Goal: Transaction & Acquisition: Purchase product/service

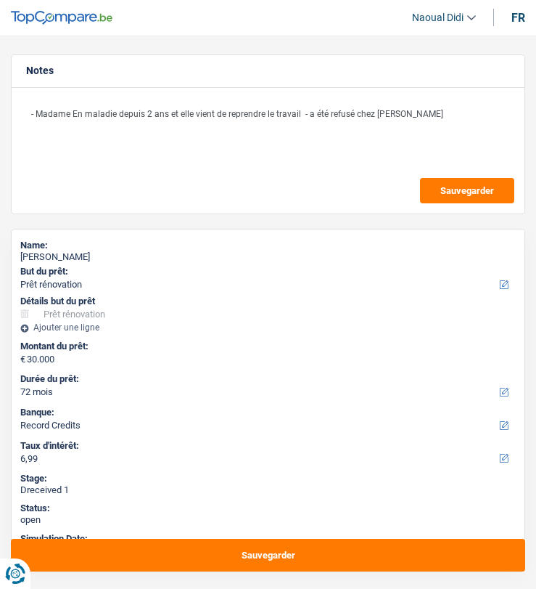
select select "renovation"
select select "72"
select select "record credits"
select select "married"
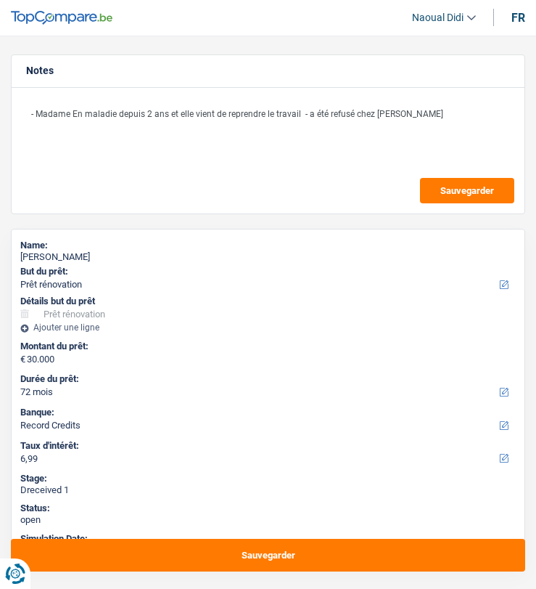
select select "BE"
select select "publicEmployee"
select select "netSalary"
select select "BE"
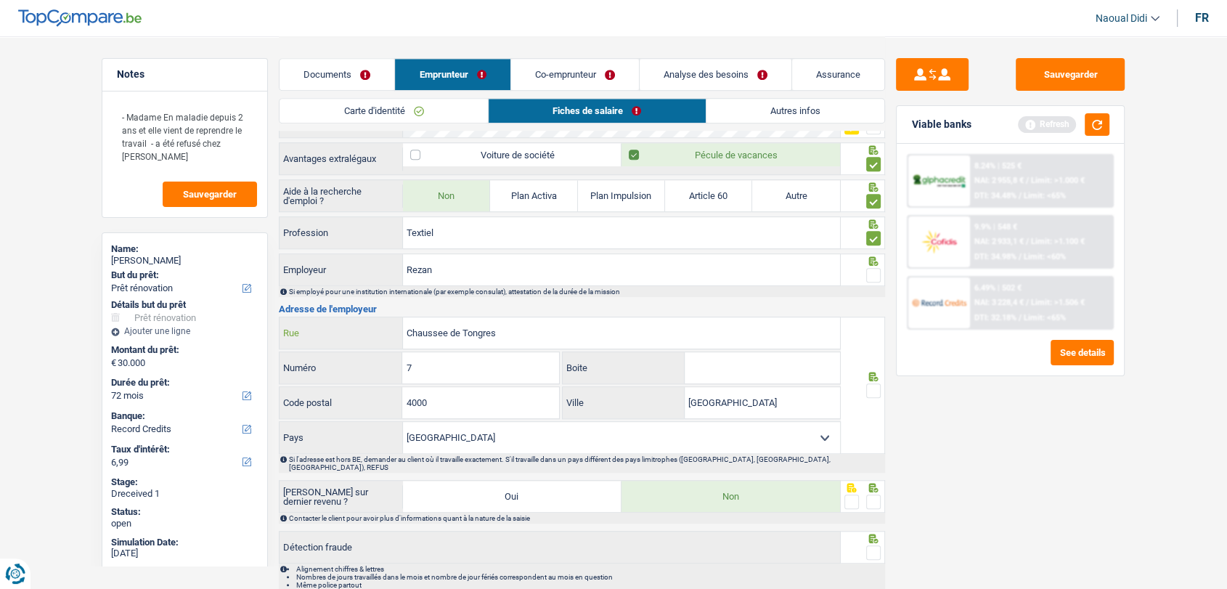
scroll to position [1163, 0]
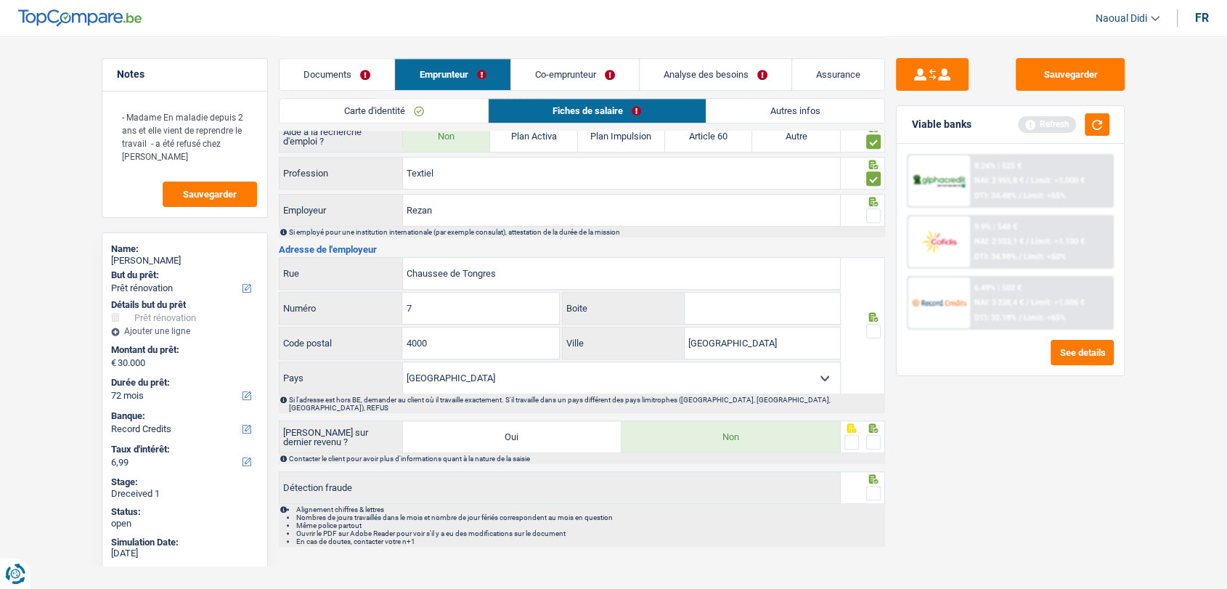
click at [322, 65] on link "Documents" at bounding box center [336, 74] width 115 height 31
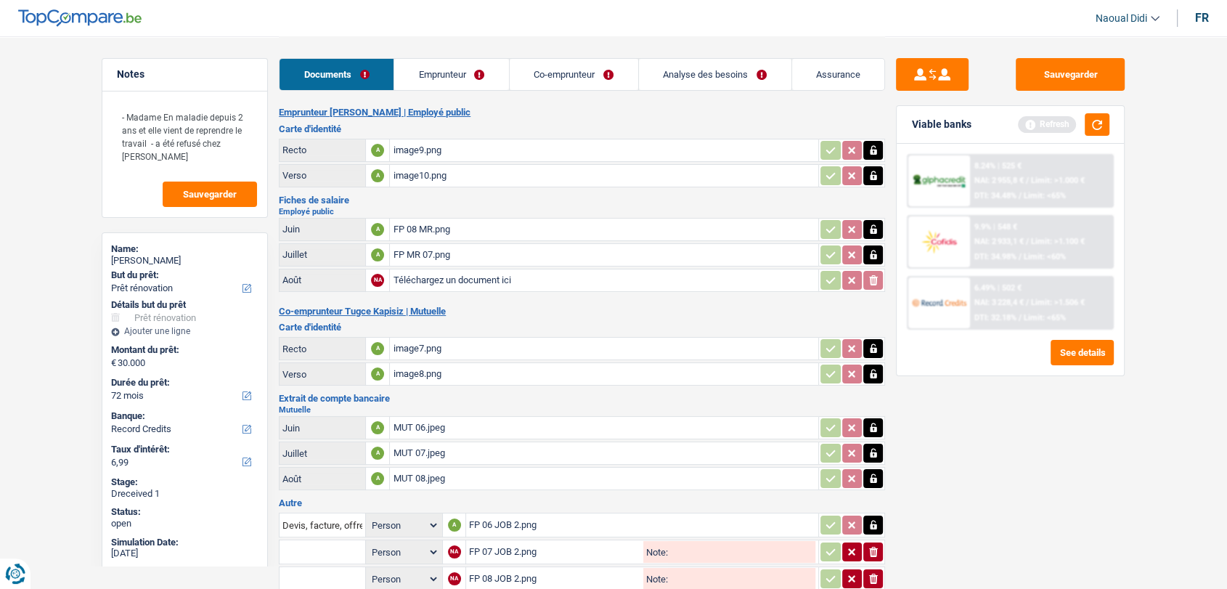
scroll to position [0, 0]
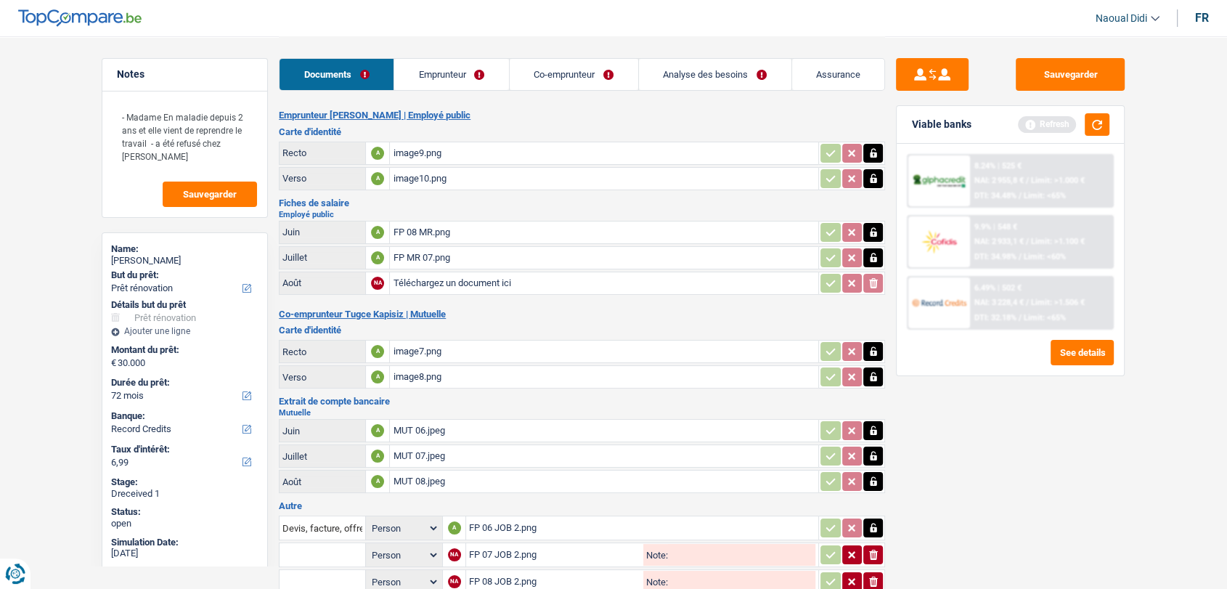
click at [421, 232] on div "FP 08 MR.png" at bounding box center [604, 232] width 423 height 22
click at [408, 253] on div "FP MR 07.png" at bounding box center [604, 258] width 423 height 22
click at [450, 83] on link "Emprunteur" at bounding box center [451, 74] width 115 height 31
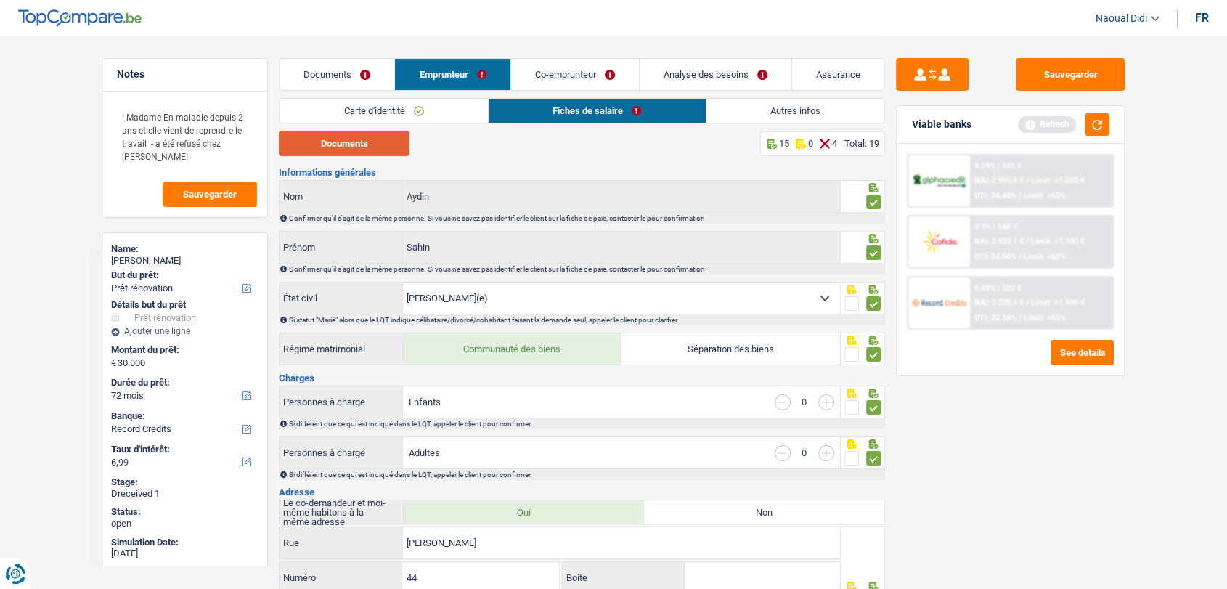
click at [360, 141] on button "Documents" at bounding box center [344, 143] width 131 height 25
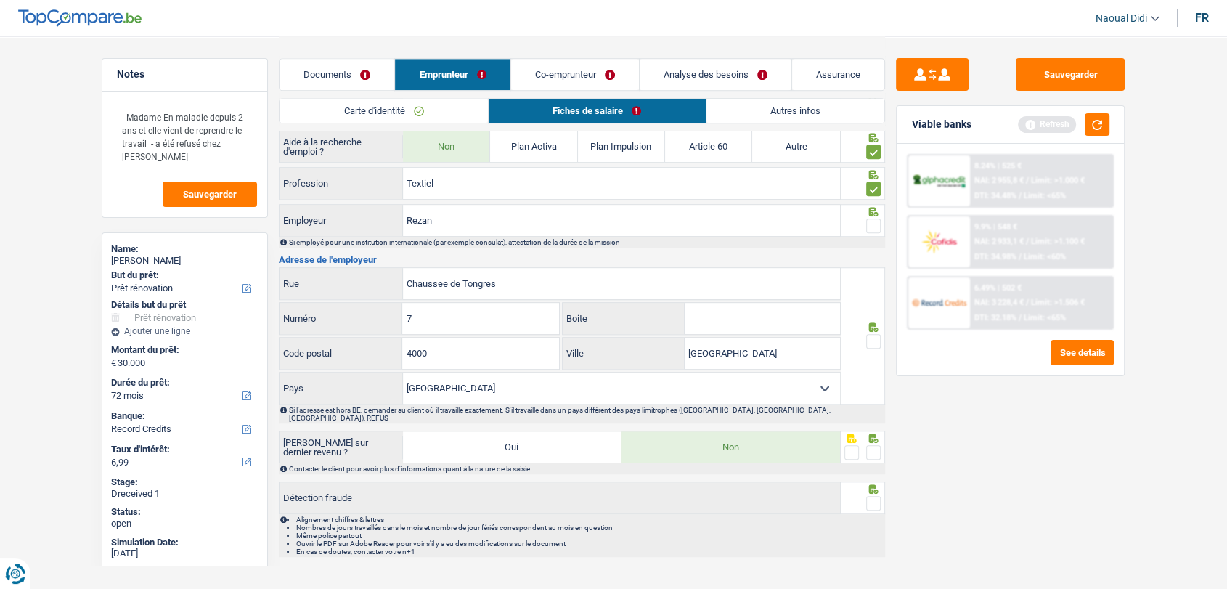
scroll to position [1163, 0]
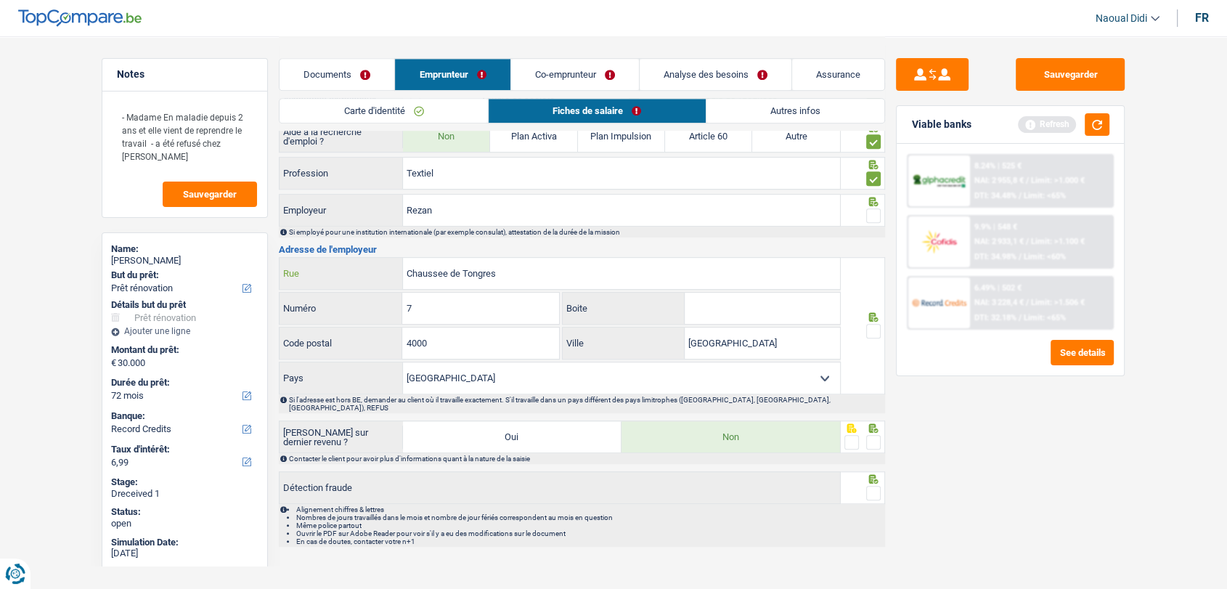
drag, startPoint x: 503, startPoint y: 274, endPoint x: 302, endPoint y: 249, distance: 202.7
paste input "PAUWENGRAAF(E) 42 3"
type input "PAUWENGRAAF(E) 42 3"
click at [408, 298] on input "7" at bounding box center [480, 308] width 156 height 31
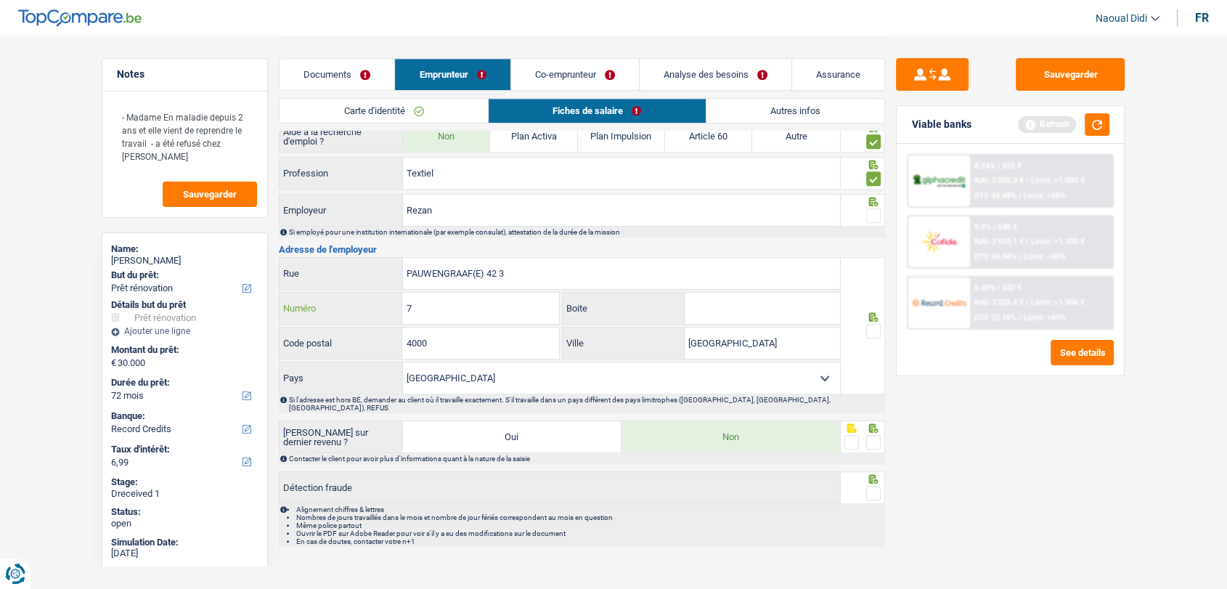
drag, startPoint x: 433, startPoint y: 309, endPoint x: 375, endPoint y: 302, distance: 57.8
click at [375, 302] on div "7 Numéro" at bounding box center [418, 308] width 279 height 31
type input "42"
drag, startPoint x: 465, startPoint y: 338, endPoint x: 321, endPoint y: 337, distance: 143.7
click at [321, 337] on div "4000 Code postal" at bounding box center [418, 342] width 279 height 31
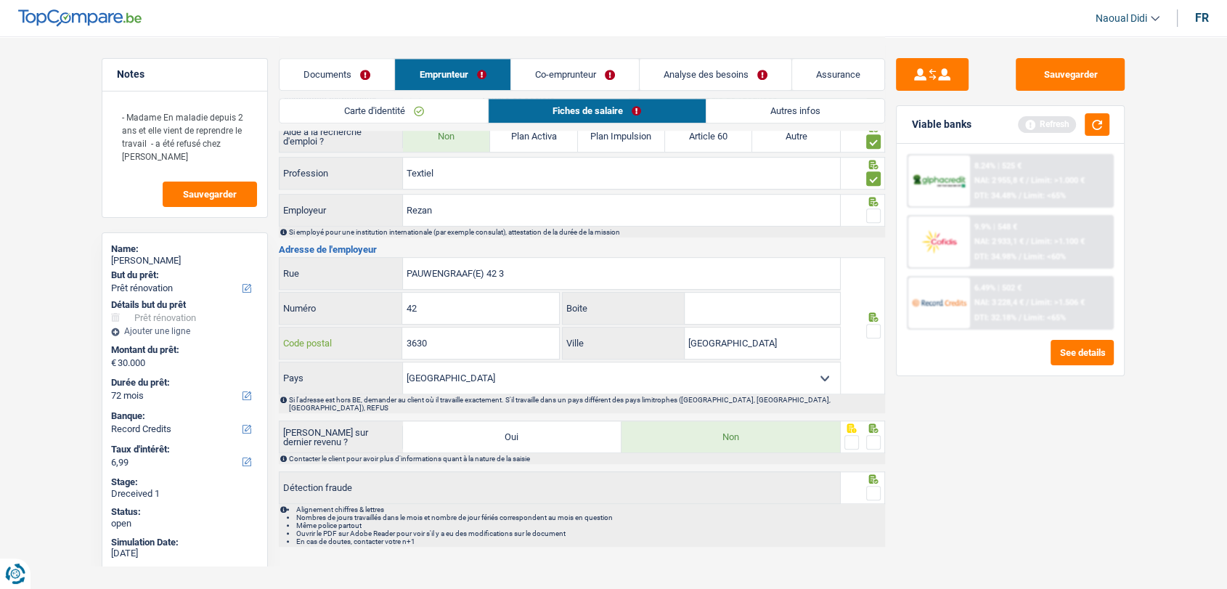
type input "3630"
click at [517, 272] on input "PAUWENGRAAF(E) 42 3" at bounding box center [621, 273] width 437 height 31
type input "PAUWENGRAAF(E)"
drag, startPoint x: 740, startPoint y: 344, endPoint x: 668, endPoint y: 340, distance: 72.7
click at [536, 340] on div "Liège Ville" at bounding box center [701, 342] width 277 height 31
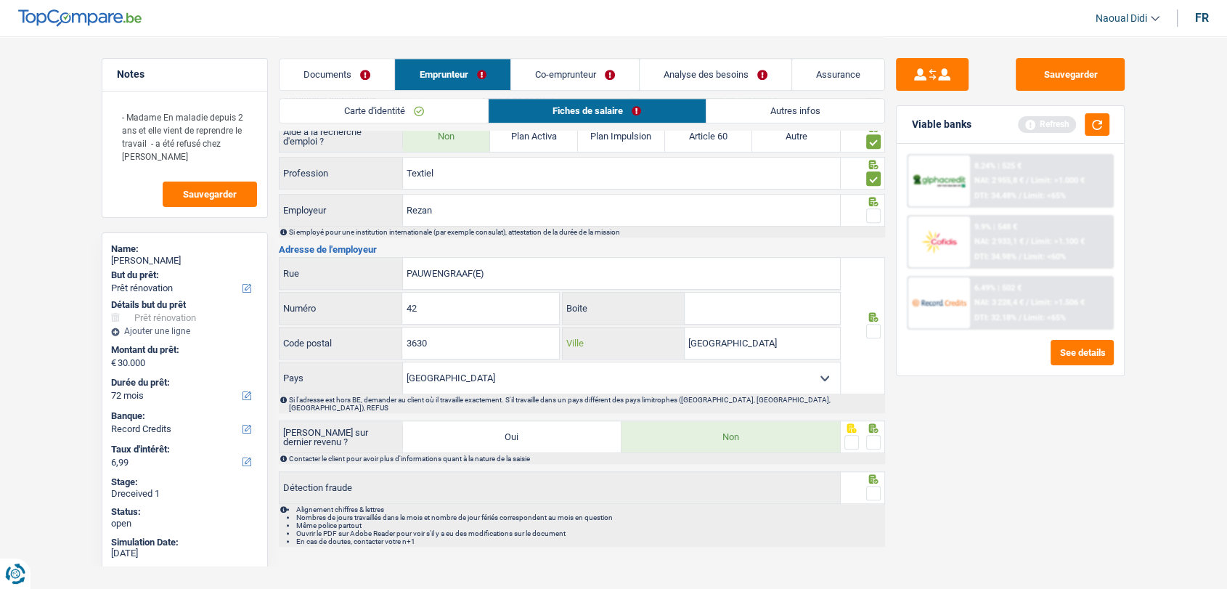
paste input "EISDEN"
type input "EISDEN"
click at [536, 276] on input "PAUWENGRAAF(E)" at bounding box center [621, 273] width 437 height 31
drag, startPoint x: 508, startPoint y: 274, endPoint x: 343, endPoint y: 257, distance: 165.6
click at [343, 258] on div "PAUWENGRAAF Rue" at bounding box center [559, 273] width 560 height 31
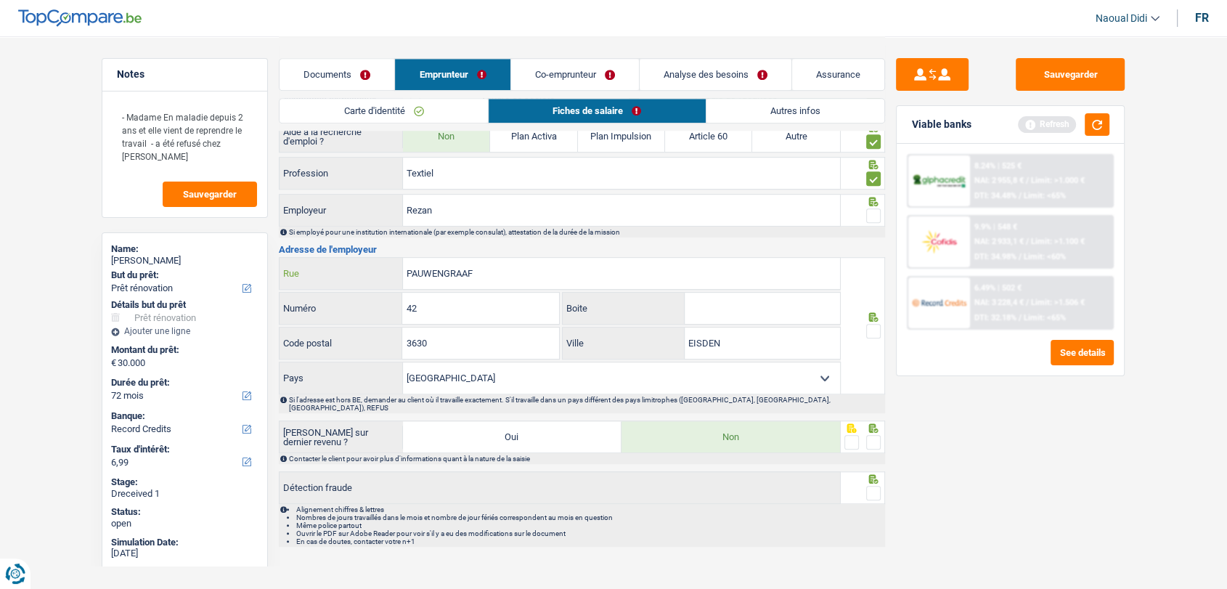
type input "PAUWENGRAAF"
drag, startPoint x: 727, startPoint y: 340, endPoint x: 664, endPoint y: 333, distance: 63.6
click at [536, 333] on div "EISDEN Ville" at bounding box center [701, 342] width 277 height 31
paste input "Maasmechelen"
type input "Maasmechelen"
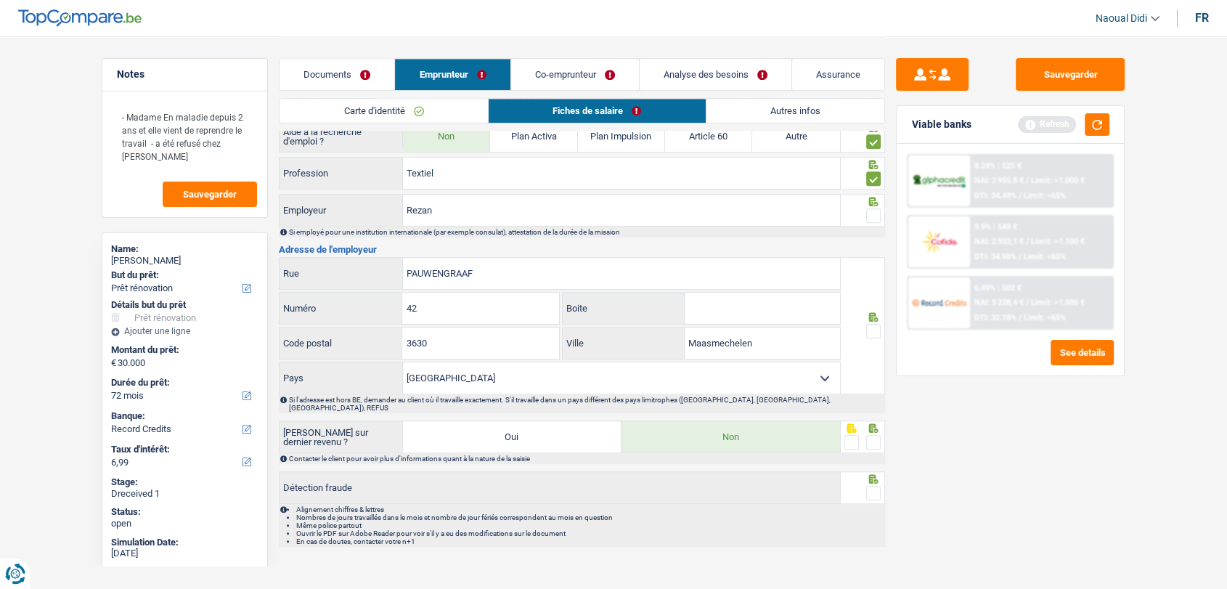
drag, startPoint x: 877, startPoint y: 422, endPoint x: 865, endPoint y: 454, distance: 34.7
click at [536, 435] on span at bounding box center [873, 442] width 15 height 15
click at [0, 0] on input "radio" at bounding box center [0, 0] width 0 height 0
drag, startPoint x: 874, startPoint y: 476, endPoint x: 864, endPoint y: 399, distance: 78.3
click at [536, 486] on span at bounding box center [873, 493] width 15 height 15
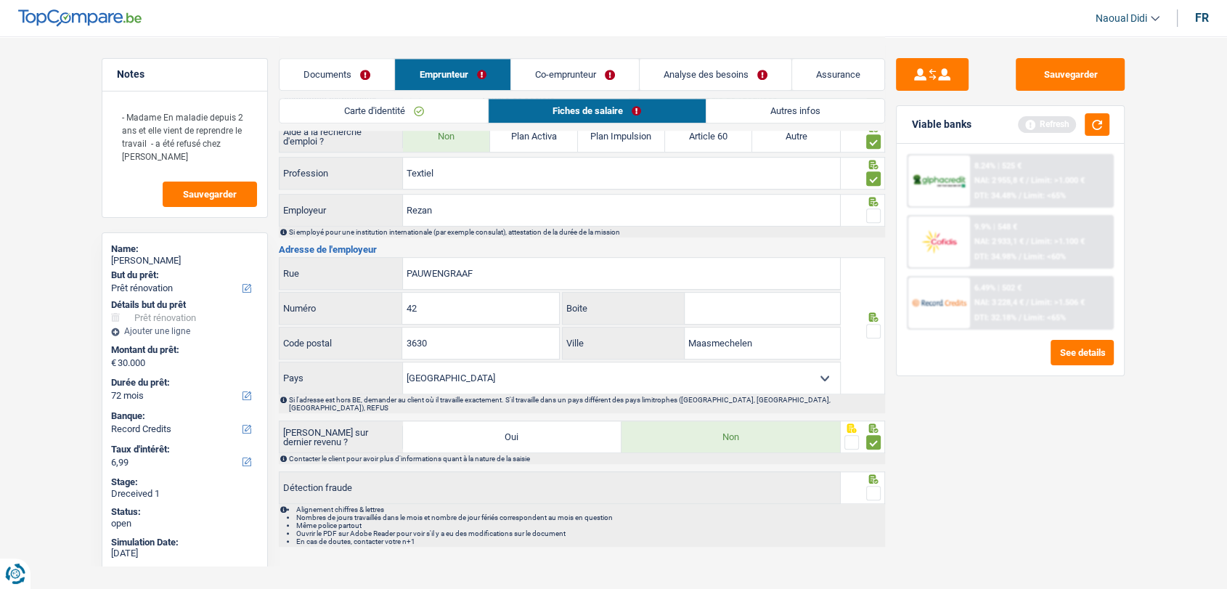
click at [0, 0] on input "radio" at bounding box center [0, 0] width 0 height 0
click at [536, 324] on span at bounding box center [873, 331] width 15 height 15
click at [0, 0] on input "radio" at bounding box center [0, 0] width 0 height 0
click at [536, 213] on span at bounding box center [873, 215] width 15 height 15
click at [0, 0] on input "radio" at bounding box center [0, 0] width 0 height 0
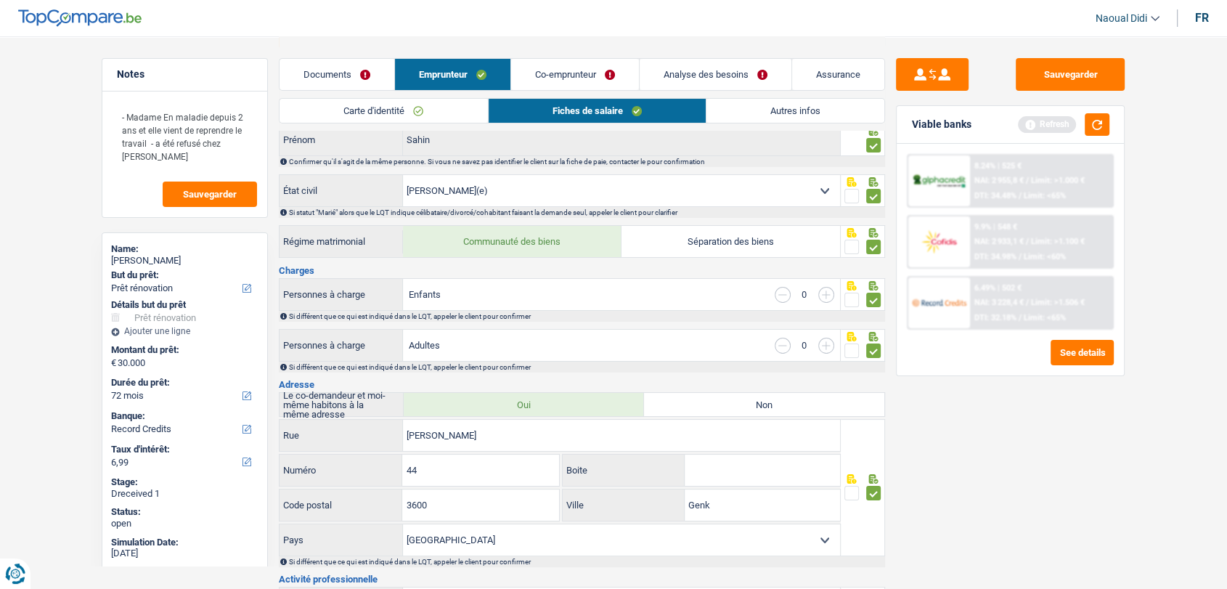
scroll to position [0, 0]
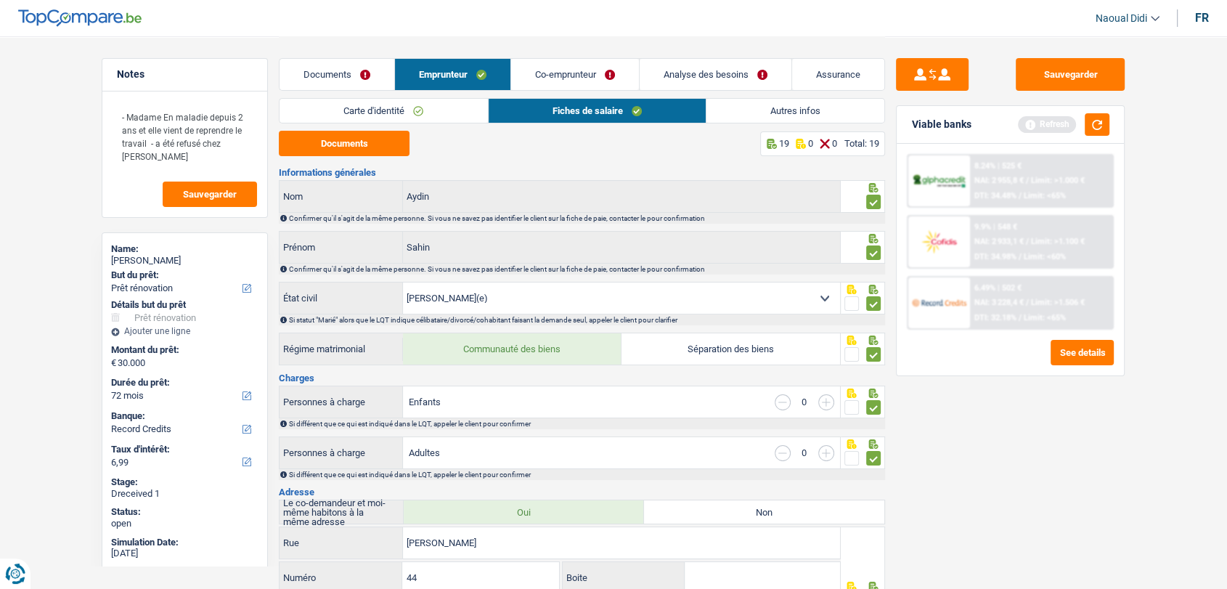
click at [536, 76] on link "Co-emprunteur" at bounding box center [575, 74] width 128 height 31
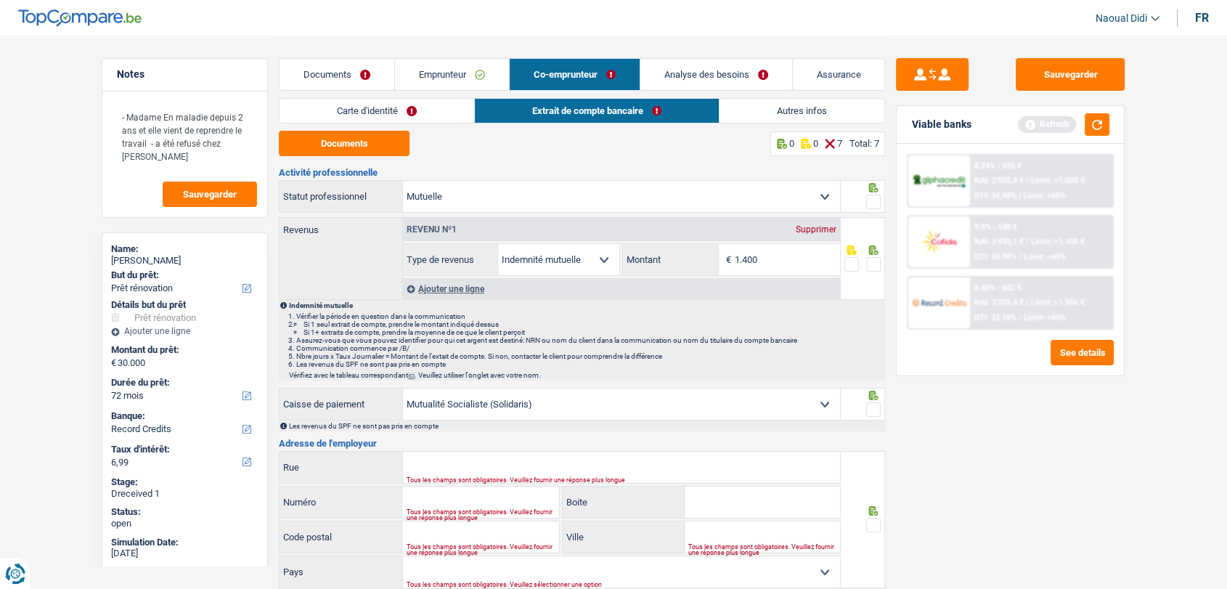
click at [378, 115] on link "Carte d'identité" at bounding box center [376, 111] width 195 height 24
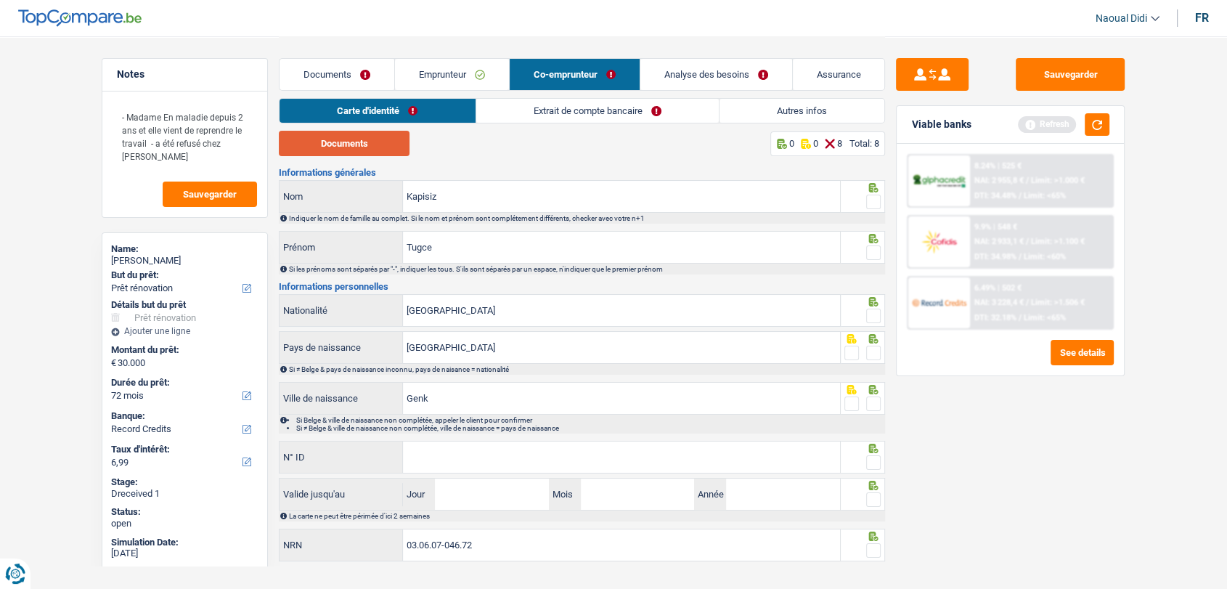
click at [385, 150] on button "Documents" at bounding box center [344, 143] width 131 height 25
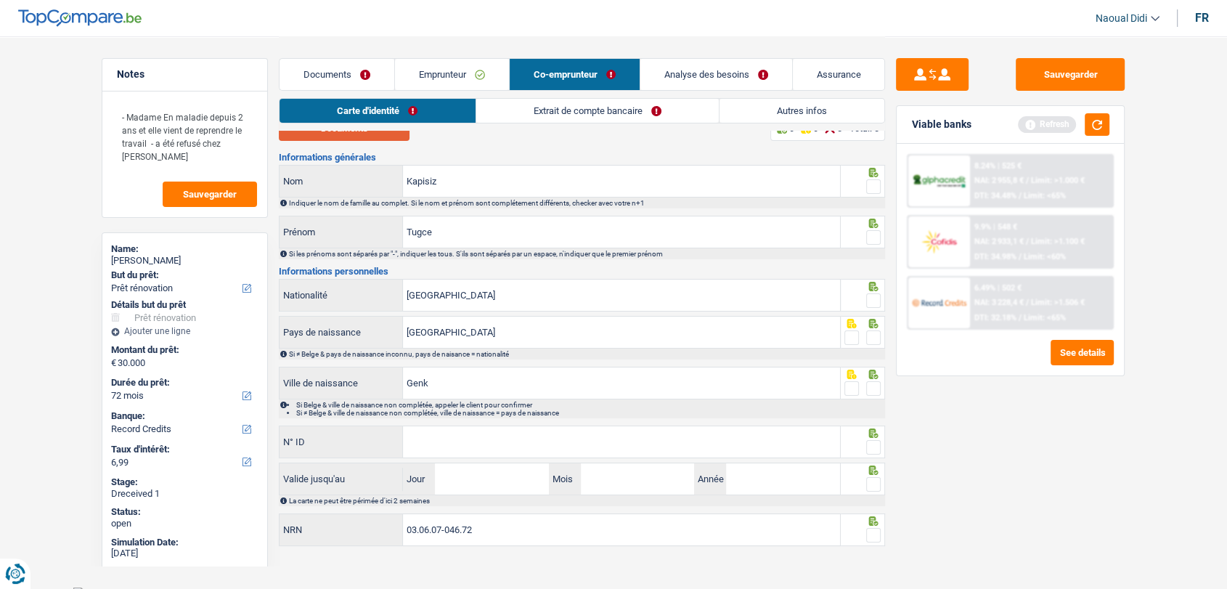
scroll to position [23, 0]
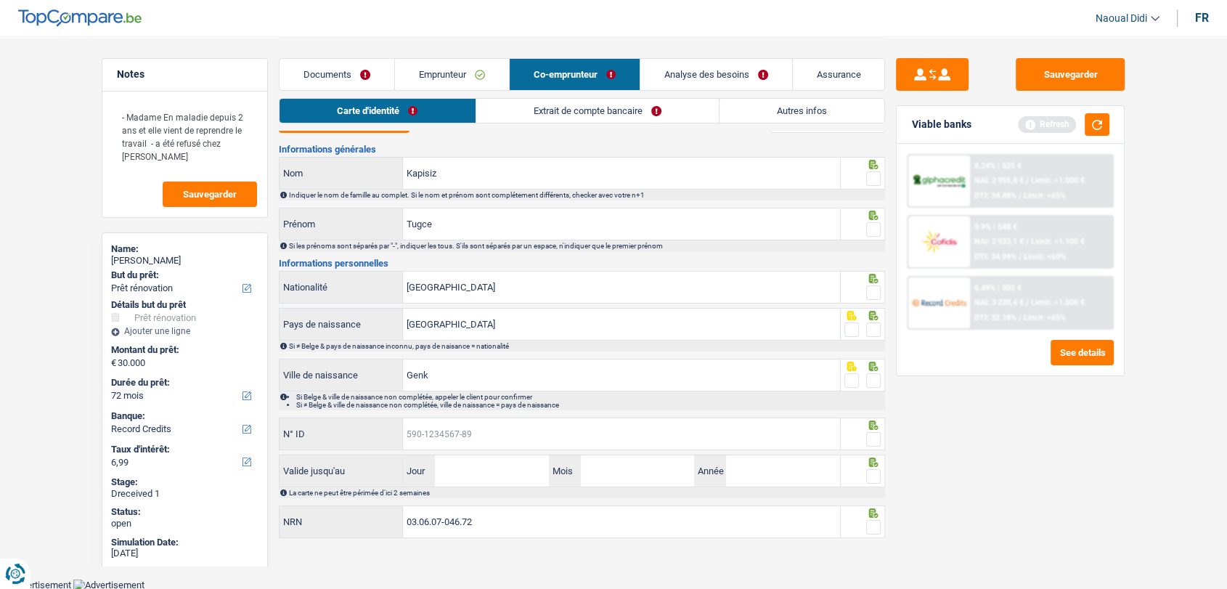
click at [475, 437] on input "N° ID" at bounding box center [621, 433] width 437 height 31
paste input "595-1817446-72"
type input "595-1817446-72"
click at [469, 475] on input "Jour" at bounding box center [491, 470] width 113 height 31
type input "06"
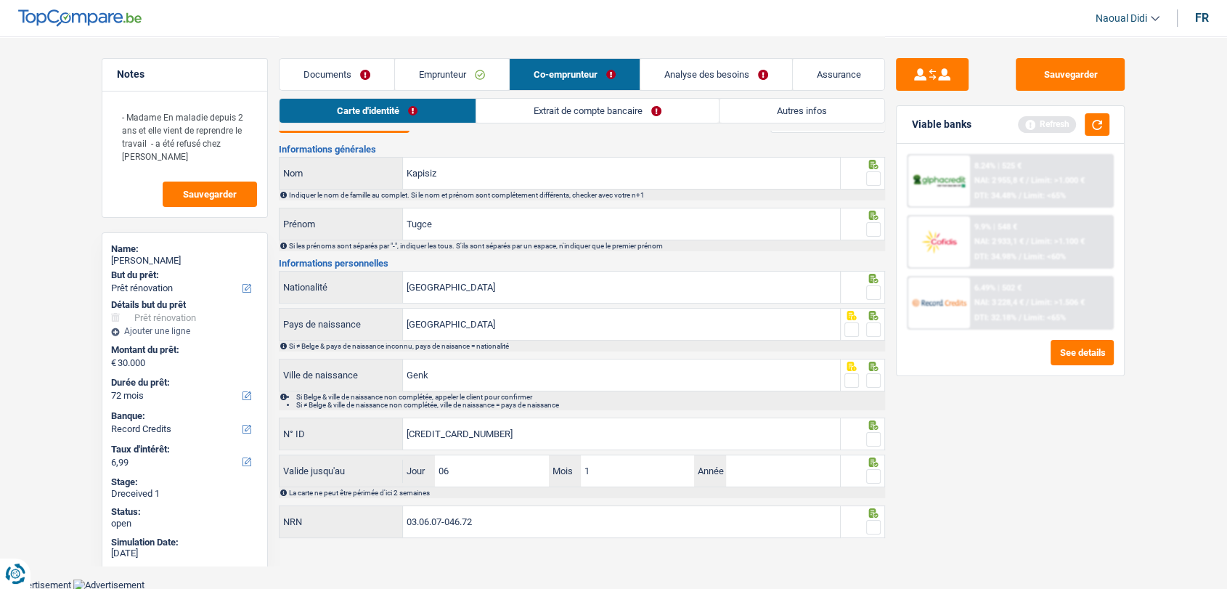
type input "11"
type input "2033"
drag, startPoint x: 484, startPoint y: 515, endPoint x: 267, endPoint y: 513, distance: 217.1
click at [267, 513] on div "Notes - Madame En maladie depuis 2 ans et elle vient de reprendre le travail - …" at bounding box center [613, 277] width 1045 height 529
click at [536, 176] on span at bounding box center [873, 178] width 15 height 15
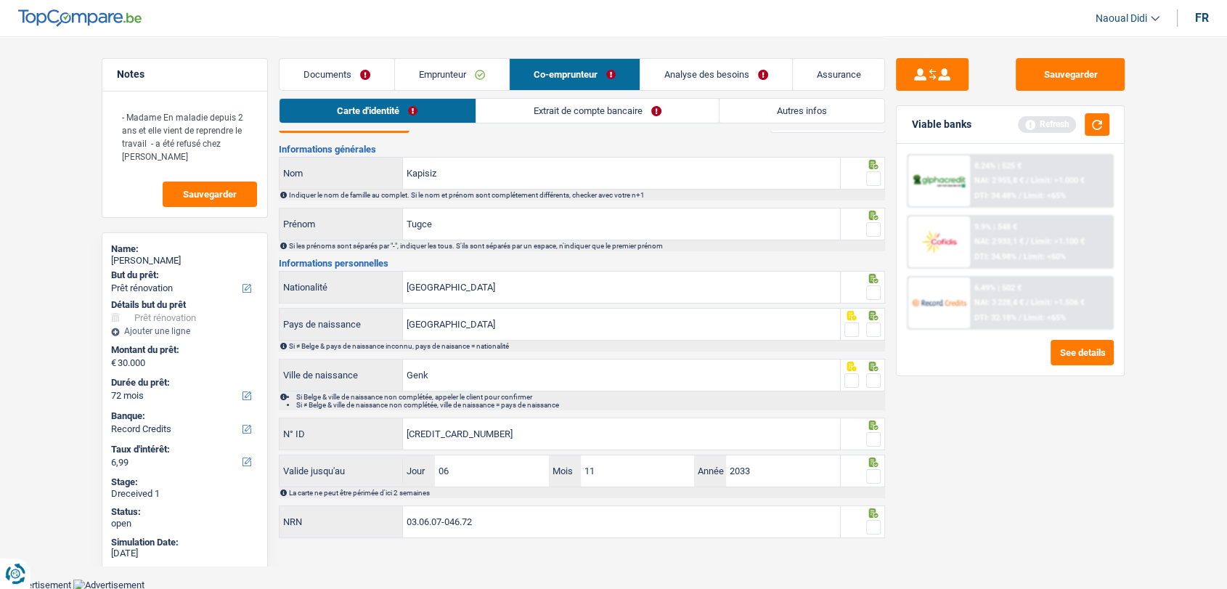
click at [0, 0] on input "radio" at bounding box center [0, 0] width 0 height 0
click at [536, 232] on span at bounding box center [873, 229] width 15 height 15
click at [0, 0] on input "radio" at bounding box center [0, 0] width 0 height 0
click at [536, 287] on span at bounding box center [873, 292] width 15 height 15
click at [0, 0] on input "radio" at bounding box center [0, 0] width 0 height 0
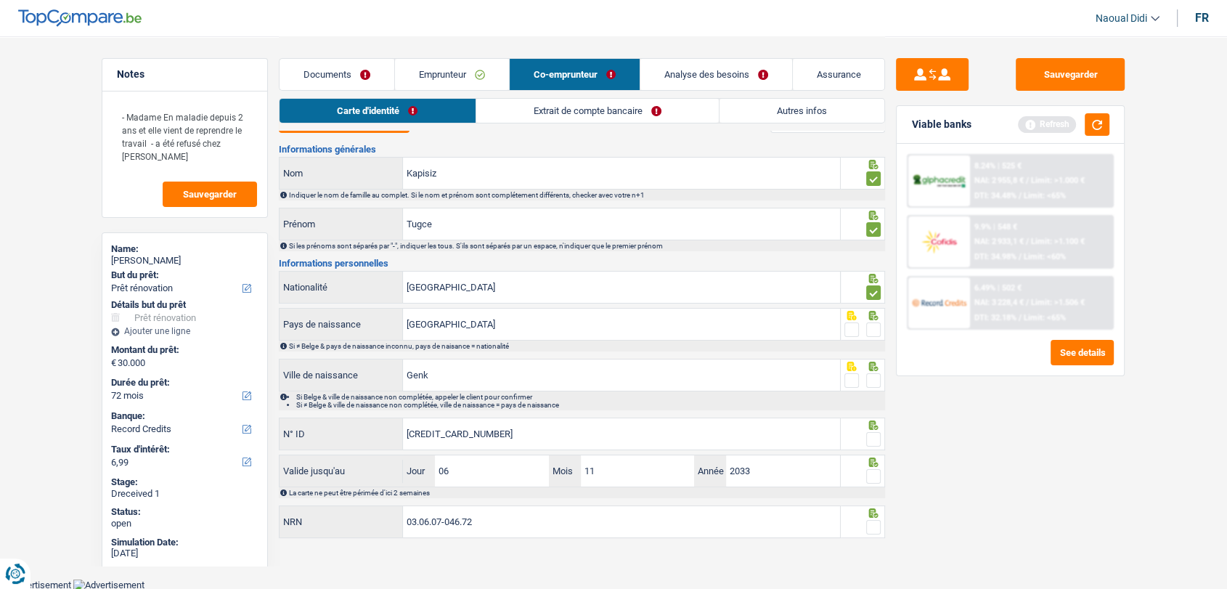
click at [536, 327] on span at bounding box center [873, 329] width 15 height 15
click at [0, 0] on input "radio" at bounding box center [0, 0] width 0 height 0
click at [536, 375] on span at bounding box center [873, 380] width 15 height 15
click at [0, 0] on input "radio" at bounding box center [0, 0] width 0 height 0
click at [536, 438] on span at bounding box center [873, 439] width 15 height 15
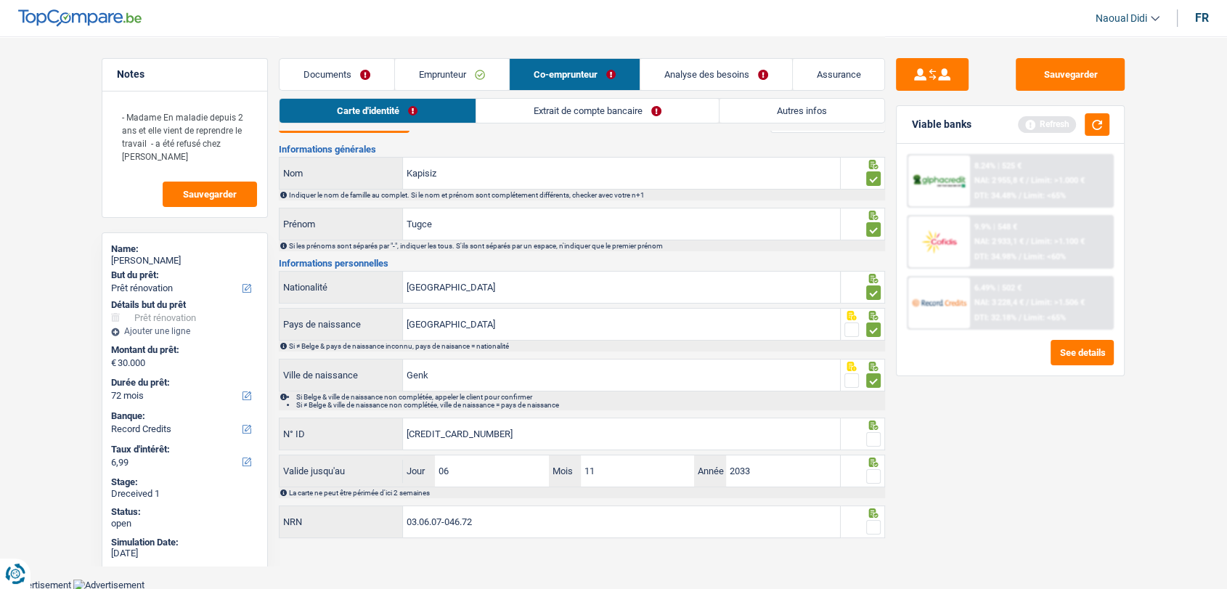
click at [0, 0] on input "radio" at bounding box center [0, 0] width 0 height 0
click at [536, 473] on span at bounding box center [873, 476] width 15 height 15
click at [0, 0] on input "radio" at bounding box center [0, 0] width 0 height 0
click at [536, 521] on span at bounding box center [873, 527] width 15 height 15
click at [0, 0] on input "radio" at bounding box center [0, 0] width 0 height 0
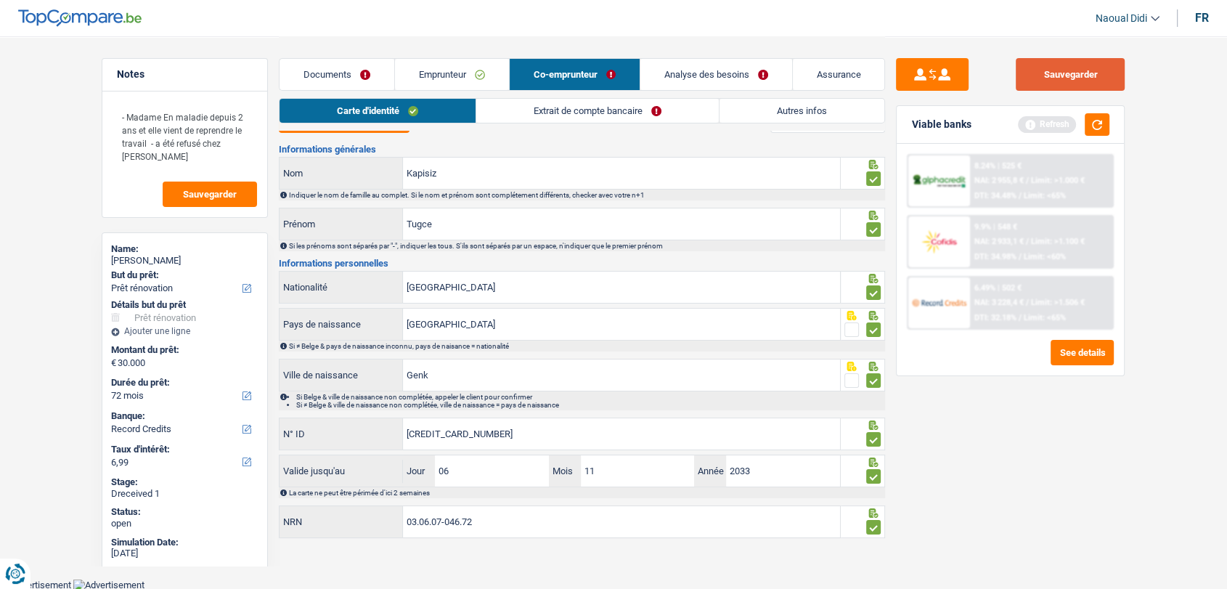
click at [536, 83] on button "Sauvegarder" at bounding box center [1070, 74] width 109 height 33
click at [536, 108] on link "Extrait de compte bancaire" at bounding box center [597, 111] width 242 height 24
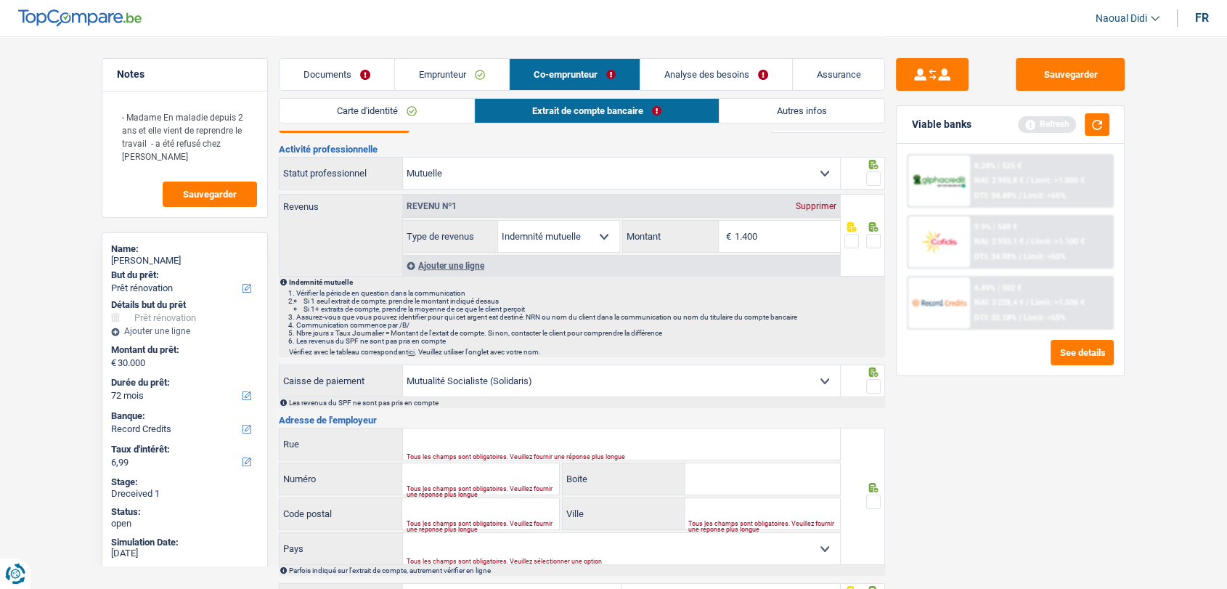
scroll to position [0, 0]
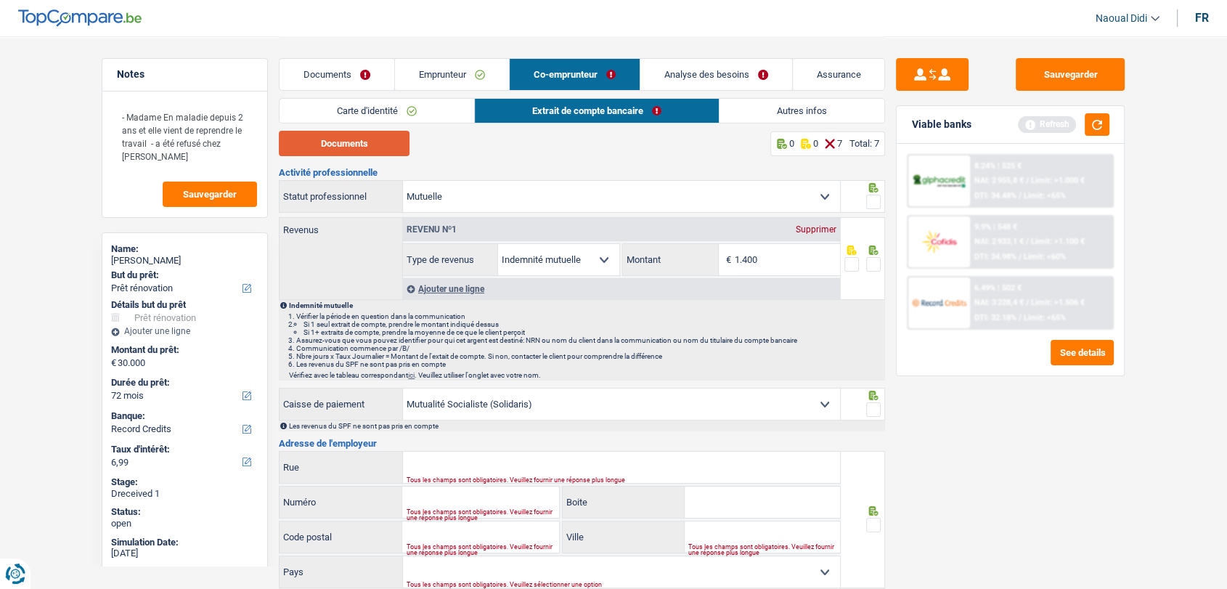
click at [362, 141] on button "Documents" at bounding box center [344, 143] width 131 height 25
click at [536, 261] on input "1.400" at bounding box center [787, 259] width 105 height 31
type input "1.314"
click at [536, 272] on div at bounding box center [863, 258] width 45 height 83
click at [536, 263] on span at bounding box center [873, 264] width 15 height 15
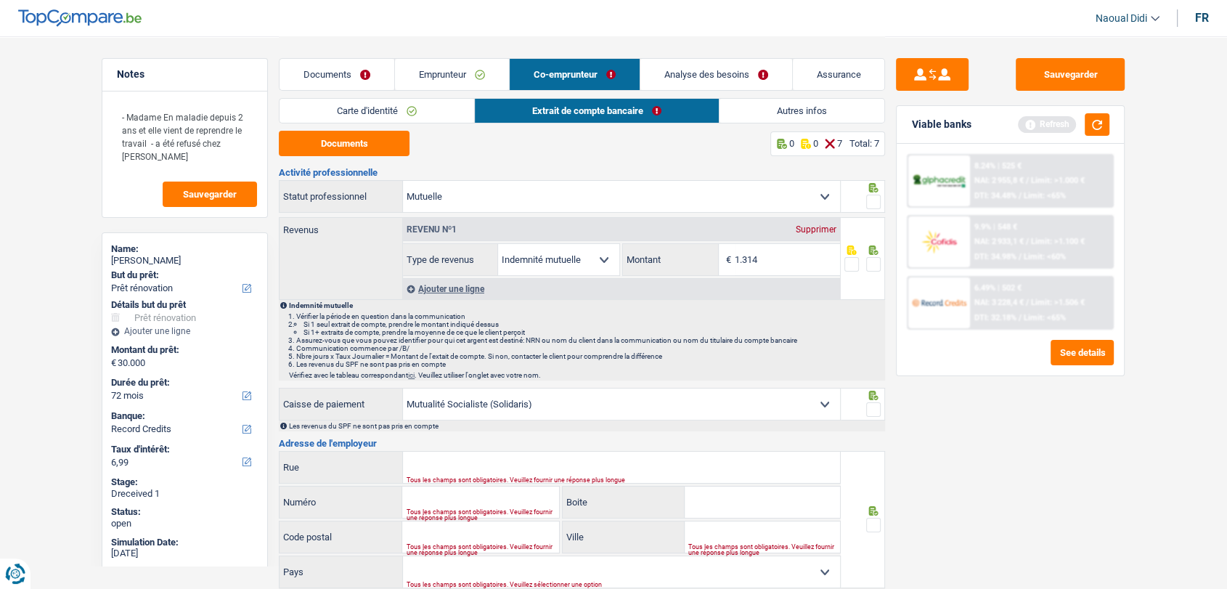
click at [0, 0] on input "radio" at bounding box center [0, 0] width 0 height 0
click at [536, 197] on span at bounding box center [873, 202] width 15 height 15
click at [0, 0] on input "radio" at bounding box center [0, 0] width 0 height 0
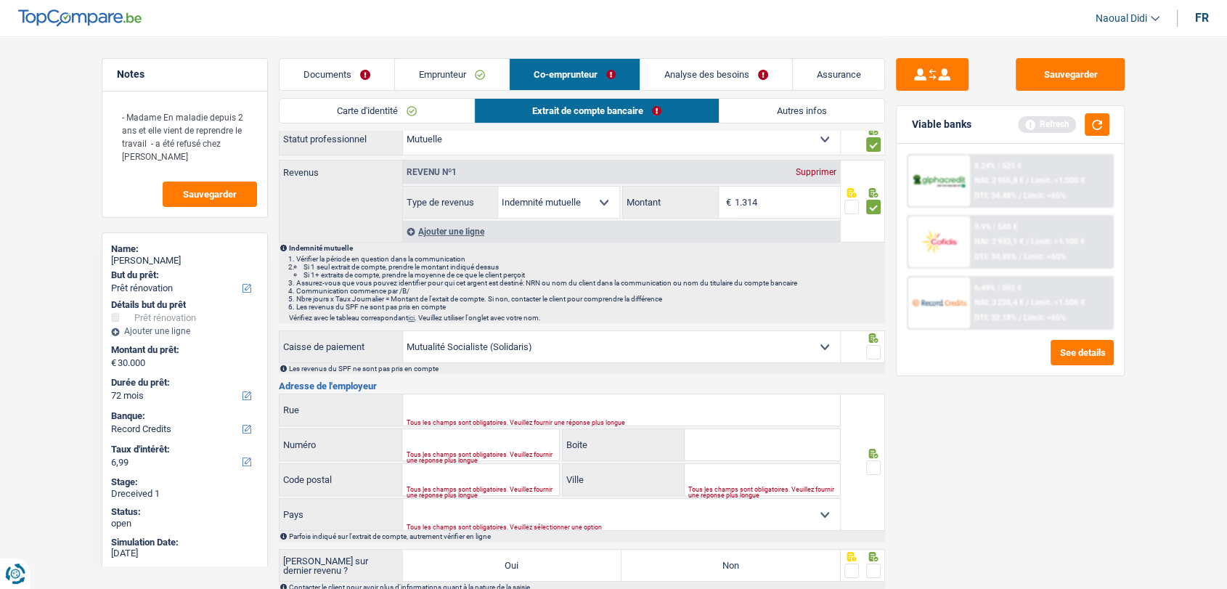
scroll to position [161, 0]
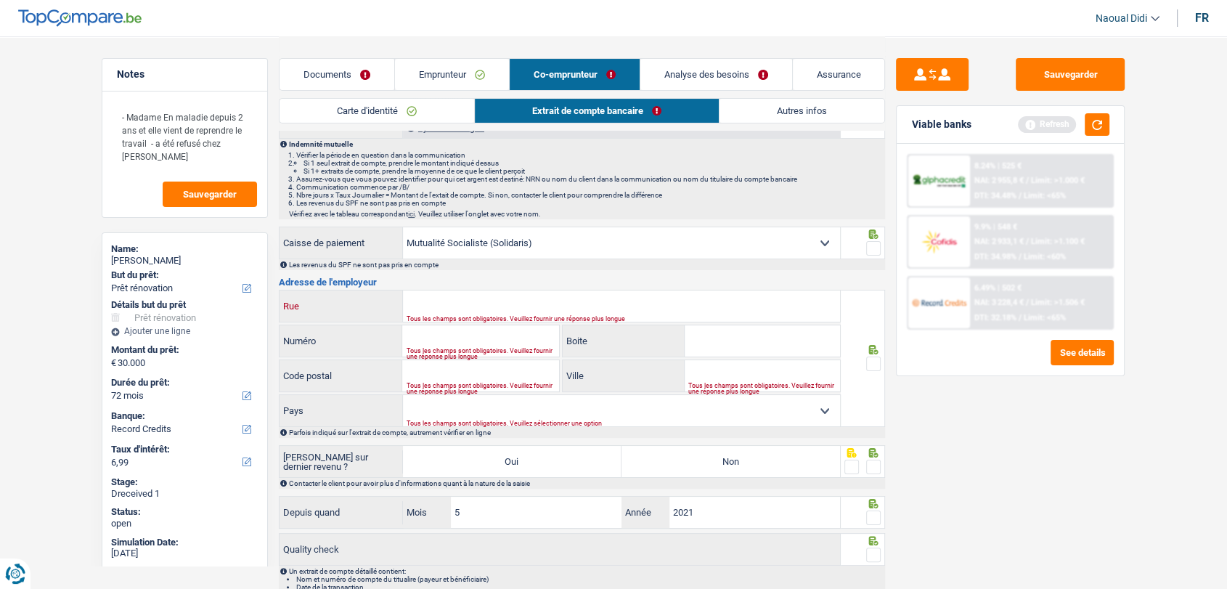
click at [487, 298] on input "Rue" at bounding box center [621, 305] width 437 height 31
paste input "Rue du Midi 111, 1000 Bruxelles"
type input "Rue du Midi 111, 1000 Bruxelles"
click at [452, 336] on input "Numéro" at bounding box center [480, 340] width 156 height 31
type input "111"
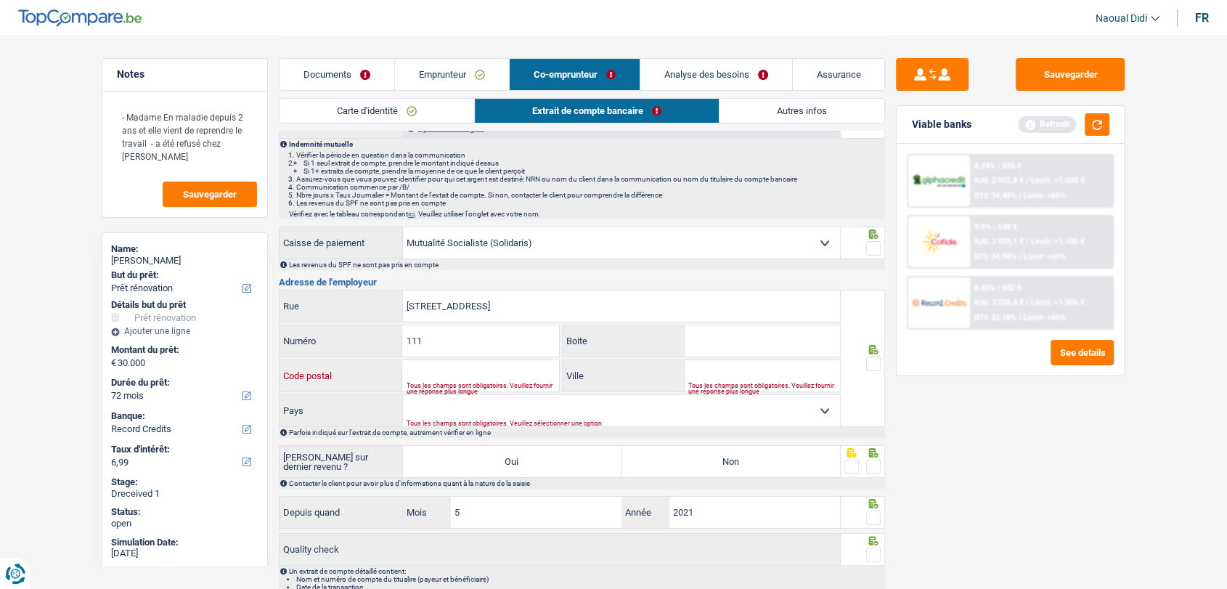
click at [452, 377] on input "Code postal" at bounding box center [480, 375] width 156 height 31
type input "1000"
drag, startPoint x: 550, startPoint y: 314, endPoint x: 463, endPoint y: 302, distance: 87.2
click at [463, 302] on input "Rue du Midi 111, 1000 Bruxelles" at bounding box center [621, 305] width 437 height 31
click at [536, 303] on input "Rue du Midi 111, 1000 Bruxelles" at bounding box center [621, 305] width 437 height 31
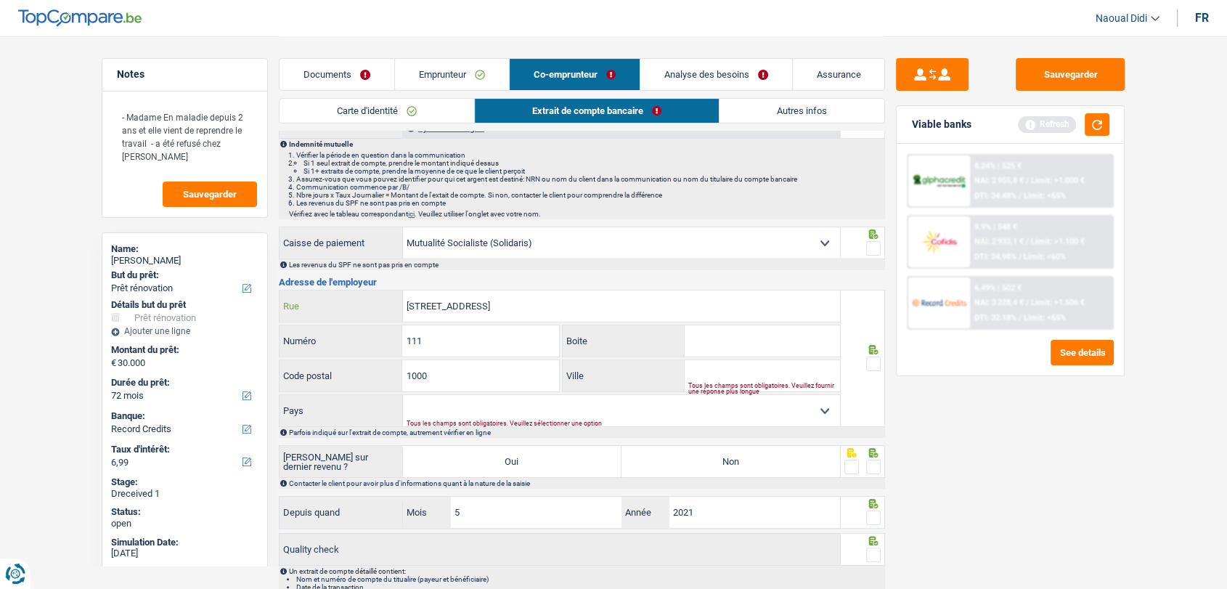
drag, startPoint x: 539, startPoint y: 306, endPoint x: 503, endPoint y: 311, distance: 36.7
click at [503, 311] on input "Rue du Midi 111, 1000 Bruxelles" at bounding box center [621, 305] width 437 height 31
type input "Rue du Midi 111, 1000"
click at [536, 385] on div "Tous les champs sont obligatoires. Veuillez fournir une réponse plus longue" at bounding box center [764, 388] width 152 height 6
click at [536, 370] on input "Ville" at bounding box center [762, 375] width 155 height 31
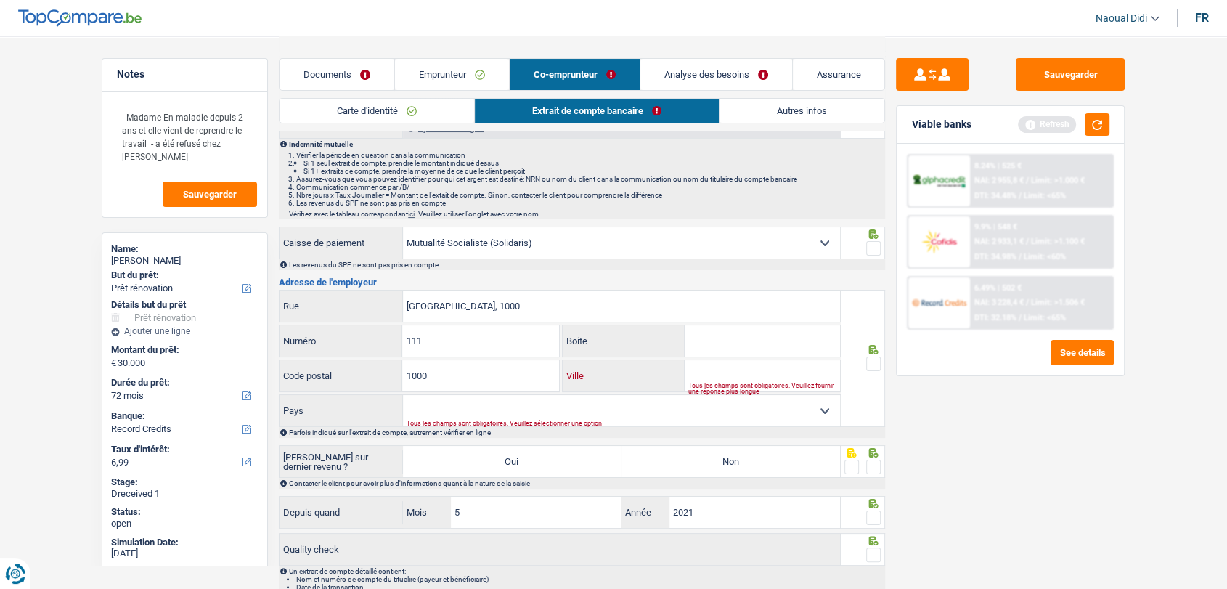
paste input "Bruxelles"
type input "Bruxelles"
click at [519, 303] on input "Rue du Midi 111, 1000" at bounding box center [621, 305] width 437 height 31
type input "Rue du Midi"
click at [536, 362] on span at bounding box center [873, 363] width 15 height 15
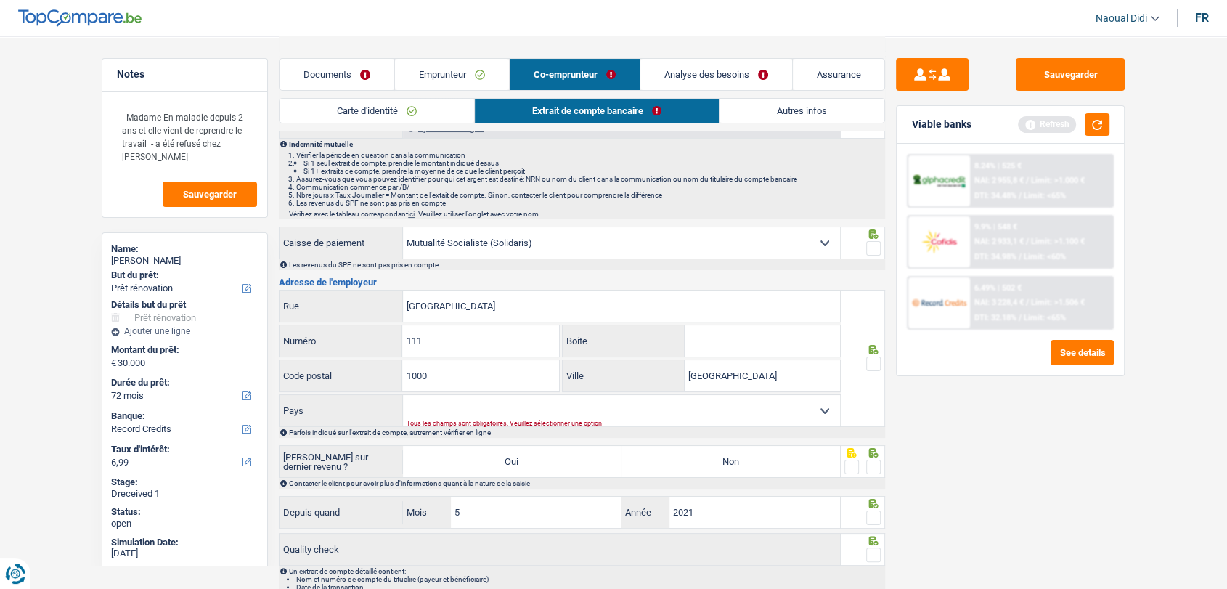
click at [0, 0] on input "radio" at bounding box center [0, 0] width 0 height 0
click at [536, 253] on span at bounding box center [873, 248] width 15 height 15
click at [0, 0] on input "radio" at bounding box center [0, 0] width 0 height 0
click at [536, 466] on label "Non" at bounding box center [730, 461] width 219 height 31
click at [536, 466] on input "Non" at bounding box center [730, 461] width 219 height 31
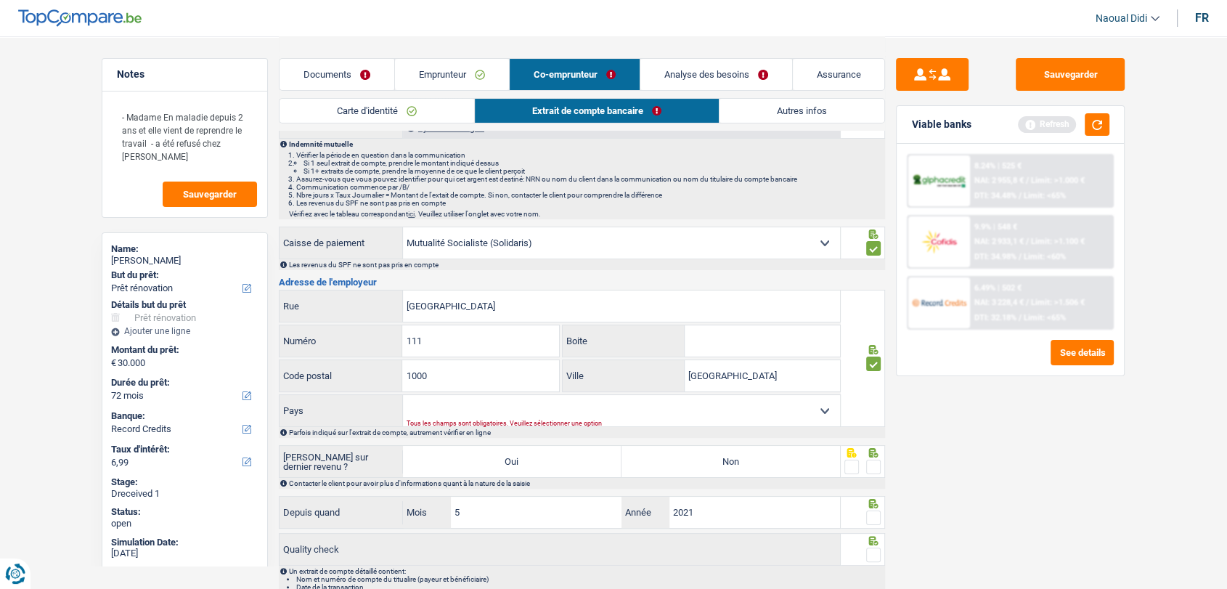
radio input "true"
click at [536, 464] on span at bounding box center [873, 467] width 15 height 15
click at [0, 0] on input "radio" at bounding box center [0, 0] width 0 height 0
click at [536, 514] on span at bounding box center [873, 517] width 15 height 15
click at [0, 0] on input "radio" at bounding box center [0, 0] width 0 height 0
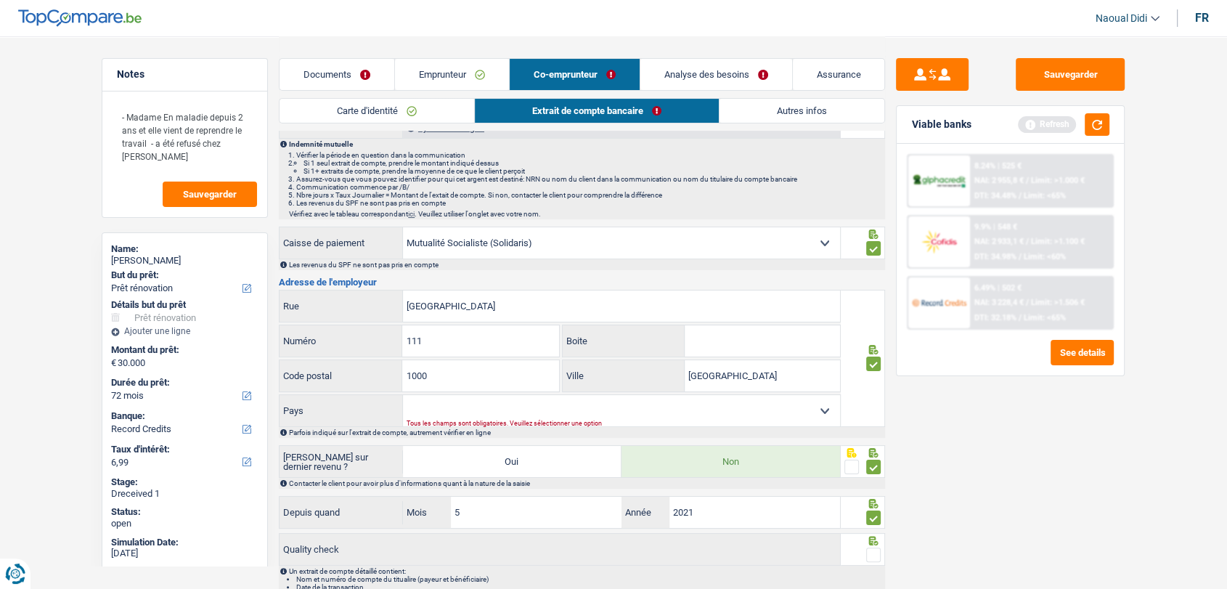
click at [536, 554] on span at bounding box center [873, 554] width 15 height 15
click at [0, 0] on input "radio" at bounding box center [0, 0] width 0 height 0
click at [536, 81] on button "Sauvegarder" at bounding box center [1070, 74] width 109 height 33
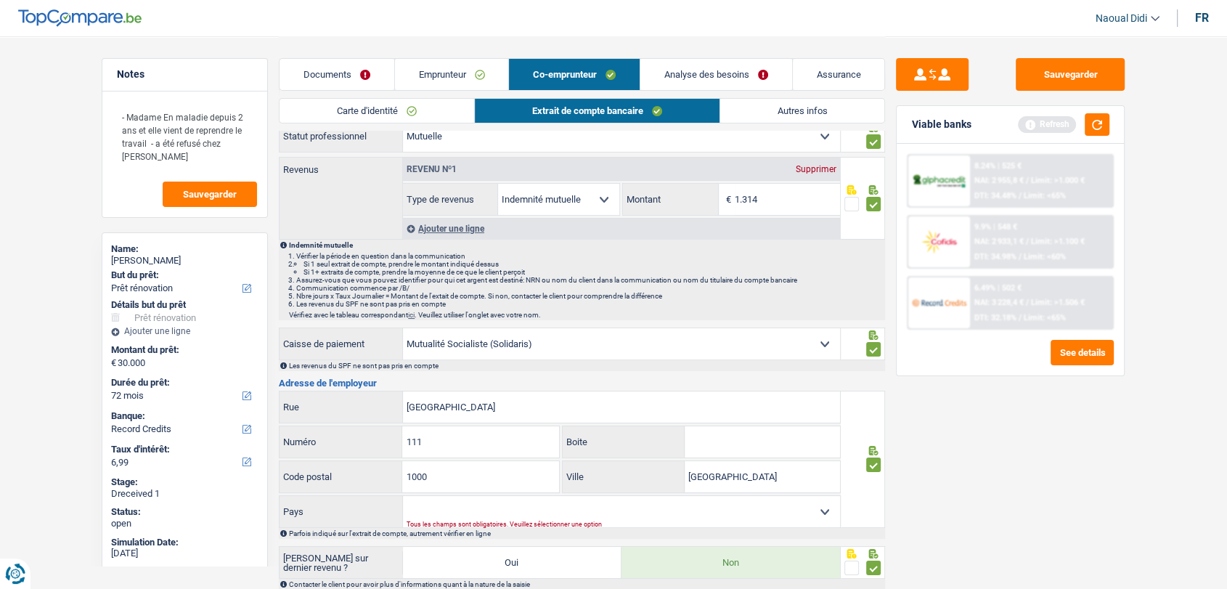
scroll to position [0, 0]
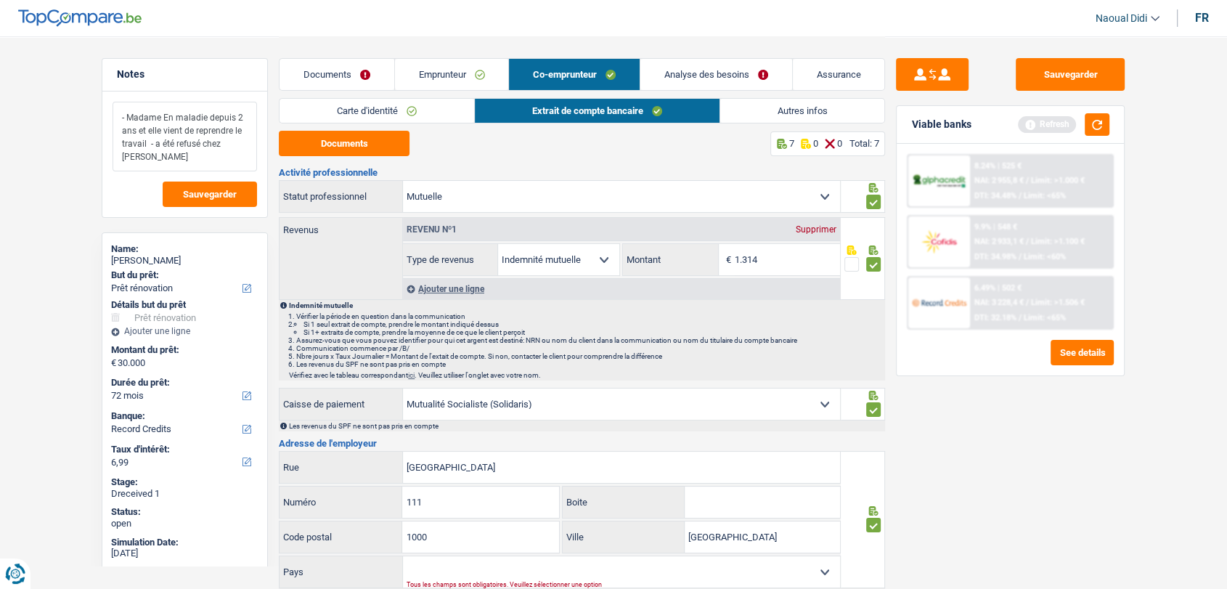
drag, startPoint x: 139, startPoint y: 129, endPoint x: 150, endPoint y: 147, distance: 21.2
click at [150, 147] on textarea "- Madame En maladie depuis 2 ans et elle vient de reprendre le travail - a été …" at bounding box center [185, 137] width 144 height 70
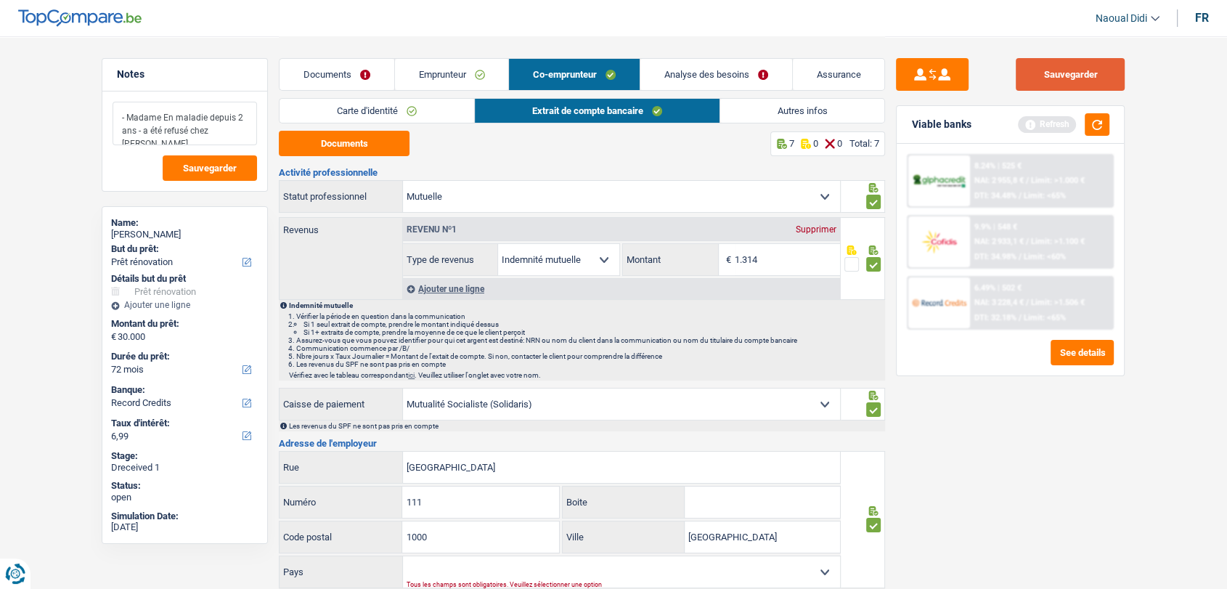
type textarea "- Madame En maladie depuis 2 ans - a été refusé chez Cofidis"
click at [536, 79] on button "Sauvegarder" at bounding box center [1070, 74] width 109 height 33
click at [536, 66] on link "Analyse des besoins" at bounding box center [716, 74] width 152 height 31
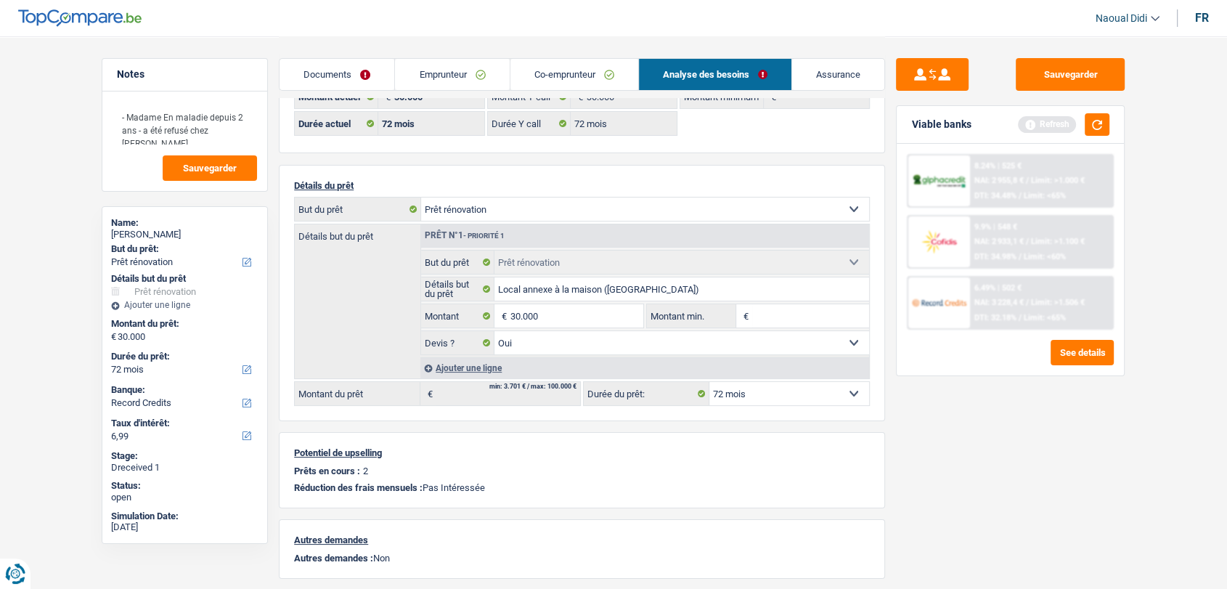
scroll to position [81, 0]
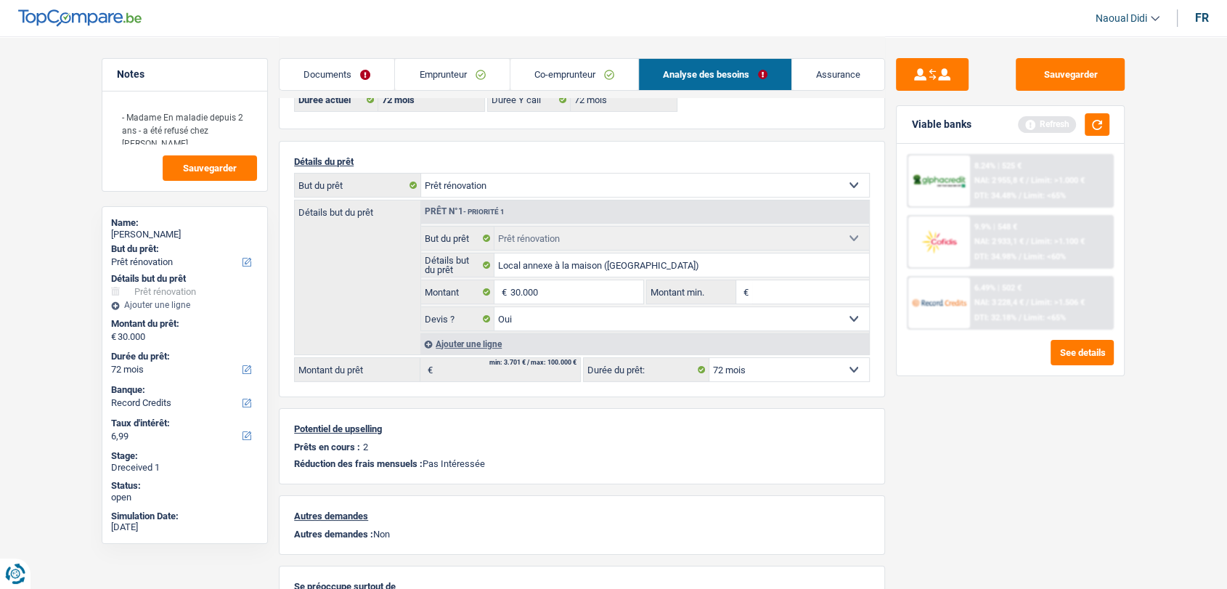
click at [324, 71] on link "Documents" at bounding box center [336, 74] width 115 height 31
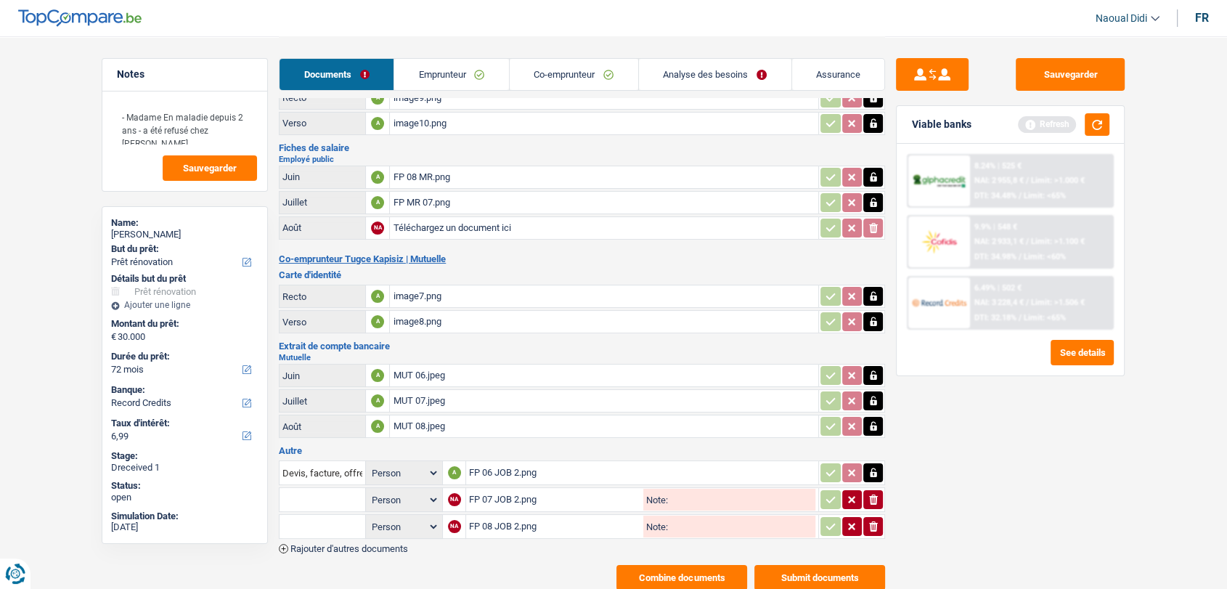
scroll to position [99, 0]
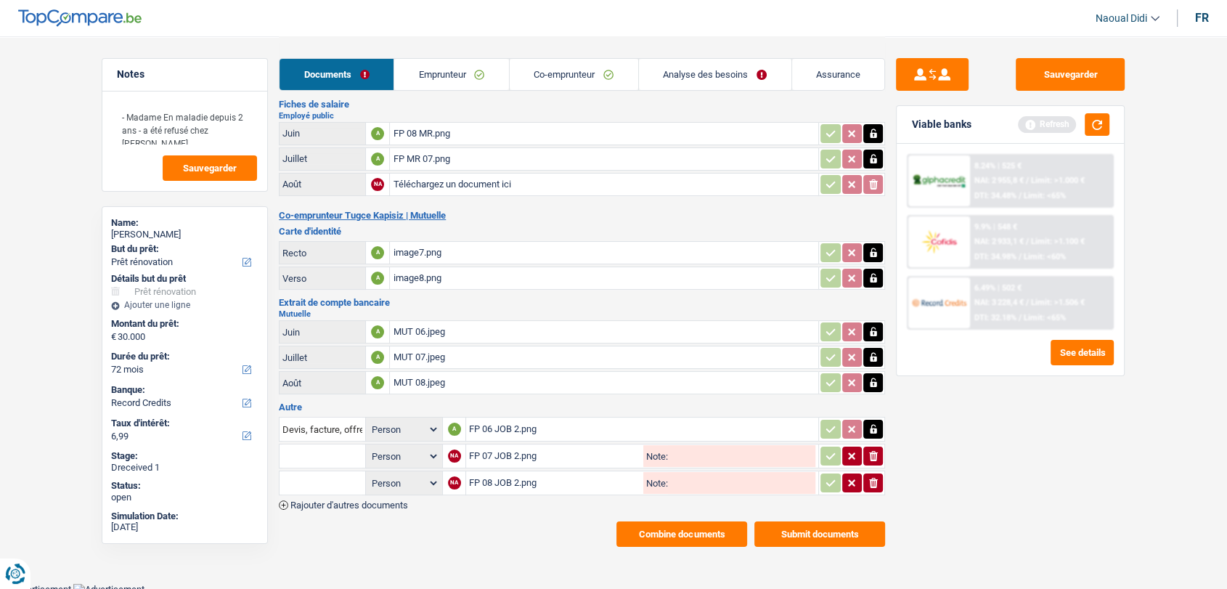
click at [536, 71] on link "Analyse des besoins" at bounding box center [715, 74] width 152 height 31
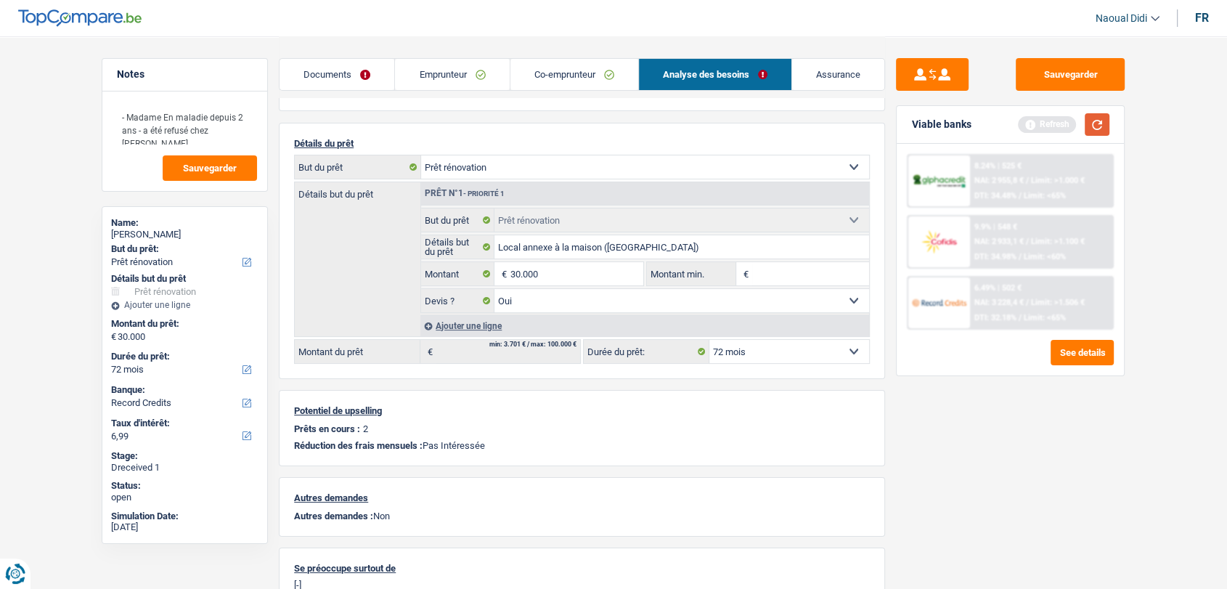
click at [536, 120] on button "button" at bounding box center [1097, 124] width 25 height 23
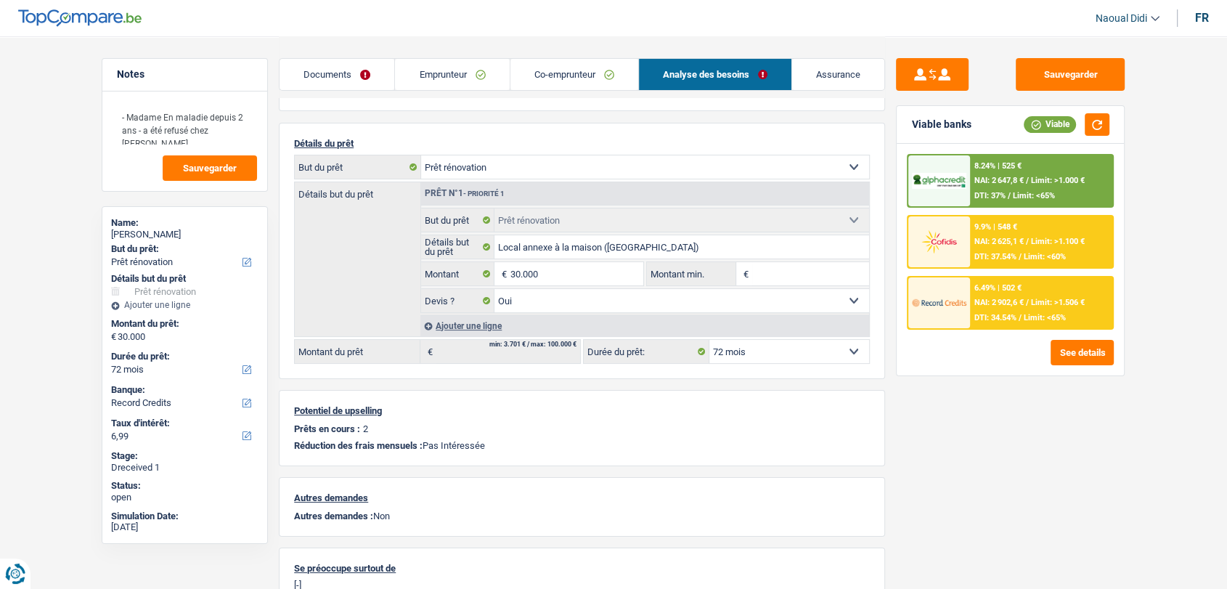
click at [536, 178] on span "NAI: 2 647,8 €" at bounding box center [998, 180] width 49 height 9
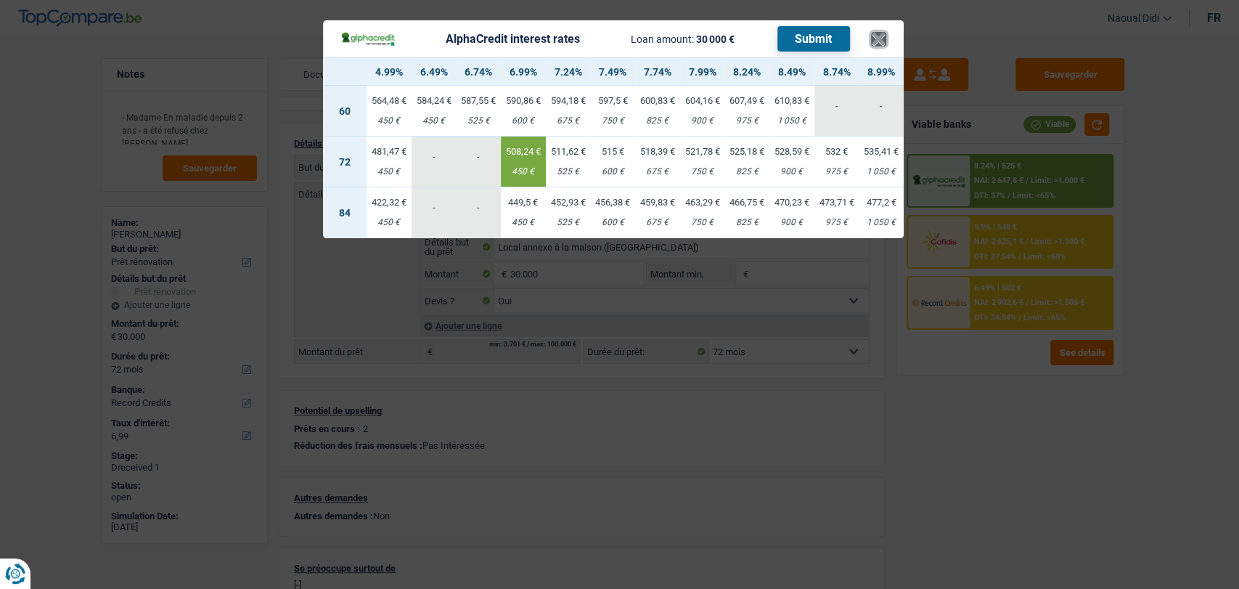
click at [536, 38] on button "×" at bounding box center [878, 39] width 15 height 15
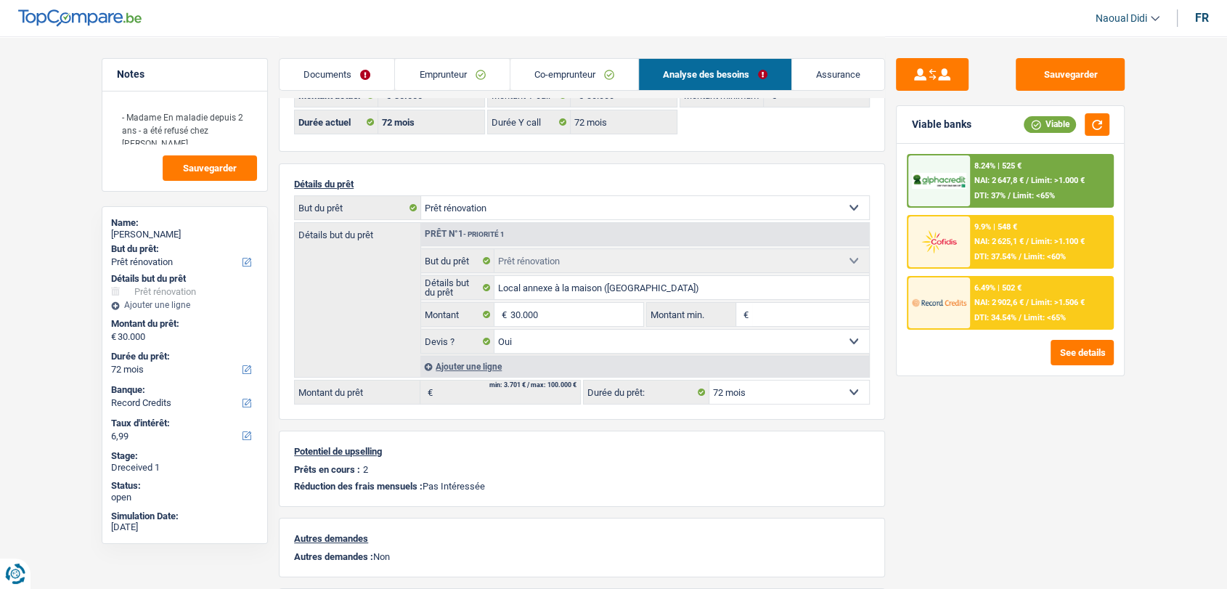
scroll to position [0, 0]
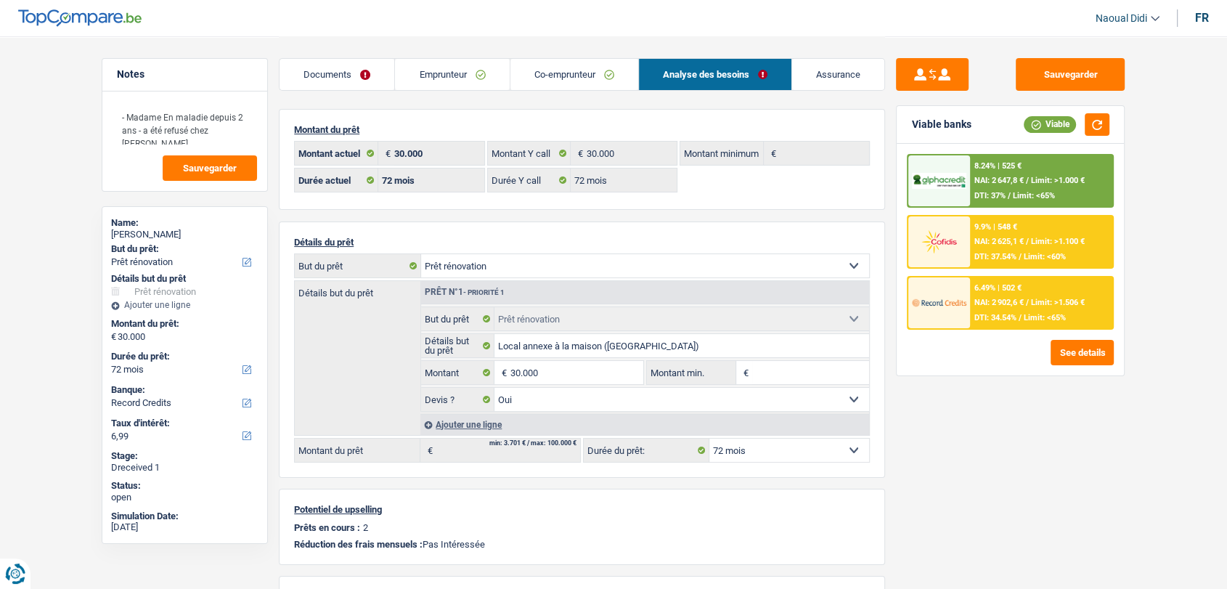
click at [536, 189] on div "8.24% | 525 € NAI: 2 647,8 € / Limit: >1.000 € DTI: 37% / Limit: <65%" at bounding box center [1041, 180] width 143 height 51
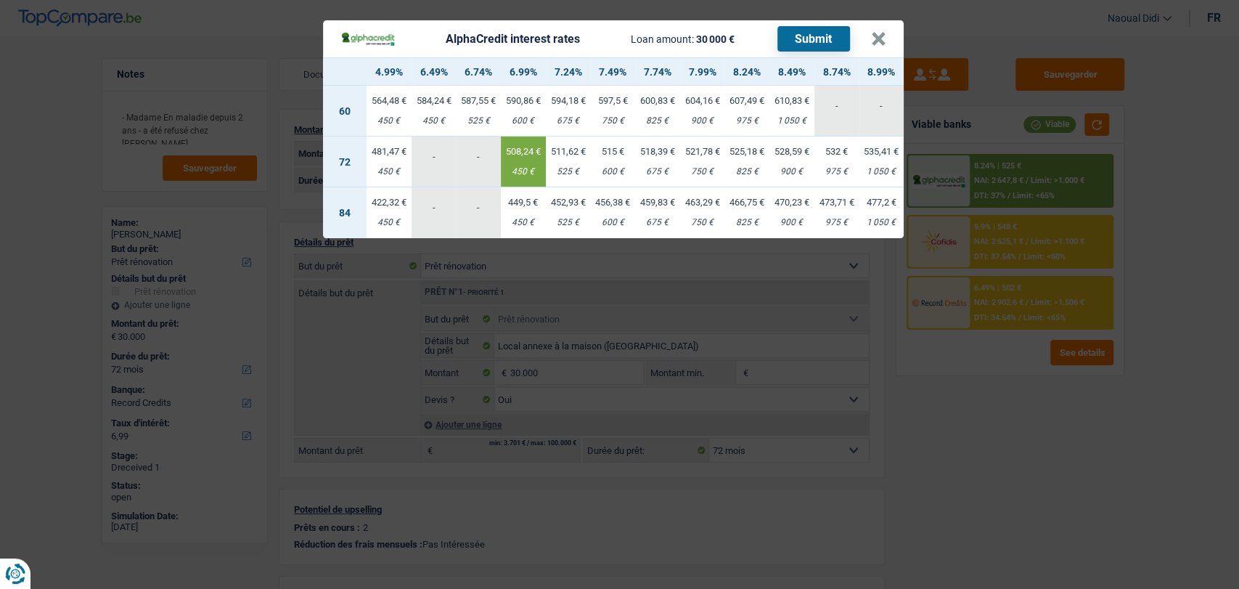
click at [536, 167] on div "600 €" at bounding box center [612, 171] width 45 height 9
select select "alphacredit"
type input "7,49"
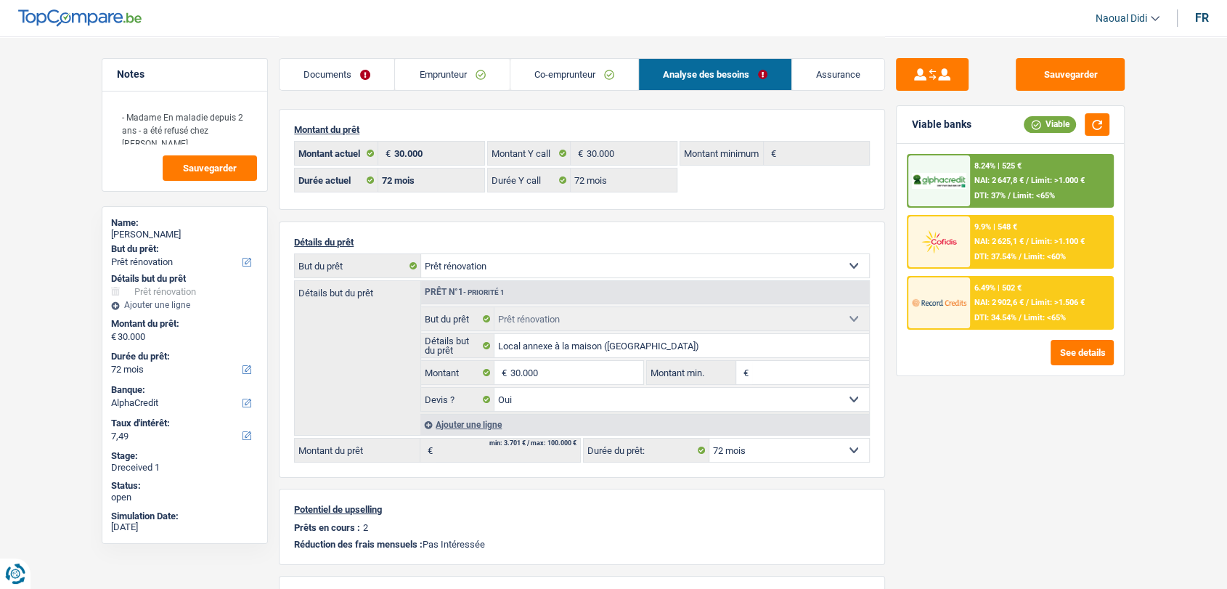
click at [536, 184] on span "NAI: 2 647,8 €" at bounding box center [998, 180] width 49 height 9
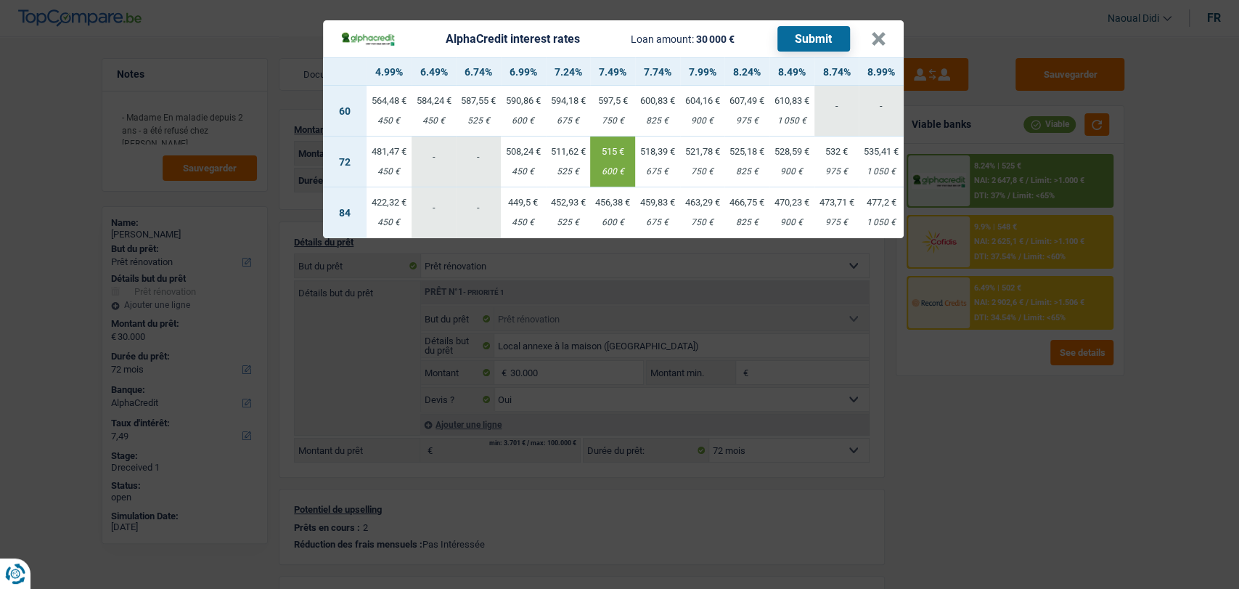
click at [536, 39] on button "Submit" at bounding box center [813, 38] width 73 height 25
click at [536, 36] on button "×" at bounding box center [878, 39] width 15 height 15
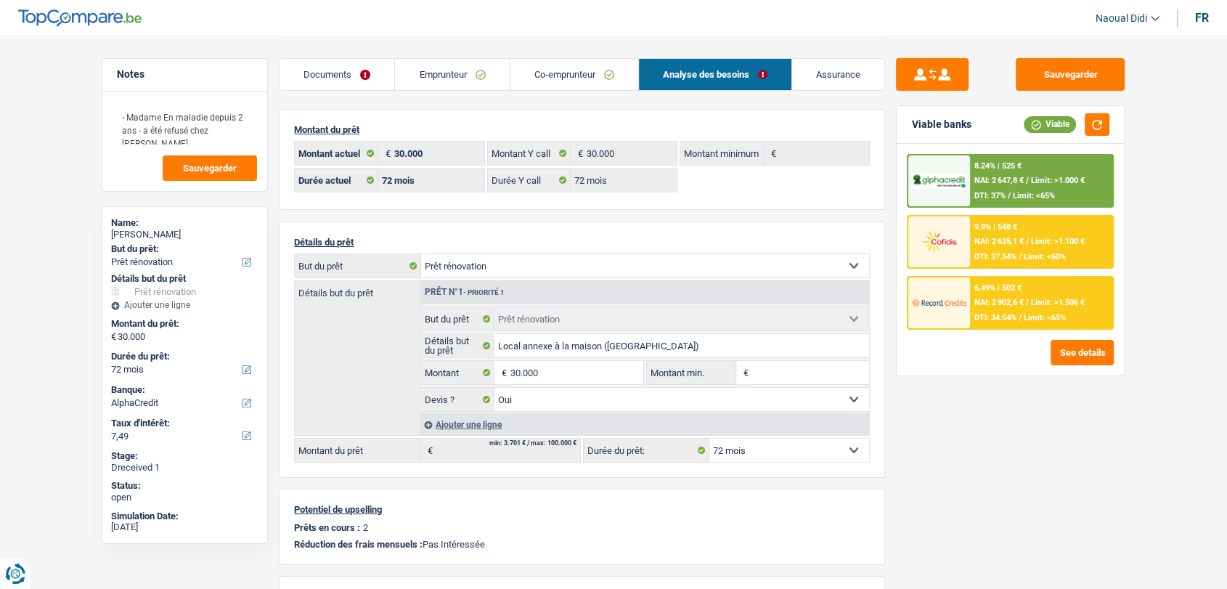
click at [536, 245] on span "NAI: 2 625,1 €" at bounding box center [998, 241] width 49 height 9
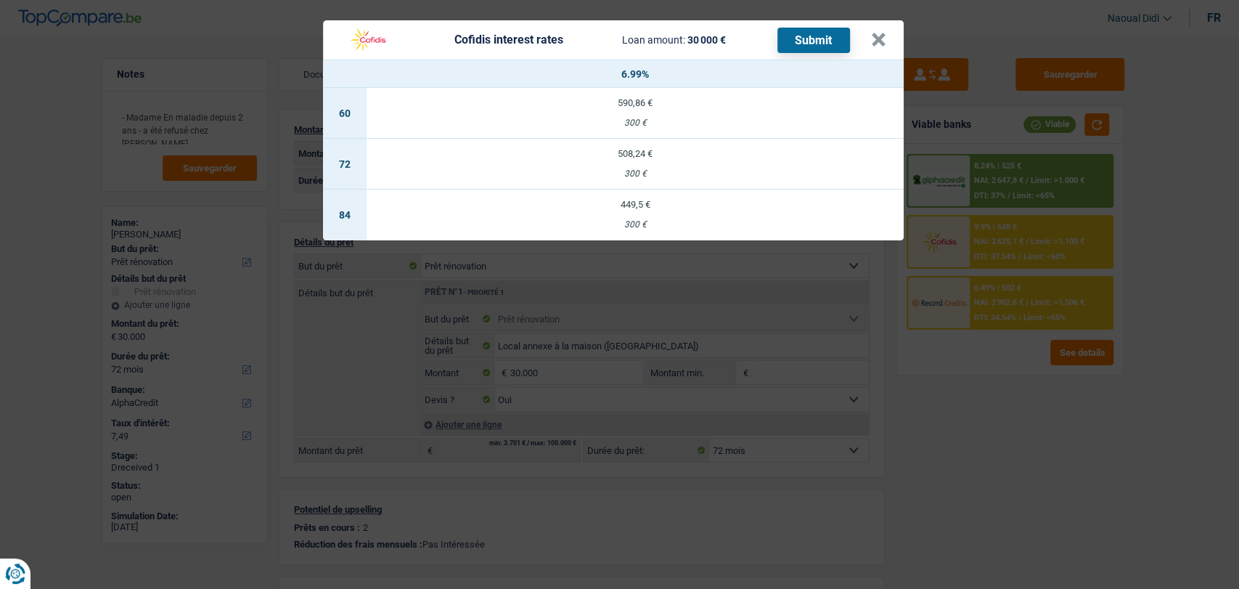
click at [536, 158] on div "508,24 €" at bounding box center [635, 153] width 537 height 9
select select "cofidis"
type input "6,99"
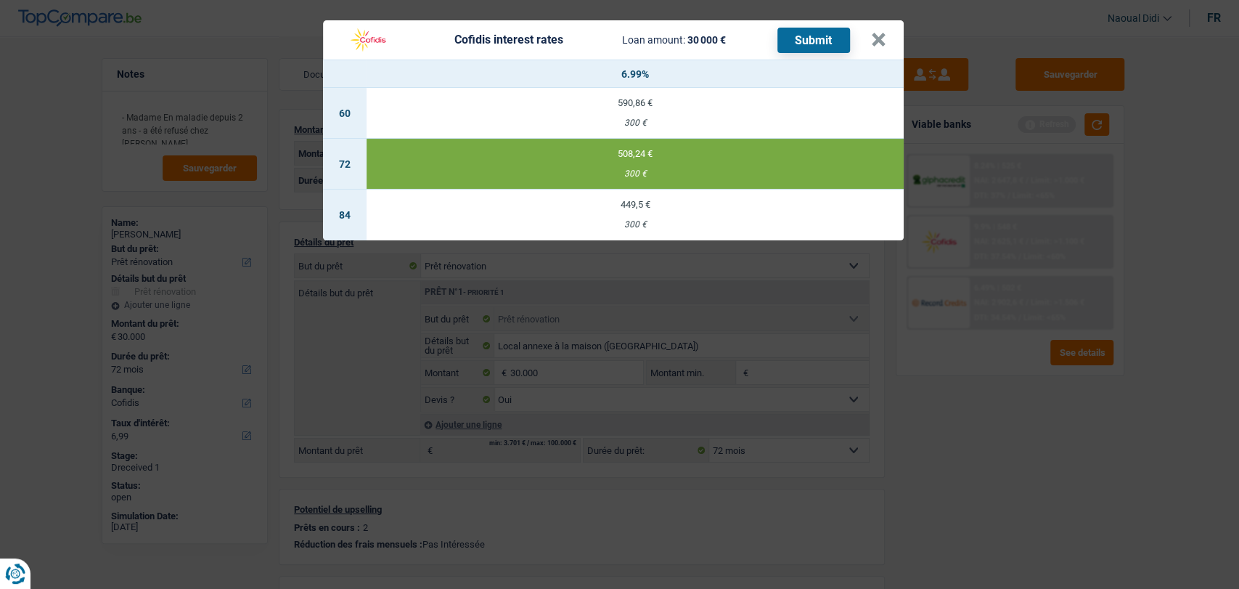
click at [536, 39] on button "Submit" at bounding box center [813, 40] width 73 height 25
click at [536, 45] on button "×" at bounding box center [878, 40] width 15 height 15
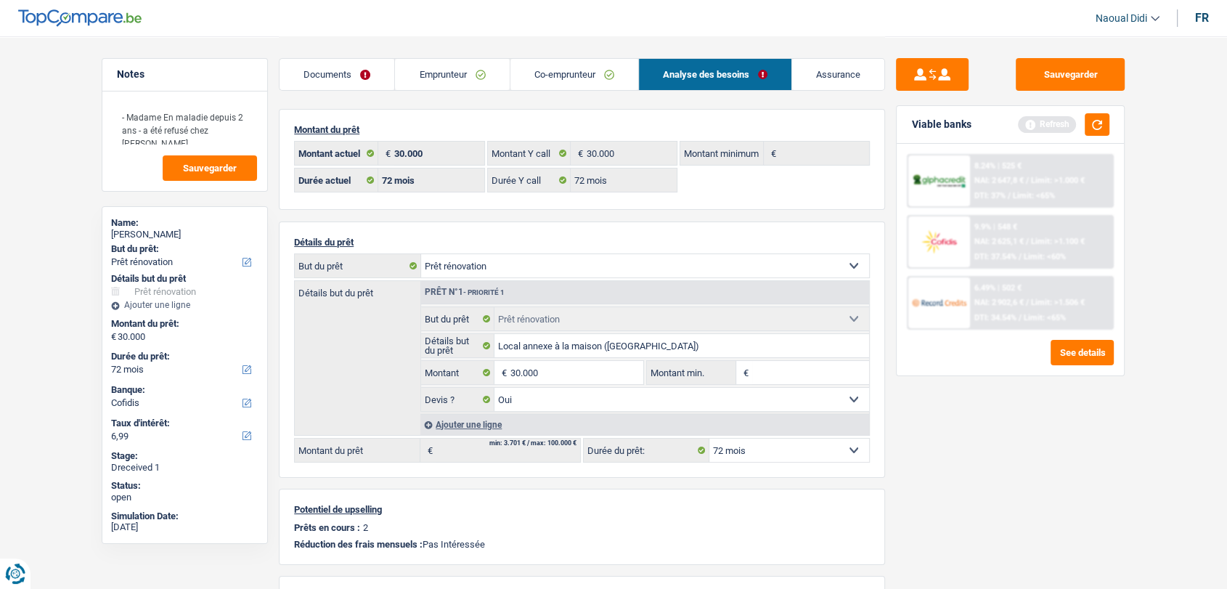
click at [421, 85] on link "Emprunteur" at bounding box center [452, 74] width 114 height 31
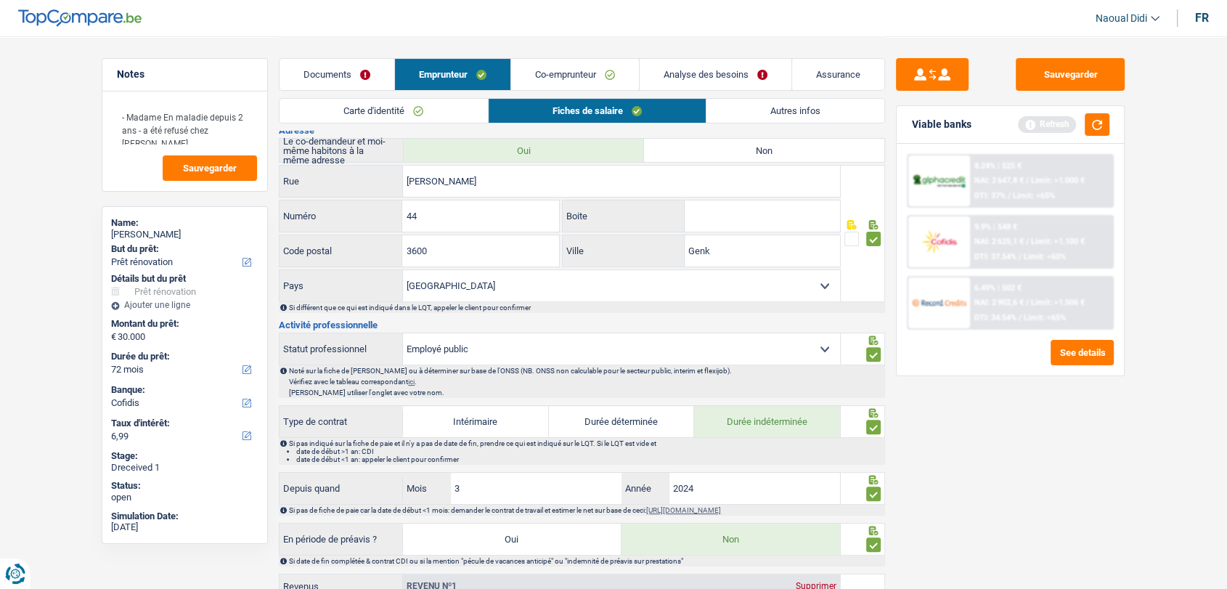
scroll to position [403, 0]
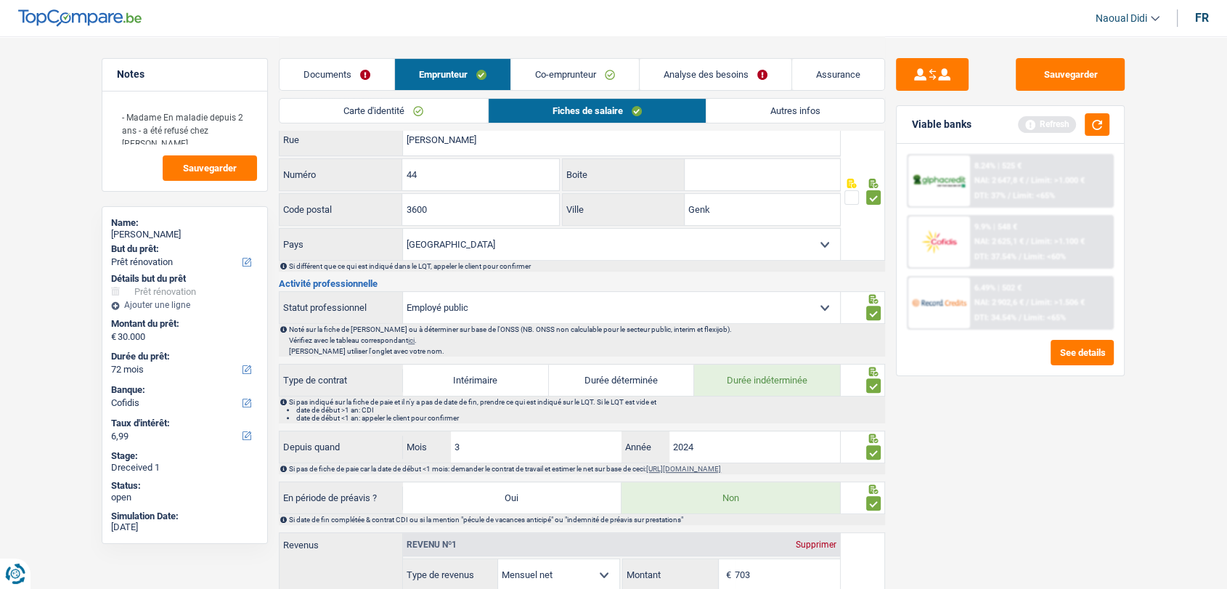
click at [385, 109] on link "Carte d'identité" at bounding box center [383, 111] width 208 height 24
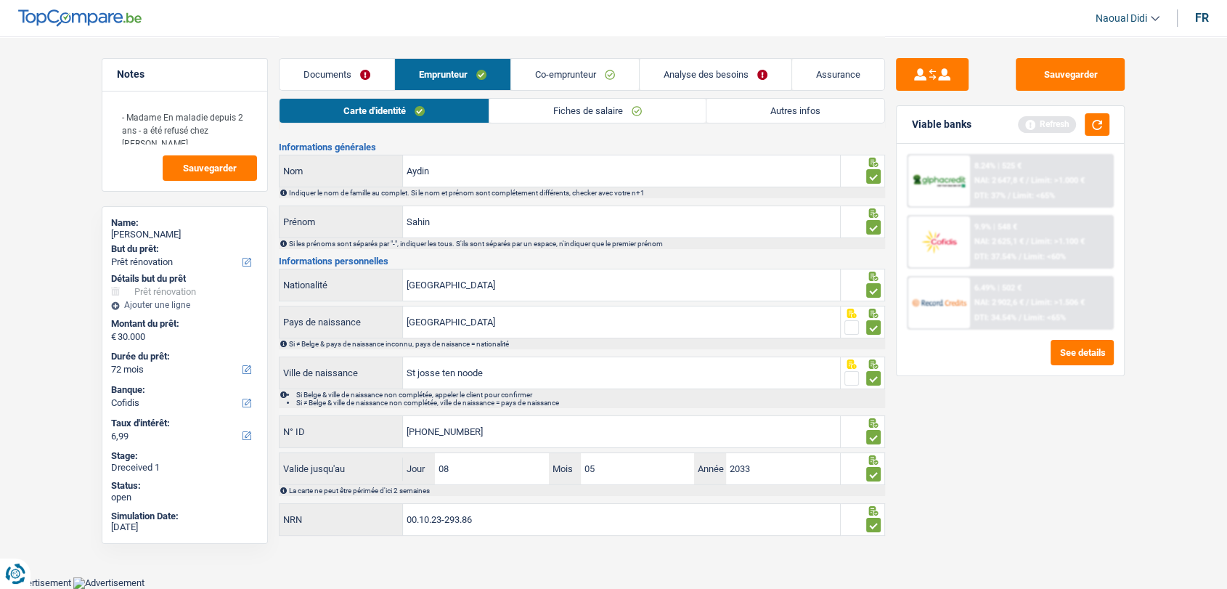
scroll to position [23, 0]
drag, startPoint x: 496, startPoint y: 523, endPoint x: 301, endPoint y: 496, distance: 196.5
click at [301, 496] on div "Informations générales Aydin Nom Indiquer le nom de famille au complet. Si le n…" at bounding box center [582, 342] width 606 height 396
click at [536, 304] on span "Limit: >1.506 €" at bounding box center [1058, 302] width 54 height 9
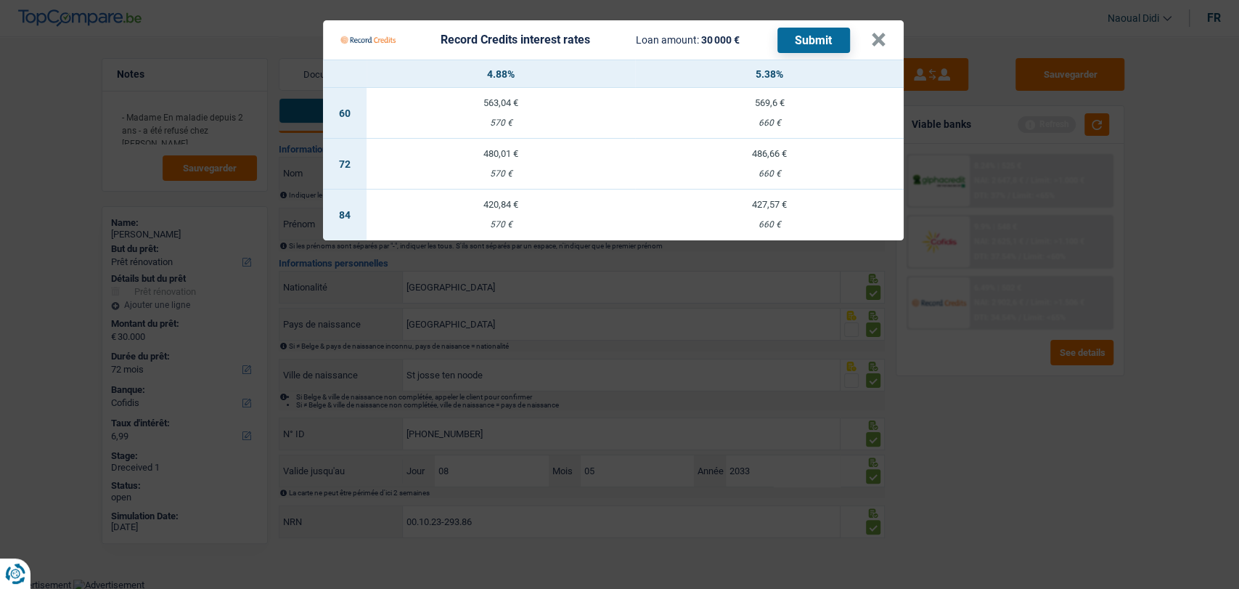
click at [536, 163] on td "486,66 € 660 €" at bounding box center [769, 164] width 269 height 51
select select "record credits"
type input "5,38"
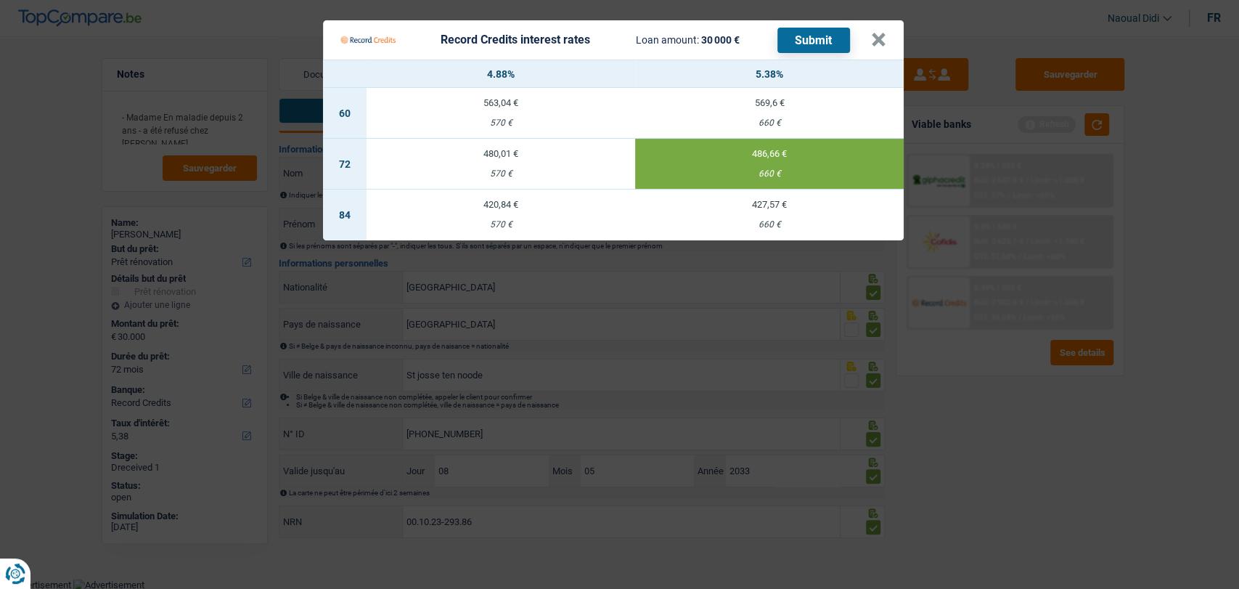
click at [536, 39] on button "Submit" at bounding box center [813, 40] width 73 height 25
click at [536, 38] on button "×" at bounding box center [878, 40] width 15 height 15
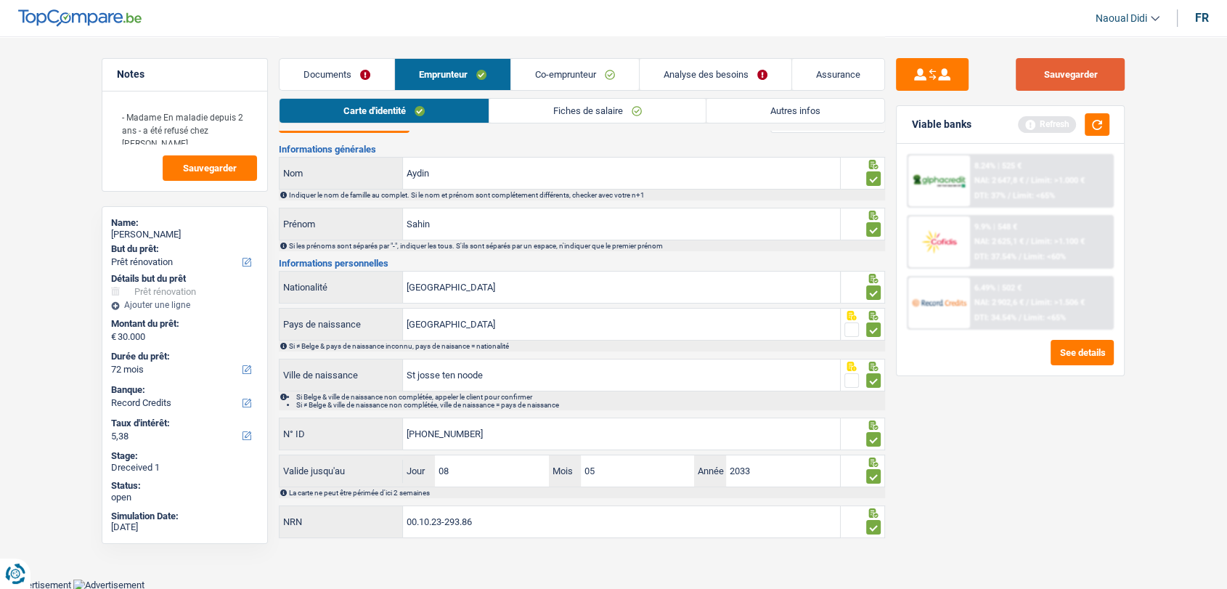
click at [536, 64] on button "Sauvegarder" at bounding box center [1070, 74] width 109 height 33
click at [301, 73] on link "Documents" at bounding box center [336, 74] width 115 height 31
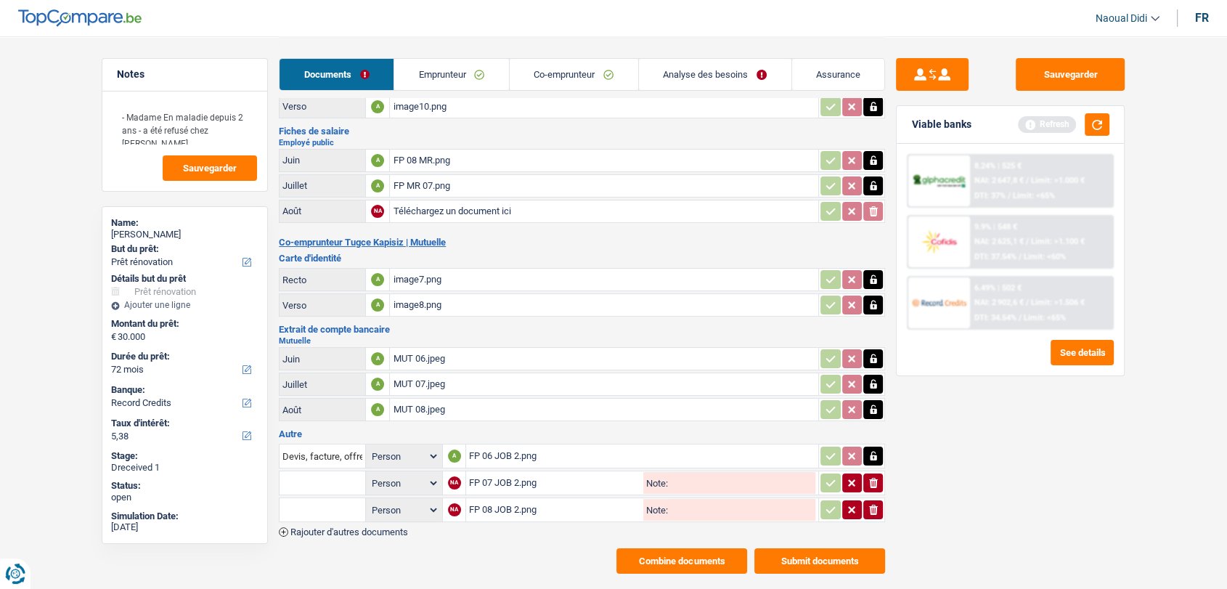
scroll to position [99, 0]
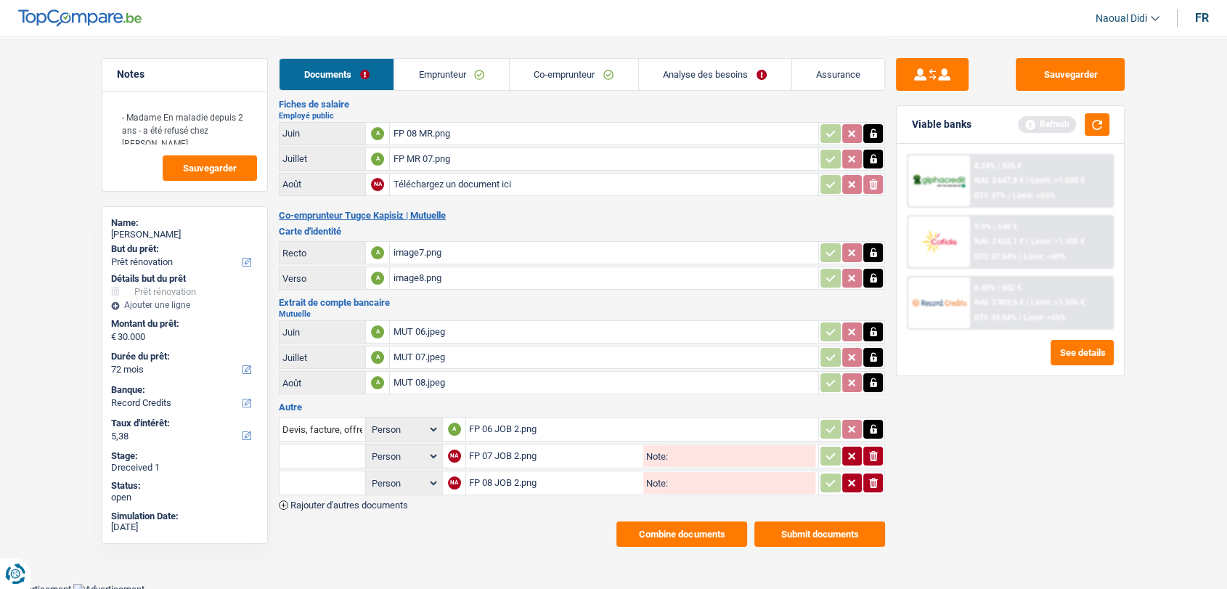
click at [536, 523] on button "Combine documents" at bounding box center [681, 533] width 131 height 25
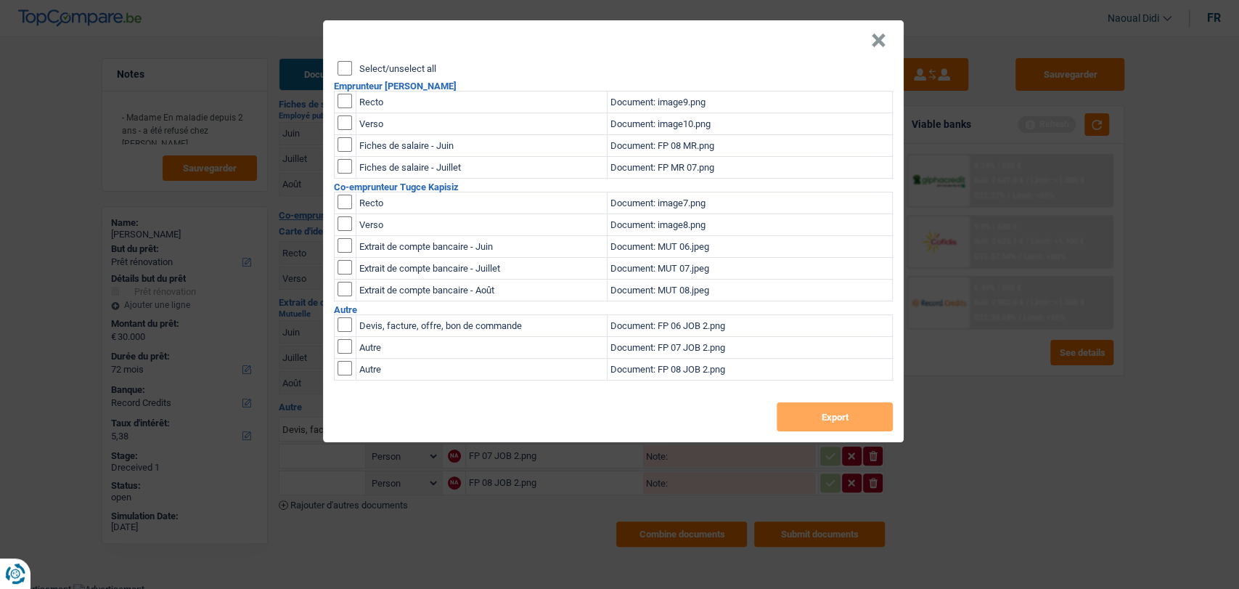
click at [343, 63] on input "Select/unselect all" at bounding box center [345, 68] width 15 height 15
checkbox input "true"
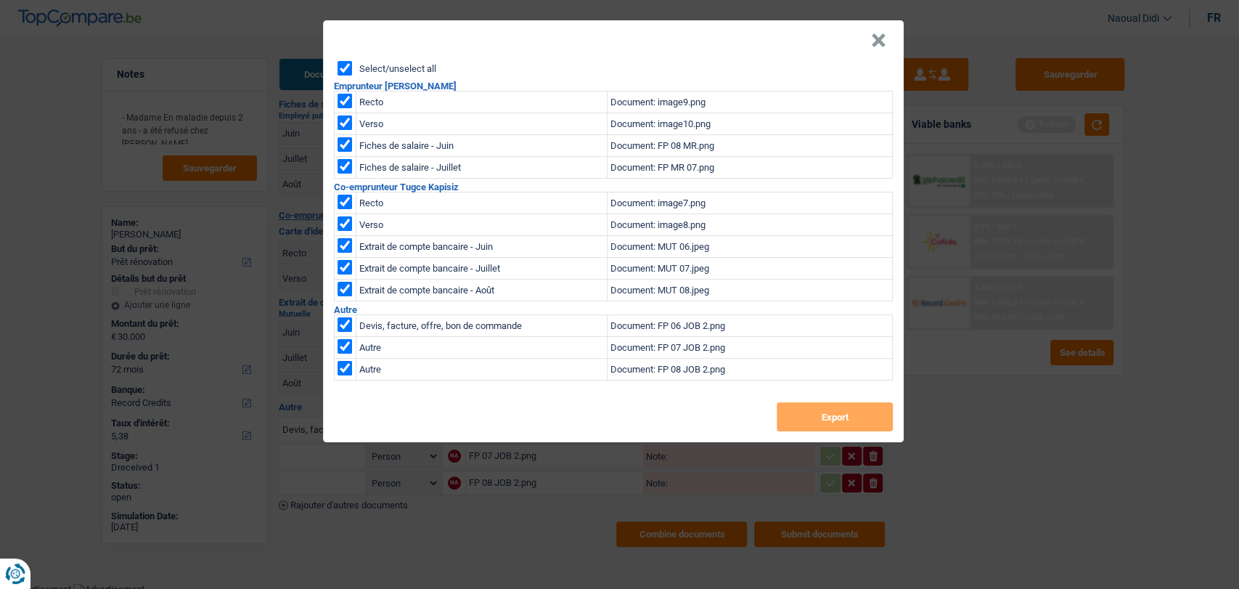
checkbox input "true"
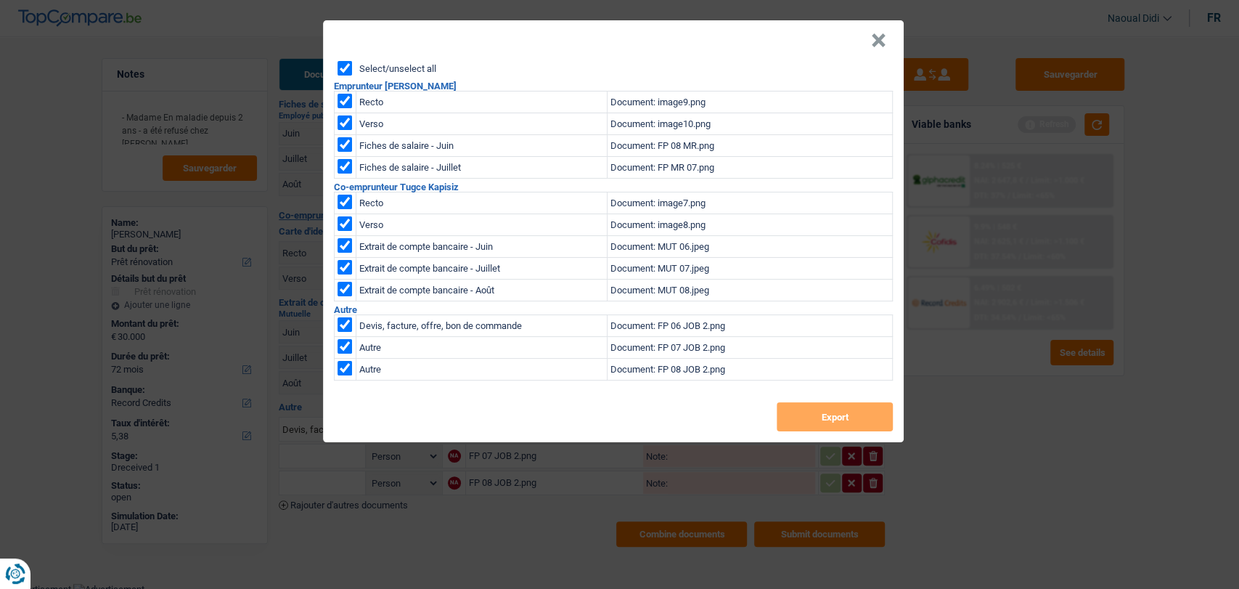
checkbox input "true"
click at [536, 423] on button "Export" at bounding box center [835, 416] width 116 height 29
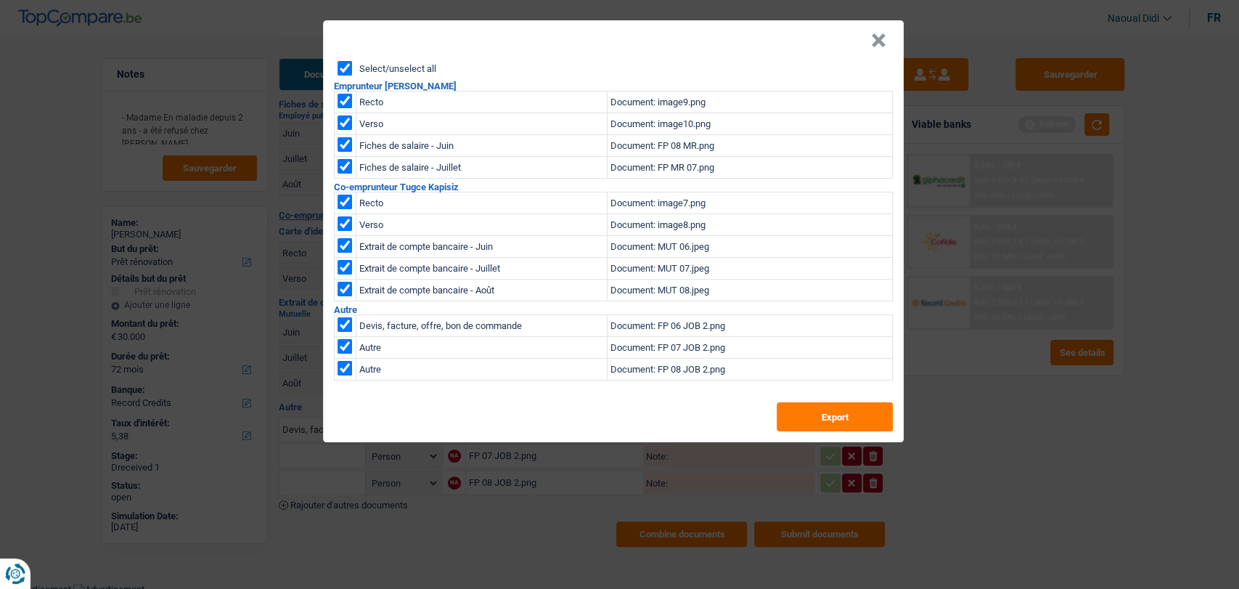
click at [536, 34] on button "×" at bounding box center [878, 40] width 15 height 15
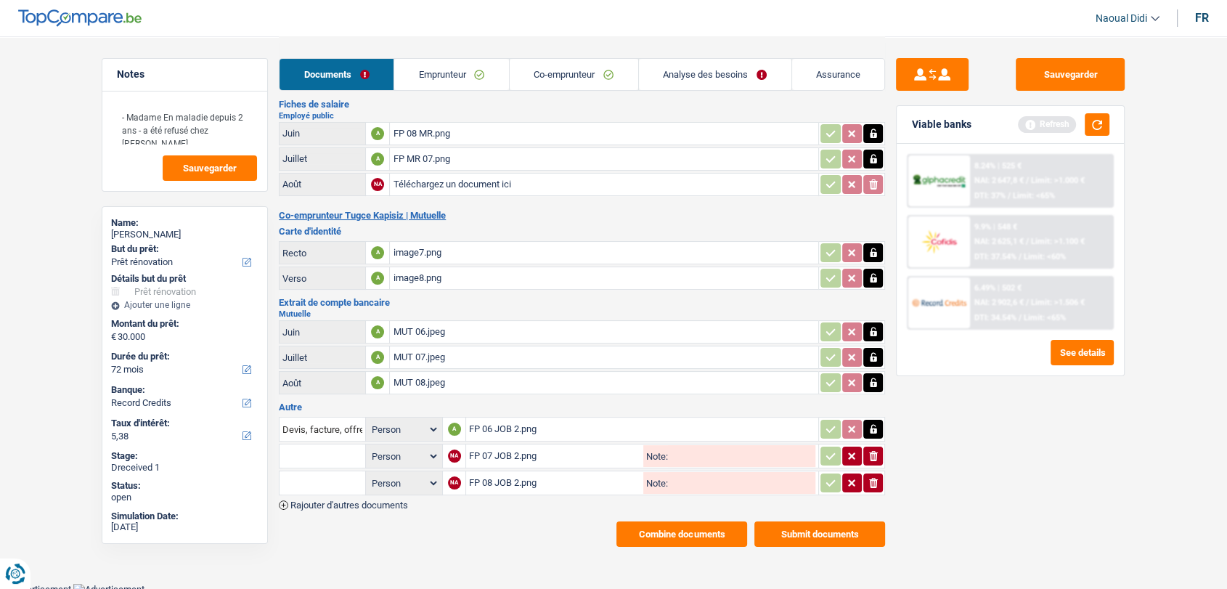
click at [536, 62] on link "Analyse des besoins" at bounding box center [715, 74] width 152 height 31
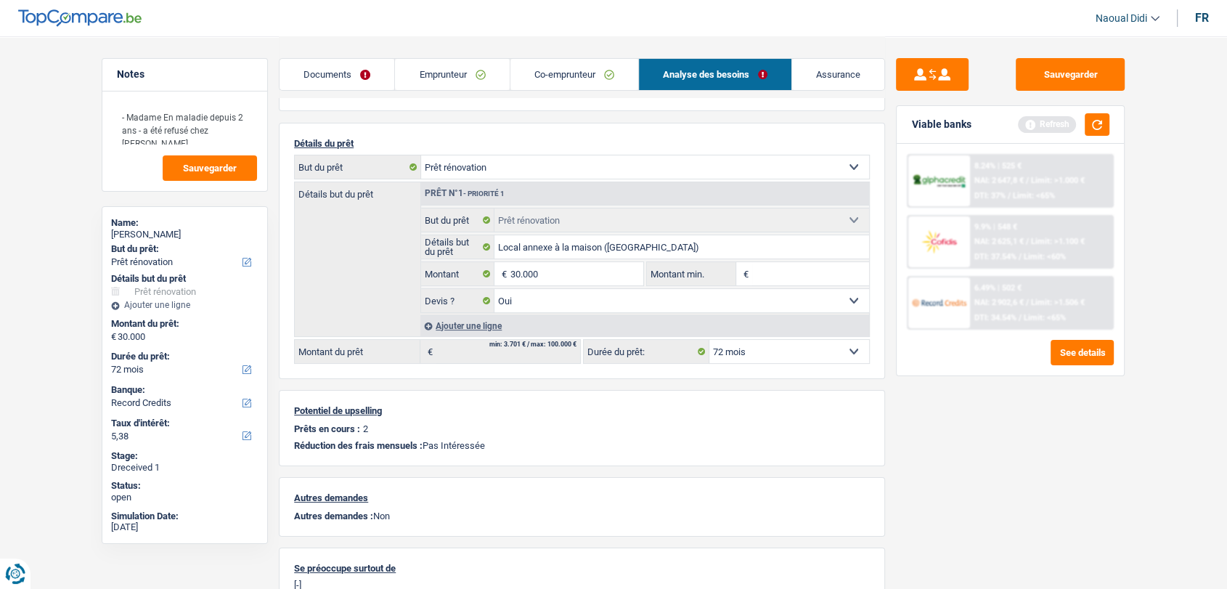
click at [323, 77] on link "Documents" at bounding box center [336, 74] width 115 height 31
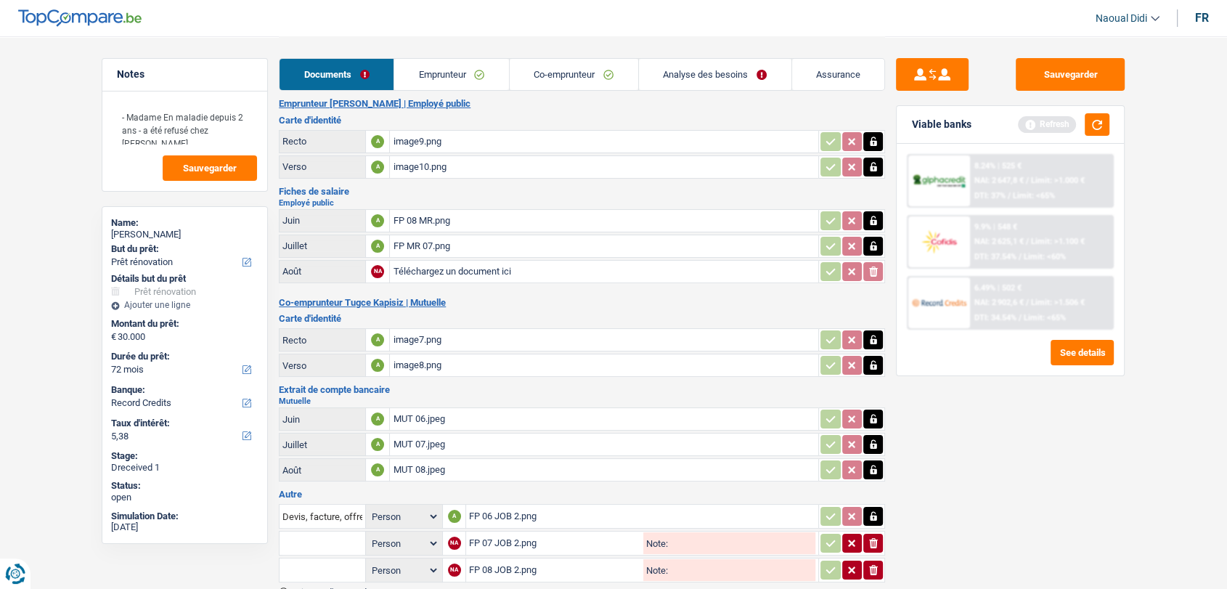
scroll to position [0, 0]
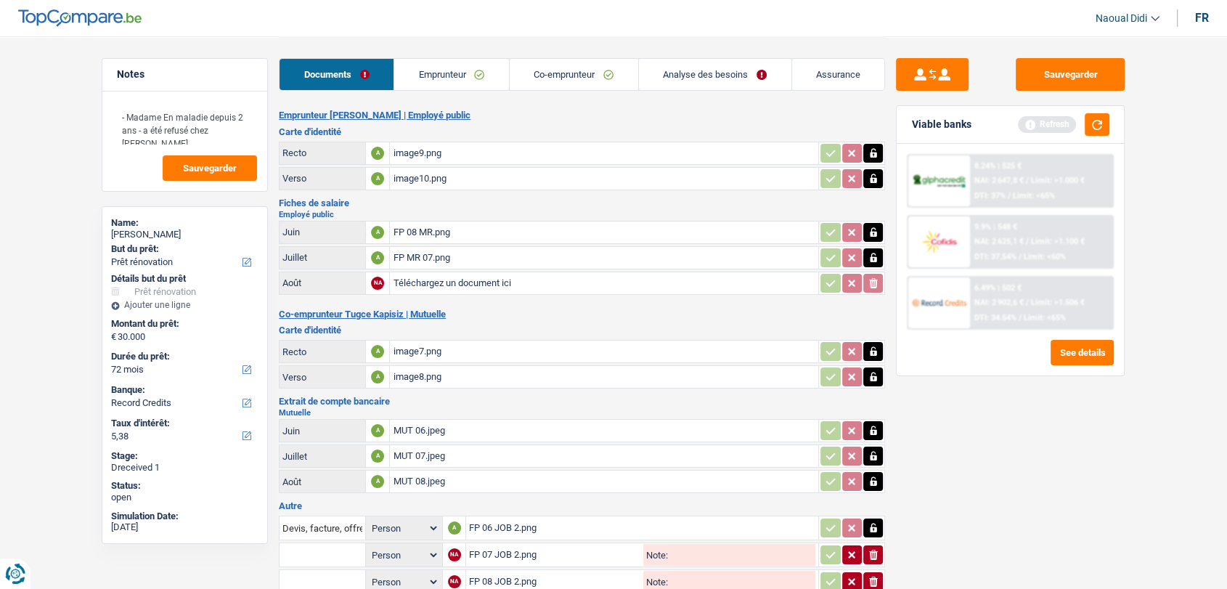
click at [406, 152] on div "image9.png" at bounding box center [604, 153] width 423 height 22
click at [421, 348] on div "image7.png" at bounding box center [604, 351] width 423 height 22
click at [451, 75] on link "Emprunteur" at bounding box center [451, 74] width 115 height 31
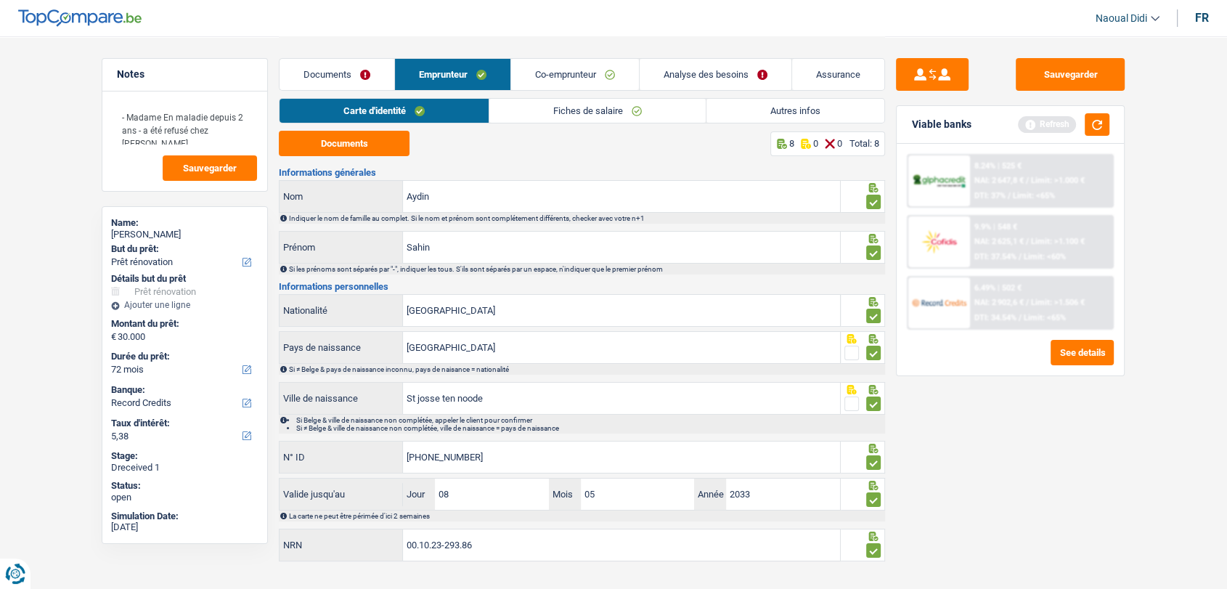
click at [536, 114] on link "Autres infos" at bounding box center [795, 111] width 178 height 24
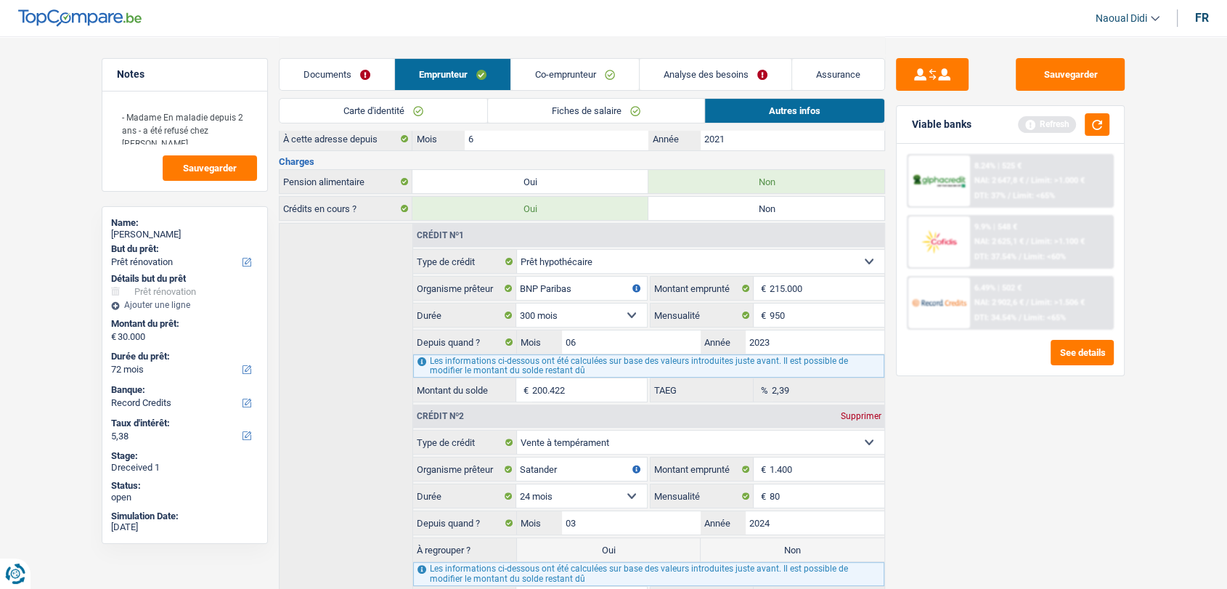
scroll to position [322, 0]
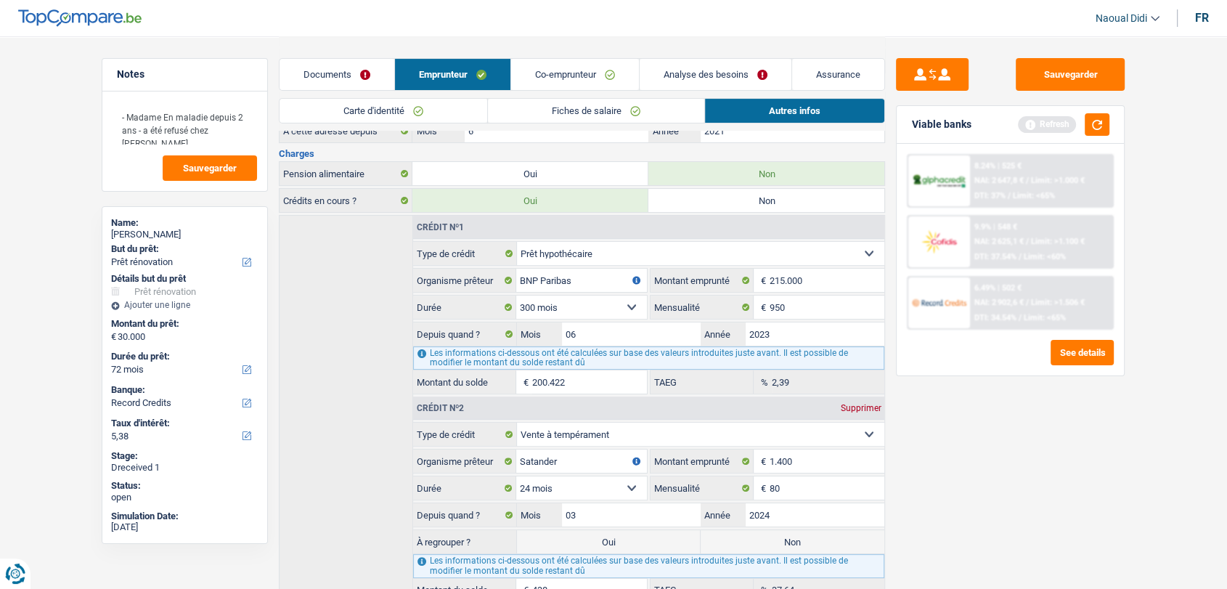
click at [411, 113] on link "Carte d'identité" at bounding box center [383, 111] width 208 height 24
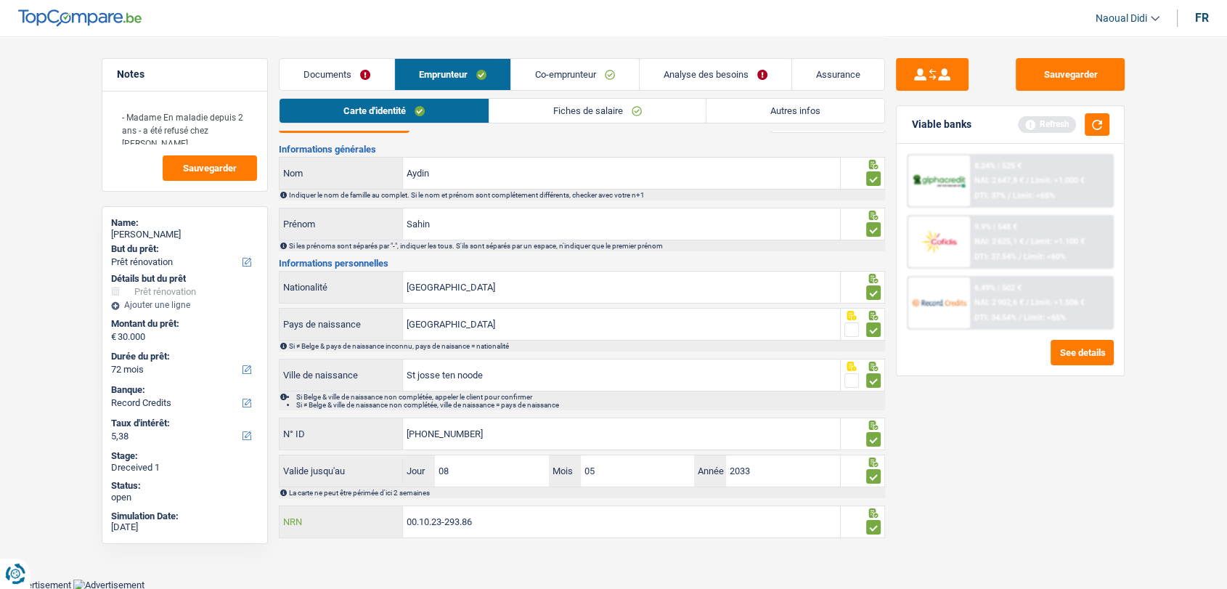
drag, startPoint x: 479, startPoint y: 521, endPoint x: 367, endPoint y: 511, distance: 113.0
click at [367, 511] on div "00.10.23-293.86 NRN" at bounding box center [559, 521] width 560 height 31
click at [536, 105] on link "Autres infos" at bounding box center [795, 111] width 178 height 24
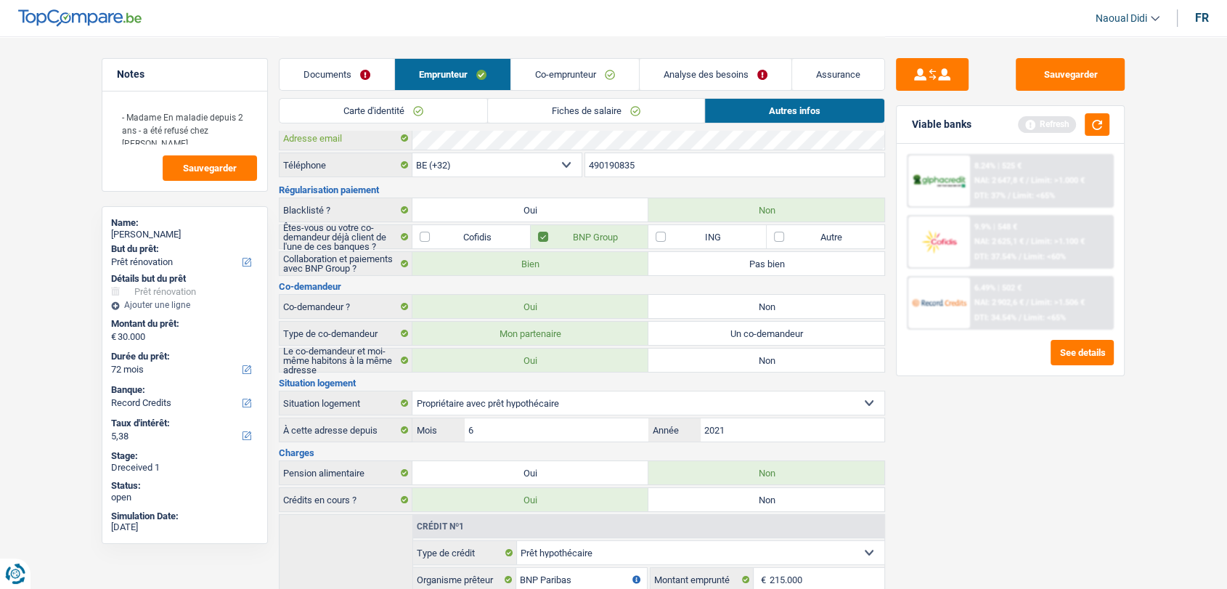
click at [401, 132] on div "Adresse email" at bounding box center [581, 137] width 605 height 23
click at [383, 130] on div "Carte d'identité Fiches de salaire Autres infos Documents 8 0 0 Total: 8 Inform…" at bounding box center [582, 501] width 606 height 852
click at [457, 81] on link "Emprunteur" at bounding box center [452, 74] width 115 height 31
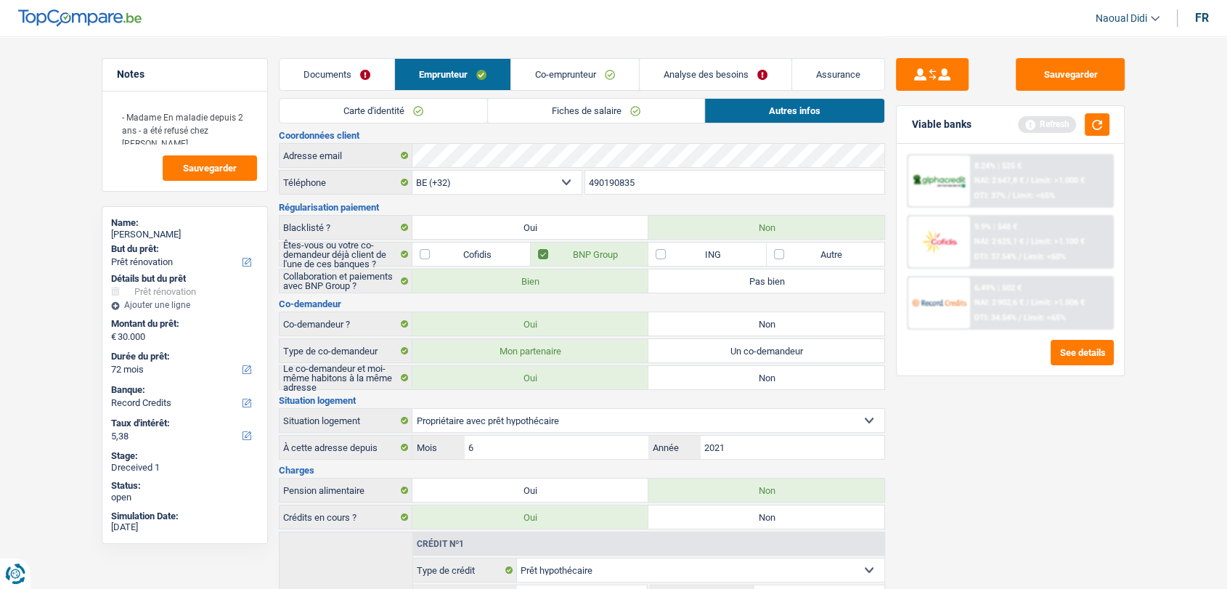
scroll to position [0, 0]
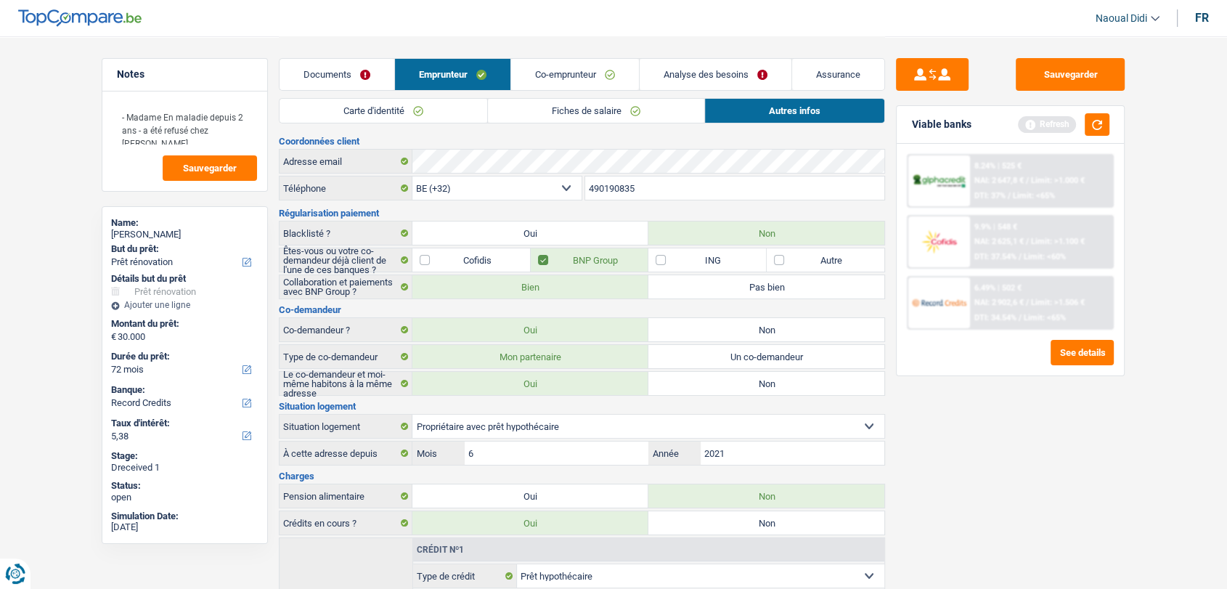
click at [536, 117] on link "Fiches de salaire" at bounding box center [596, 111] width 216 height 24
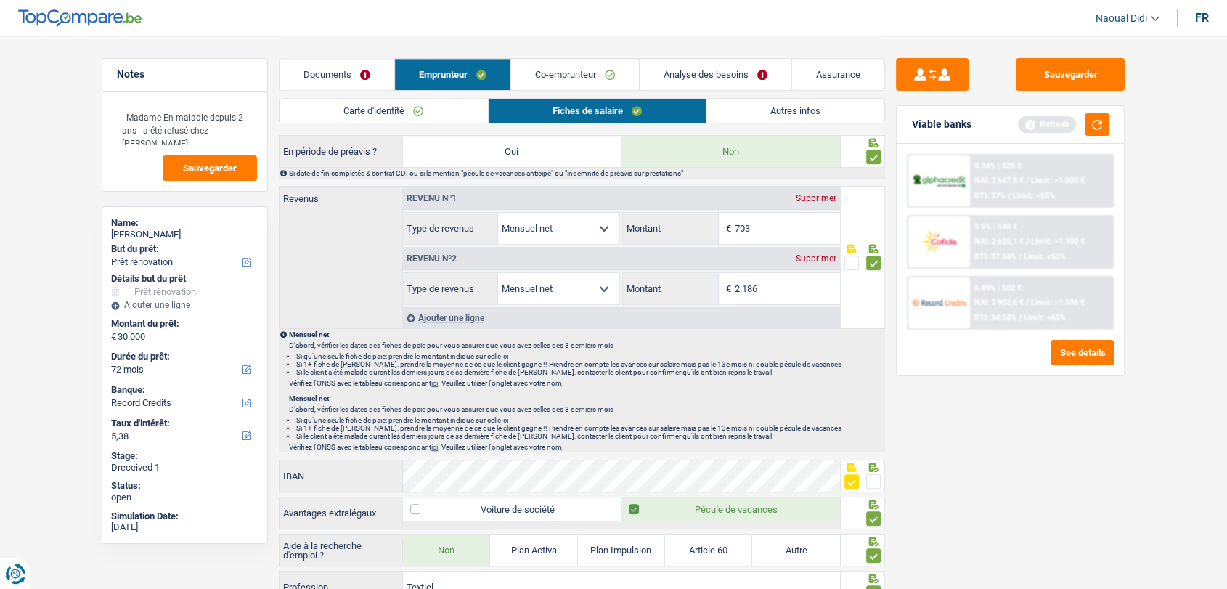
scroll to position [726, 0]
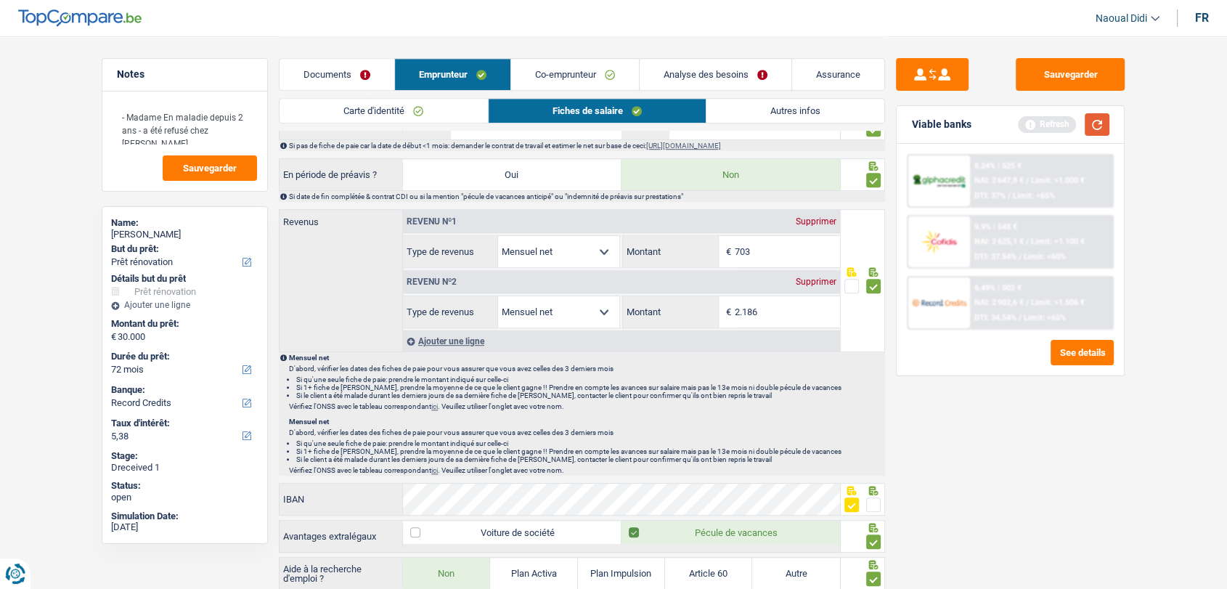
drag, startPoint x: 1096, startPoint y: 123, endPoint x: 1095, endPoint y: 114, distance: 8.7
click at [536, 123] on button "button" at bounding box center [1097, 124] width 25 height 23
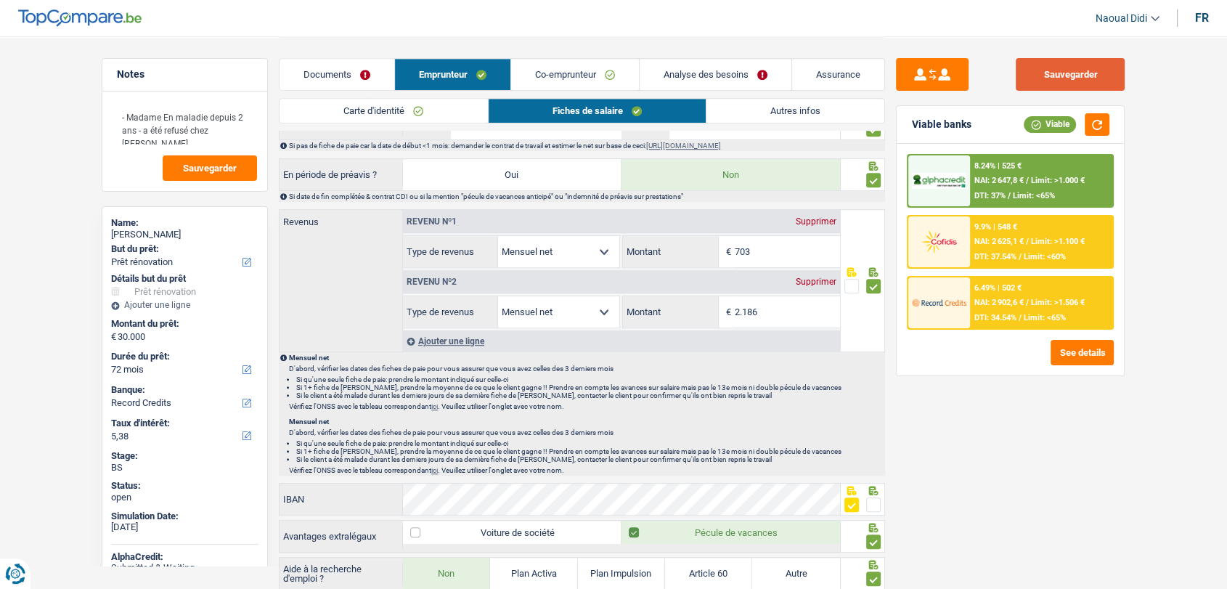
click at [536, 76] on button "Sauvegarder" at bounding box center [1070, 74] width 109 height 33
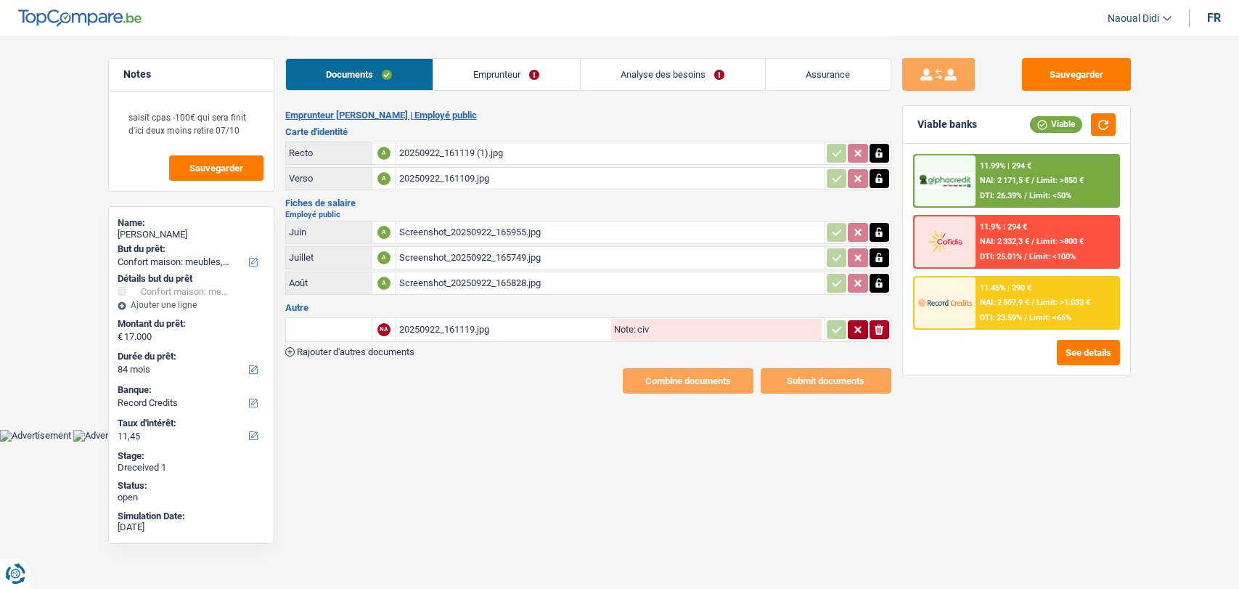
select select "household"
select select "84"
select select "record credits"
click at [452, 229] on div "Screenshot_20250922_165955.jpg" at bounding box center [610, 232] width 423 height 22
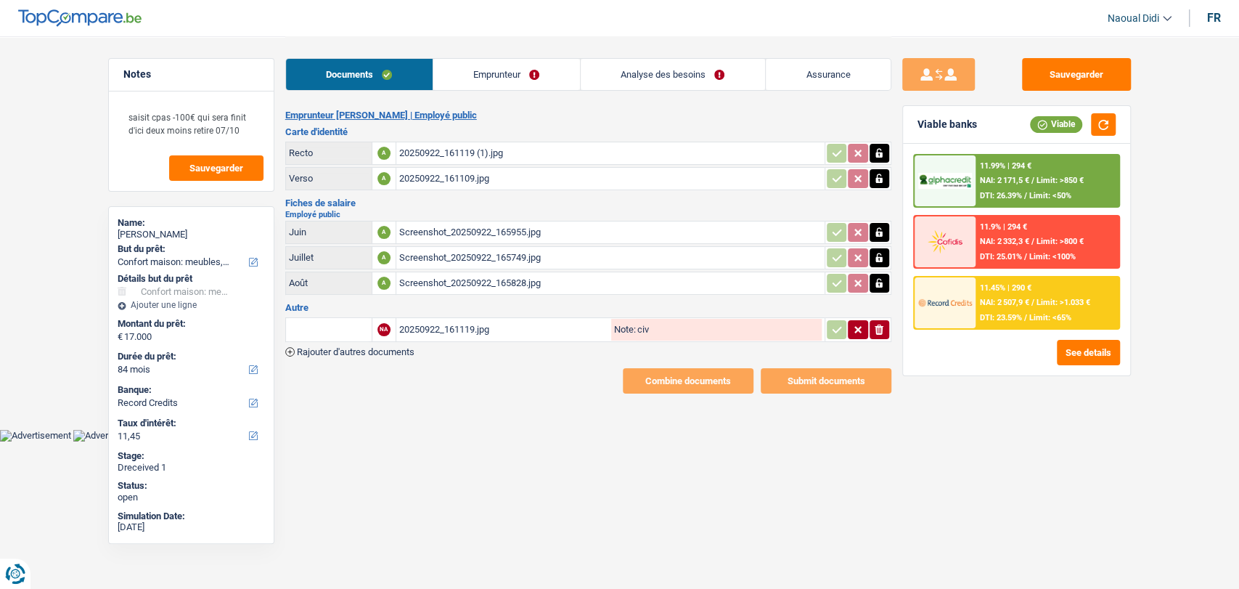
click at [501, 81] on link "Emprunteur" at bounding box center [506, 74] width 147 height 31
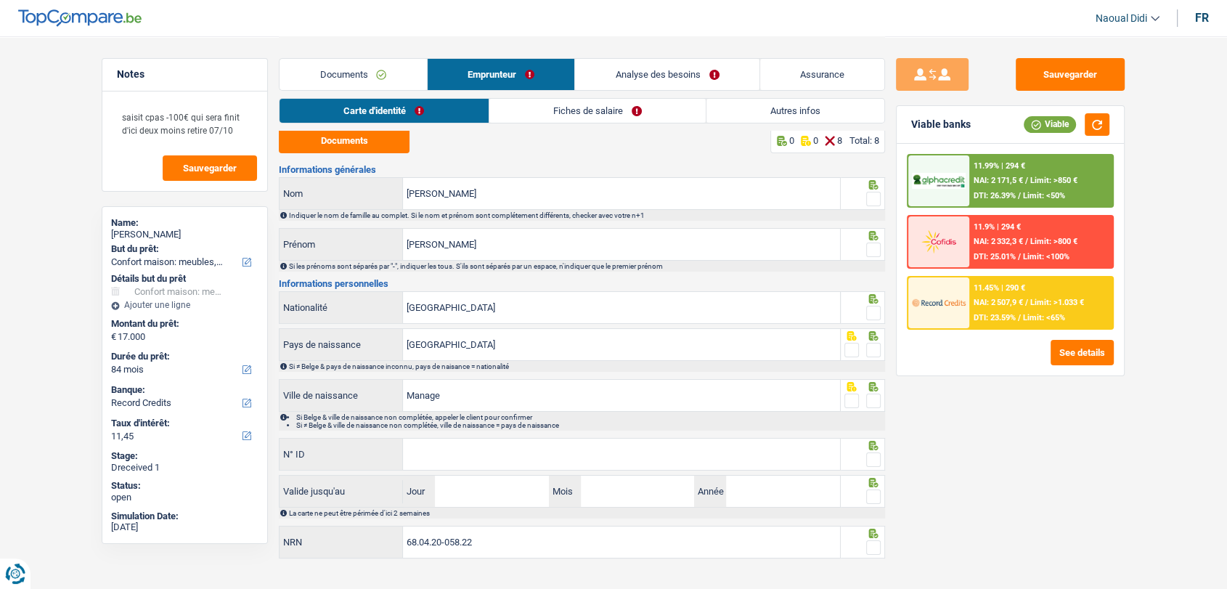
scroll to position [23, 0]
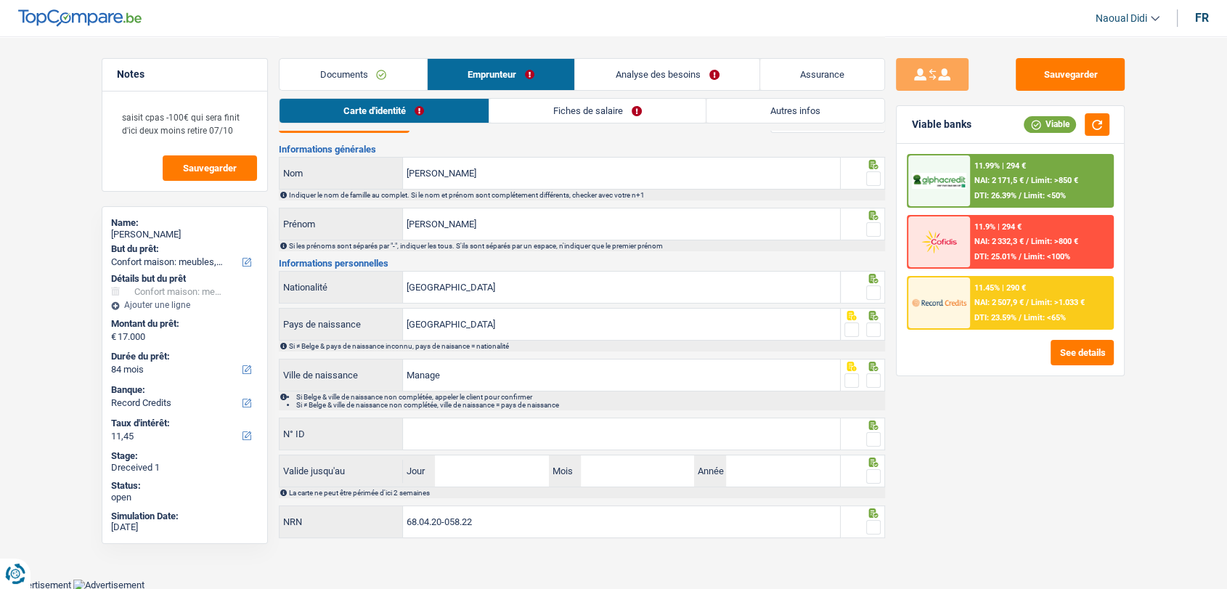
click at [552, 107] on link "Fiches de salaire" at bounding box center [597, 111] width 216 height 24
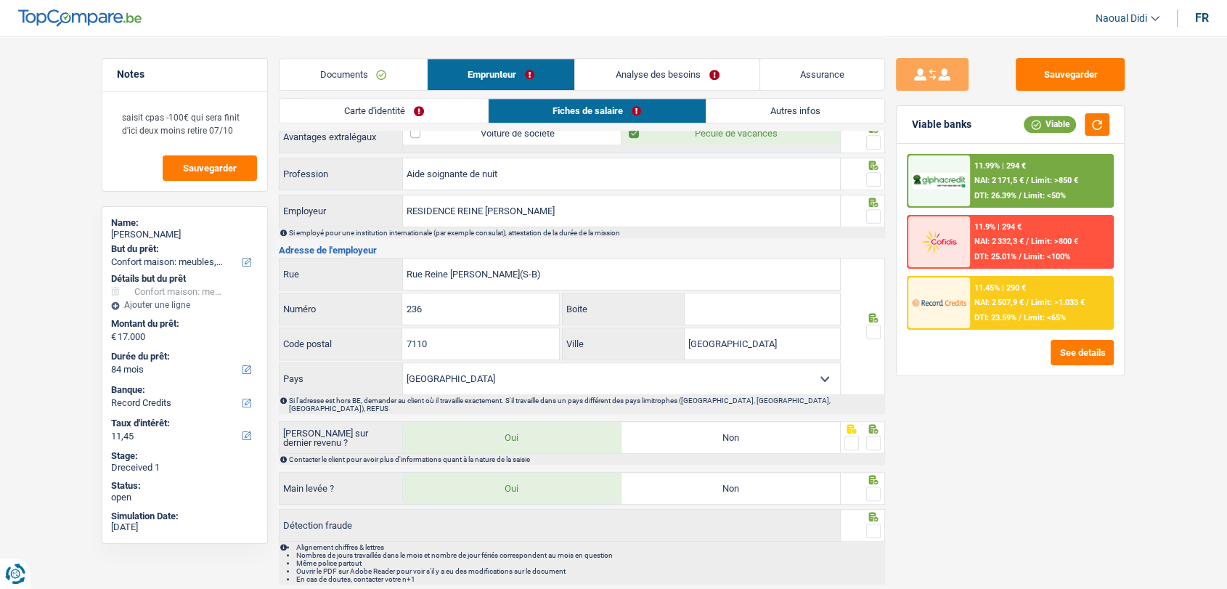
scroll to position [1154, 0]
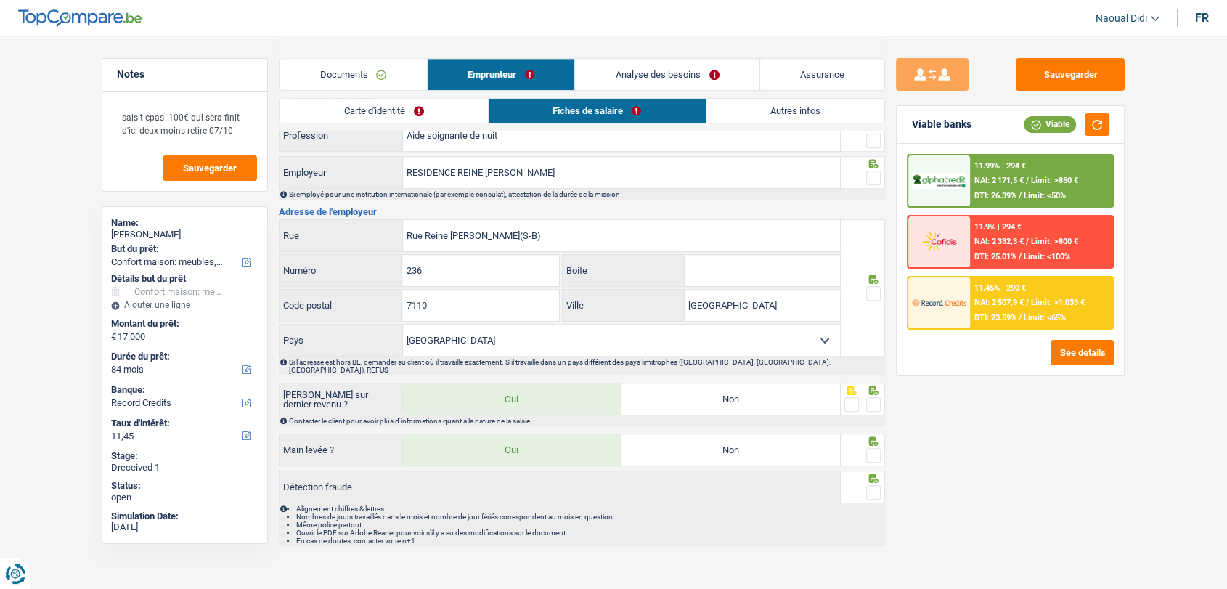
click at [314, 72] on link "Documents" at bounding box center [352, 74] width 147 height 31
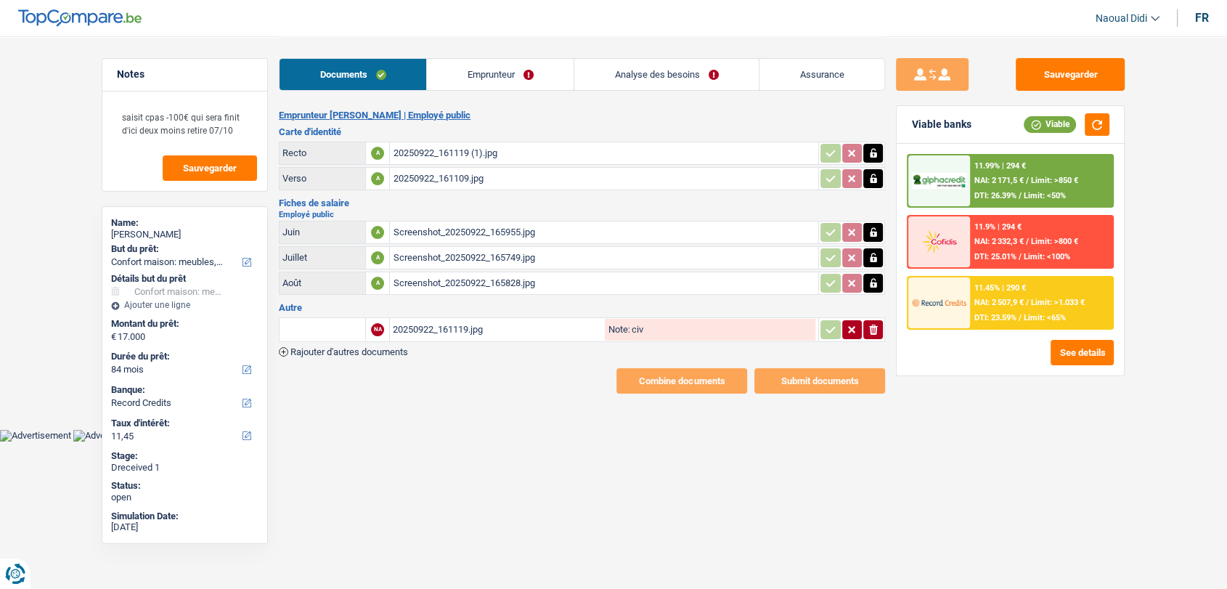
scroll to position [0, 0]
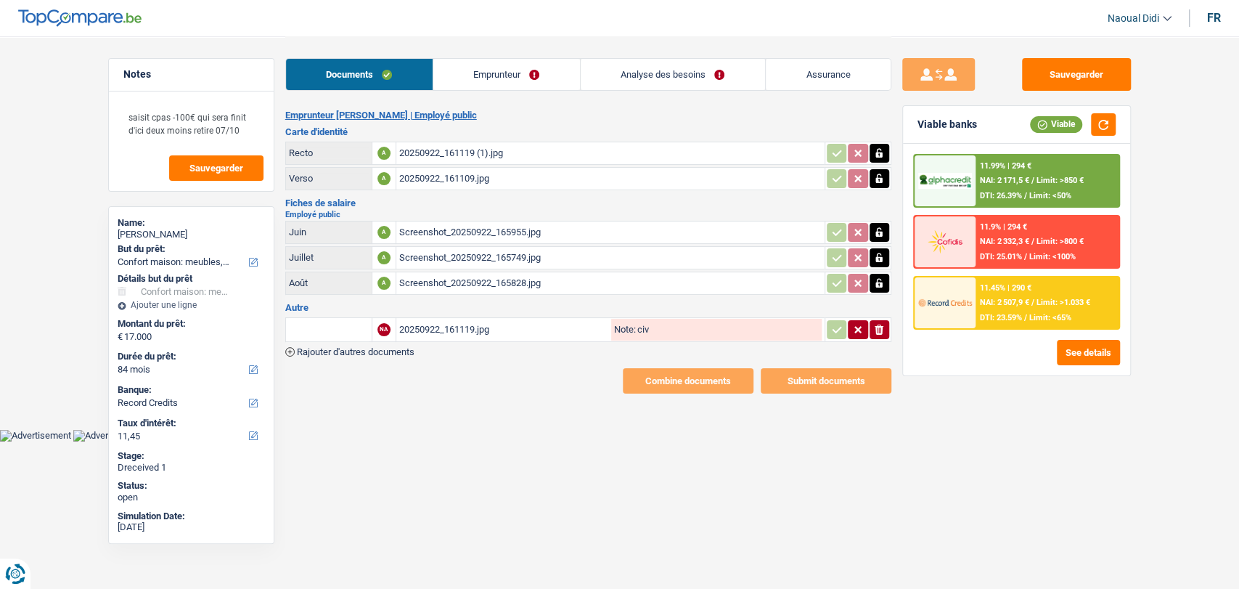
click at [462, 234] on div "Screenshot_20250922_165955.jpg" at bounding box center [610, 232] width 423 height 22
click at [430, 287] on div "Screenshot_20250922_165828.jpg" at bounding box center [610, 283] width 423 height 22
click at [465, 261] on div "Screenshot_20250922_165749.jpg" at bounding box center [610, 258] width 423 height 22
click at [465, 226] on div "Screenshot_20250922_165955.jpg" at bounding box center [610, 232] width 423 height 22
click at [510, 71] on link "Emprunteur" at bounding box center [506, 74] width 147 height 31
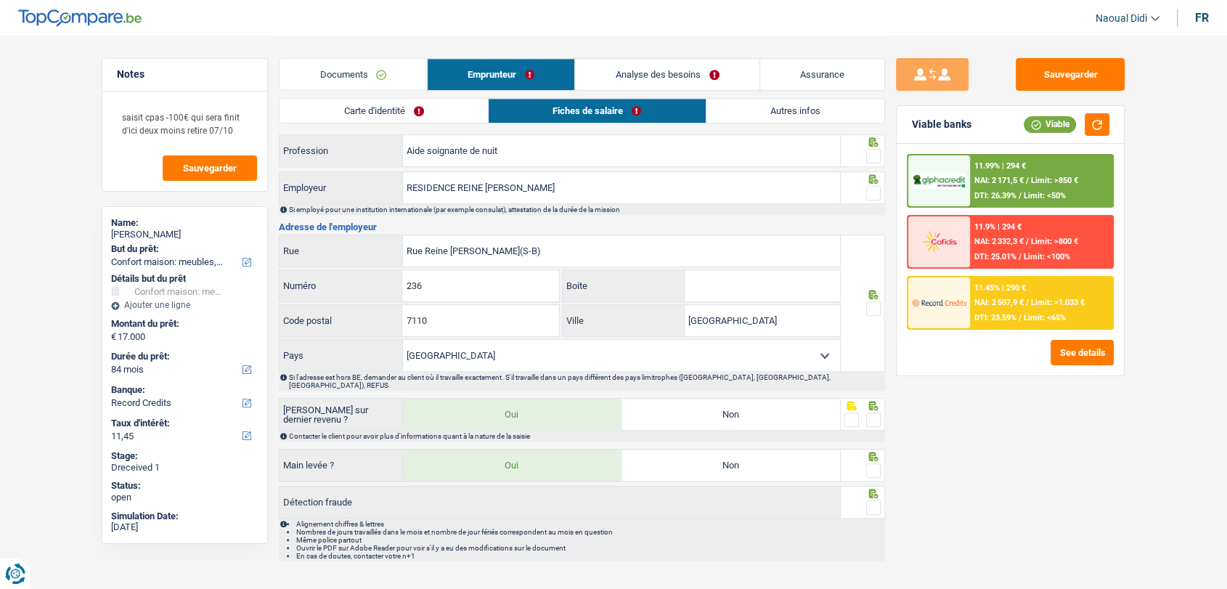
scroll to position [1154, 0]
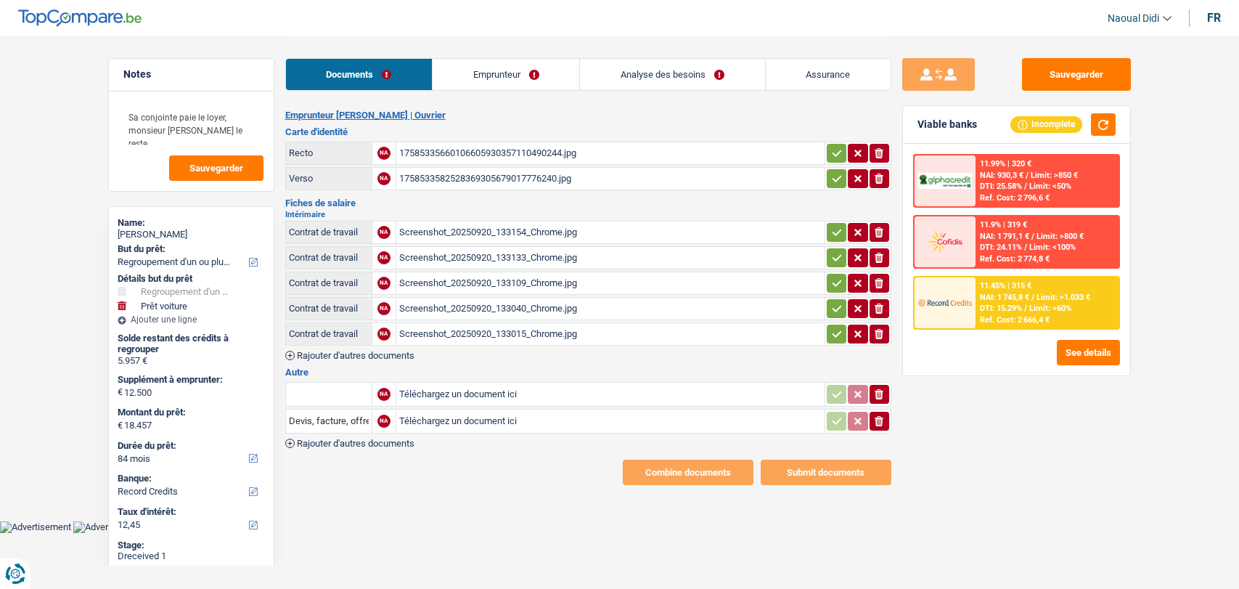
select select "refinancing"
select select "car"
select select "84"
select select "record credits"
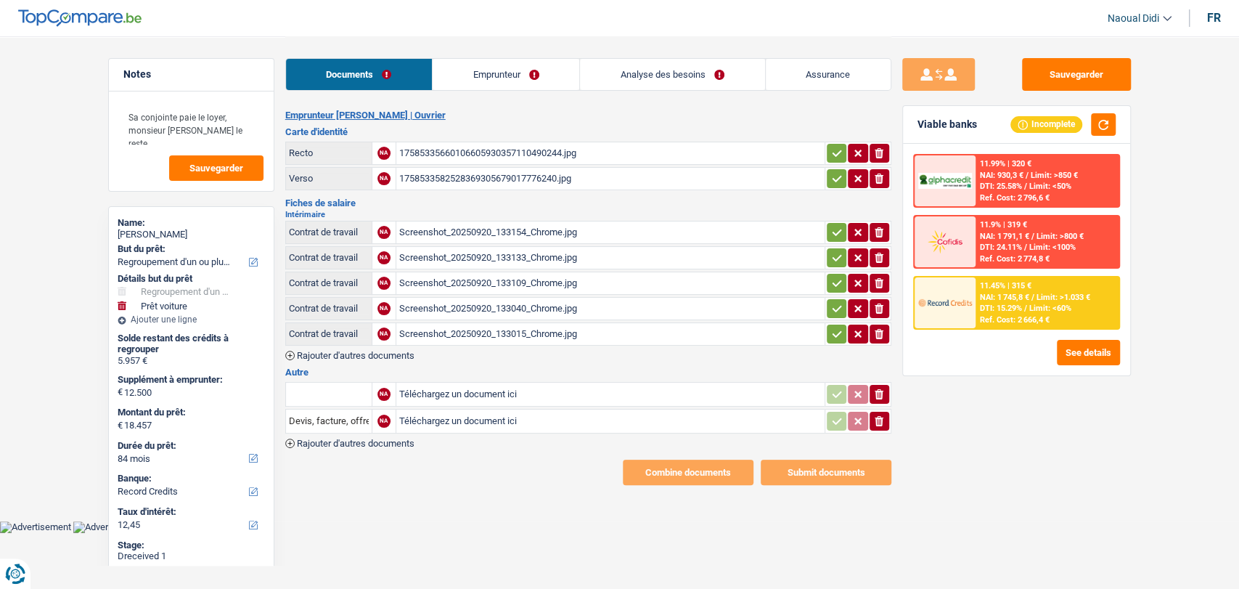
click at [445, 227] on div "Screenshot_20250920_133154_Chrome.jpg" at bounding box center [610, 232] width 423 height 22
click at [468, 248] on div "Screenshot_20250920_133133_Chrome.jpg" at bounding box center [610, 258] width 423 height 22
click at [482, 279] on div "Screenshot_20250920_133109_Chrome.jpg" at bounding box center [610, 283] width 423 height 22
click at [463, 303] on div "Screenshot_20250920_133040_Chrome.jpg" at bounding box center [610, 309] width 423 height 22
click at [455, 330] on div "Screenshot_20250920_133015_Chrome.jpg" at bounding box center [610, 334] width 423 height 22
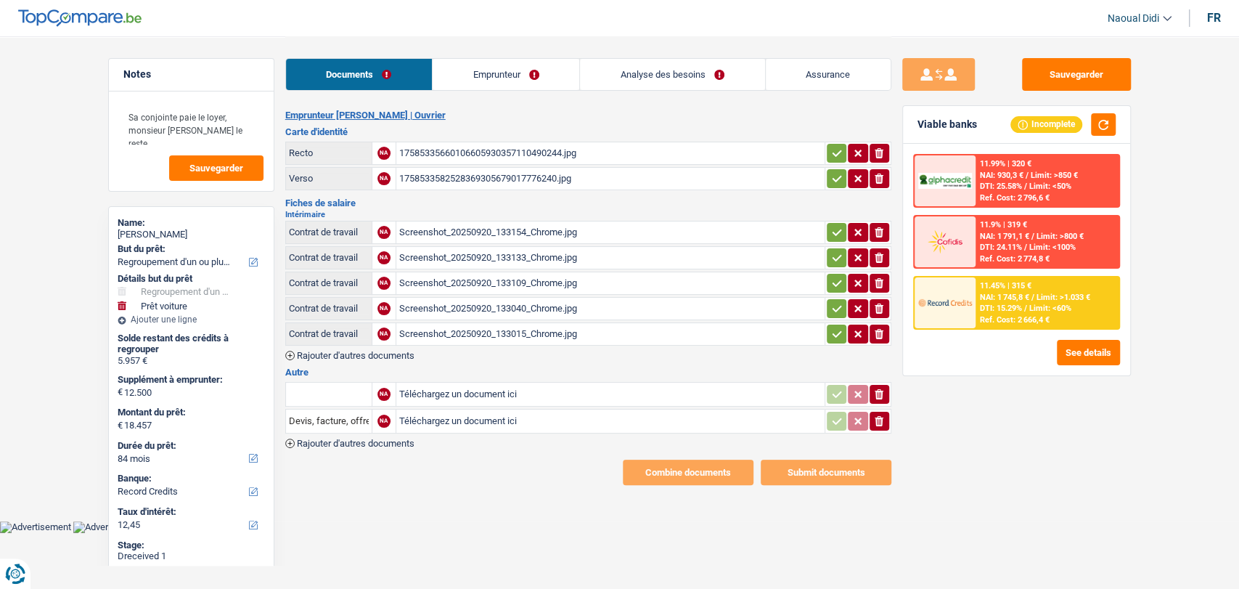
click at [640, 81] on link "Analyse des besoins" at bounding box center [672, 74] width 184 height 31
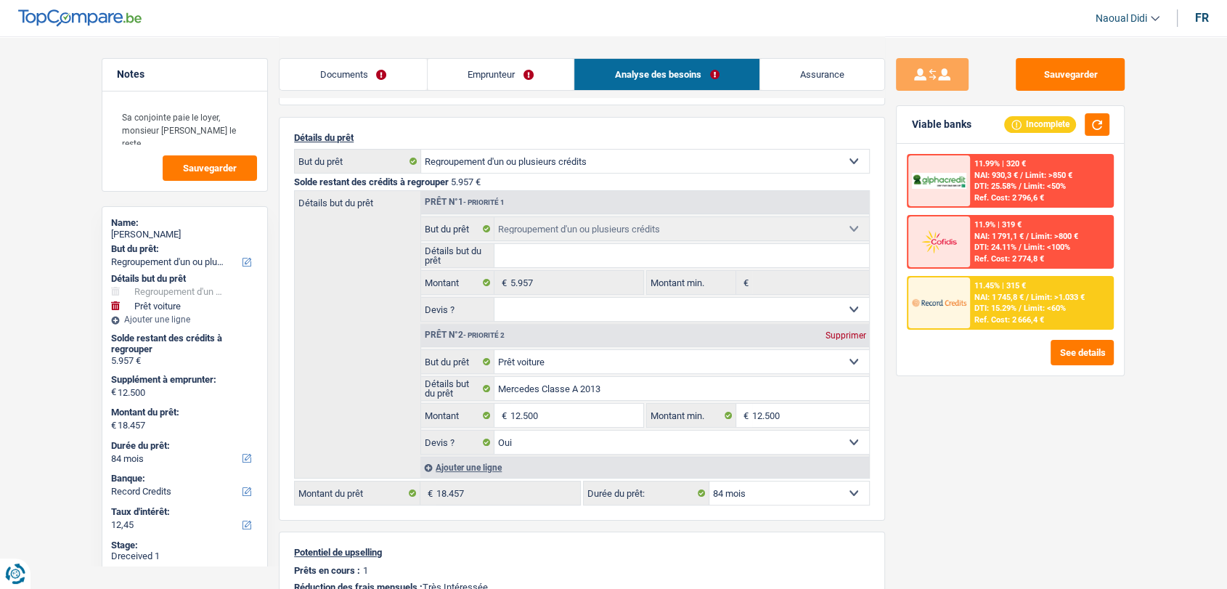
scroll to position [81, 0]
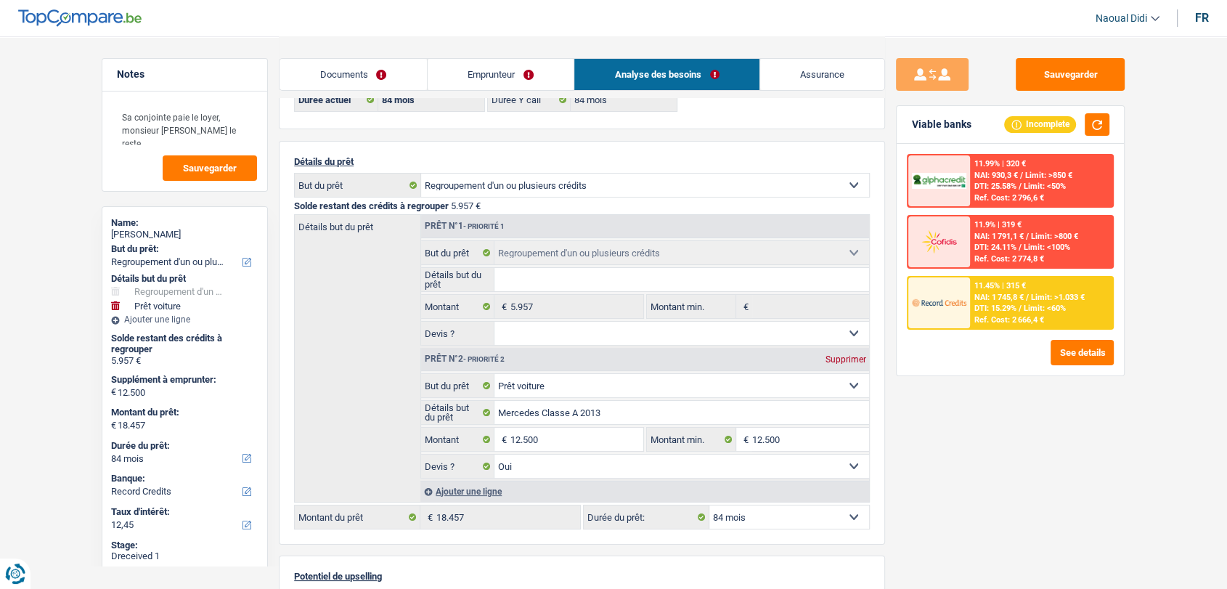
click at [373, 81] on link "Documents" at bounding box center [352, 74] width 147 height 31
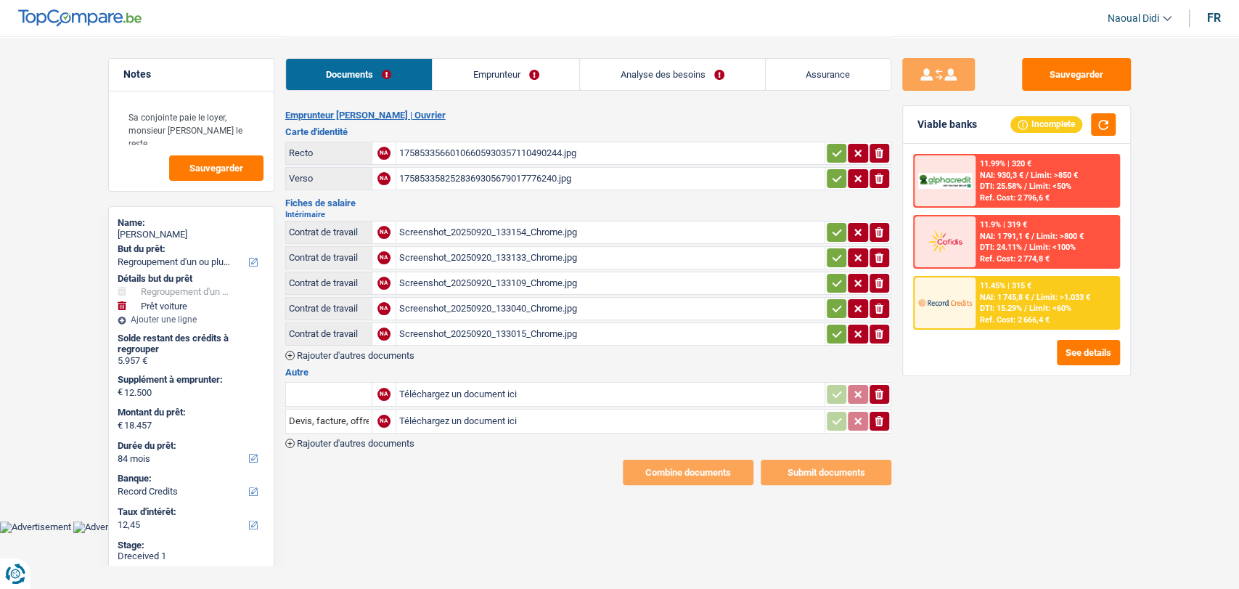
click at [478, 80] on link "Emprunteur" at bounding box center [506, 74] width 147 height 31
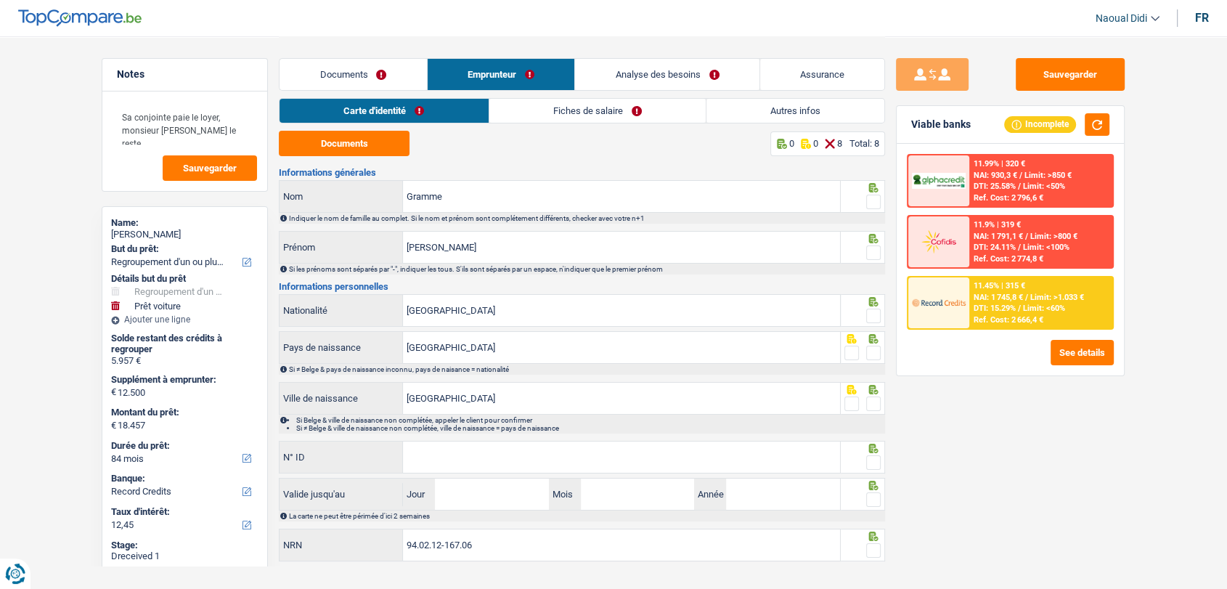
click at [365, 78] on link "Documents" at bounding box center [352, 74] width 147 height 31
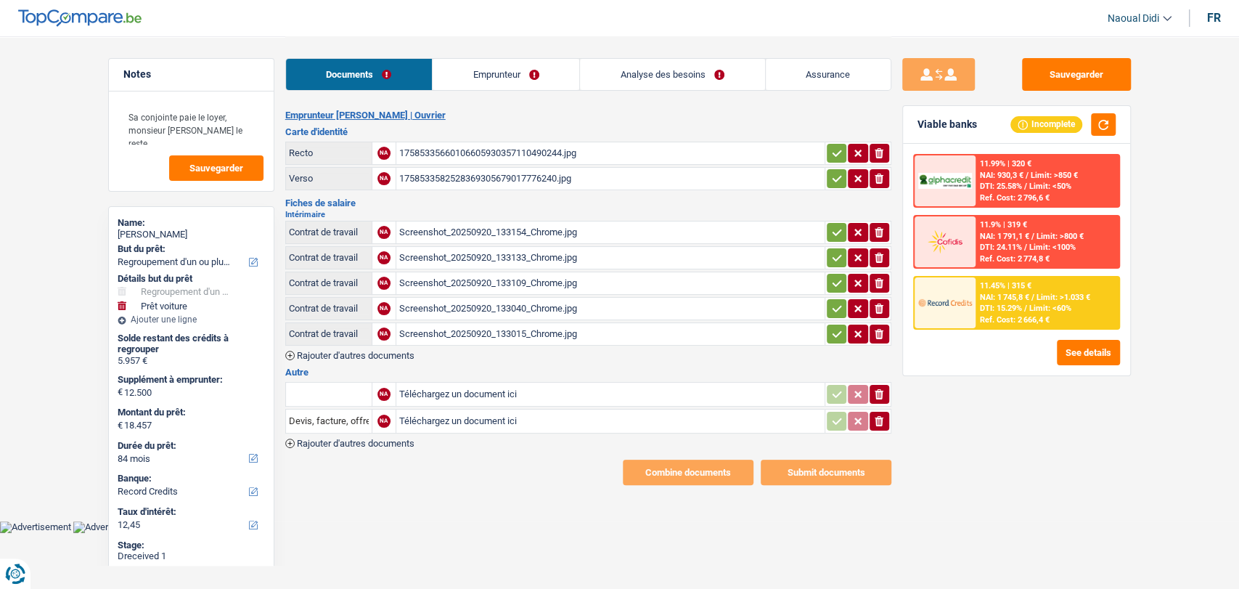
click at [488, 78] on link "Emprunteur" at bounding box center [506, 74] width 147 height 31
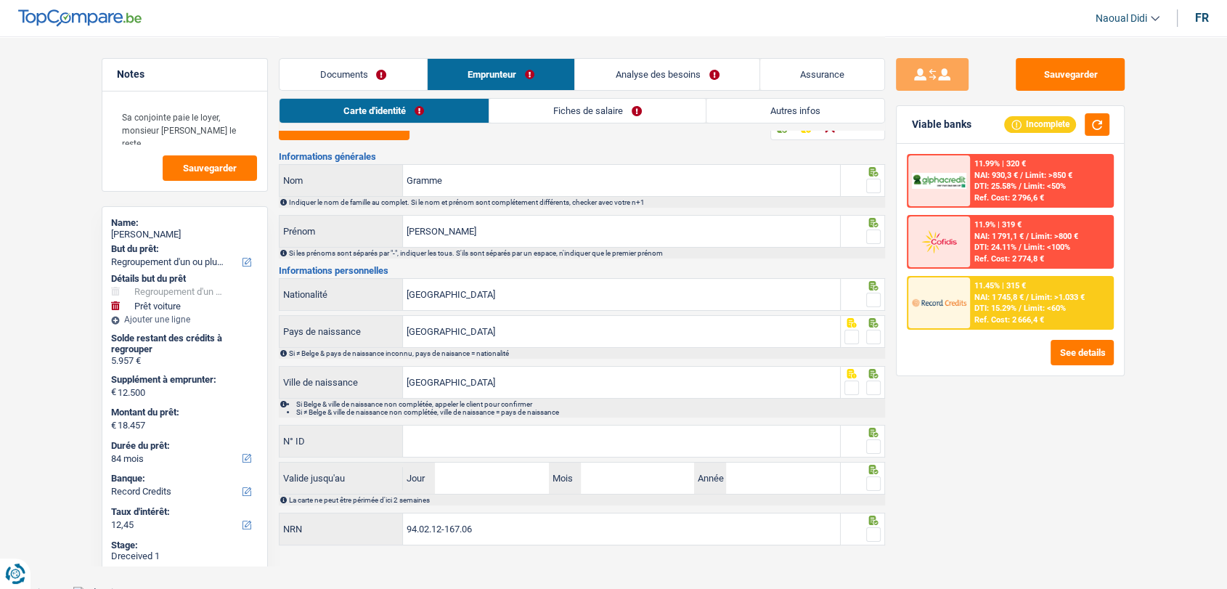
scroll to position [23, 0]
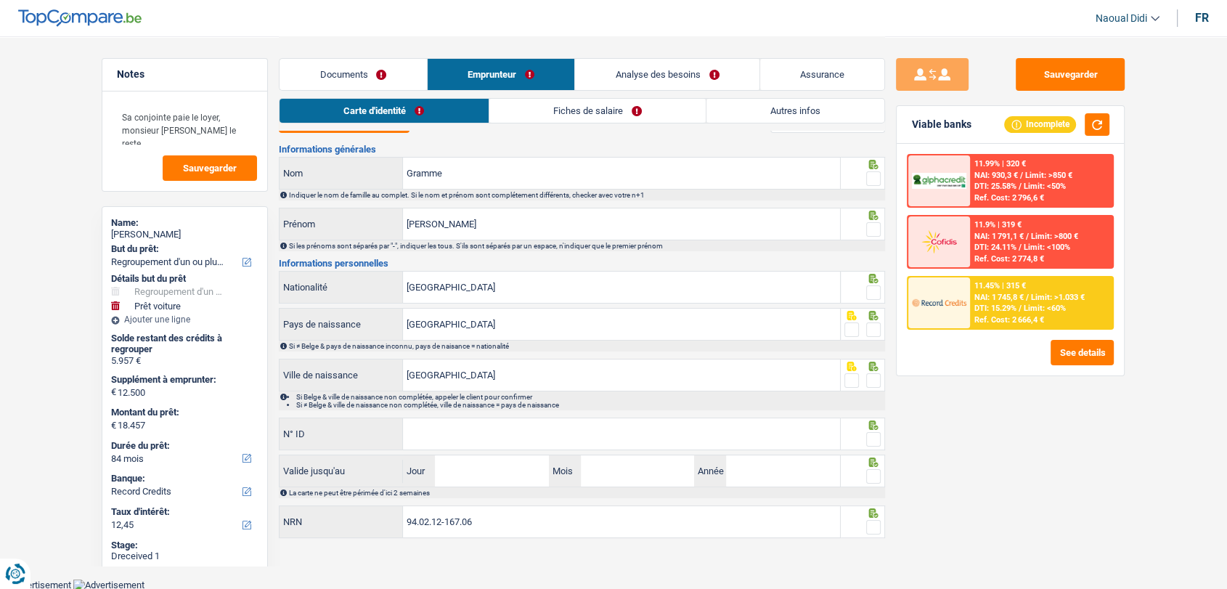
click at [563, 113] on link "Fiches de salaire" at bounding box center [597, 111] width 216 height 24
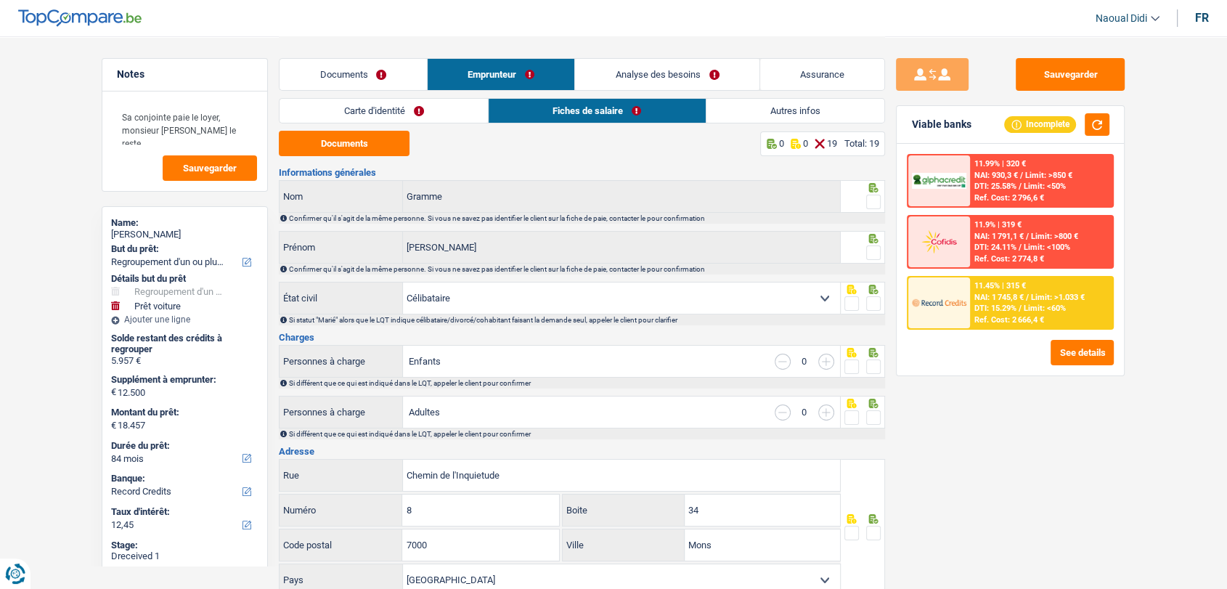
scroll to position [0, 0]
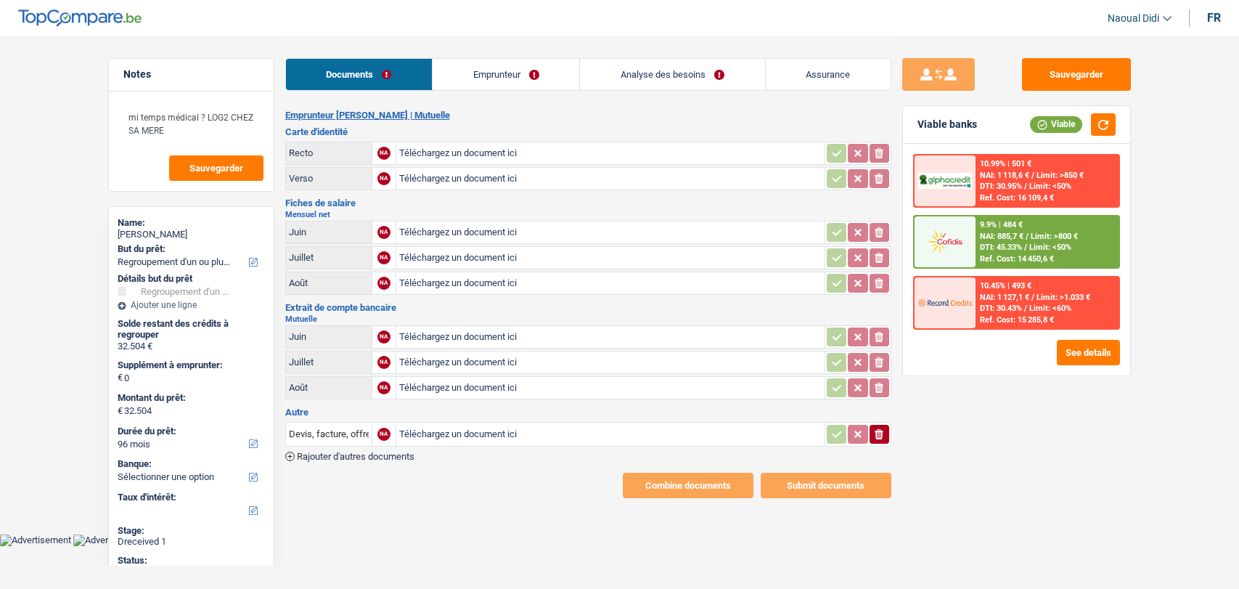
select select "refinancing"
select select "96"
click at [459, 229] on input "Téléchargez un document ici" at bounding box center [610, 232] width 423 height 22
type input "C:\fakepath\3602.jpg"
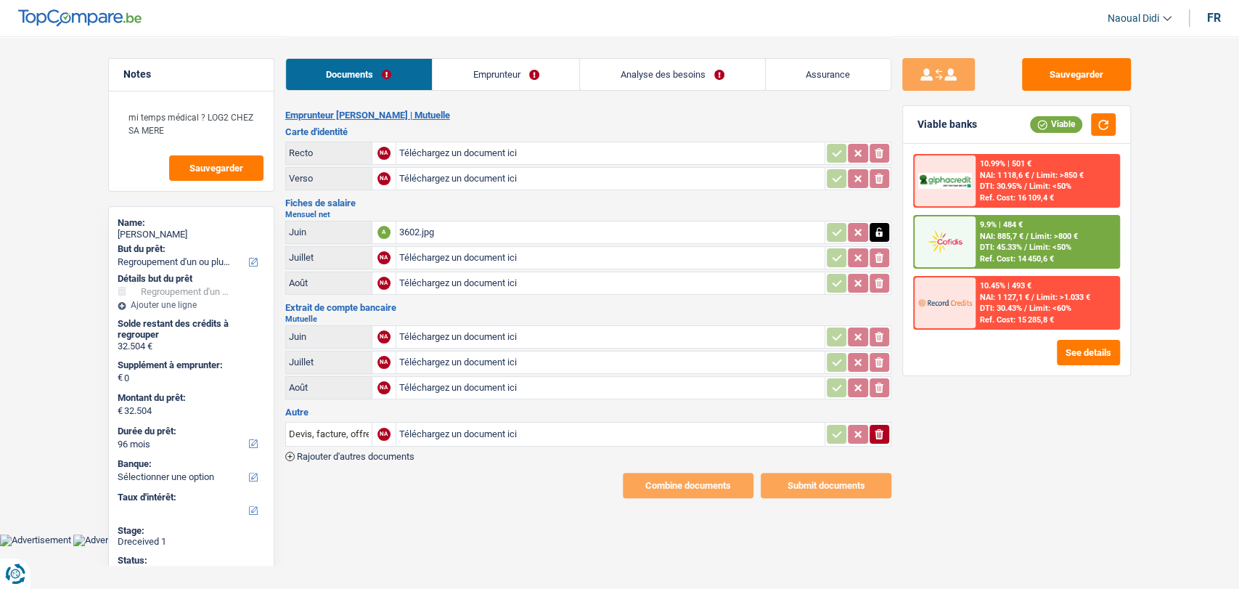
click at [471, 257] on input "Téléchargez un document ici" at bounding box center [610, 258] width 423 height 22
type input "C:\fakepath\3604.jpg"
click at [444, 285] on input "Téléchargez un document ici" at bounding box center [610, 283] width 423 height 22
type input "C:\fakepath\3605.jpg"
click at [385, 452] on span "Rajouter d'autres documents" at bounding box center [356, 456] width 118 height 9
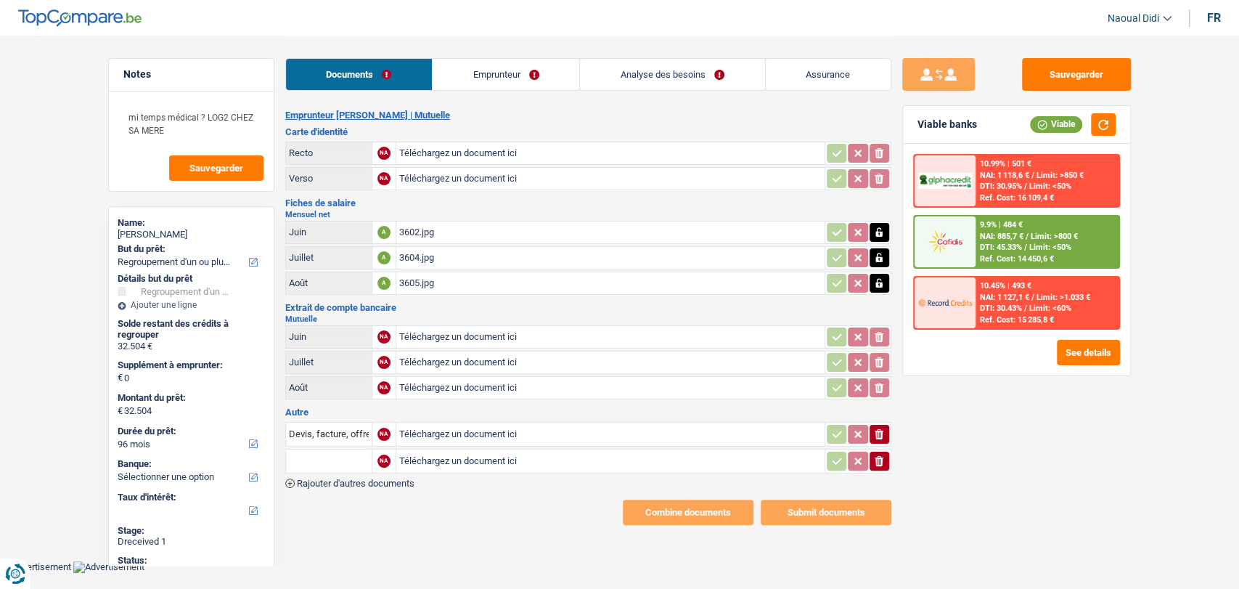
click at [364, 449] on input "text" at bounding box center [329, 460] width 80 height 23
click at [365, 481] on li "Certificat de composition de ménage" at bounding box center [375, 490] width 165 height 18
type input "Certificat de composition de ménage"
click at [459, 467] on td "Téléchargez un document ici" at bounding box center [610, 461] width 429 height 25
click at [465, 453] on input "Téléchargez un document ici" at bounding box center [610, 461] width 423 height 22
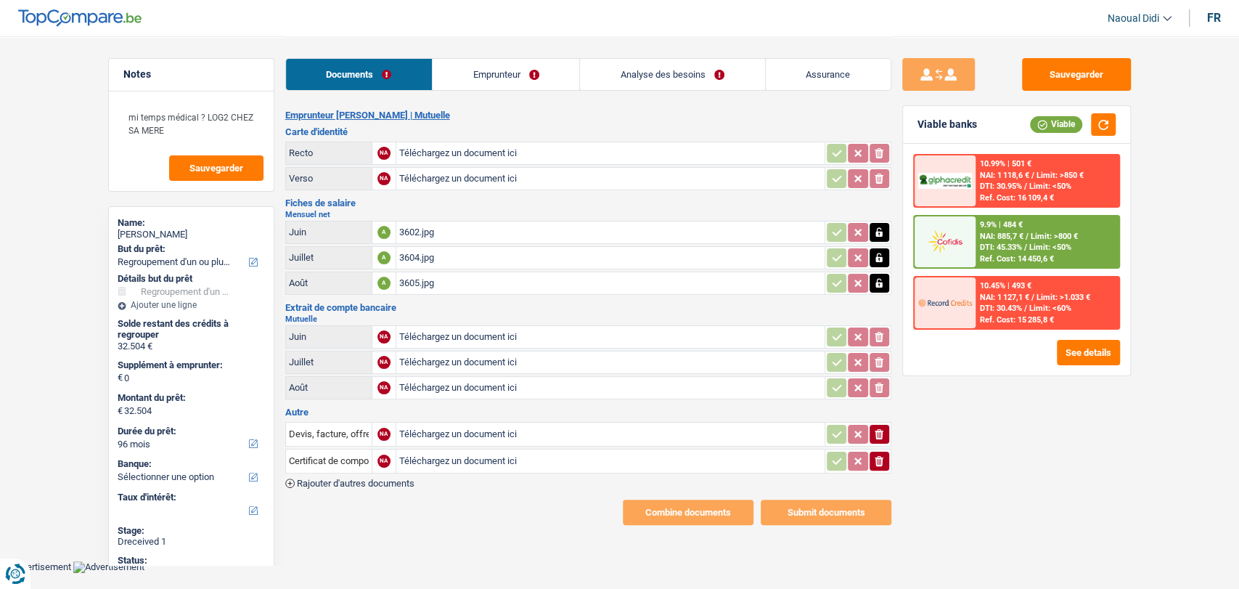
type input "C:\fakepath\20250922_120029.jpg"
click at [440, 328] on input "Téléchargez un document ici" at bounding box center [610, 337] width 423 height 22
type input "C:\fakepath\Screenshot_20250922_115206_OneDrive (1).jpg"
click at [457, 361] on input "Téléchargez un document ici" at bounding box center [610, 362] width 423 height 22
type input "C:\fakepath\Screenshot_20250922_115314_OneDrive (1).jpg"
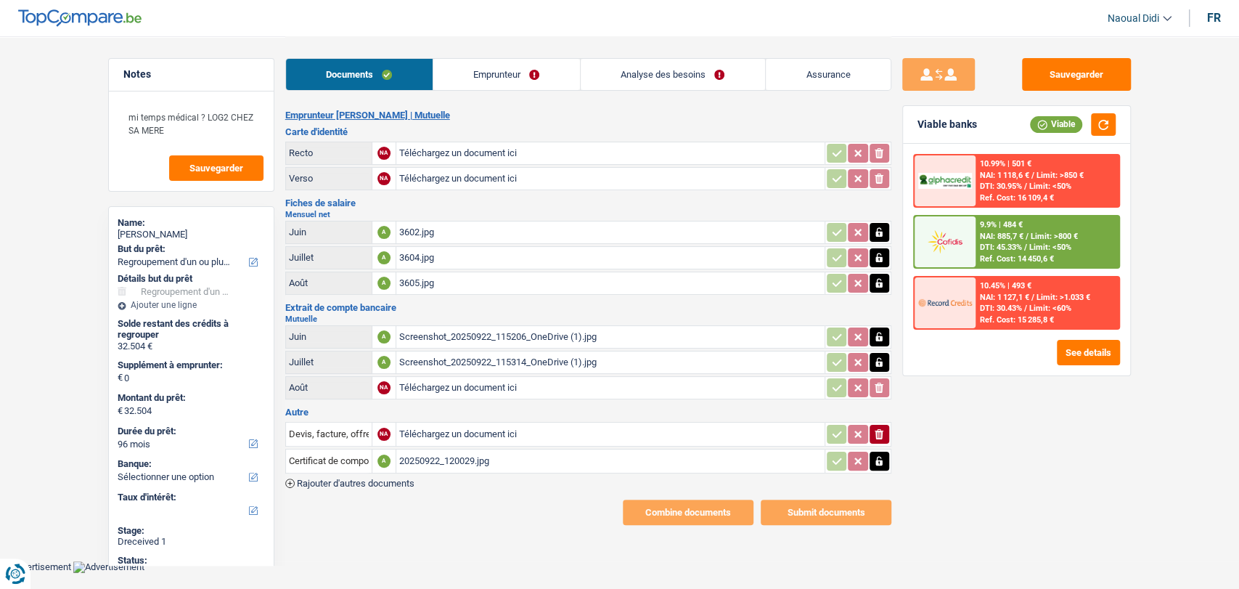
click at [486, 384] on input "Téléchargez un document ici" at bounding box center [610, 388] width 423 height 22
type input "C:\fakepath\Screenshot_20250922_115450_OneDrive (1).jpg"
click at [470, 428] on input "Téléchargez un document ici" at bounding box center [610, 434] width 423 height 22
type input "C:\fakepath\20250922_120102.jpg"
click at [353, 478] on span "Rajouter d'autres documents" at bounding box center [356, 482] width 118 height 9
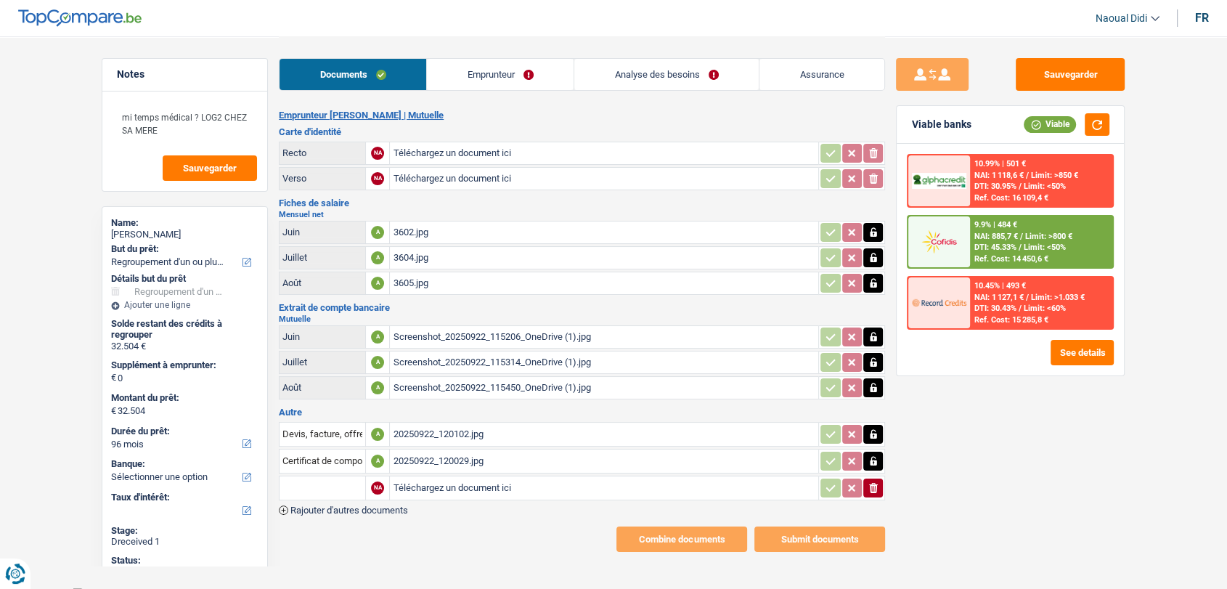
click at [449, 481] on input "Téléchargez un document ici" at bounding box center [604, 488] width 423 height 22
type input "C:\fakepath\20250922_120214.jpg"
click at [627, 486] on label "Note:" at bounding box center [617, 487] width 25 height 9
click at [629, 486] on input "Note:" at bounding box center [722, 488] width 186 height 22
drag, startPoint x: 671, startPoint y: 483, endPoint x: 604, endPoint y: 474, distance: 67.5
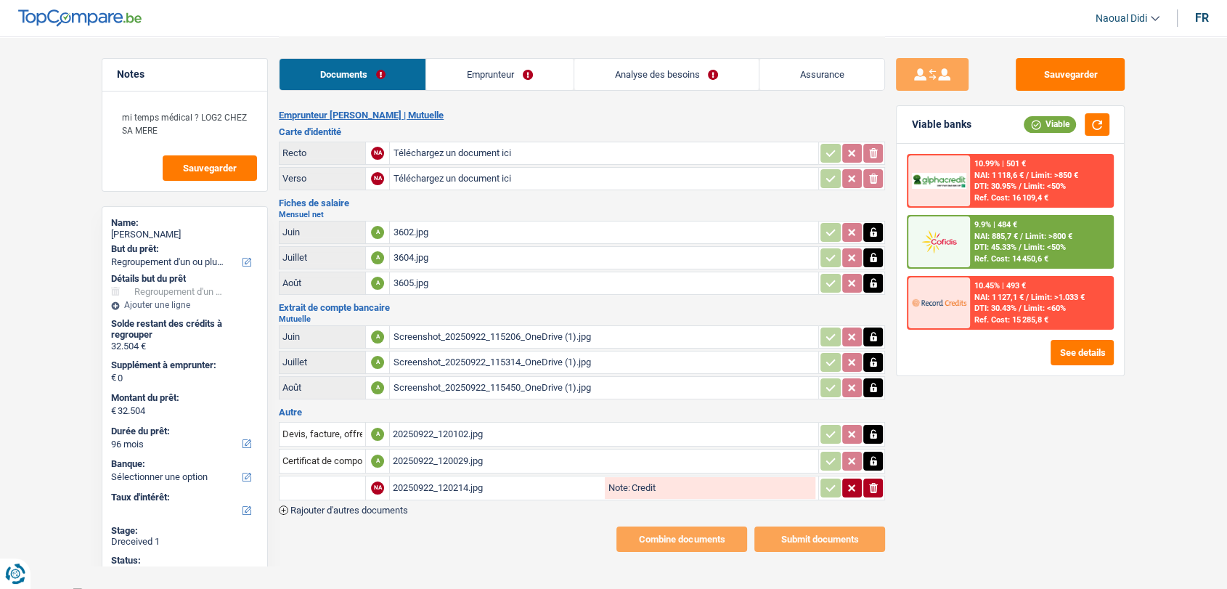
click at [605, 477] on div "Note: Credit" at bounding box center [710, 488] width 211 height 22
type input "Credit"
click at [339, 489] on input "text" at bounding box center [322, 487] width 80 height 23
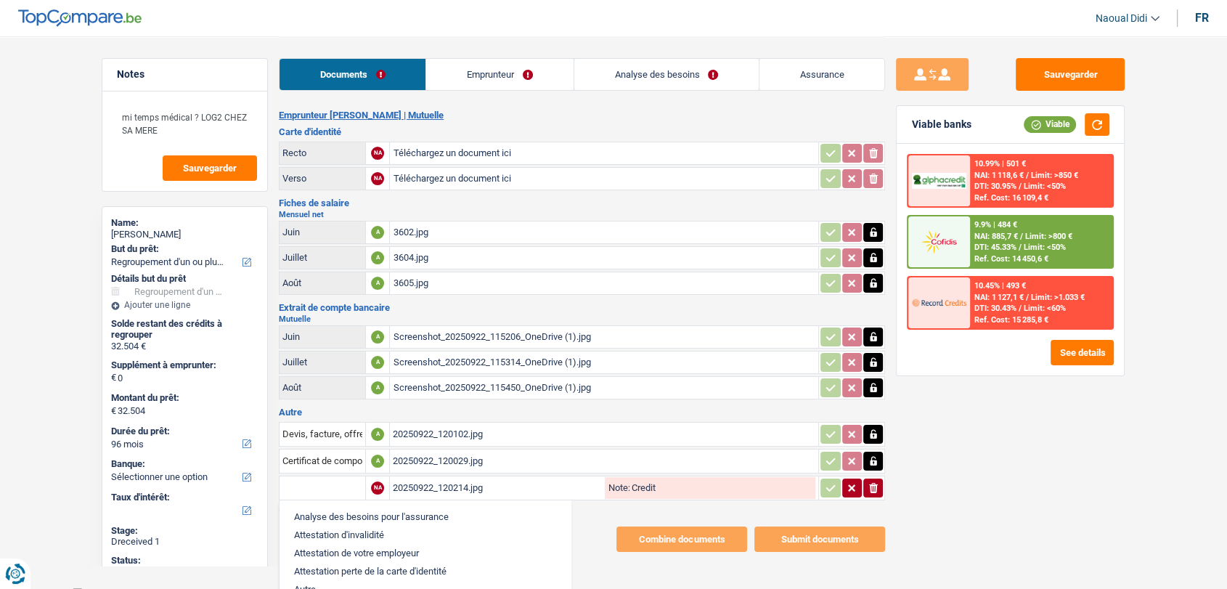
paste input "Credit"
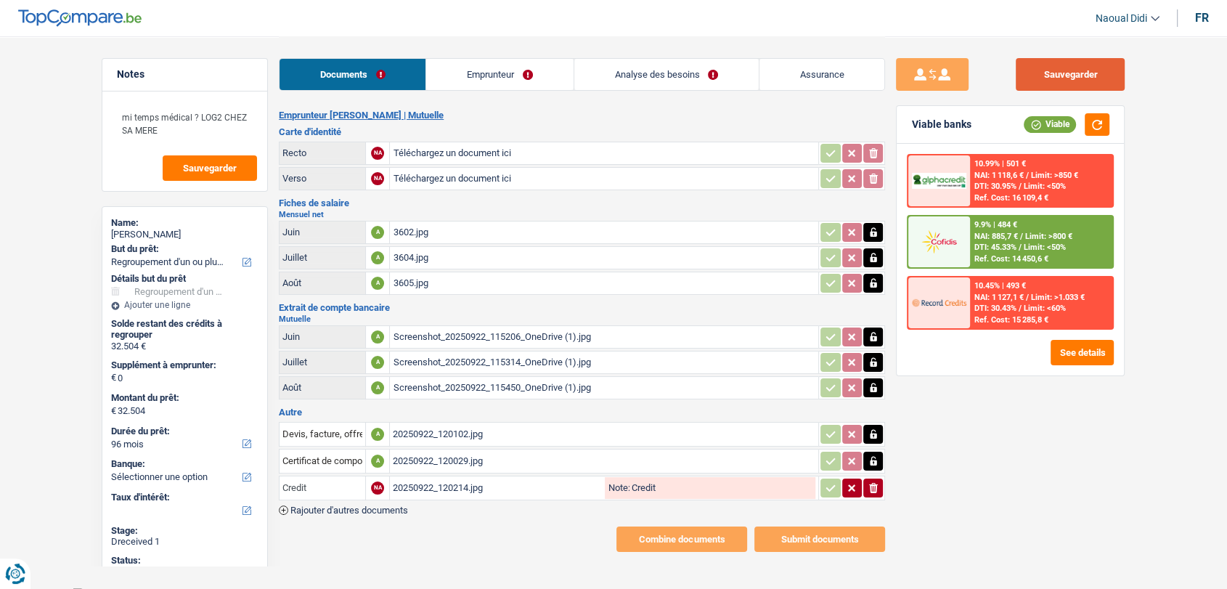
type input "Credit"
click at [1069, 86] on button "Sauvegarder" at bounding box center [1070, 74] width 109 height 33
click at [460, 75] on link "Emprunteur" at bounding box center [499, 74] width 147 height 31
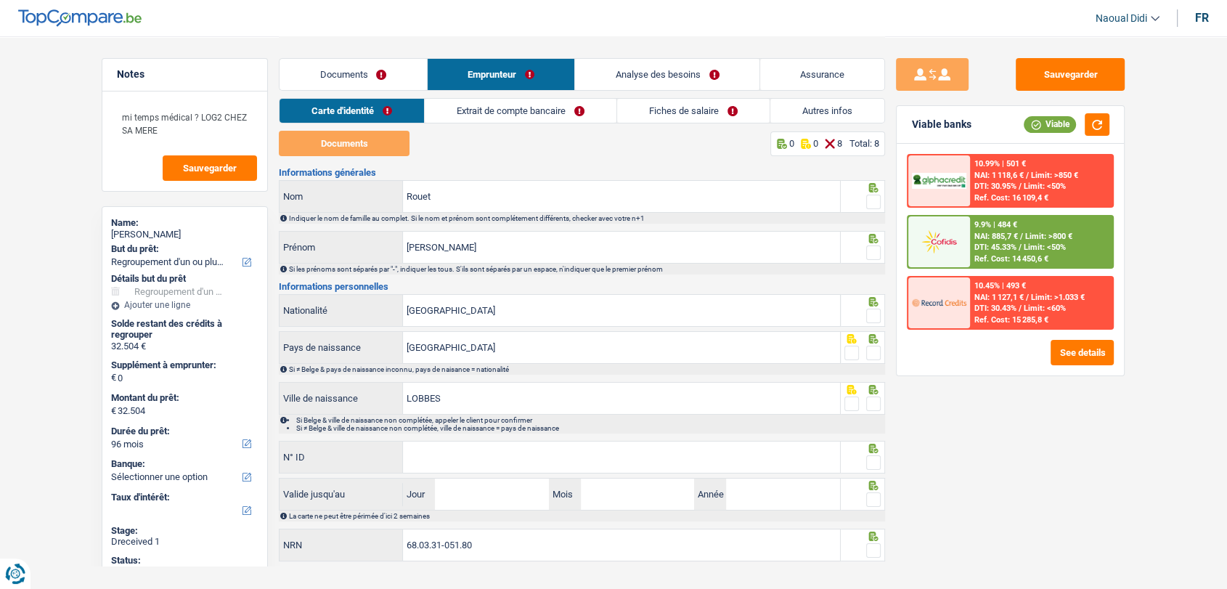
click at [800, 115] on link "Autres infos" at bounding box center [827, 111] width 114 height 24
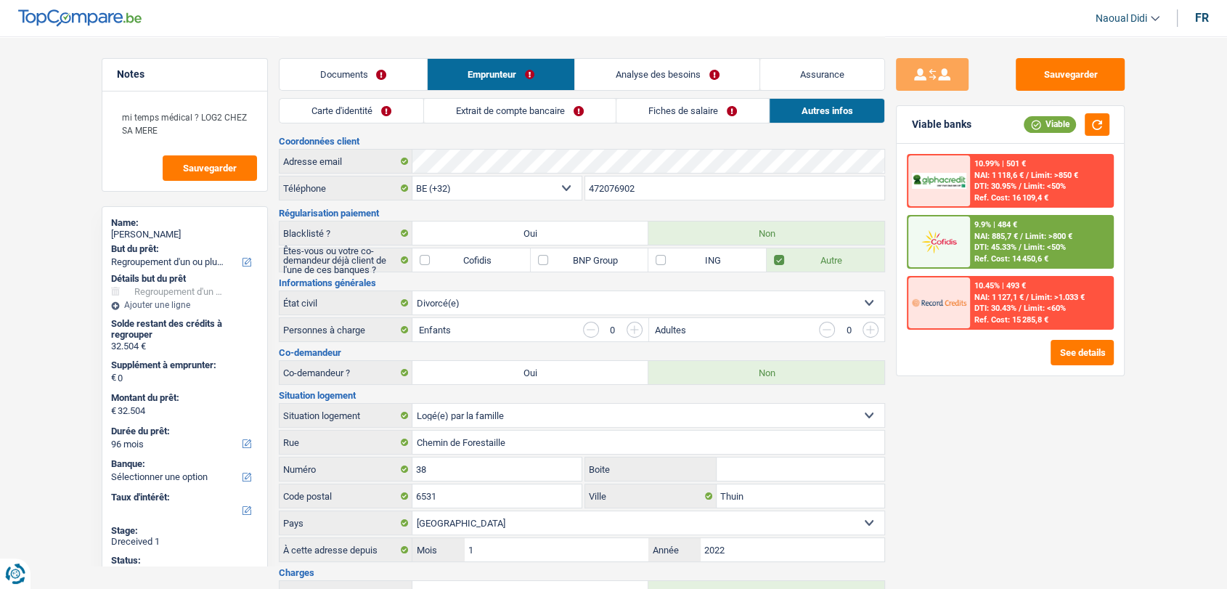
click at [334, 74] on link "Documents" at bounding box center [352, 74] width 147 height 31
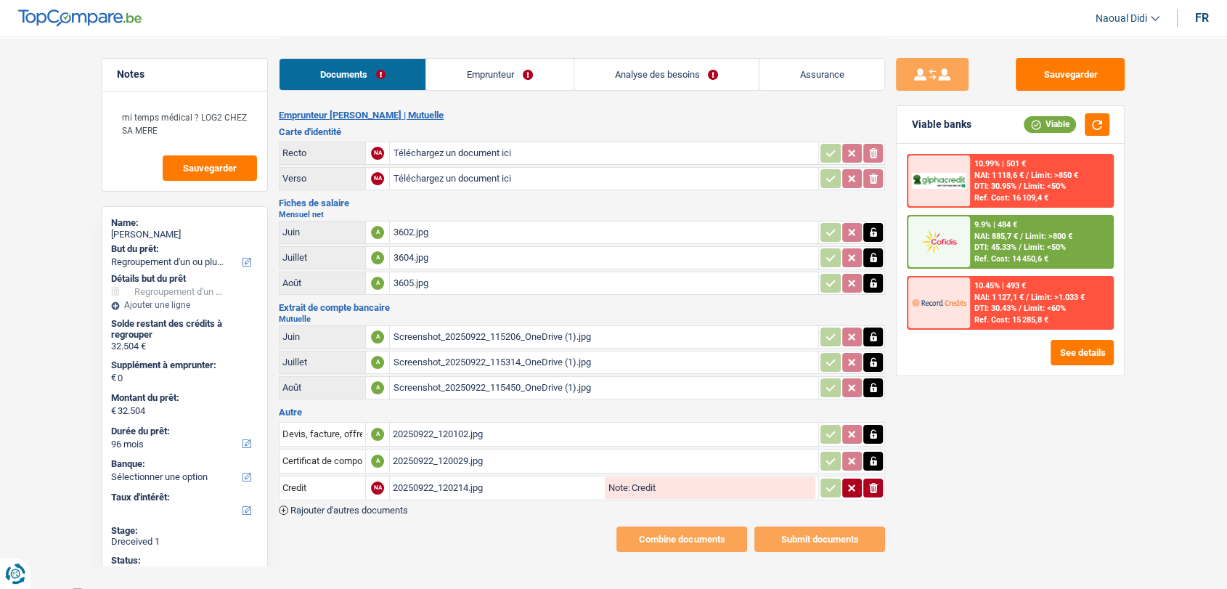
click at [459, 153] on input "Téléchargez un document ici" at bounding box center [604, 153] width 423 height 22
type input "C:\fakepath\R ID.jpg"
click at [421, 176] on input "Téléchargez un document ici" at bounding box center [604, 179] width 423 height 22
type input "C:\fakepath\ID V.jpg"
click at [1053, 78] on button "Sauvegarder" at bounding box center [1070, 74] width 109 height 33
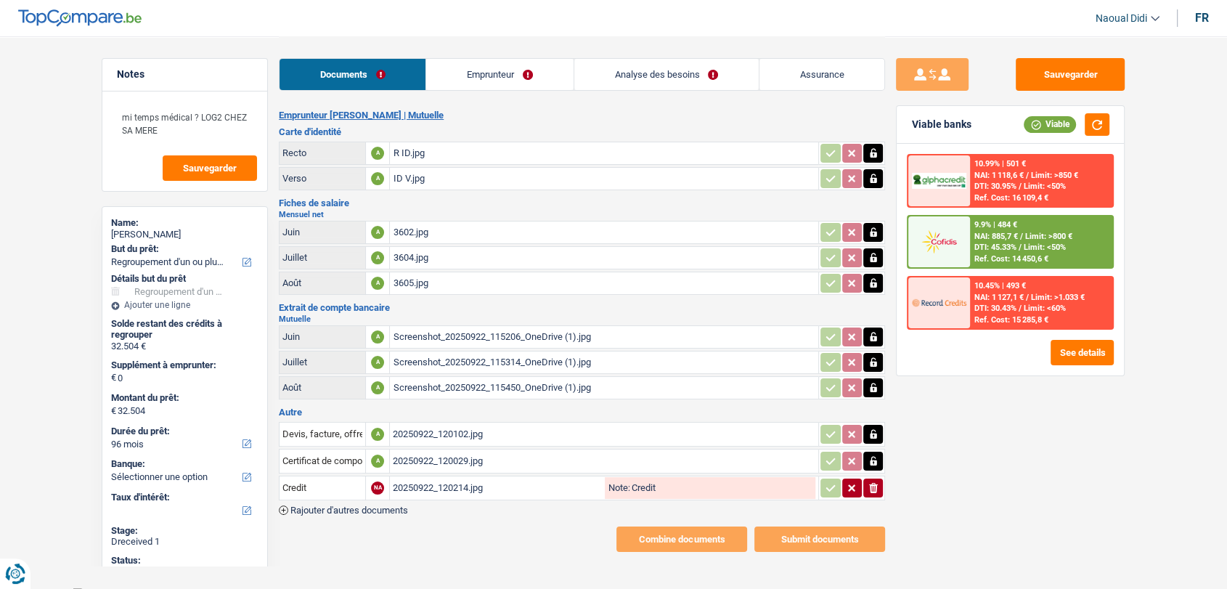
click at [471, 78] on link "Emprunteur" at bounding box center [499, 74] width 147 height 31
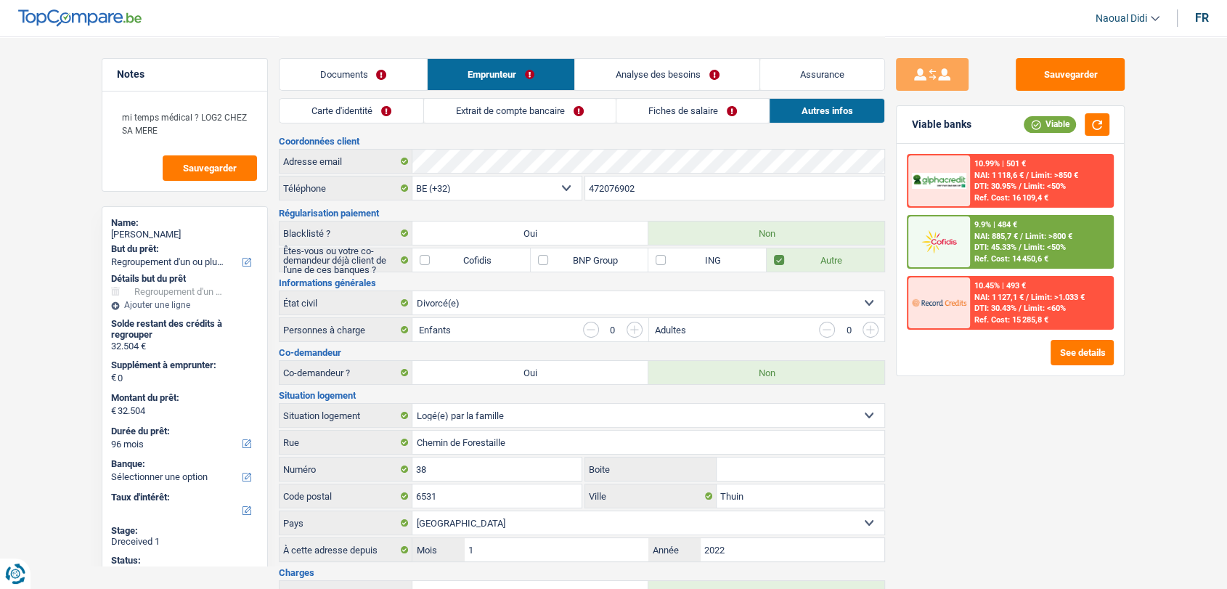
click at [340, 110] on link "Carte d'identité" at bounding box center [351, 111] width 144 height 24
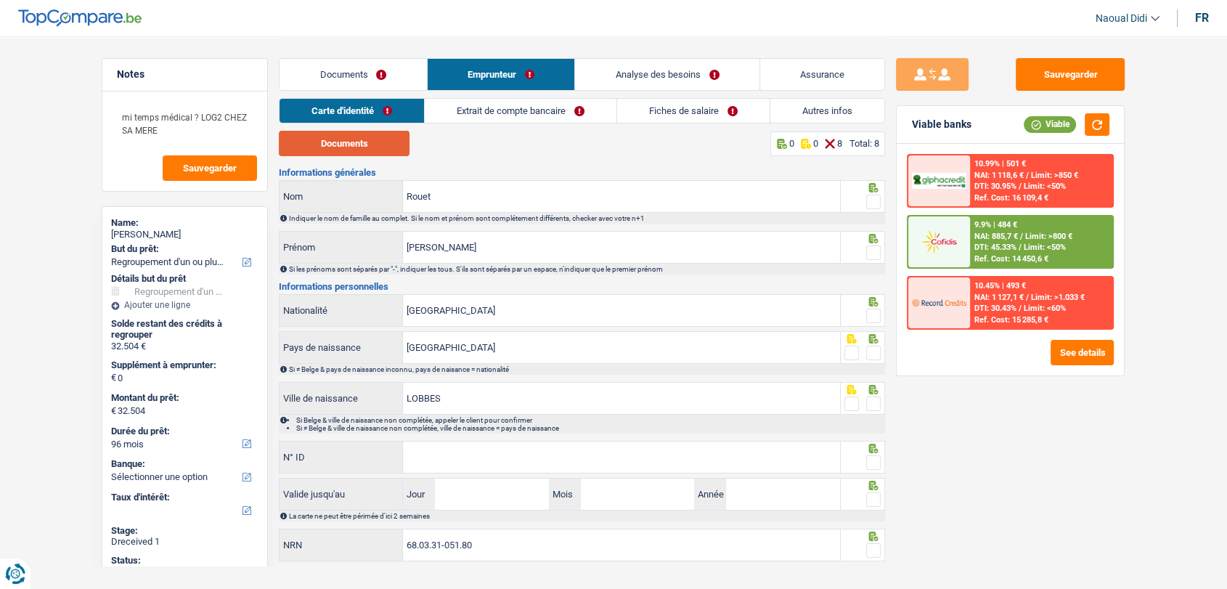
click at [375, 146] on button "Documents" at bounding box center [344, 143] width 131 height 25
drag, startPoint x: 873, startPoint y: 203, endPoint x: 875, endPoint y: 225, distance: 22.6
click at [873, 203] on span at bounding box center [873, 202] width 15 height 15
click at [0, 0] on input "radio" at bounding box center [0, 0] width 0 height 0
click at [875, 253] on span at bounding box center [873, 252] width 15 height 15
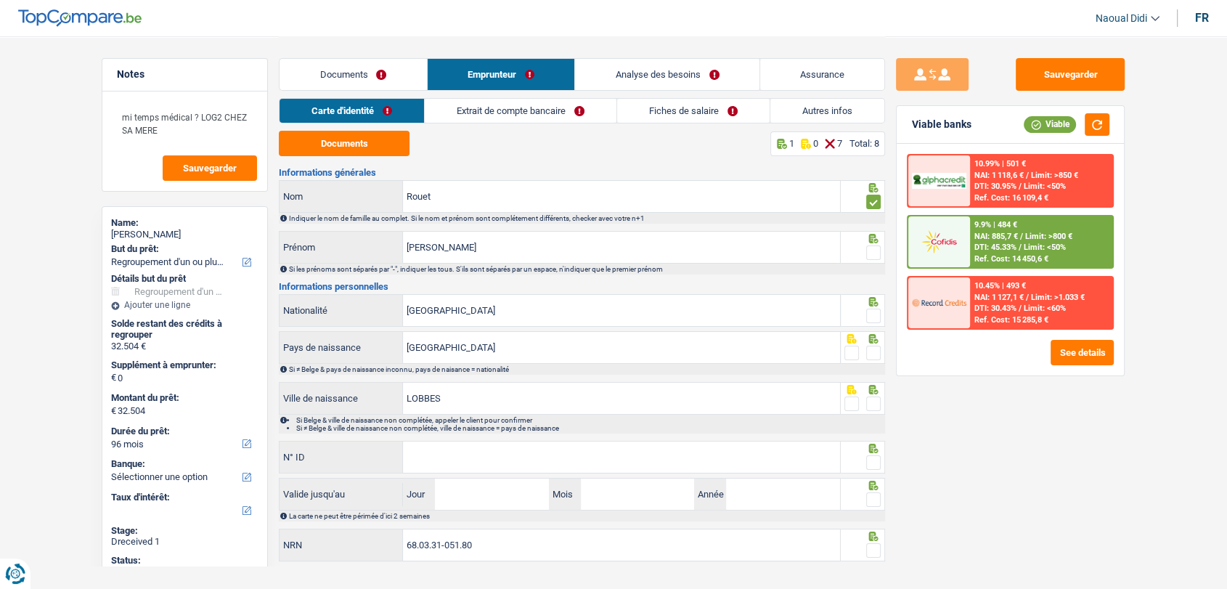
click at [0, 0] on input "radio" at bounding box center [0, 0] width 0 height 0
click at [870, 320] on span at bounding box center [873, 316] width 15 height 15
click at [0, 0] on input "radio" at bounding box center [0, 0] width 0 height 0
click at [872, 356] on span at bounding box center [873, 353] width 15 height 15
click at [0, 0] on input "radio" at bounding box center [0, 0] width 0 height 0
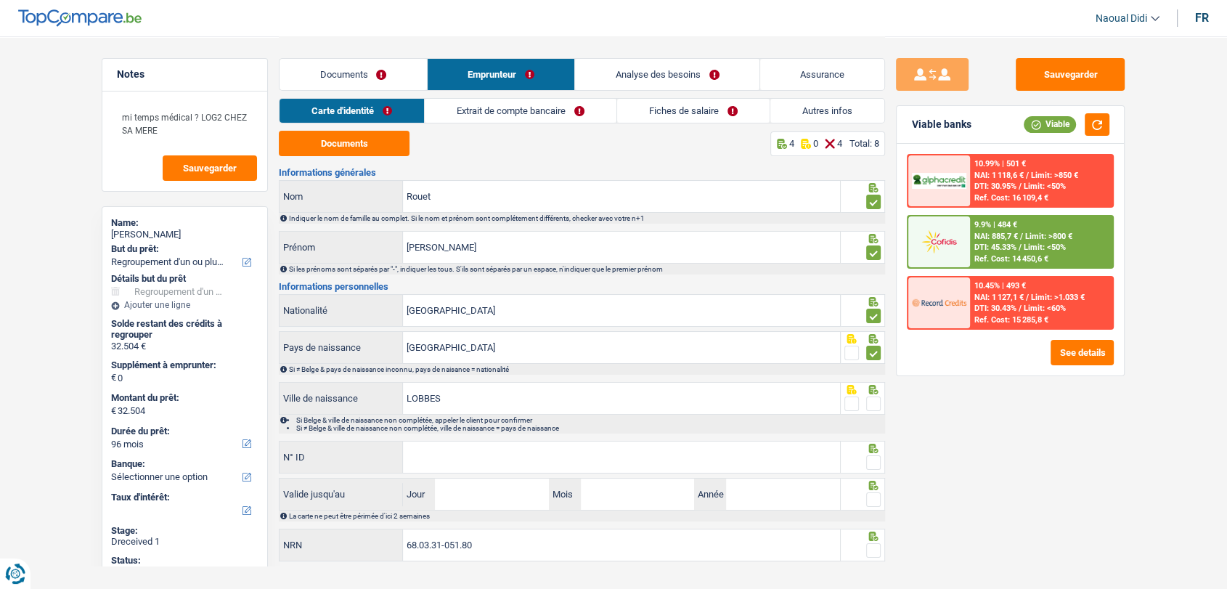
click at [874, 402] on span at bounding box center [873, 403] width 15 height 15
click at [0, 0] on input "radio" at bounding box center [0, 0] width 0 height 0
click at [465, 468] on input "N° ID" at bounding box center [621, 456] width 437 height 31
paste input "592-7585767-60"
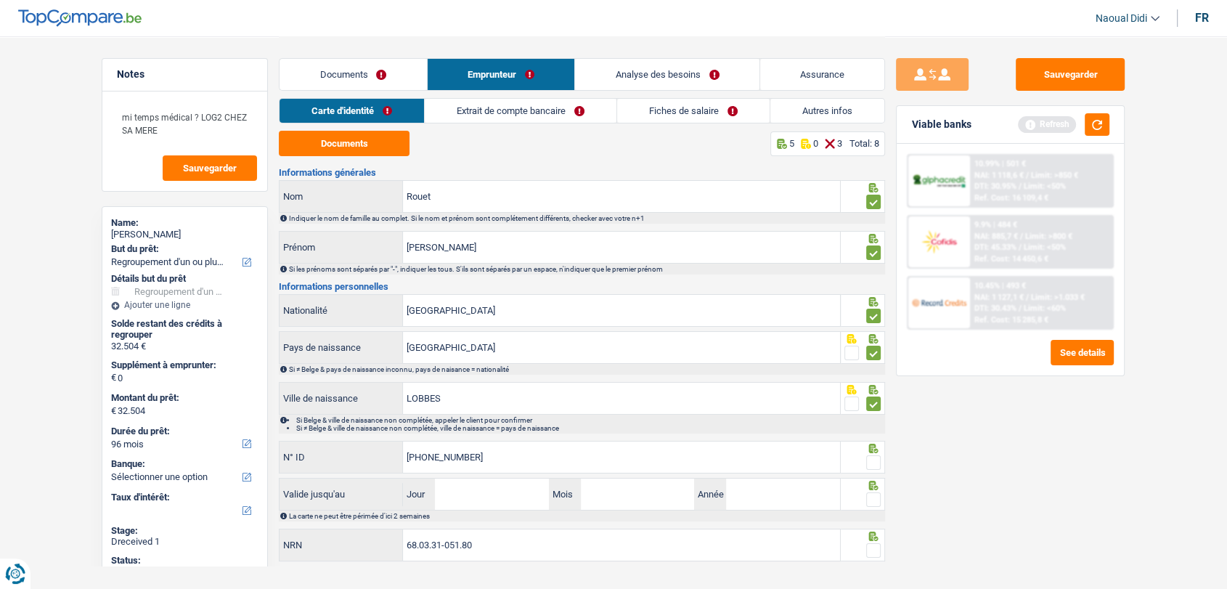
type input "592-7585767-60"
click at [482, 501] on input "Jour" at bounding box center [491, 493] width 113 height 31
type input "24"
click at [610, 499] on input "Mois" at bounding box center [637, 493] width 113 height 31
type input "02"
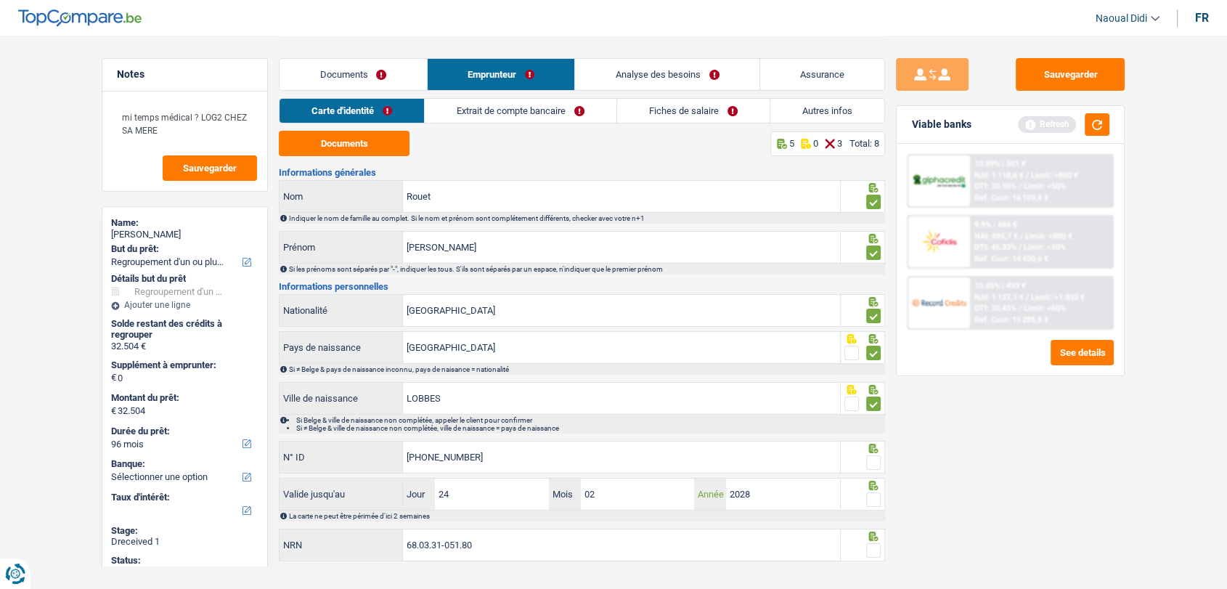
type input "2028"
drag, startPoint x: 494, startPoint y: 547, endPoint x: 374, endPoint y: 516, distance: 124.3
click at [374, 516] on div "Informations générales Rouet Nom Indiquer le nom de famille au complet. Si le n…" at bounding box center [582, 366] width 606 height 396
click at [1098, 124] on button "button" at bounding box center [1097, 124] width 25 height 23
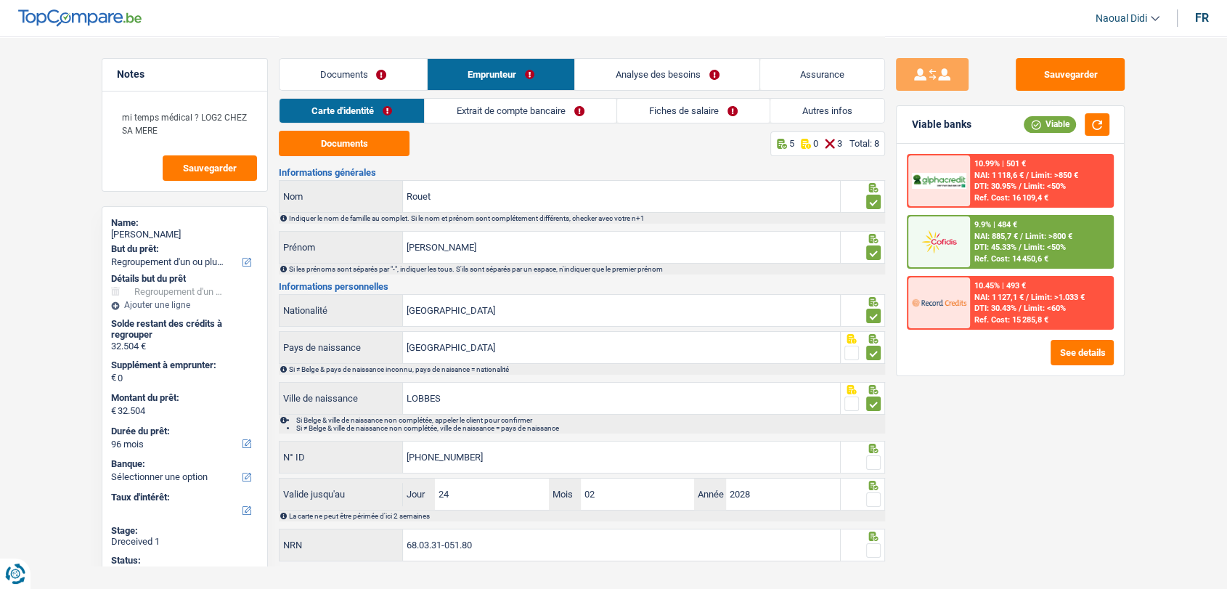
click at [503, 104] on link "Extrait de compte bancaire" at bounding box center [521, 111] width 192 height 24
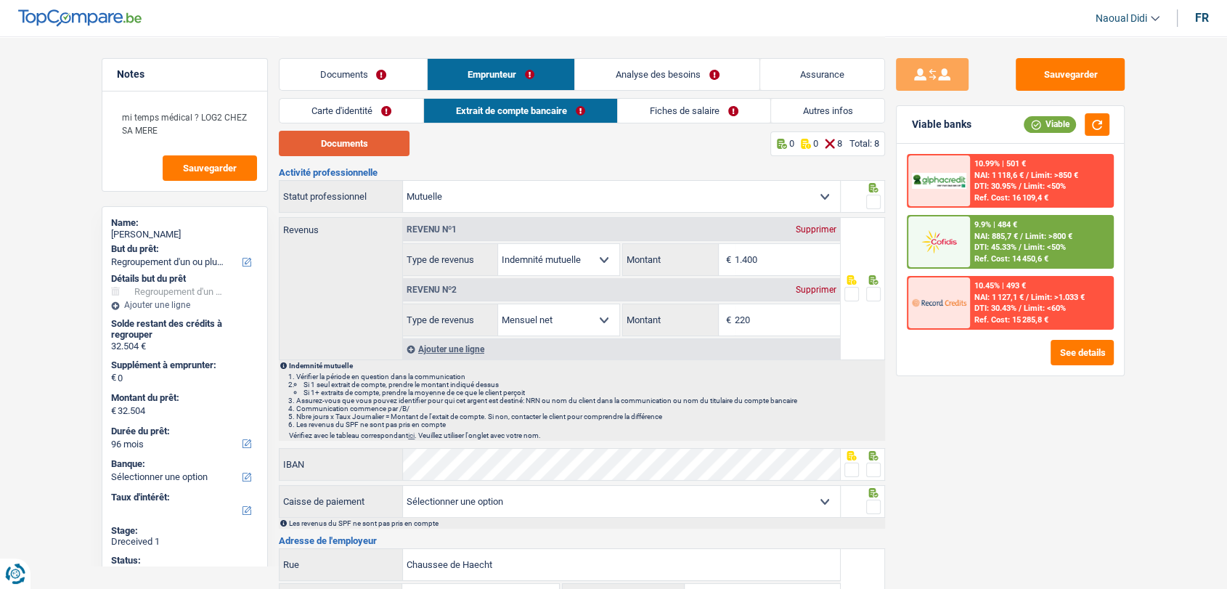
click at [359, 152] on button "Documents" at bounding box center [344, 143] width 131 height 25
click at [650, 109] on link "Fiches de salaire" at bounding box center [694, 111] width 152 height 24
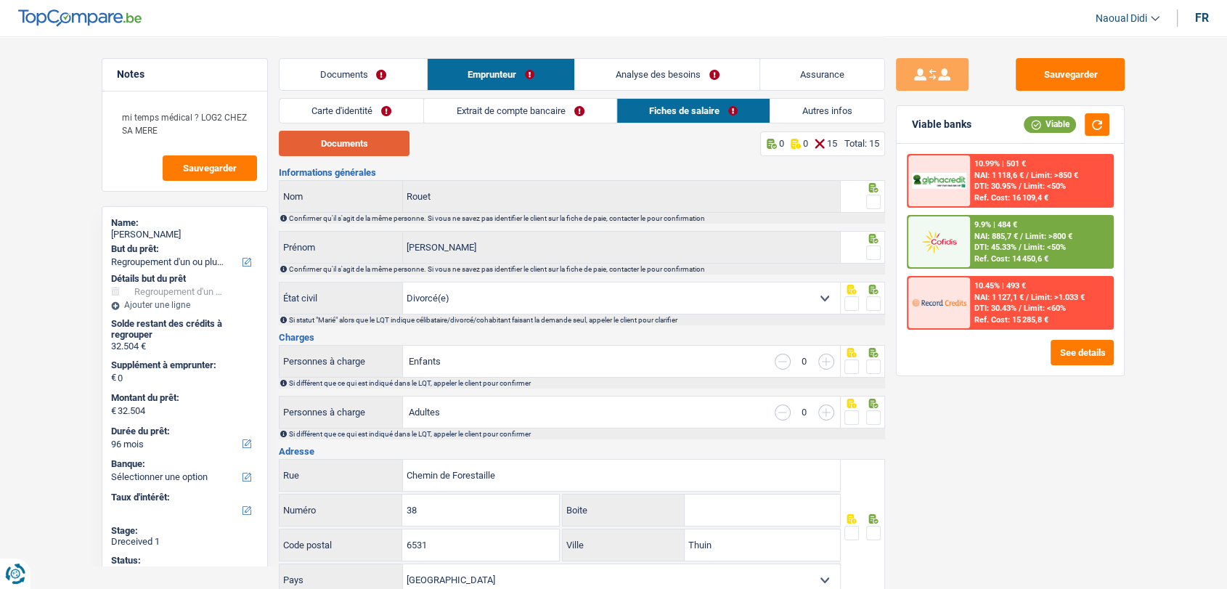
click at [372, 152] on button "Documents" at bounding box center [344, 143] width 131 height 25
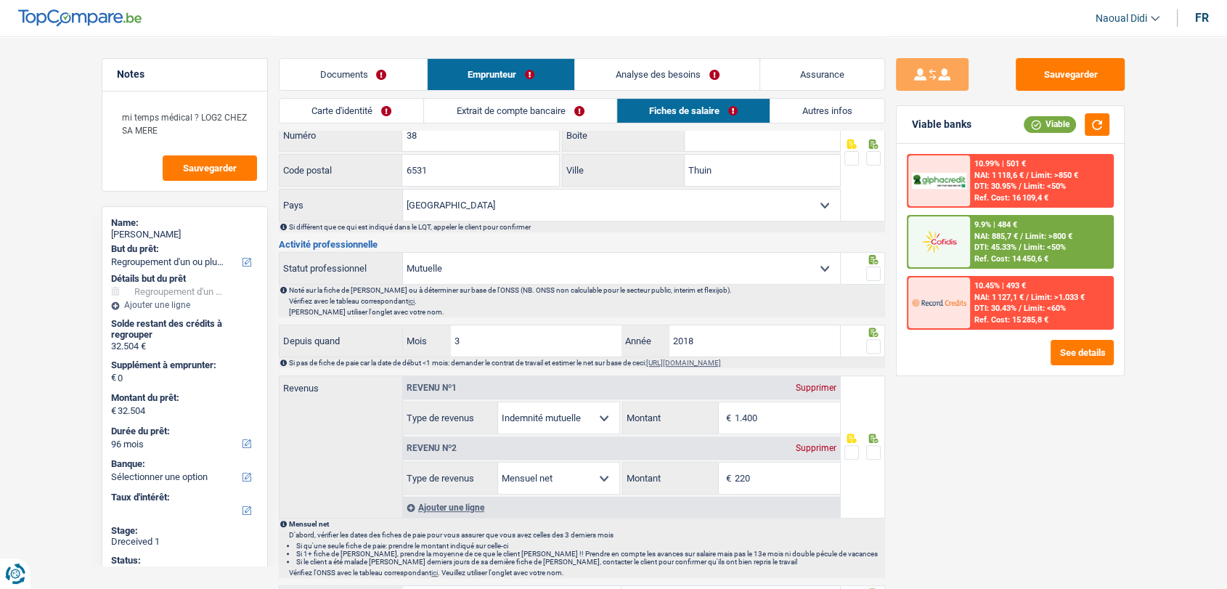
scroll to position [403, 0]
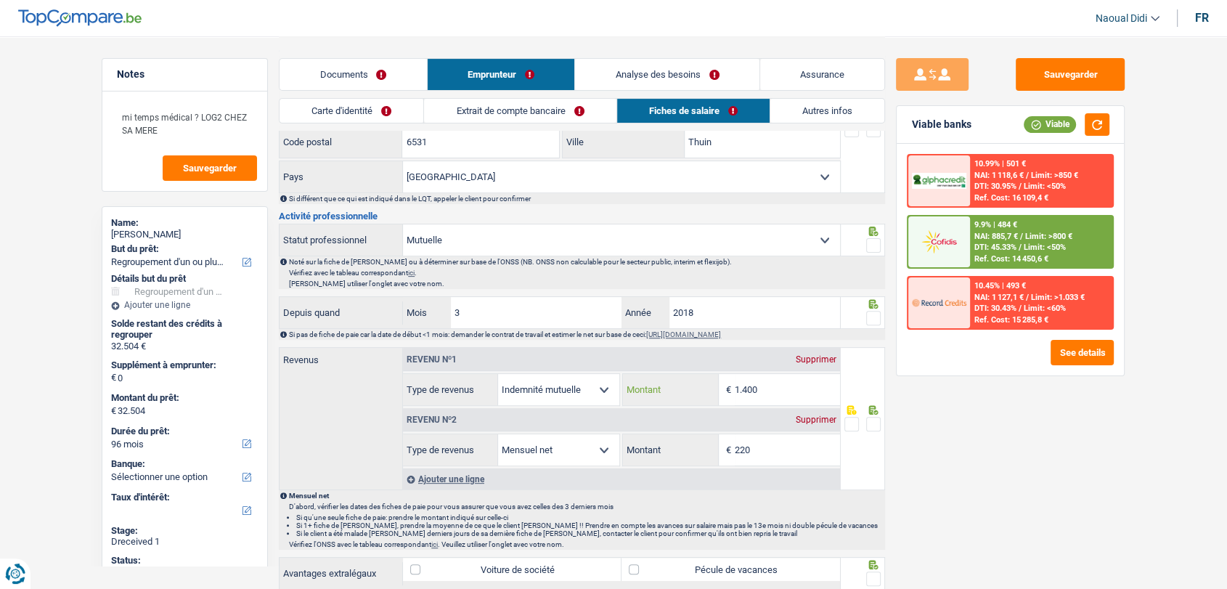
click at [766, 384] on input "1.400" at bounding box center [787, 389] width 105 height 31
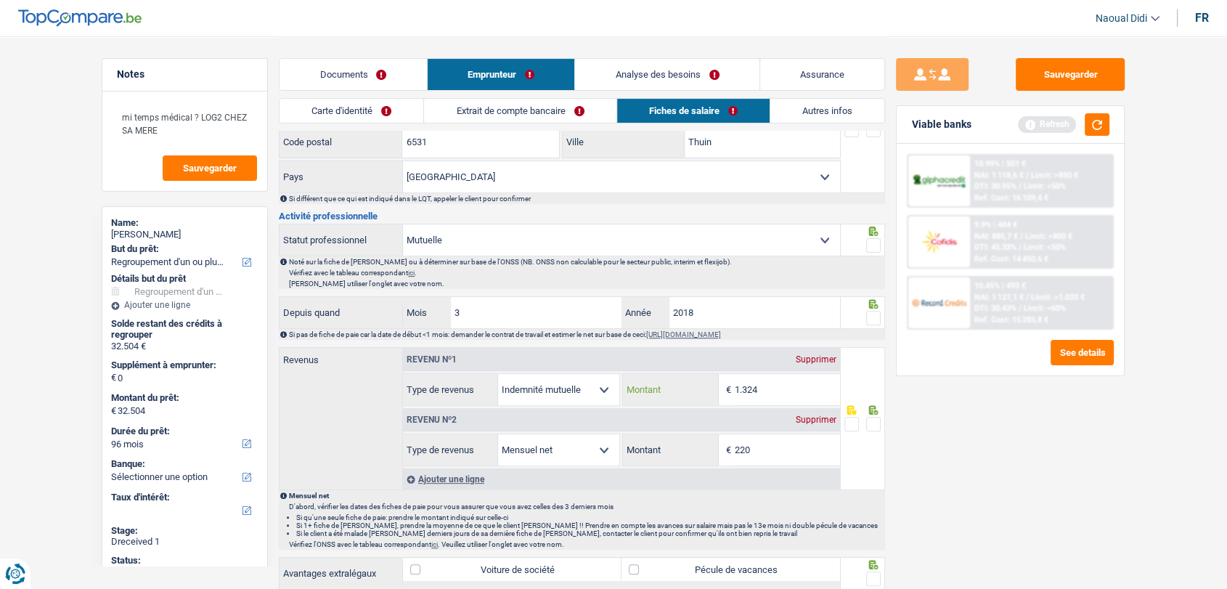
type input "1.324"
click at [779, 440] on input "220" at bounding box center [787, 449] width 105 height 31
type input "217"
click at [875, 420] on span at bounding box center [873, 424] width 15 height 15
click at [0, 0] on input "radio" at bounding box center [0, 0] width 0 height 0
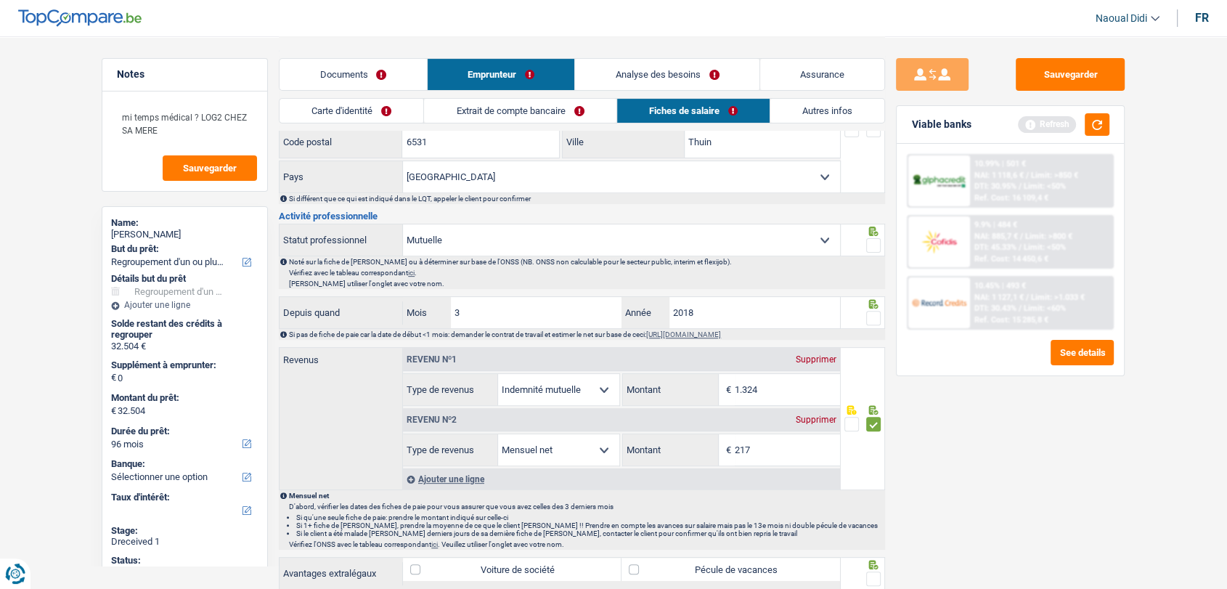
click at [871, 320] on span at bounding box center [873, 318] width 15 height 15
click at [0, 0] on input "radio" at bounding box center [0, 0] width 0 height 0
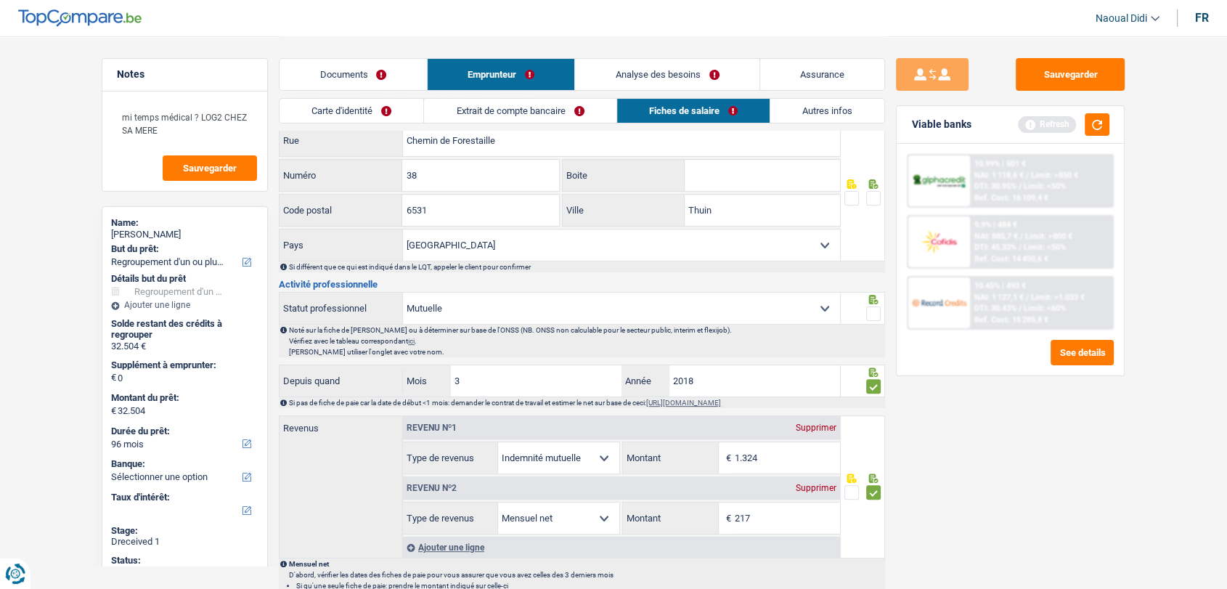
scroll to position [242, 0]
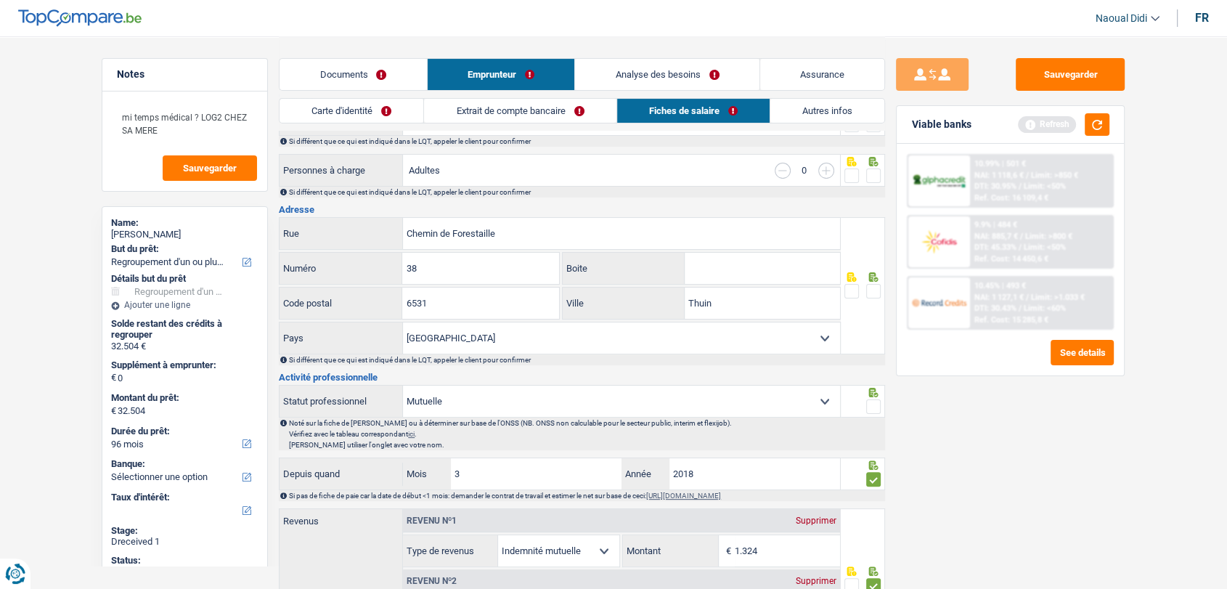
click at [870, 399] on span at bounding box center [873, 406] width 15 height 15
click at [0, 0] on input "radio" at bounding box center [0, 0] width 0 height 0
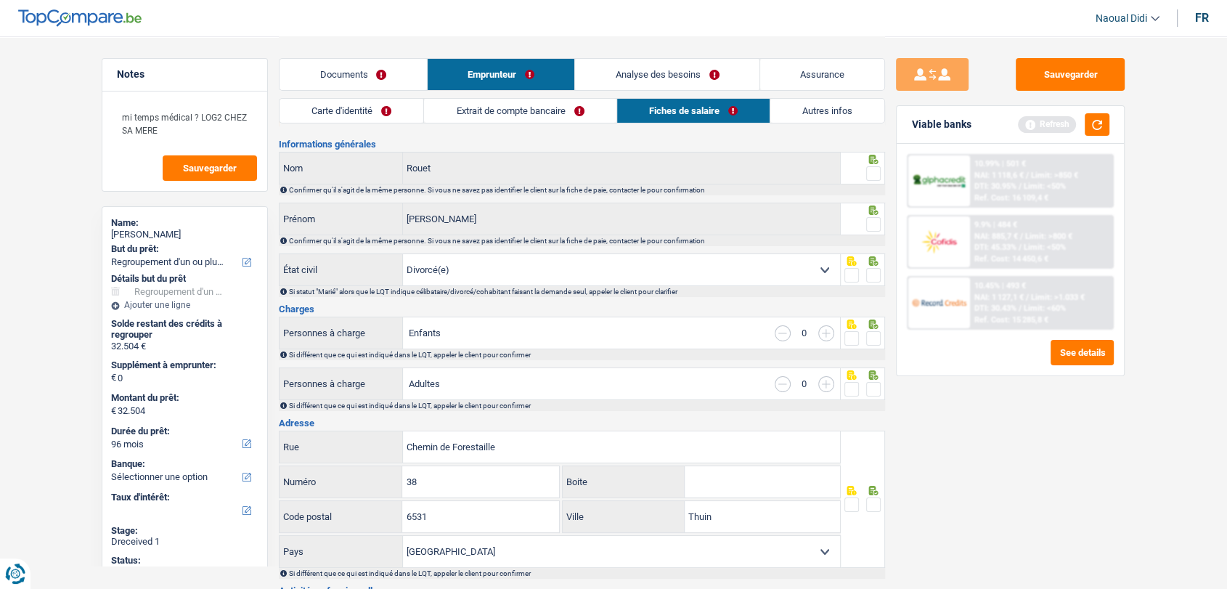
scroll to position [0, 0]
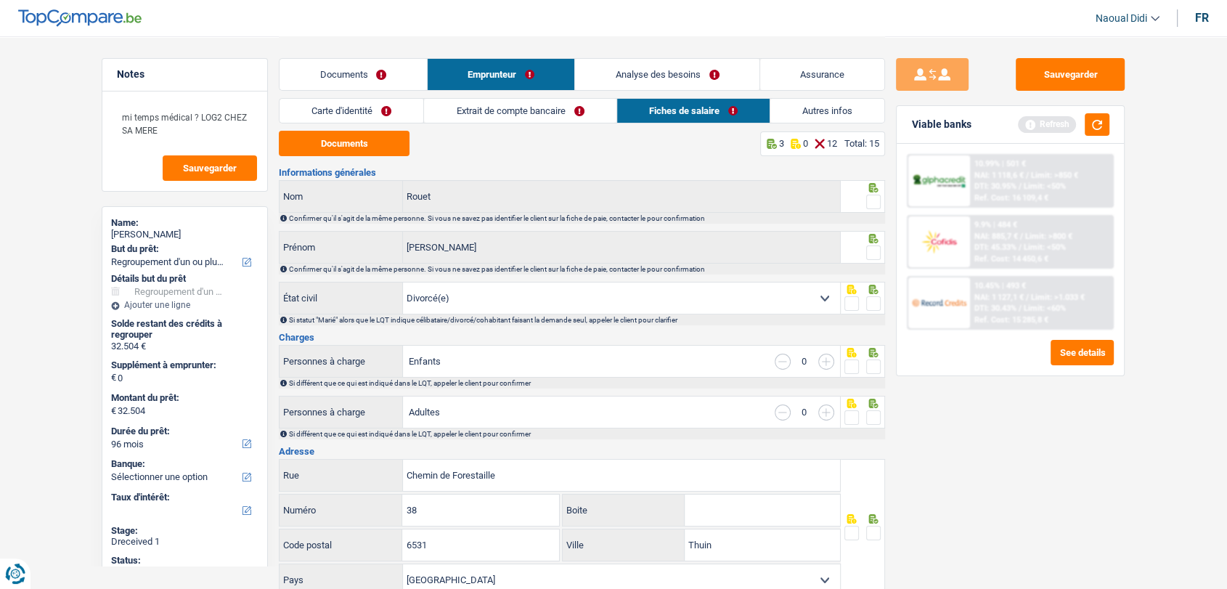
click at [871, 531] on span at bounding box center [873, 533] width 15 height 15
click at [0, 0] on input "radio" at bounding box center [0, 0] width 0 height 0
click at [877, 412] on span at bounding box center [873, 417] width 15 height 15
click at [0, 0] on input "radio" at bounding box center [0, 0] width 0 height 0
click at [869, 361] on span at bounding box center [873, 366] width 15 height 15
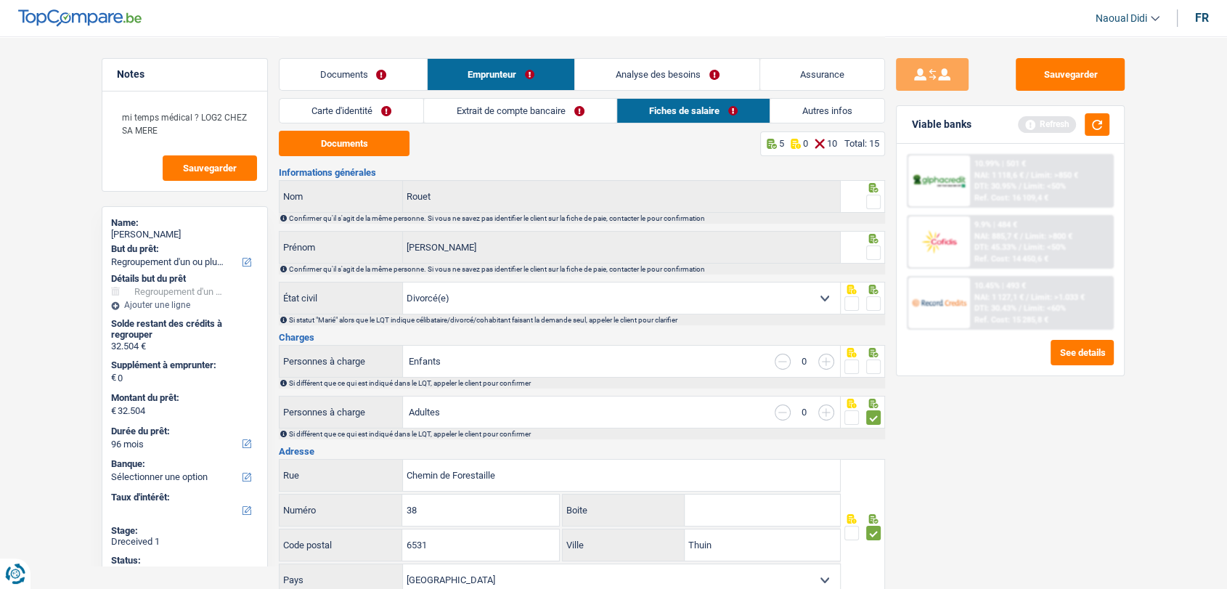
click at [0, 0] on input "radio" at bounding box center [0, 0] width 0 height 0
click at [869, 306] on span at bounding box center [873, 303] width 15 height 15
click at [0, 0] on input "radio" at bounding box center [0, 0] width 0 height 0
click at [868, 250] on span at bounding box center [873, 252] width 15 height 15
click at [0, 0] on input "radio" at bounding box center [0, 0] width 0 height 0
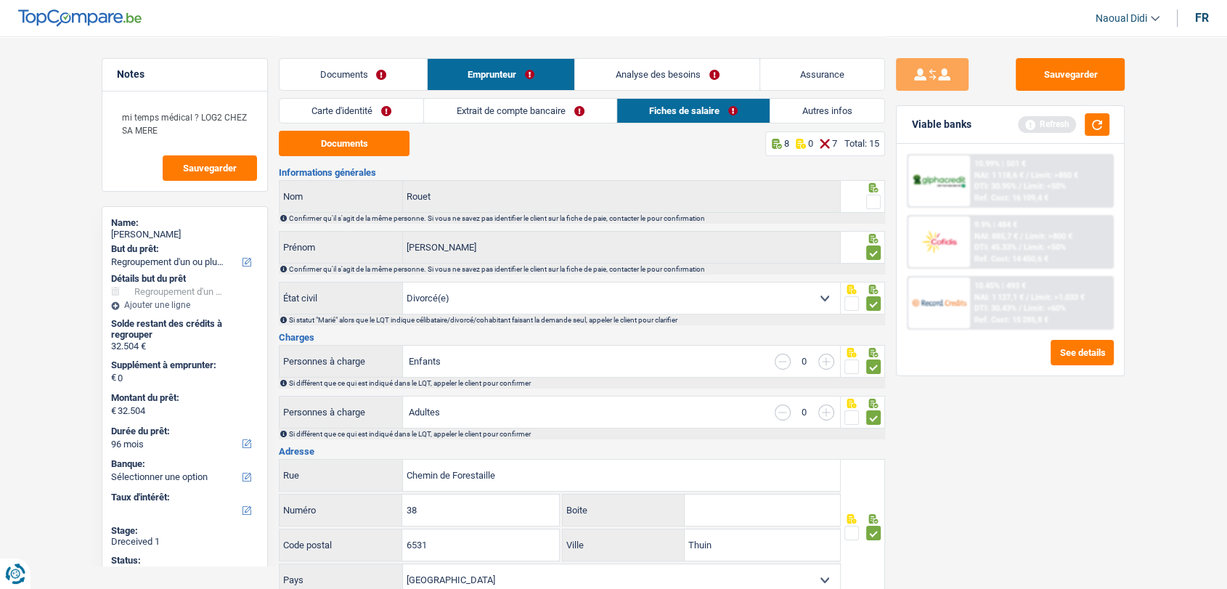
click at [877, 203] on span at bounding box center [873, 202] width 15 height 15
click at [0, 0] on input "radio" at bounding box center [0, 0] width 0 height 0
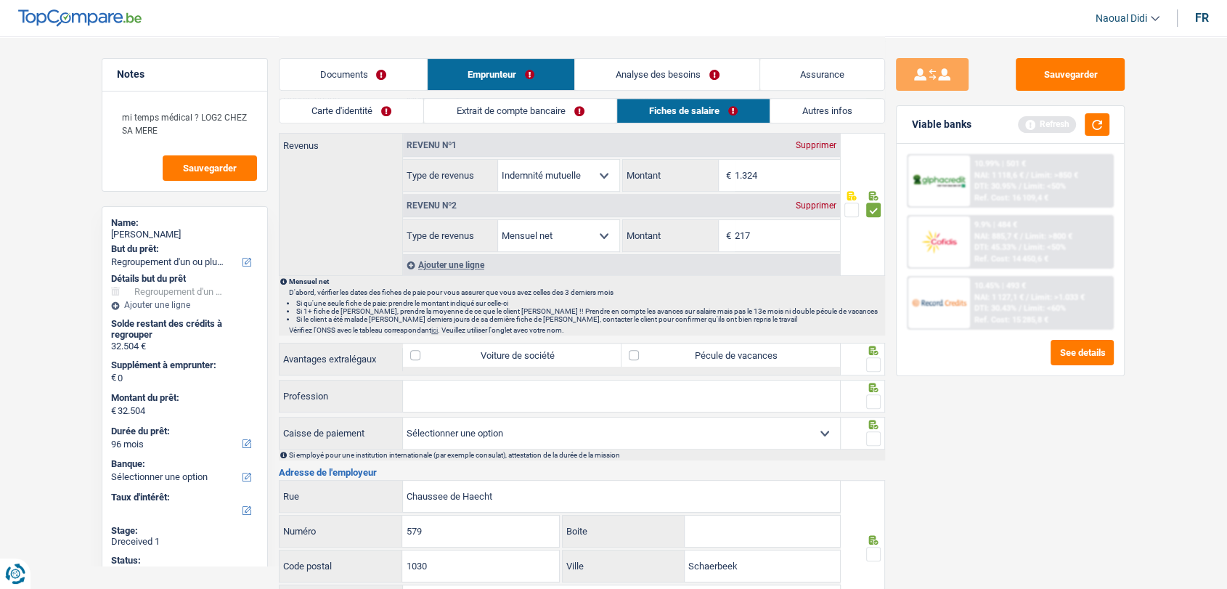
scroll to position [726, 0]
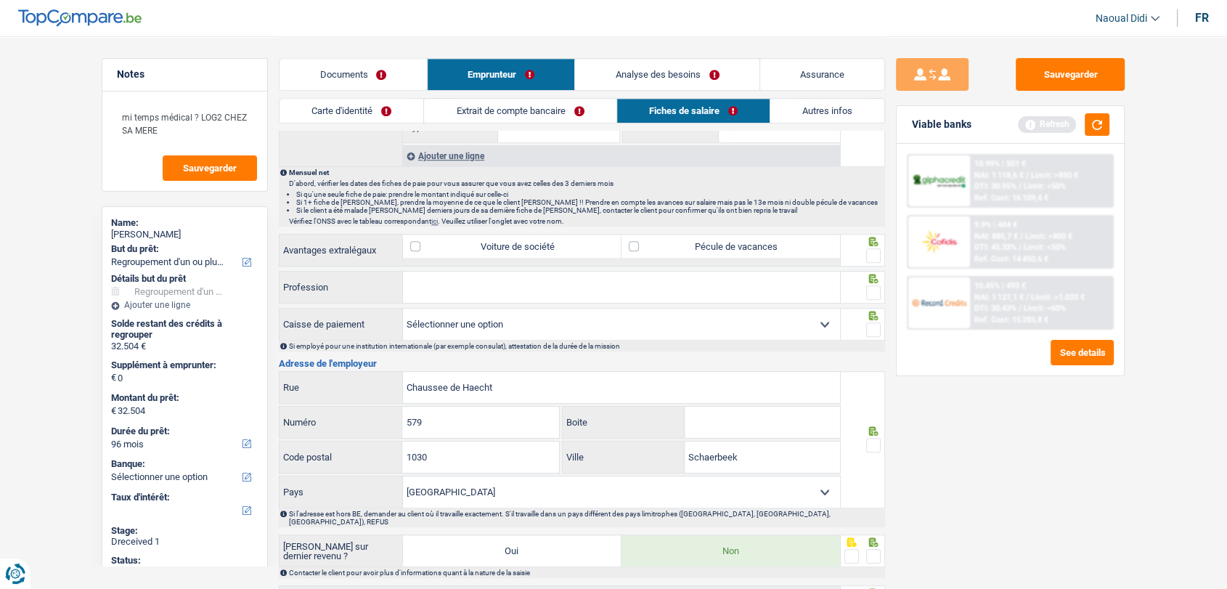
click at [761, 240] on label "Pécule de vacances" at bounding box center [730, 245] width 219 height 23
click at [761, 240] on input "Pécule de vacances" at bounding box center [730, 245] width 219 height 23
checkbox input "true"
click at [868, 253] on span at bounding box center [873, 255] width 15 height 15
click at [0, 0] on input "radio" at bounding box center [0, 0] width 0 height 0
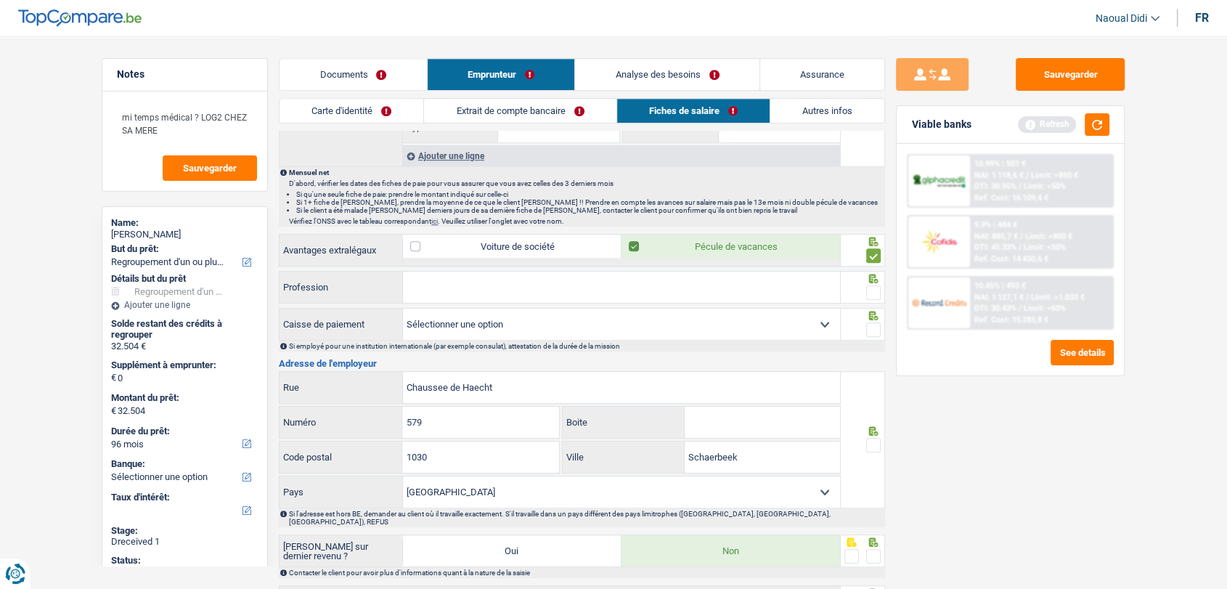
click at [445, 264] on div "Avantages extralégaux Voiture de société Pécule de vacances" at bounding box center [560, 251] width 562 height 35
click at [444, 289] on input "Profession" at bounding box center [621, 287] width 437 height 31
paste input "Ouvrier Pompes Funebres"
type input "Ouvrier Pompes Funebres"
drag, startPoint x: 871, startPoint y: 286, endPoint x: 881, endPoint y: 316, distance: 31.2
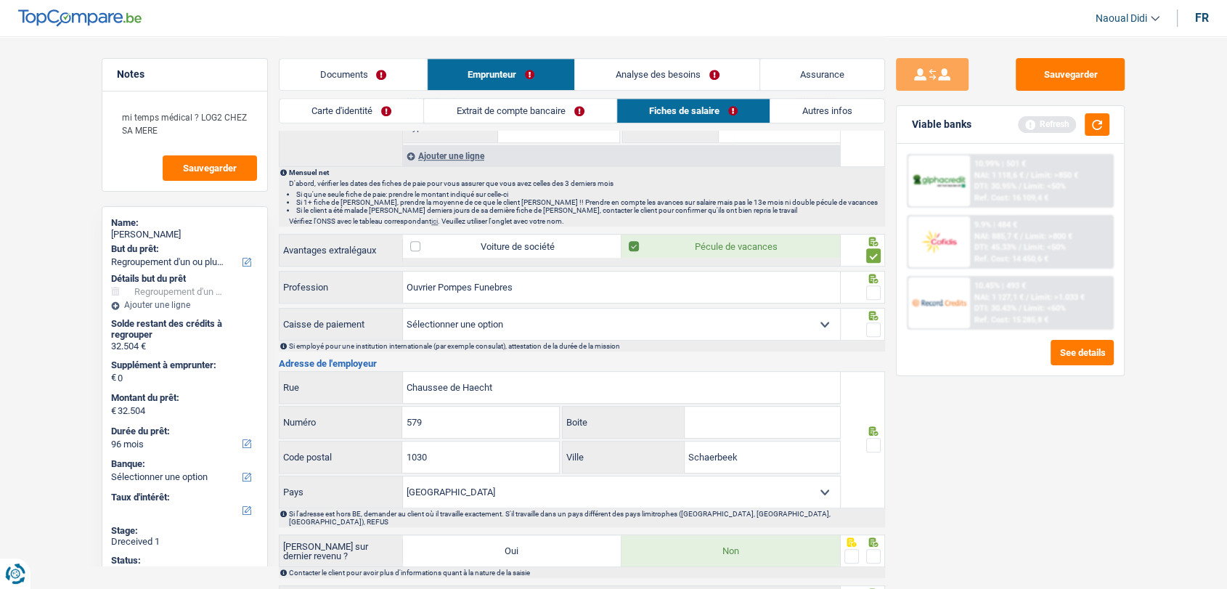
click at [871, 286] on span at bounding box center [873, 292] width 15 height 15
click at [0, 0] on input "radio" at bounding box center [0, 0] width 0 height 0
click at [873, 324] on span at bounding box center [873, 329] width 15 height 15
click at [0, 0] on input "radio" at bounding box center [0, 0] width 0 height 0
drag, startPoint x: 468, startPoint y: 382, endPoint x: 375, endPoint y: 381, distance: 93.7
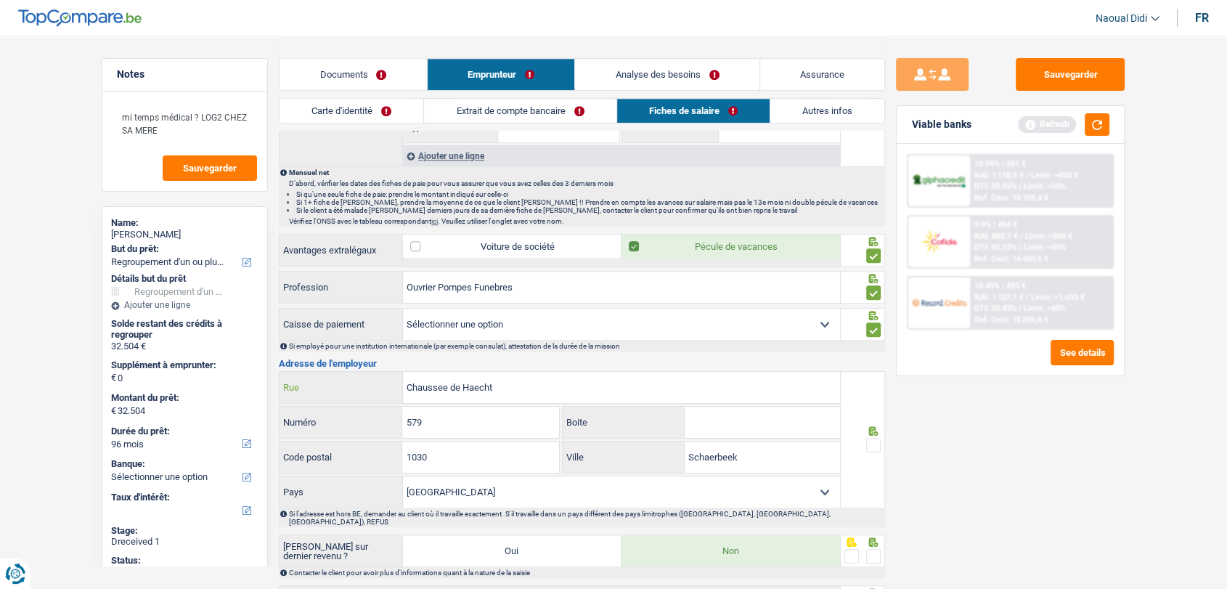
click at [375, 381] on div "Chaussee de Haecht Rue" at bounding box center [559, 387] width 560 height 31
paste input "AVENUE BUISSERET 18 5530"
type input "AVENUE BUISSERET 18 5530"
drag, startPoint x: 437, startPoint y: 416, endPoint x: 322, endPoint y: 415, distance: 115.4
click at [322, 415] on div "579 Numéro" at bounding box center [418, 422] width 279 height 31
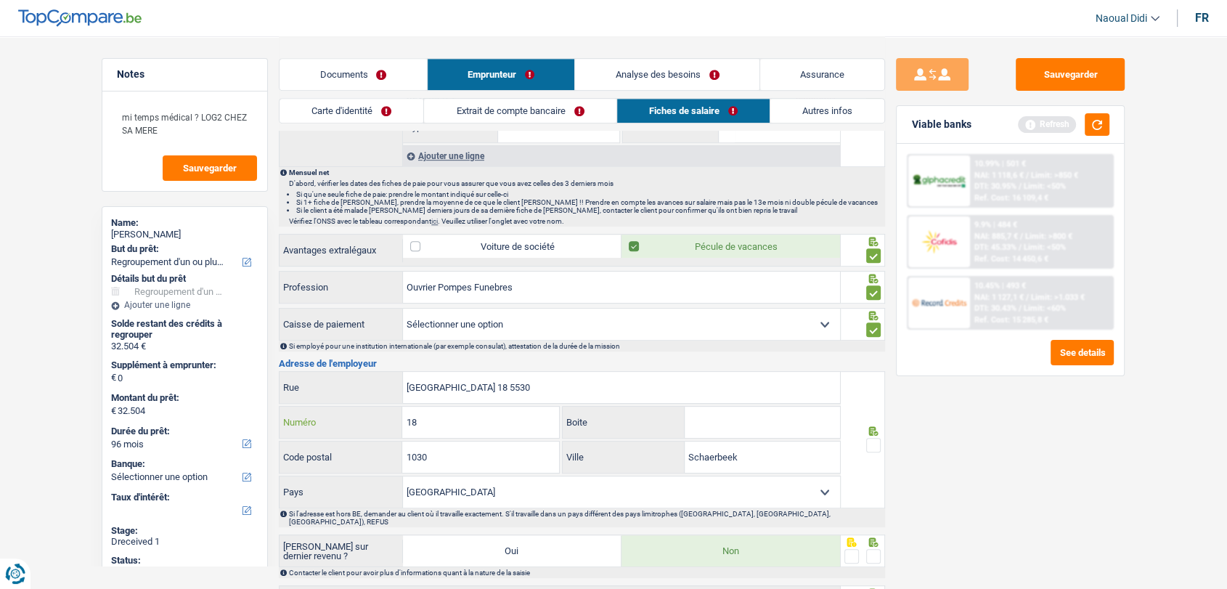
type input "18"
drag, startPoint x: 374, startPoint y: 449, endPoint x: 337, endPoint y: 449, distance: 37.0
click at [337, 449] on div "1030 Code postal" at bounding box center [418, 456] width 279 height 31
type input "5530"
drag, startPoint x: 760, startPoint y: 459, endPoint x: 595, endPoint y: 448, distance: 165.9
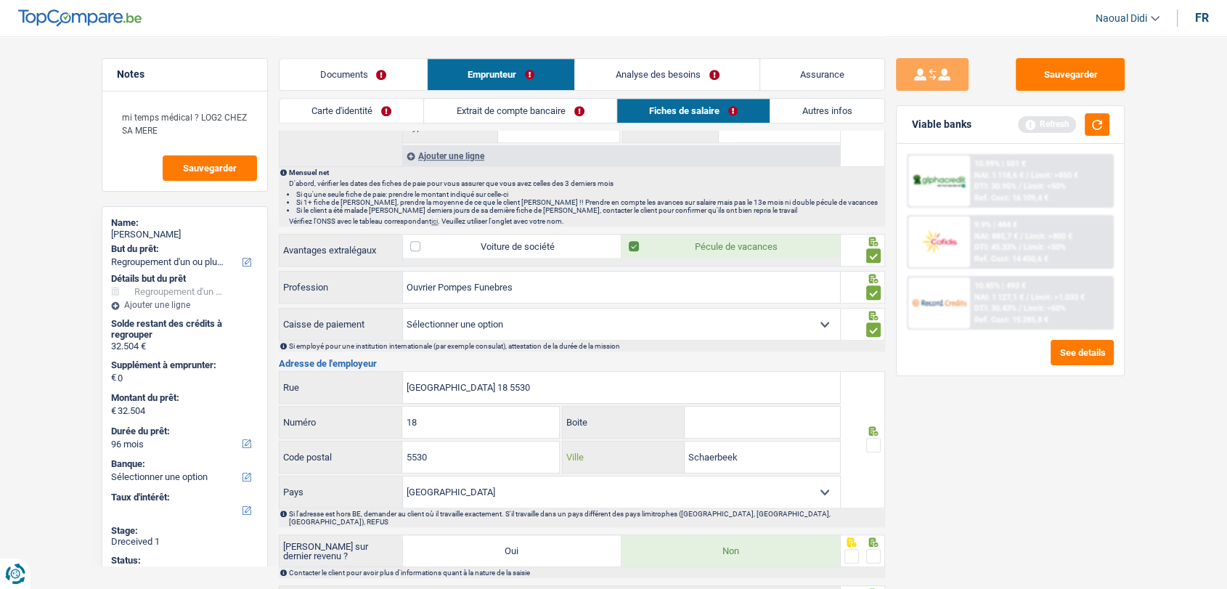
click at [595, 448] on div "Schaerbeek Ville" at bounding box center [701, 456] width 277 height 31
paste input "THUIN"
type input "THUIN"
drag, startPoint x: 536, startPoint y: 388, endPoint x: 533, endPoint y: 372, distance: 17.1
click at [496, 380] on input "AVENUE BUISSERET 18 5530" at bounding box center [621, 387] width 437 height 31
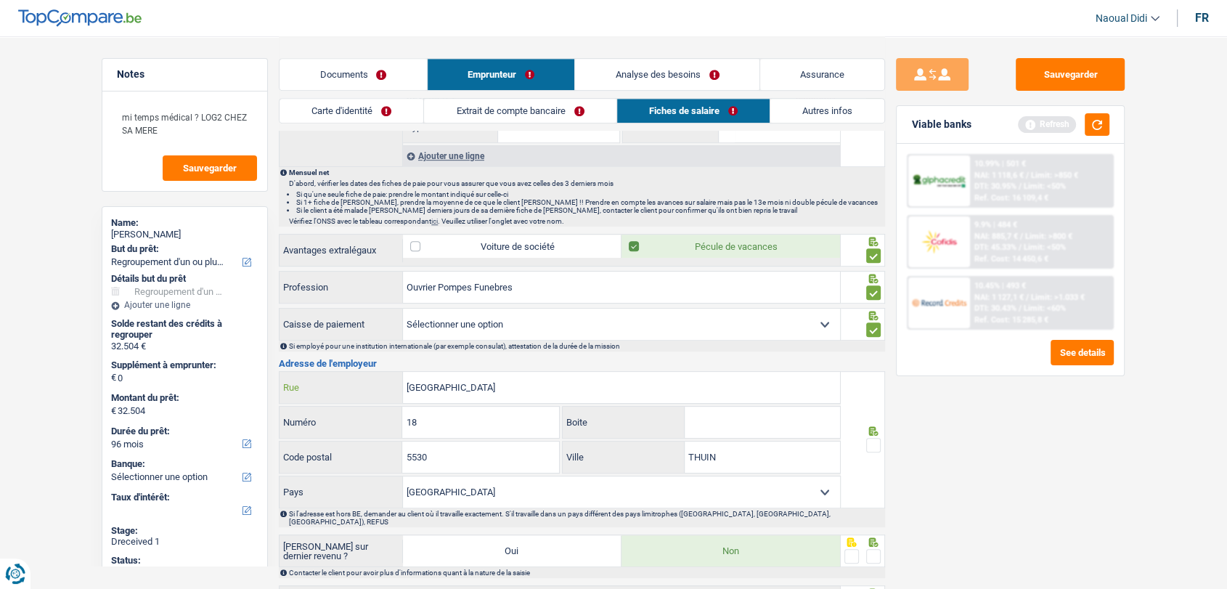
type input "AVENUE BUISSERET"
click at [875, 443] on span at bounding box center [873, 445] width 15 height 15
click at [0, 0] on input "radio" at bounding box center [0, 0] width 0 height 0
click at [876, 549] on span at bounding box center [873, 556] width 15 height 15
click at [0, 0] on input "radio" at bounding box center [0, 0] width 0 height 0
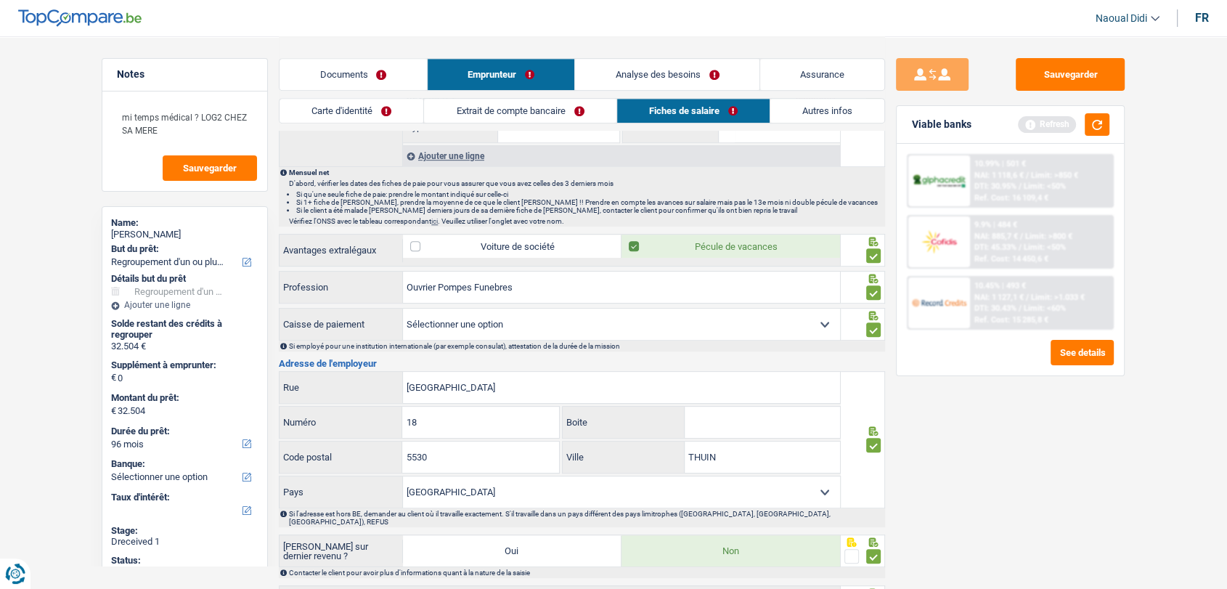
scroll to position [841, 0]
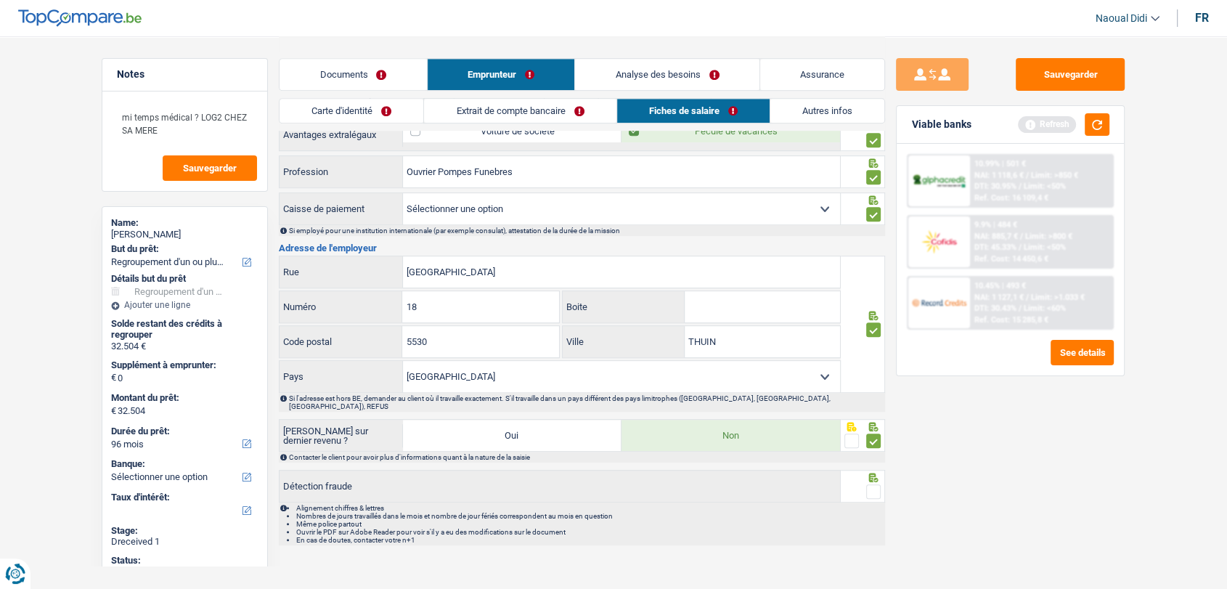
click at [872, 484] on span at bounding box center [873, 491] width 15 height 15
click at [0, 0] on input "radio" at bounding box center [0, 0] width 0 height 0
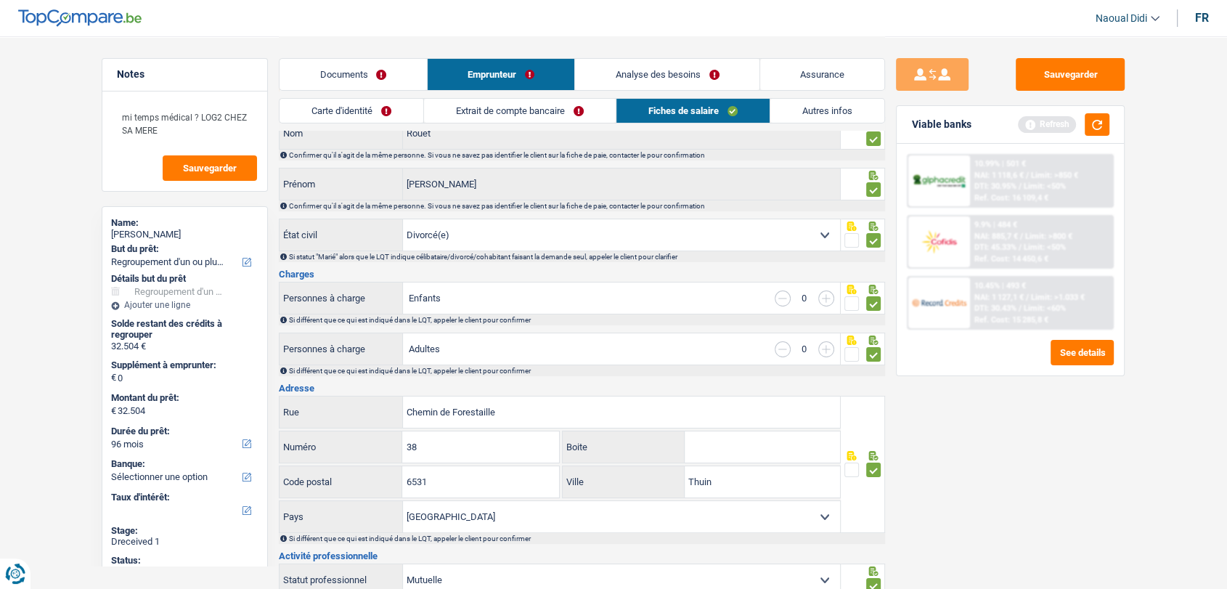
scroll to position [0, 0]
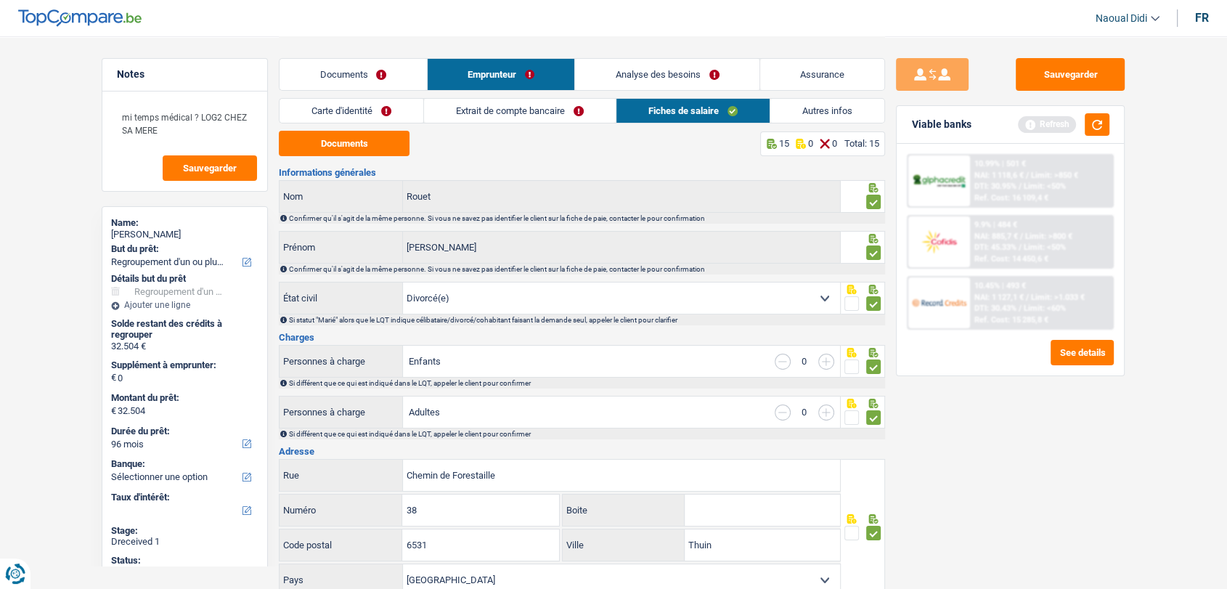
click at [530, 121] on link "Extrait de compte bancaire" at bounding box center [520, 111] width 192 height 24
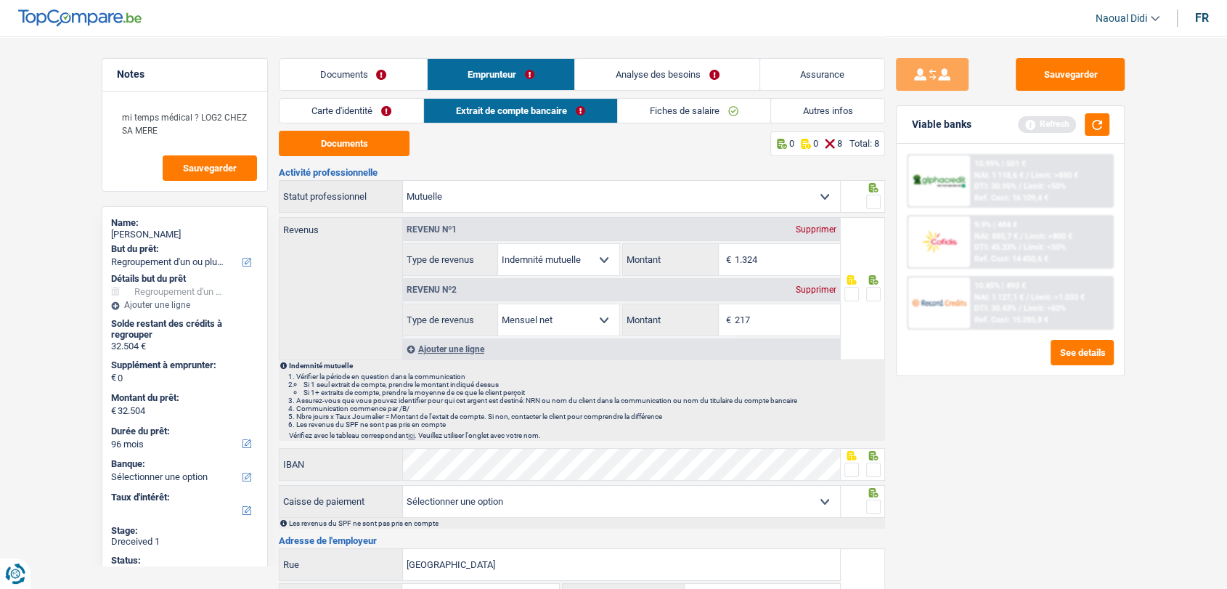
click at [874, 202] on span at bounding box center [873, 202] width 15 height 15
click at [0, 0] on input "radio" at bounding box center [0, 0] width 0 height 0
click at [873, 293] on span at bounding box center [873, 294] width 15 height 15
click at [0, 0] on input "radio" at bounding box center [0, 0] width 0 height 0
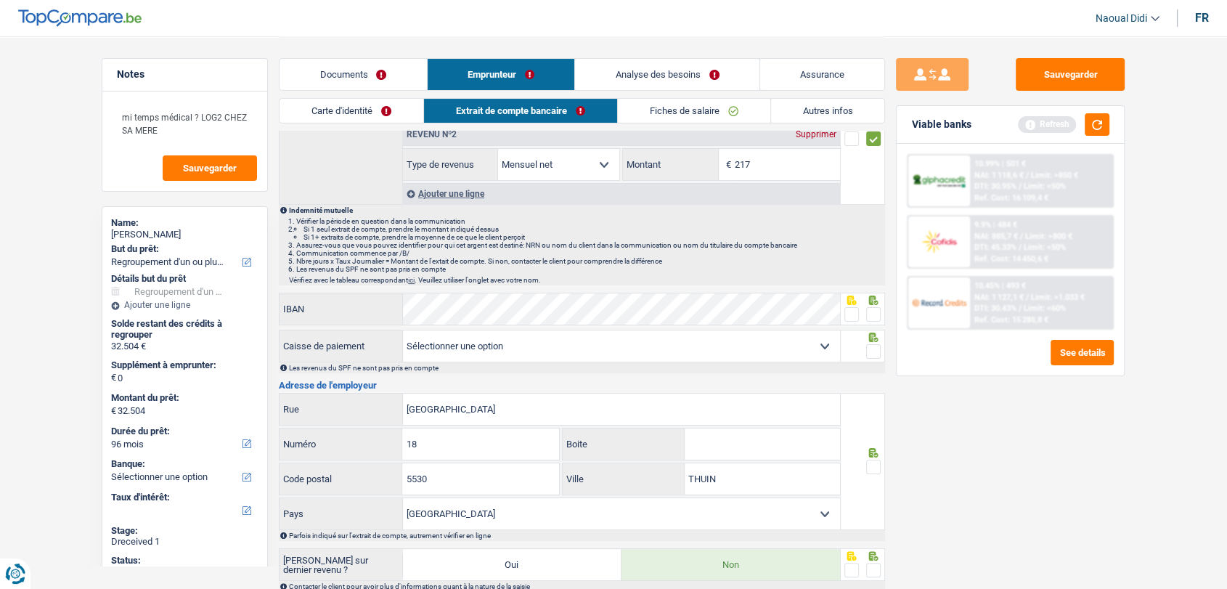
scroll to position [161, 0]
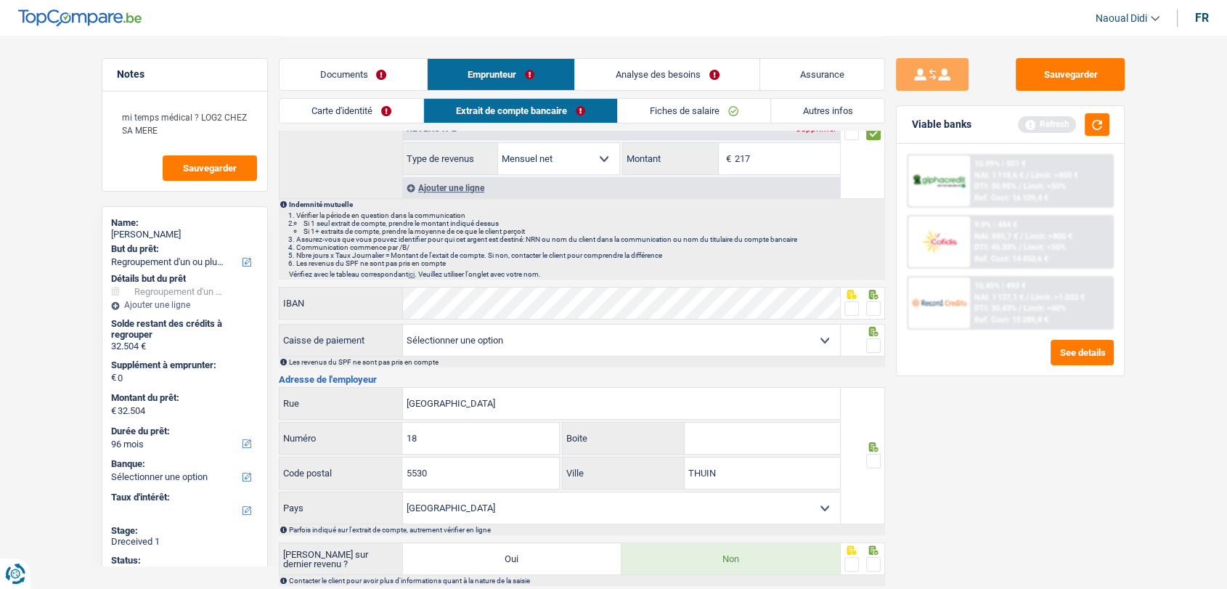
click at [869, 312] on span at bounding box center [873, 308] width 15 height 15
click at [0, 0] on input "radio" at bounding box center [0, 0] width 0 height 0
click at [841, 307] on div at bounding box center [863, 303] width 45 height 33
click at [846, 306] on span at bounding box center [851, 308] width 15 height 15
click at [0, 0] on input "radio" at bounding box center [0, 0] width 0 height 0
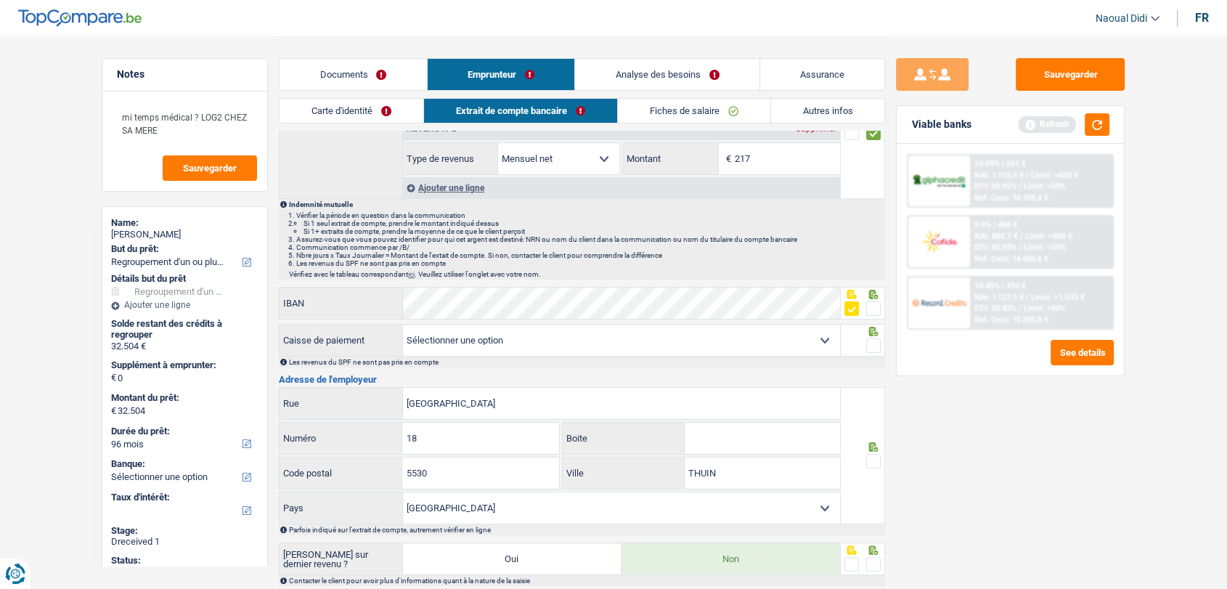
click at [872, 343] on span at bounding box center [873, 345] width 15 height 15
click at [0, 0] on input "radio" at bounding box center [0, 0] width 0 height 0
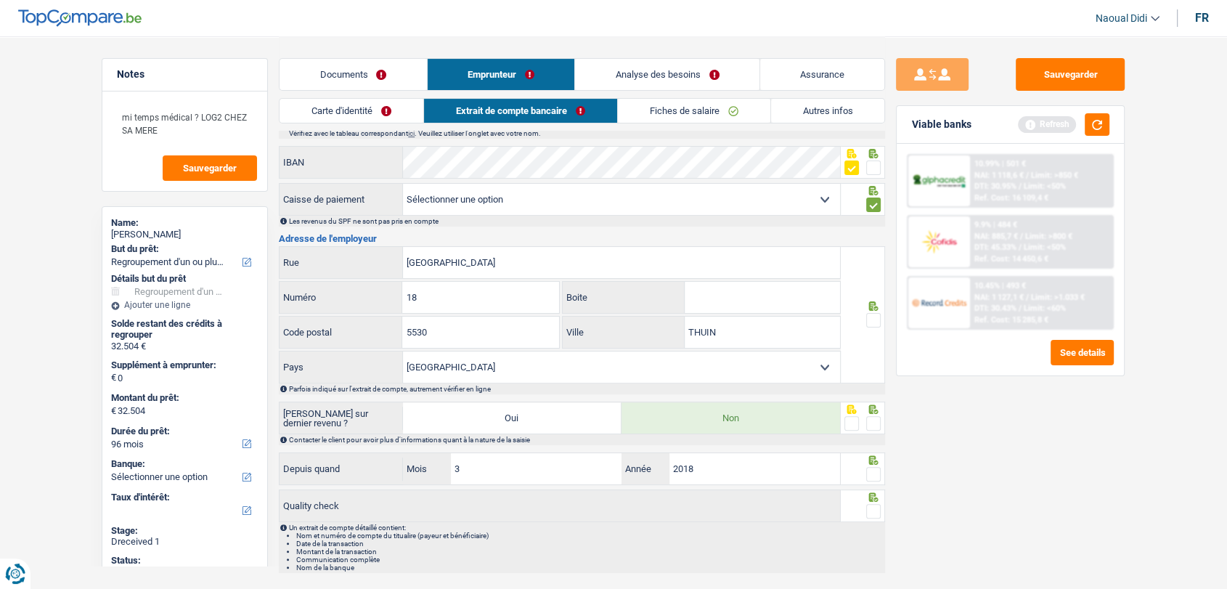
scroll to position [322, 0]
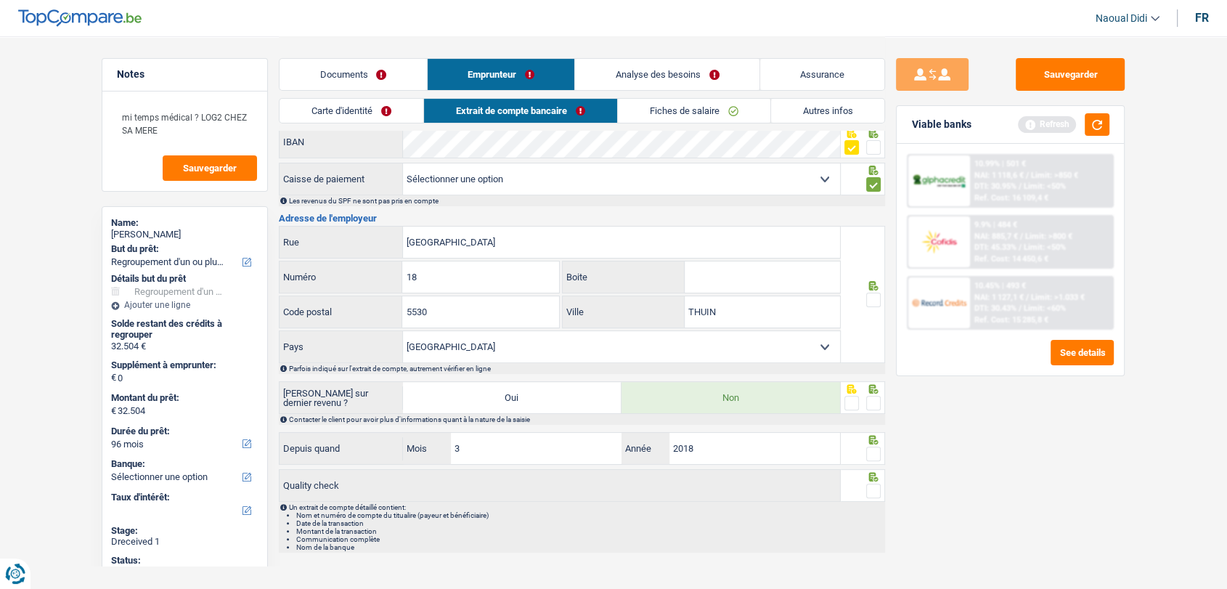
click at [871, 296] on span at bounding box center [873, 300] width 15 height 15
click at [0, 0] on input "radio" at bounding box center [0, 0] width 0 height 0
click at [875, 402] on span at bounding box center [873, 403] width 15 height 15
click at [0, 0] on input "radio" at bounding box center [0, 0] width 0 height 0
click at [873, 450] on span at bounding box center [873, 453] width 15 height 15
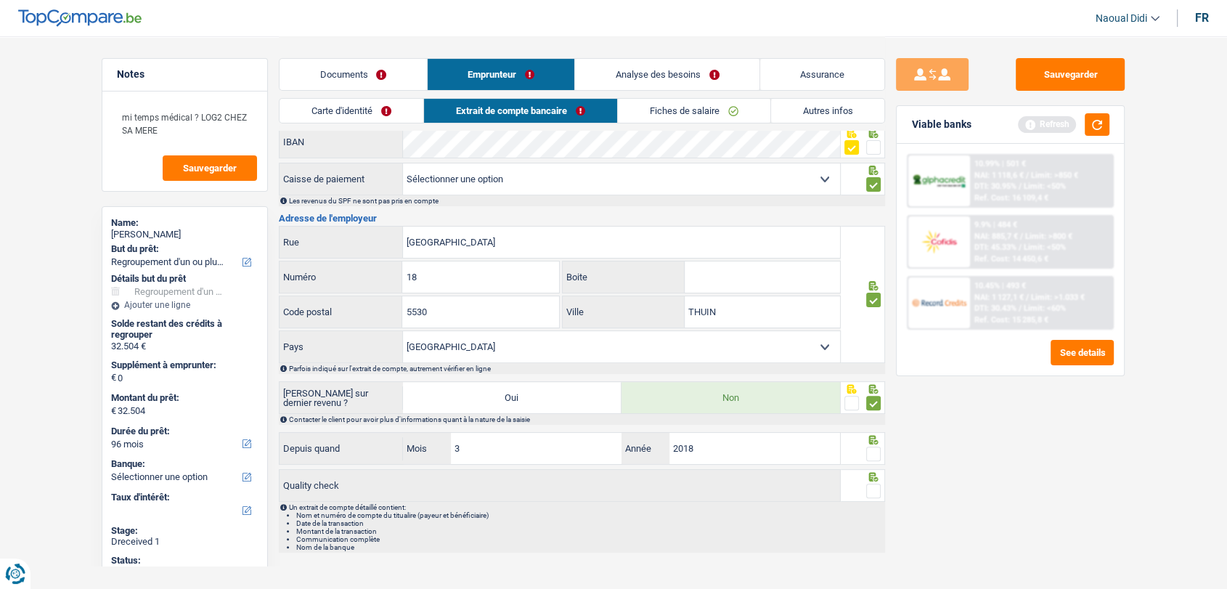
click at [0, 0] on input "radio" at bounding box center [0, 0] width 0 height 0
click at [875, 489] on span at bounding box center [873, 490] width 15 height 15
click at [0, 0] on input "radio" at bounding box center [0, 0] width 0 height 0
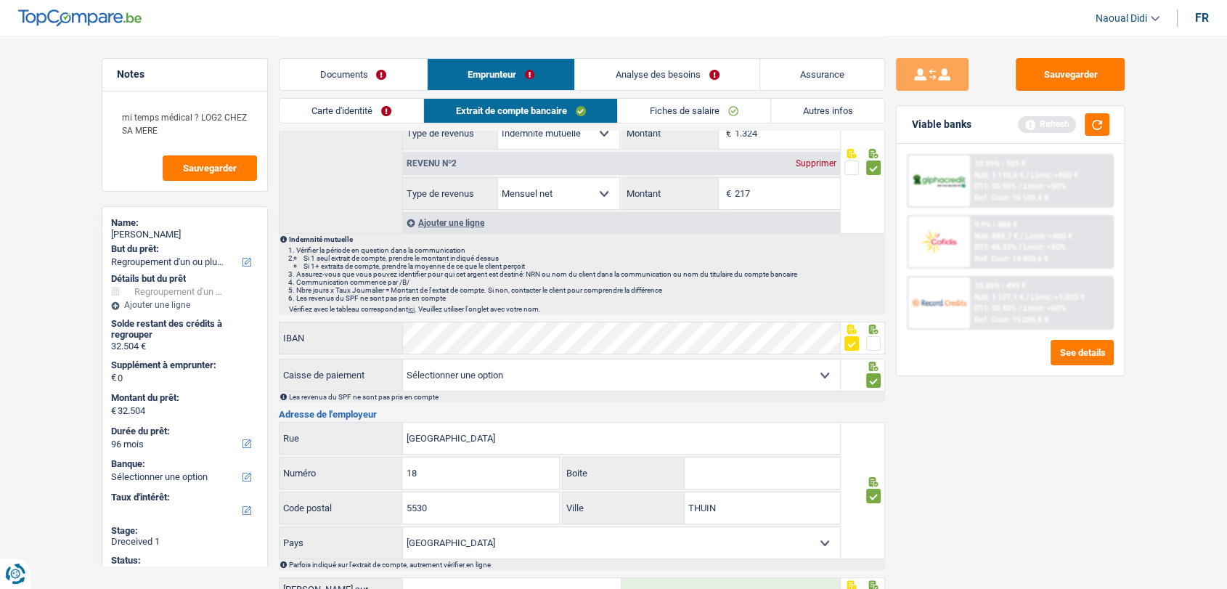
scroll to position [0, 0]
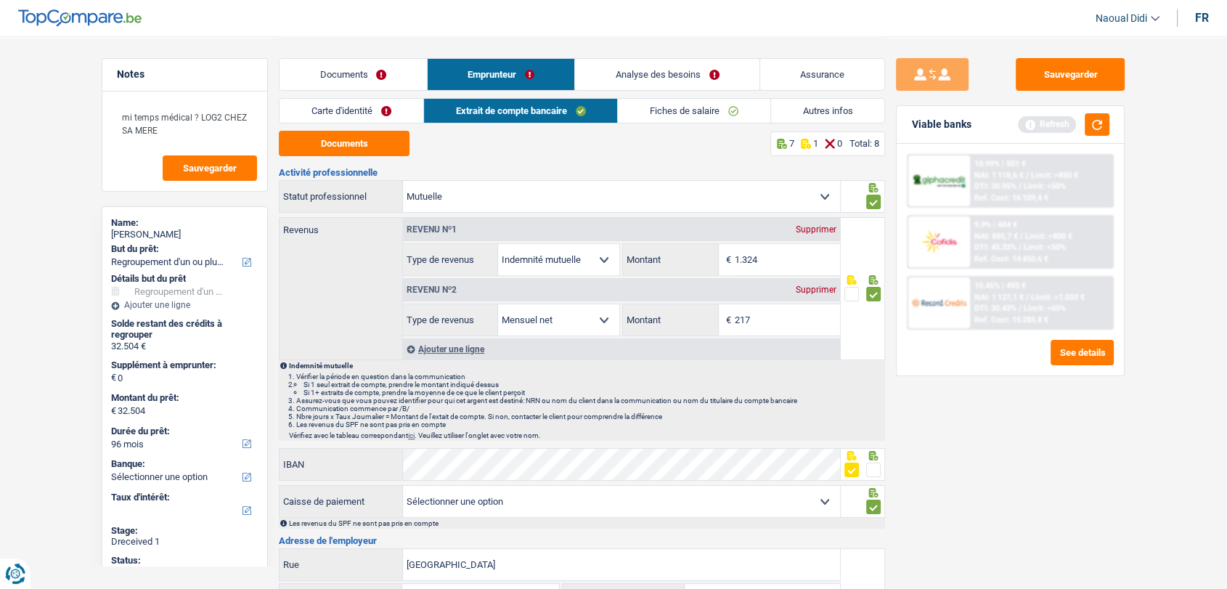
click at [401, 107] on link "Carte d'identité" at bounding box center [351, 111] width 144 height 24
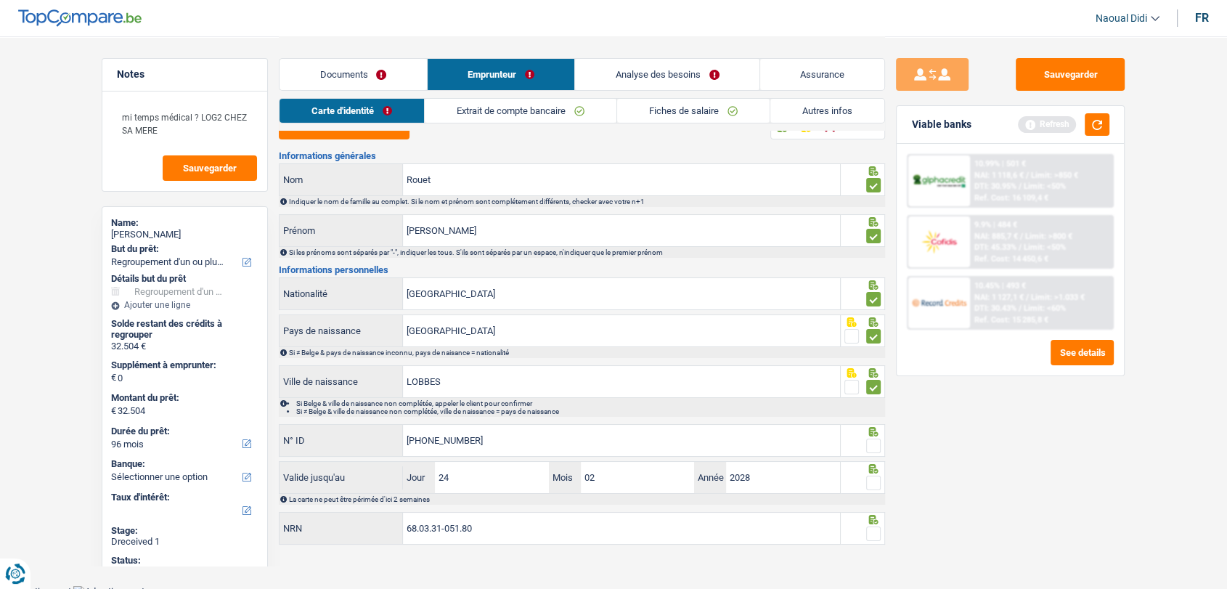
scroll to position [23, 0]
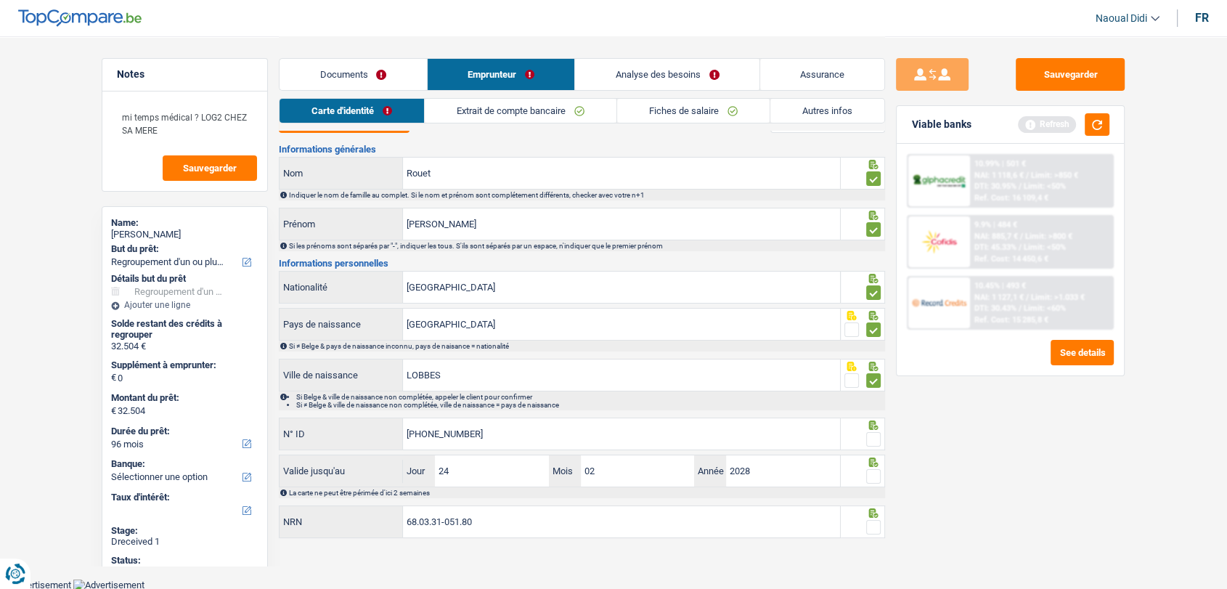
click at [876, 436] on span at bounding box center [873, 439] width 15 height 15
click at [0, 0] on input "radio" at bounding box center [0, 0] width 0 height 0
drag, startPoint x: 872, startPoint y: 473, endPoint x: 875, endPoint y: 502, distance: 29.2
click at [871, 475] on span at bounding box center [873, 476] width 15 height 15
click at [0, 0] on input "radio" at bounding box center [0, 0] width 0 height 0
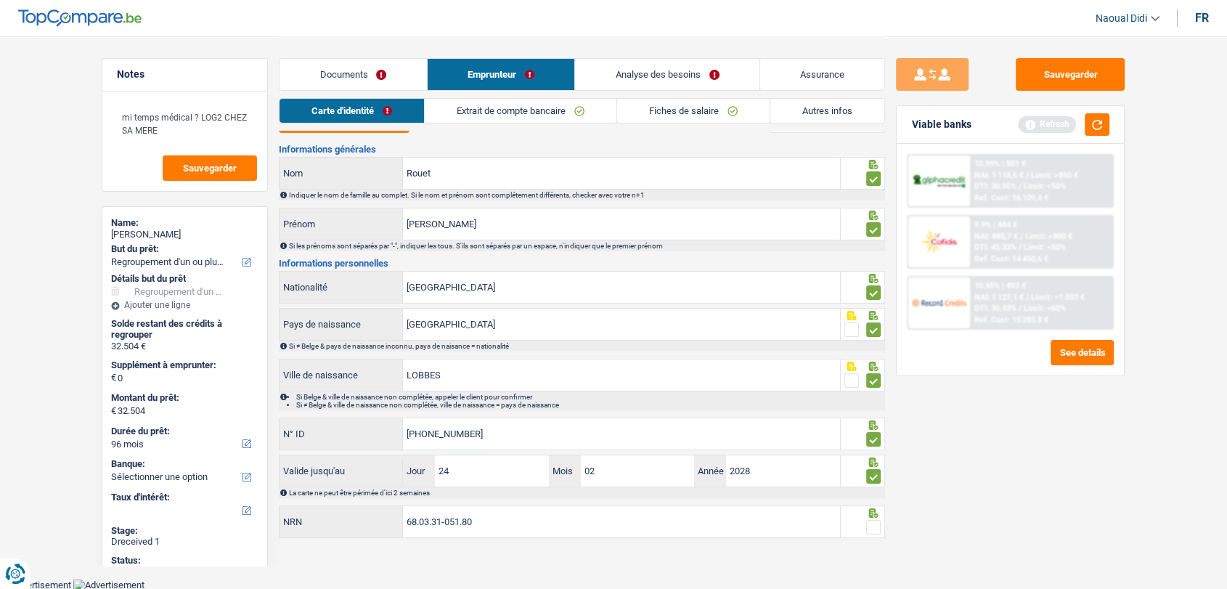
drag, startPoint x: 871, startPoint y: 523, endPoint x: 879, endPoint y: 513, distance: 12.9
click at [871, 523] on span at bounding box center [873, 527] width 15 height 15
click at [0, 0] on input "radio" at bounding box center [0, 0] width 0 height 0
click at [1064, 74] on button "Sauvegarder" at bounding box center [1070, 74] width 109 height 33
click at [371, 79] on link "Documents" at bounding box center [352, 74] width 147 height 31
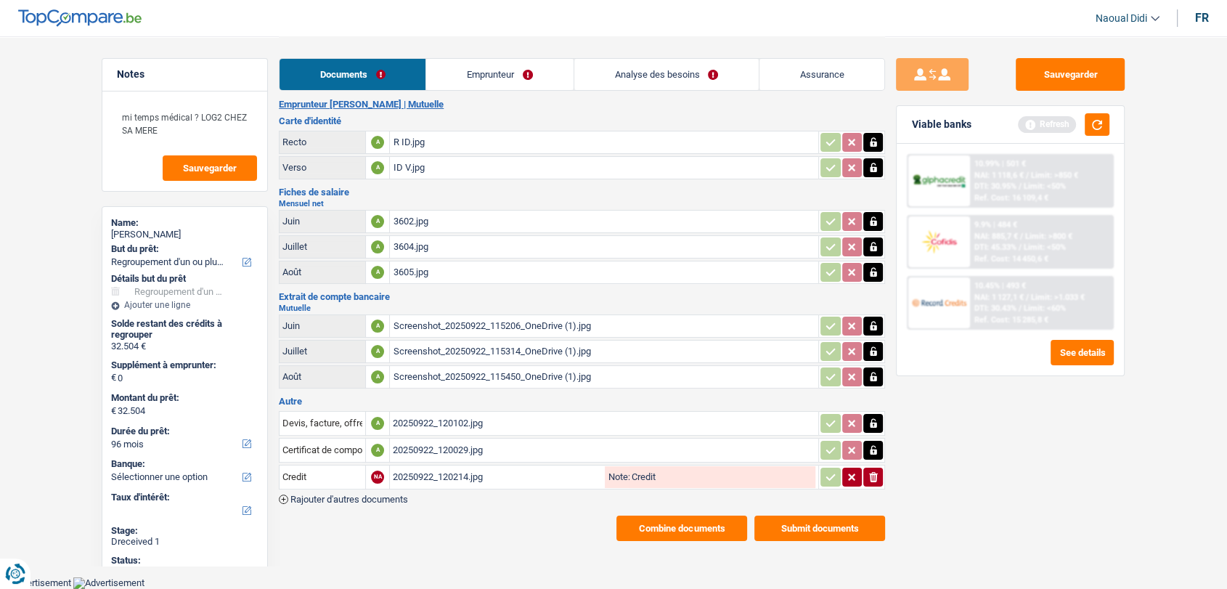
scroll to position [5, 0]
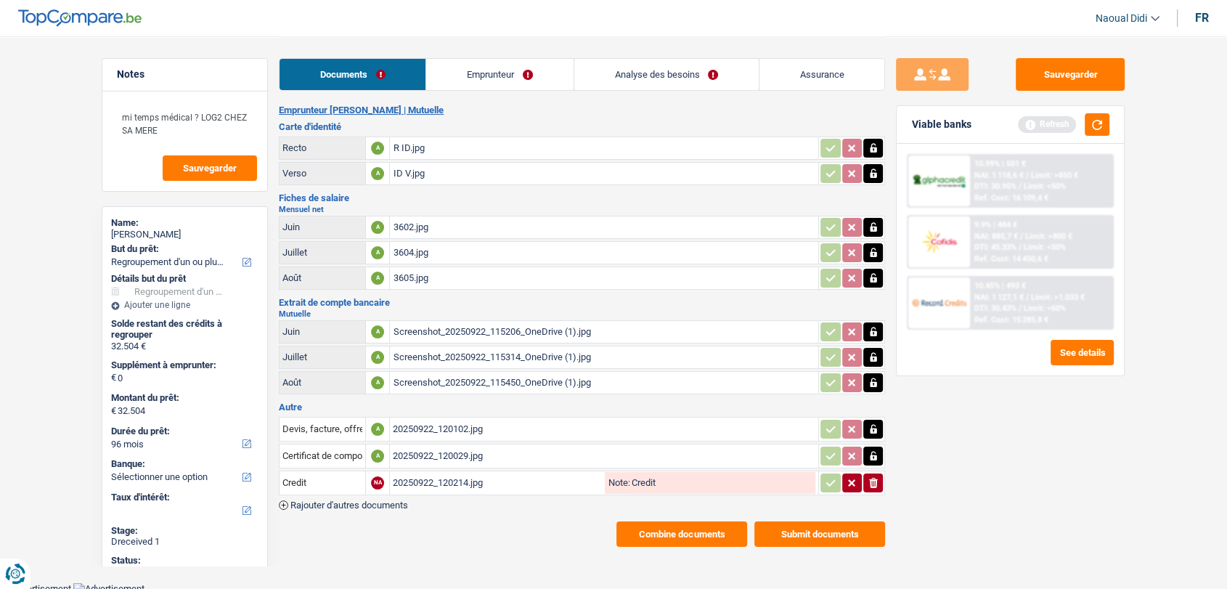
click at [510, 73] on link "Emprunteur" at bounding box center [499, 74] width 147 height 31
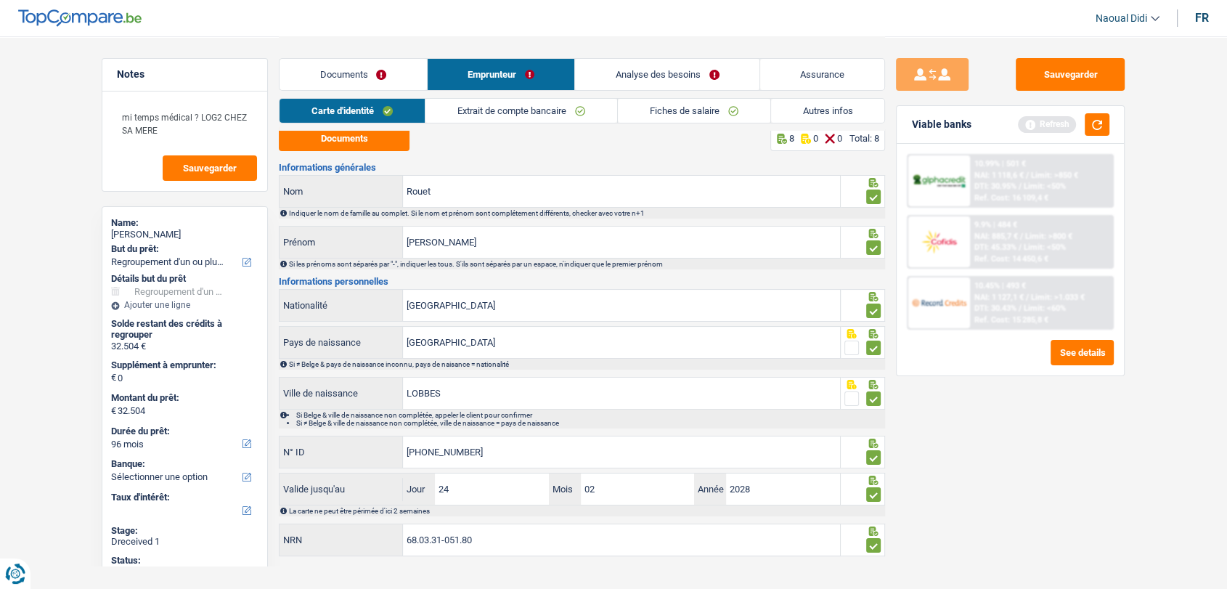
click at [679, 77] on link "Analyse des besoins" at bounding box center [667, 74] width 184 height 31
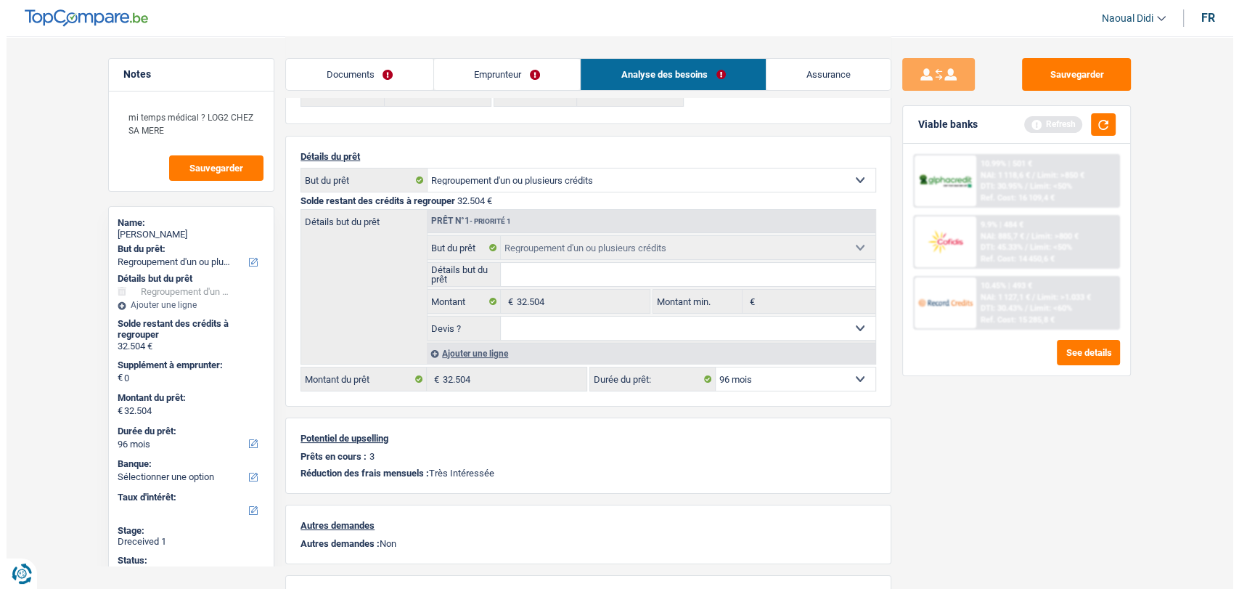
scroll to position [166, 0]
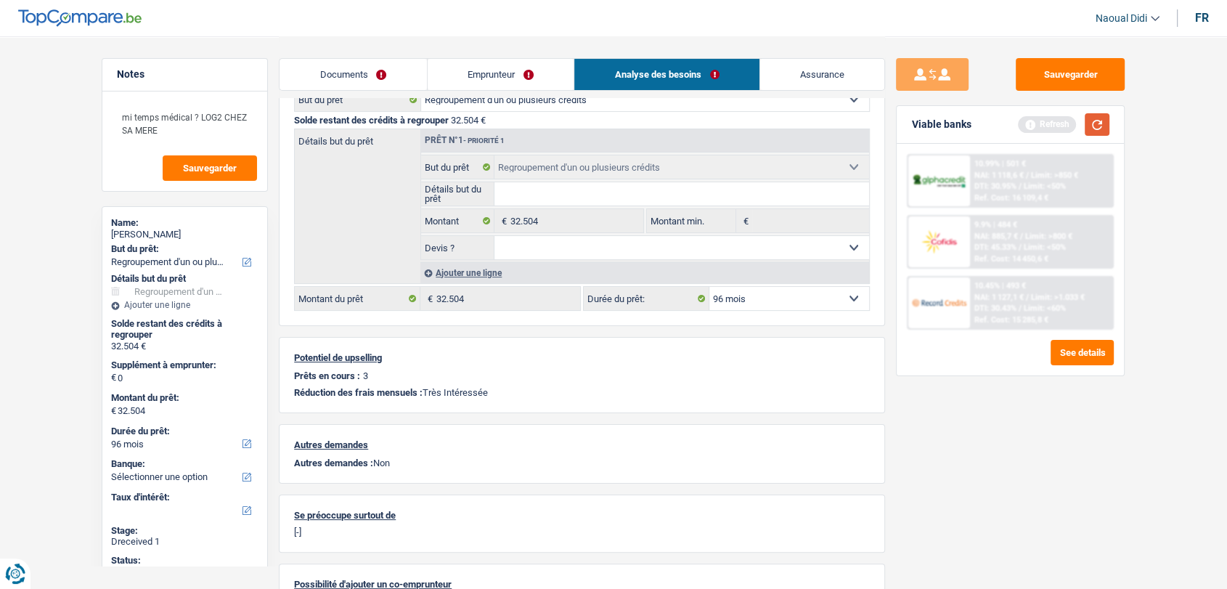
click at [1101, 129] on button "button" at bounding box center [1097, 124] width 25 height 23
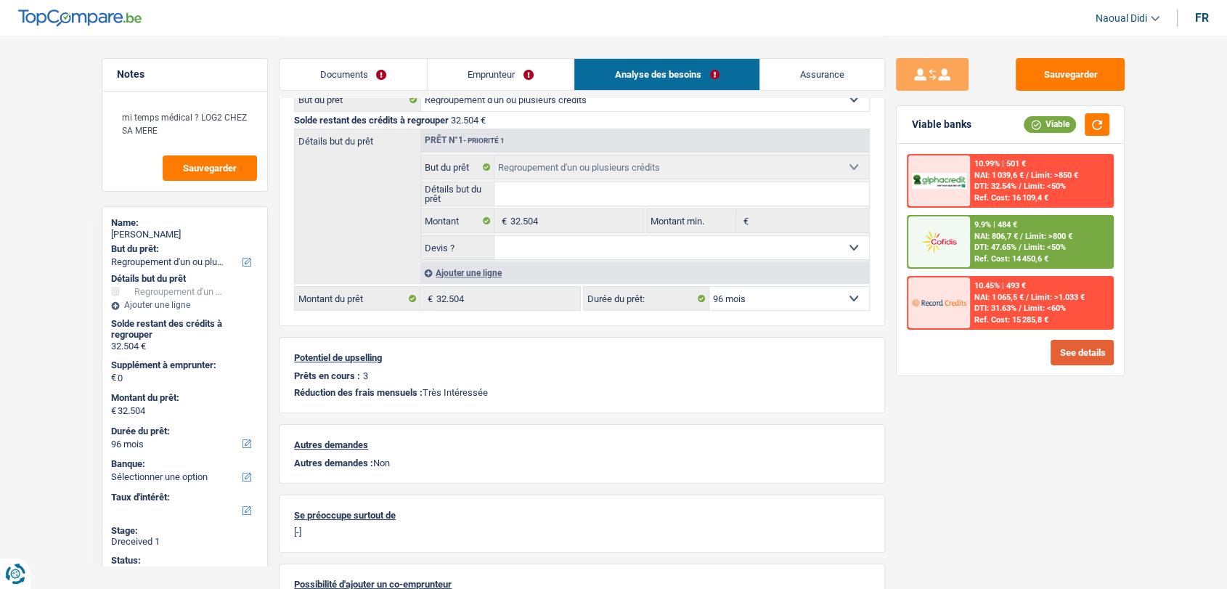
click at [1062, 352] on button "See details" at bounding box center [1081, 352] width 63 height 25
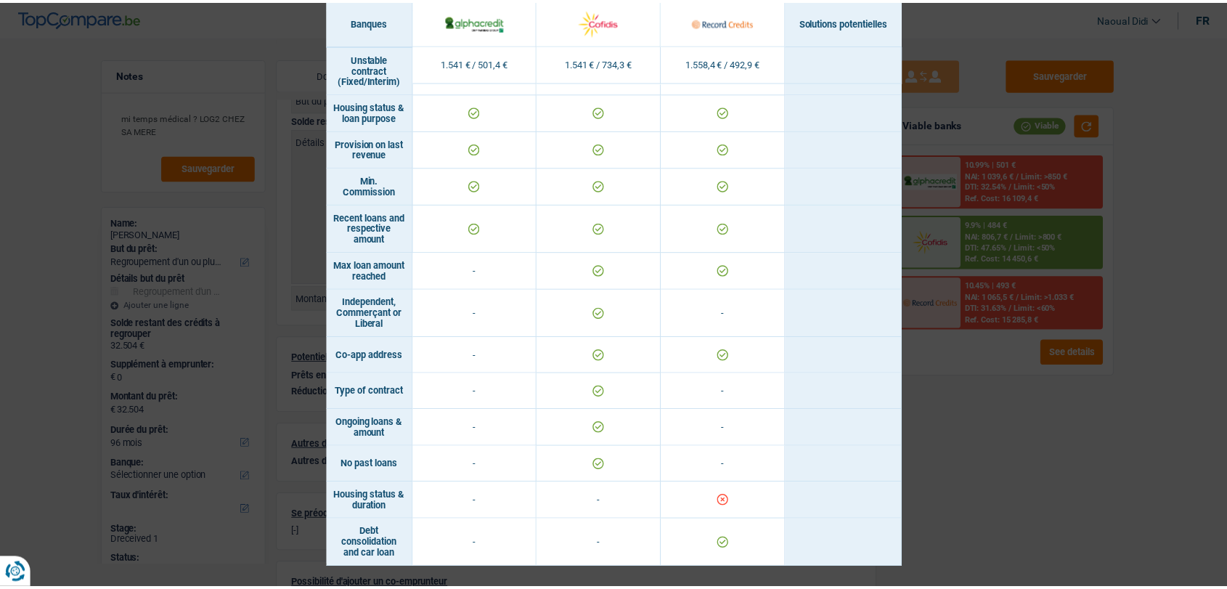
scroll to position [887, 0]
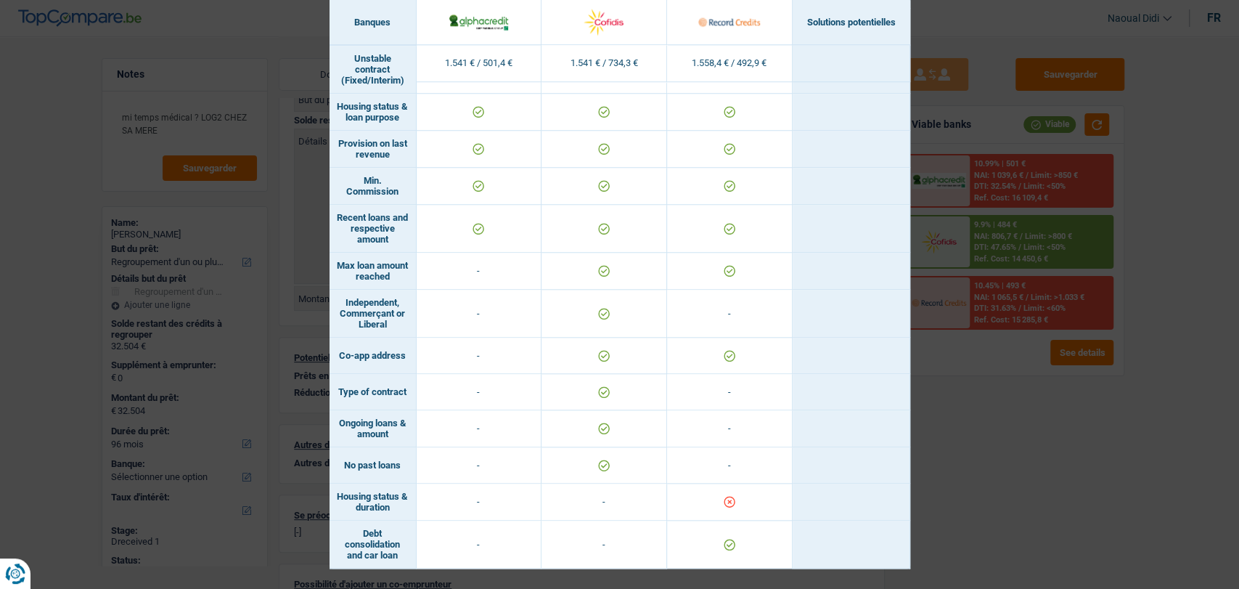
click at [1005, 431] on div "Banks conditions × Banques Solutions potentielles Revenus / Charges 1.541 € / 5…" at bounding box center [619, 294] width 1239 height 589
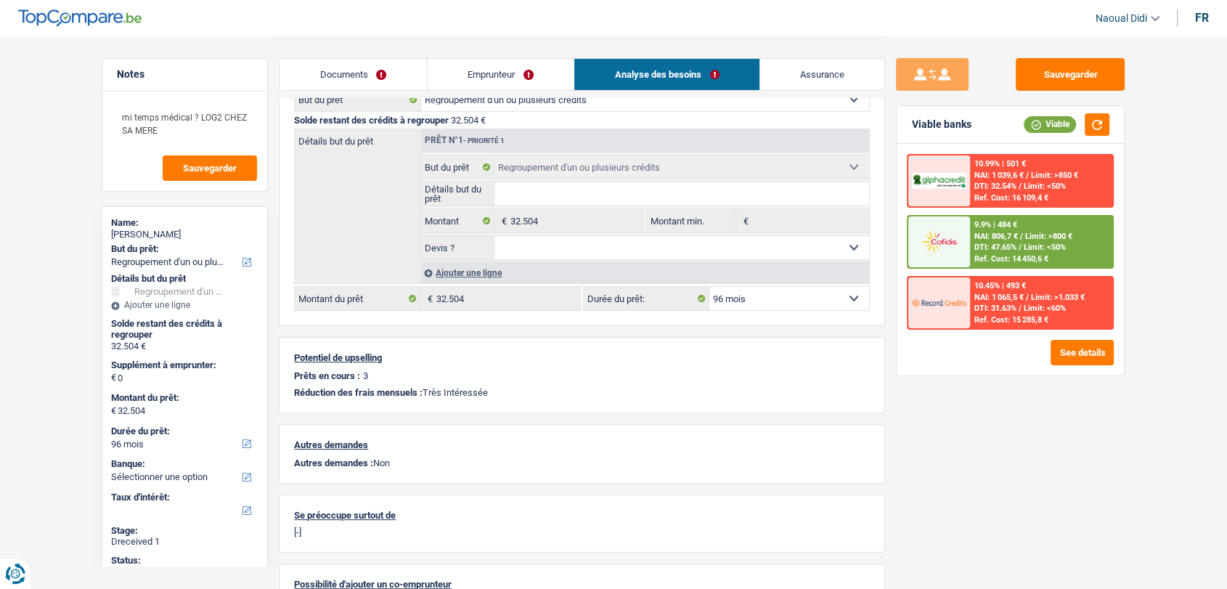
click at [989, 245] on span "DTI: 47.65%" at bounding box center [995, 246] width 42 height 9
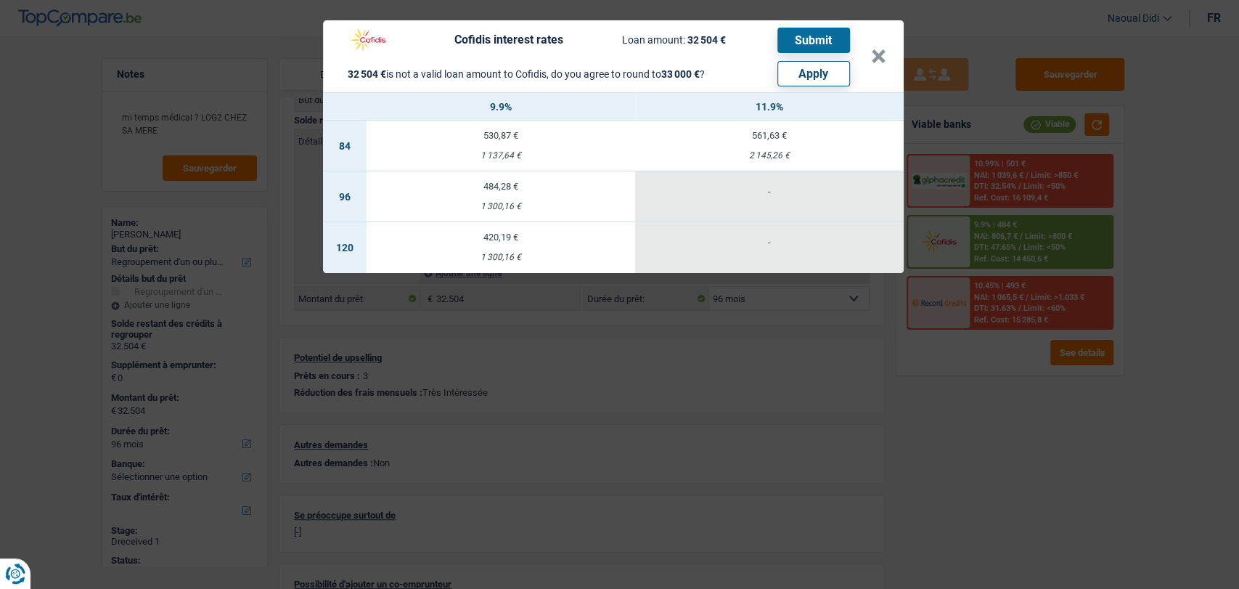
click at [809, 81] on button "Apply" at bounding box center [813, 73] width 73 height 25
type input "496"
type input "33.000"
select select "120"
type input "33.000"
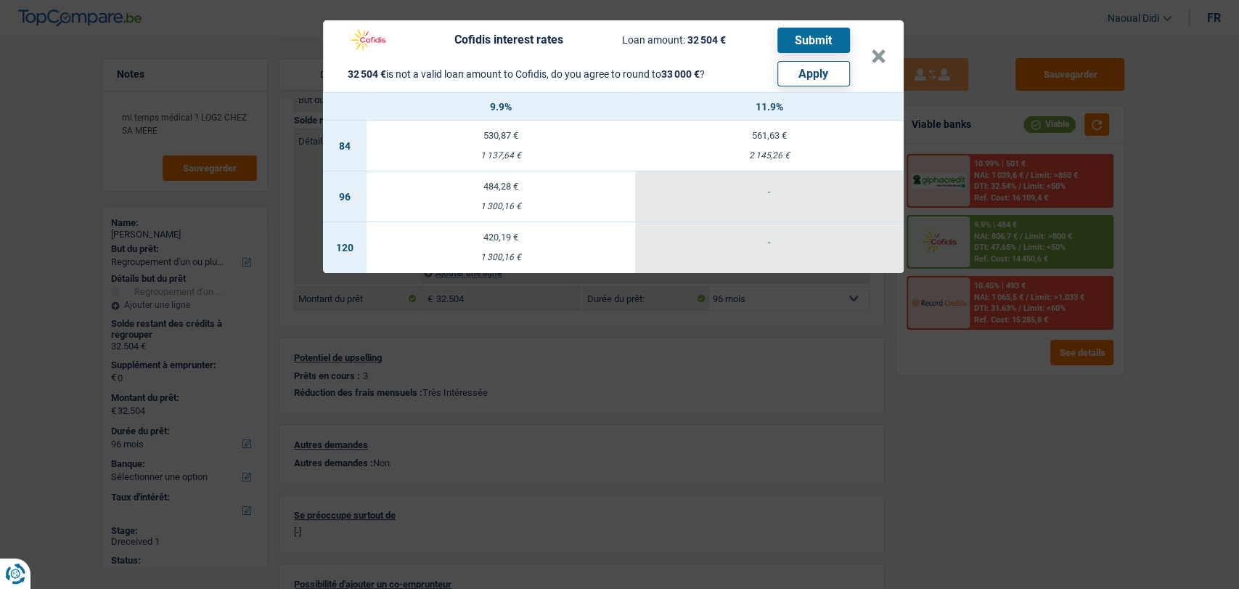
select select "120"
type input "33.000"
select select "120"
select select "other"
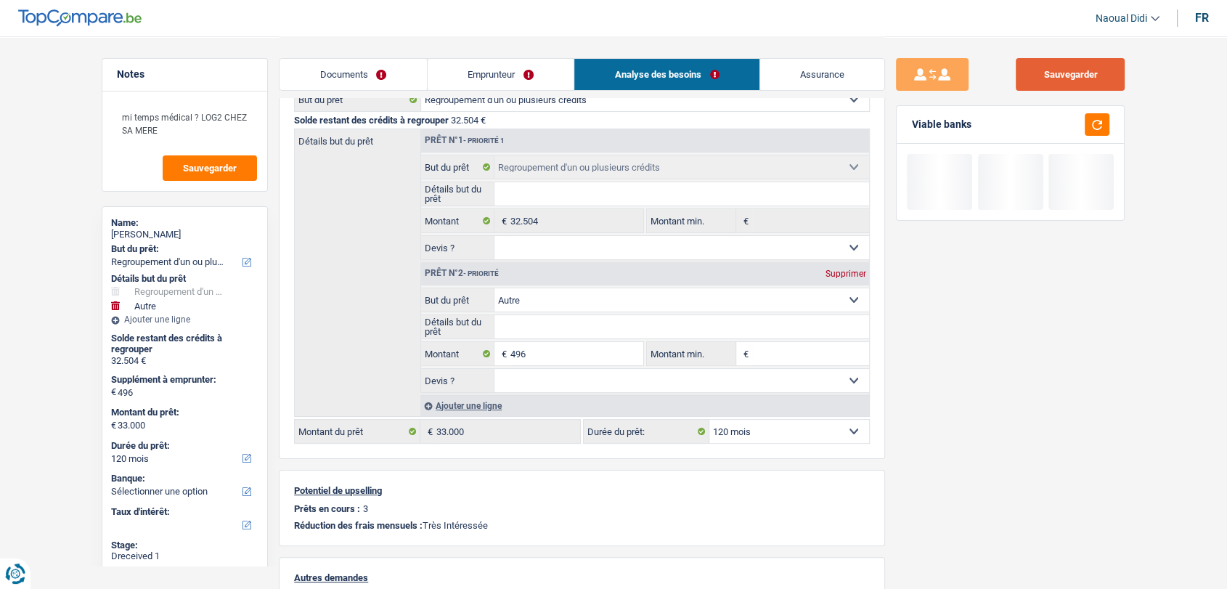
click at [1047, 82] on button "Sauvegarder" at bounding box center [1070, 74] width 109 height 33
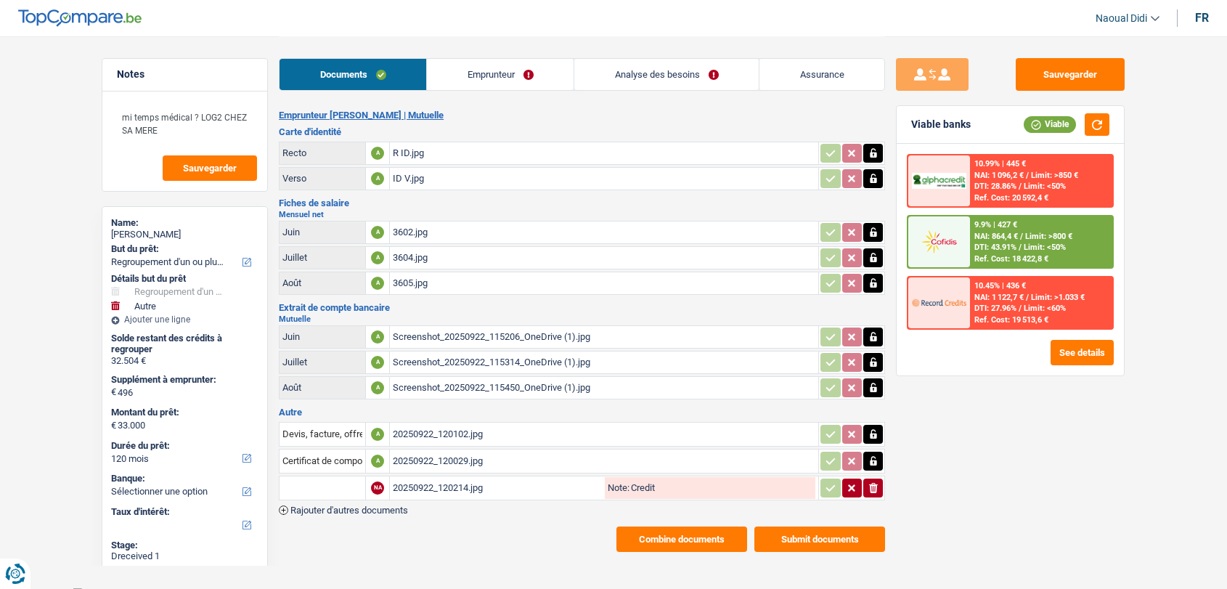
select select "refinancing"
select select "other"
select select "120"
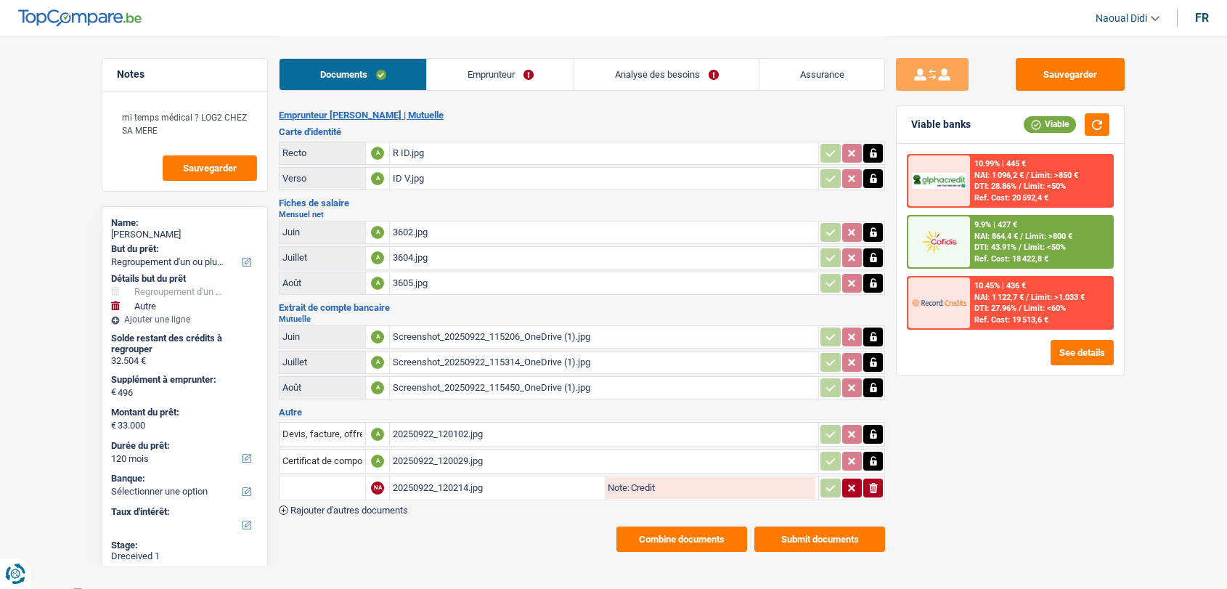
select select "96"
select select "refinancing"
select select "other"
select select "120"
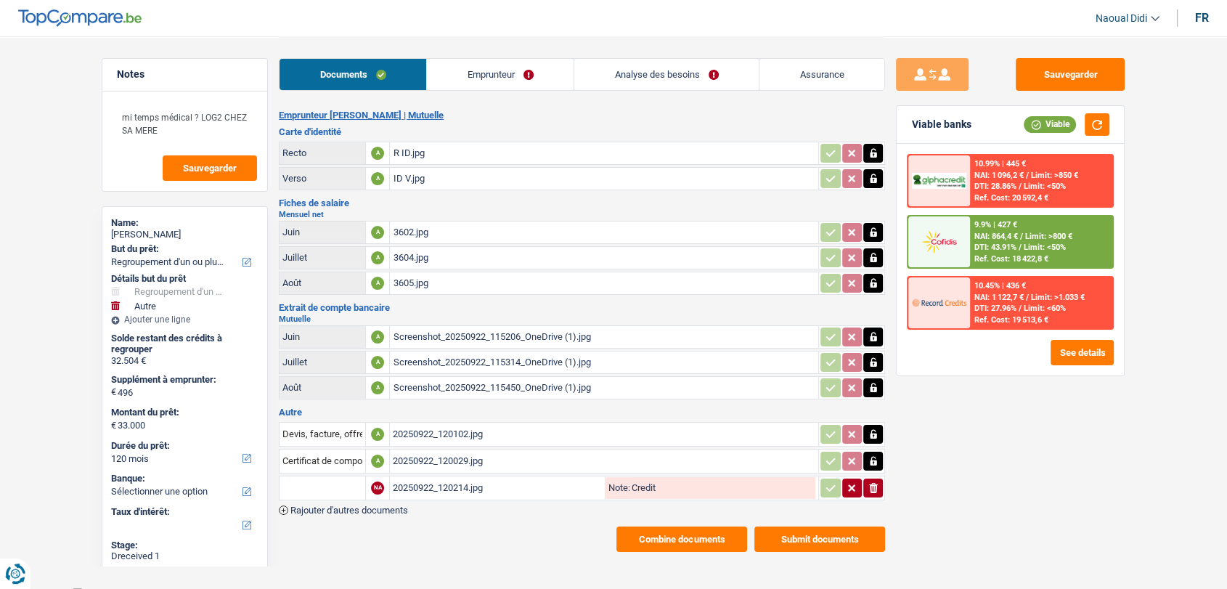
scroll to position [5, 0]
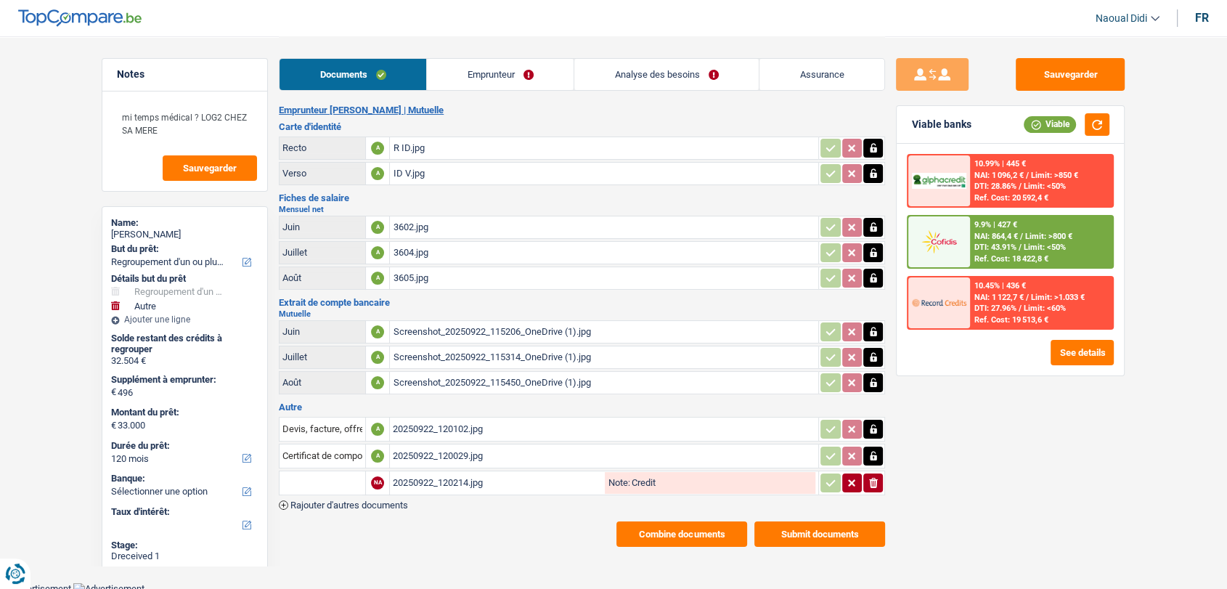
click at [1008, 254] on div "Ref. Cost: 18 422,8 €" at bounding box center [1011, 258] width 74 height 9
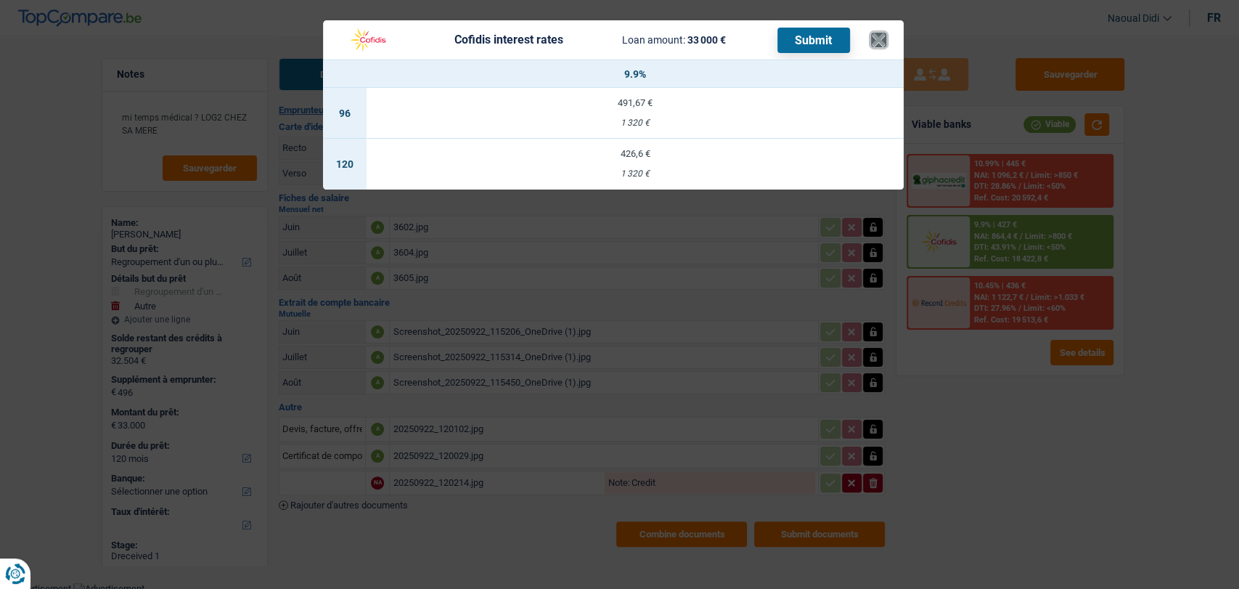
click at [878, 41] on button "×" at bounding box center [878, 40] width 15 height 15
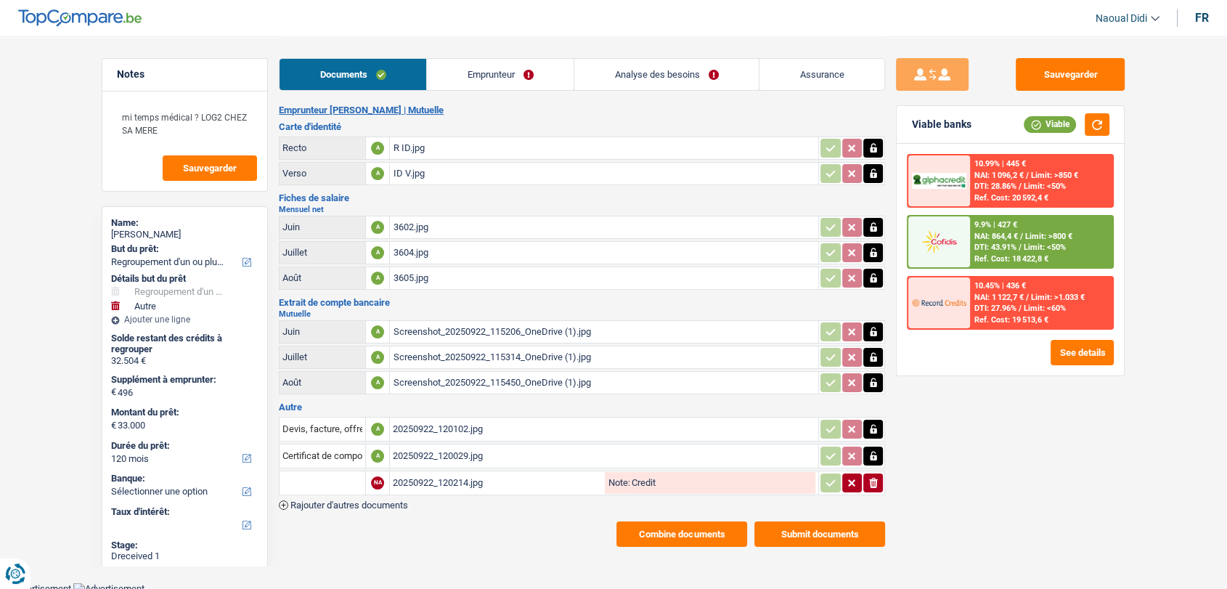
scroll to position [0, 0]
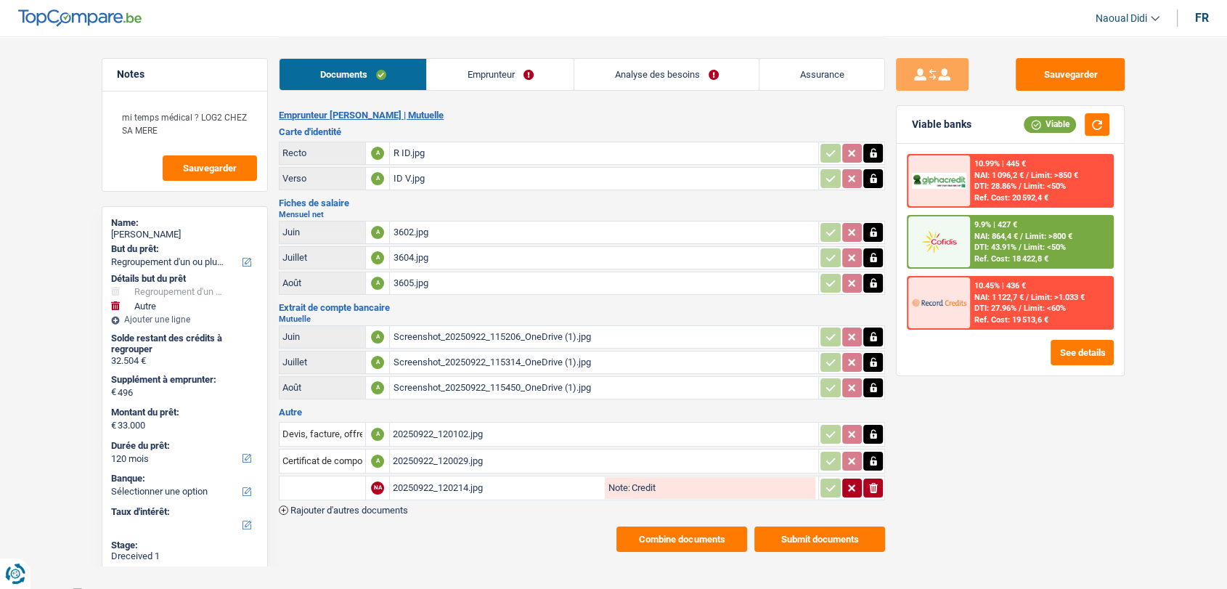
click at [670, 80] on link "Analyse des besoins" at bounding box center [666, 74] width 184 height 31
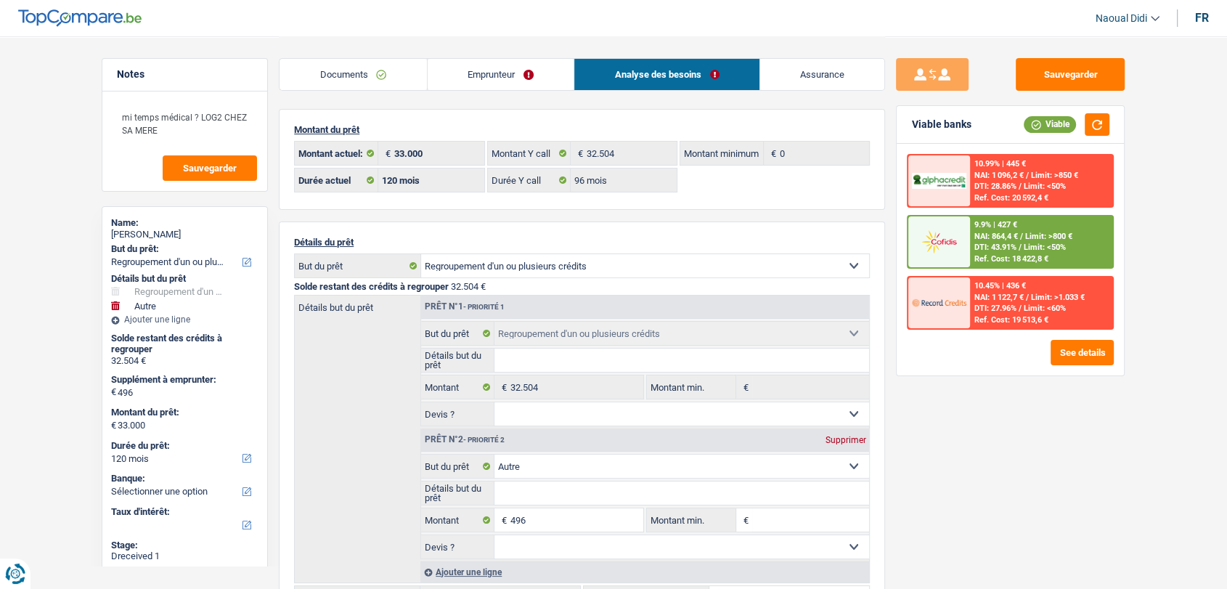
click at [1011, 222] on div "9.9% | 427 €" at bounding box center [995, 224] width 43 height 9
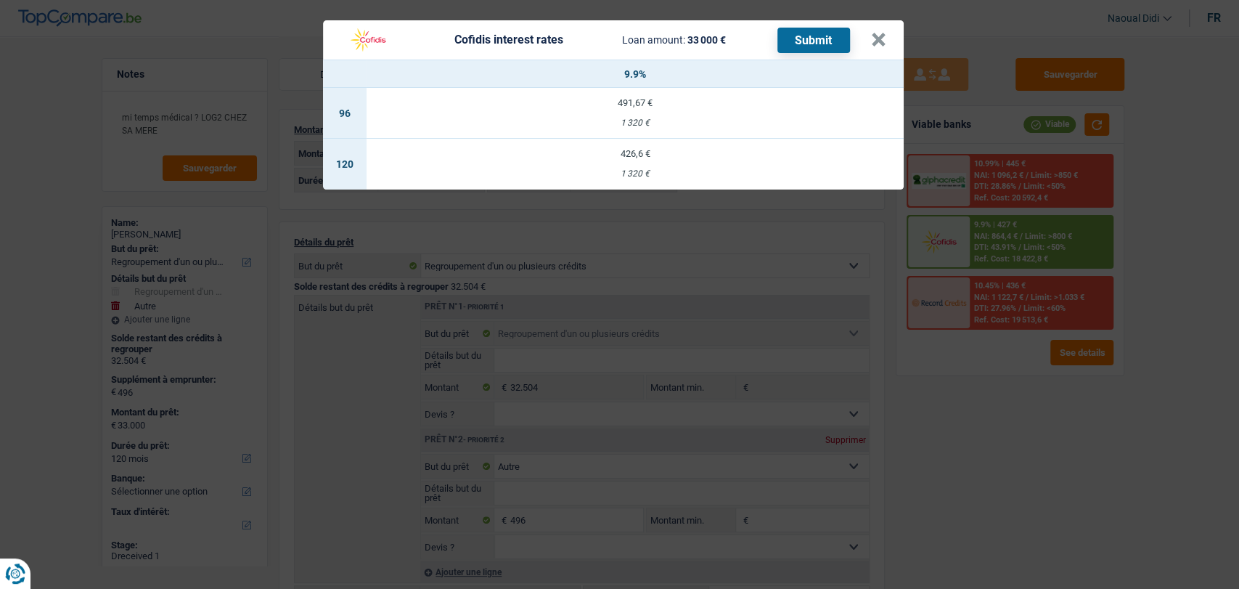
click at [631, 113] on td "491,67 € 1 320 €" at bounding box center [635, 113] width 537 height 51
select select "96"
select select "cofidis"
type input "9,90"
select select "96"
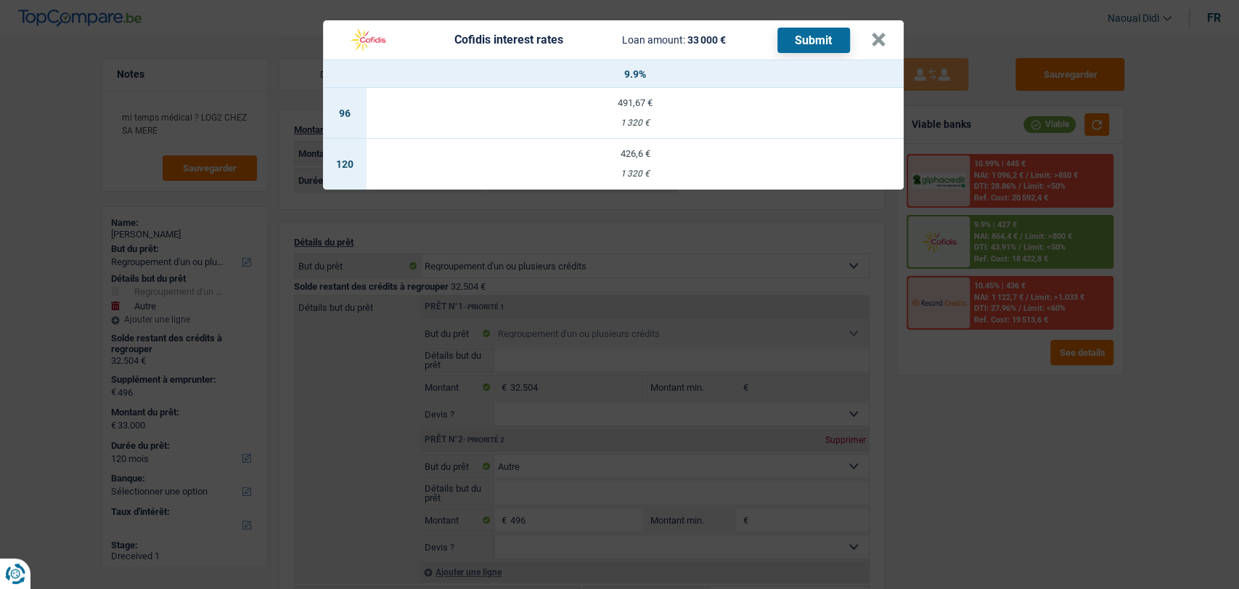
select select "96"
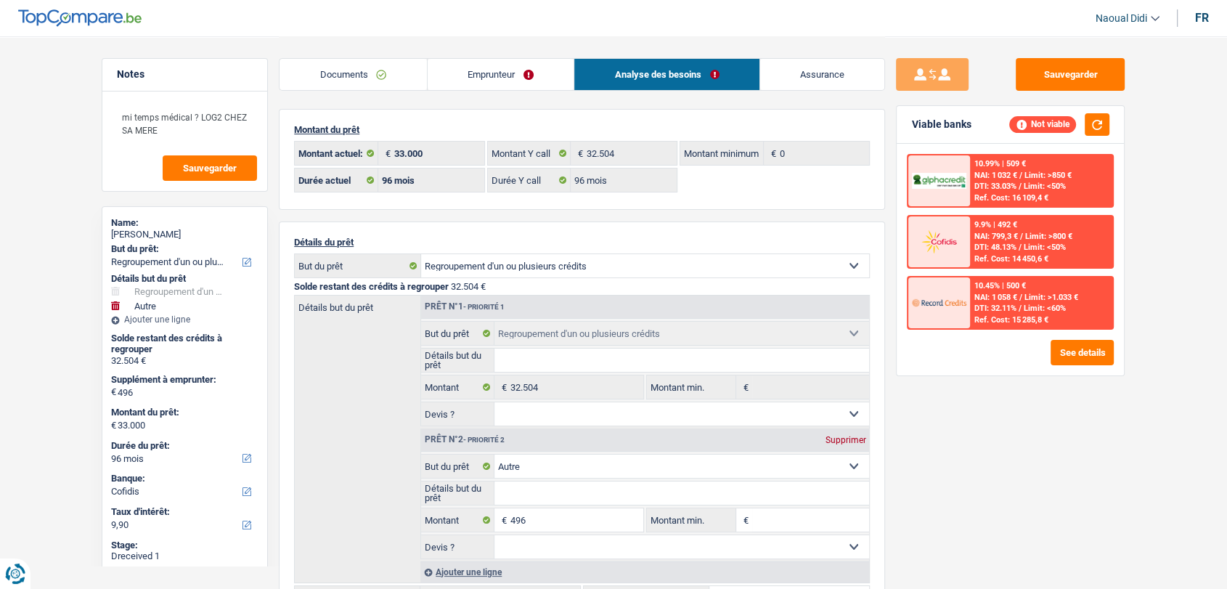
click at [1016, 248] on span "DTI: 48.13%" at bounding box center [995, 246] width 42 height 9
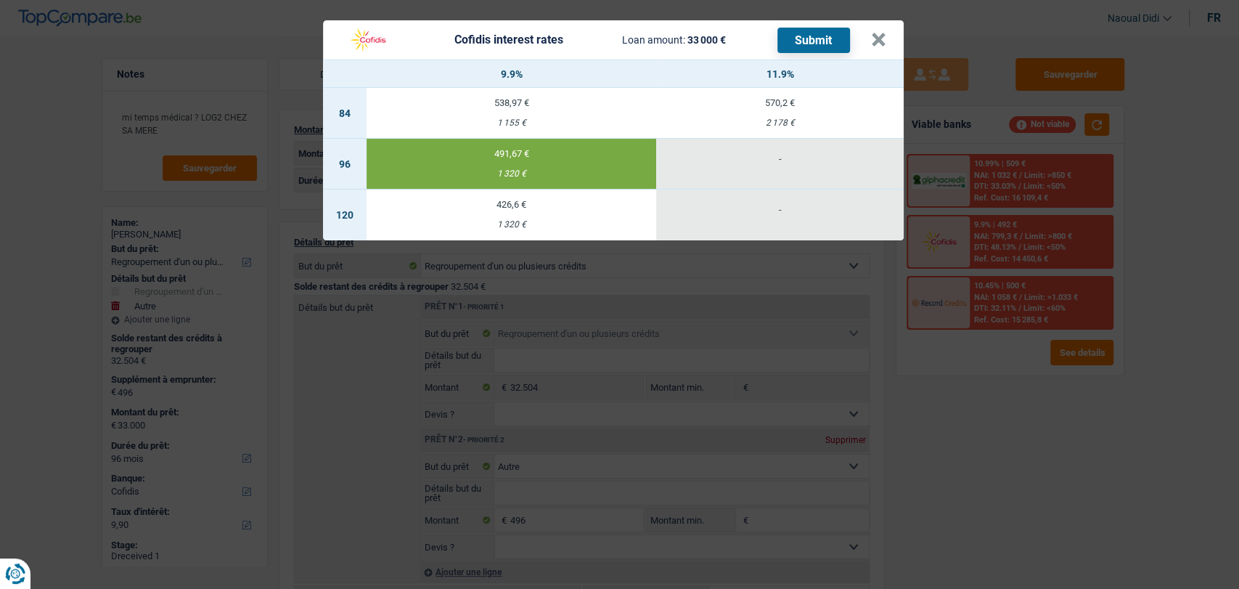
click at [539, 205] on div "426,6 €" at bounding box center [512, 204] width 290 height 9
select select "120"
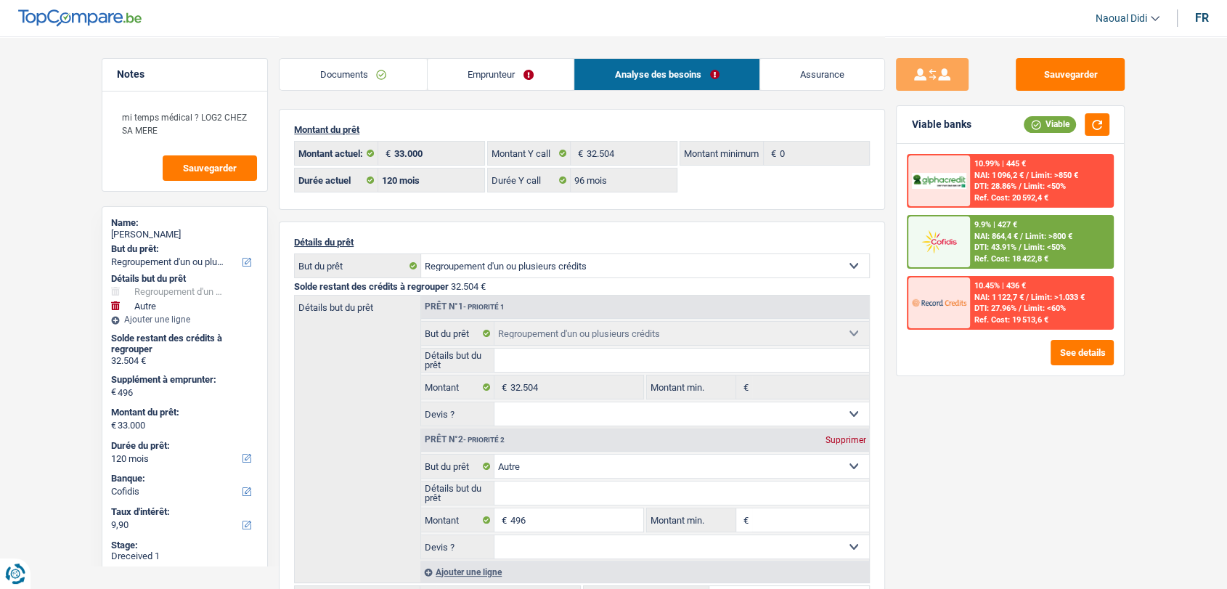
click at [974, 250] on span "DTI: 43.91%" at bounding box center [995, 246] width 42 height 9
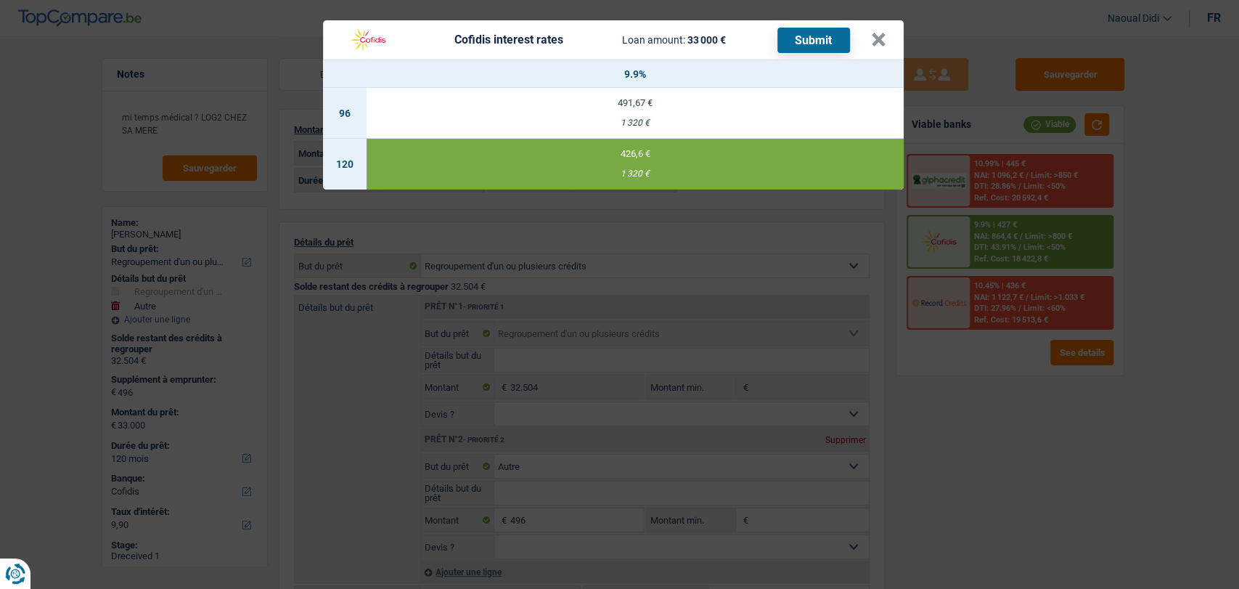
click at [807, 46] on button "Submit" at bounding box center [813, 40] width 73 height 25
click at [877, 42] on button "×" at bounding box center [878, 40] width 15 height 15
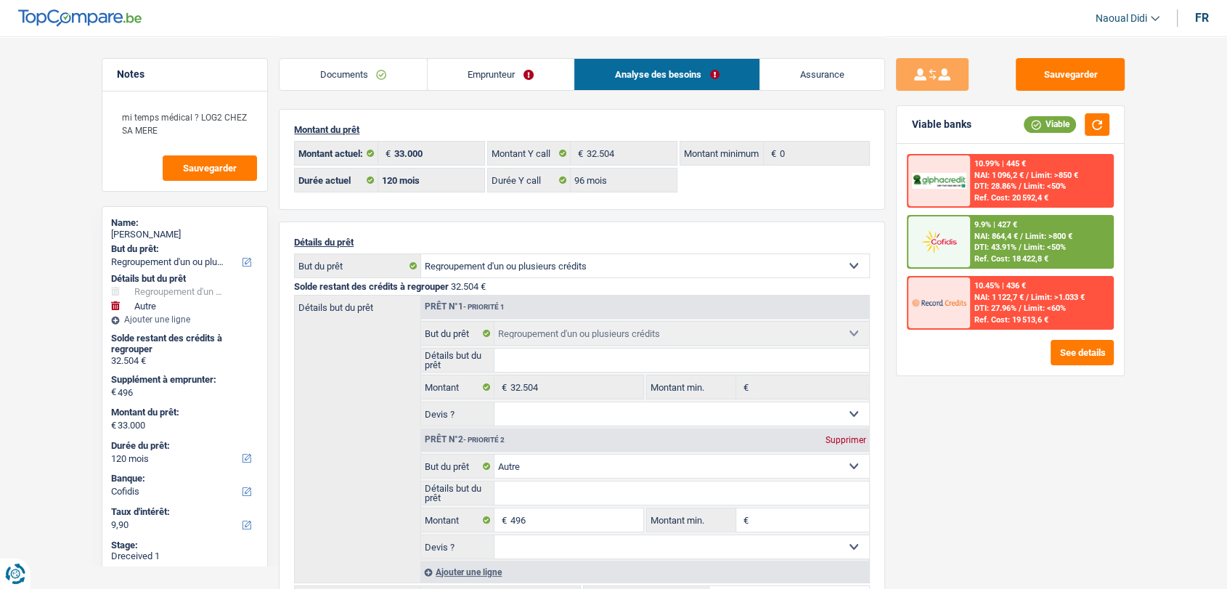
click at [468, 73] on link "Emprunteur" at bounding box center [501, 74] width 147 height 31
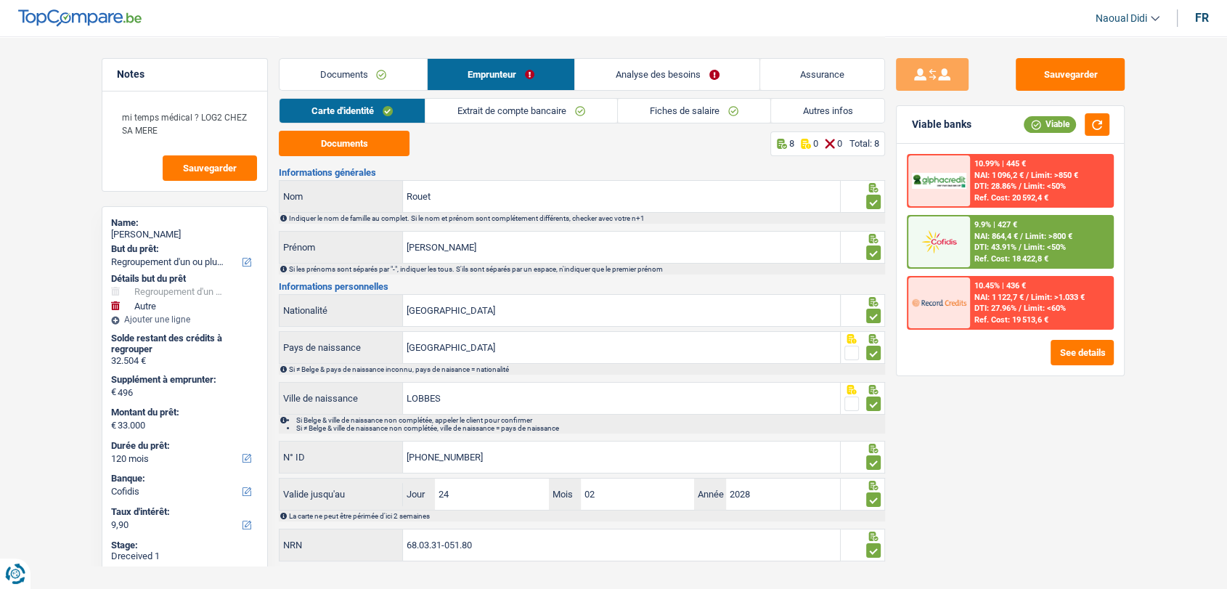
scroll to position [23, 0]
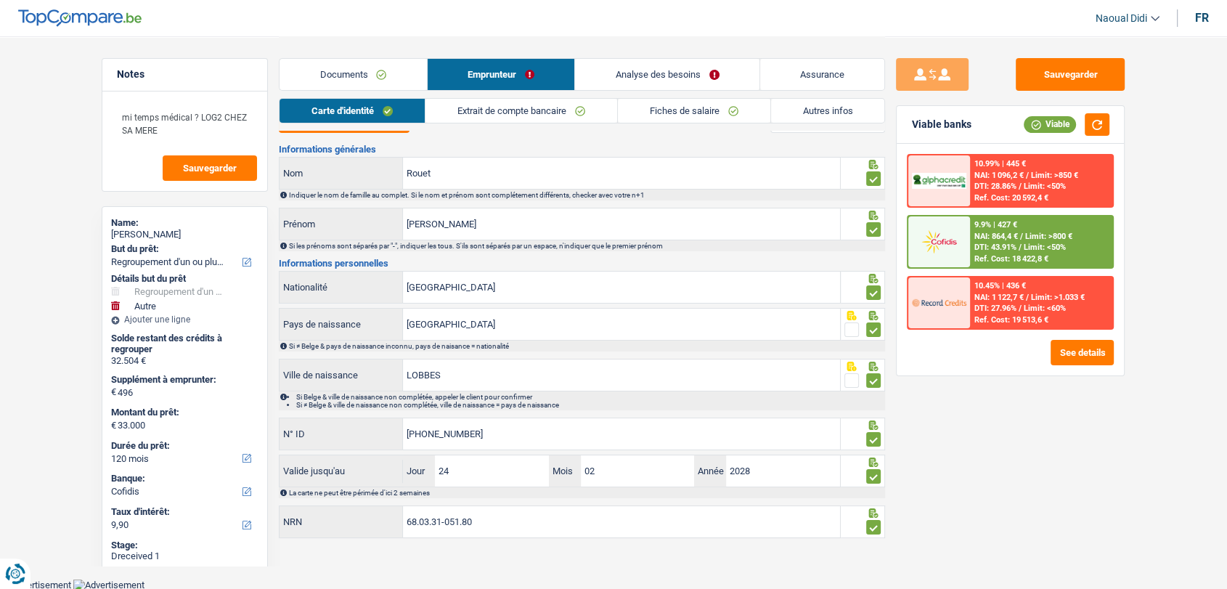
click at [511, 108] on link "Extrait de compte bancaire" at bounding box center [521, 111] width 192 height 24
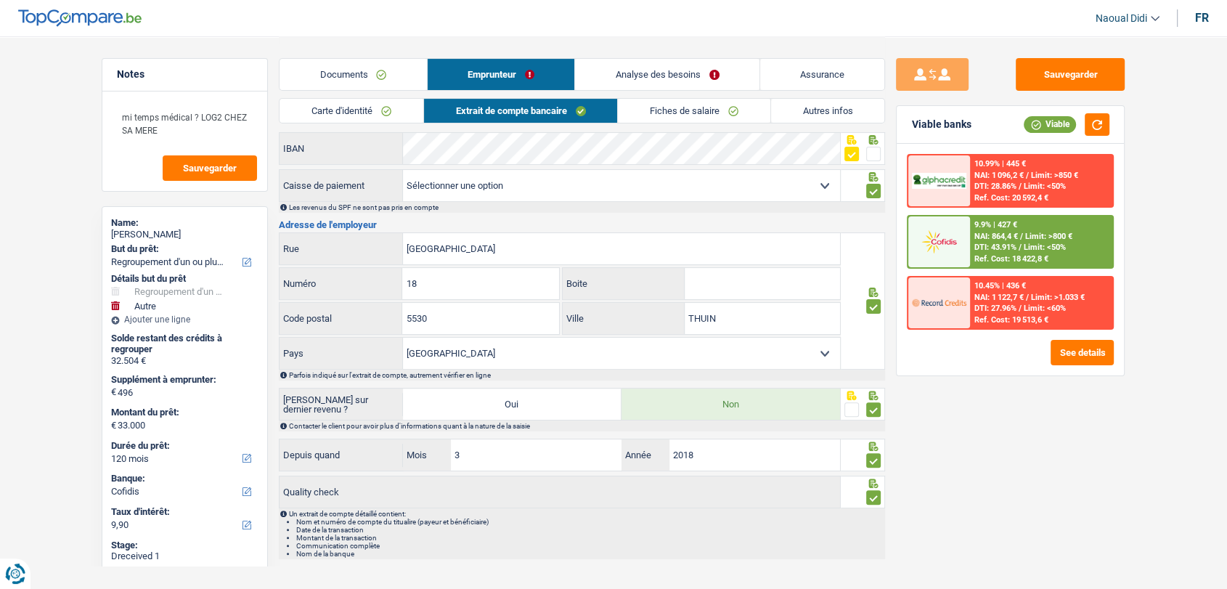
scroll to position [339, 0]
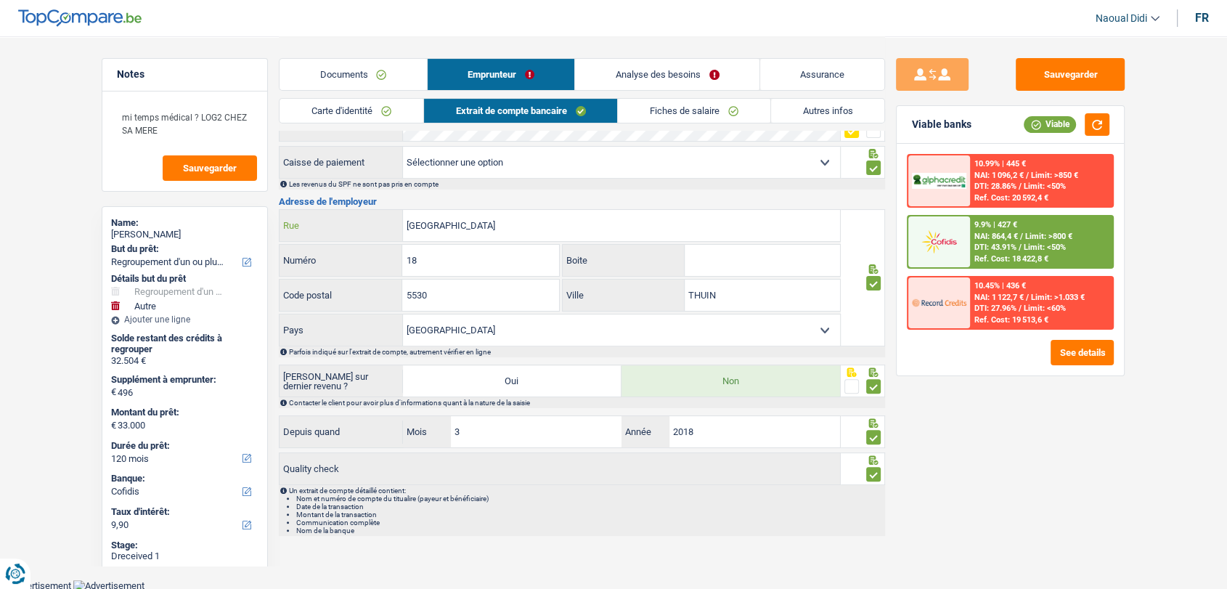
drag, startPoint x: 522, startPoint y: 219, endPoint x: 366, endPoint y: 221, distance: 156.1
click at [366, 221] on div "AVENUE BUISSERET Rue" at bounding box center [559, 225] width 560 height 31
click at [521, 224] on input "AVENUE BUISSERET" at bounding box center [621, 225] width 437 height 31
click at [353, 221] on div "AVENUE BUISSERET Rue" at bounding box center [559, 225] width 560 height 31
paste input "Rue Auguste Buisseret 18, 4000 Liège"
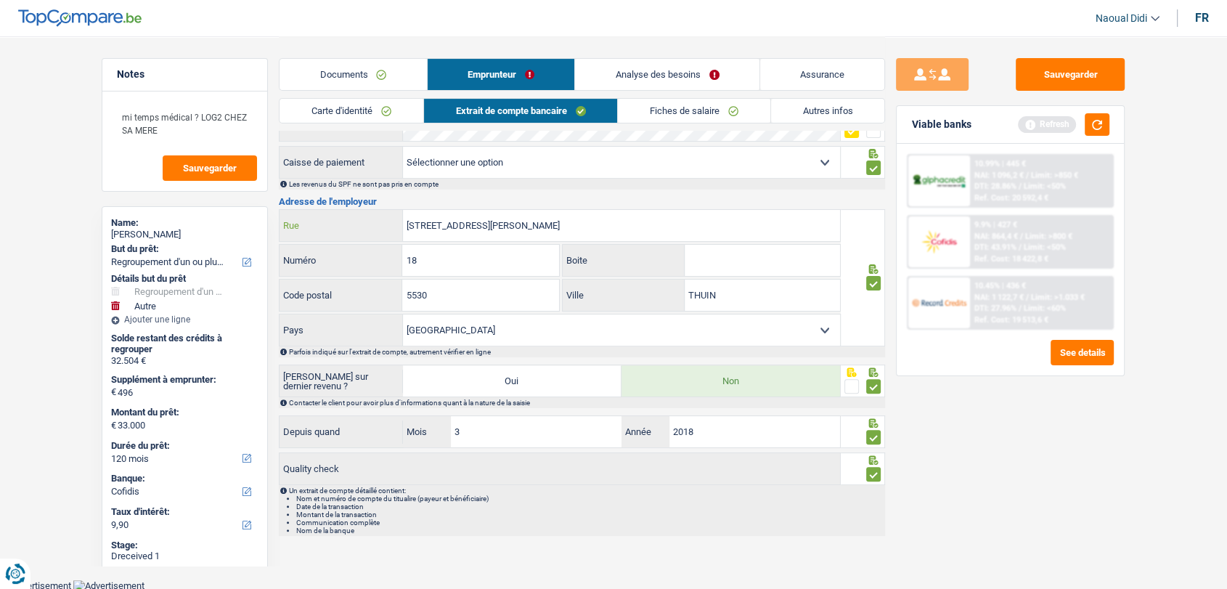
type input "Rue Auguste Buisseret 18, 4000 Liège"
click at [347, 290] on div "5530 Code postal" at bounding box center [418, 294] width 279 height 31
type input "4000"
drag, startPoint x: 557, startPoint y: 225, endPoint x: 542, endPoint y: 225, distance: 15.2
click at [542, 225] on input "Rue Auguste Buisseret 18, 4000 Liège" at bounding box center [621, 225] width 437 height 31
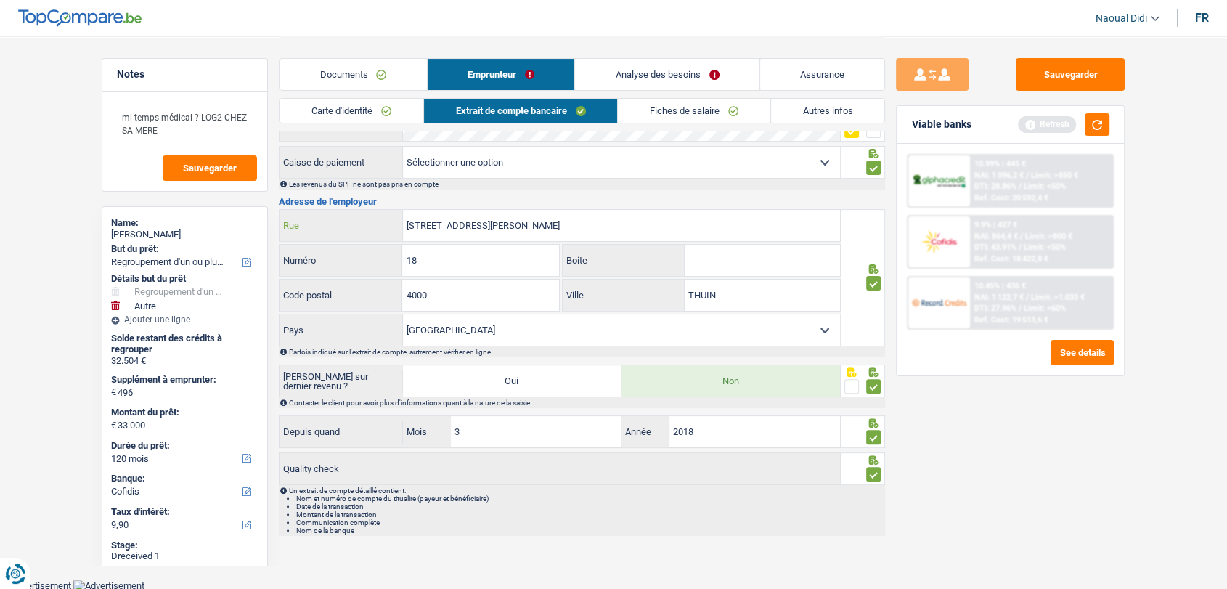
type input "Rue Auguste Buisseret 18, 4000"
drag, startPoint x: 717, startPoint y: 292, endPoint x: 682, endPoint y: 283, distance: 35.9
click at [682, 283] on div "THUIN Ville" at bounding box center [701, 294] width 277 height 31
paste input "Liège"
type input "Liège"
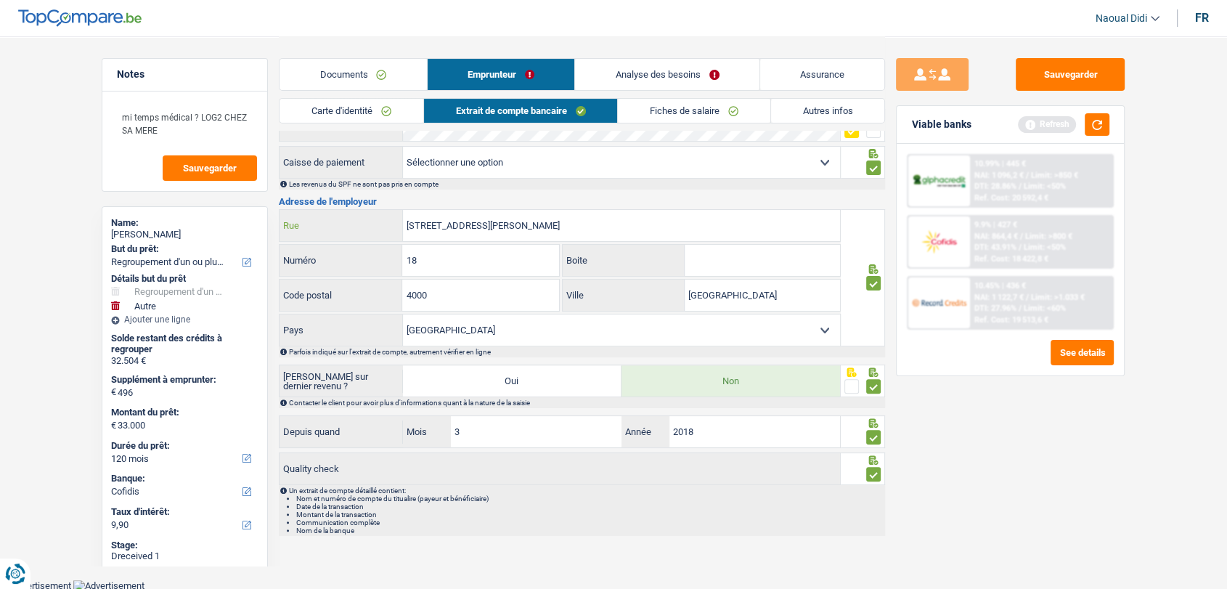
drag, startPoint x: 560, startPoint y: 227, endPoint x: 505, endPoint y: 225, distance: 55.2
click at [505, 225] on input "Rue Auguste Buisseret 18, 4000" at bounding box center [621, 225] width 437 height 31
type input "Rue Auguste Buisseret"
click at [1055, 73] on button "Sauvegarder" at bounding box center [1070, 74] width 109 height 33
click at [1031, 240] on div "9.9% | 427 € NAI: 864,4 € / Limit: >800 € DTI: 43.91% / Limit: <50% Ref. Cost: …" at bounding box center [1041, 241] width 143 height 51
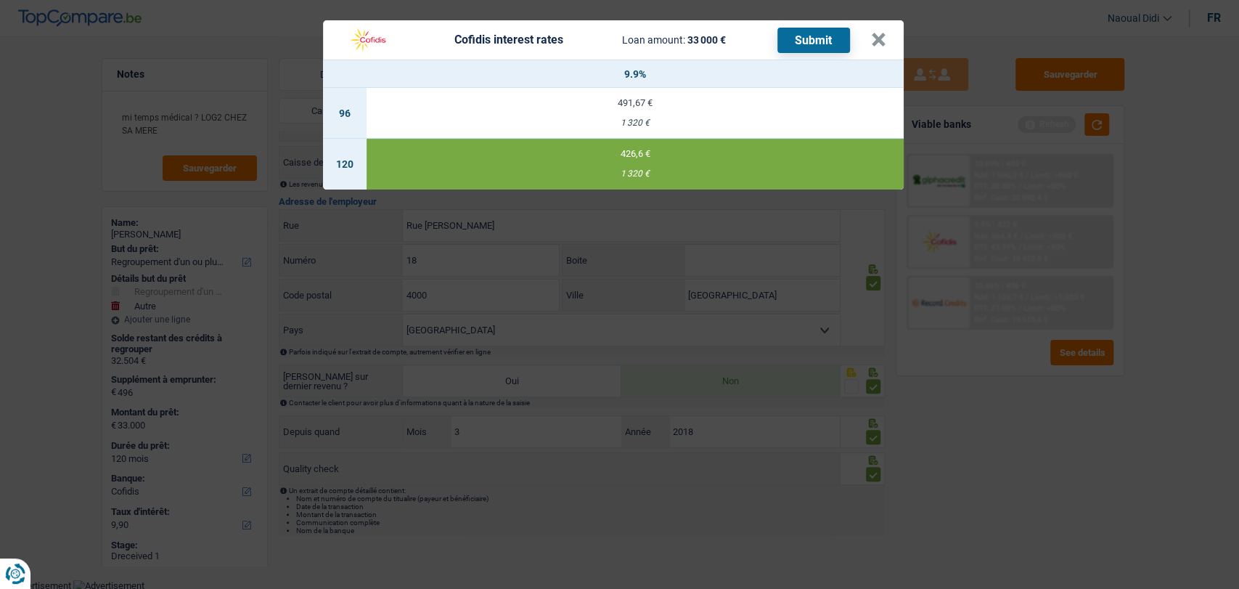
click at [803, 38] on button "Submit" at bounding box center [813, 40] width 73 height 25
click at [884, 41] on button "×" at bounding box center [878, 40] width 15 height 15
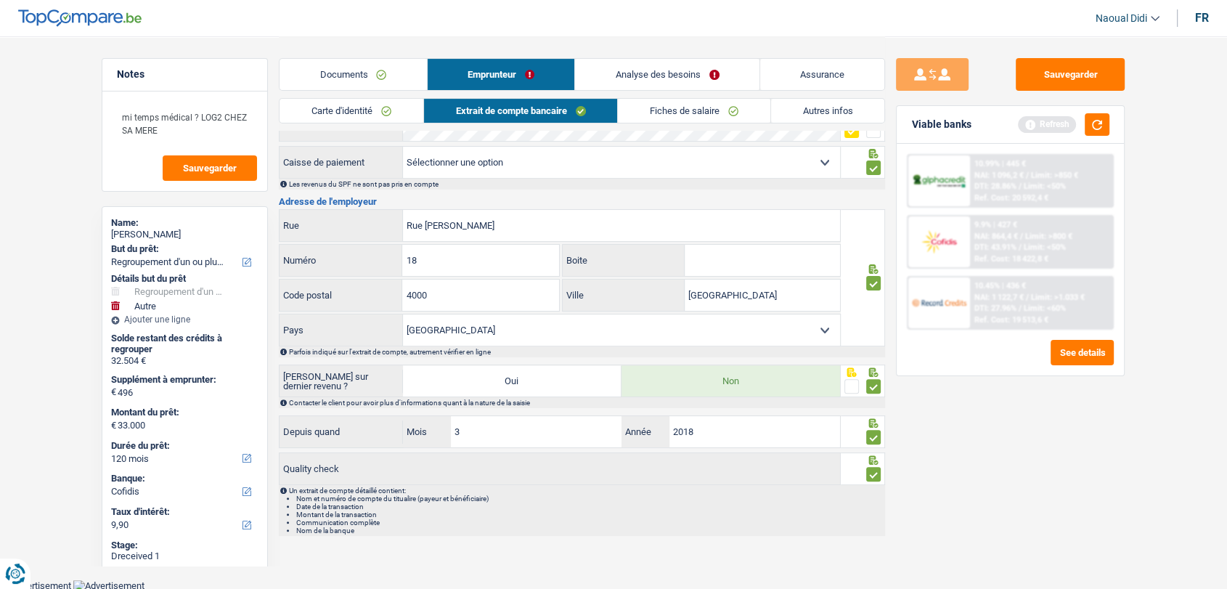
click at [319, 68] on link "Documents" at bounding box center [352, 74] width 147 height 31
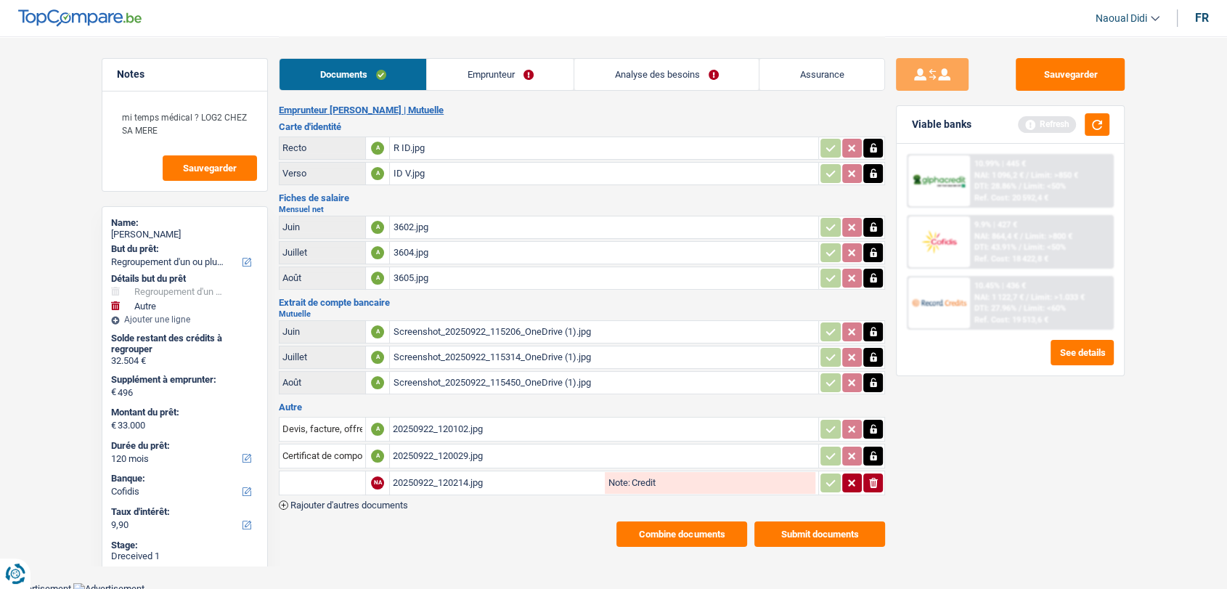
click at [817, 535] on button "Submit documents" at bounding box center [819, 533] width 131 height 25
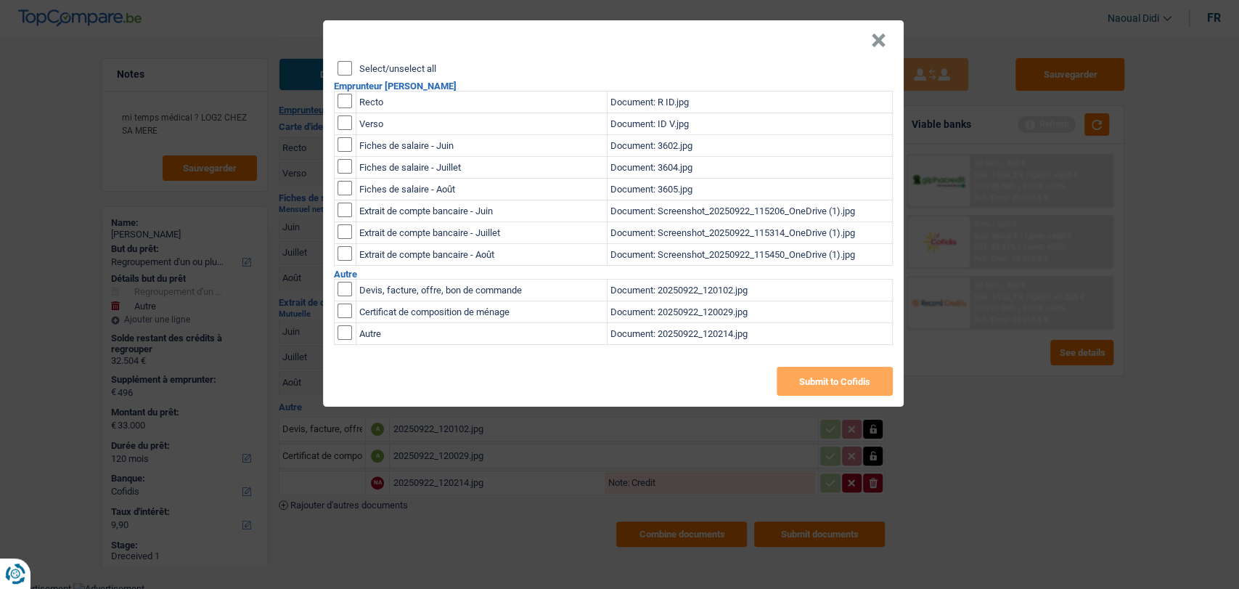
click at [343, 72] on input "Select/unselect all" at bounding box center [345, 68] width 15 height 15
checkbox input "true"
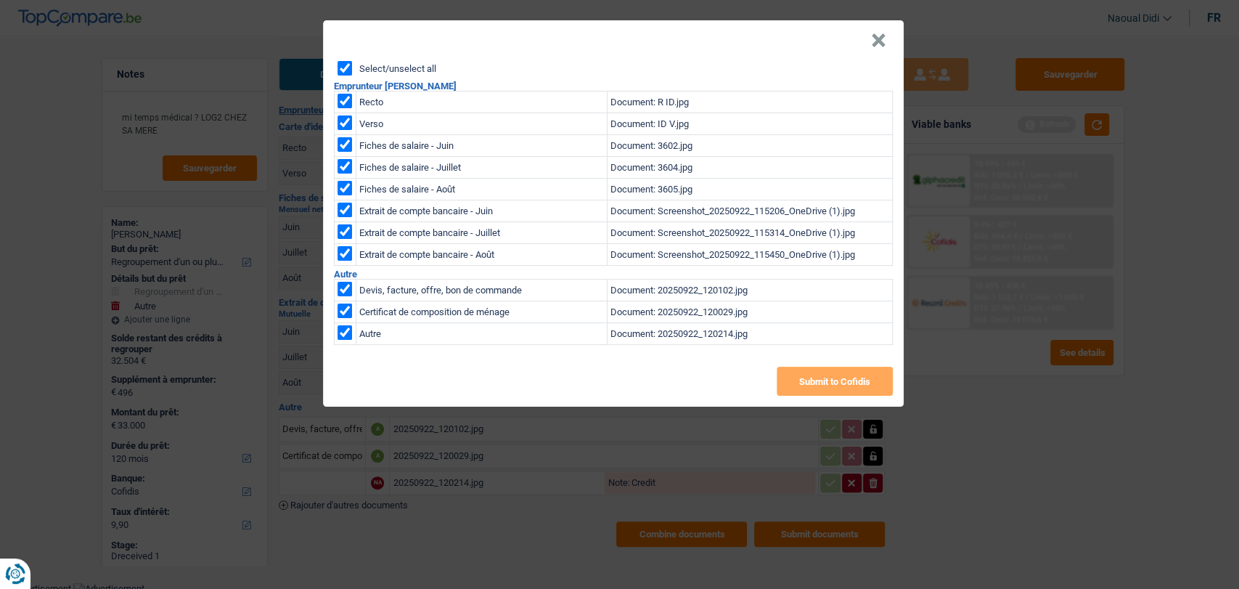
checkbox input "true"
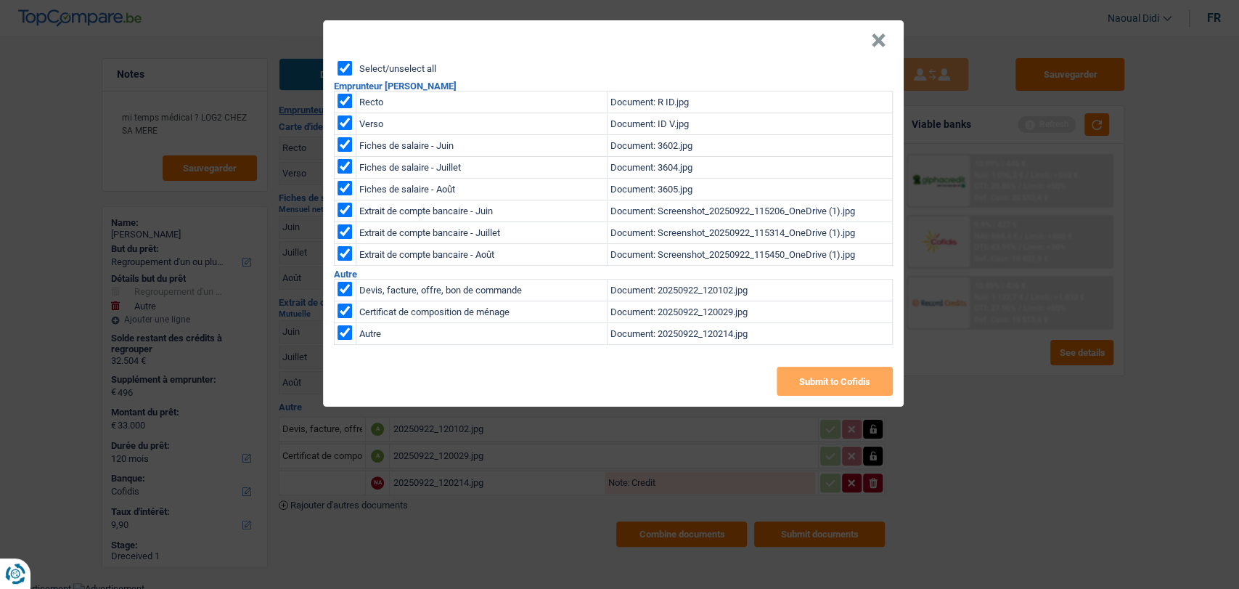
checkbox input "true"
click at [801, 388] on button "Submit to Cofidis" at bounding box center [835, 381] width 116 height 29
click at [796, 118] on td "Document: ID V.jpg" at bounding box center [750, 124] width 285 height 22
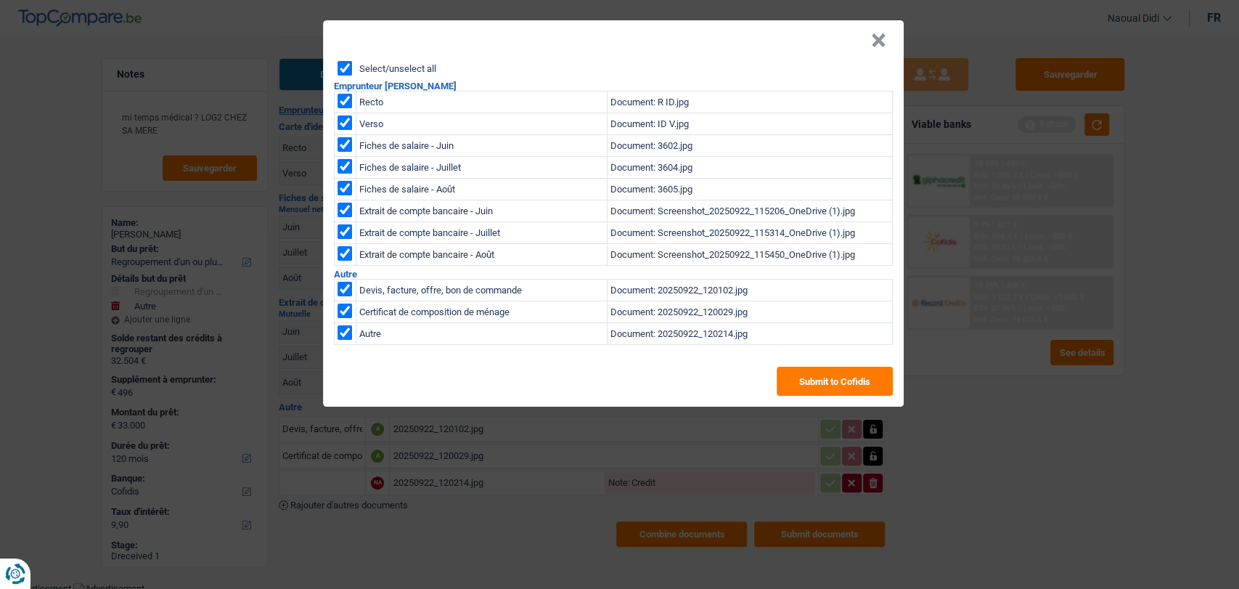
click at [876, 42] on button "×" at bounding box center [878, 40] width 15 height 15
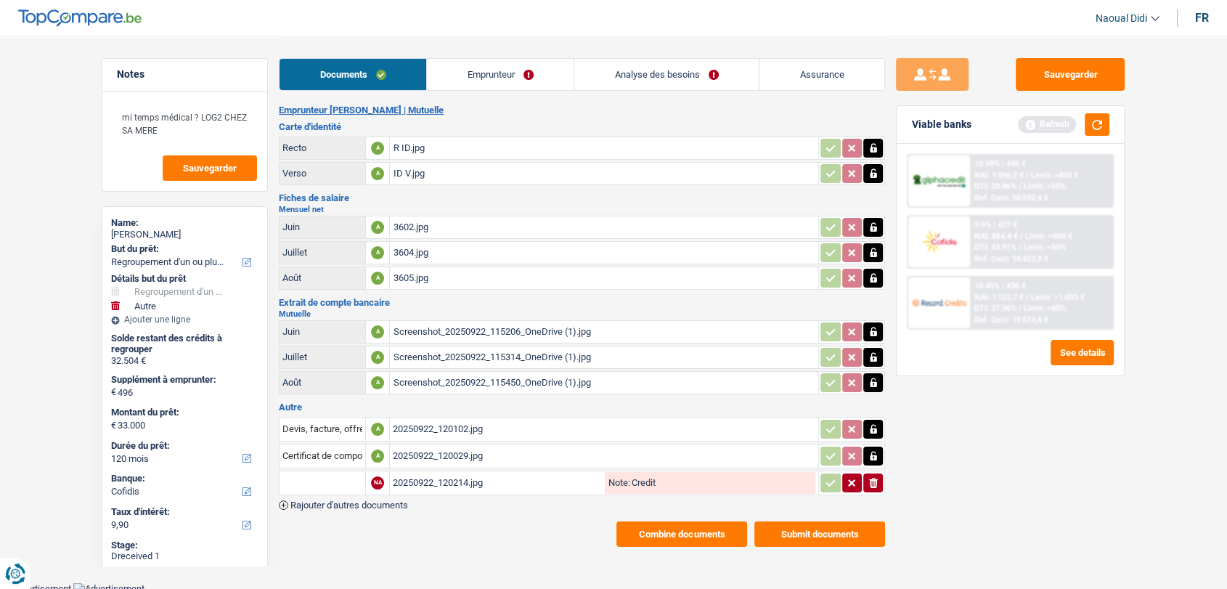
click at [802, 521] on button "Submit documents" at bounding box center [819, 533] width 131 height 25
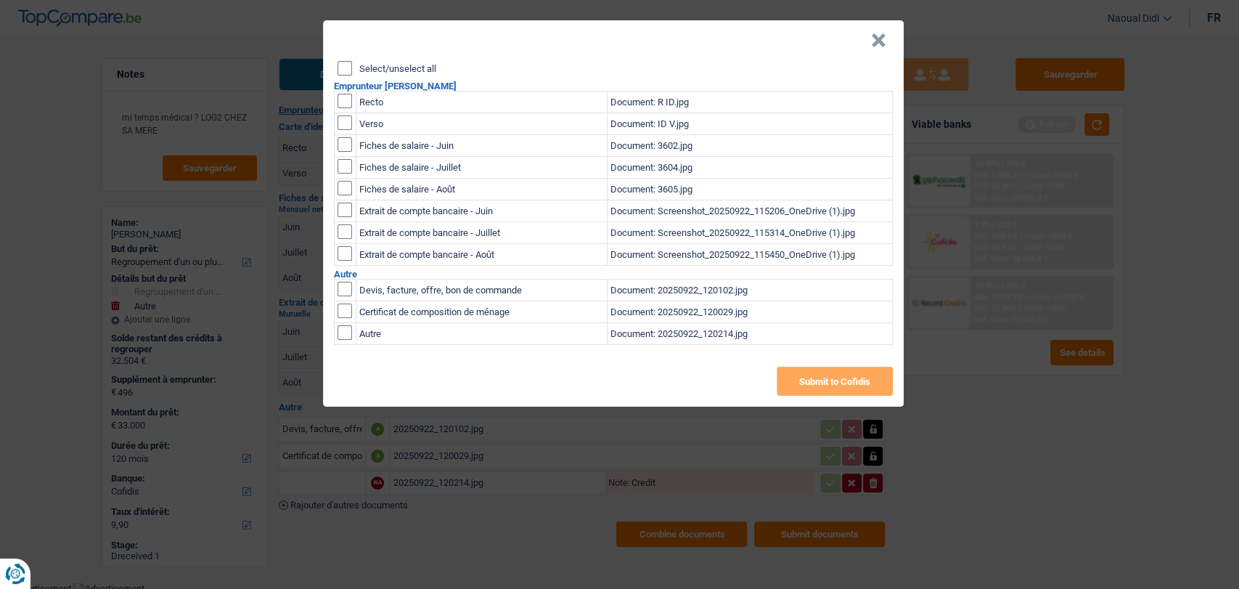
click at [338, 65] on input "Select/unselect all" at bounding box center [345, 68] width 15 height 15
checkbox input "true"
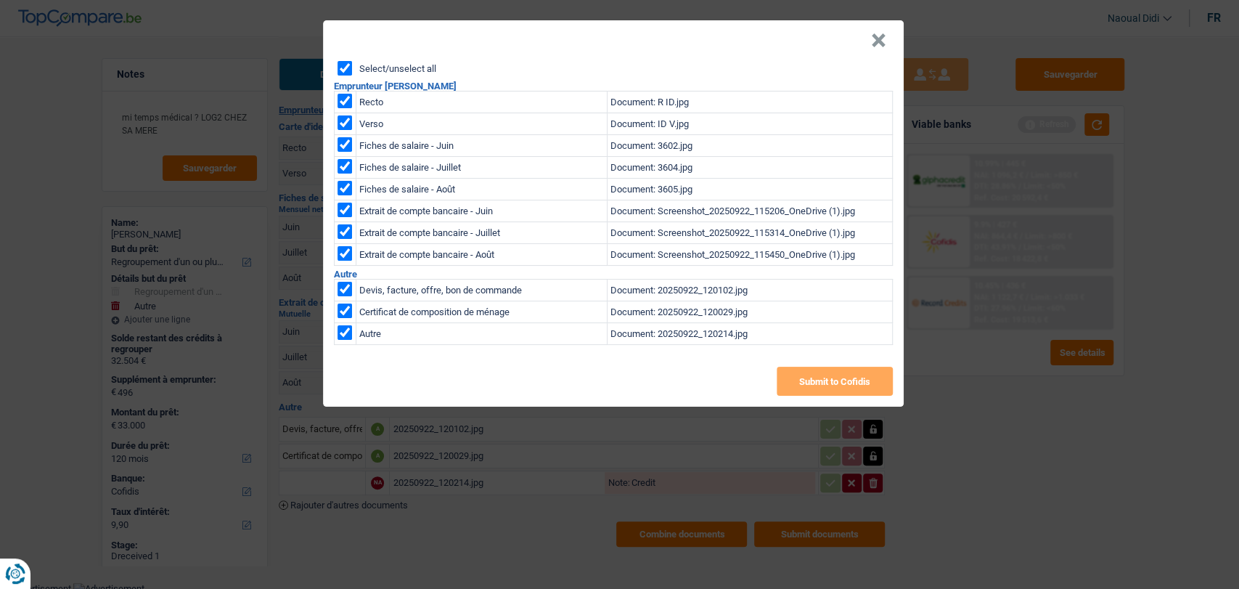
checkbox input "true"
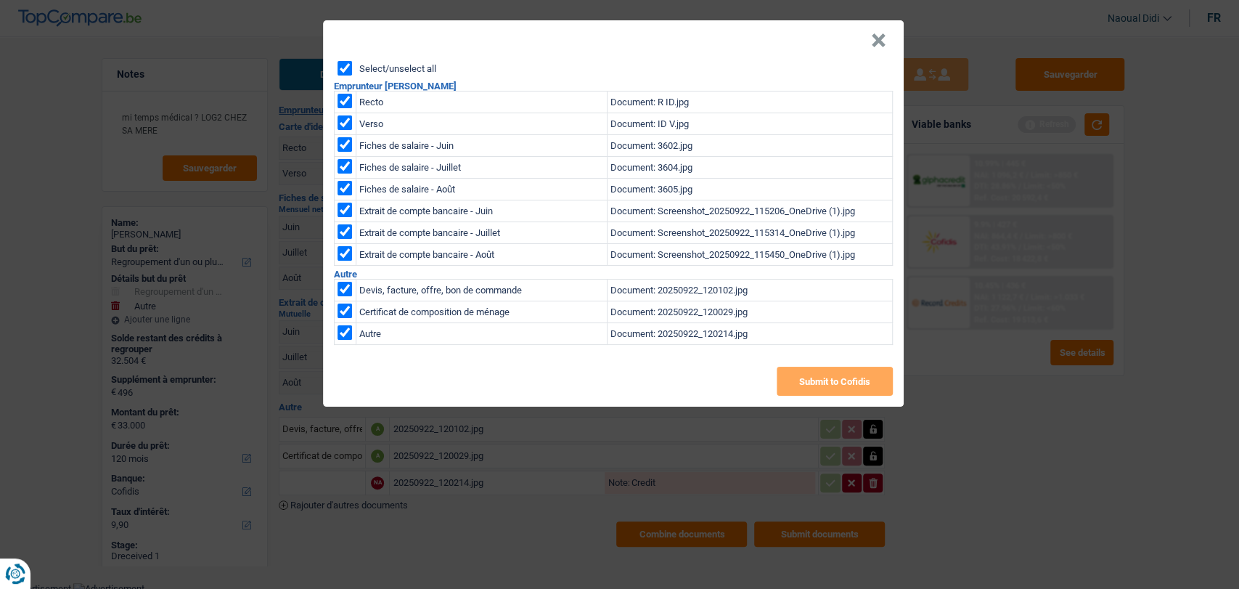
checkbox input "true"
click at [786, 379] on button "Submit to Cofidis" at bounding box center [835, 381] width 116 height 29
click at [877, 44] on button "×" at bounding box center [878, 40] width 15 height 15
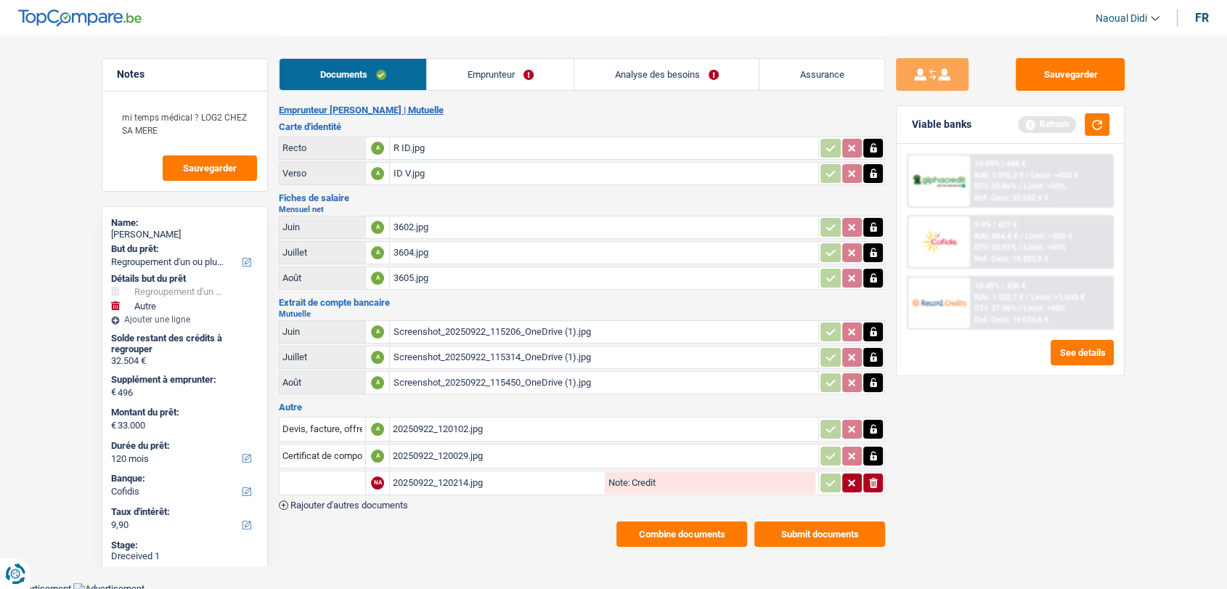
click at [431, 451] on div "20250922_120029.jpg" at bounding box center [604, 456] width 423 height 22
click at [462, 76] on link "Emprunteur" at bounding box center [500, 74] width 147 height 31
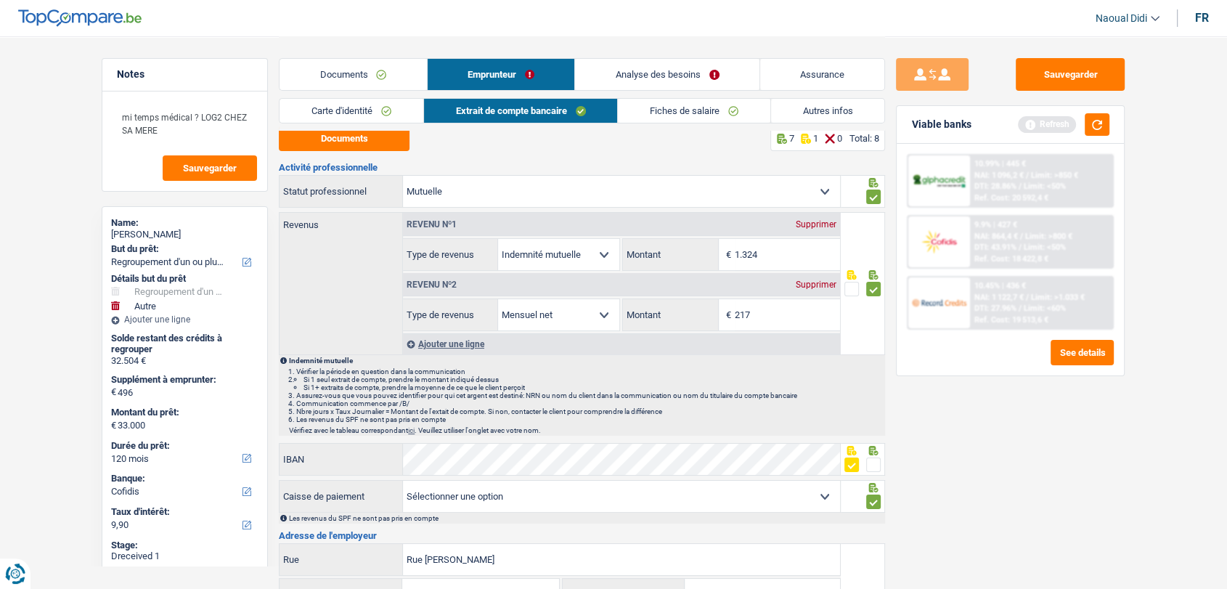
click at [684, 115] on link "Fiches de salaire" at bounding box center [694, 111] width 152 height 24
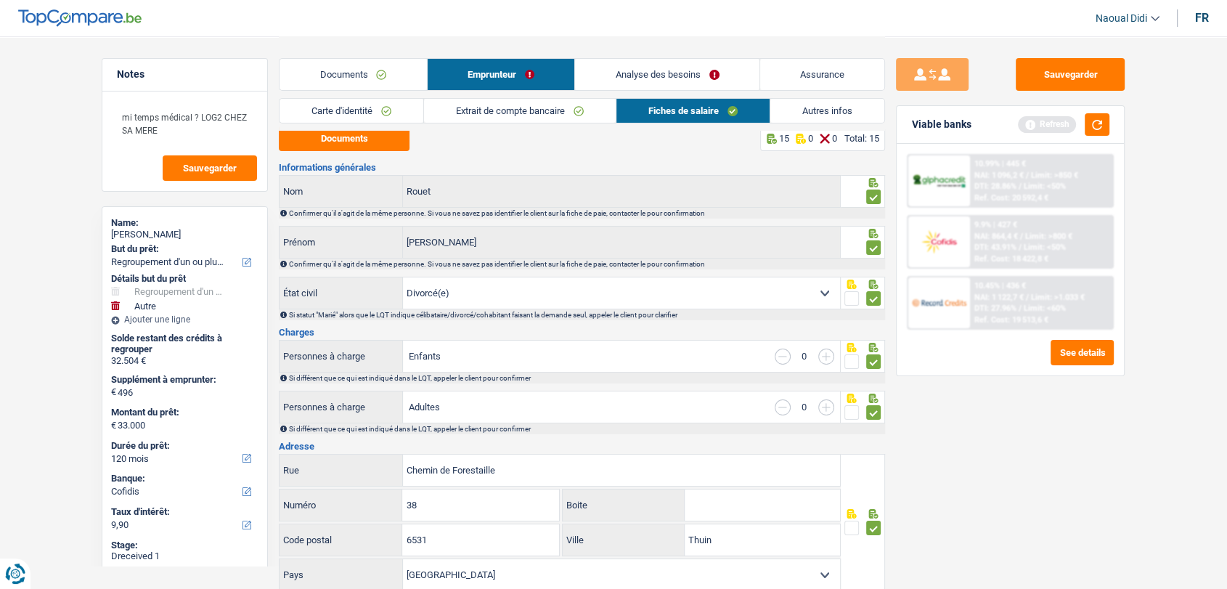
scroll to position [86, 0]
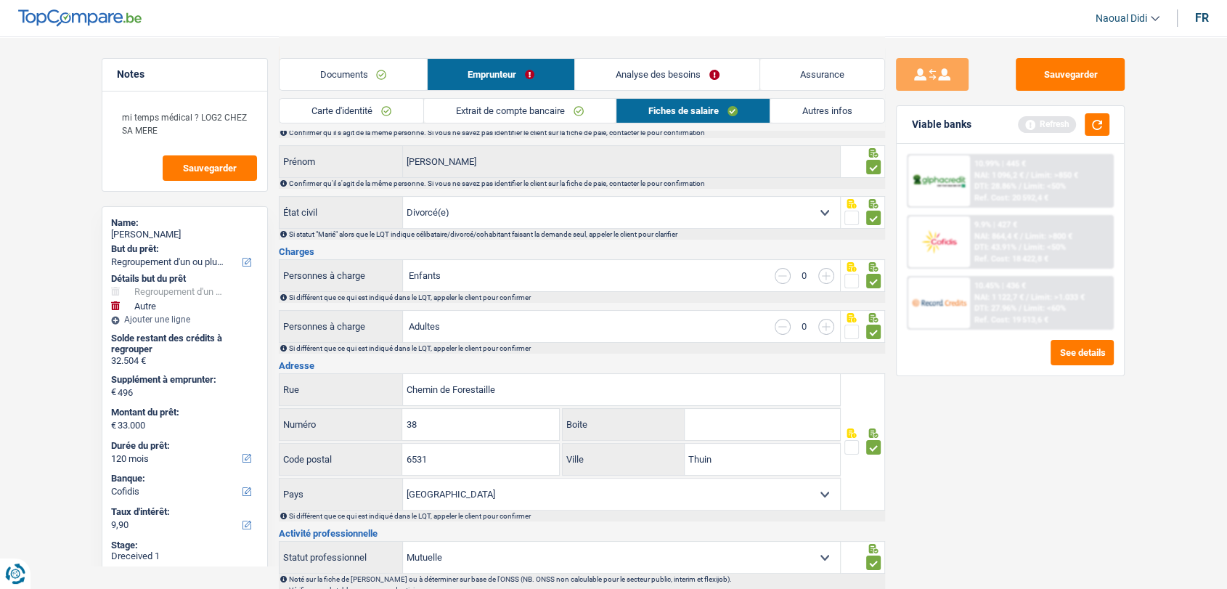
click at [355, 80] on link "Documents" at bounding box center [352, 74] width 147 height 31
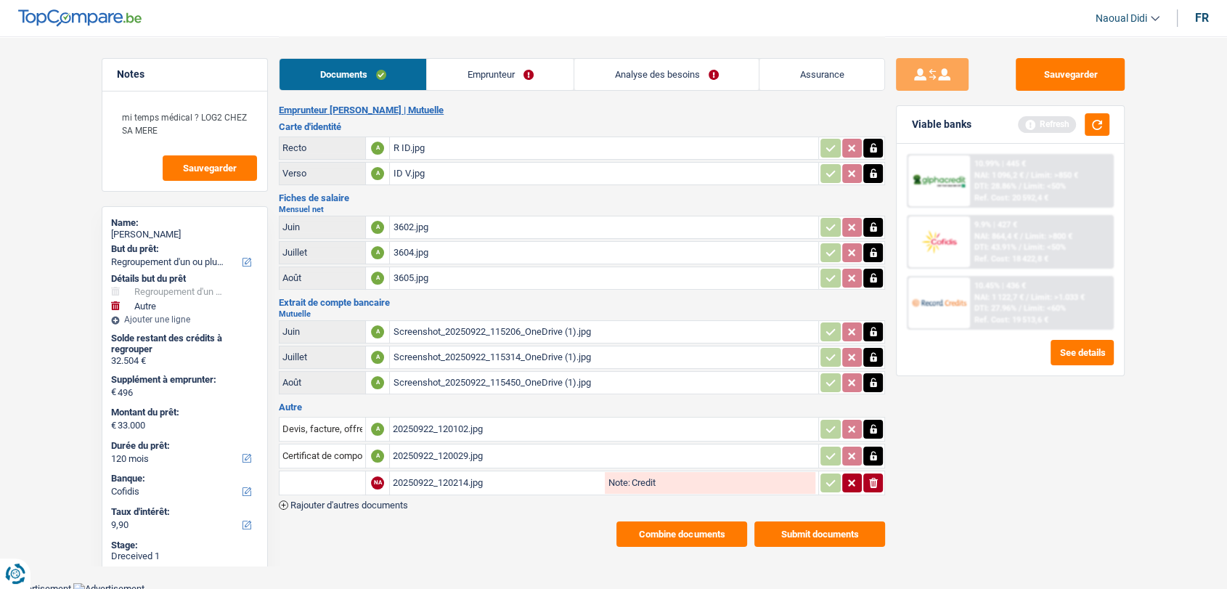
click at [678, 533] on button "Combine documents" at bounding box center [681, 533] width 131 height 25
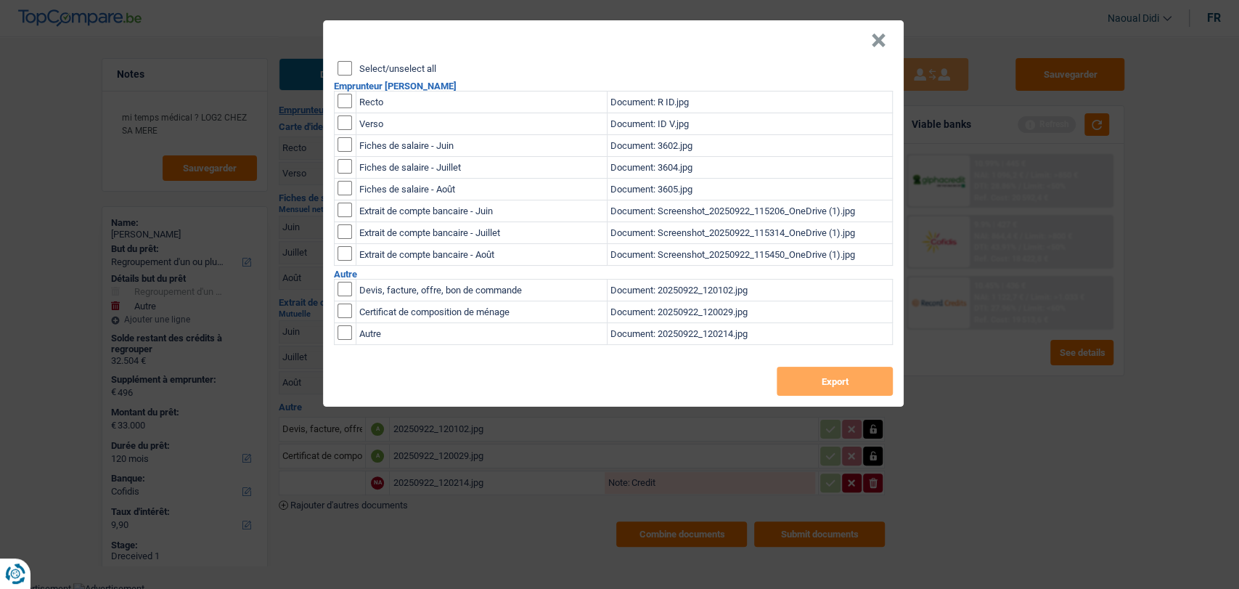
click at [347, 70] on input "Select/unselect all" at bounding box center [345, 68] width 15 height 15
checkbox input "true"
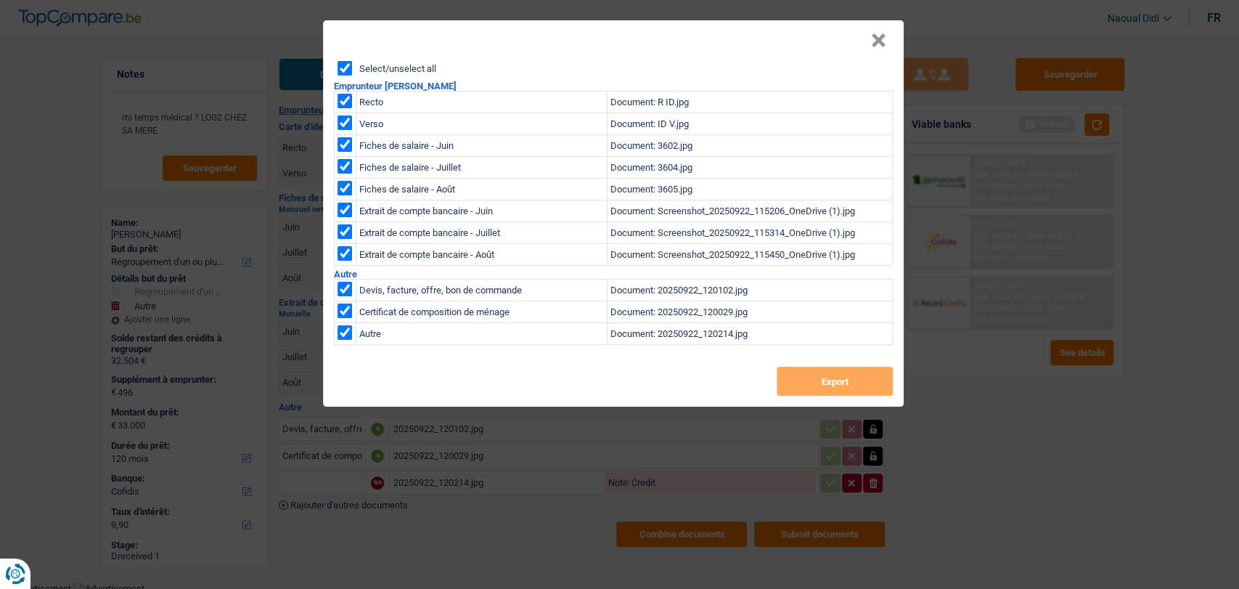
checkbox input "true"
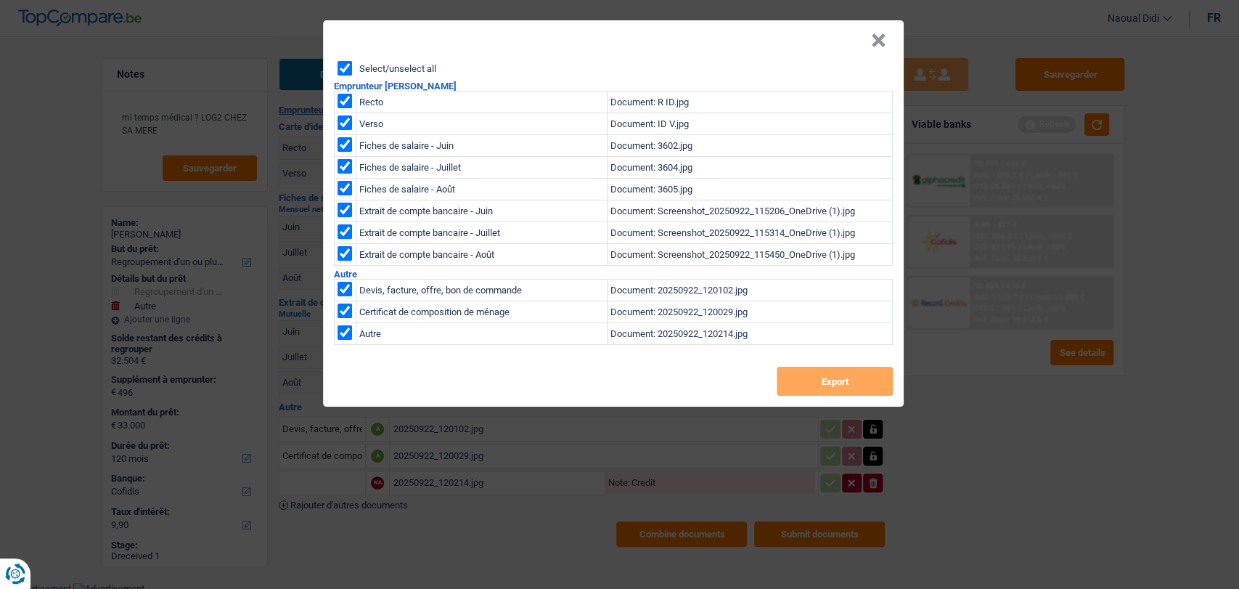
checkbox input "true"
click at [844, 377] on button "Export" at bounding box center [835, 381] width 116 height 29
click at [1138, 75] on div "× Select/unselect all Emprunteur Denis Rouet Recto Document: R ID.jpg Verso Doc…" at bounding box center [619, 294] width 1239 height 589
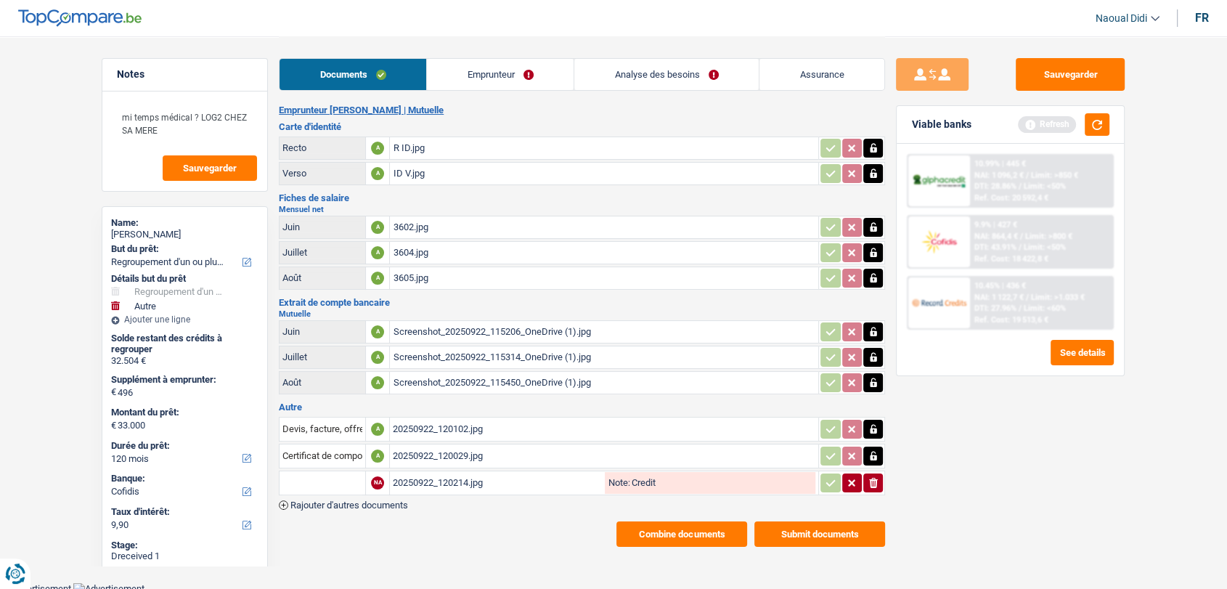
click at [780, 521] on button "Submit documents" at bounding box center [819, 533] width 131 height 25
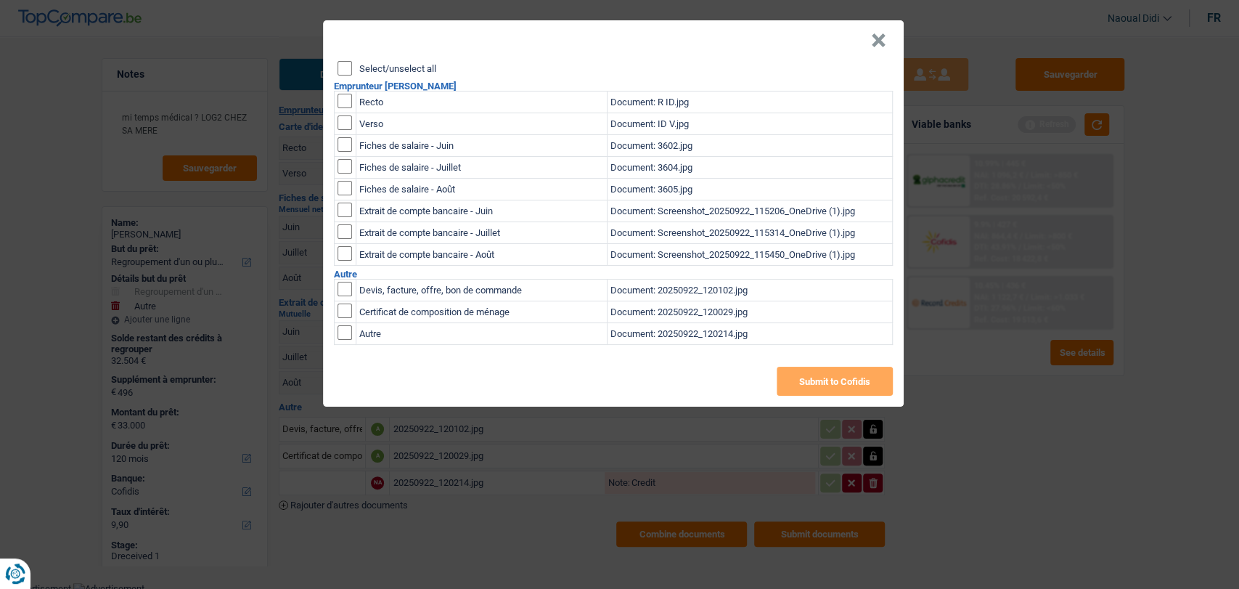
click at [341, 66] on input "Select/unselect all" at bounding box center [345, 68] width 15 height 15
checkbox input "true"
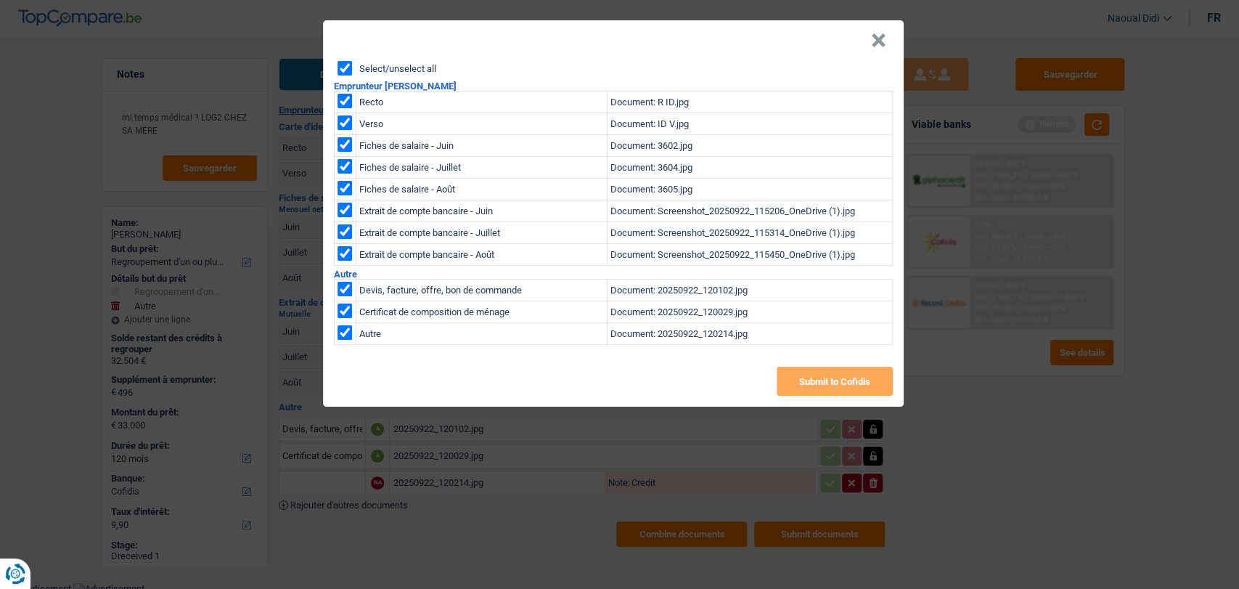
checkbox input "true"
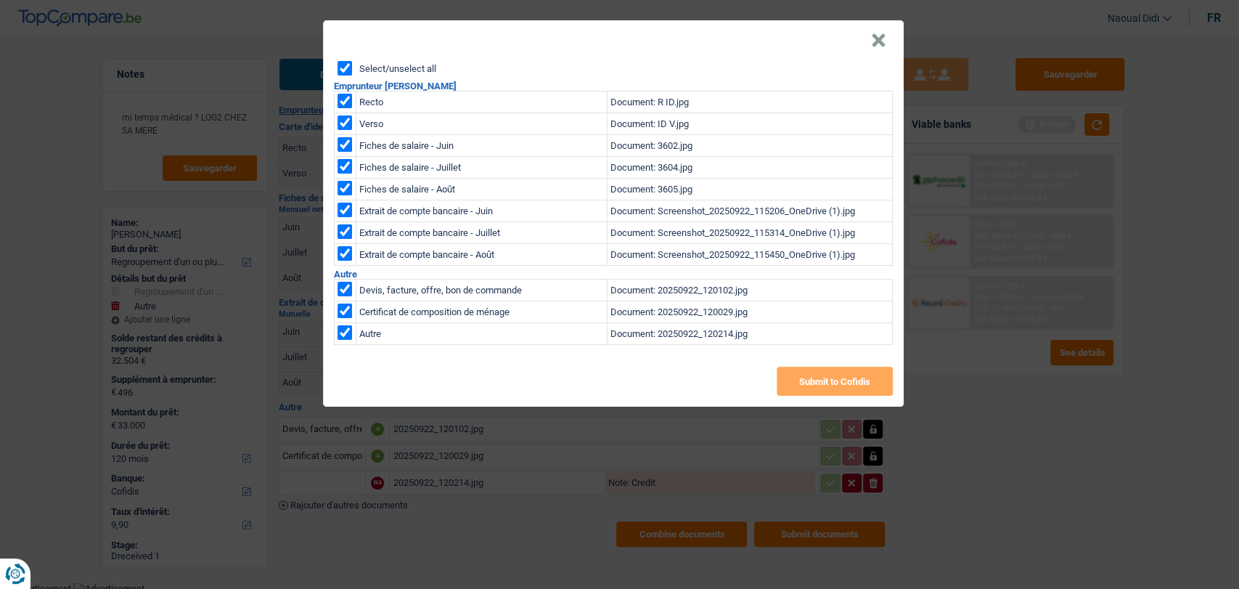
checkbox input "true"
click at [823, 376] on button "Submit to Cofidis" at bounding box center [835, 381] width 116 height 29
click at [682, 56] on header "×" at bounding box center [613, 40] width 581 height 41
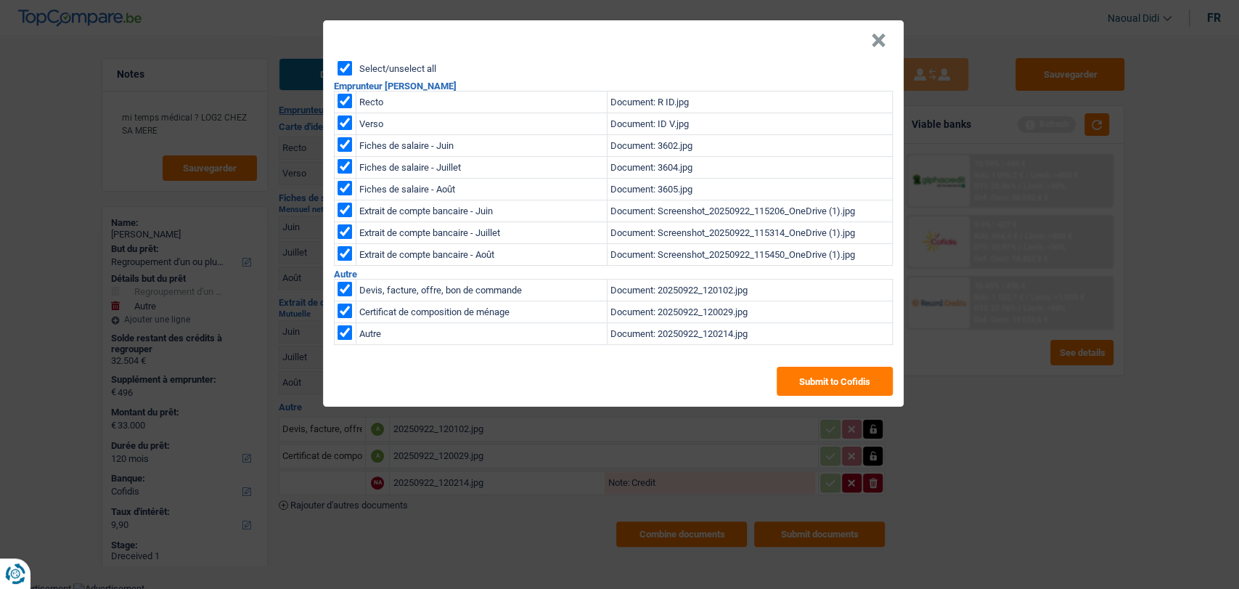
click at [876, 34] on button "×" at bounding box center [878, 40] width 15 height 15
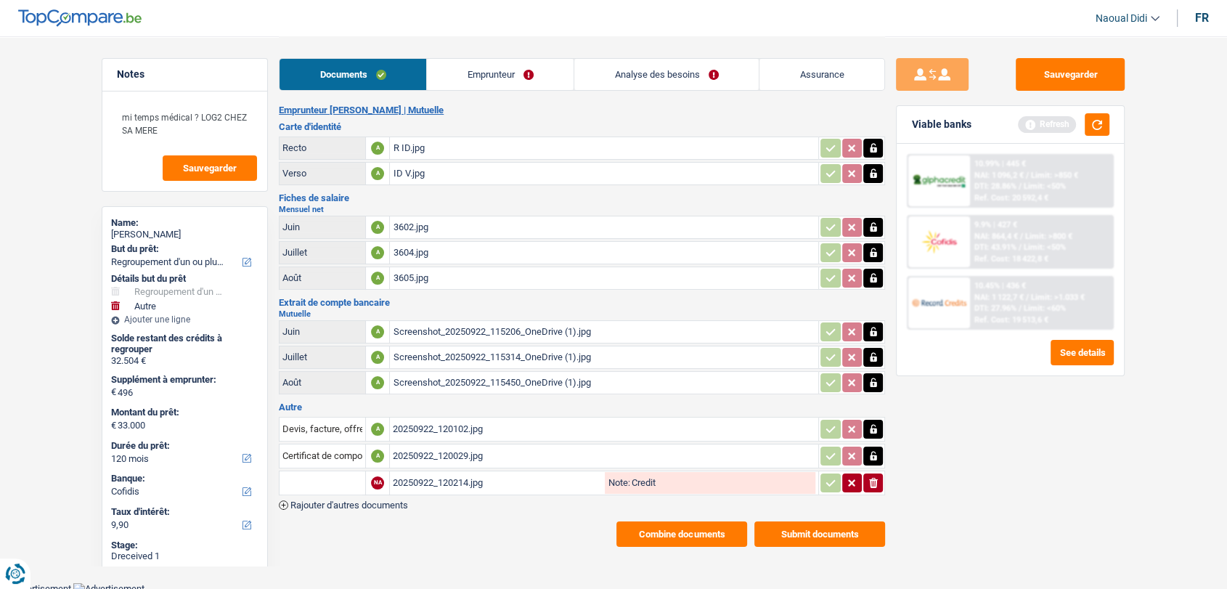
click at [446, 78] on link "Emprunteur" at bounding box center [500, 74] width 147 height 31
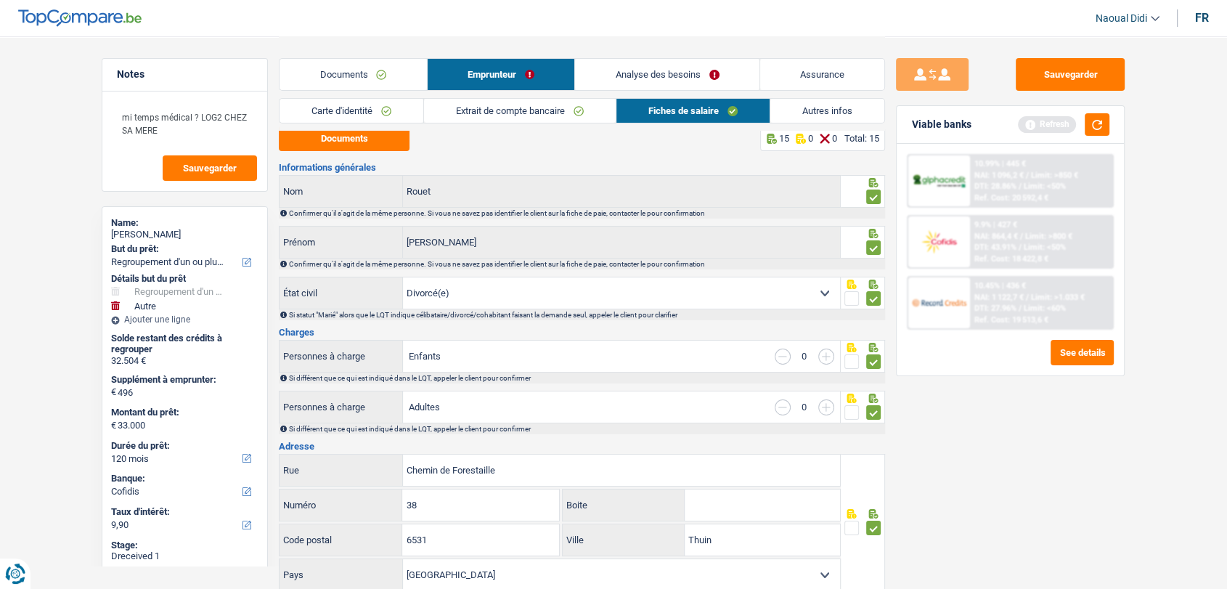
click at [363, 115] on link "Carte d'identité" at bounding box center [351, 111] width 144 height 24
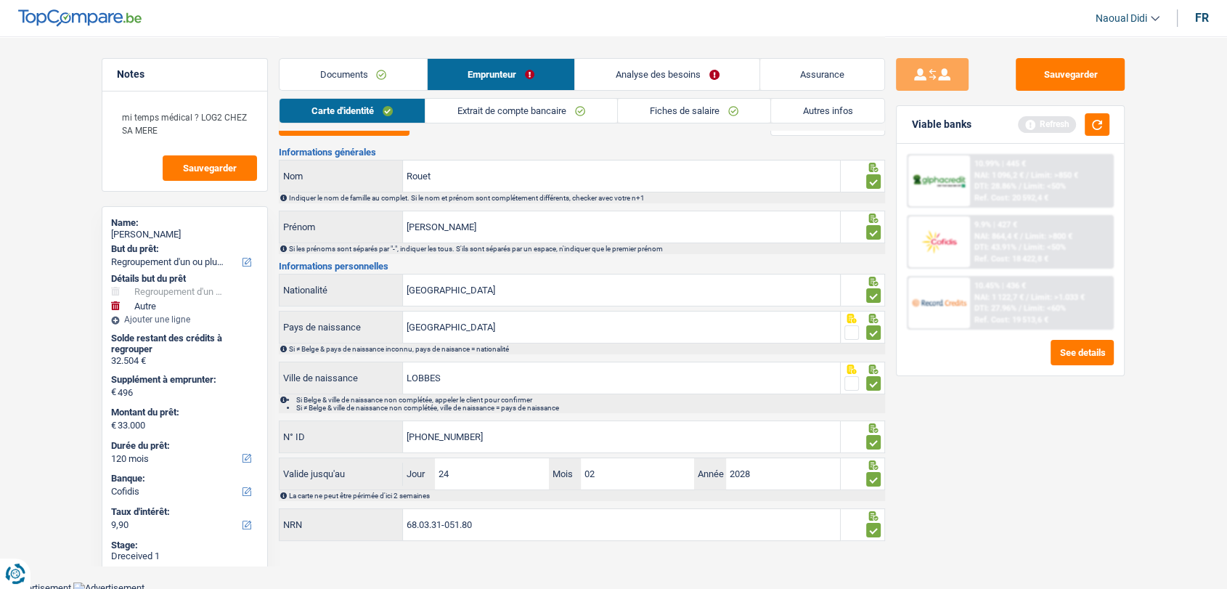
scroll to position [23, 0]
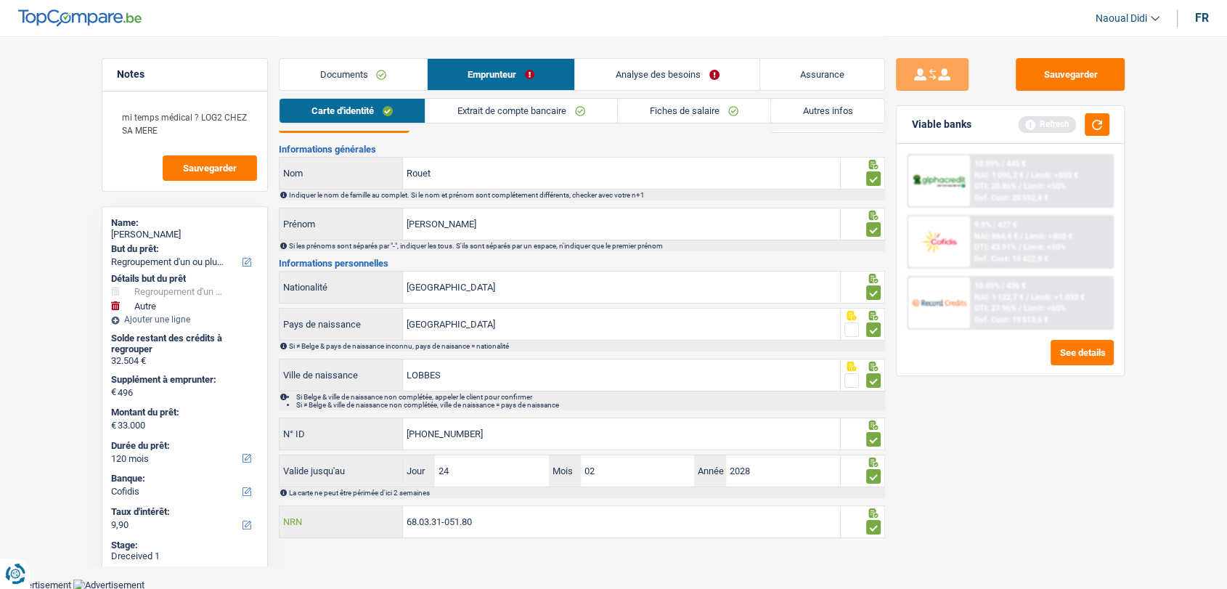
drag, startPoint x: 484, startPoint y: 515, endPoint x: 393, endPoint y: 513, distance: 90.8
click at [393, 513] on div "68.03.31-051.80 NRN" at bounding box center [559, 521] width 560 height 31
drag, startPoint x: 177, startPoint y: 236, endPoint x: 108, endPoint y: 231, distance: 69.2
click at [108, 231] on div "Name: Denis Rouet But du prêt: Confort maison: meubles, textile, peinture, élec…" at bounding box center [185, 419] width 166 height 426
copy div "Denis Rouet"
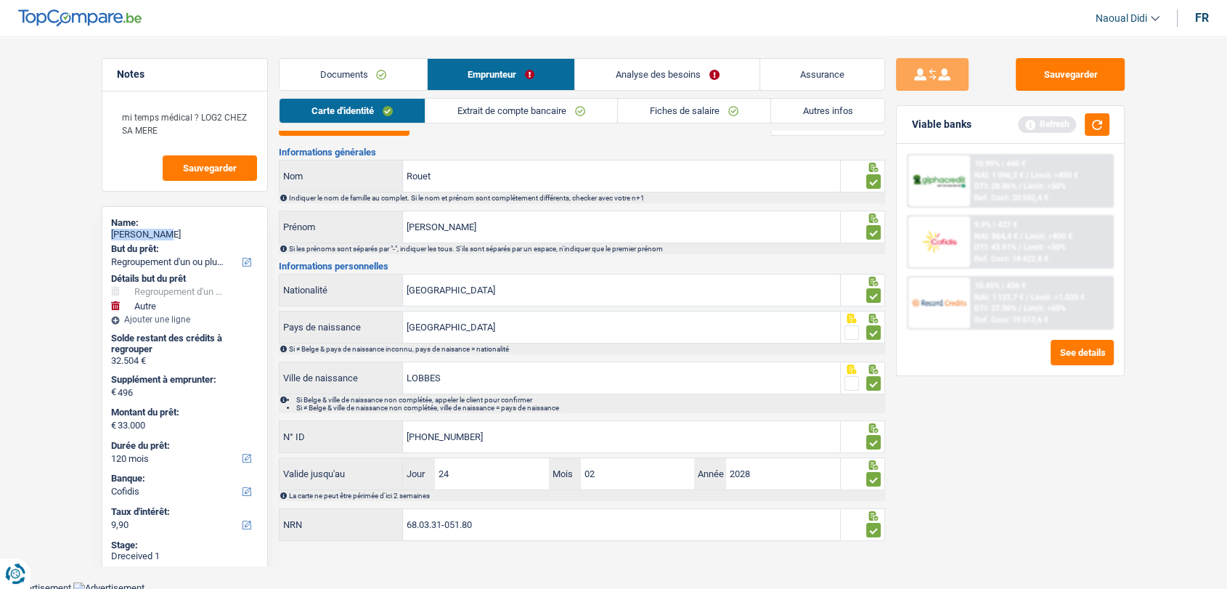
scroll to position [0, 0]
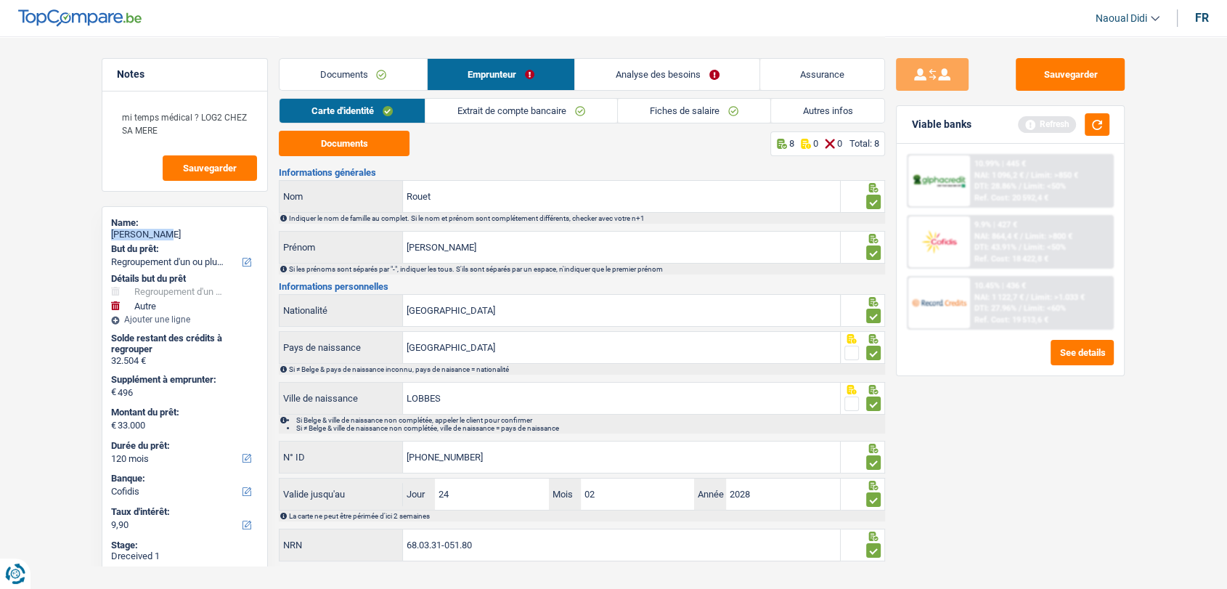
click at [341, 75] on link "Documents" at bounding box center [352, 74] width 147 height 31
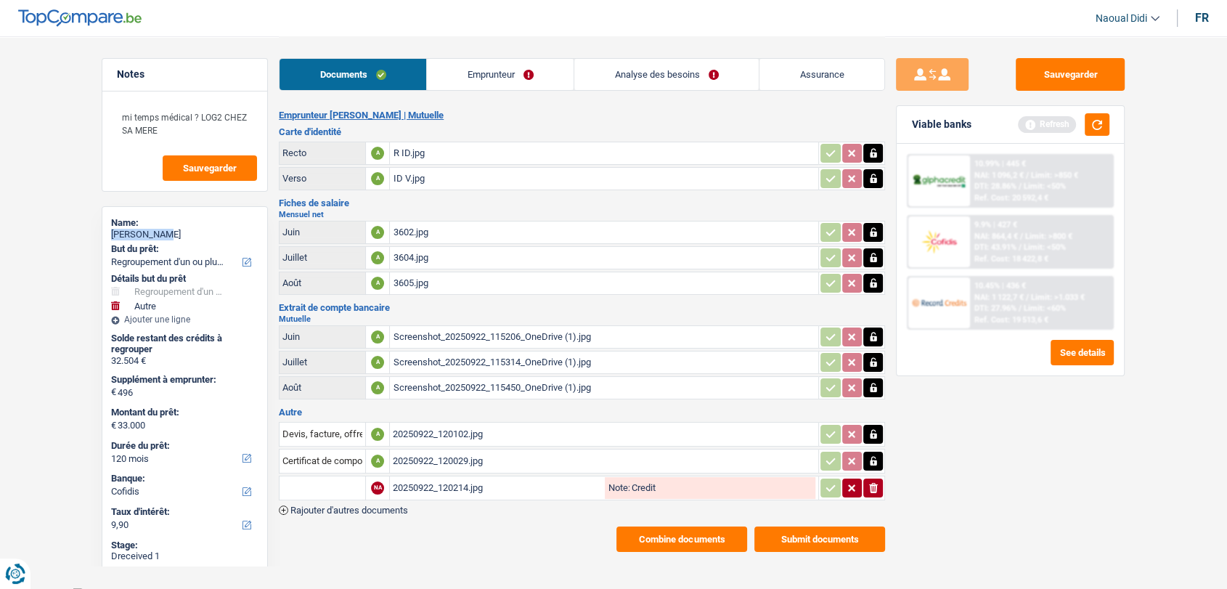
click at [455, 64] on link "Emprunteur" at bounding box center [500, 74] width 147 height 31
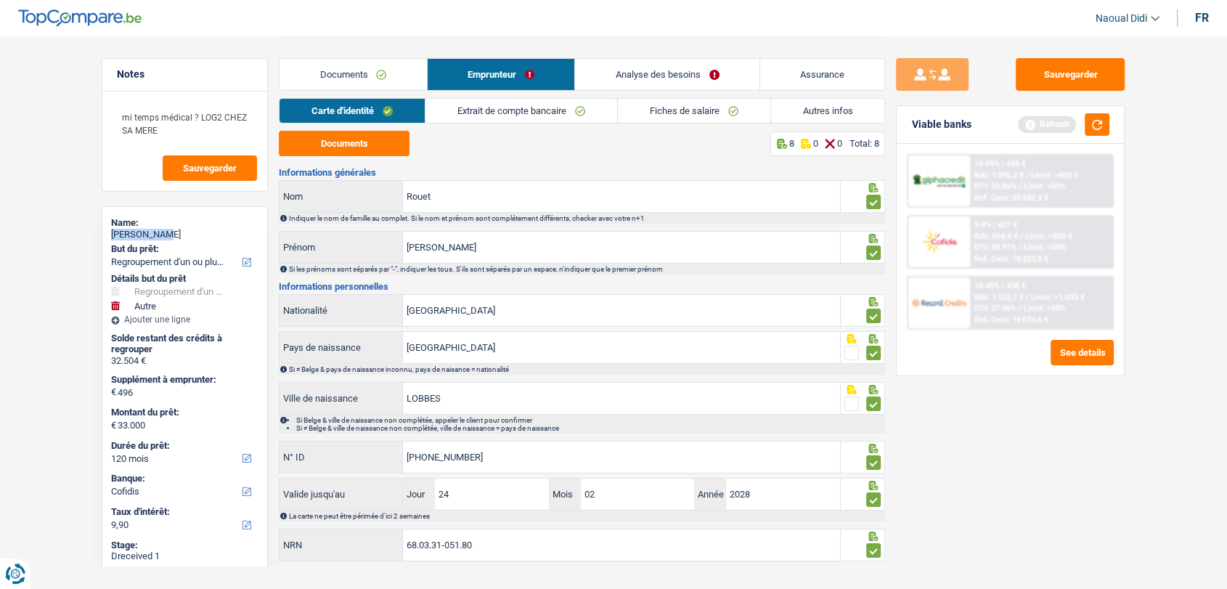
scroll to position [23, 0]
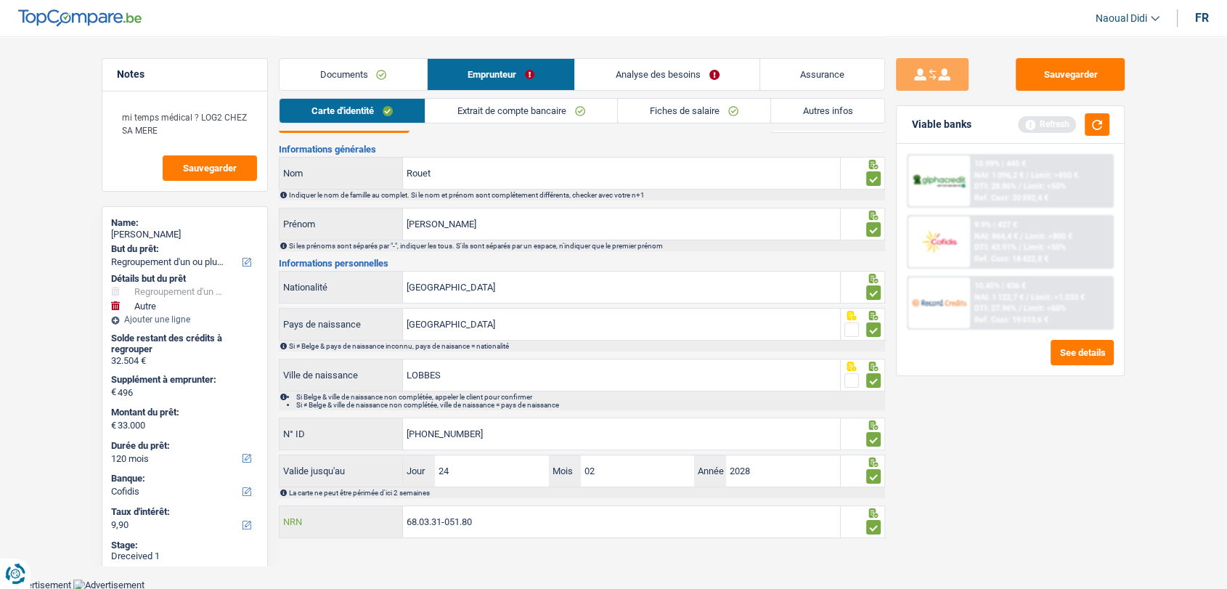
drag, startPoint x: 494, startPoint y: 524, endPoint x: 284, endPoint y: 513, distance: 210.8
click at [284, 513] on div "68.03.31-051.80 NRN" at bounding box center [559, 521] width 560 height 31
click at [1098, 127] on button "button" at bounding box center [1097, 124] width 25 height 23
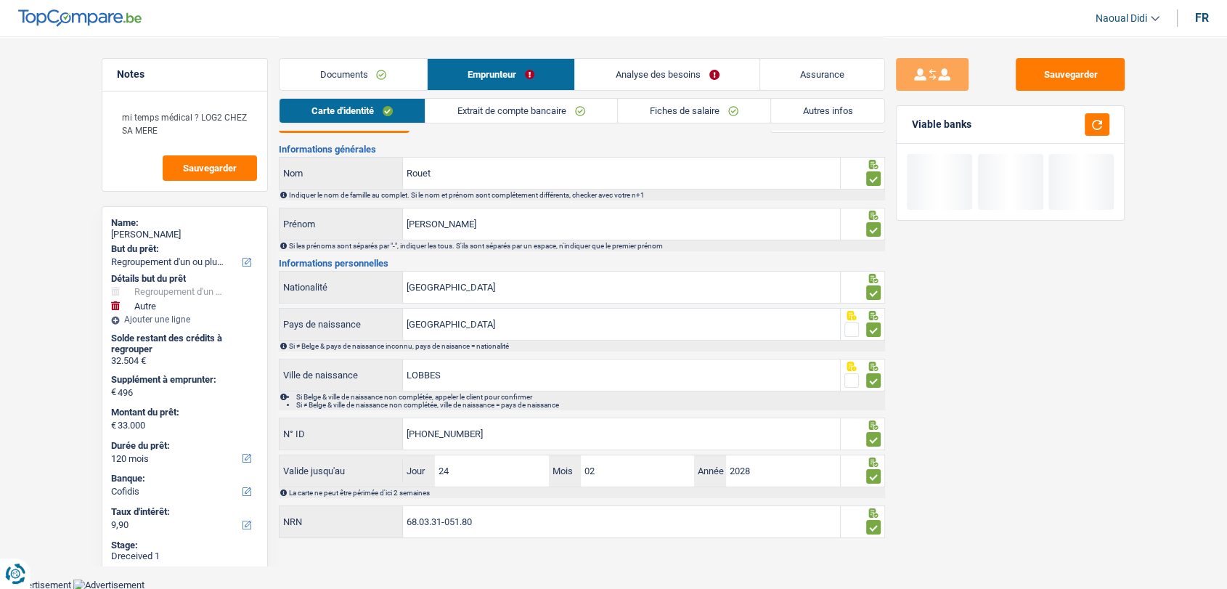
click at [690, 80] on link "Analyse des besoins" at bounding box center [667, 74] width 184 height 31
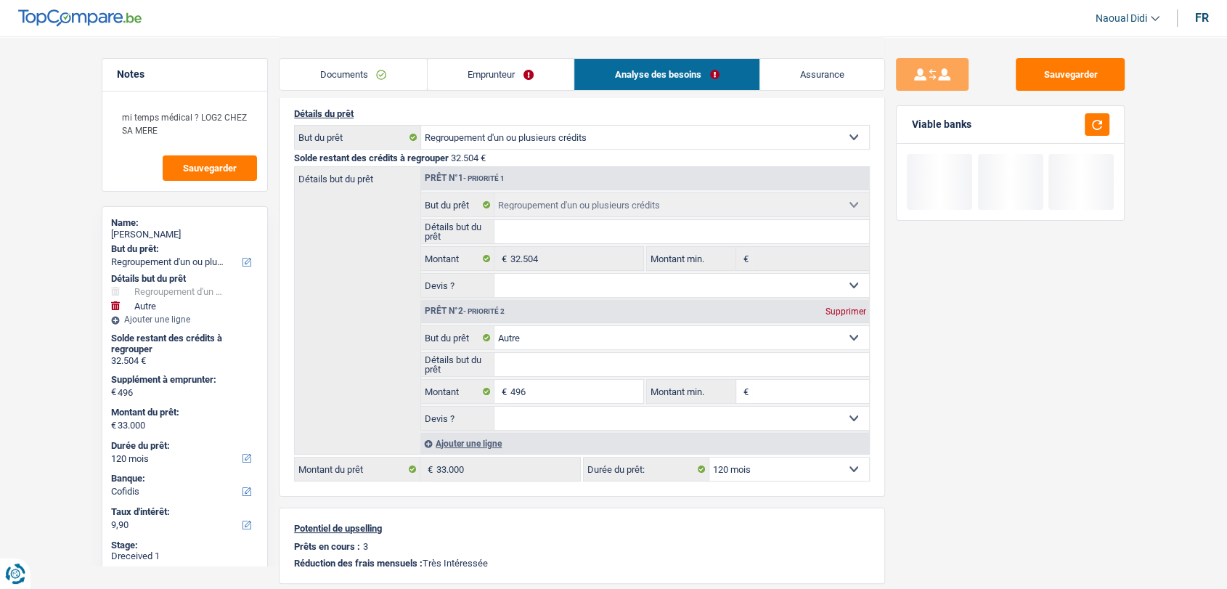
scroll to position [266, 0]
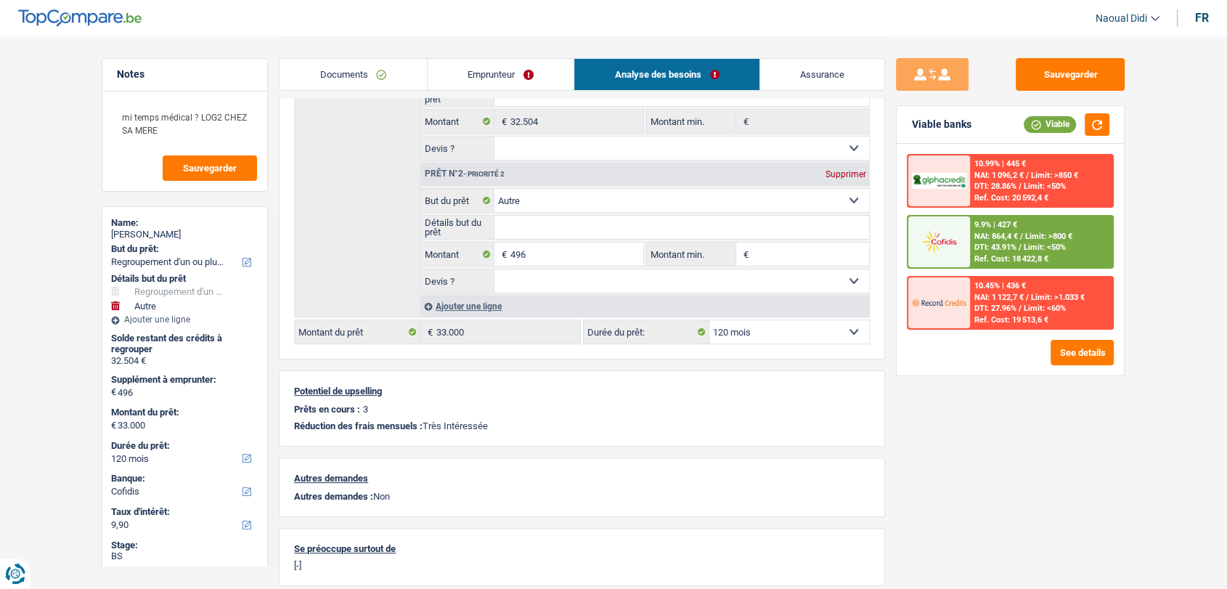
click at [834, 171] on div "Supprimer" at bounding box center [845, 174] width 48 height 9
type input "0"
type input "32.504"
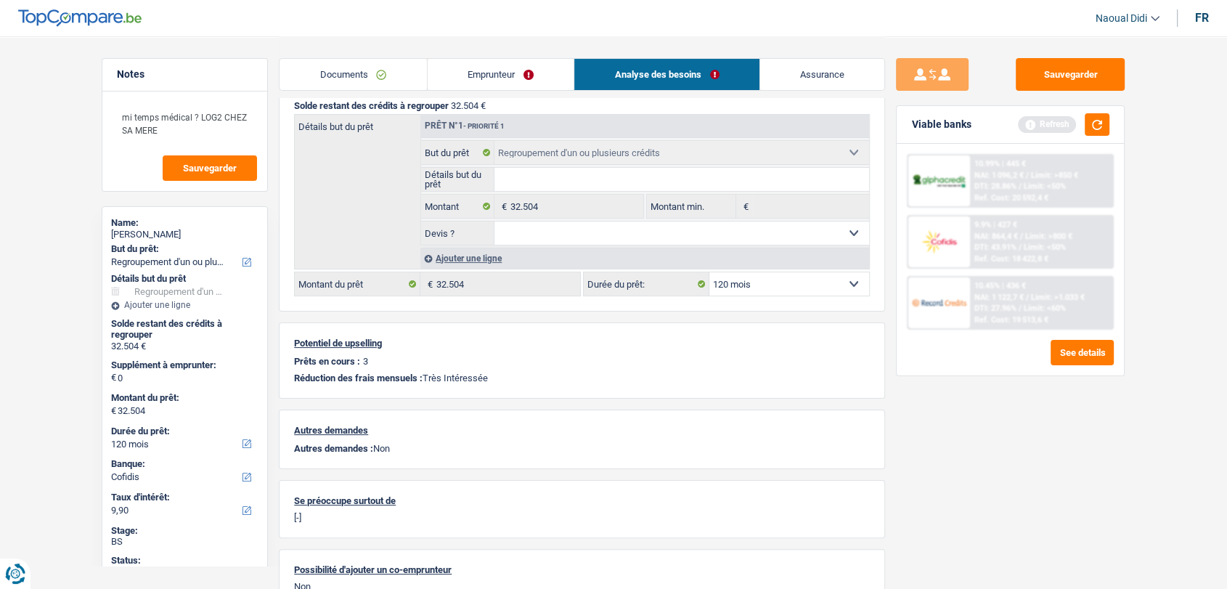
scroll to position [104, 0]
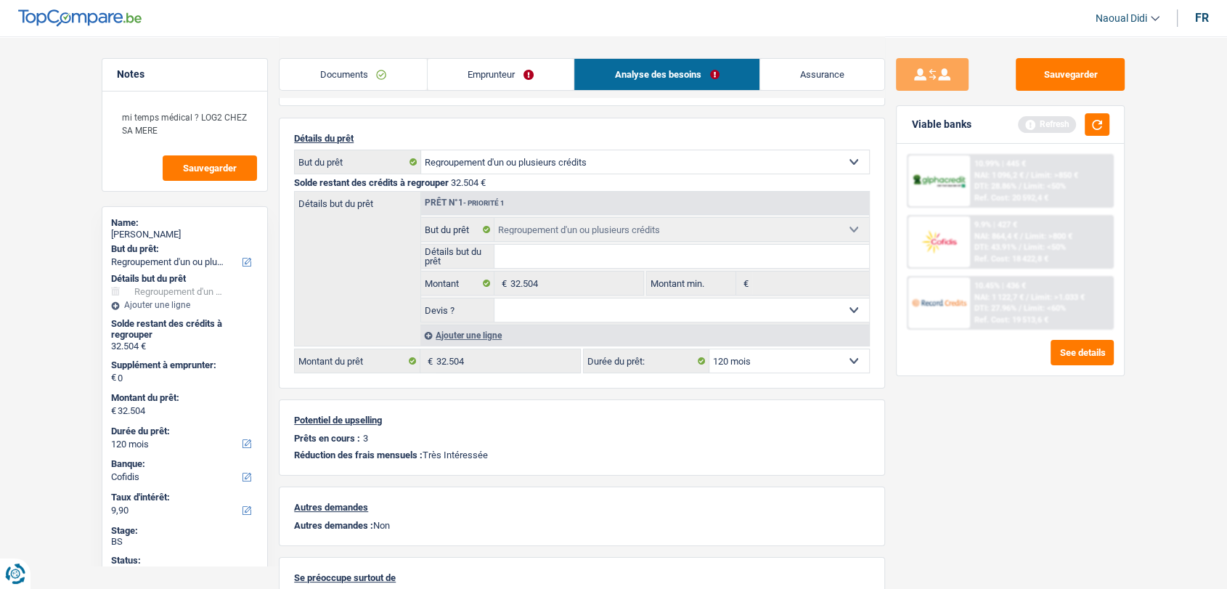
click at [493, 68] on link "Emprunteur" at bounding box center [501, 74] width 147 height 31
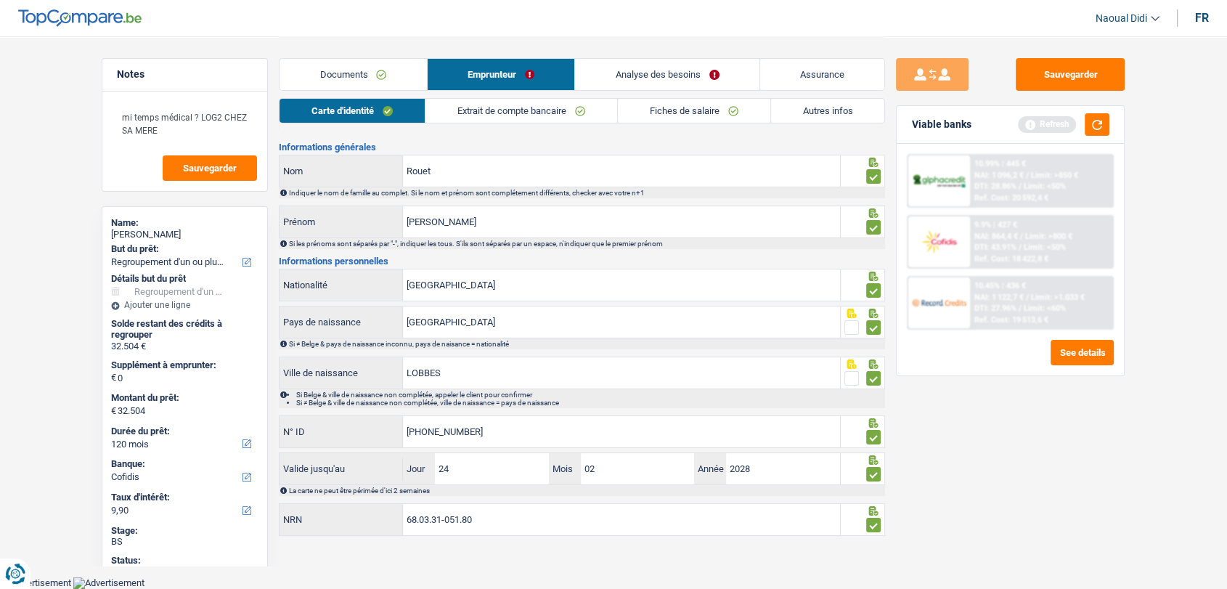
scroll to position [23, 0]
click at [829, 107] on link "Autres infos" at bounding box center [828, 111] width 114 height 24
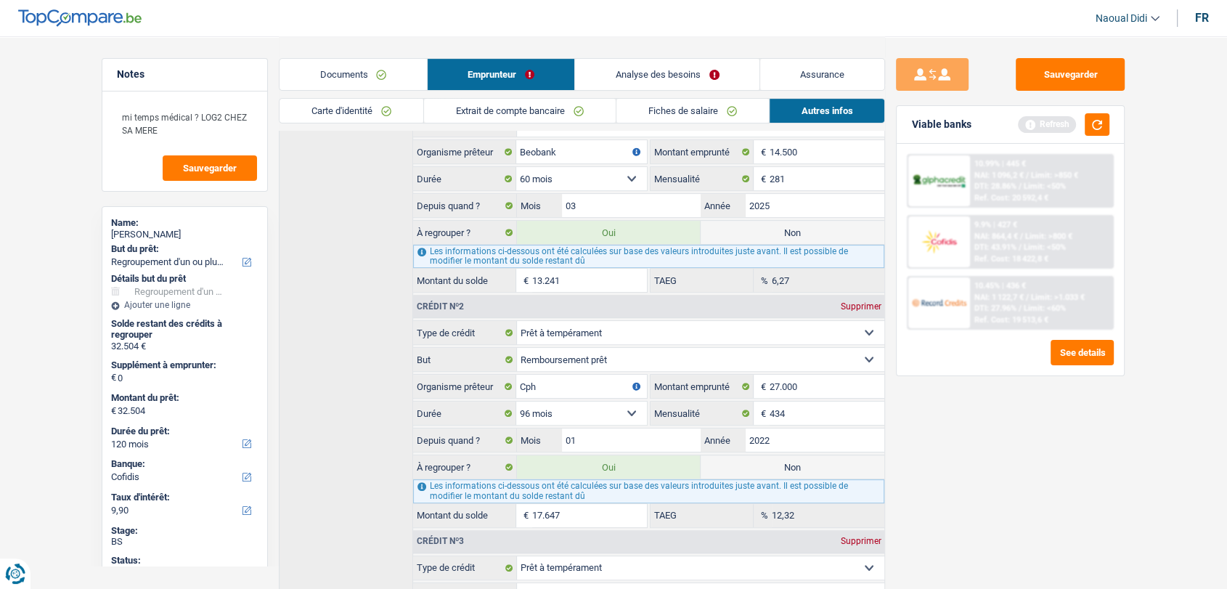
scroll to position [467, 0]
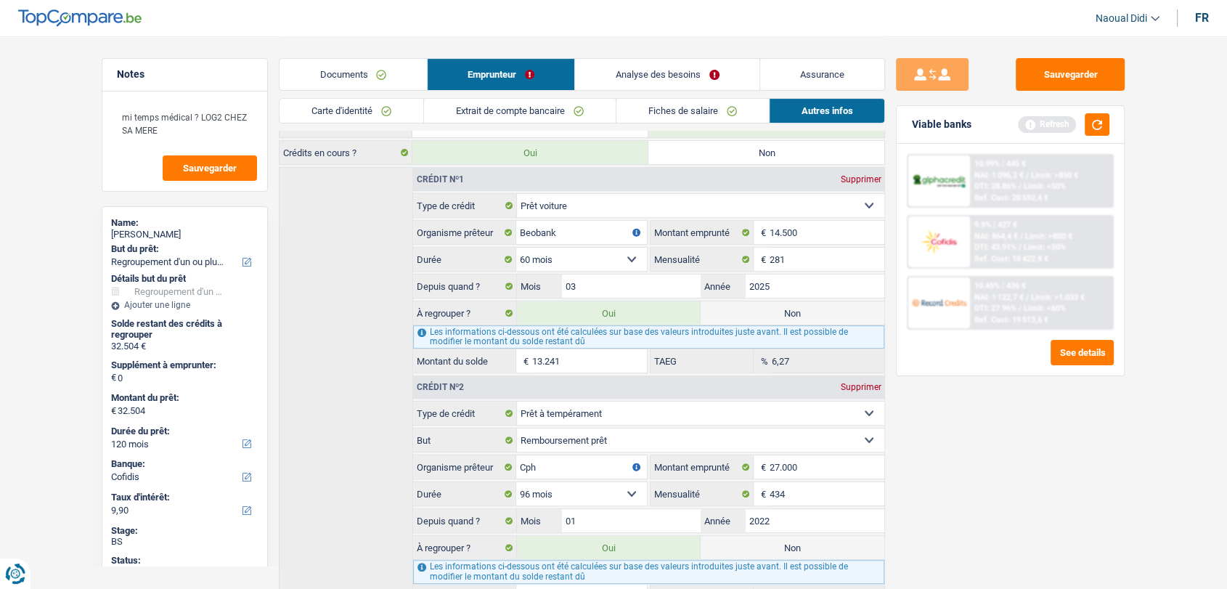
click at [792, 311] on label "Non" at bounding box center [793, 312] width 184 height 23
click at [792, 311] on input "Non" at bounding box center [793, 312] width 184 height 23
radio input "true"
type input "19.263"
select select "84"
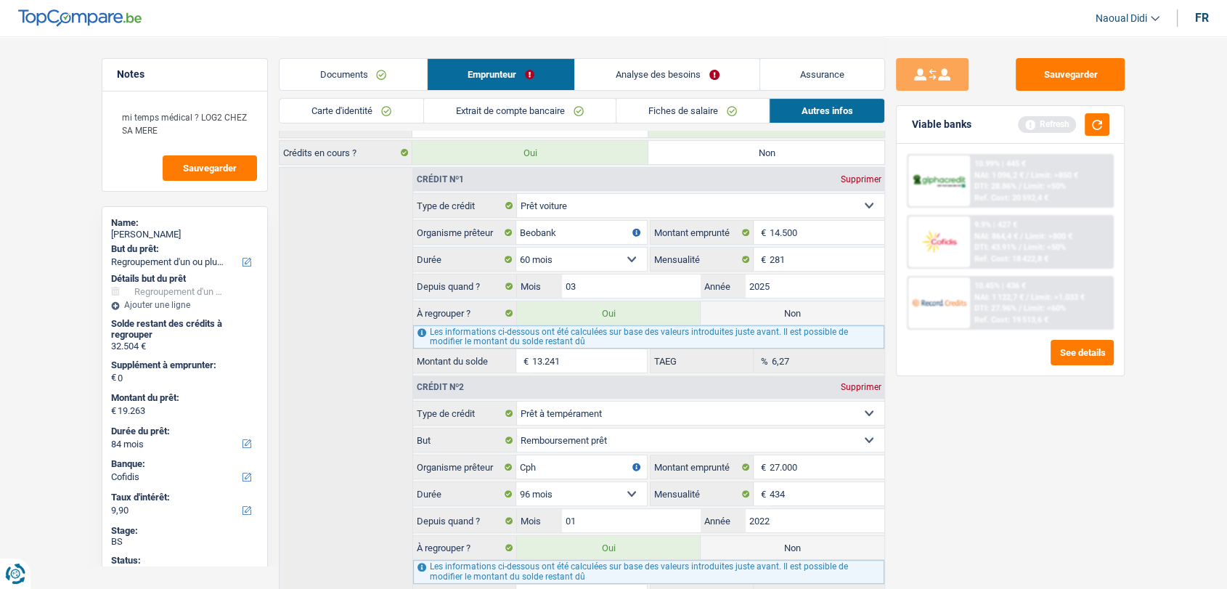
radio input "false"
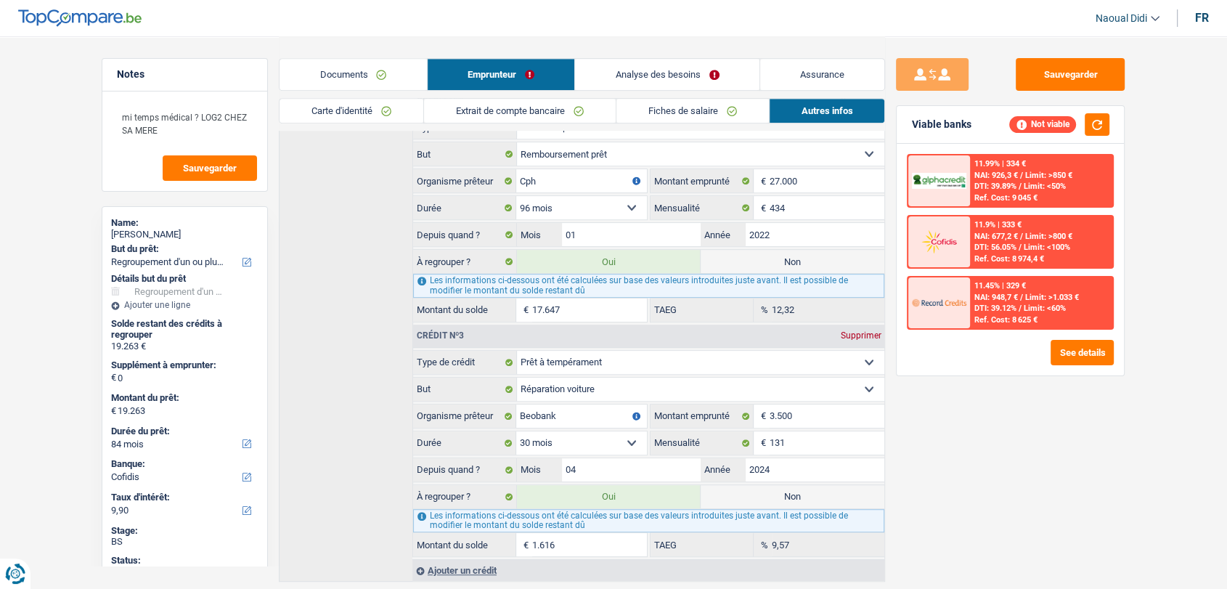
scroll to position [790, 0]
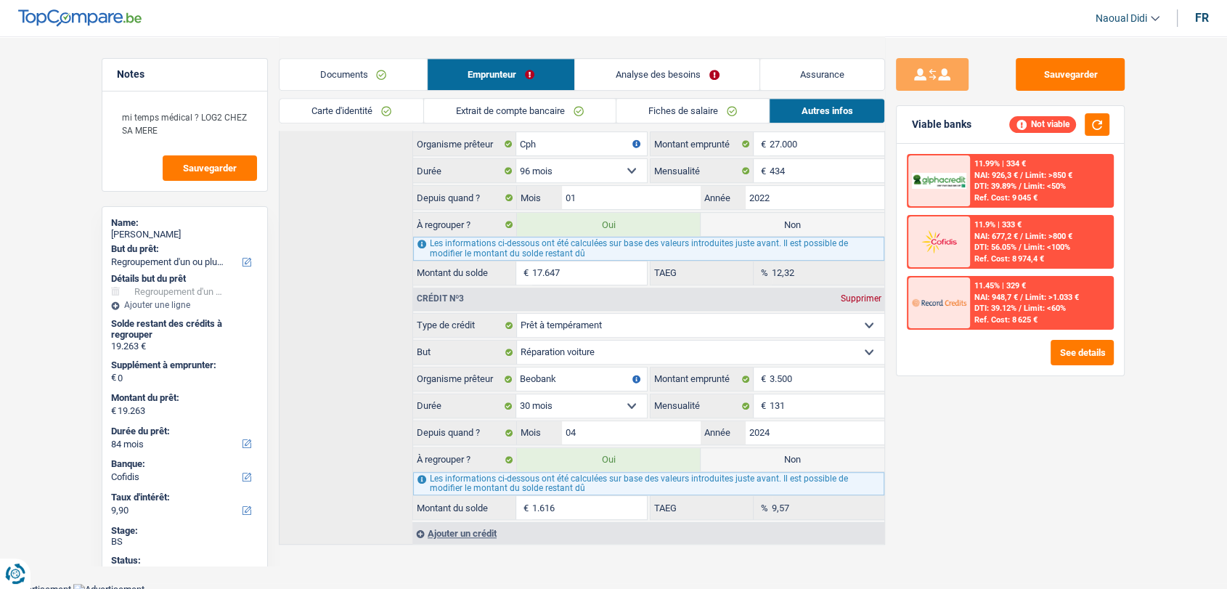
click at [780, 449] on label "Non" at bounding box center [793, 459] width 184 height 23
click at [780, 449] on input "Non" at bounding box center [793, 459] width 184 height 23
radio input "true"
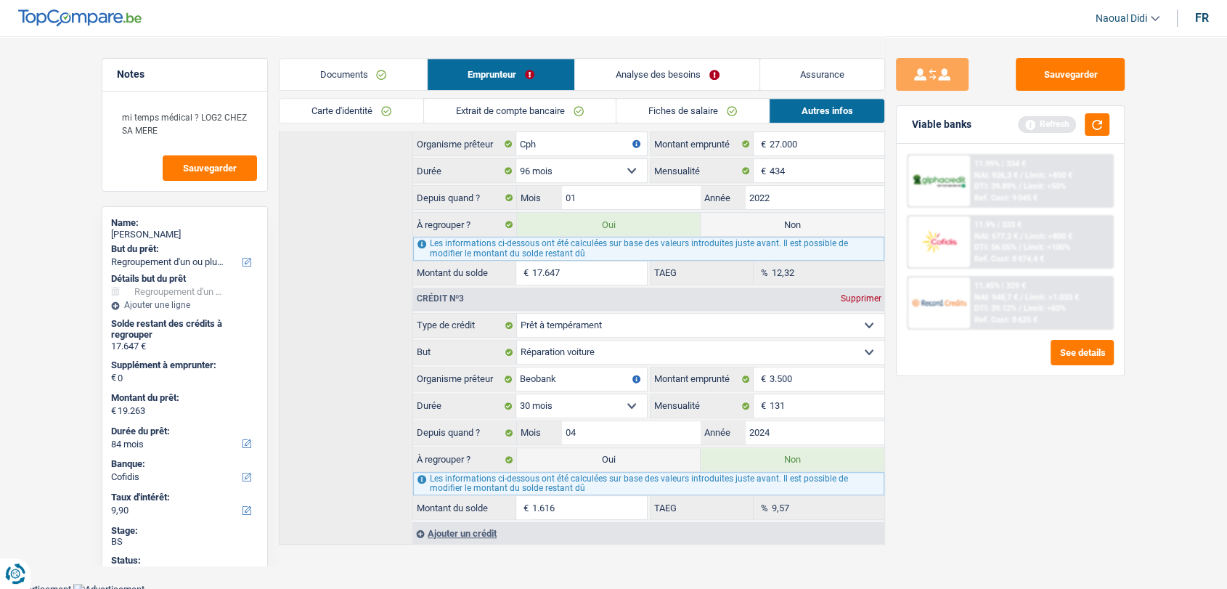
type input "17.647"
radio input "false"
click at [1090, 126] on button "button" at bounding box center [1097, 124] width 25 height 23
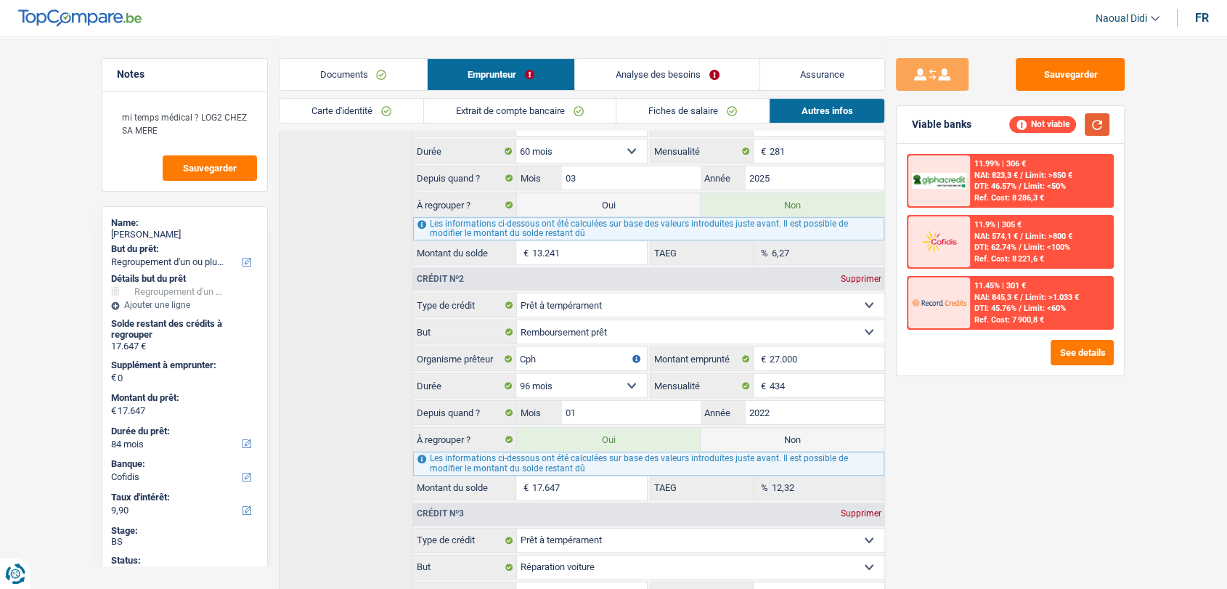
scroll to position [547, 0]
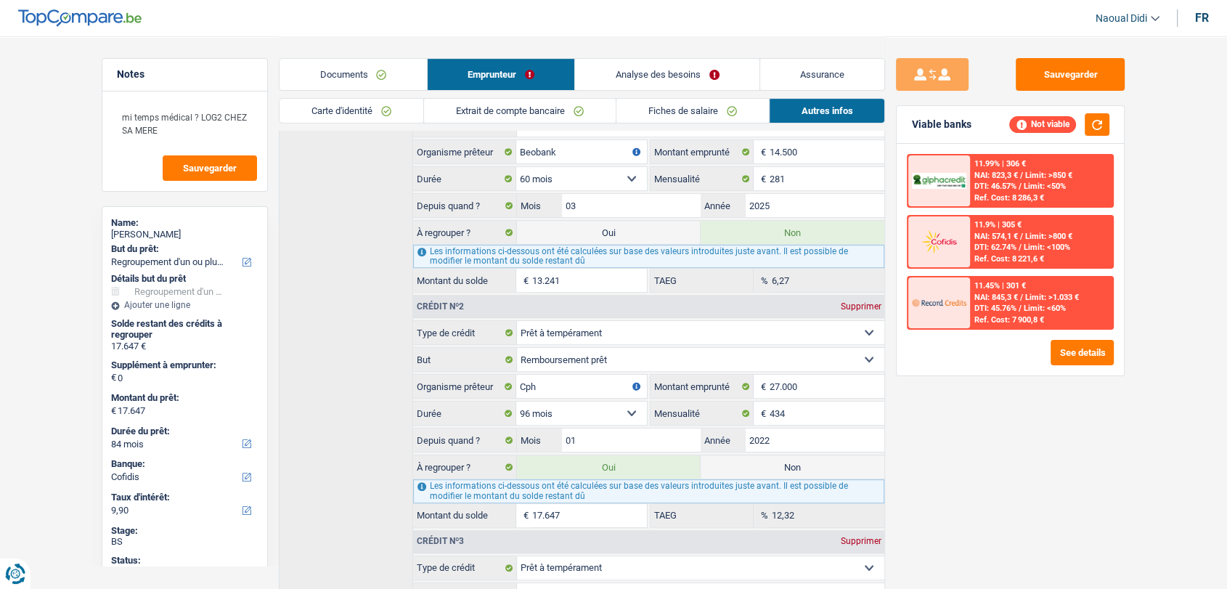
click at [628, 234] on label "Oui" at bounding box center [609, 232] width 184 height 23
click at [628, 234] on input "Oui" at bounding box center [609, 232] width 184 height 23
radio input "true"
type input "30.888"
radio input "false"
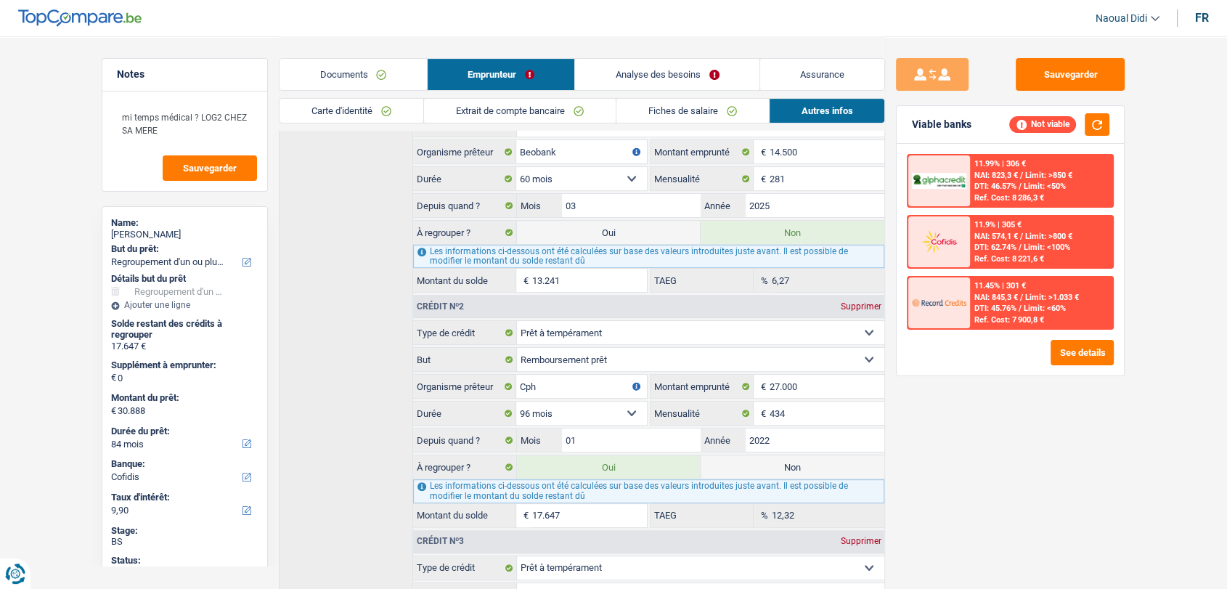
select select "120"
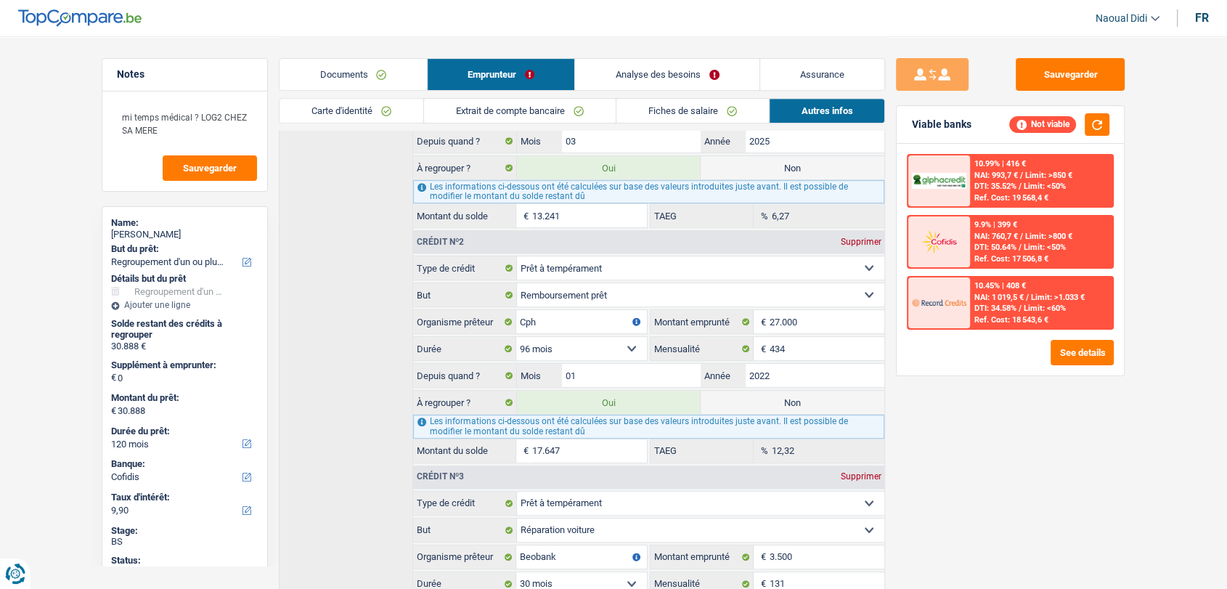
scroll to position [709, 0]
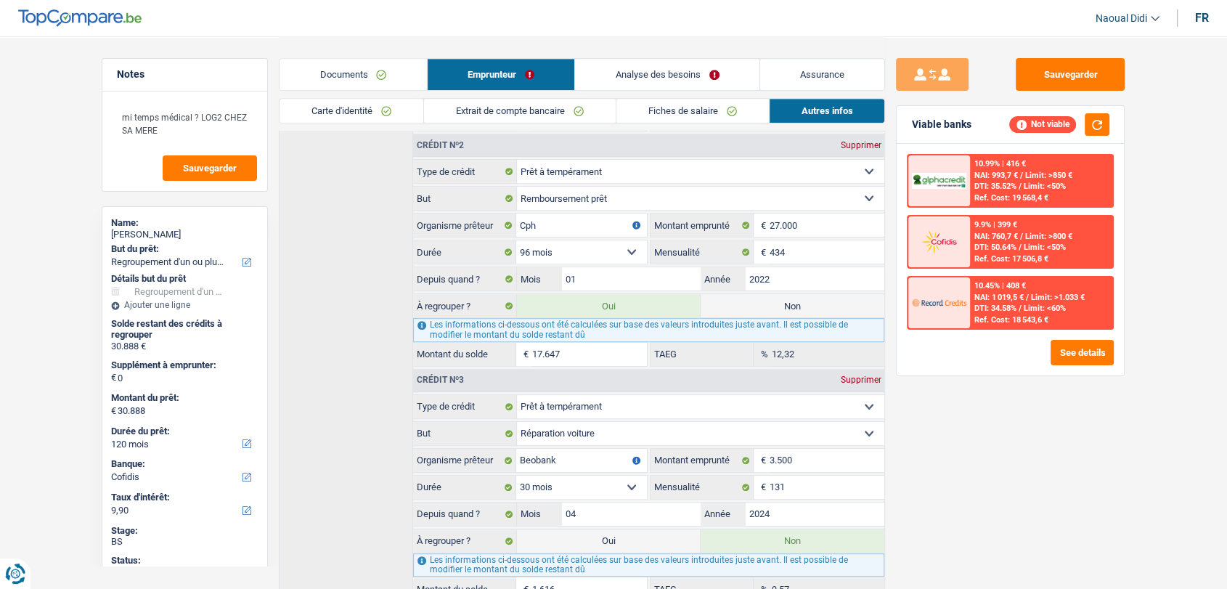
click at [631, 537] on label "Oui" at bounding box center [609, 540] width 184 height 23
click at [631, 537] on input "Oui" at bounding box center [609, 540] width 184 height 23
radio input "true"
type input "32.504"
radio input "false"
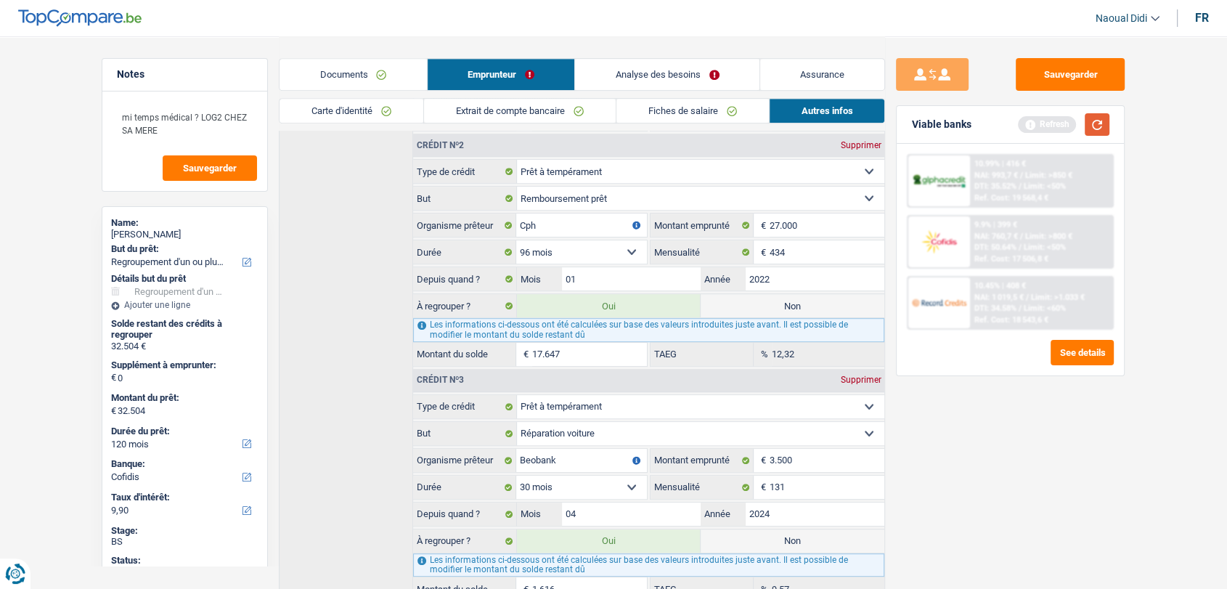
click at [1093, 123] on button "button" at bounding box center [1097, 124] width 25 height 23
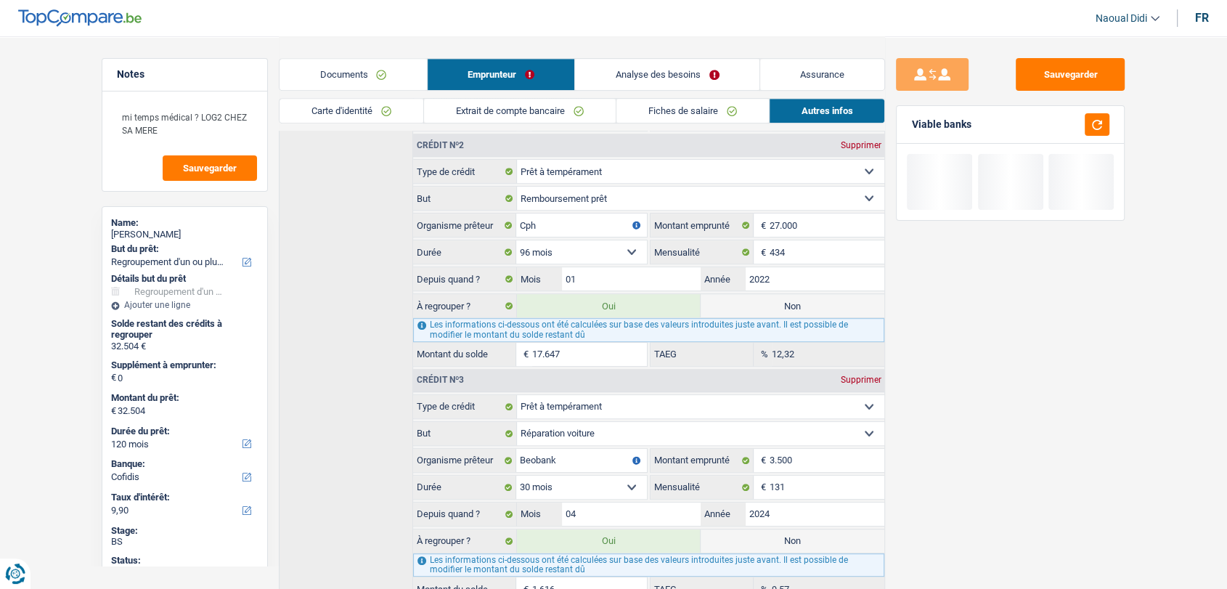
click at [640, 60] on link "Analyse des besoins" at bounding box center [667, 74] width 184 height 31
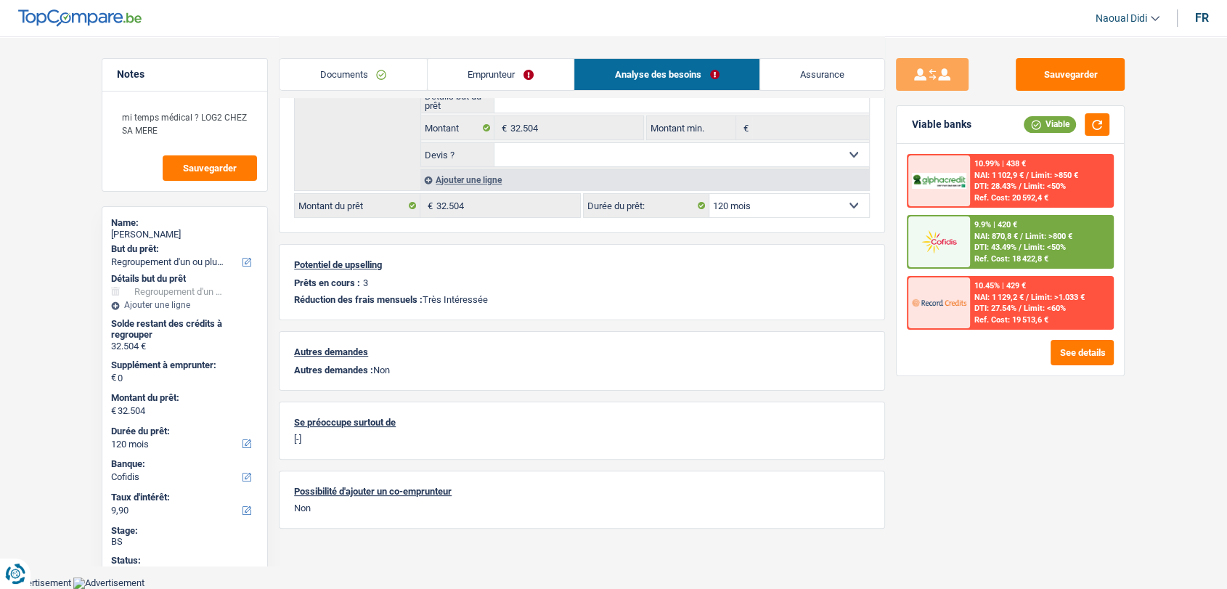
click at [757, 203] on select "12 mois 18 mois 24 mois 30 mois 36 mois 42 mois 48 mois 60 mois 72 mois 84 mois…" at bounding box center [789, 205] width 160 height 23
select select "84"
click at [709, 194] on select "12 mois 18 mois 24 mois 30 mois 36 mois 42 mois 48 mois 60 mois 72 mois 84 mois…" at bounding box center [789, 205] width 160 height 23
select select "84"
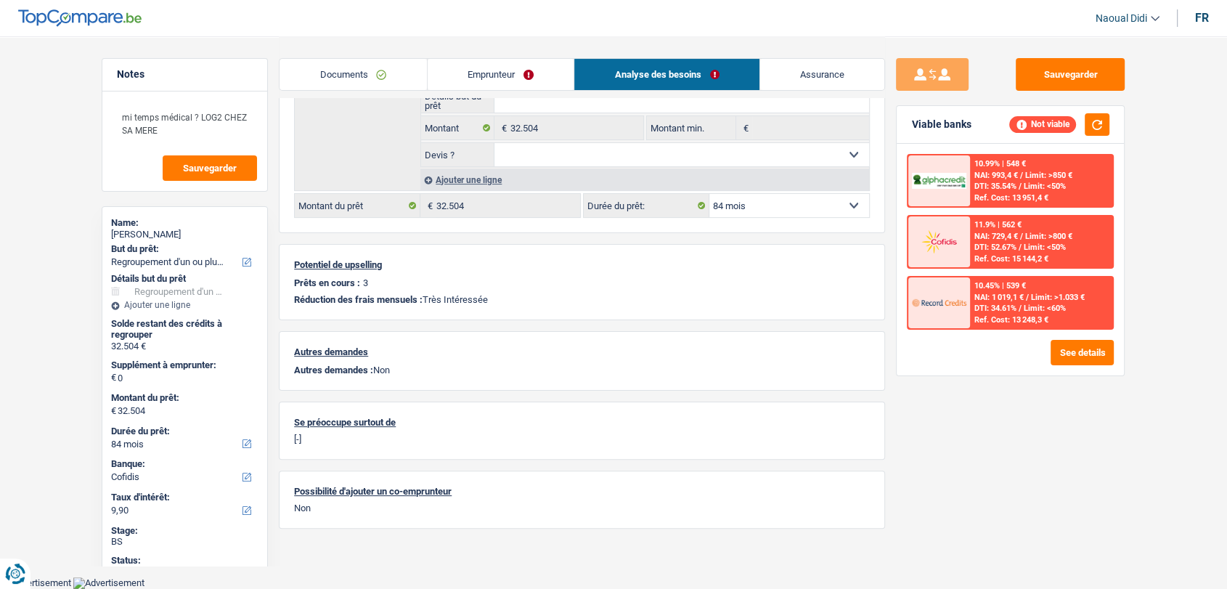
click at [777, 203] on select "12 mois 18 mois 24 mois 30 mois 36 mois 42 mois 48 mois 60 mois 72 mois 84 mois…" at bounding box center [789, 205] width 160 height 23
select select "120"
click at [709, 194] on select "12 mois 18 mois 24 mois 30 mois 36 mois 42 mois 48 mois 60 mois 72 mois 84 mois…" at bounding box center [789, 205] width 160 height 23
select select "120"
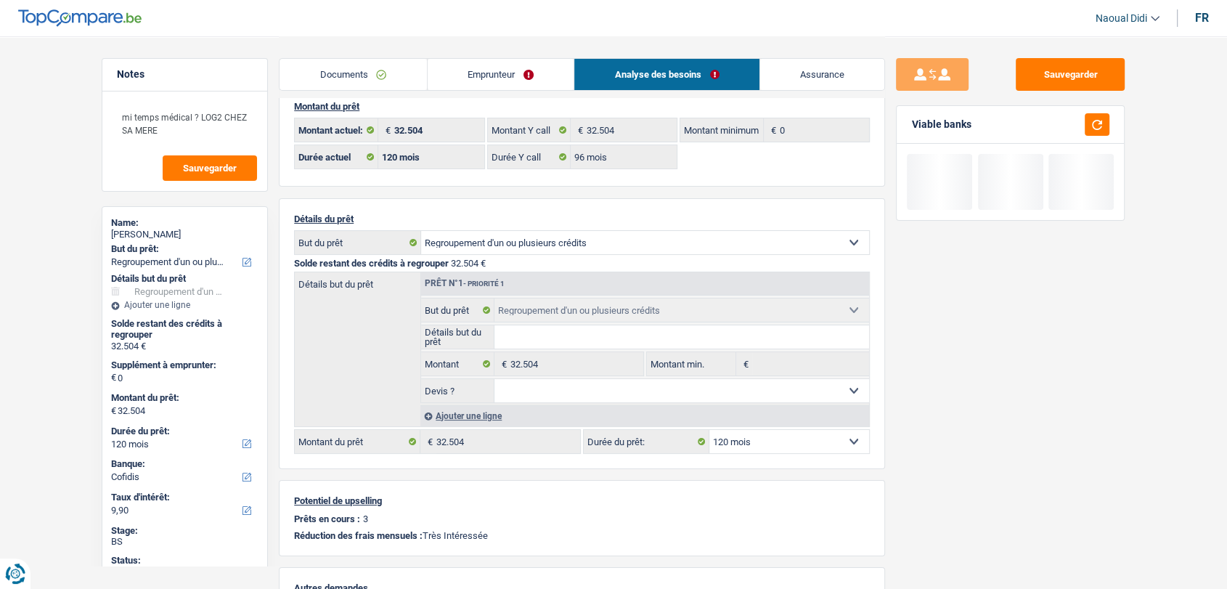
scroll to position [0, 0]
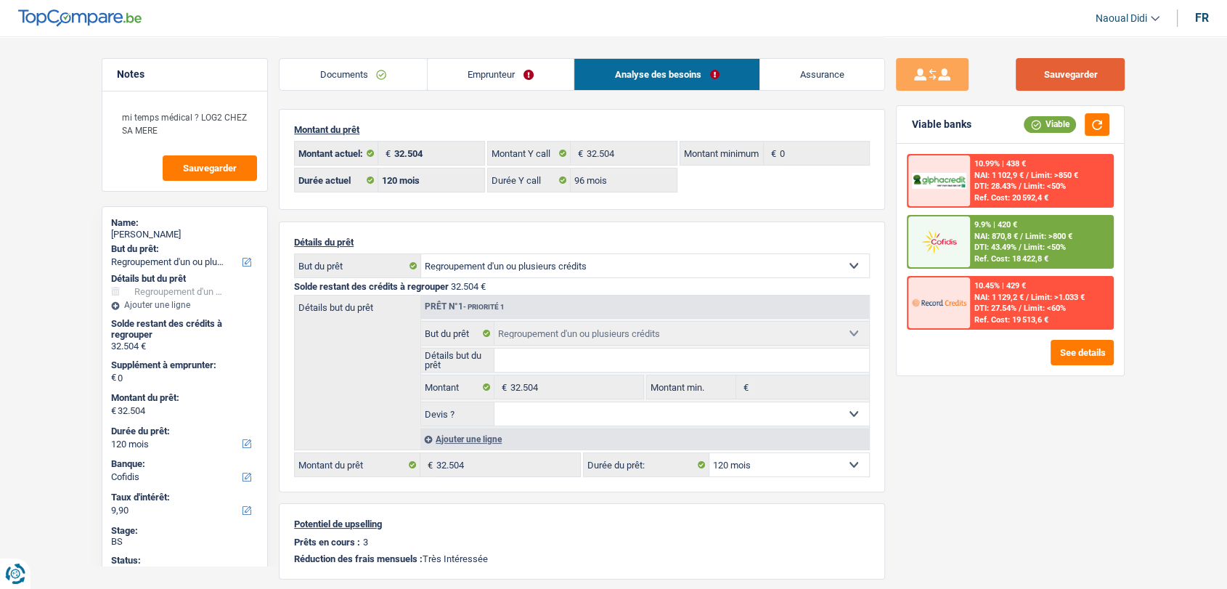
click at [1082, 83] on button "Sauvegarder" at bounding box center [1070, 74] width 109 height 33
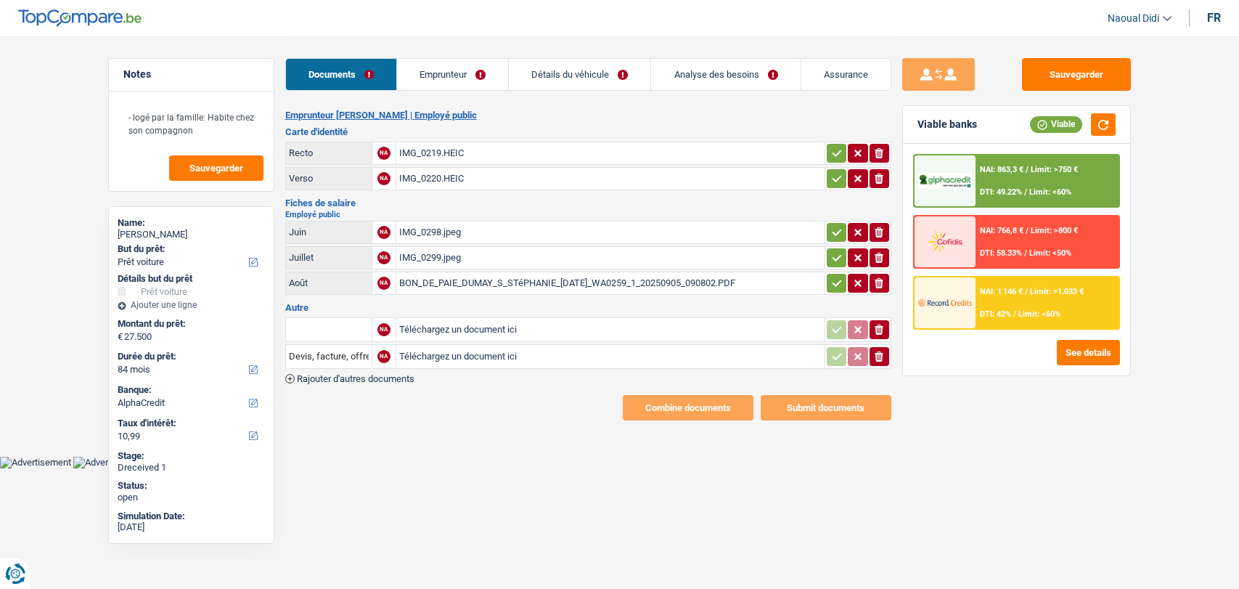
select select "car"
select select "84"
select select "alphacredit"
click at [460, 283] on div "BON_DE_PAIE_DUMAY_S_STéPHANIE_[DATE]_WA0259_1_20250905_090802.PDF" at bounding box center [610, 283] width 423 height 22
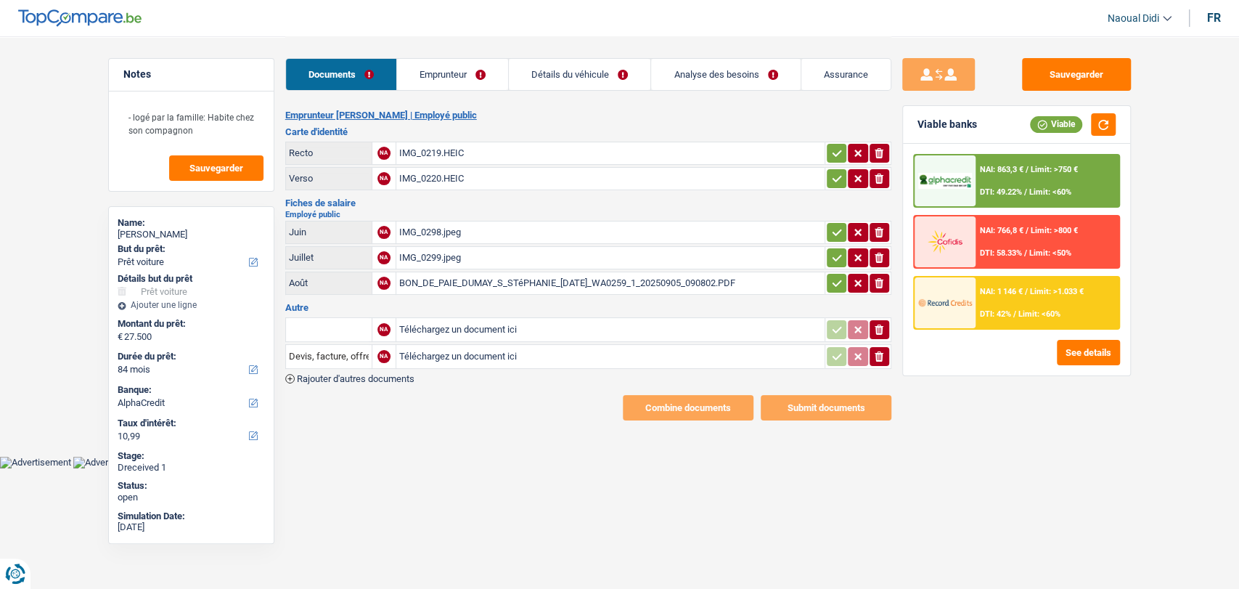
click at [445, 74] on link "Emprunteur" at bounding box center [452, 74] width 111 height 31
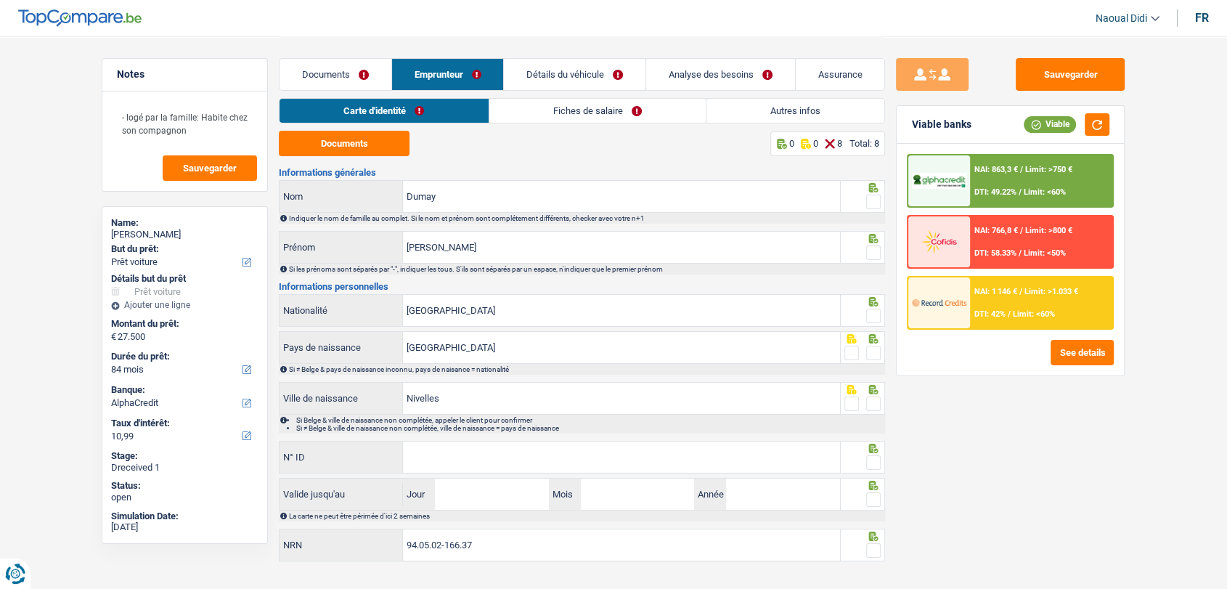
click at [329, 70] on link "Documents" at bounding box center [335, 74] width 112 height 31
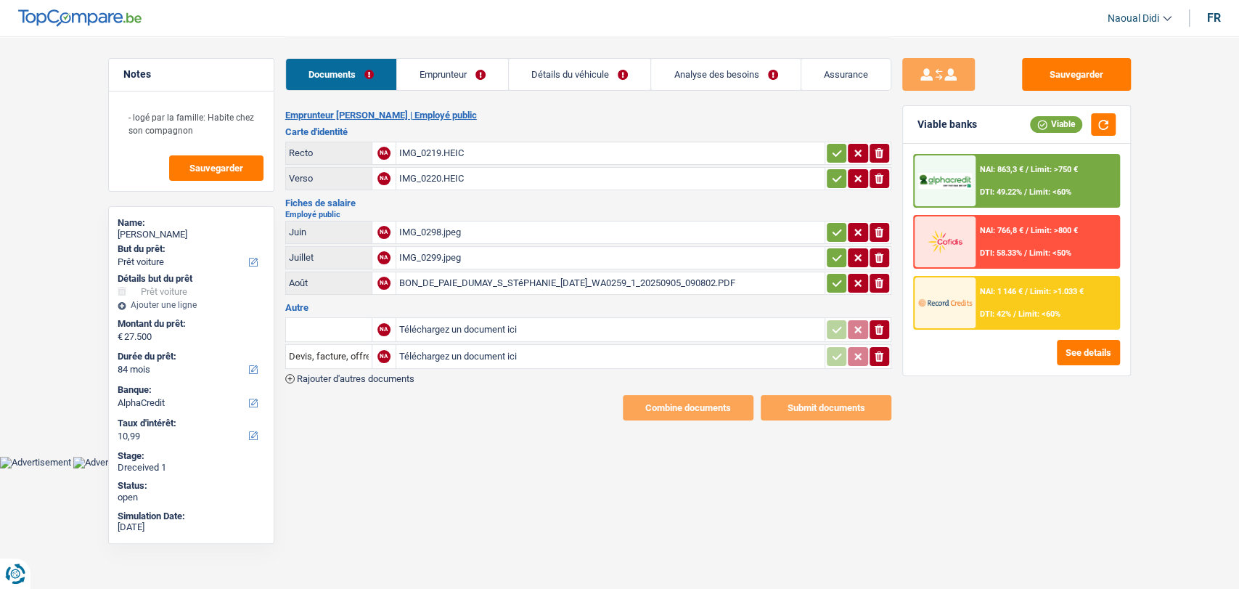
click at [827, 148] on button "button" at bounding box center [837, 153] width 20 height 19
click at [836, 181] on icon "button" at bounding box center [837, 178] width 12 height 15
click at [834, 223] on button "button" at bounding box center [837, 232] width 20 height 19
click at [833, 256] on icon "button" at bounding box center [837, 257] width 12 height 15
click at [832, 284] on icon "button" at bounding box center [837, 283] width 12 height 15
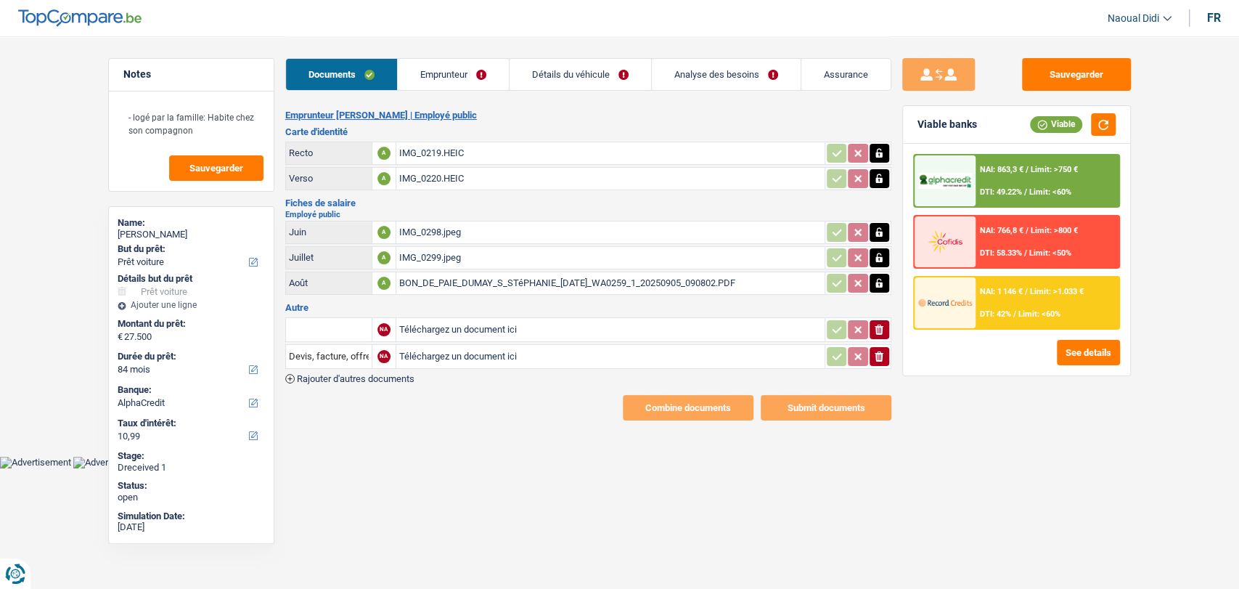
click at [580, 56] on div "Documents Emprunteur Détails du véhicule Analyse des besoins Assurance" at bounding box center [588, 67] width 606 height 62
click at [595, 91] on div "Documents Emprunteur Détails du véhicule Analyse des besoins Assurance" at bounding box center [588, 67] width 606 height 62
click at [597, 79] on link "Détails du véhicule" at bounding box center [581, 74] width 142 height 31
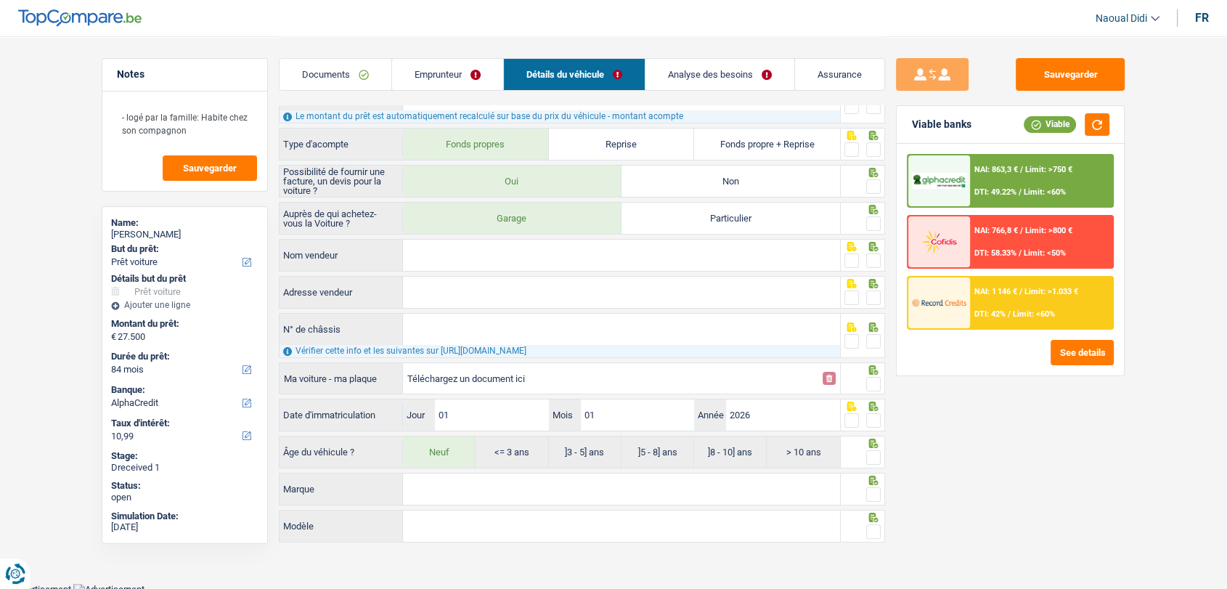
scroll to position [179, 0]
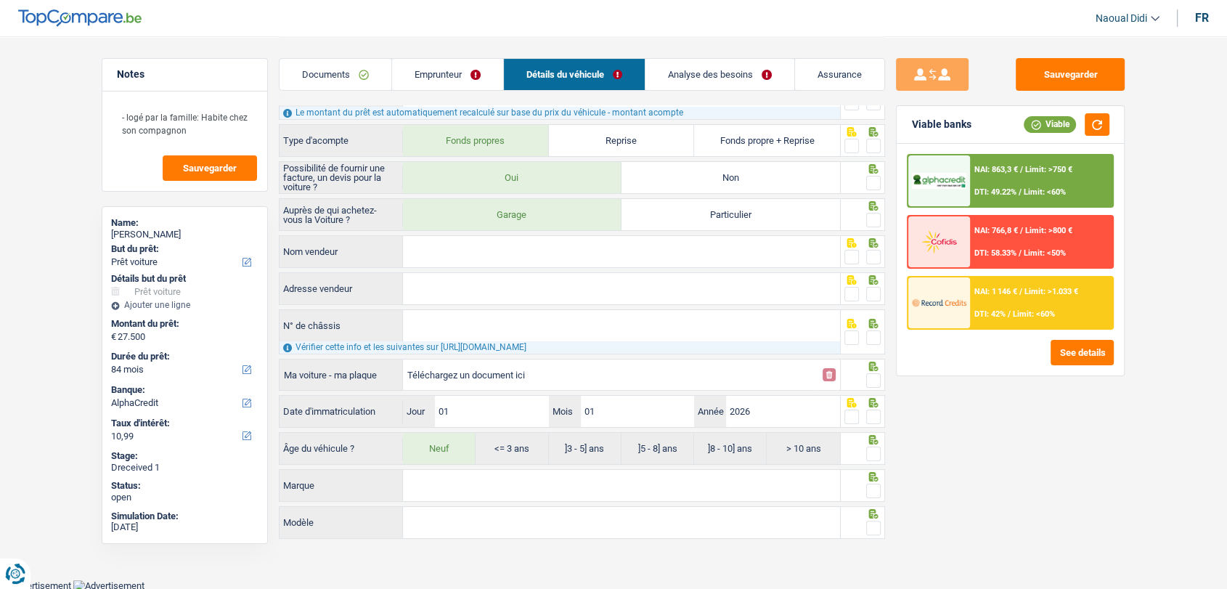
click at [691, 74] on link "Analyse des besoins" at bounding box center [719, 74] width 149 height 31
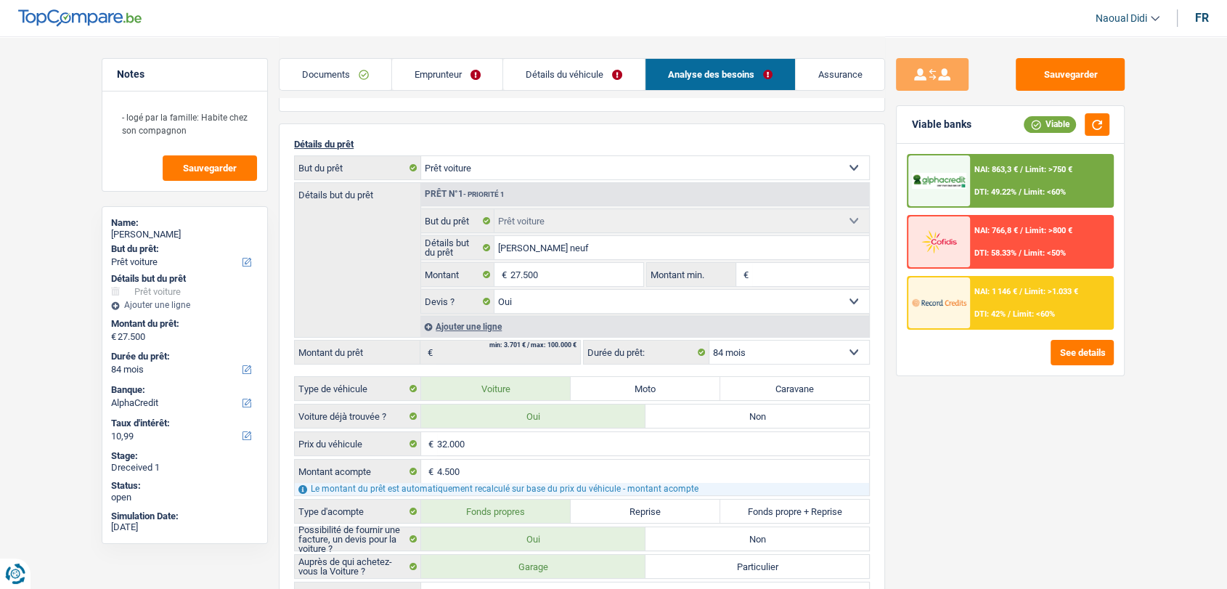
scroll to position [0, 0]
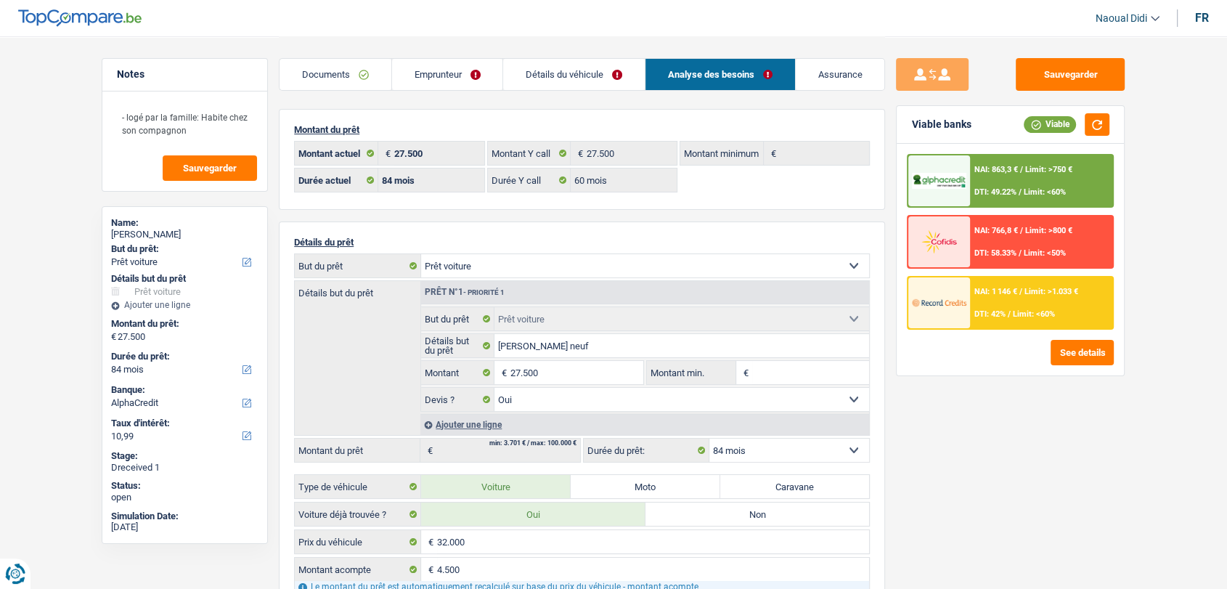
click at [423, 83] on link "Emprunteur" at bounding box center [447, 74] width 111 height 31
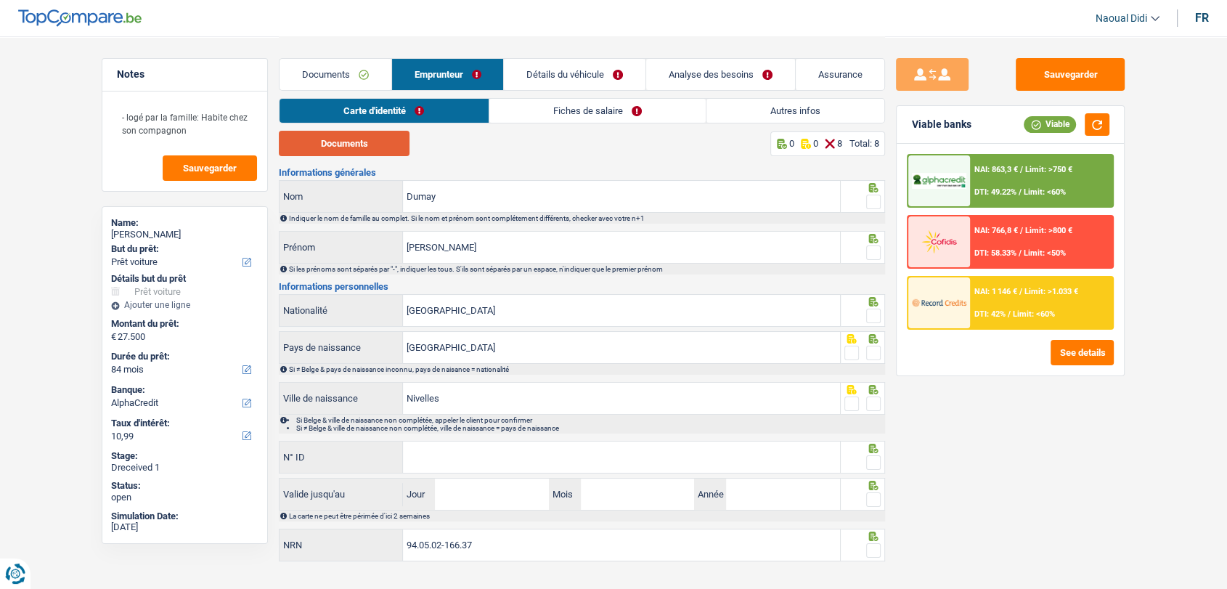
click at [364, 153] on button "Documents" at bounding box center [344, 143] width 131 height 25
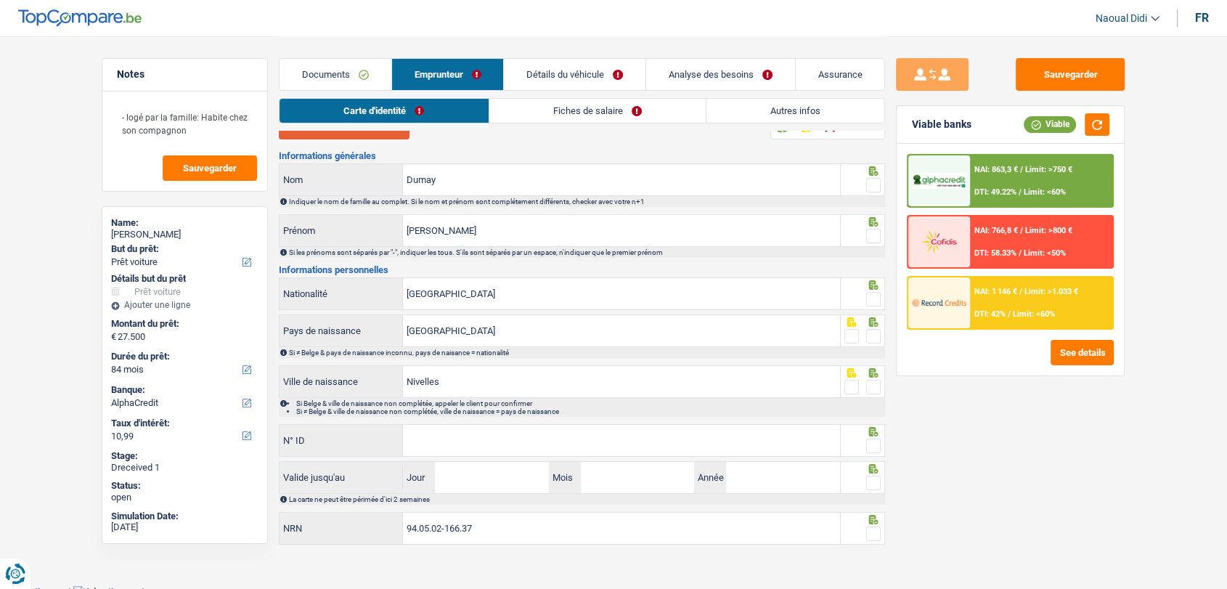
scroll to position [23, 0]
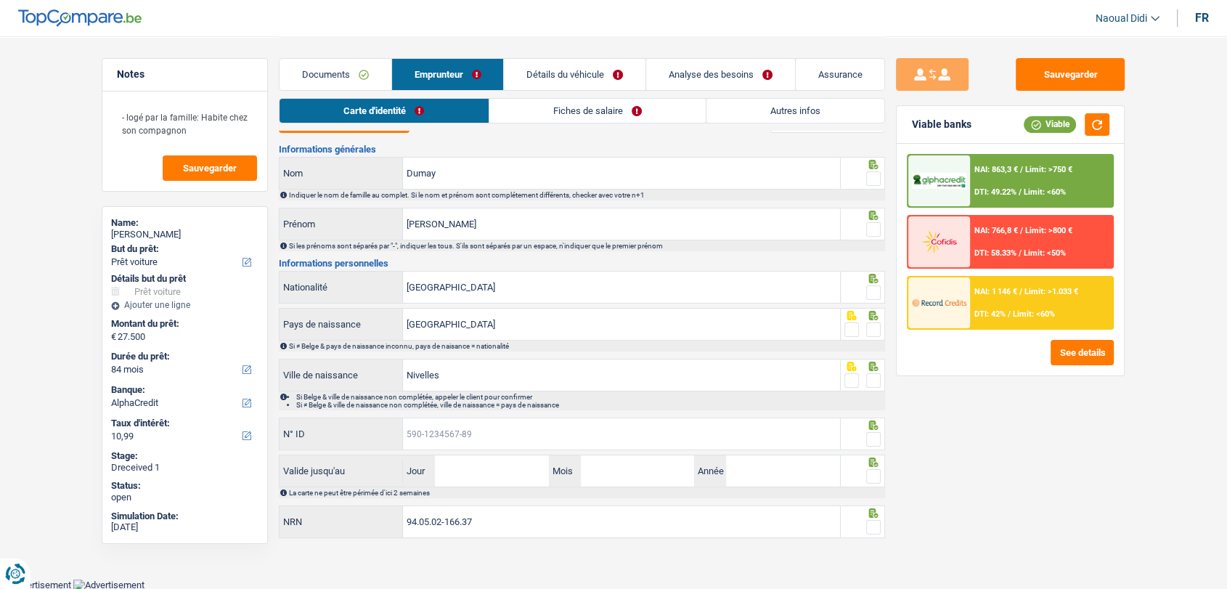
click at [444, 444] on input "N° ID" at bounding box center [621, 433] width 437 height 31
paste input "[PHONE_NUMBER]"
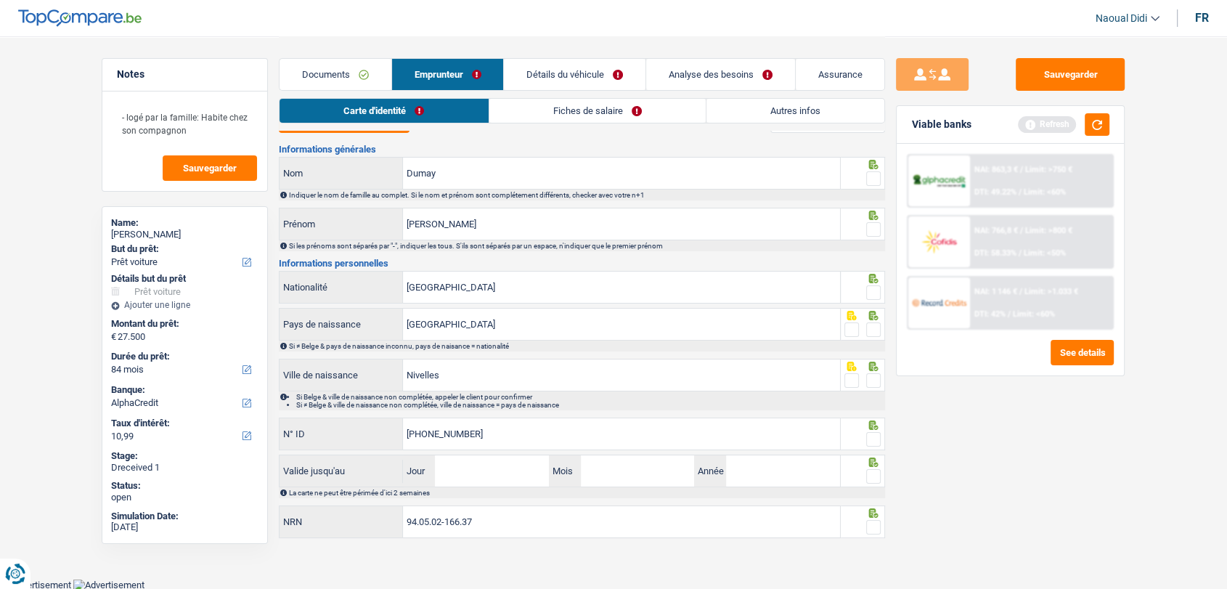
type input "[PHONE_NUMBER]"
click at [456, 470] on input "Jour" at bounding box center [491, 470] width 113 height 31
type input "12"
type input "05"
type input "2026"
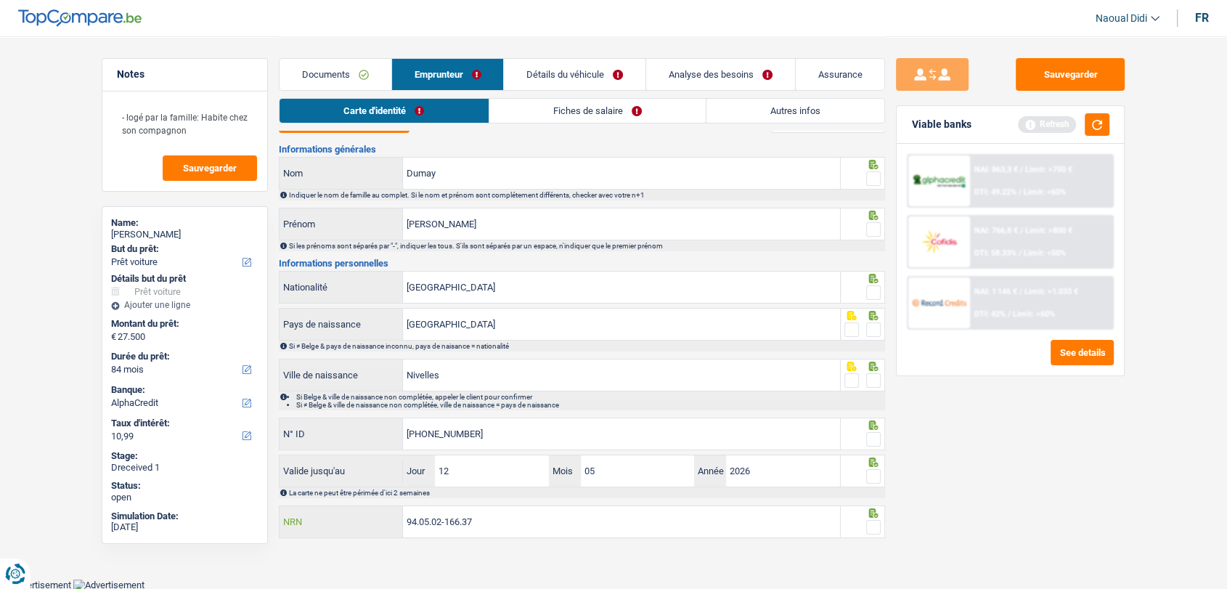
drag, startPoint x: 491, startPoint y: 521, endPoint x: 316, endPoint y: 507, distance: 175.5
click at [316, 507] on div "94.05.02-166.37 NRN" at bounding box center [559, 521] width 560 height 31
click at [1095, 75] on button "Sauvegarder" at bounding box center [1070, 74] width 109 height 33
click at [569, 118] on link "Fiches de salaire" at bounding box center [597, 111] width 216 height 24
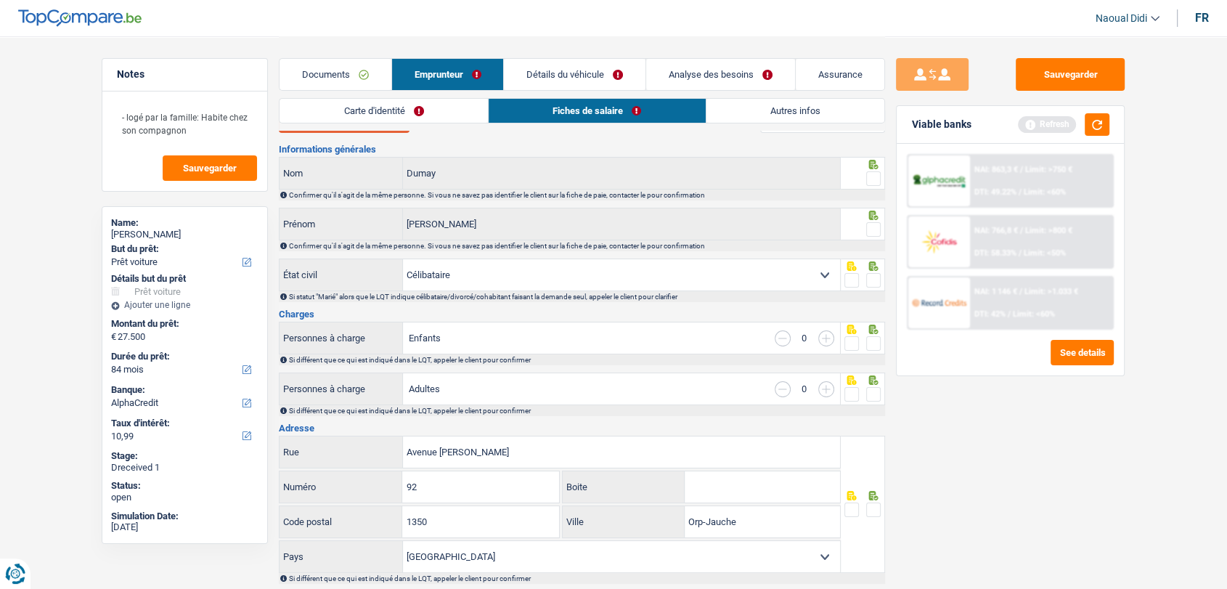
scroll to position [0, 0]
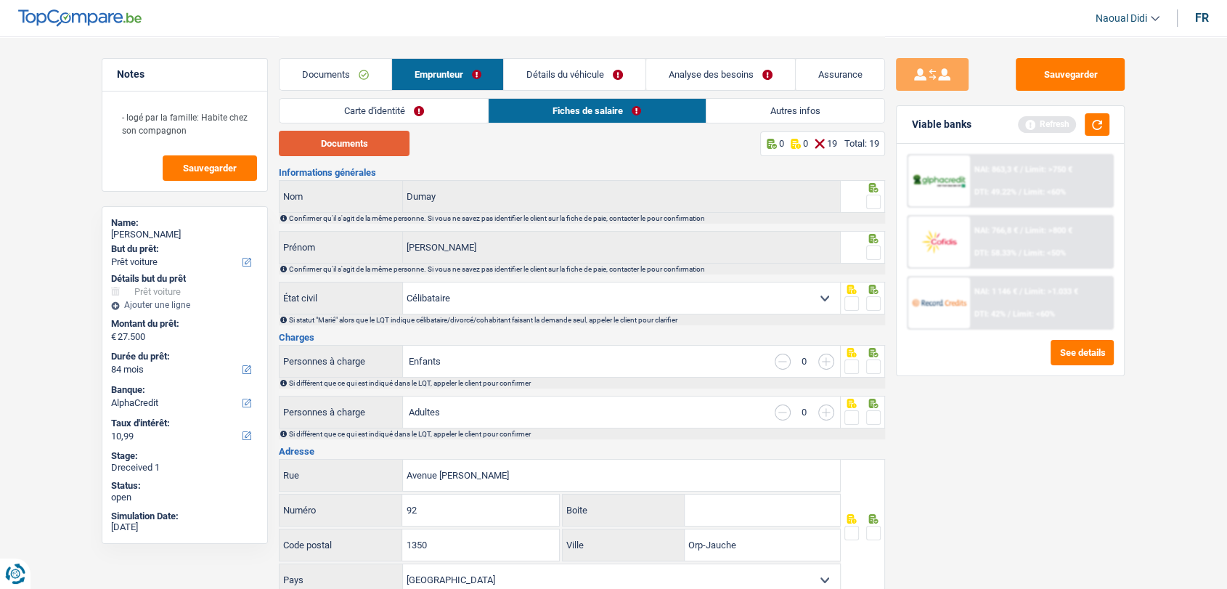
click at [354, 134] on button "Documents" at bounding box center [344, 143] width 131 height 25
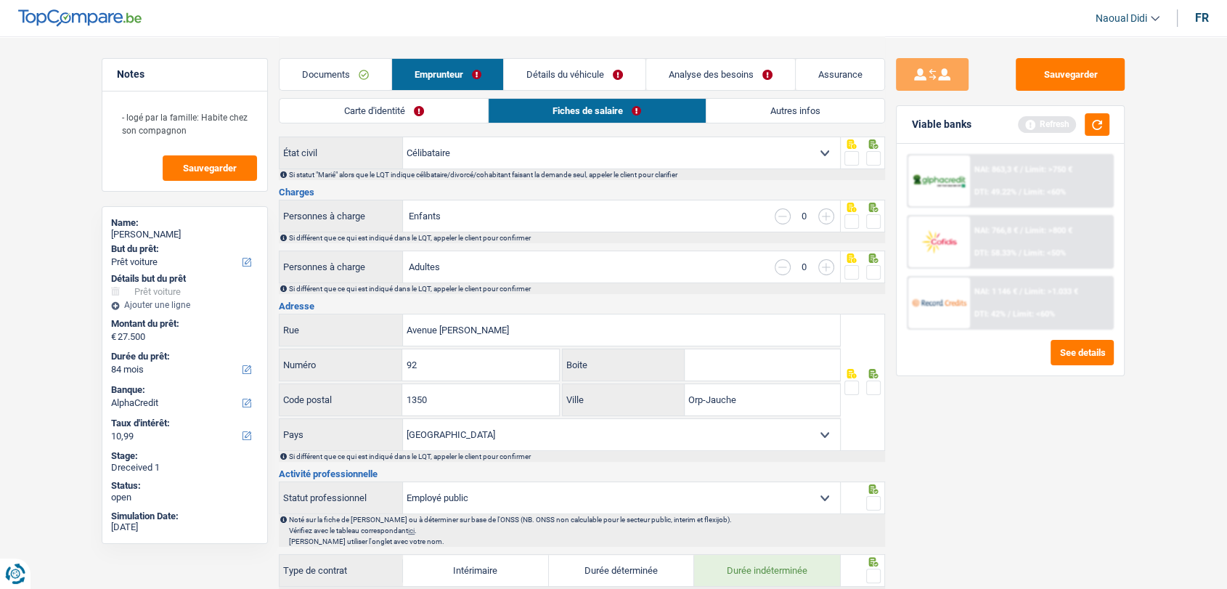
scroll to position [161, 0]
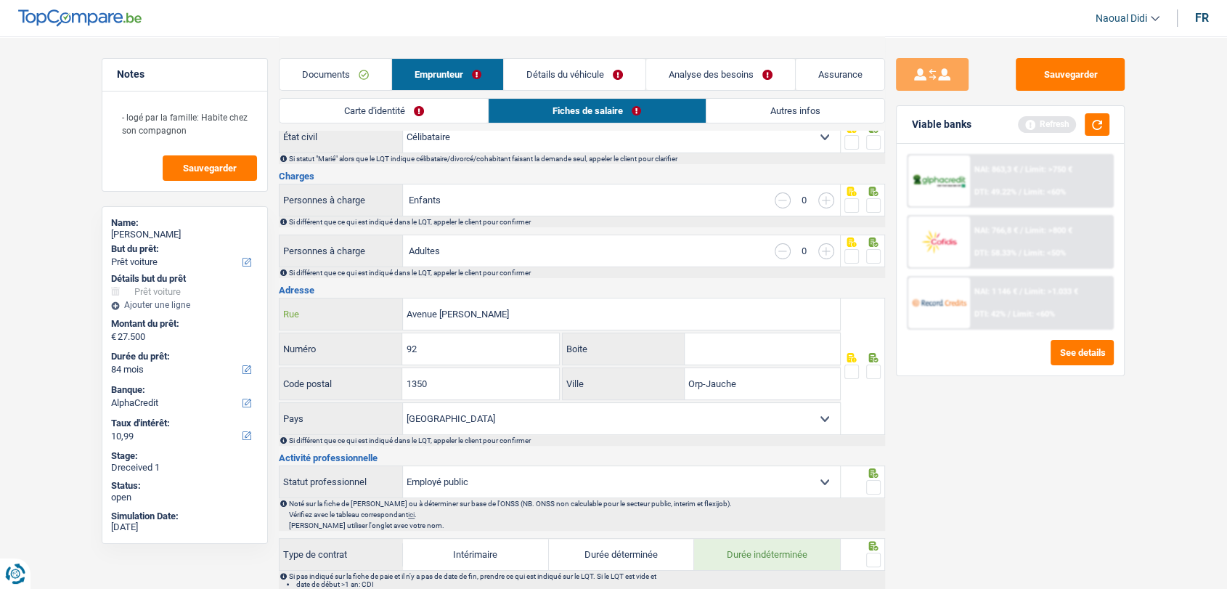
drag, startPoint x: 547, startPoint y: 319, endPoint x: 348, endPoint y: 319, distance: 199.6
click at [348, 319] on div "Avenue [PERSON_NAME] Rue" at bounding box center [559, 313] width 560 height 31
paste input ", 92 B-1350 ORP-JAUCHE"
drag, startPoint x: 518, startPoint y: 314, endPoint x: 638, endPoint y: 317, distance: 119.8
click at [638, 317] on input "[STREET_ADDRESS][PERSON_NAME]" at bounding box center [621, 313] width 437 height 31
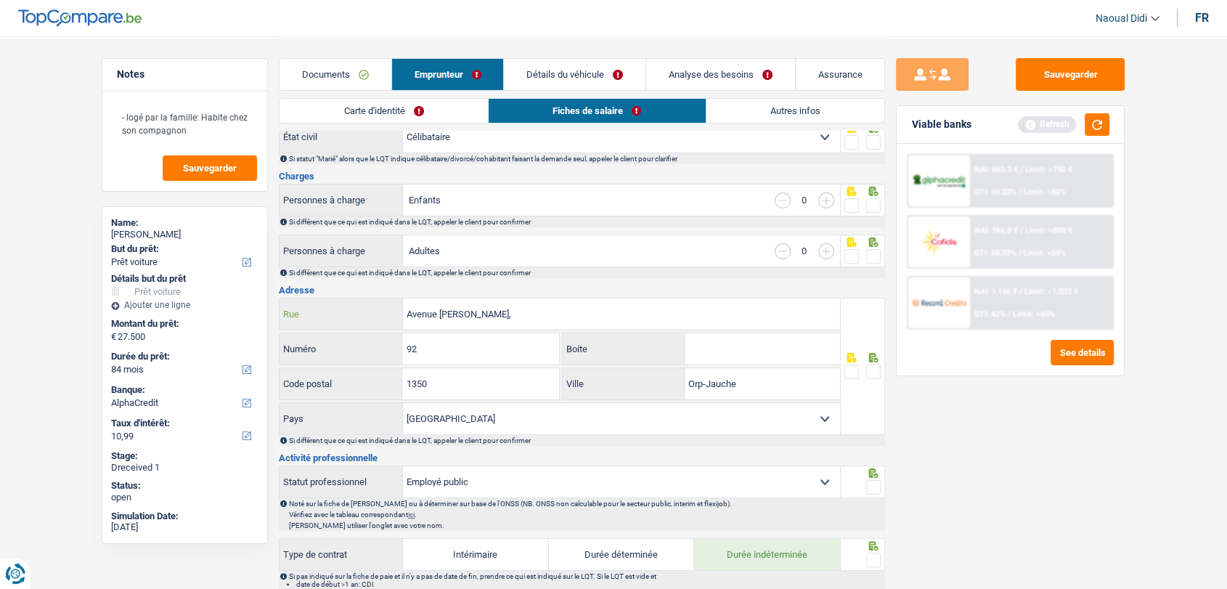
click at [638, 317] on input "Avenue [PERSON_NAME]," at bounding box center [621, 313] width 437 height 31
type input "Avenue [PERSON_NAME]"
click at [874, 366] on span at bounding box center [873, 371] width 15 height 15
click at [0, 0] on input "radio" at bounding box center [0, 0] width 0 height 0
click at [872, 260] on span at bounding box center [873, 256] width 15 height 15
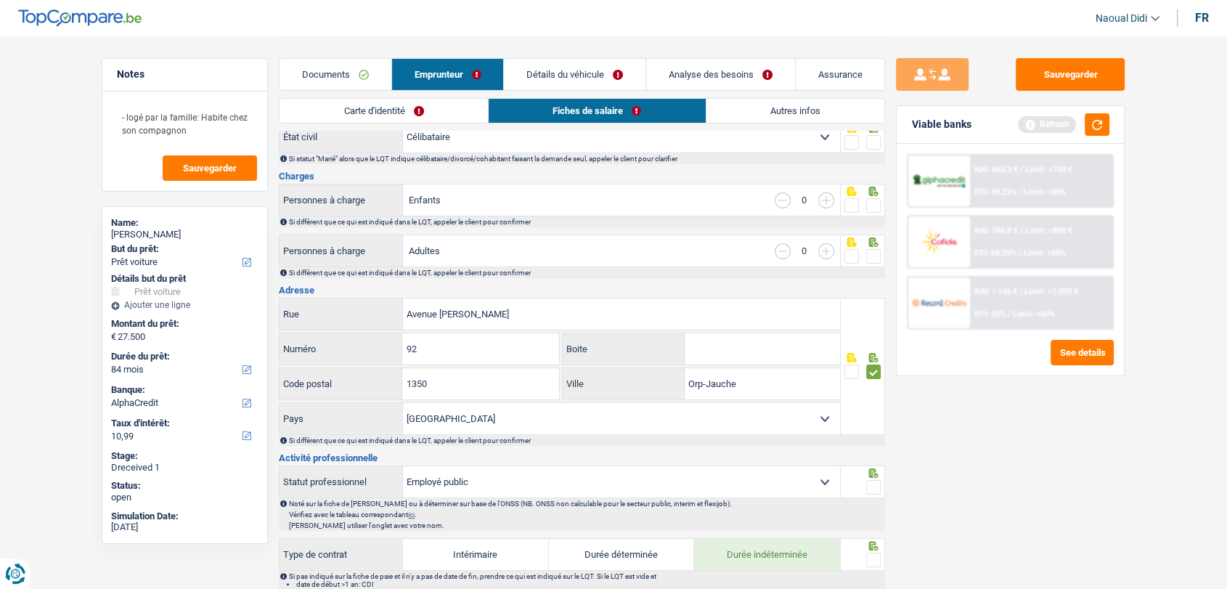
click at [0, 0] on input "radio" at bounding box center [0, 0] width 0 height 0
click at [877, 208] on span at bounding box center [873, 205] width 15 height 15
click at [0, 0] on input "radio" at bounding box center [0, 0] width 0 height 0
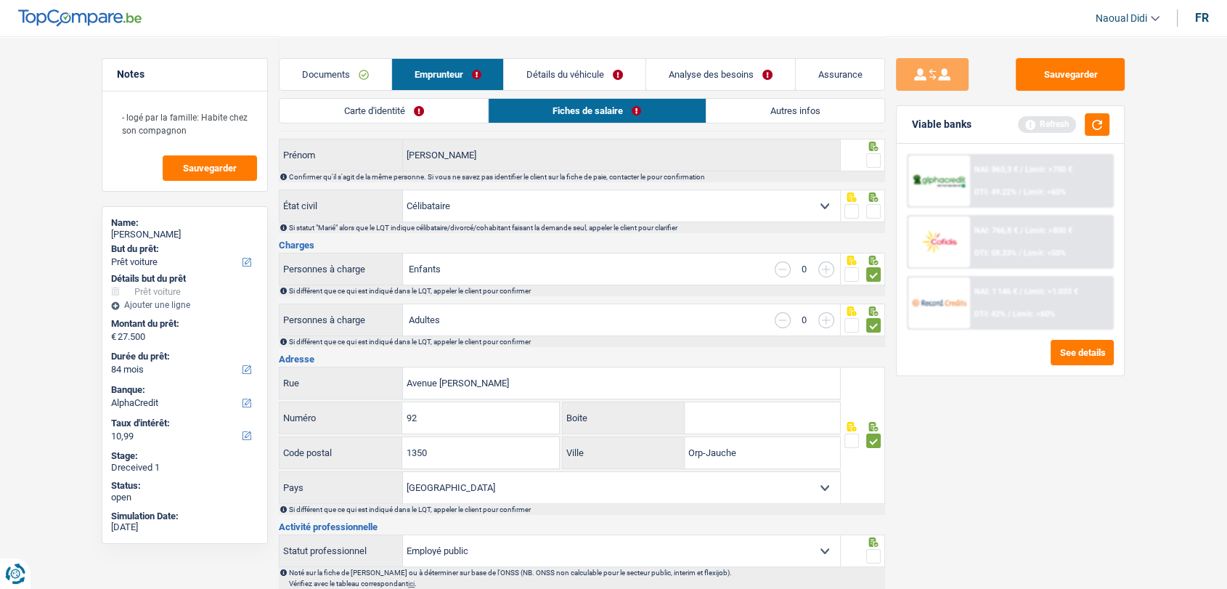
scroll to position [0, 0]
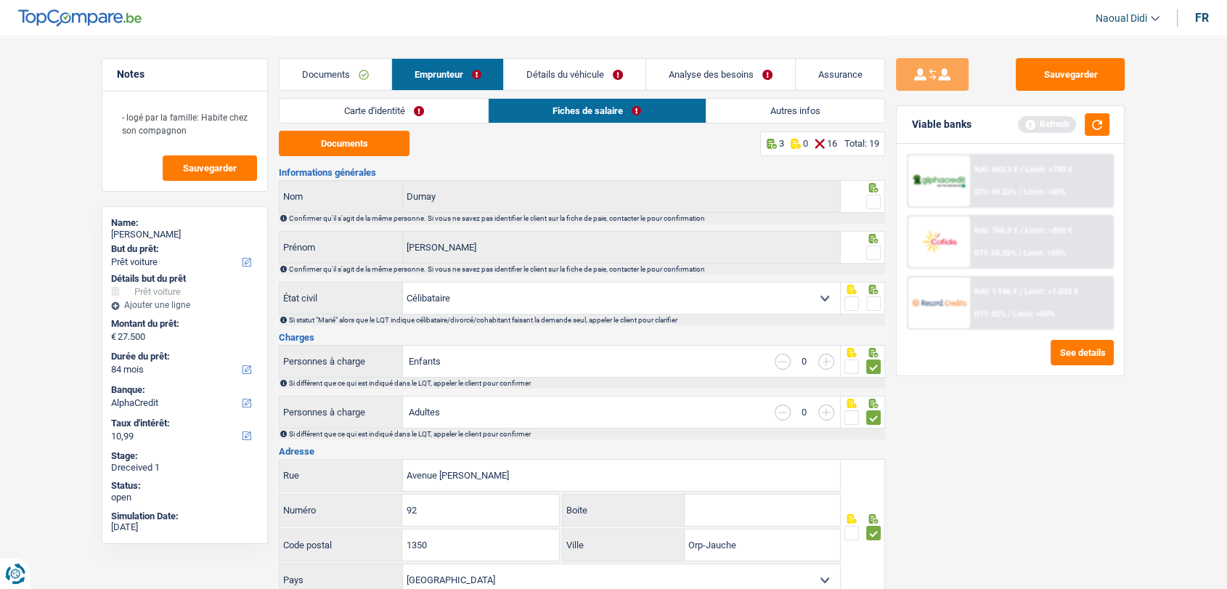
click at [873, 304] on span at bounding box center [873, 303] width 15 height 15
click at [0, 0] on input "radio" at bounding box center [0, 0] width 0 height 0
click at [871, 251] on span at bounding box center [873, 252] width 15 height 15
click at [0, 0] on input "radio" at bounding box center [0, 0] width 0 height 0
click at [873, 208] on span at bounding box center [873, 202] width 15 height 15
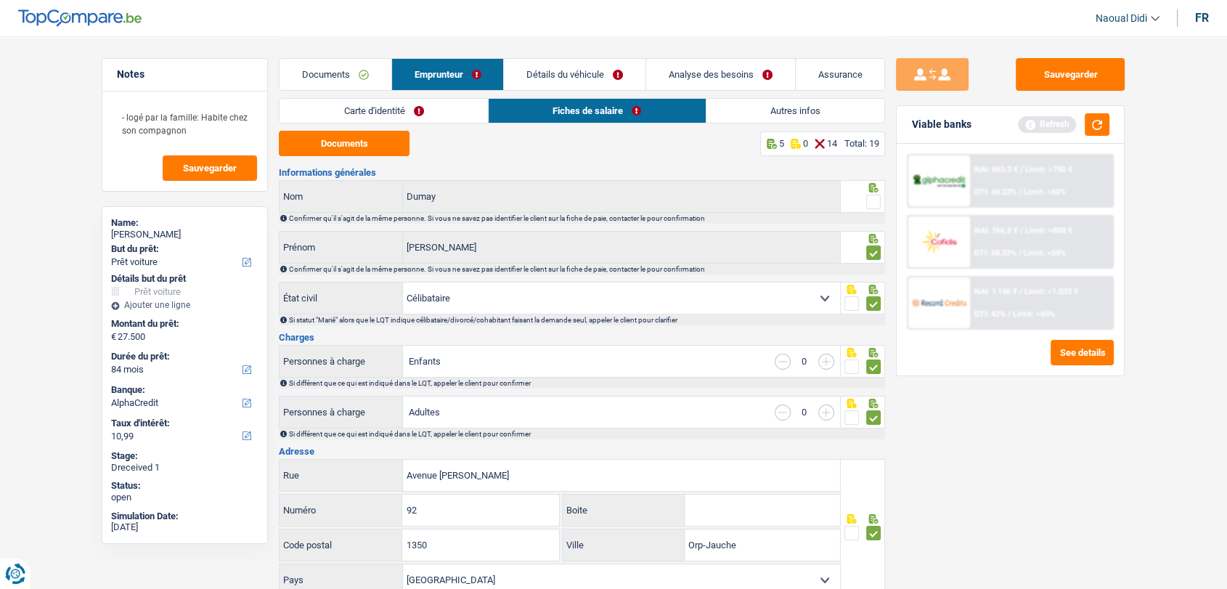
click at [0, 0] on input "radio" at bounding box center [0, 0] width 0 height 0
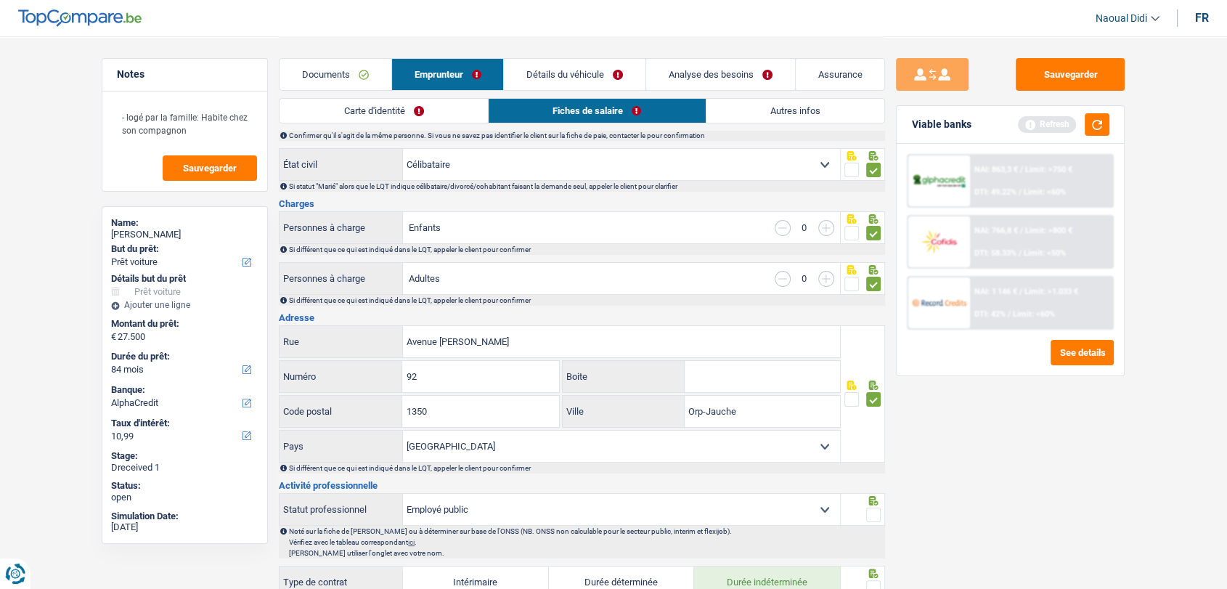
scroll to position [161, 0]
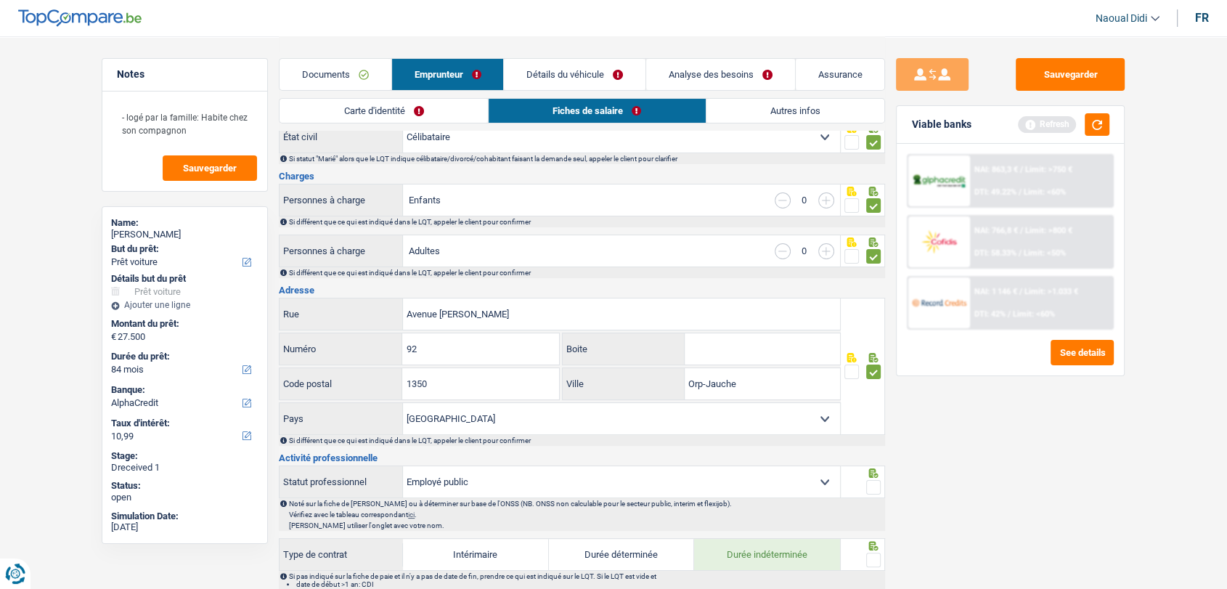
click at [879, 488] on span at bounding box center [873, 487] width 15 height 15
click at [0, 0] on input "radio" at bounding box center [0, 0] width 0 height 0
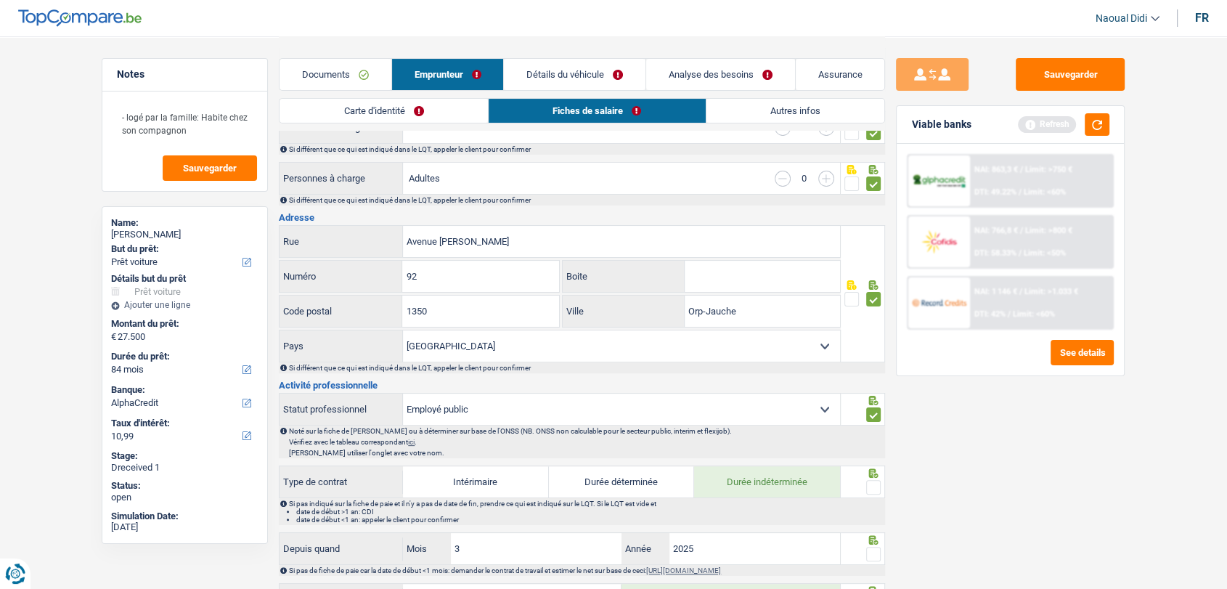
scroll to position [322, 0]
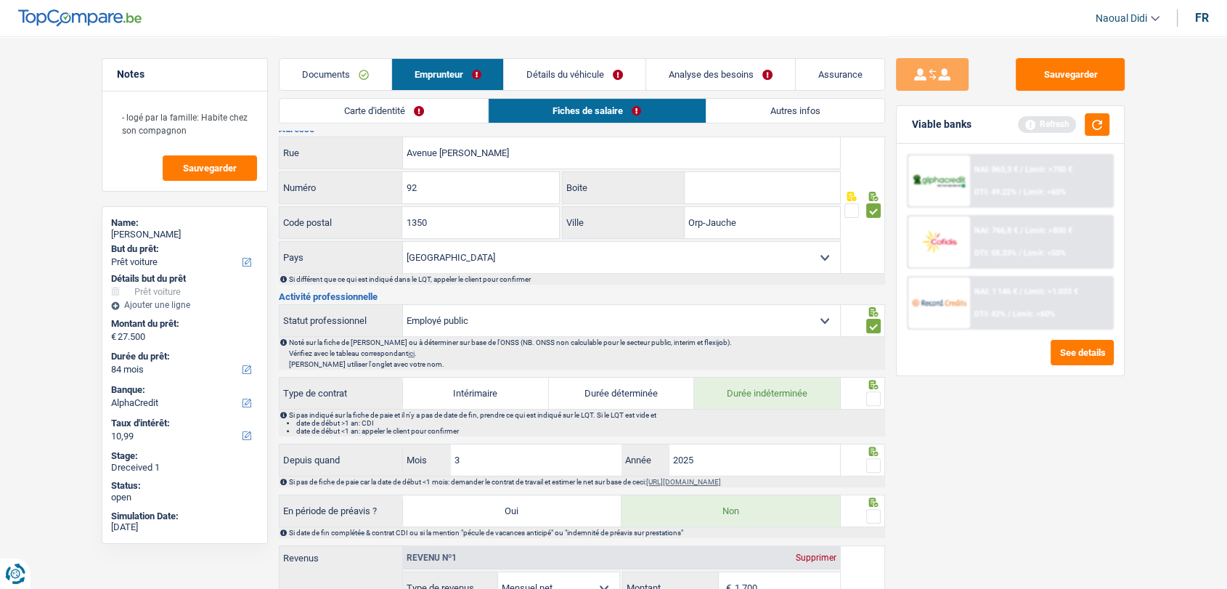
click at [540, 309] on select "Ouvrier Employé privé Employé public Invalide Indépendant Pensionné Chômeur Mut…" at bounding box center [621, 320] width 437 height 31
select select "privateEmployee"
click at [403, 305] on select "Ouvrier Employé privé Employé public Invalide Indépendant Pensionné Chômeur Mut…" at bounding box center [621, 320] width 437 height 31
radio input "false"
checkbox input "false"
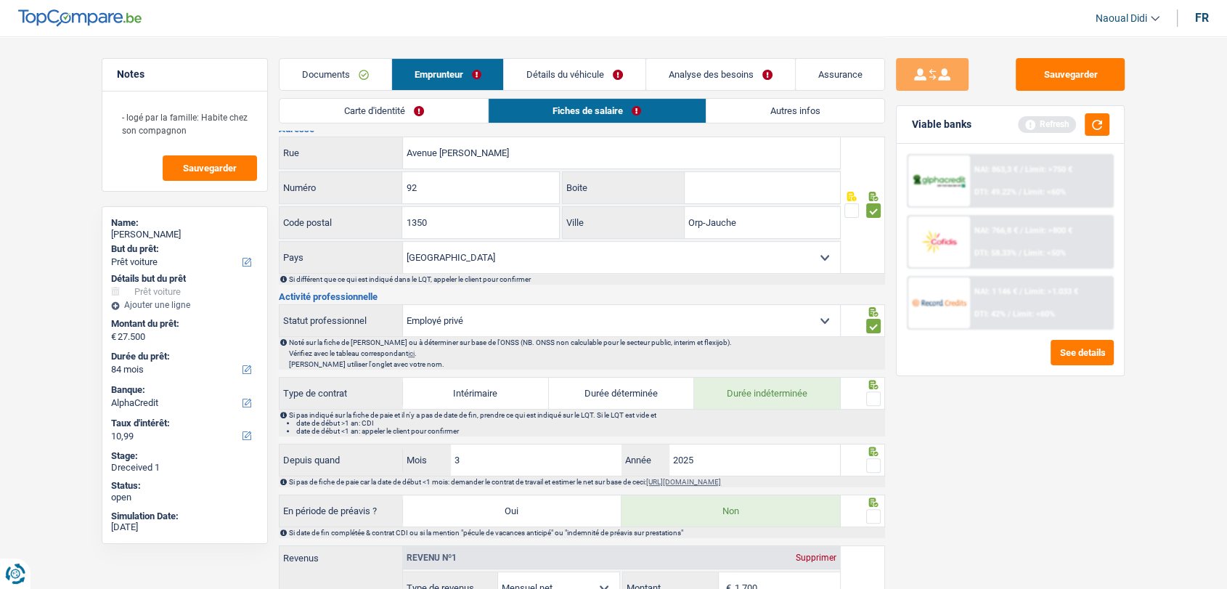
radio input "false"
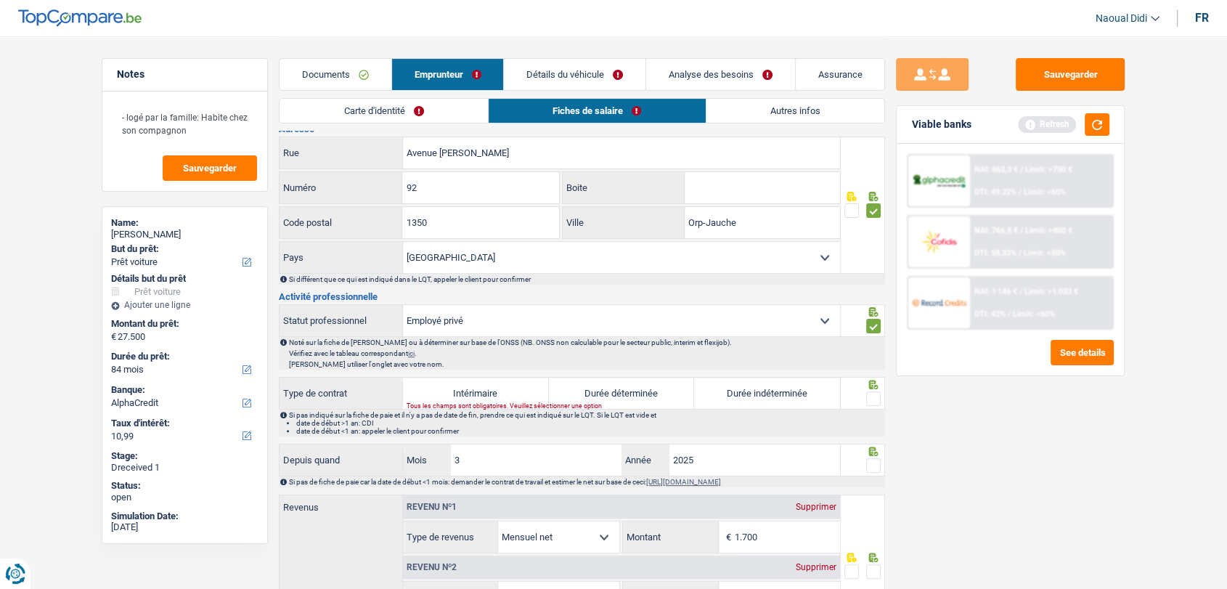
click at [773, 393] on label "Durée indéterminée" at bounding box center [767, 392] width 146 height 31
click at [773, 393] on input "Durée indéterminée" at bounding box center [767, 392] width 146 height 31
radio input "true"
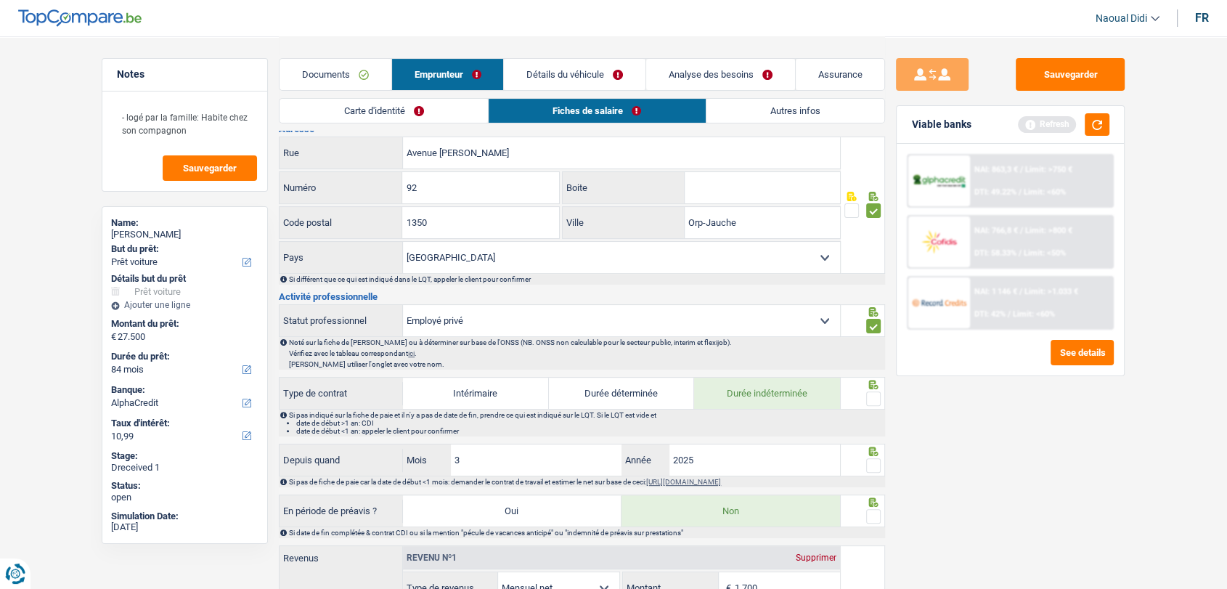
click at [871, 396] on span at bounding box center [873, 398] width 15 height 15
click at [0, 0] on input "radio" at bounding box center [0, 0] width 0 height 0
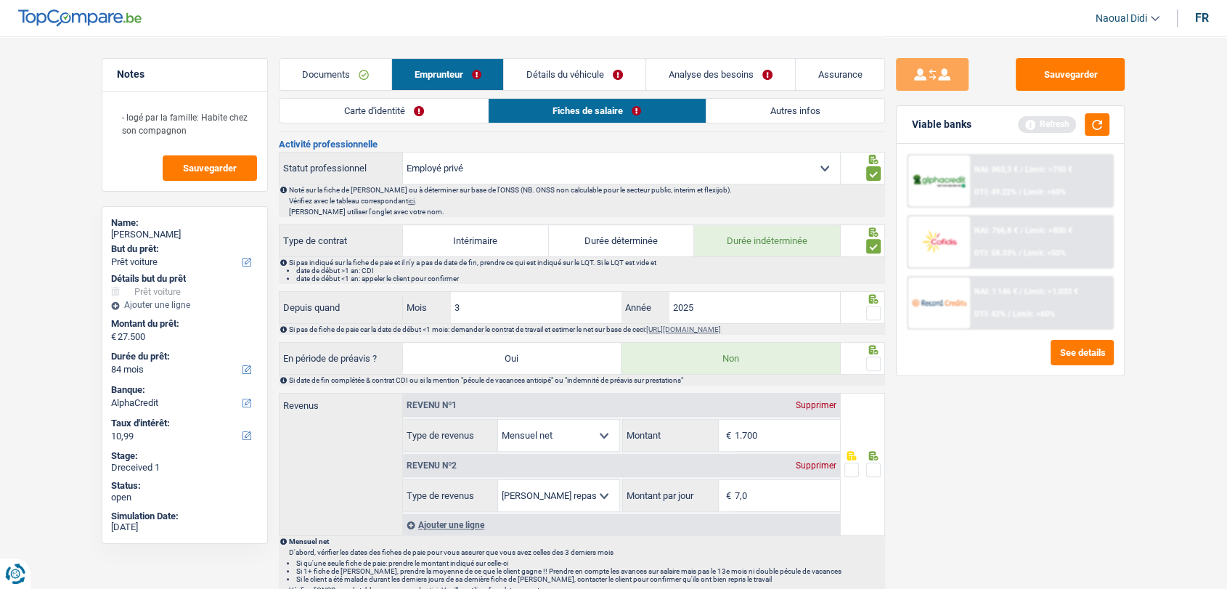
scroll to position [483, 0]
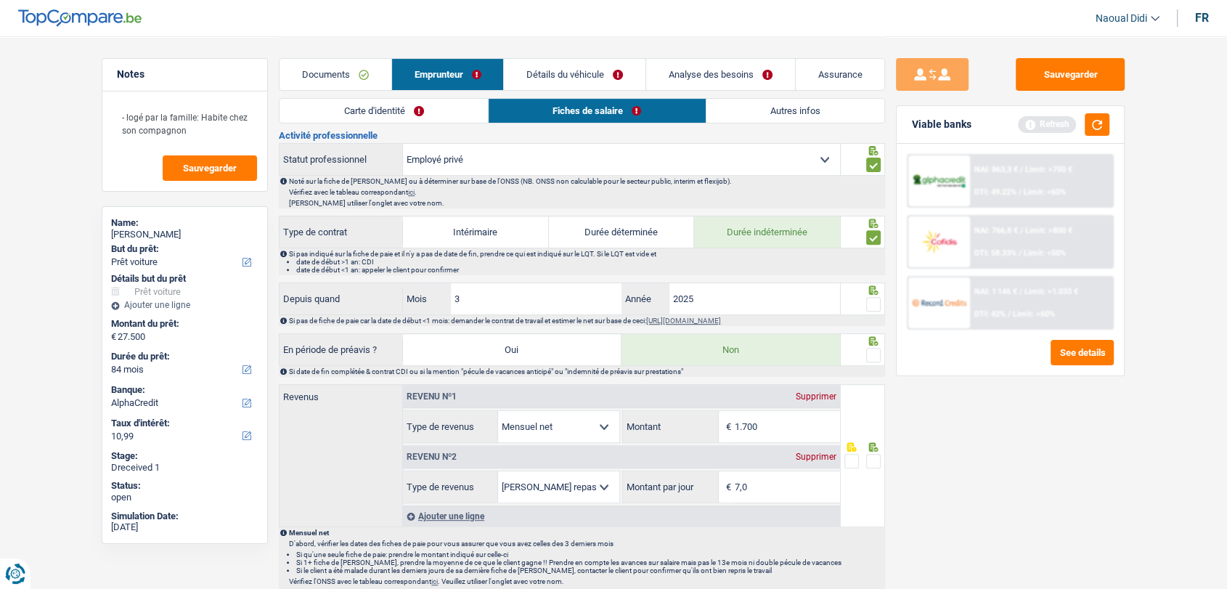
click at [868, 302] on span at bounding box center [873, 304] width 15 height 15
click at [0, 0] on input "radio" at bounding box center [0, 0] width 0 height 0
click at [873, 352] on span at bounding box center [873, 355] width 15 height 15
click at [0, 0] on input "radio" at bounding box center [0, 0] width 0 height 0
click at [780, 421] on input "1.700" at bounding box center [787, 426] width 105 height 31
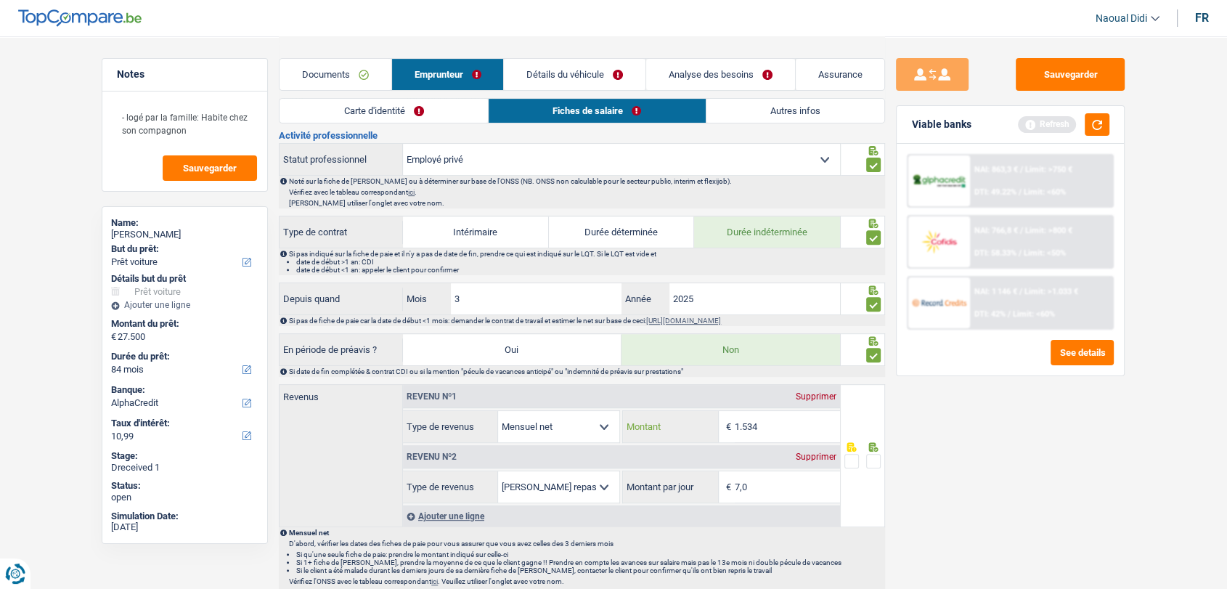
type input "1.534"
click at [873, 455] on span at bounding box center [873, 461] width 15 height 15
click at [0, 0] on input "radio" at bounding box center [0, 0] width 0 height 0
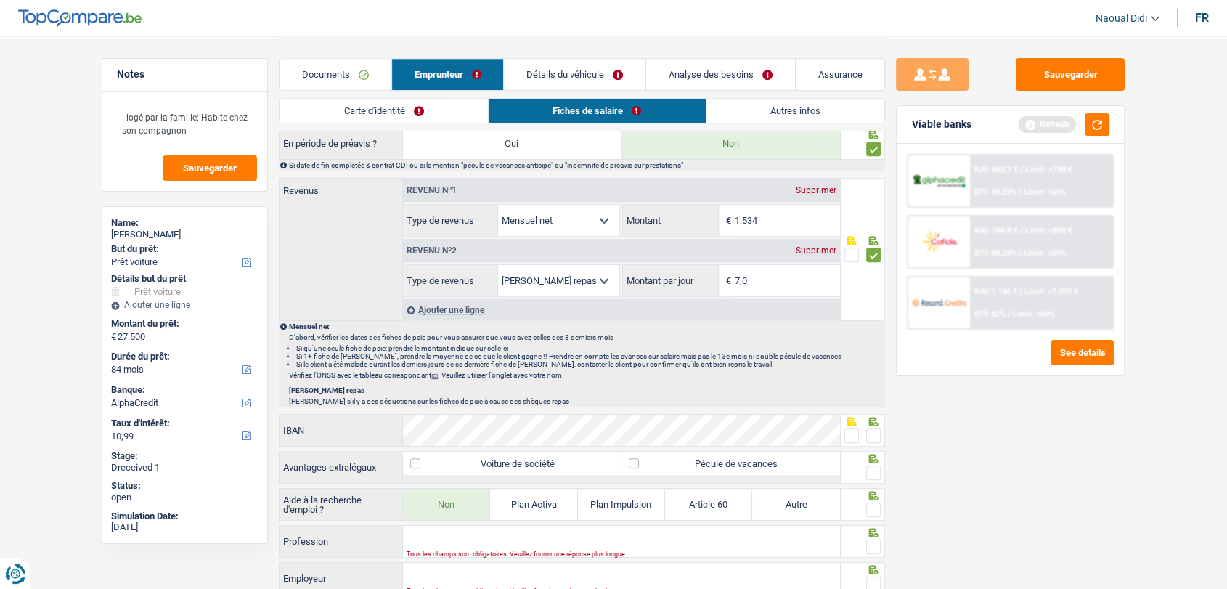
scroll to position [726, 0]
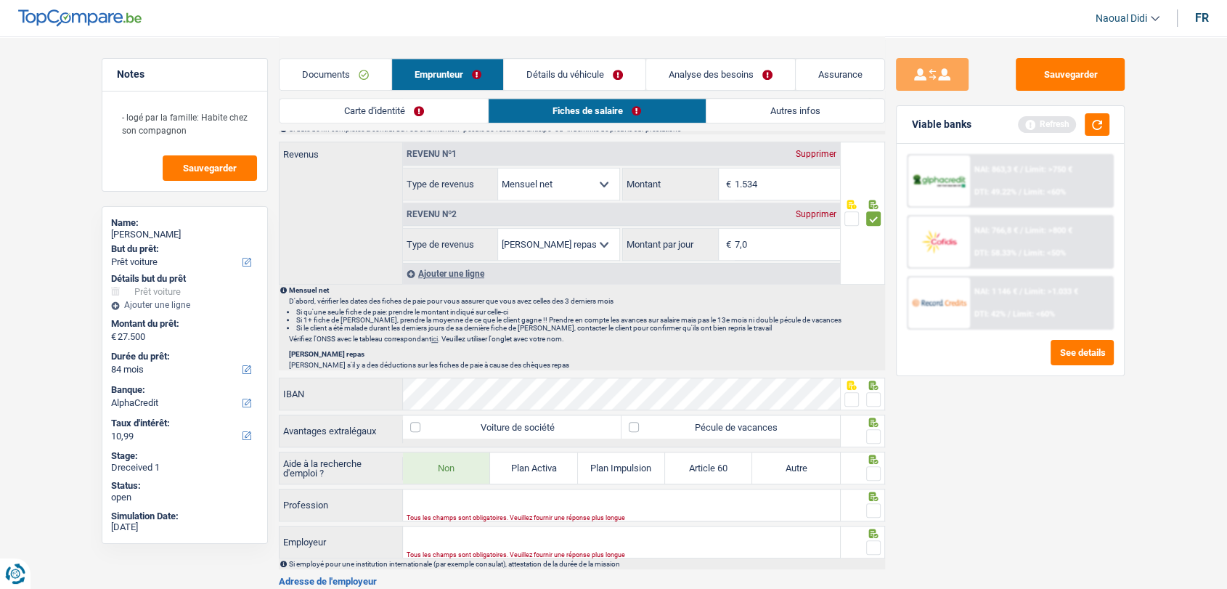
click at [848, 396] on span at bounding box center [851, 399] width 15 height 15
click at [0, 0] on input "radio" at bounding box center [0, 0] width 0 height 0
click at [872, 433] on span at bounding box center [873, 436] width 15 height 15
click at [0, 0] on input "radio" at bounding box center [0, 0] width 0 height 0
click at [759, 418] on label "Pécule de vacances" at bounding box center [730, 426] width 219 height 23
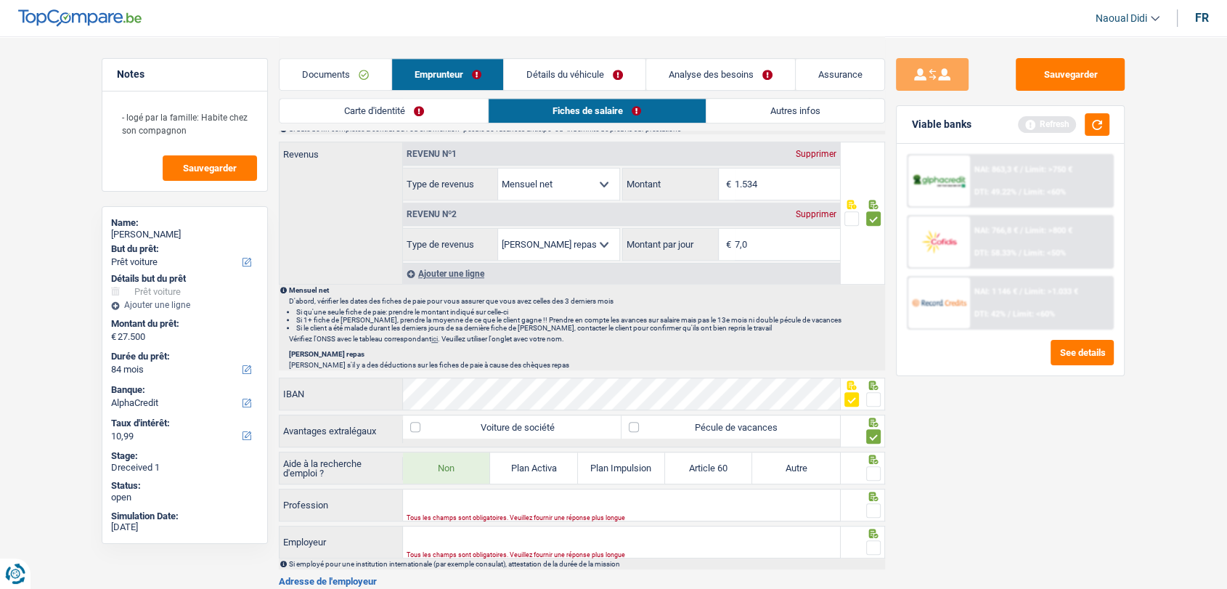
click at [759, 418] on input "Pécule de vacances" at bounding box center [730, 426] width 219 height 23
checkbox input "true"
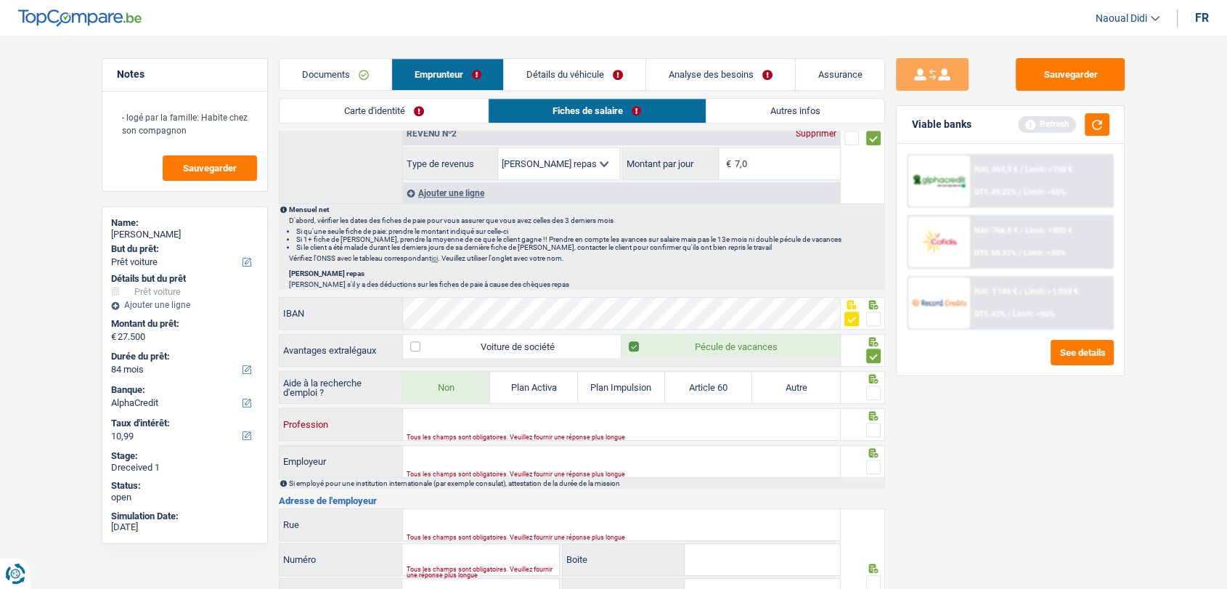
click at [466, 423] on input "Profession" at bounding box center [621, 424] width 437 height 31
type input "Aide ménagère"
click at [449, 455] on input "Employeur" at bounding box center [621, 461] width 437 height 31
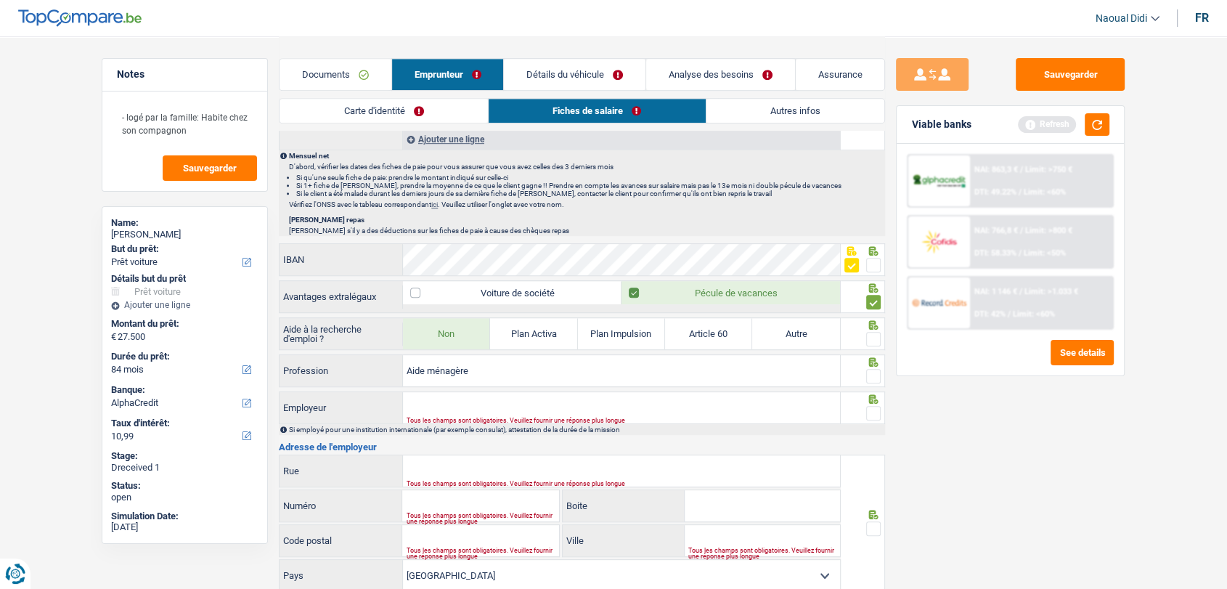
scroll to position [968, 0]
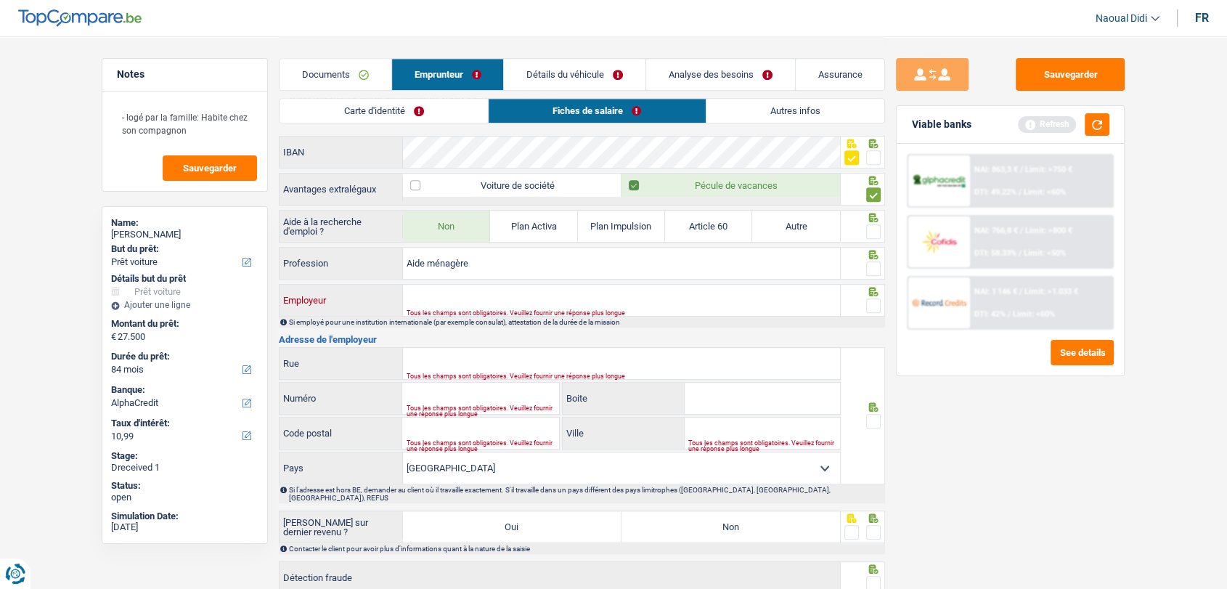
click at [457, 294] on input "Employeur" at bounding box center [621, 300] width 437 height 31
paste input "SA HOME CLEAN SERVICES"
type input "SA HOME CLEAN SERVICES"
click at [486, 373] on div "Tous les champs sont obligatoires. Veuillez fournir une réponse plus longue" at bounding box center [601, 376] width 388 height 6
click at [482, 359] on input "Rue" at bounding box center [621, 363] width 437 height 31
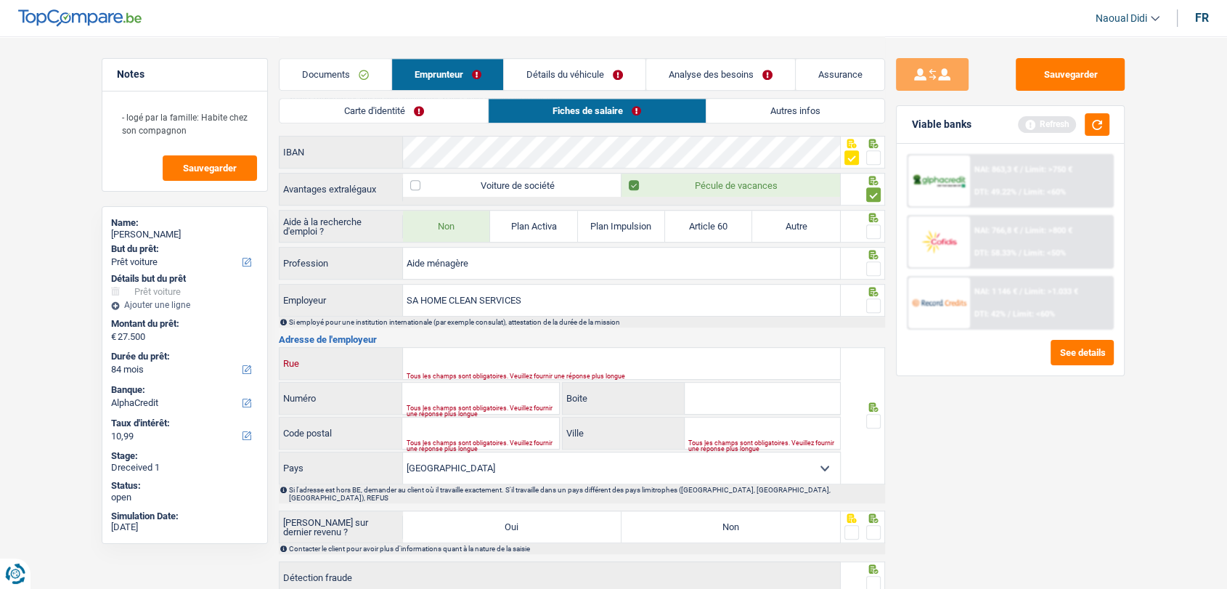
paste input "Rue René Copette, 14 B-5020 VEDRIN"
drag, startPoint x: 486, startPoint y: 359, endPoint x: 497, endPoint y: 358, distance: 11.0
click at [497, 358] on input "Rue René Copette, 14 B-5020 VEDRIN" at bounding box center [621, 363] width 437 height 31
type input "Rue René Copette, B-5020 VEDRIN"
click at [483, 389] on input "Numéro" at bounding box center [480, 398] width 156 height 31
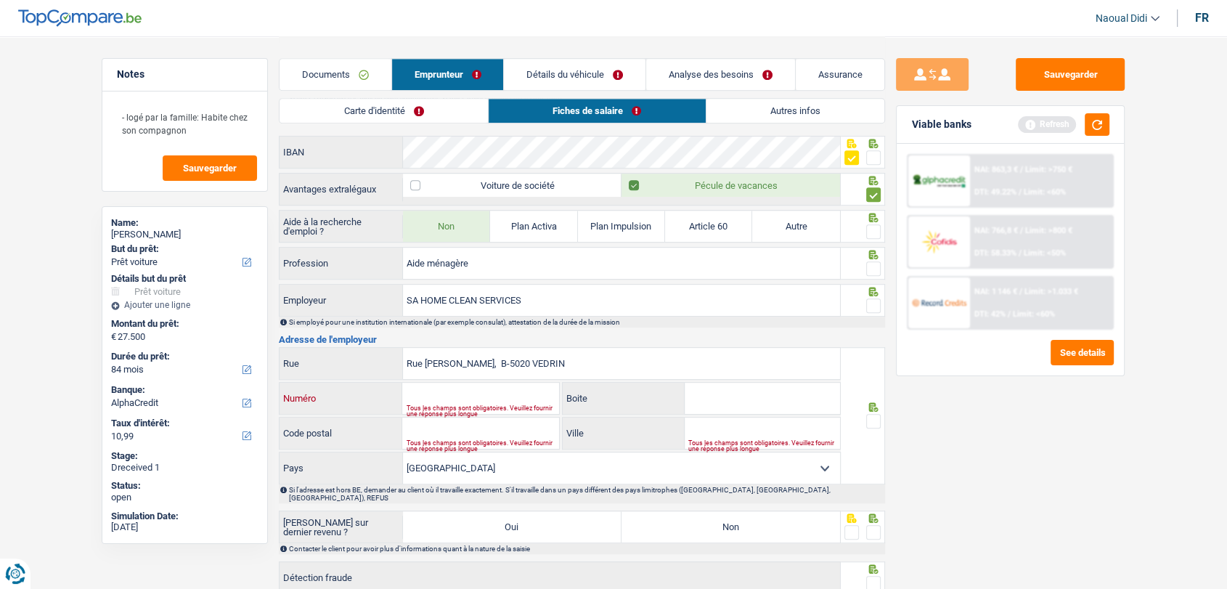
paste input "14"
type input "14"
drag, startPoint x: 497, startPoint y: 359, endPoint x: 516, endPoint y: 356, distance: 19.7
click at [516, 356] on input "Rue René Copette, B-5020 VEDRIN" at bounding box center [621, 363] width 437 height 31
type input "Rue René Copette, B- VEDRIN"
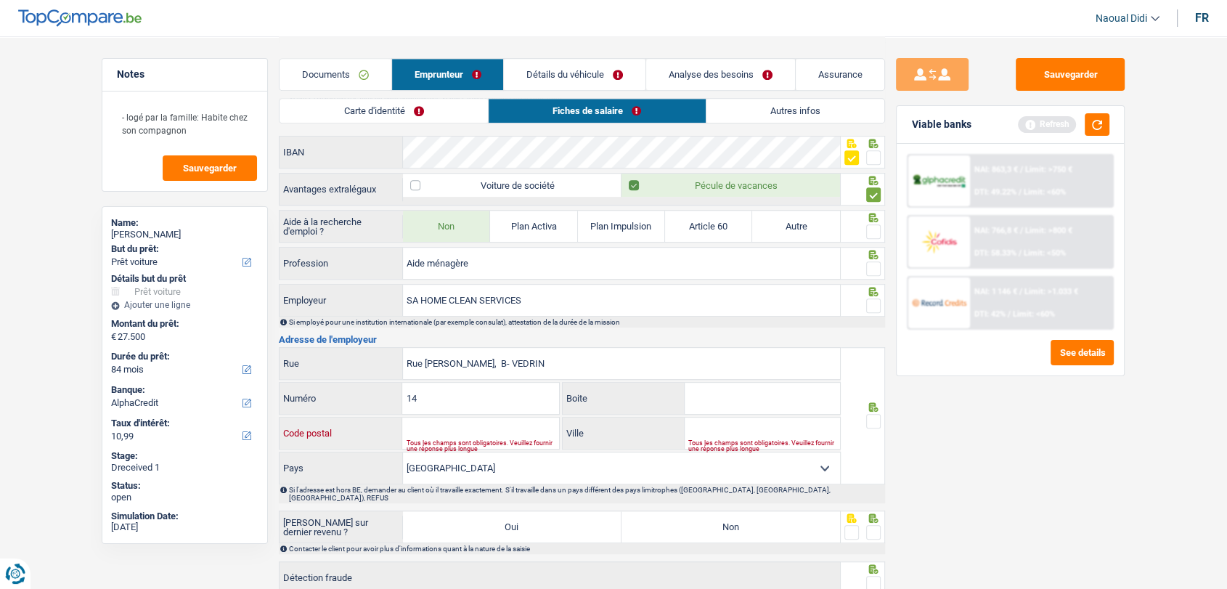
click at [445, 422] on input "Code postal" at bounding box center [480, 432] width 156 height 31
paste input "5020"
type input "5020"
drag, startPoint x: 505, startPoint y: 356, endPoint x: 534, endPoint y: 356, distance: 28.3
click at [534, 356] on input "Rue René Copette, B- VEDRIN" at bounding box center [621, 363] width 437 height 31
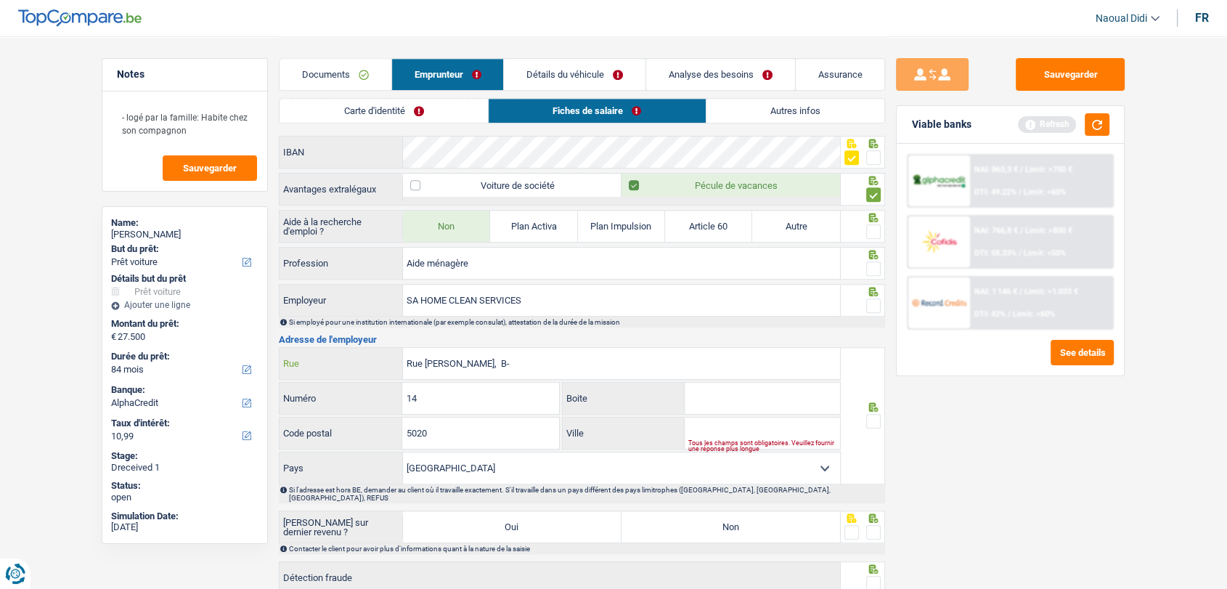
type input "Rue René Copette, B-"
click at [721, 430] on input "Ville" at bounding box center [762, 432] width 155 height 31
paste input "VEDRIN"
type input "VEDRIN"
click at [510, 367] on input "Rue René Copette, B-" at bounding box center [621, 363] width 437 height 31
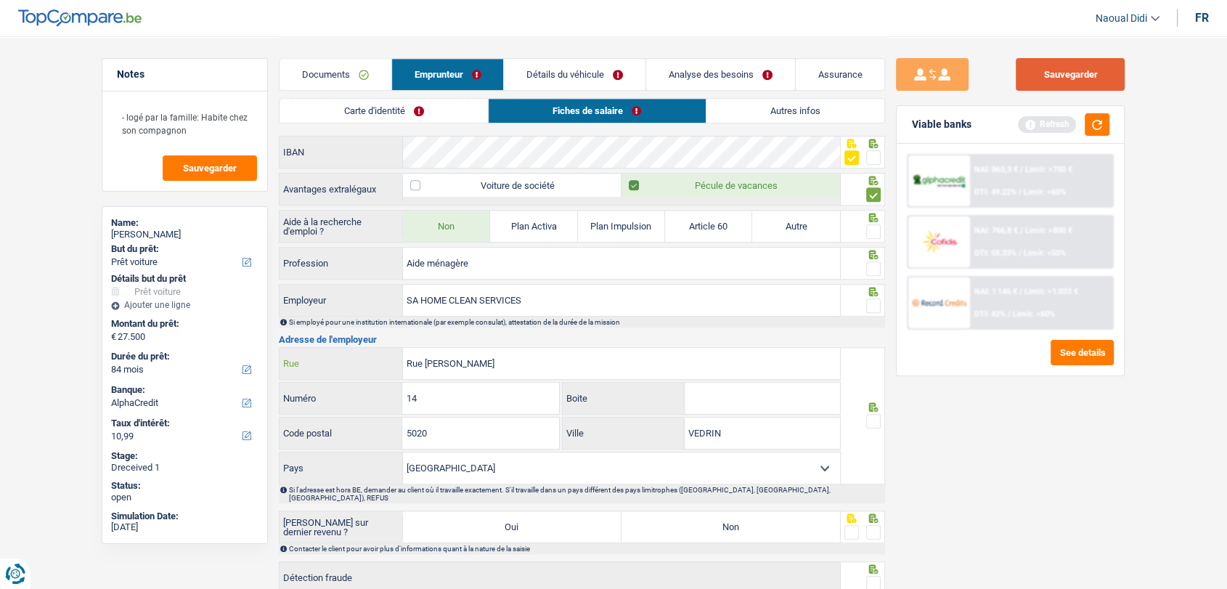
type input "Rue René Copette"
click at [1080, 77] on button "Sauvegarder" at bounding box center [1070, 74] width 109 height 33
click at [874, 228] on span at bounding box center [873, 231] width 15 height 15
click at [0, 0] on input "radio" at bounding box center [0, 0] width 0 height 0
click at [872, 261] on span at bounding box center [873, 268] width 15 height 15
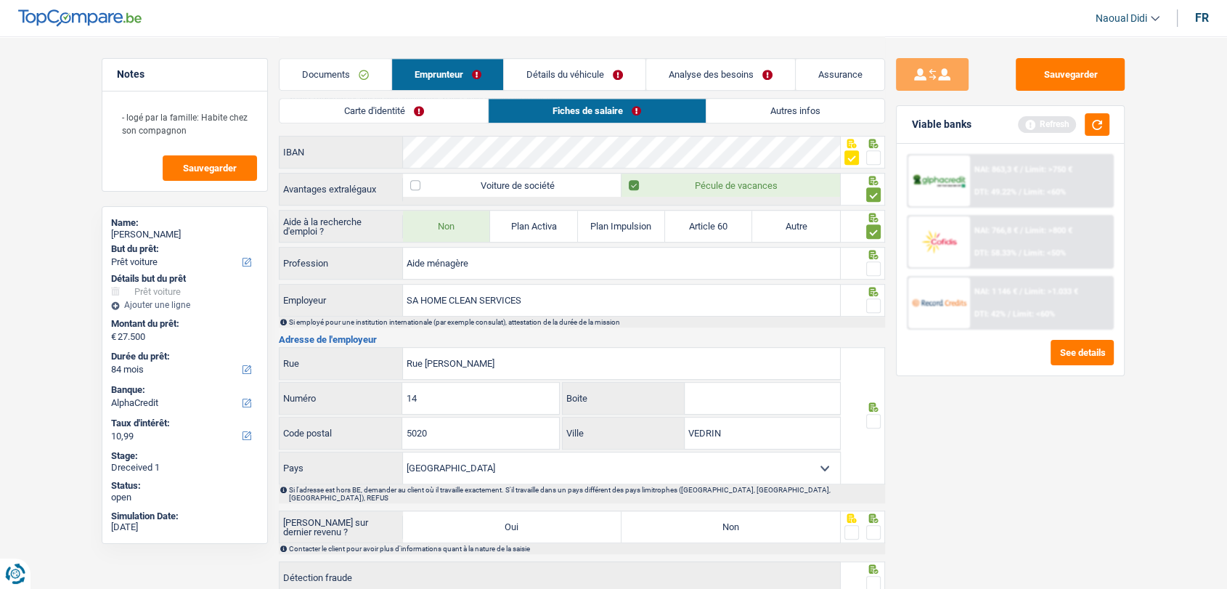
click at [0, 0] on input "radio" at bounding box center [0, 0] width 0 height 0
click at [871, 298] on span at bounding box center [873, 305] width 15 height 15
click at [0, 0] on input "radio" at bounding box center [0, 0] width 0 height 0
click at [870, 417] on span at bounding box center [873, 421] width 15 height 15
click at [0, 0] on input "radio" at bounding box center [0, 0] width 0 height 0
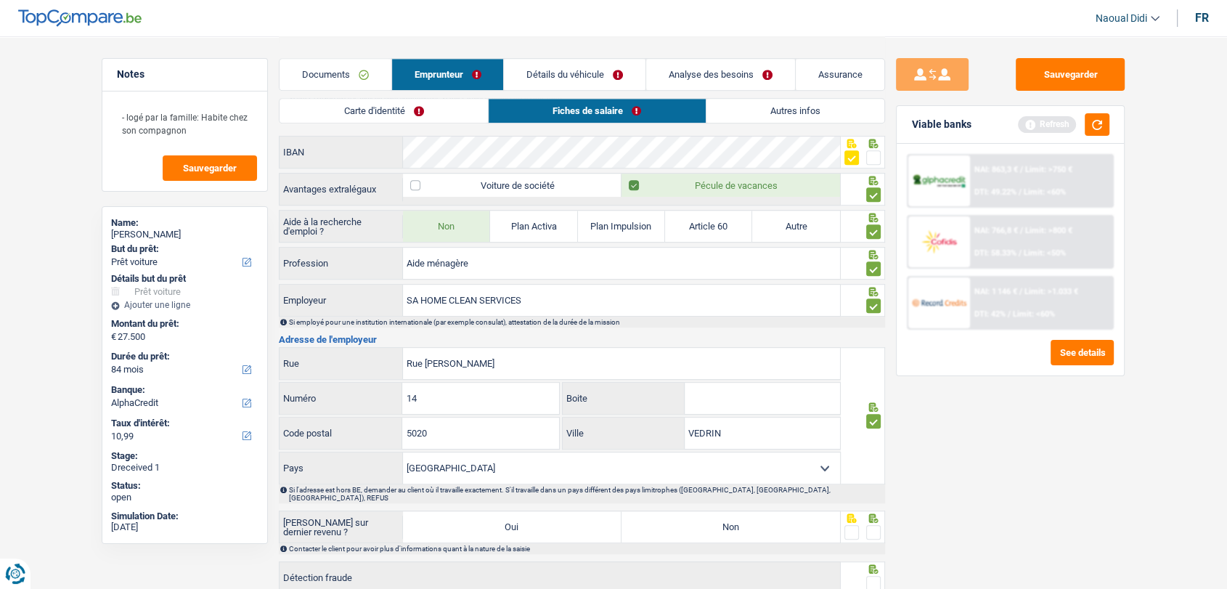
click at [797, 517] on label "Non" at bounding box center [730, 526] width 219 height 31
click at [797, 517] on input "Non" at bounding box center [730, 526] width 219 height 31
radio input "true"
click at [875, 525] on span at bounding box center [873, 532] width 15 height 15
click at [0, 0] on input "radio" at bounding box center [0, 0] width 0 height 0
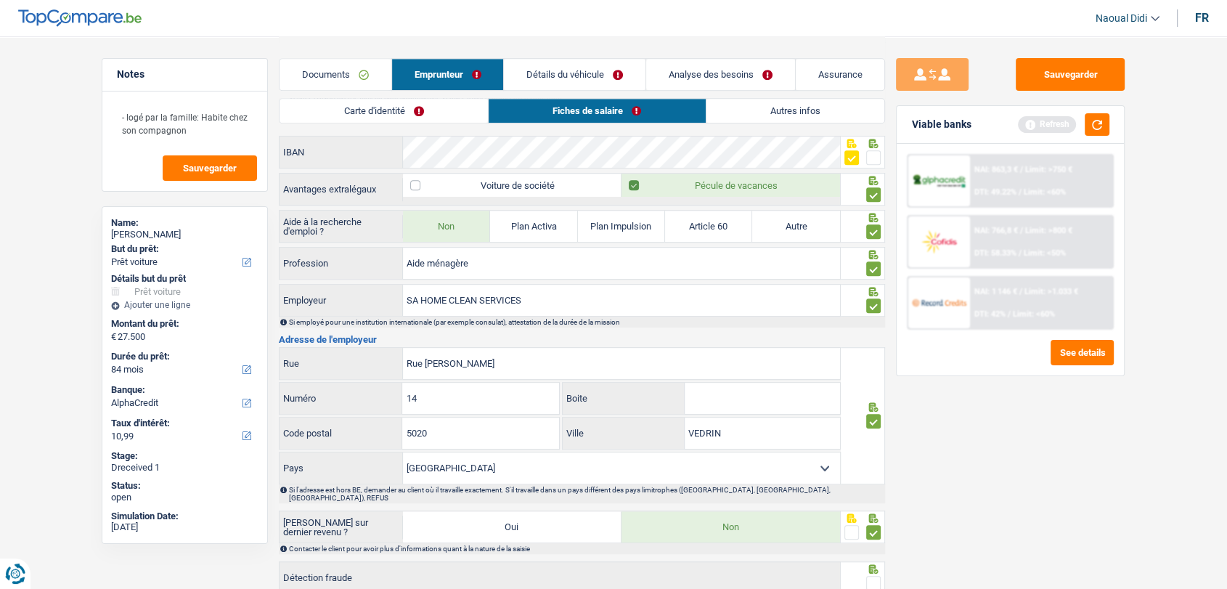
click at [873, 576] on span at bounding box center [873, 583] width 15 height 15
click at [0, 0] on input "radio" at bounding box center [0, 0] width 0 height 0
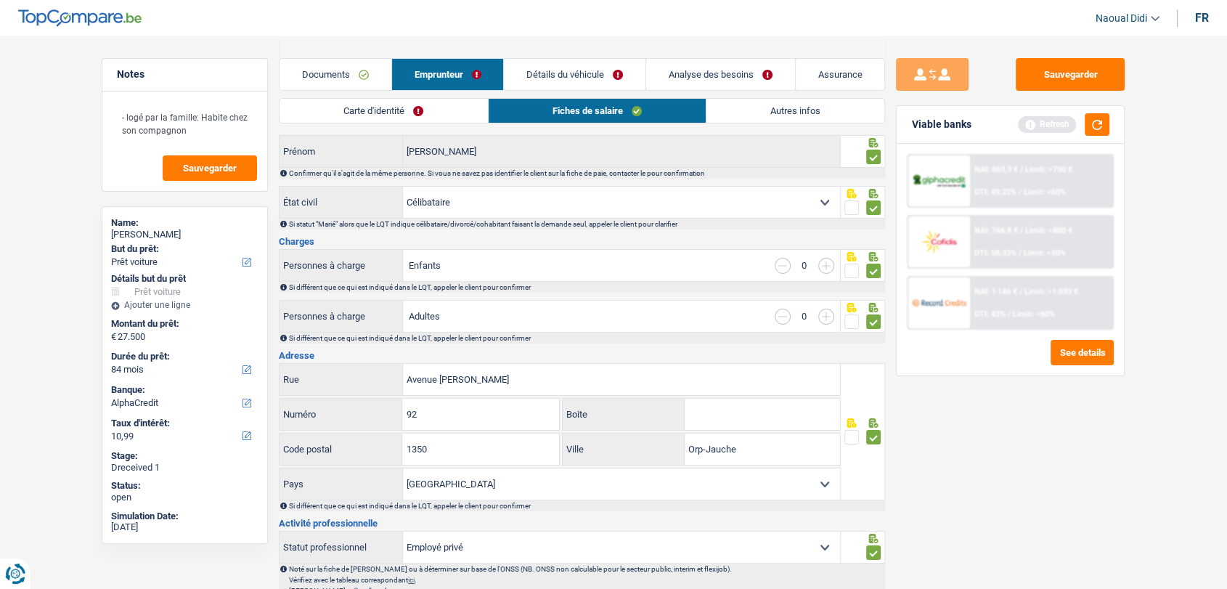
scroll to position [0, 0]
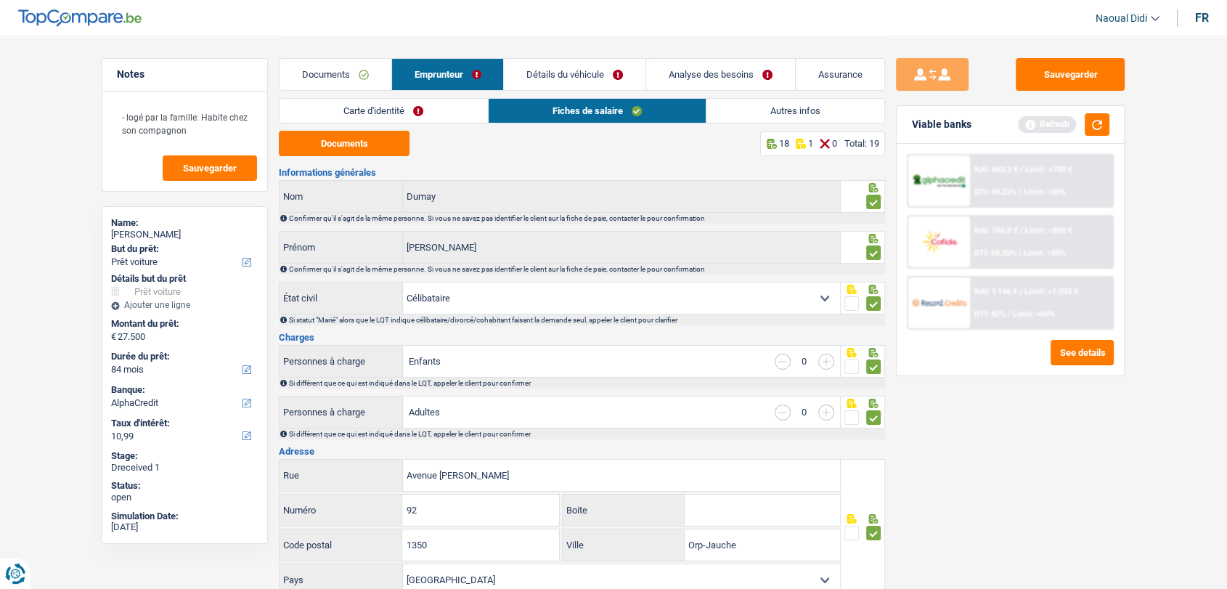
click at [566, 78] on link "Détails du véhicule" at bounding box center [575, 74] width 142 height 31
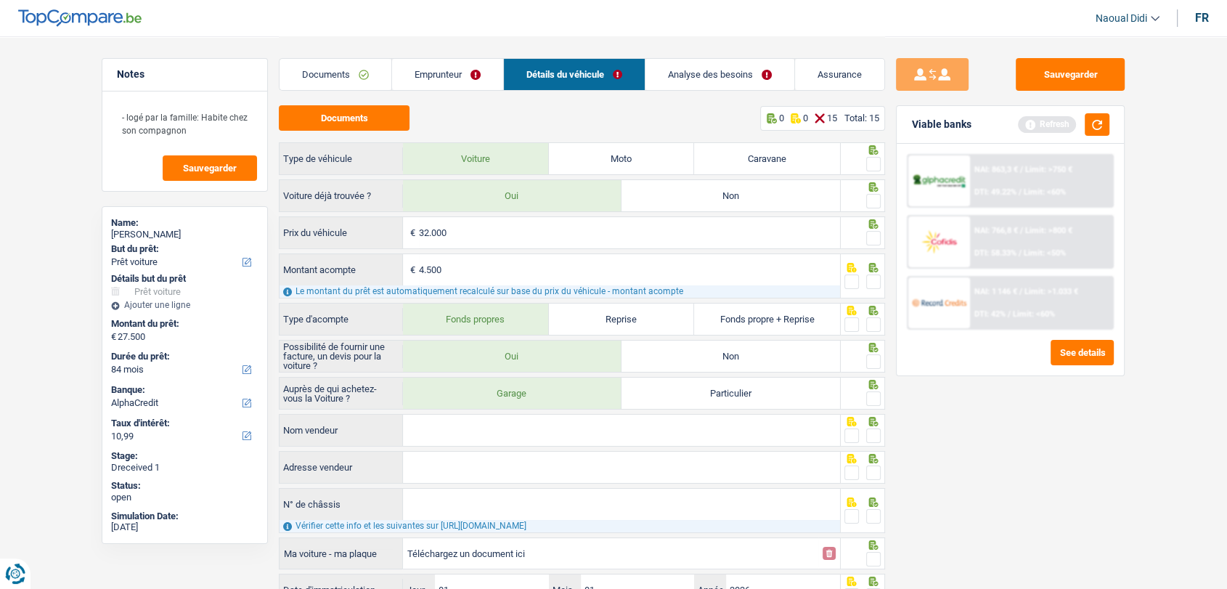
click at [873, 162] on span at bounding box center [873, 164] width 15 height 15
click at [0, 0] on input "radio" at bounding box center [0, 0] width 0 height 0
click at [877, 202] on span at bounding box center [873, 201] width 15 height 15
click at [0, 0] on input "radio" at bounding box center [0, 0] width 0 height 0
click at [873, 241] on span at bounding box center [873, 238] width 15 height 15
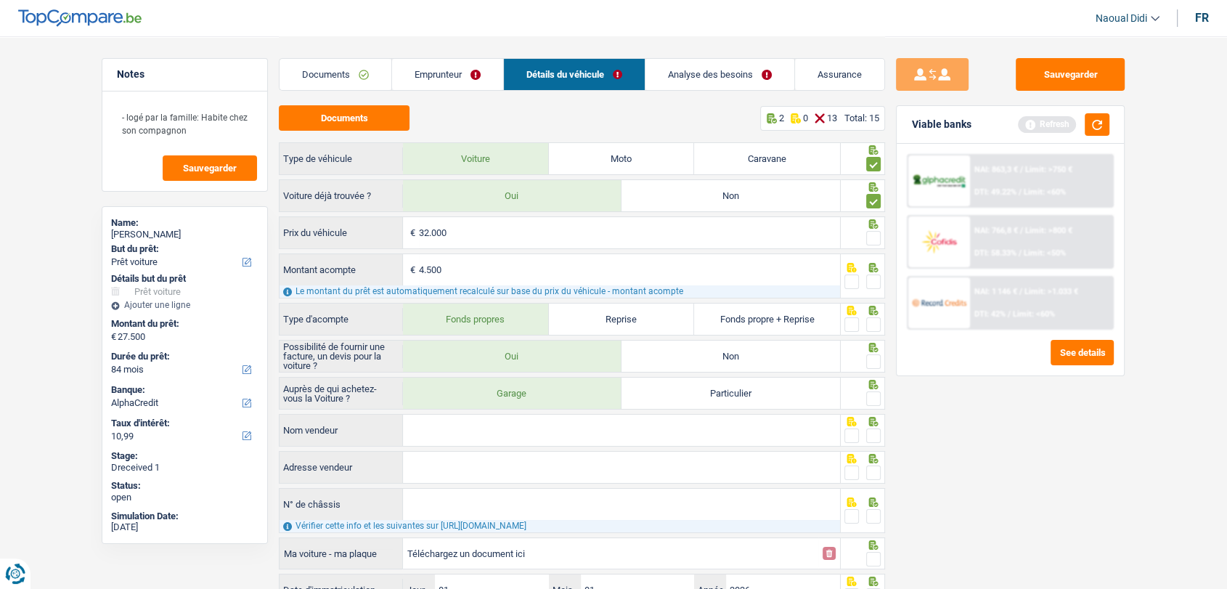
click at [0, 0] on input "radio" at bounding box center [0, 0] width 0 height 0
click at [875, 284] on span at bounding box center [873, 281] width 15 height 15
click at [0, 0] on input "radio" at bounding box center [0, 0] width 0 height 0
click at [873, 325] on span at bounding box center [873, 324] width 15 height 15
click at [0, 0] on input "radio" at bounding box center [0, 0] width 0 height 0
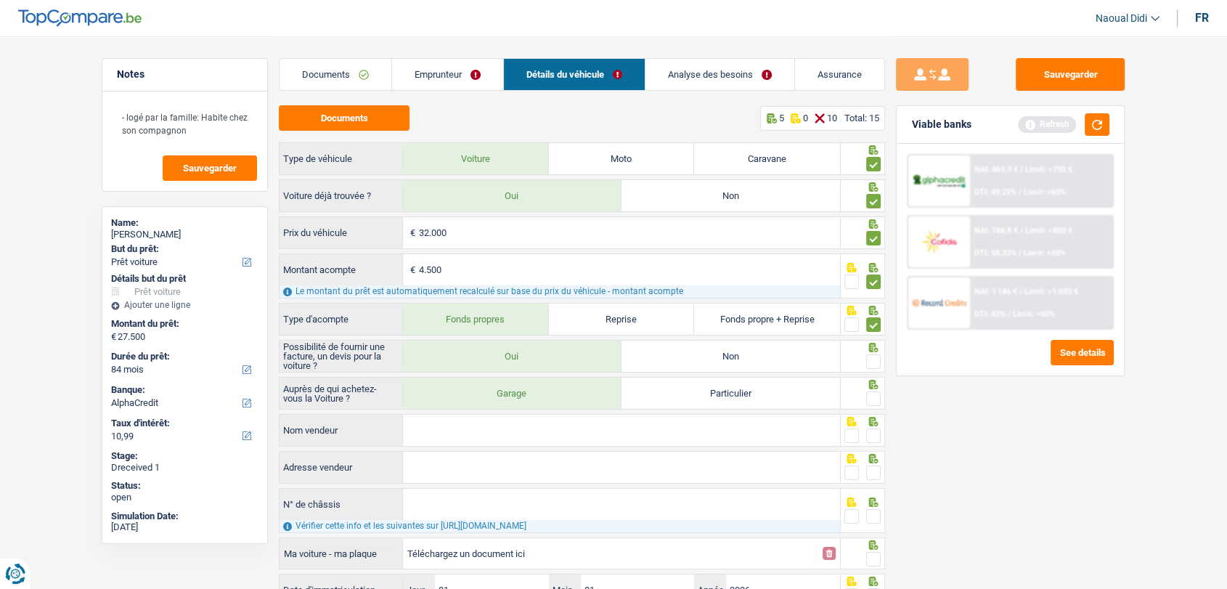
click at [874, 364] on span at bounding box center [873, 361] width 15 height 15
click at [0, 0] on input "radio" at bounding box center [0, 0] width 0 height 0
click at [874, 392] on span at bounding box center [873, 398] width 15 height 15
click at [0, 0] on input "radio" at bounding box center [0, 0] width 0 height 0
click at [846, 434] on span at bounding box center [851, 435] width 15 height 15
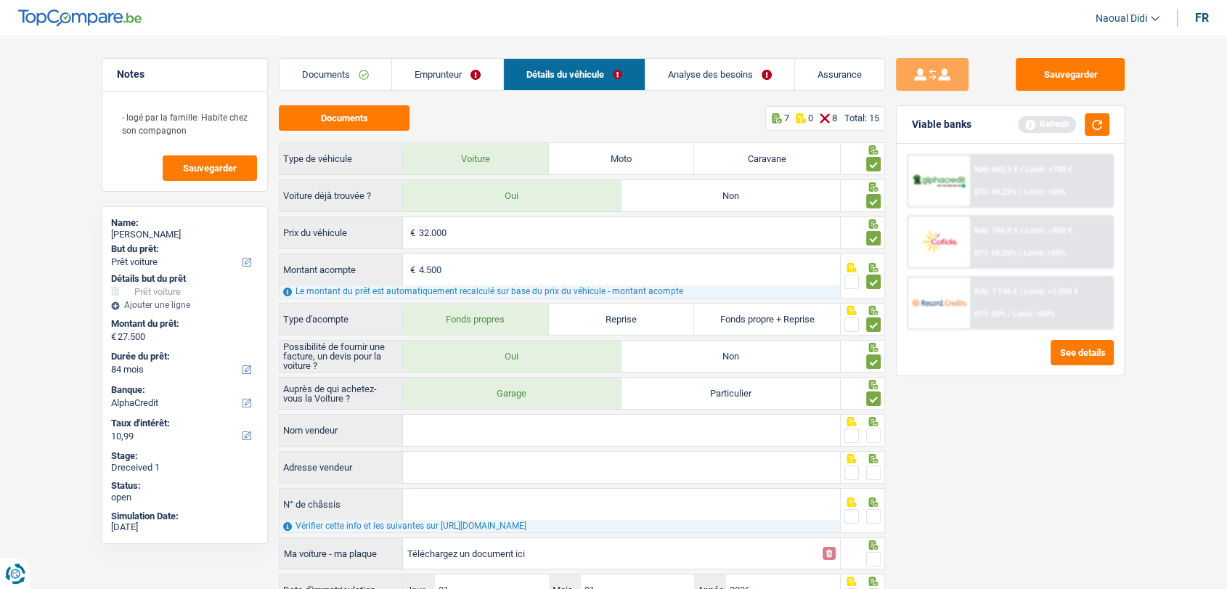
click at [0, 0] on input "radio" at bounding box center [0, 0] width 0 height 0
click at [854, 470] on span at bounding box center [851, 472] width 15 height 15
click at [0, 0] on input "radio" at bounding box center [0, 0] width 0 height 0
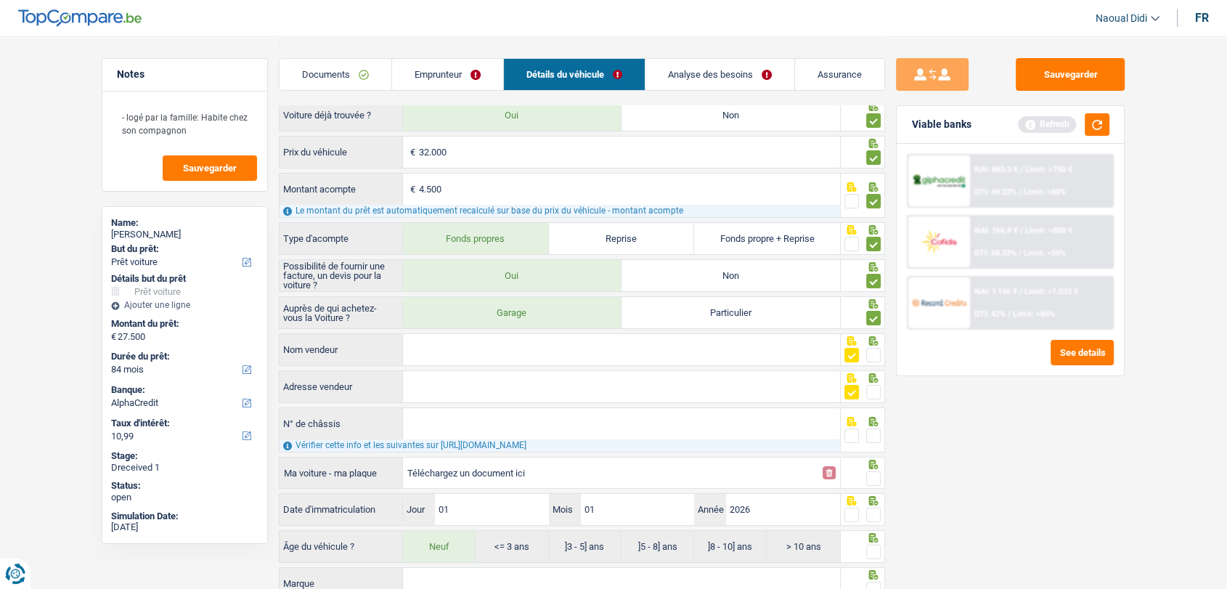
click at [854, 439] on span at bounding box center [851, 435] width 15 height 15
click at [0, 0] on input "radio" at bounding box center [0, 0] width 0 height 0
click at [873, 475] on span at bounding box center [873, 478] width 15 height 15
click at [0, 0] on input "radio" at bounding box center [0, 0] width 0 height 0
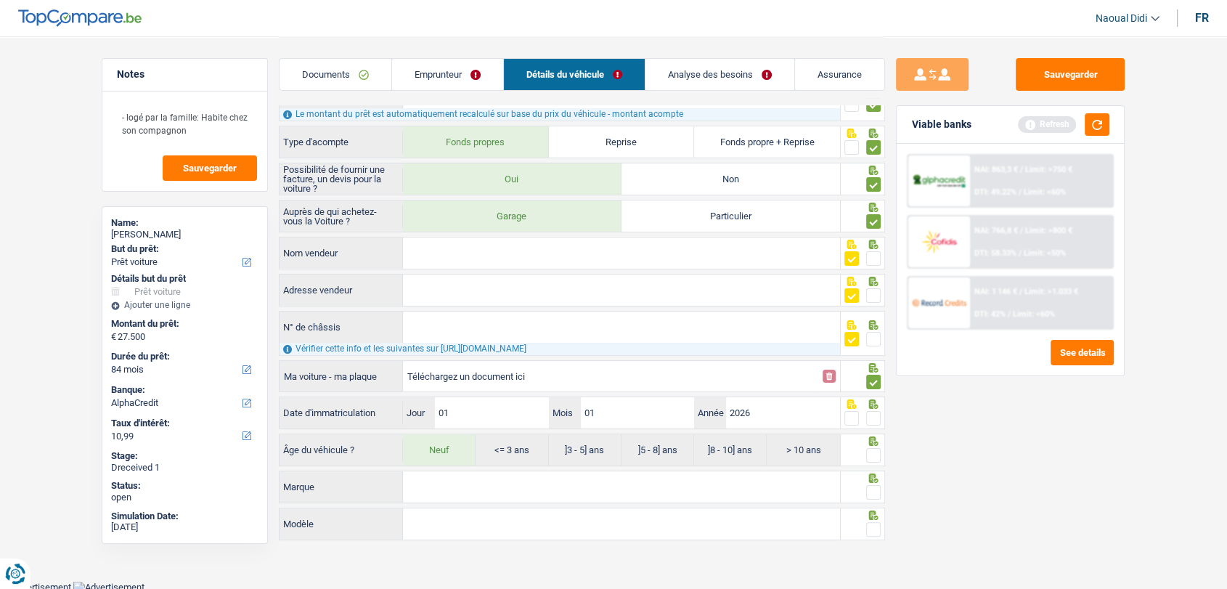
scroll to position [179, 0]
click at [877, 417] on span at bounding box center [873, 416] width 15 height 15
click at [0, 0] on input "radio" at bounding box center [0, 0] width 0 height 0
click at [872, 451] on span at bounding box center [873, 453] width 15 height 15
click at [0, 0] on input "radio" at bounding box center [0, 0] width 0 height 0
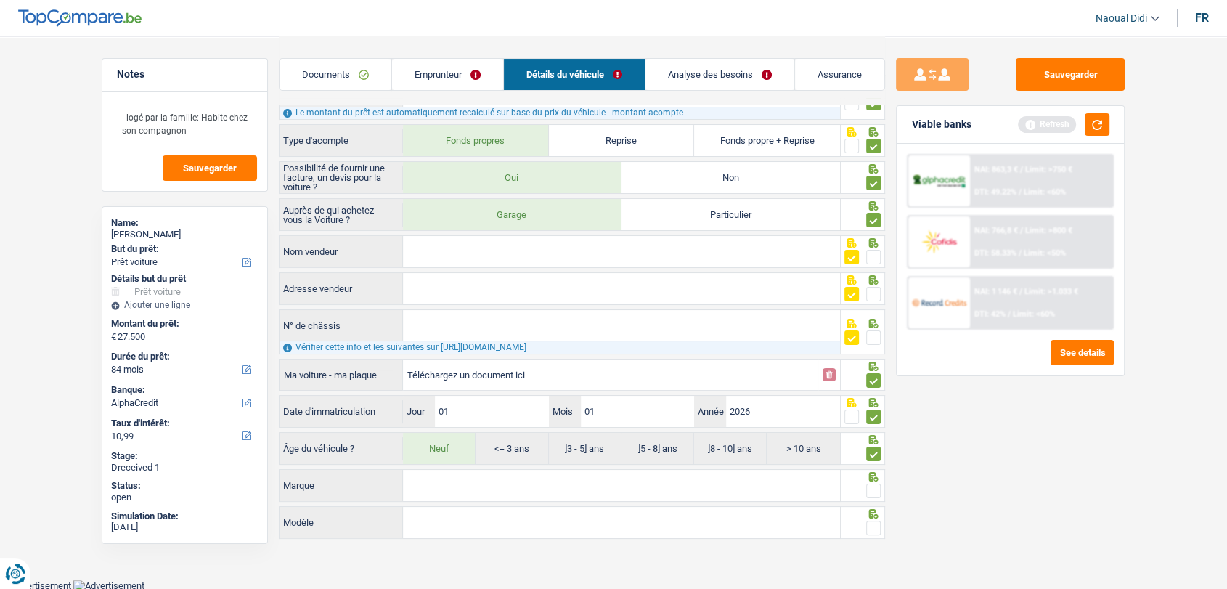
click at [870, 495] on span at bounding box center [873, 490] width 15 height 15
click at [0, 0] on input "radio" at bounding box center [0, 0] width 0 height 0
click at [870, 525] on span at bounding box center [873, 528] width 15 height 15
click at [0, 0] on input "radio" at bounding box center [0, 0] width 0 height 0
click at [464, 64] on link "Emprunteur" at bounding box center [447, 74] width 111 height 31
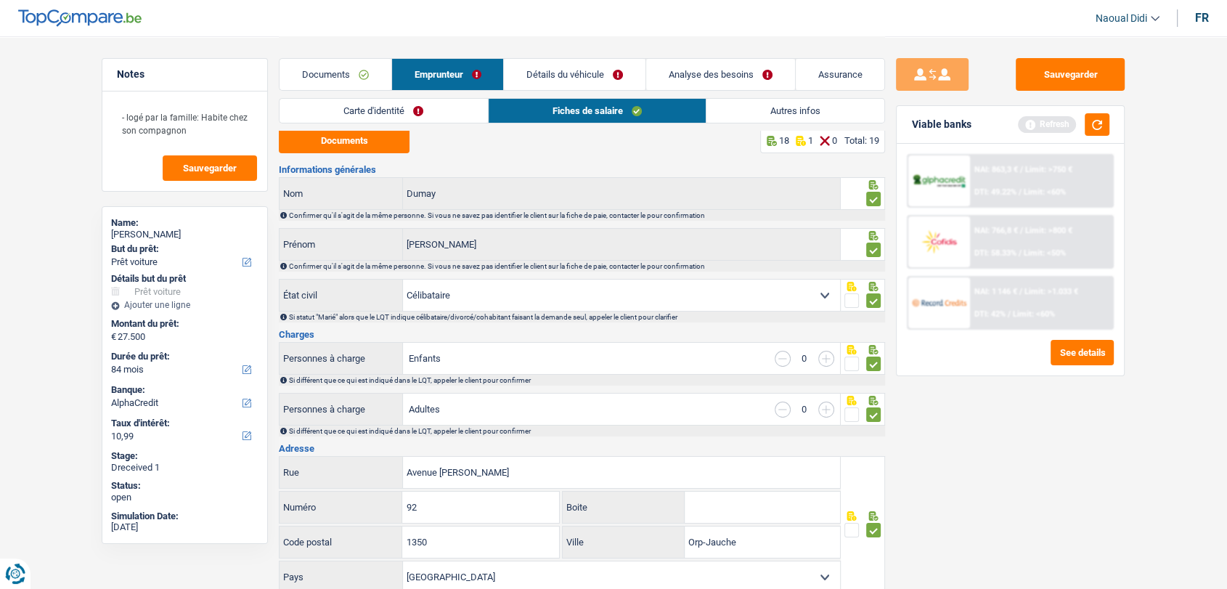
scroll to position [0, 0]
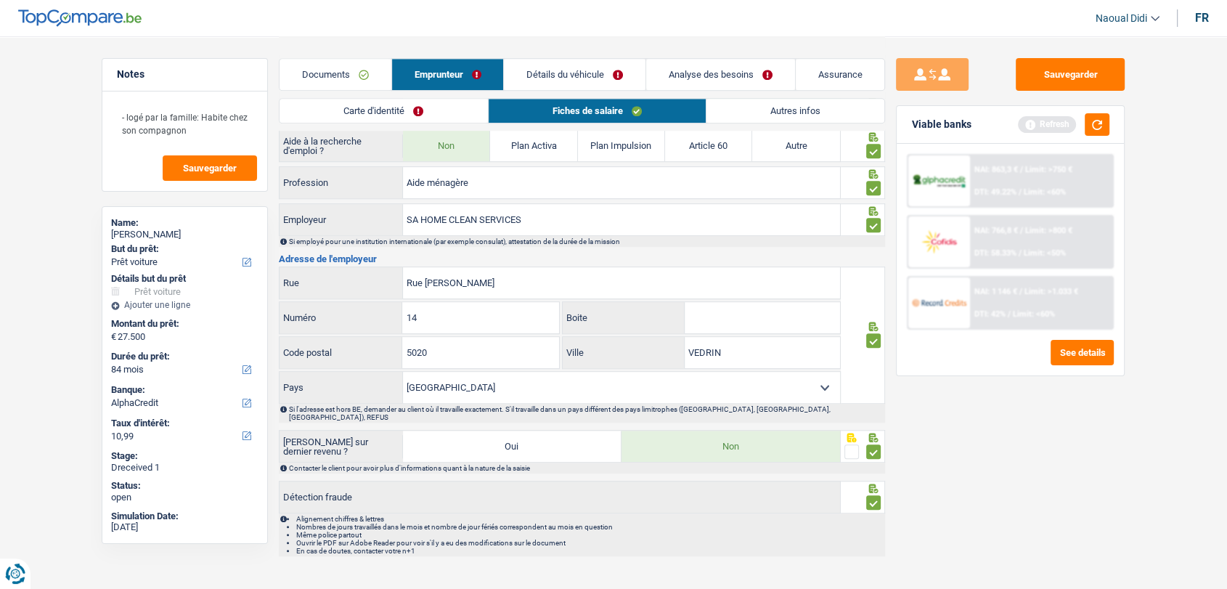
click at [412, 107] on link "Carte d'identité" at bounding box center [383, 111] width 208 height 24
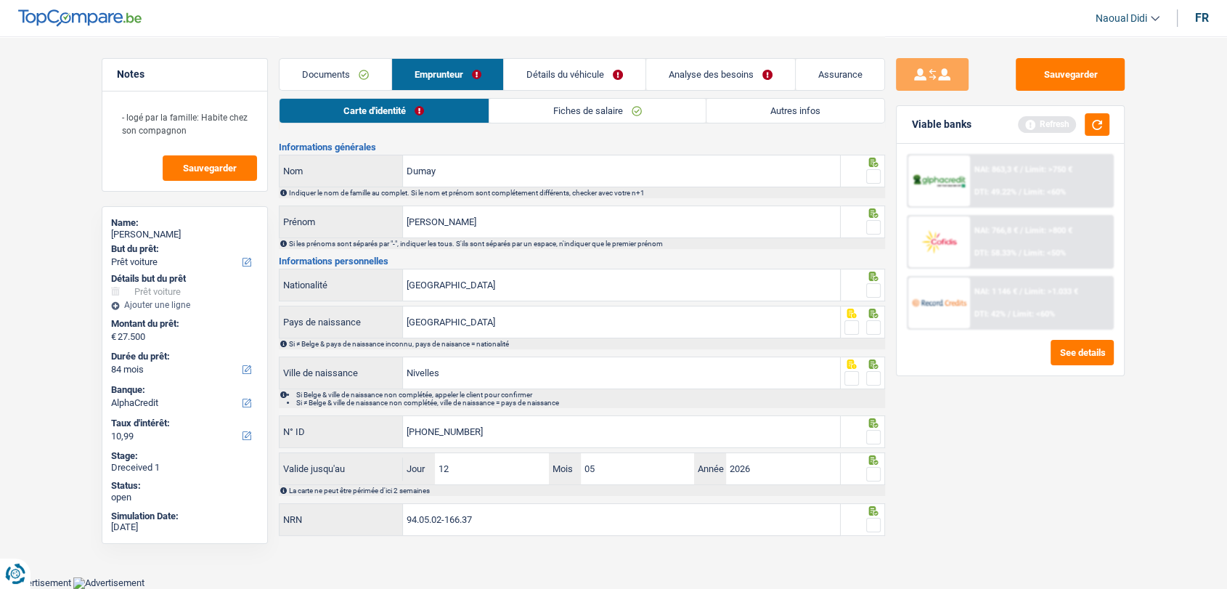
scroll to position [23, 0]
click at [386, 131] on button "Documents" at bounding box center [344, 119] width 131 height 25
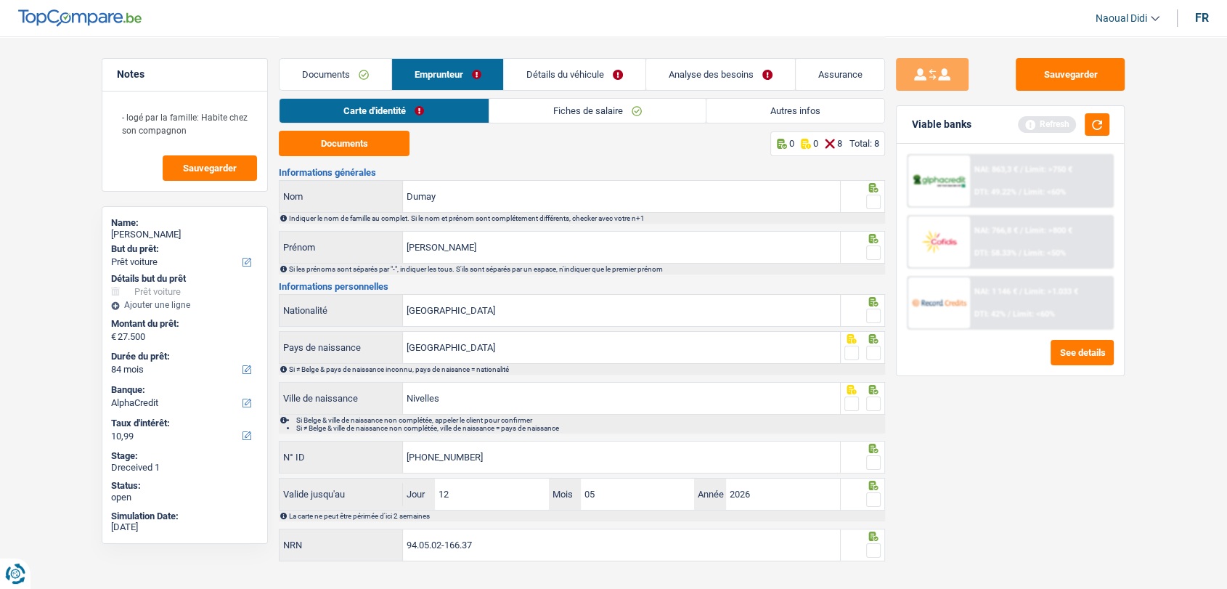
click at [873, 205] on span at bounding box center [873, 202] width 15 height 15
click at [0, 0] on input "radio" at bounding box center [0, 0] width 0 height 0
drag, startPoint x: 871, startPoint y: 251, endPoint x: 881, endPoint y: 303, distance: 52.5
click at [871, 251] on span at bounding box center [873, 252] width 15 height 15
click at [0, 0] on input "radio" at bounding box center [0, 0] width 0 height 0
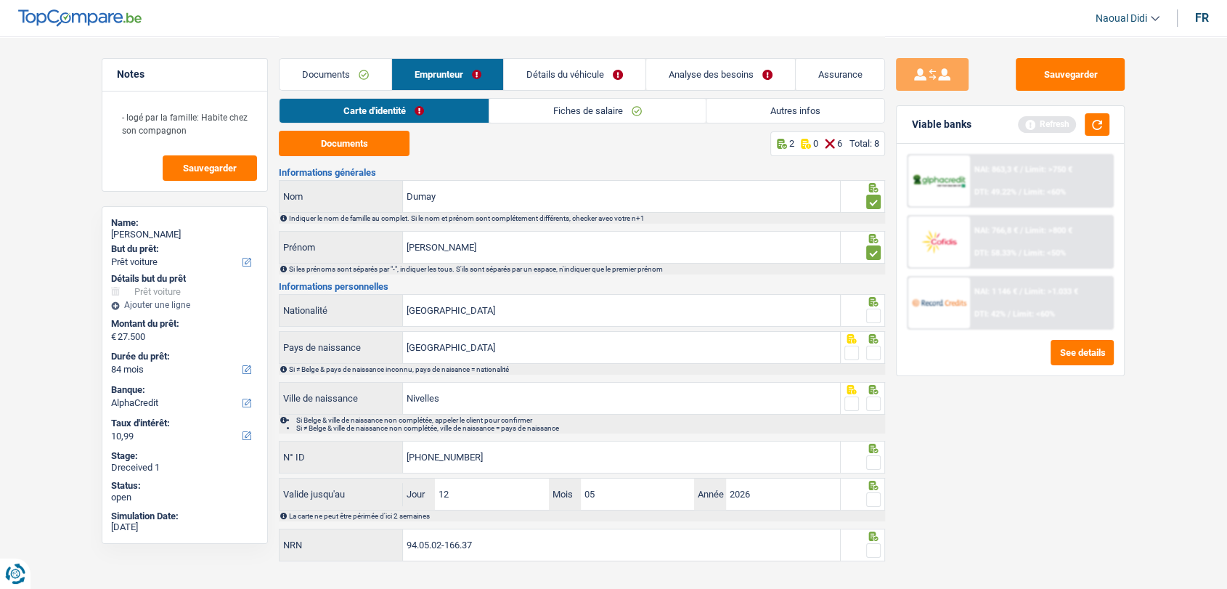
click at [871, 319] on span at bounding box center [873, 316] width 15 height 15
click at [0, 0] on input "radio" at bounding box center [0, 0] width 0 height 0
click at [878, 351] on span at bounding box center [873, 353] width 15 height 15
click at [0, 0] on input "radio" at bounding box center [0, 0] width 0 height 0
click at [877, 396] on span at bounding box center [873, 403] width 15 height 15
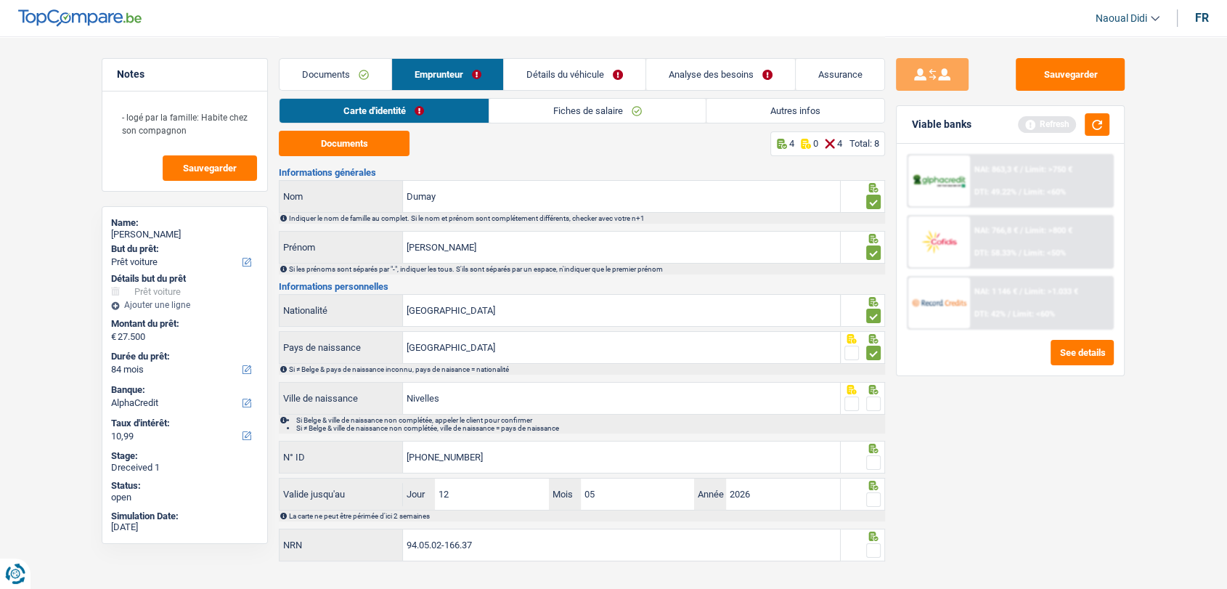
click at [0, 0] on input "radio" at bounding box center [0, 0] width 0 height 0
click at [866, 464] on span at bounding box center [873, 462] width 15 height 15
click at [0, 0] on input "radio" at bounding box center [0, 0] width 0 height 0
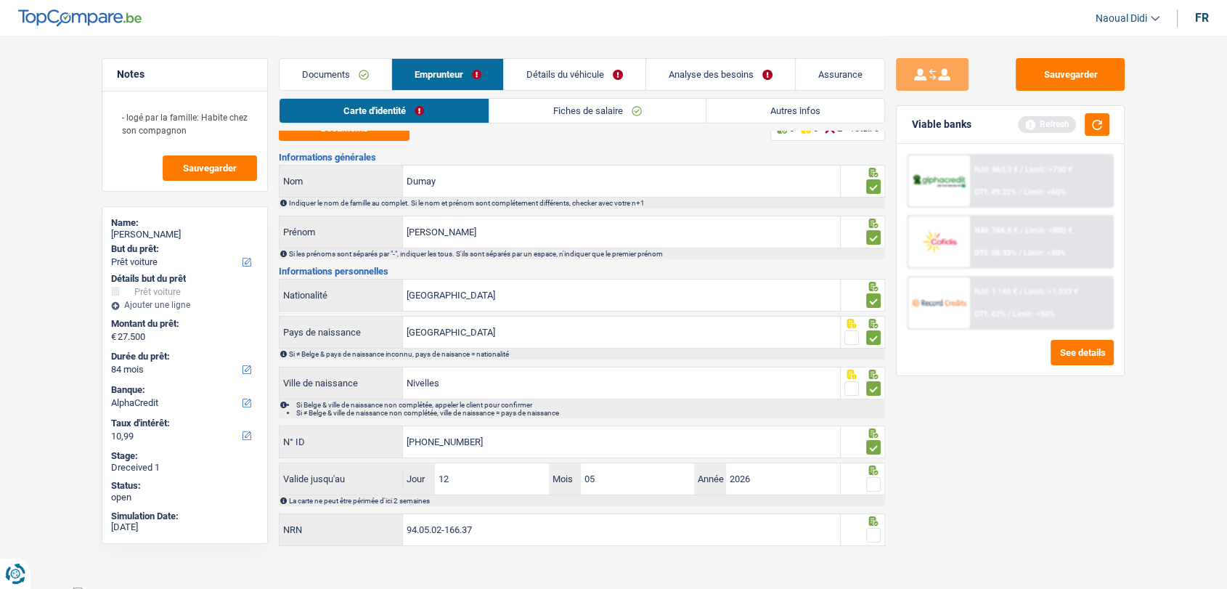
scroll to position [23, 0]
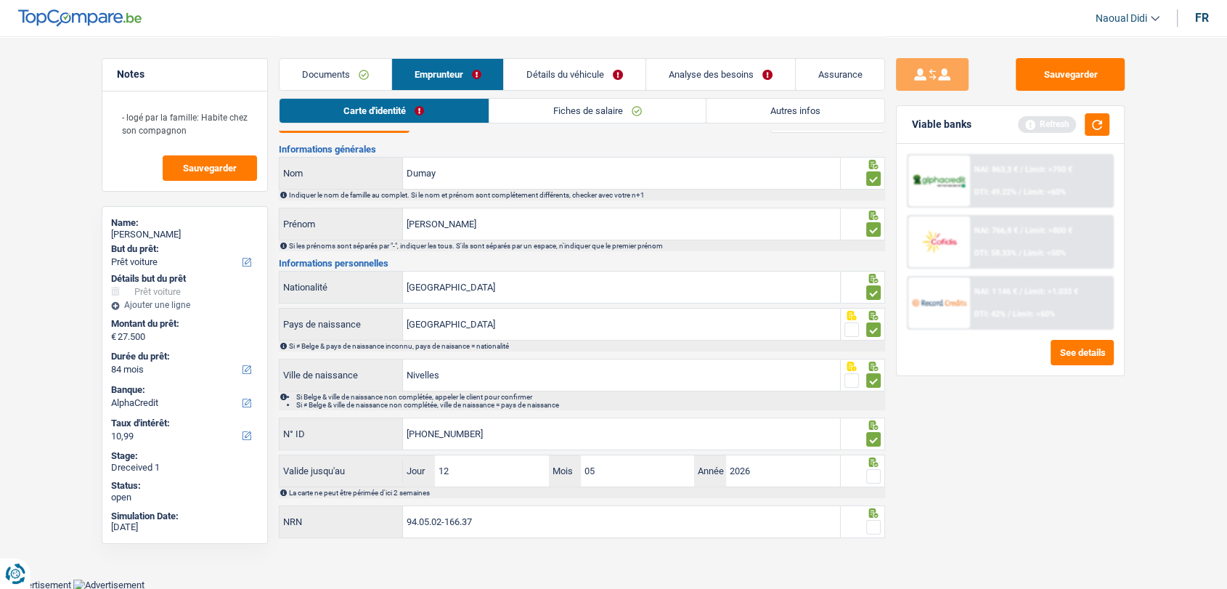
click at [871, 475] on span at bounding box center [873, 476] width 15 height 15
click at [0, 0] on input "radio" at bounding box center [0, 0] width 0 height 0
click at [873, 526] on span at bounding box center [873, 527] width 15 height 15
click at [0, 0] on input "radio" at bounding box center [0, 0] width 0 height 0
click at [613, 75] on link "Détails du véhicule" at bounding box center [575, 74] width 142 height 31
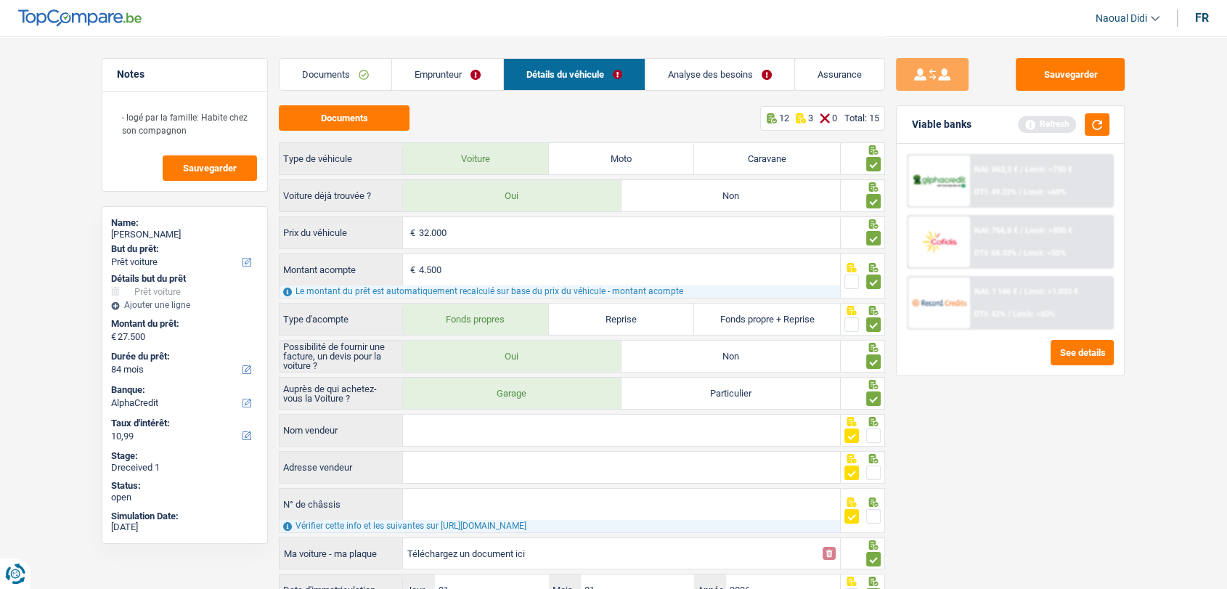
scroll to position [0, 0]
click at [705, 54] on div "Documents Emprunteur Détails du véhicule Analyse des besoins Assurance" at bounding box center [582, 67] width 606 height 62
click at [706, 65] on link "Analyse des besoins" at bounding box center [719, 74] width 149 height 31
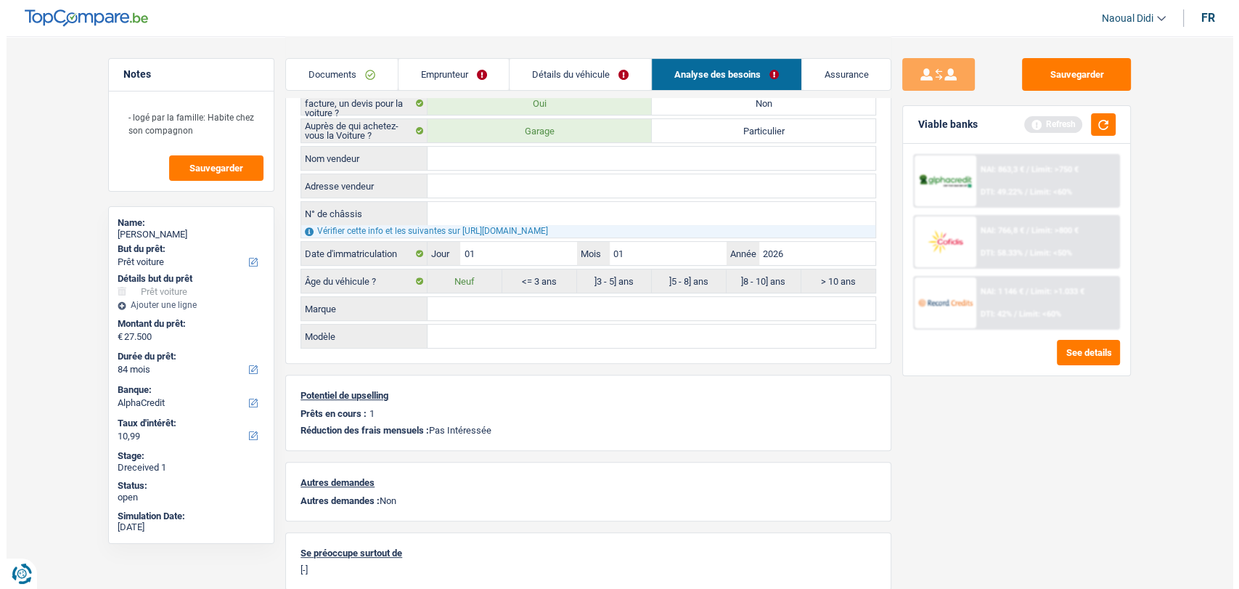
scroll to position [483, 0]
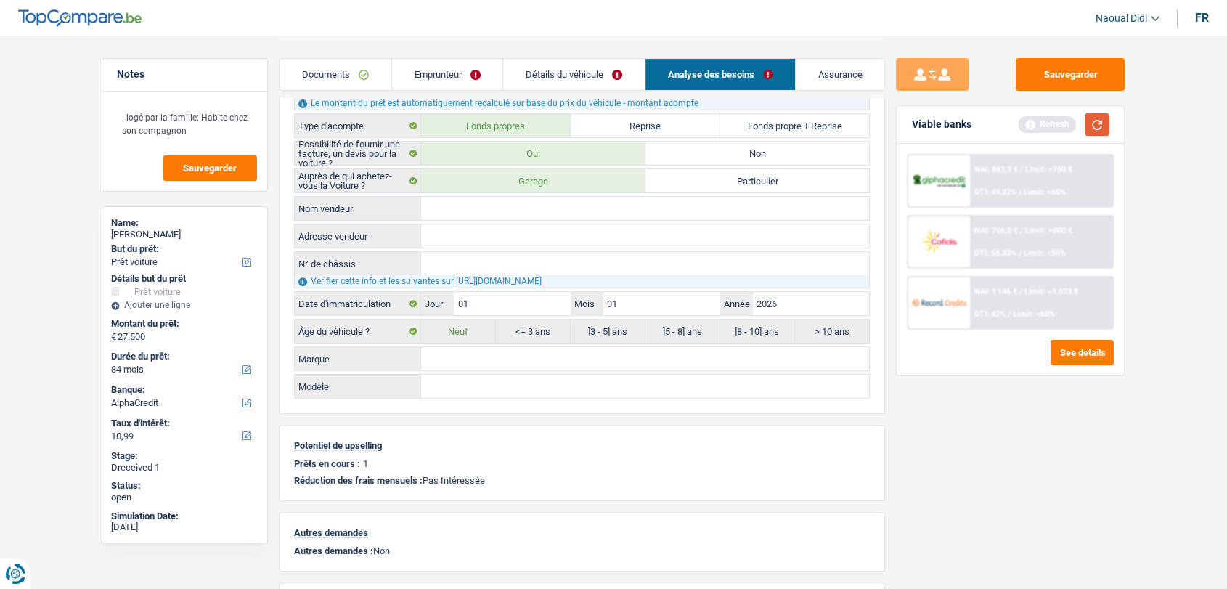
click at [1103, 126] on button "button" at bounding box center [1097, 124] width 25 height 23
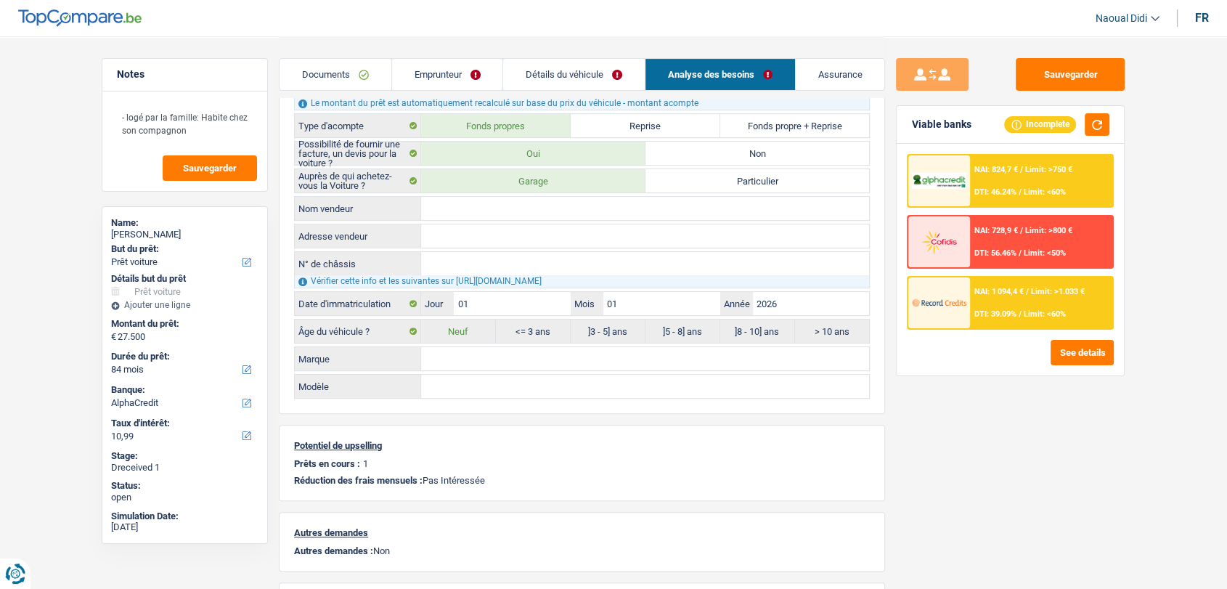
click at [1018, 170] on span "NAI: 824,7 €" at bounding box center [996, 169] width 44 height 9
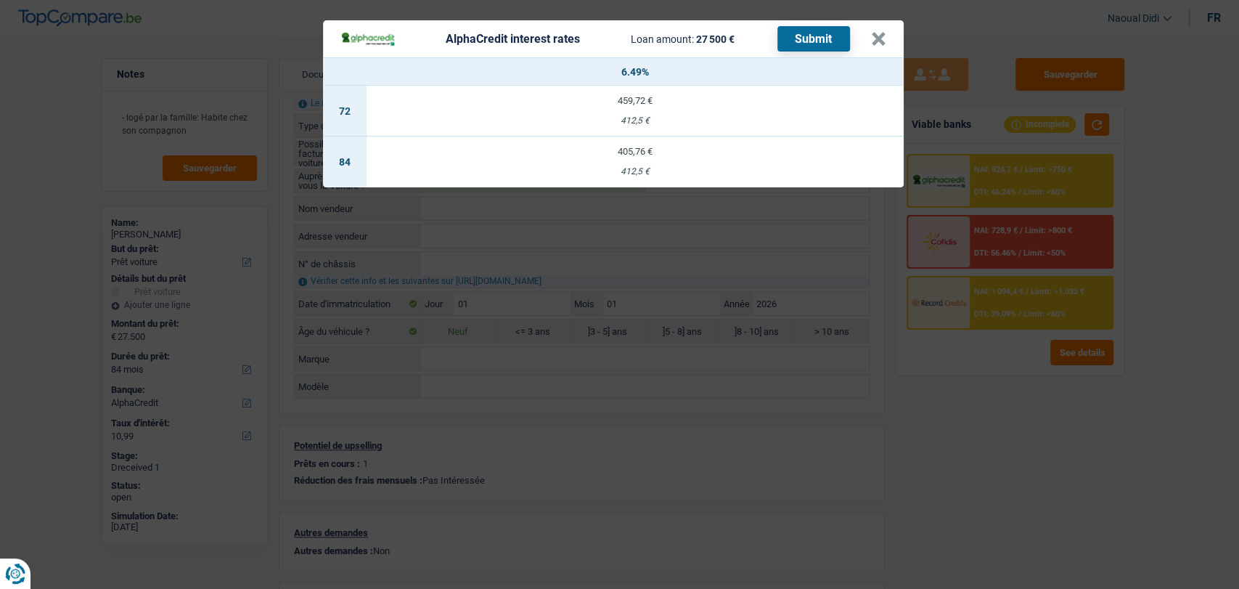
click at [886, 41] on header "AlphaCredit interest rates Loan amount: 27 500 € Submit ×" at bounding box center [613, 38] width 581 height 37
click at [871, 38] on button "×" at bounding box center [878, 39] width 15 height 15
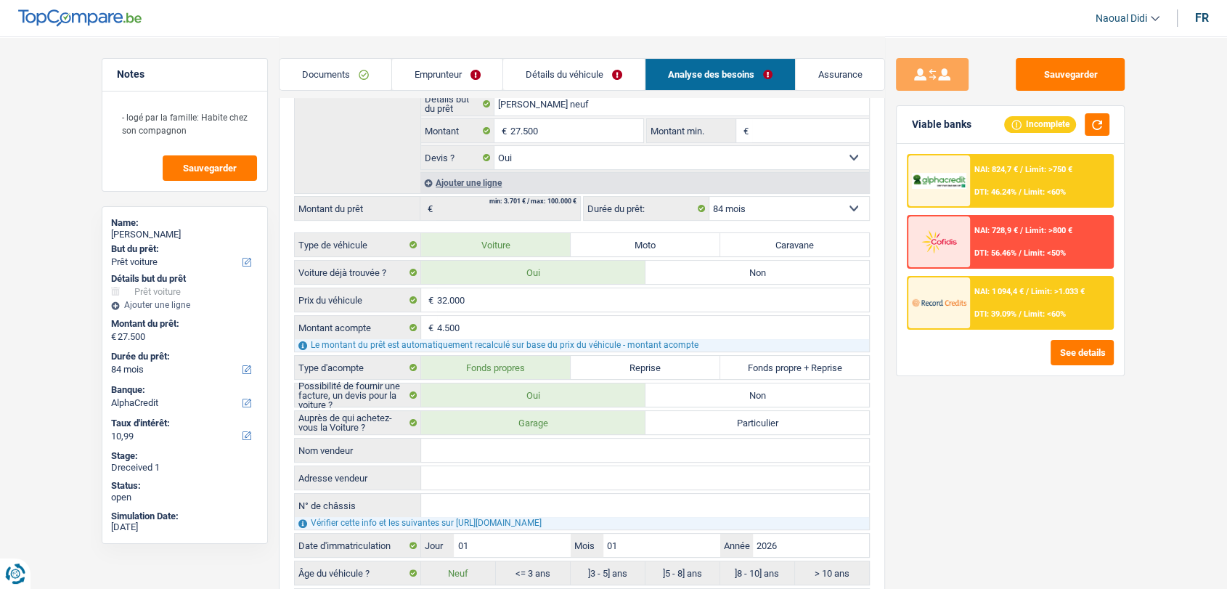
scroll to position [0, 0]
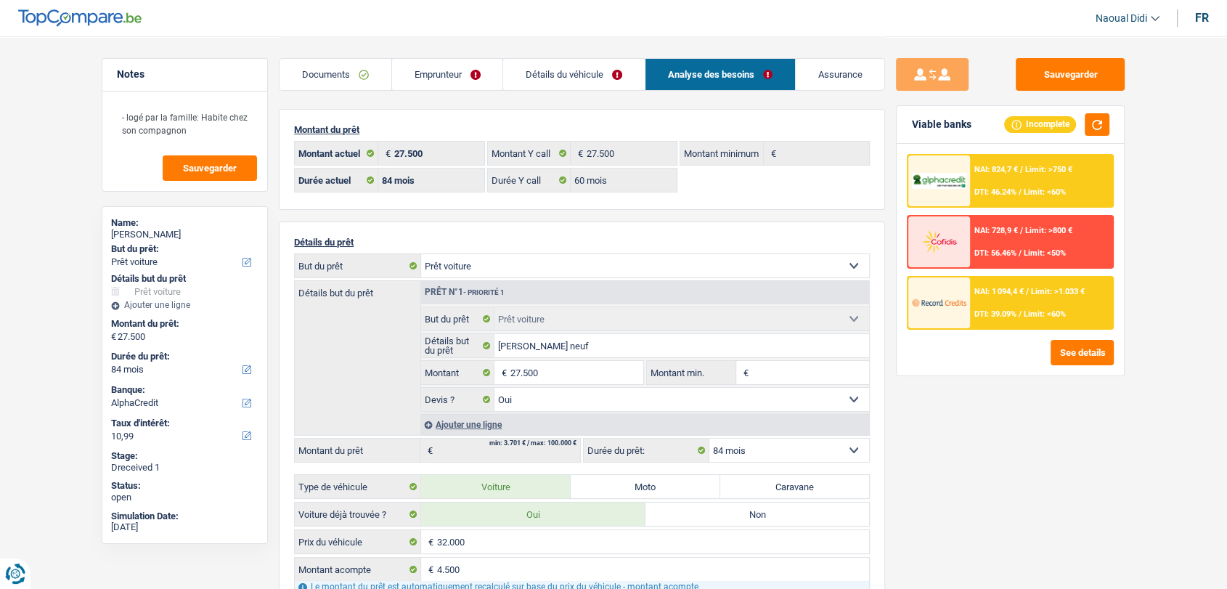
click at [992, 184] on div "NAI: 824,7 € / Limit: >750 € DTI: 46.24% / Limit: <60%" at bounding box center [1041, 180] width 143 height 51
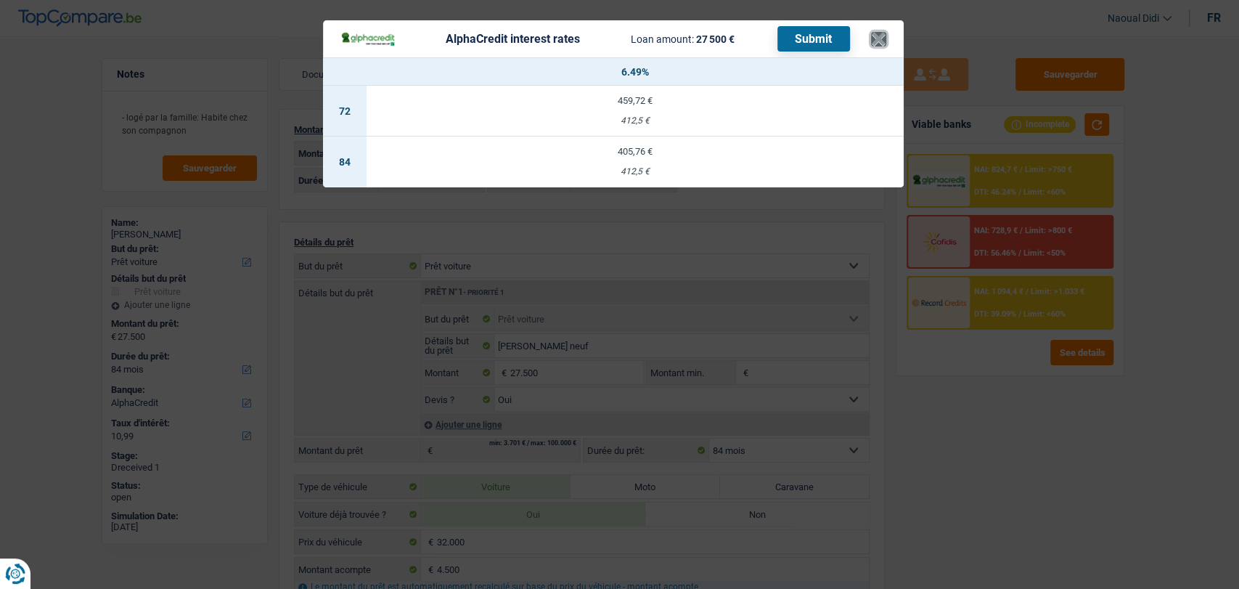
click at [878, 44] on button "×" at bounding box center [878, 39] width 15 height 15
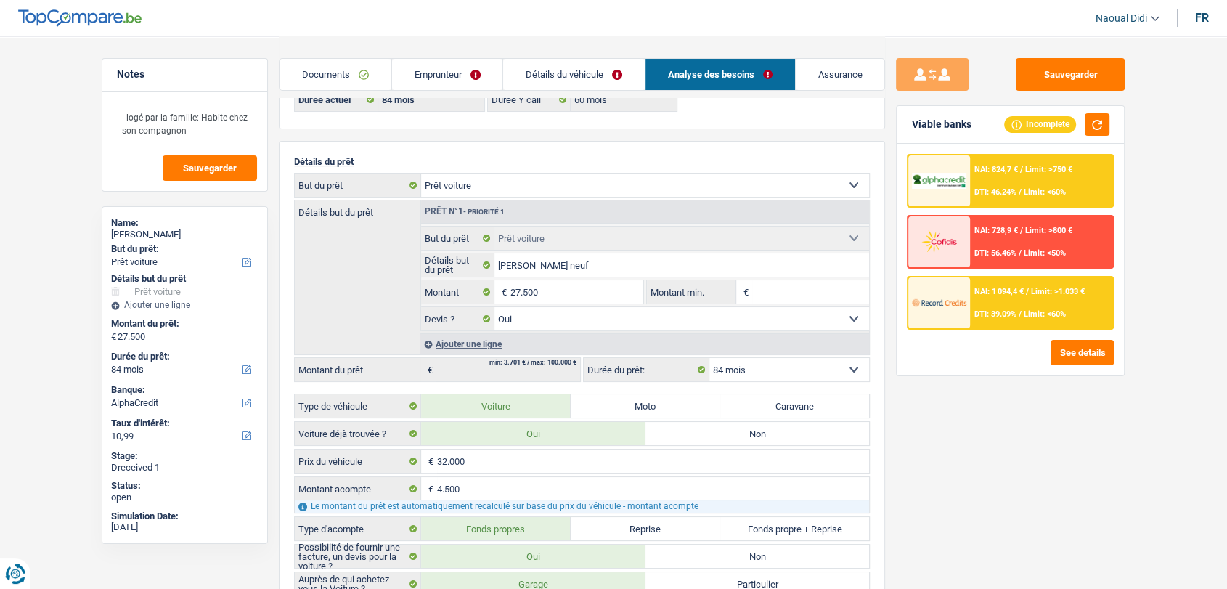
scroll to position [161, 0]
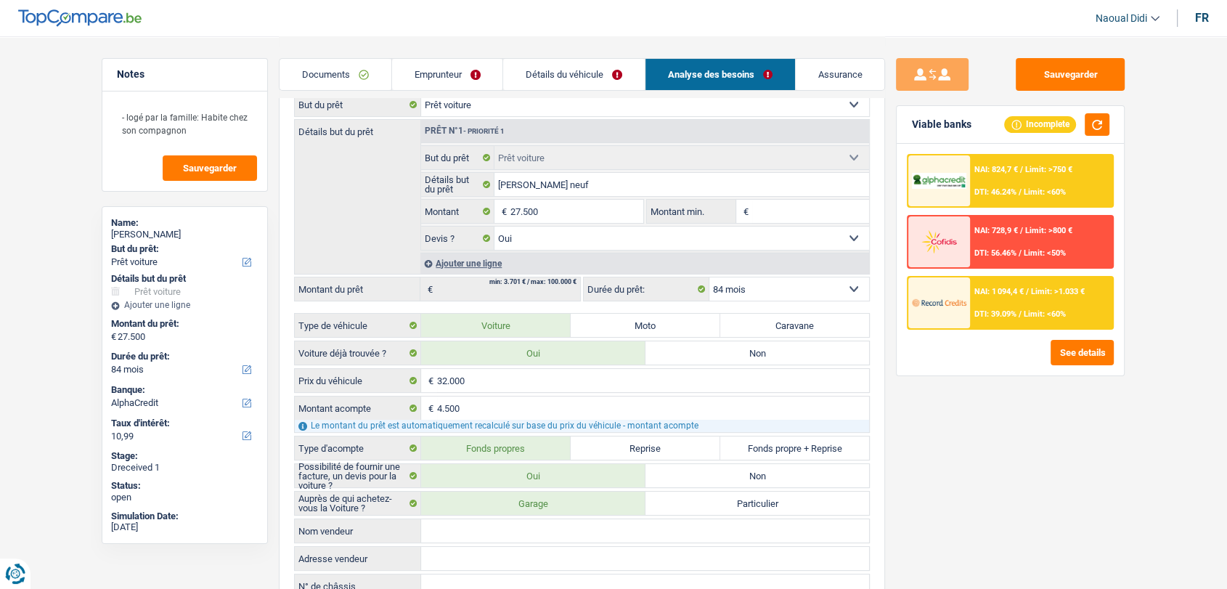
click at [781, 284] on select "12 mois 18 mois 24 mois 30 mois 36 mois 42 mois 48 mois 60 mois 72 mois 84 mois…" at bounding box center [789, 288] width 160 height 23
select select "60"
click at [709, 277] on select "12 mois 18 mois 24 mois 30 mois 36 mois 42 mois 48 mois 60 mois 72 mois 84 mois…" at bounding box center [789, 288] width 160 height 23
select select "60"
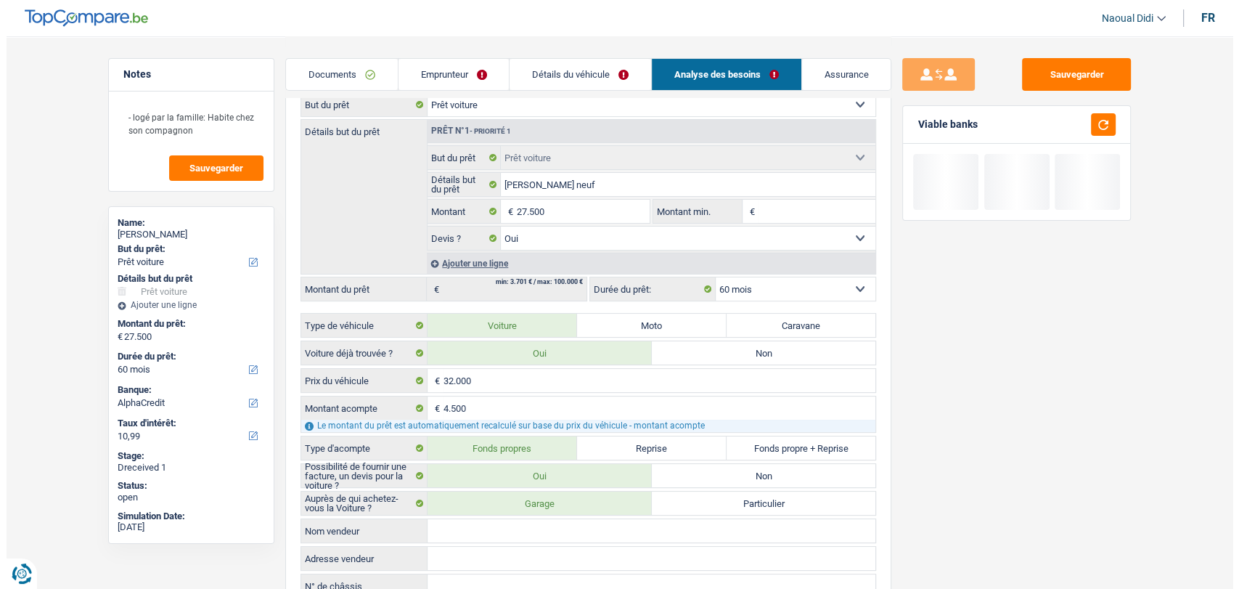
scroll to position [0, 0]
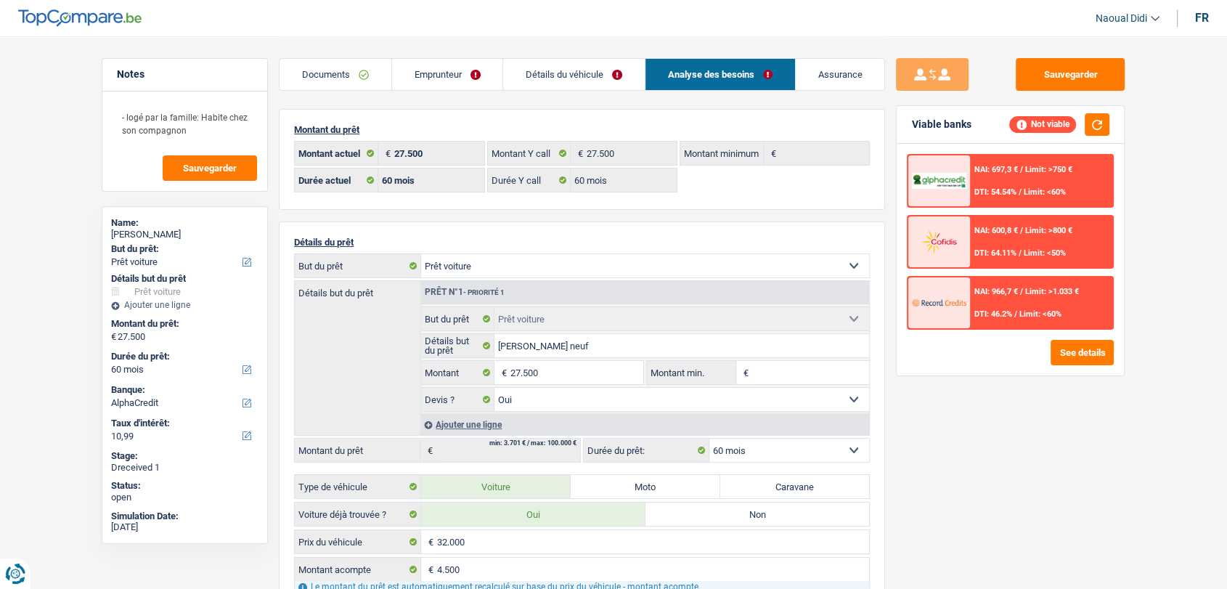
click at [750, 449] on select "12 mois 18 mois 24 mois 30 mois 36 mois 42 mois 48 mois 60 mois 72 mois 84 mois…" at bounding box center [789, 449] width 160 height 23
select select "84"
click at [709, 438] on select "12 mois 18 mois 24 mois 30 mois 36 mois 42 mois 48 mois 60 mois 72 mois 84 mois…" at bounding box center [789, 449] width 160 height 23
select select "84"
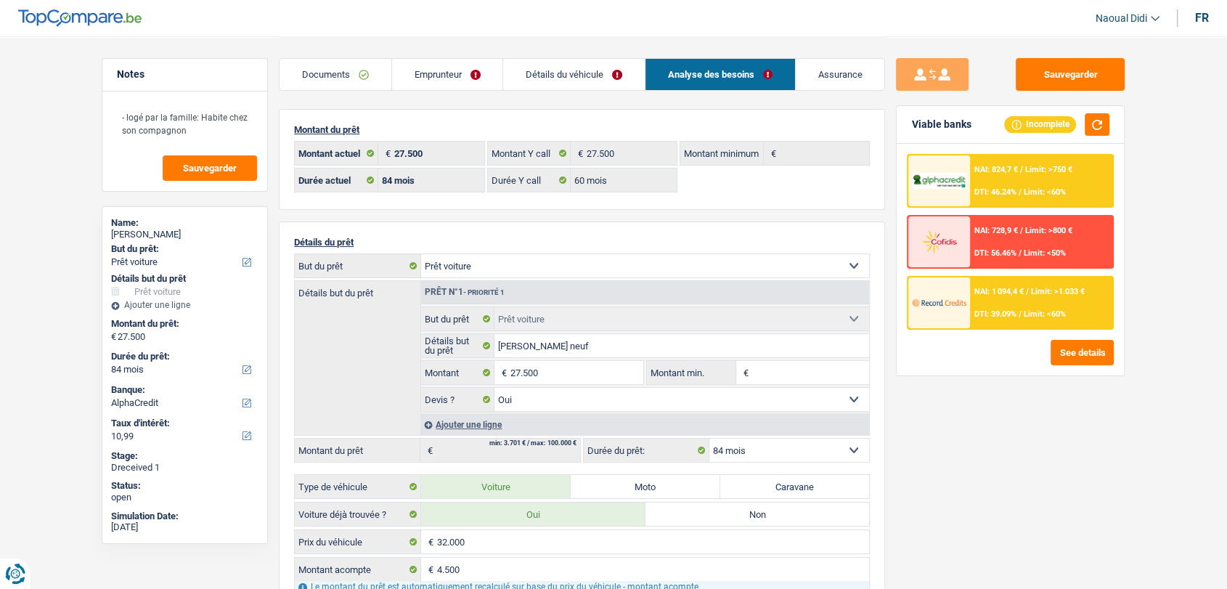
click at [996, 181] on div "NAI: 824,7 € / Limit: >750 € DTI: 46.24% / Limit: <60%" at bounding box center [1041, 180] width 143 height 51
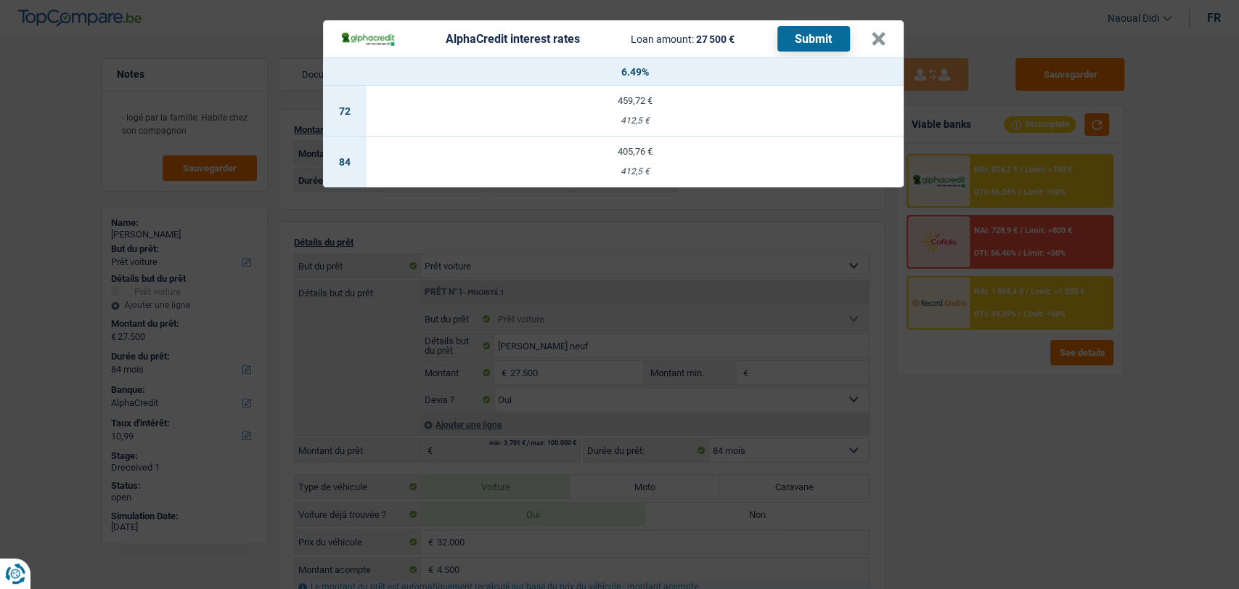
click at [636, 162] on td "405,76 € 412,5 €" at bounding box center [635, 161] width 537 height 51
type input "6,49"
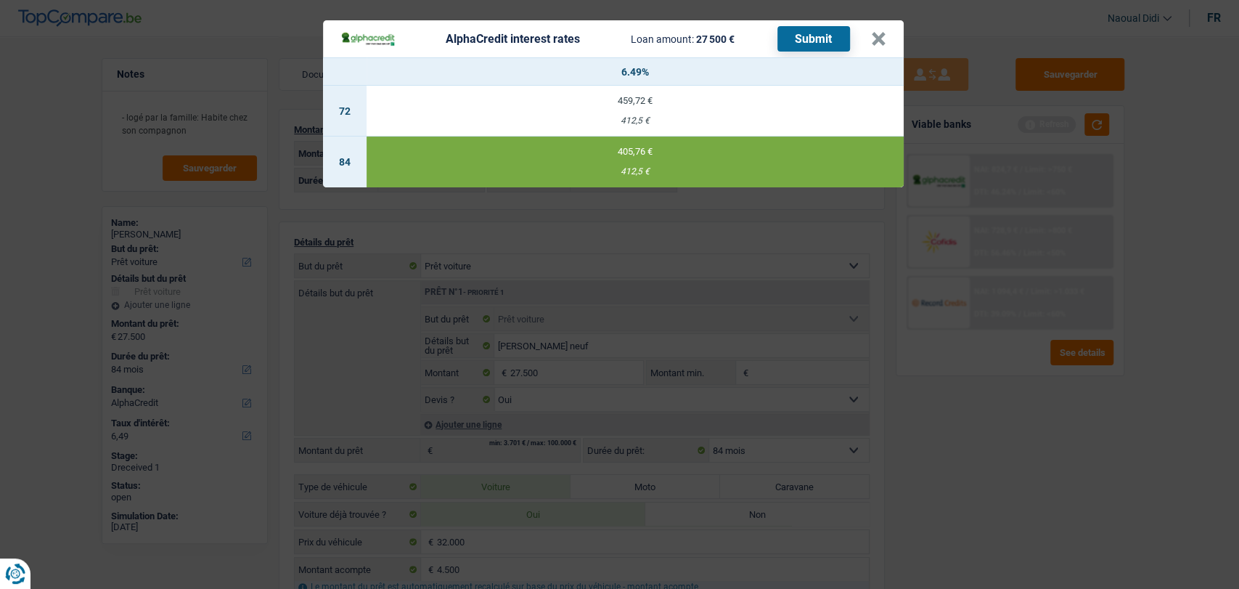
click at [804, 45] on button "Submit" at bounding box center [813, 38] width 73 height 25
click at [874, 34] on button "×" at bounding box center [878, 39] width 15 height 15
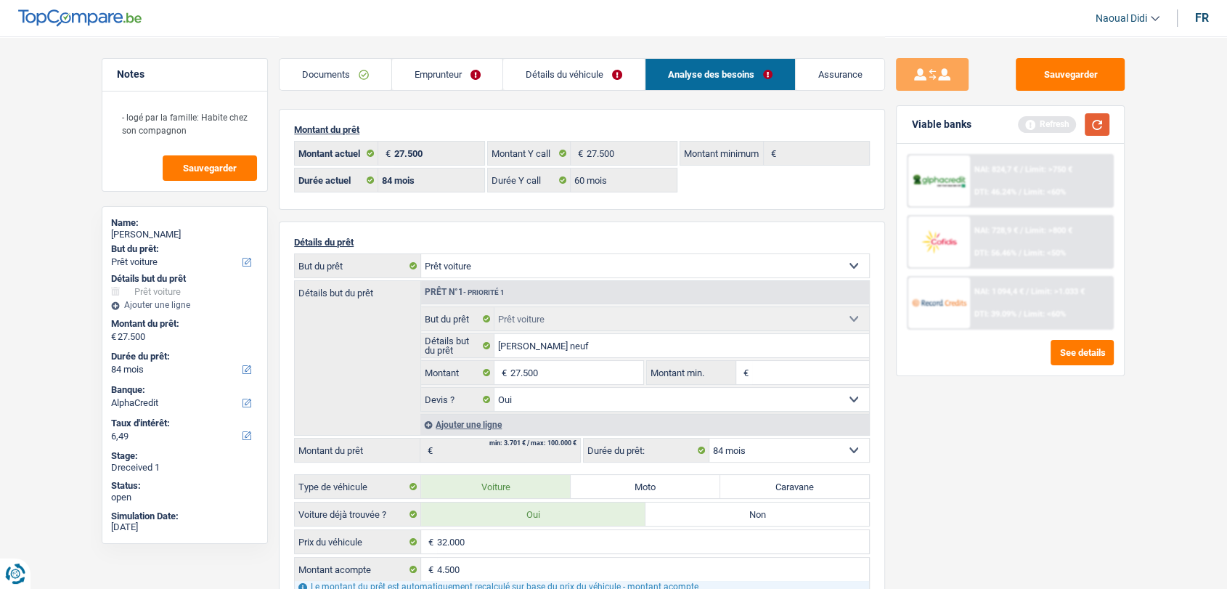
click at [1096, 128] on button "button" at bounding box center [1097, 124] width 25 height 23
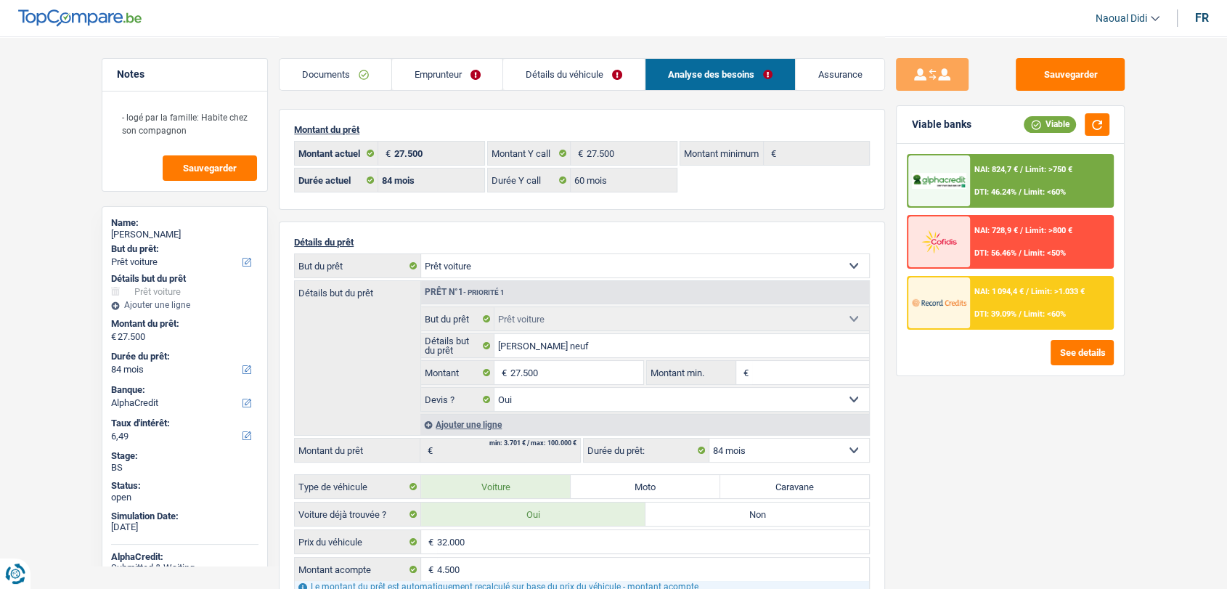
click at [1032, 303] on div "NAI: 1 094,4 € / Limit: >1.033 € DTI: 39.09% / Limit: <60%" at bounding box center [1041, 302] width 143 height 51
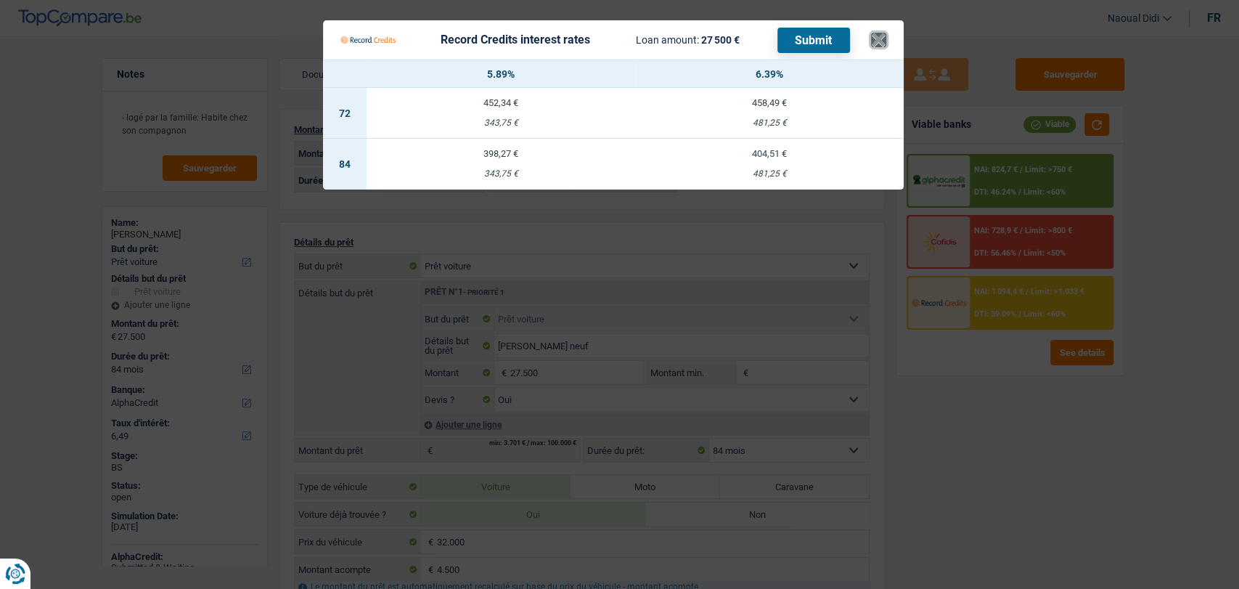
click at [873, 34] on button "×" at bounding box center [878, 40] width 15 height 15
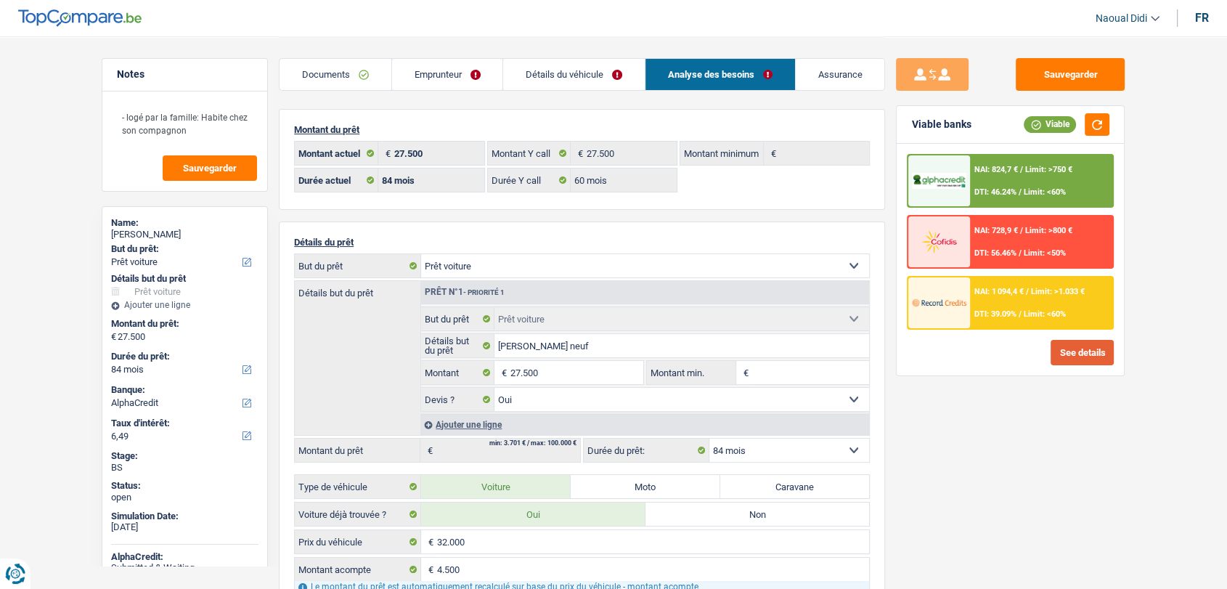
click at [1087, 350] on button "See details" at bounding box center [1081, 352] width 63 height 25
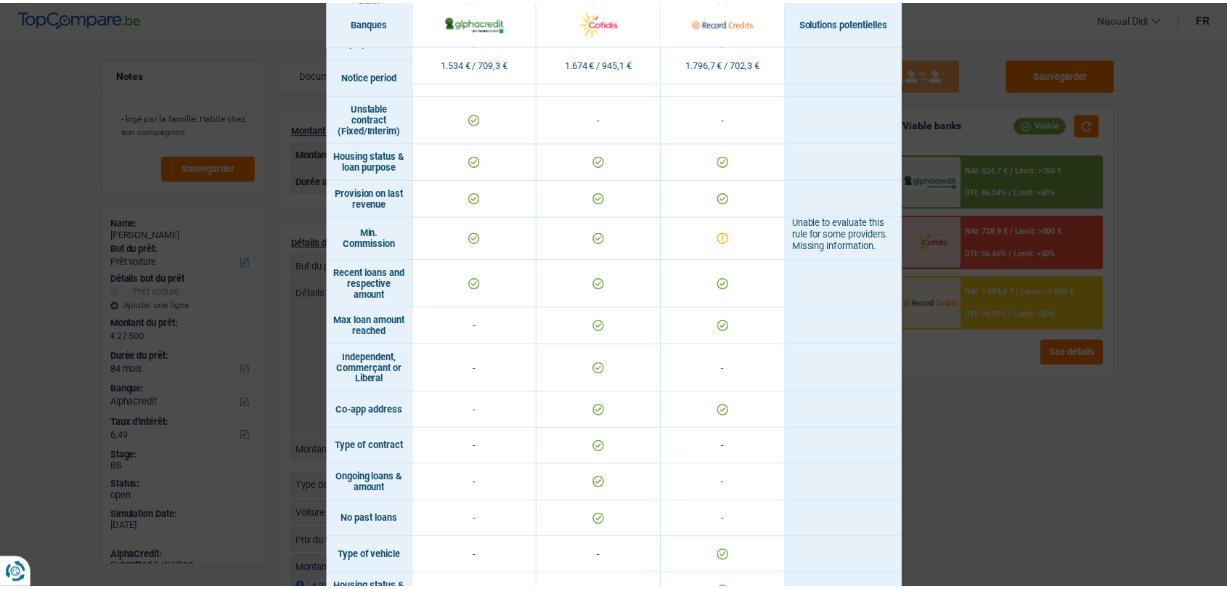
scroll to position [1112, 0]
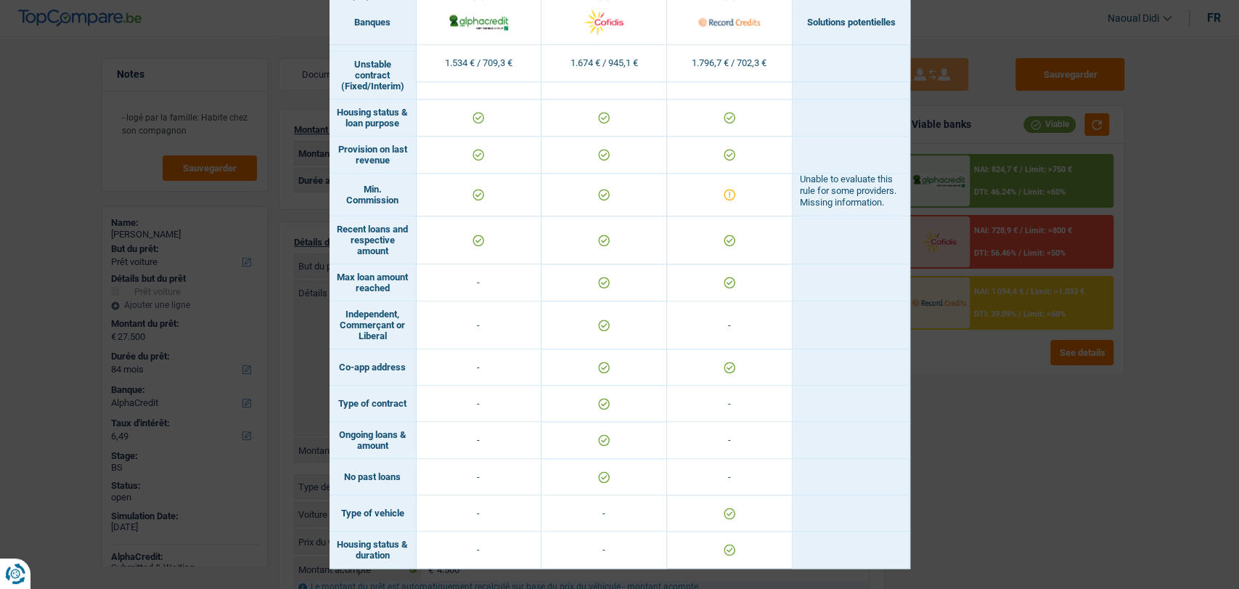
click at [996, 418] on div "Banks conditions × Banques Solutions potentielles Revenus / Charges 1.534 € / 7…" at bounding box center [619, 294] width 1239 height 589
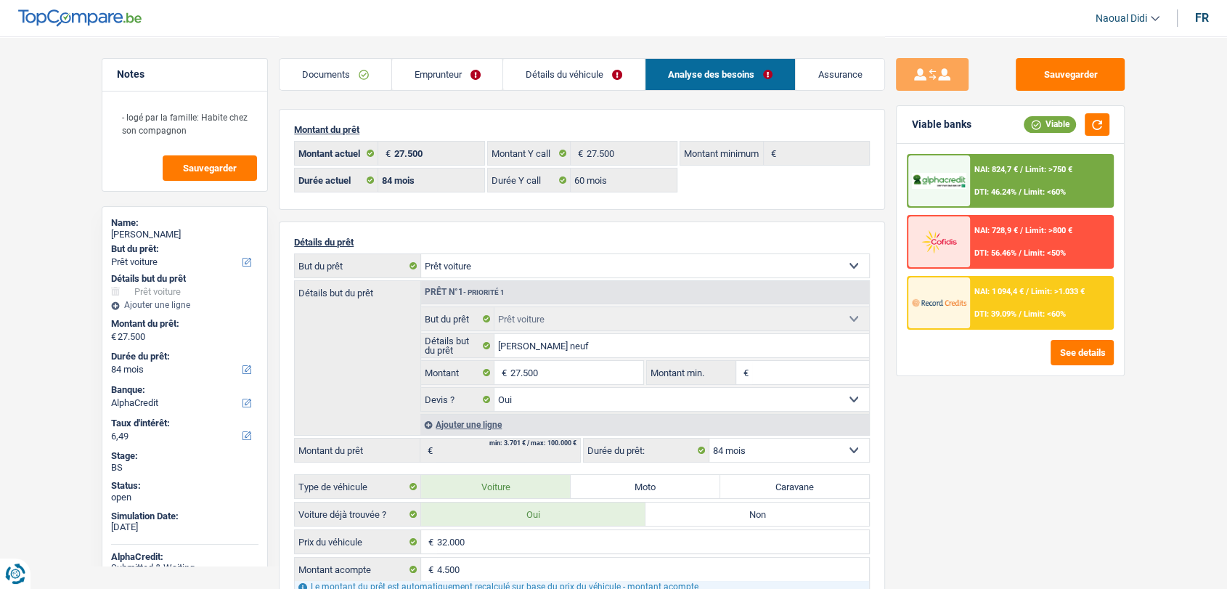
click at [1001, 319] on div "NAI: 1 094,4 € / Limit: >1.033 € DTI: 39.09% / Limit: <60%" at bounding box center [1041, 302] width 143 height 51
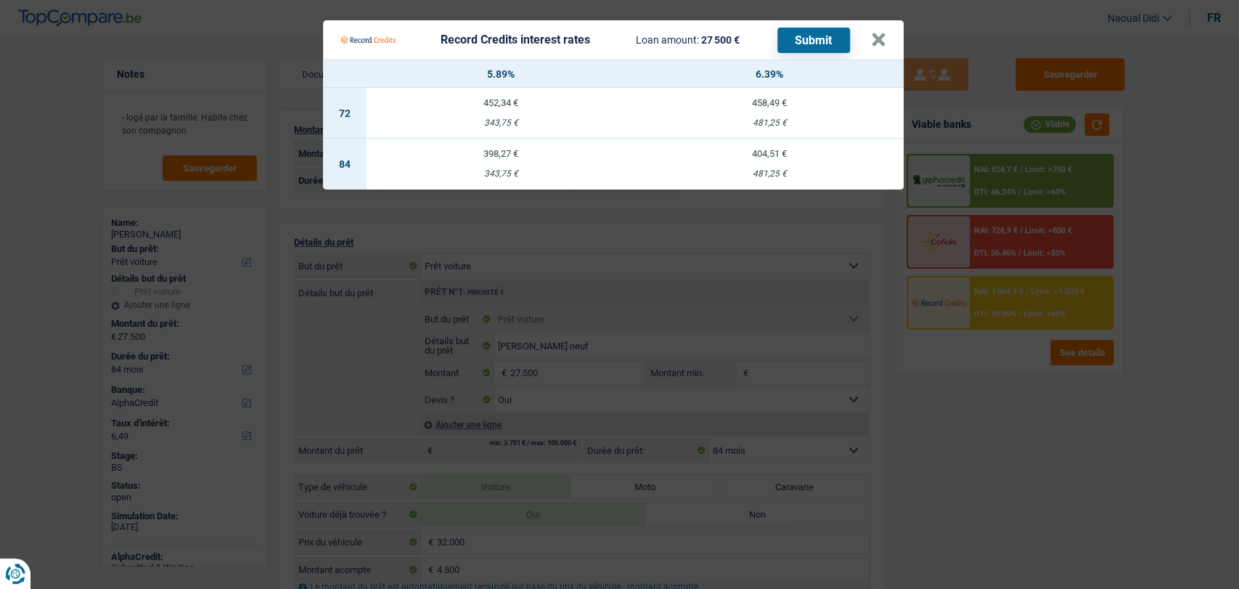
click at [770, 169] on div "481,25 €" at bounding box center [769, 173] width 269 height 9
select select "record credits"
type input "6,39"
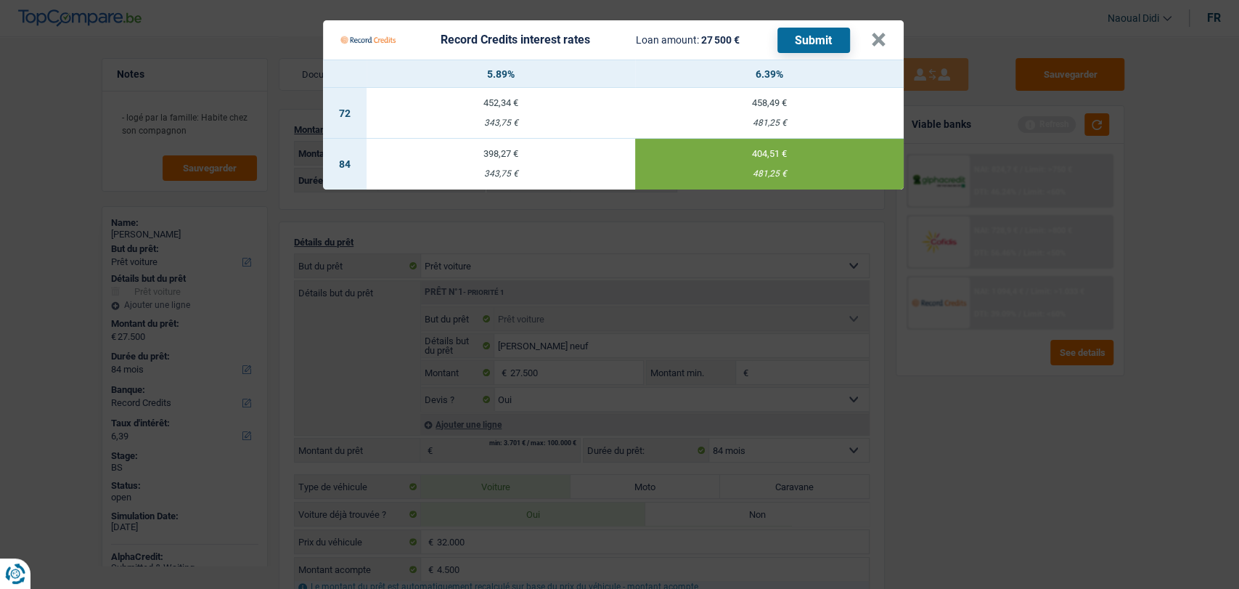
click at [808, 45] on button "Submit" at bounding box center [813, 40] width 73 height 25
click at [874, 42] on button "×" at bounding box center [878, 40] width 15 height 15
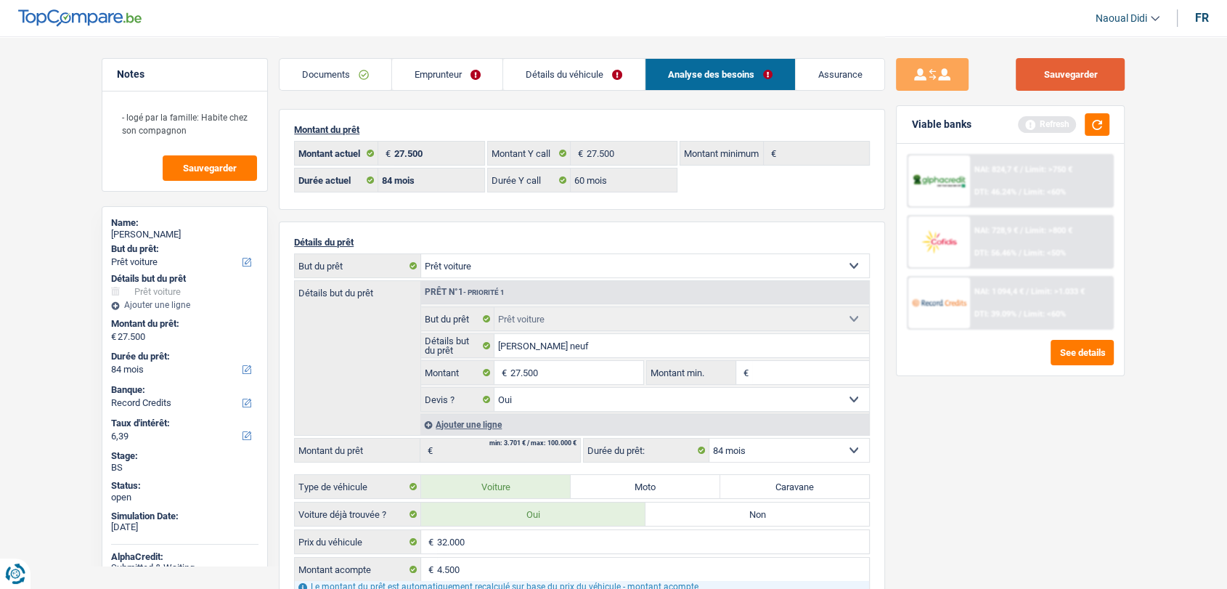
click at [1036, 79] on button "Sauvegarder" at bounding box center [1070, 74] width 109 height 33
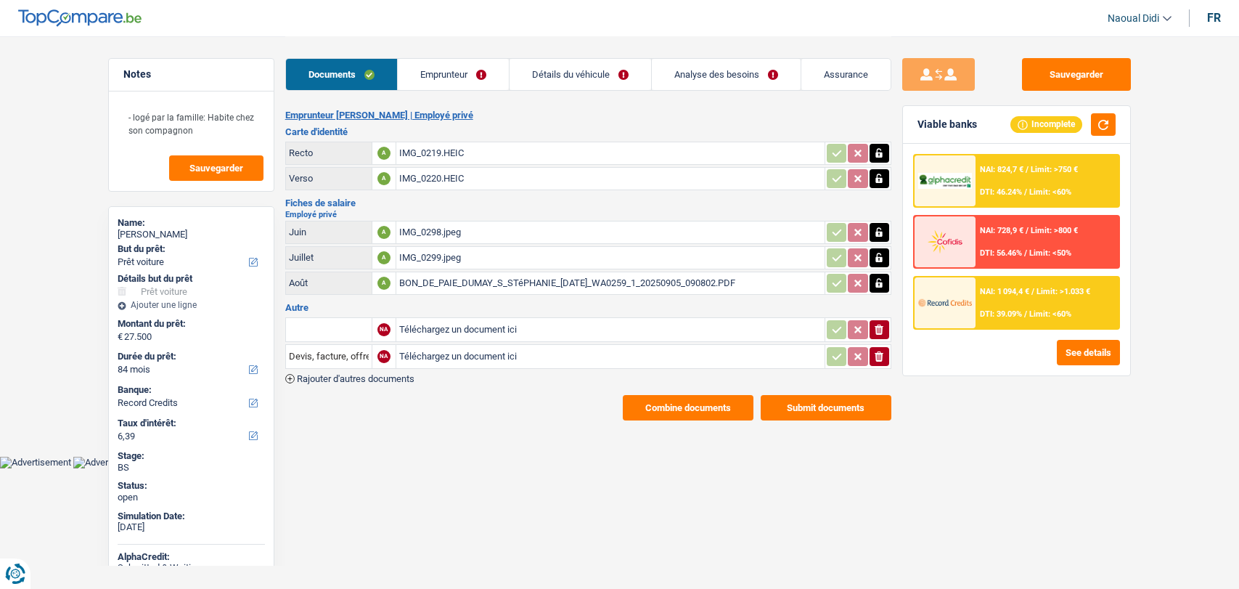
select select "car"
select select "84"
select select "record credits"
select select "84"
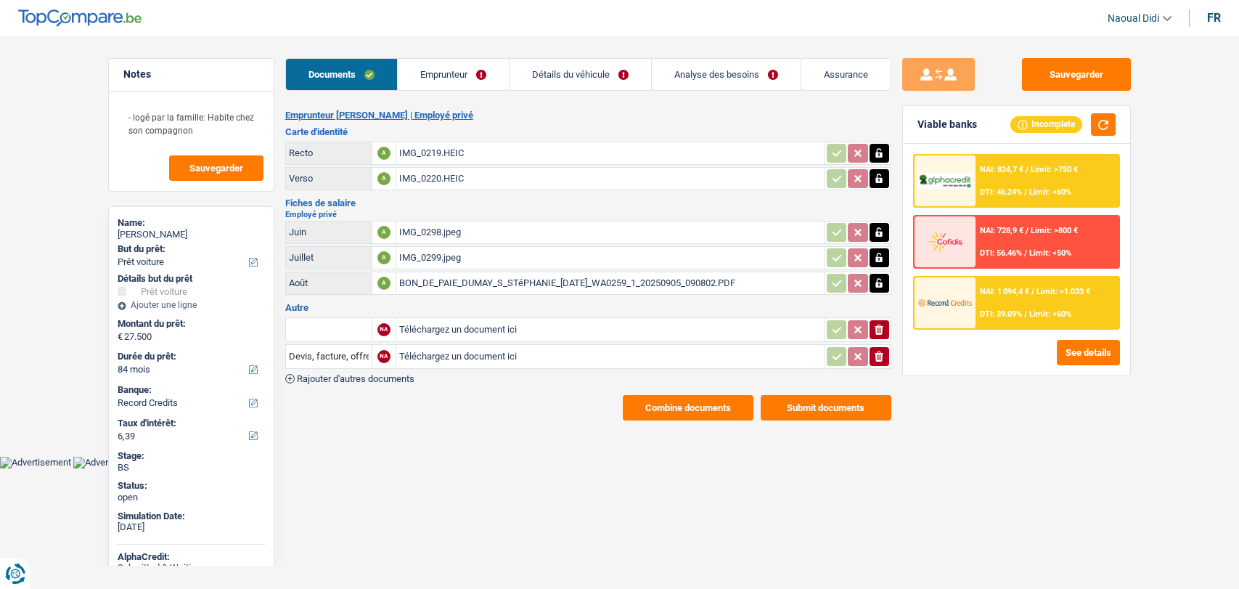
select select "60"
select select "car"
select select "yes"
select select "84"
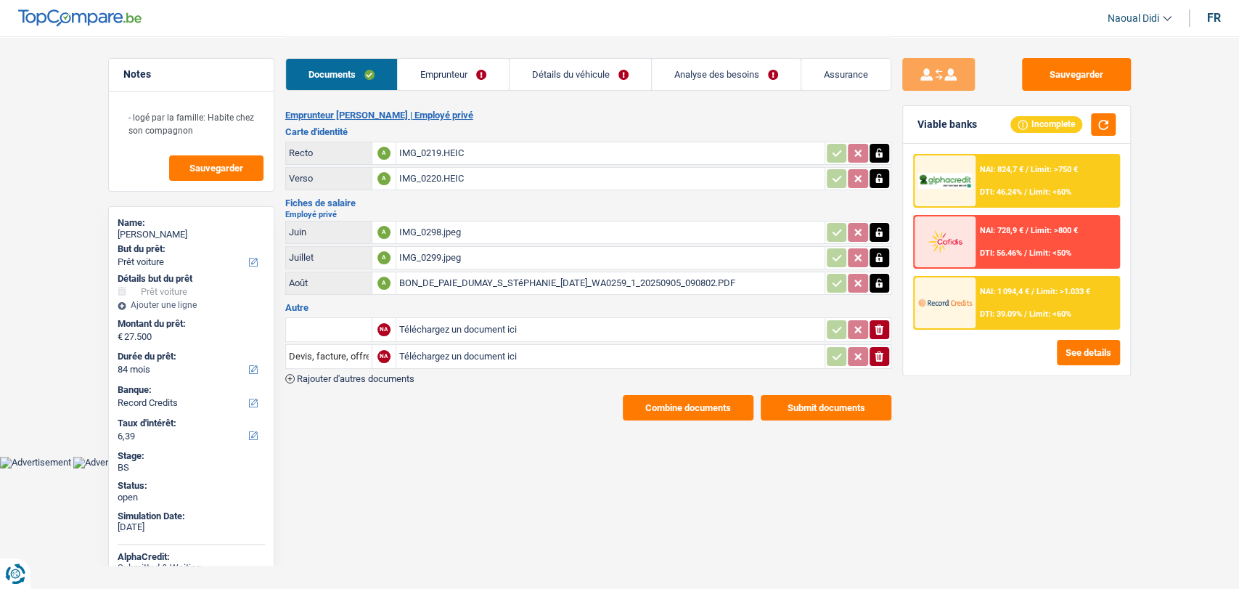
click at [589, 65] on link "Détails du véhicule" at bounding box center [581, 74] width 142 height 31
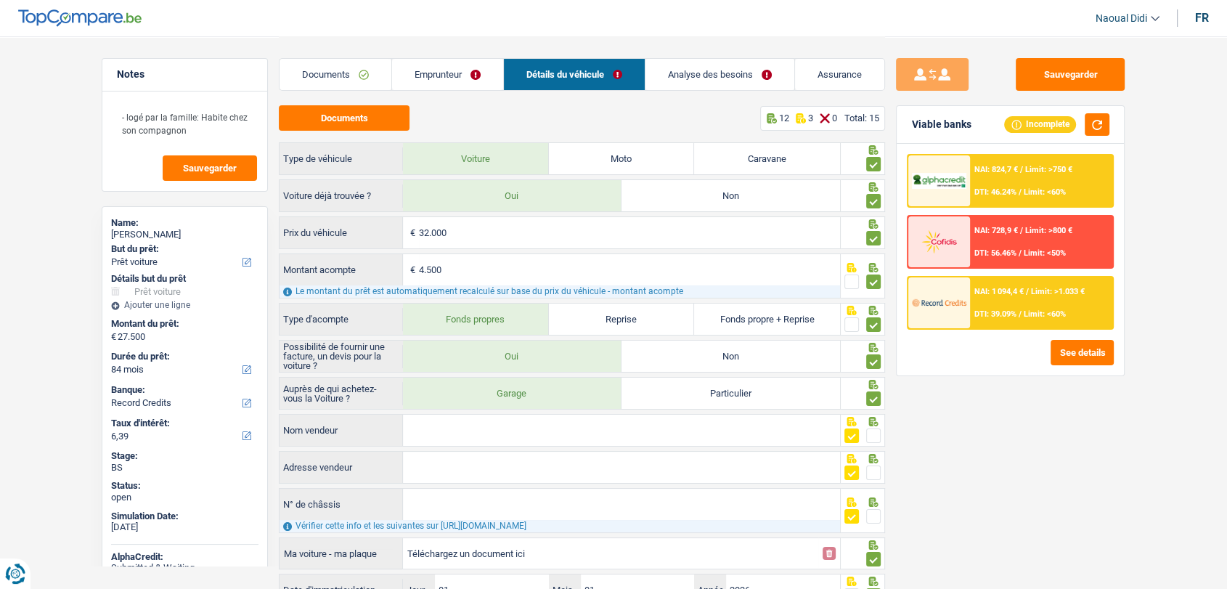
click at [693, 83] on link "Analyse des besoins" at bounding box center [719, 74] width 149 height 31
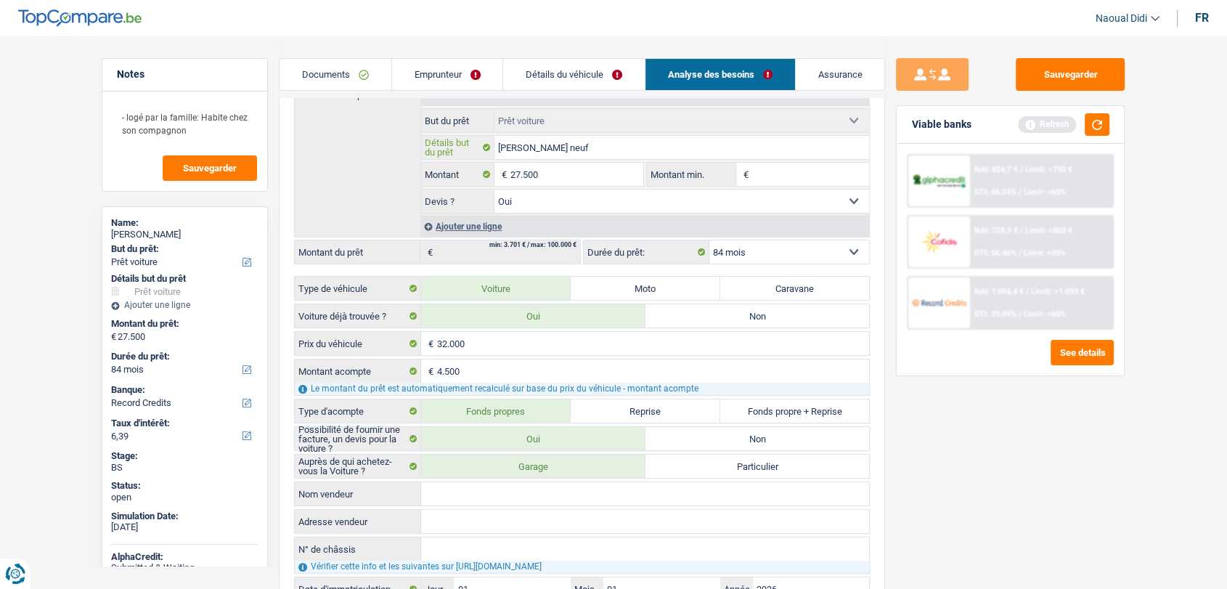
scroll to position [161, 0]
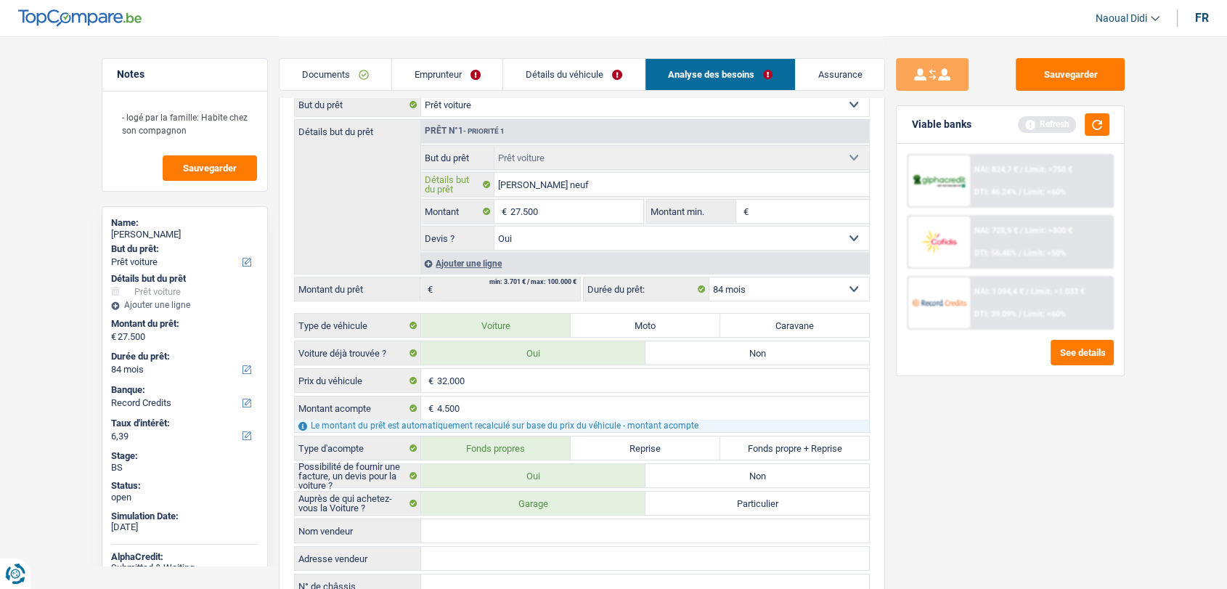
click at [573, 182] on input "[PERSON_NAME] neuf" at bounding box center [681, 184] width 375 height 23
click at [435, 70] on link "Emprunteur" at bounding box center [447, 74] width 111 height 31
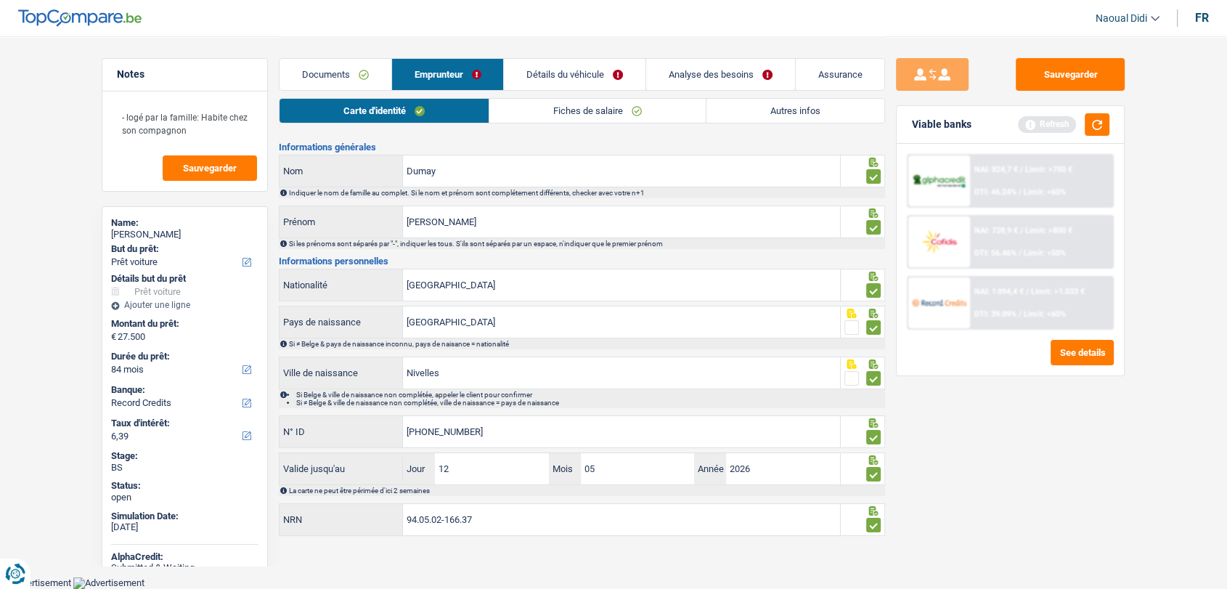
scroll to position [23, 0]
click at [795, 107] on link "Autres infos" at bounding box center [795, 111] width 178 height 24
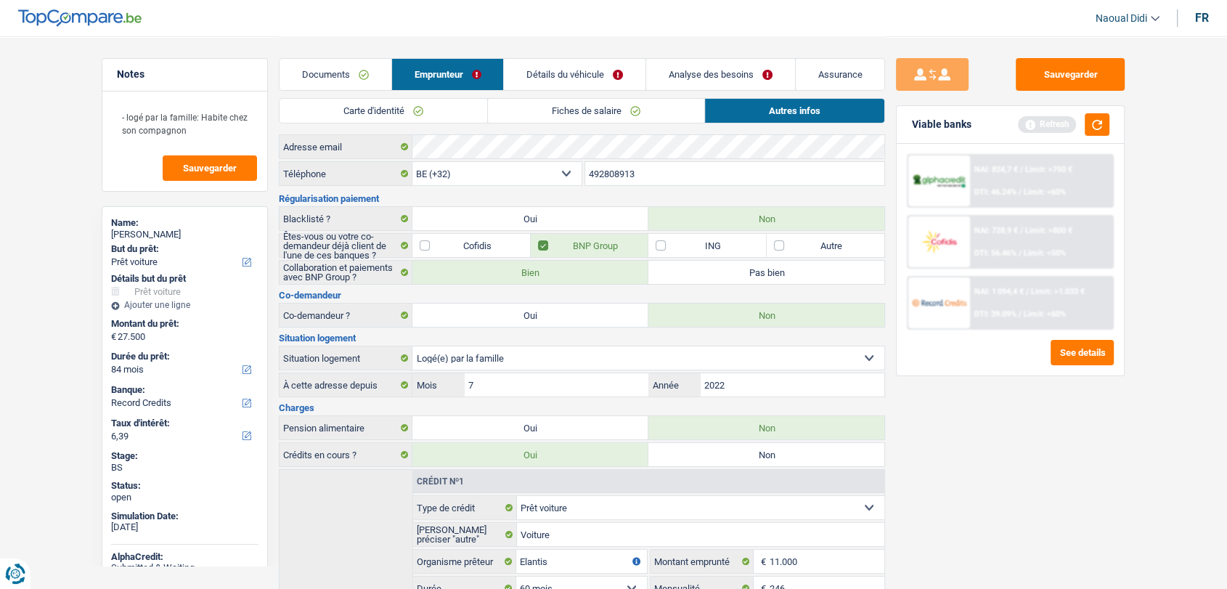
scroll to position [0, 0]
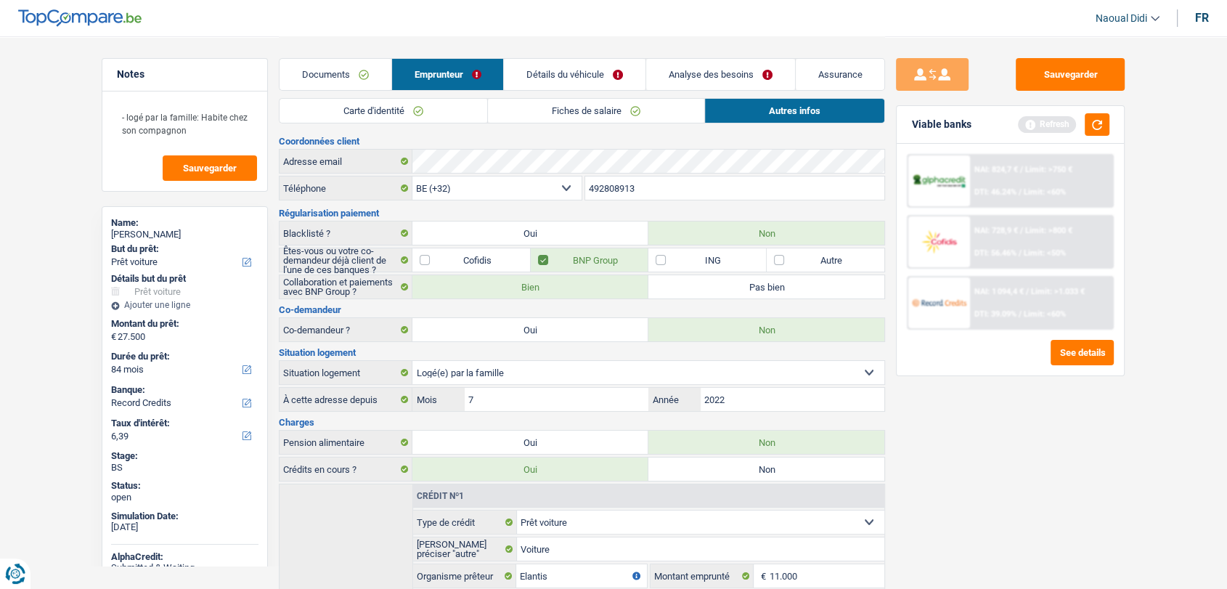
click at [570, 69] on link "Détails du véhicule" at bounding box center [575, 74] width 142 height 31
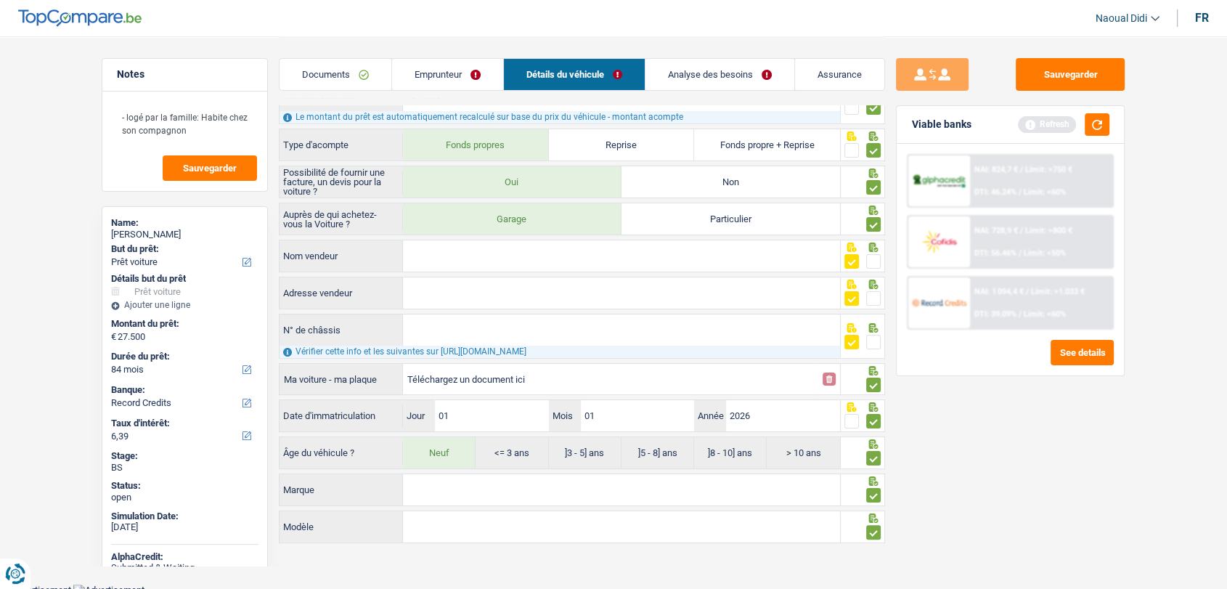
scroll to position [179, 0]
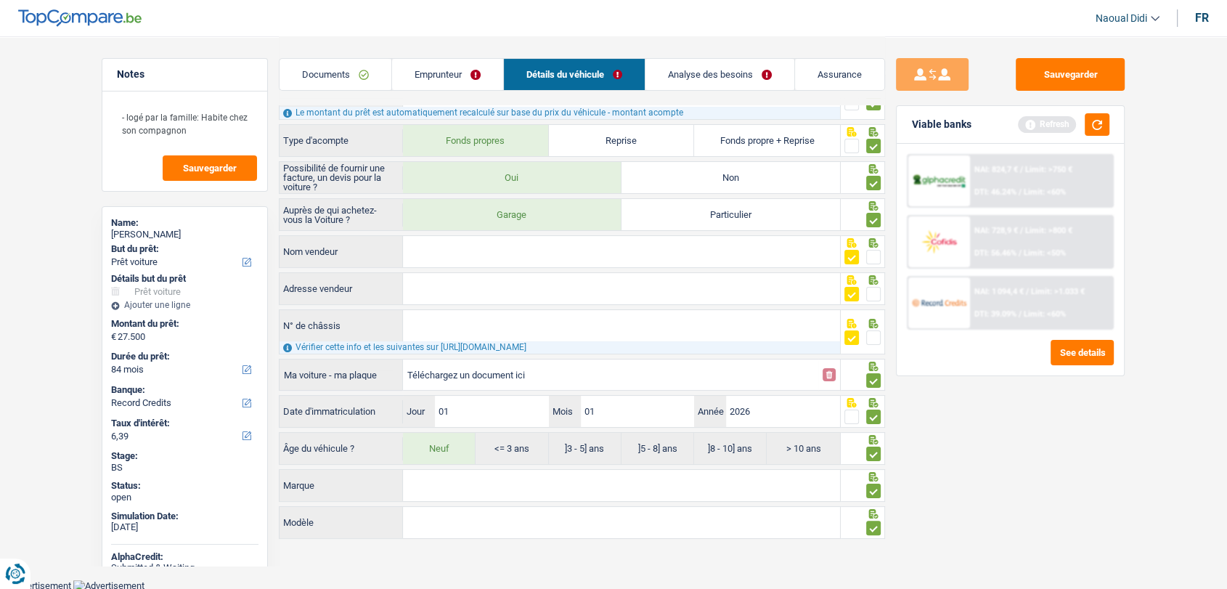
click at [430, 526] on input "Modèle" at bounding box center [621, 522] width 437 height 31
type input "SUV"
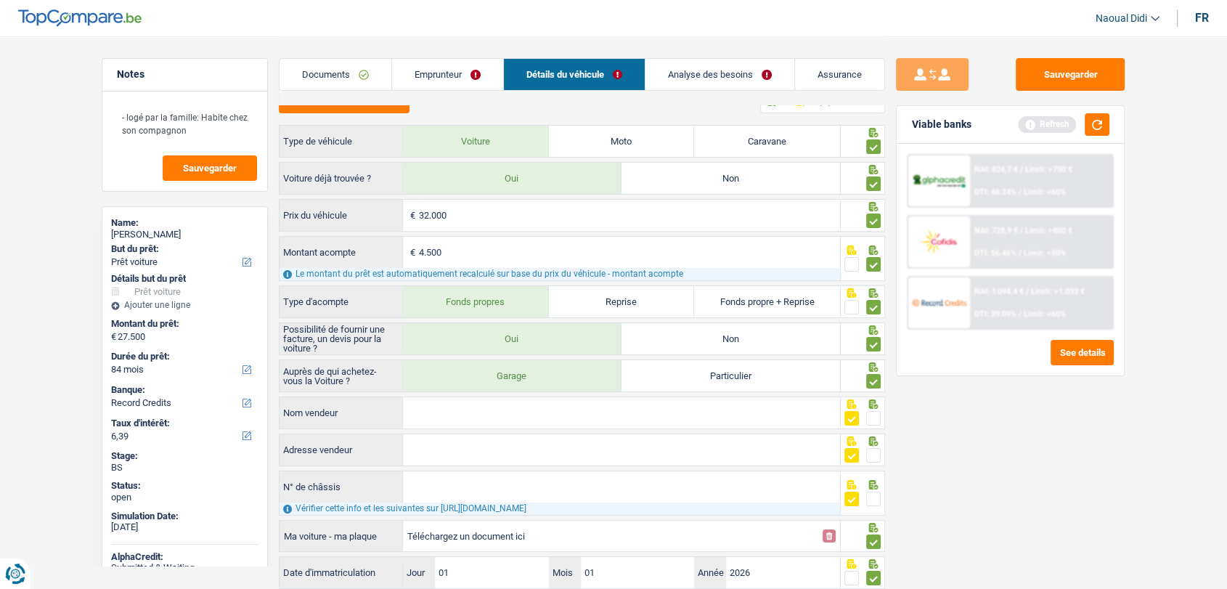
scroll to position [0, 0]
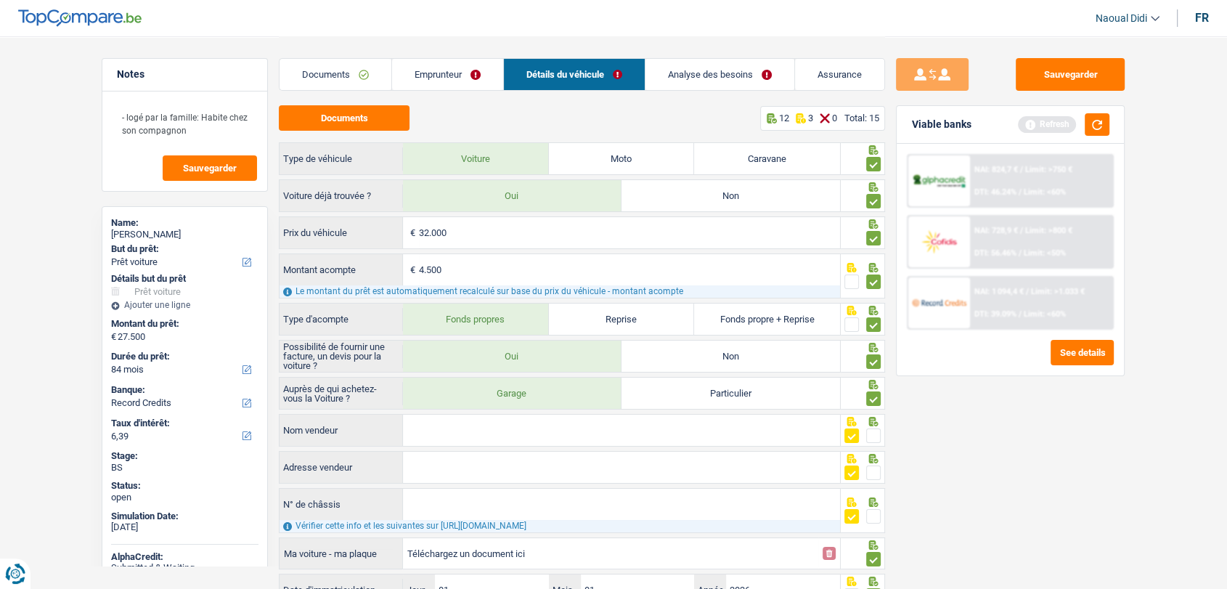
click at [690, 83] on link "Analyse des besoins" at bounding box center [719, 74] width 149 height 31
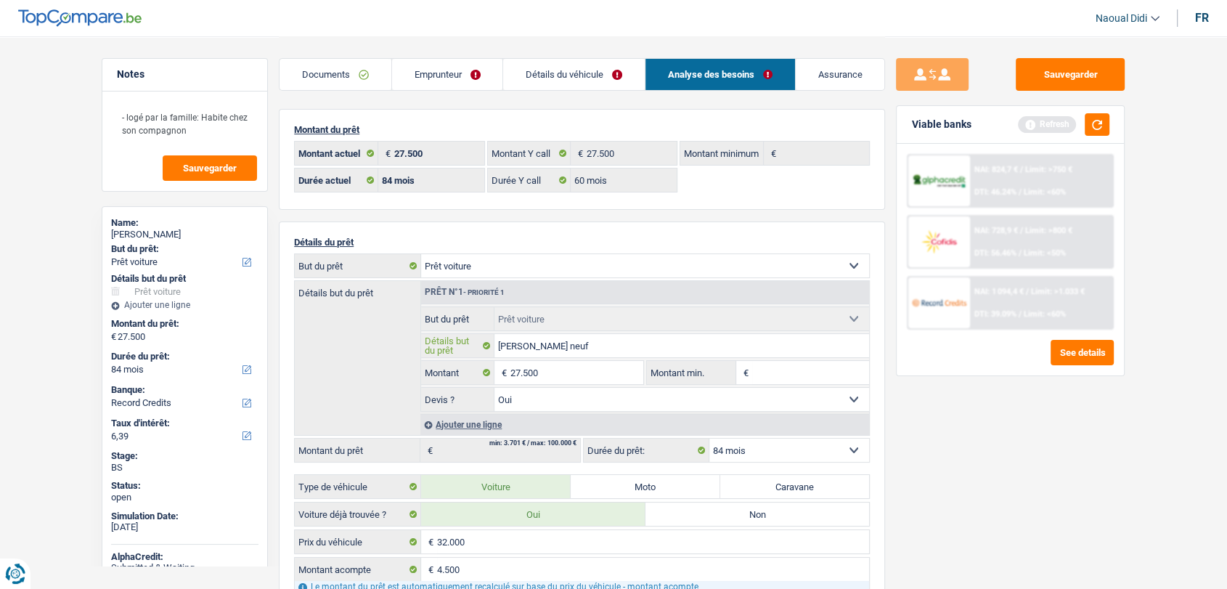
click at [497, 341] on input "[PERSON_NAME] neuf" at bounding box center [681, 345] width 375 height 23
click at [616, 69] on link "Détails du véhicule" at bounding box center [574, 74] width 142 height 31
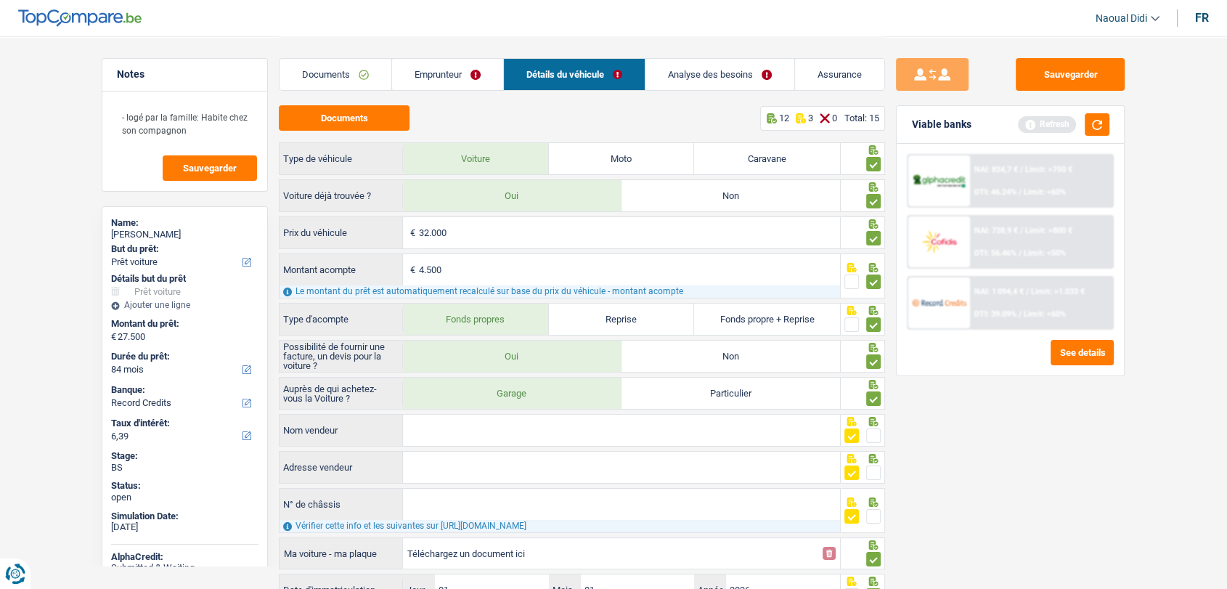
click at [737, 70] on link "Analyse des besoins" at bounding box center [719, 74] width 149 height 31
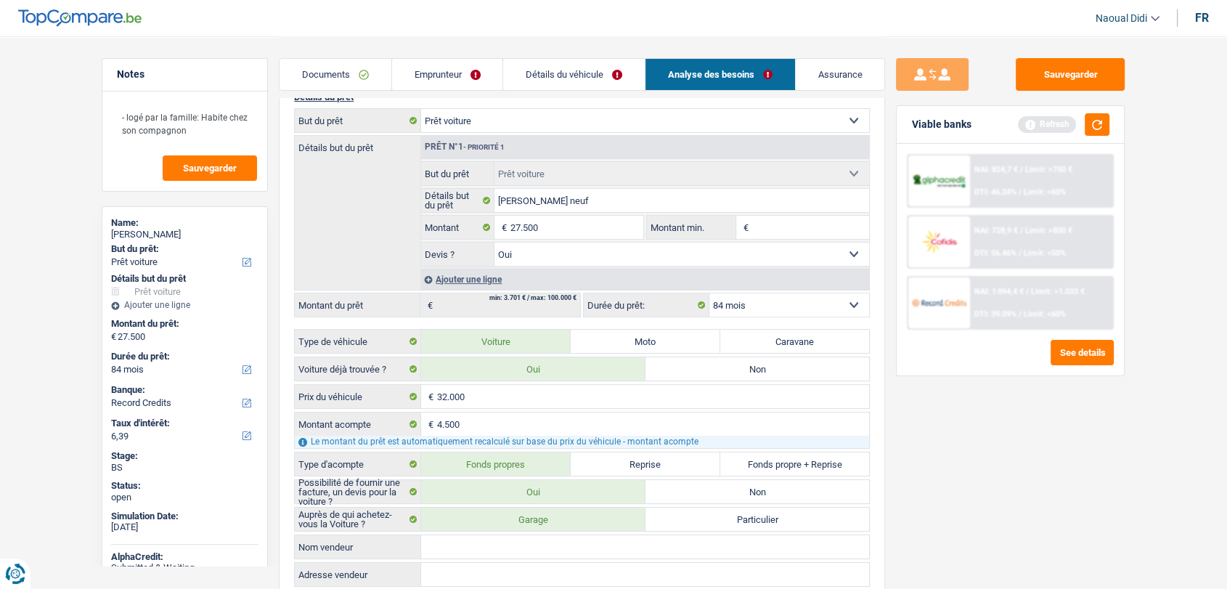
scroll to position [161, 0]
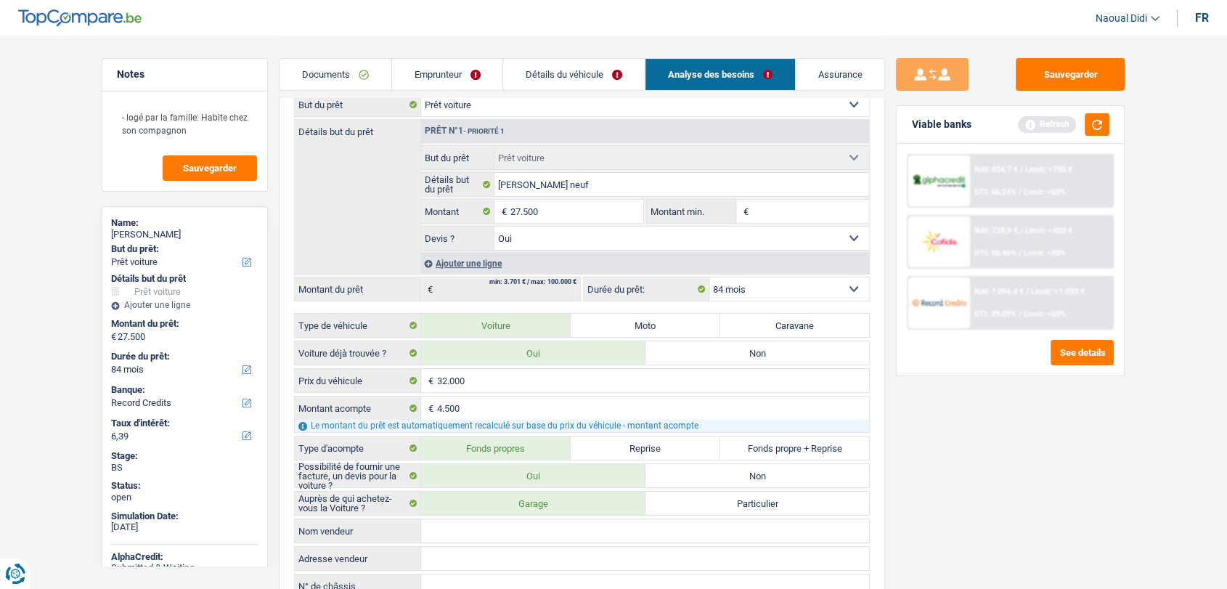
click at [481, 263] on div "Ajouter une ligne" at bounding box center [644, 263] width 449 height 21
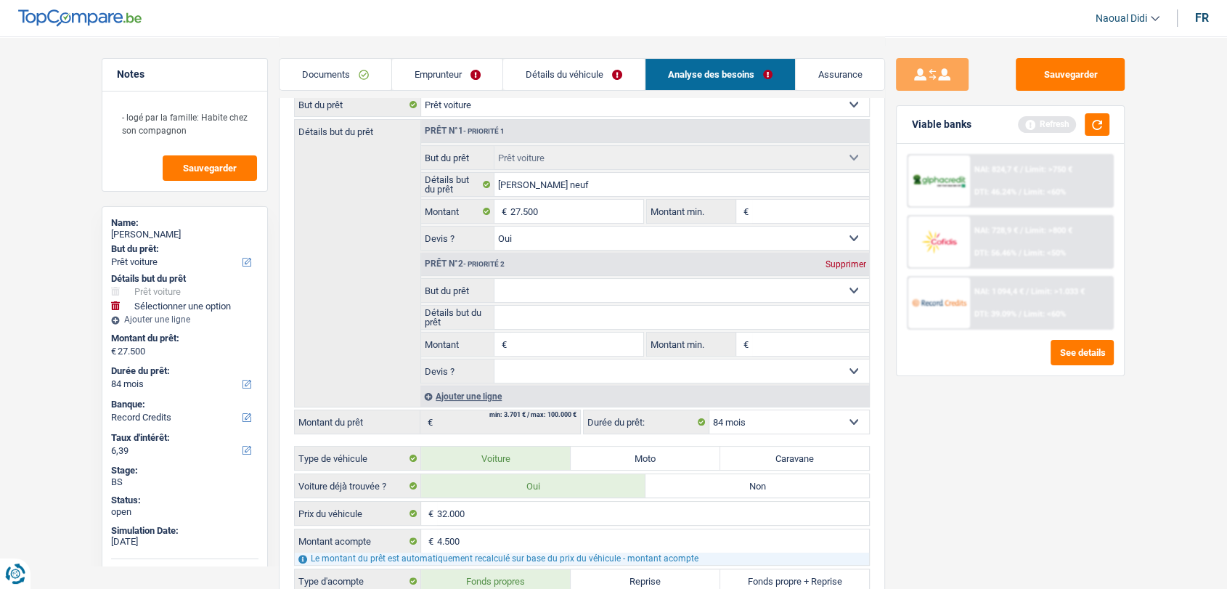
click at [534, 338] on input "Montant" at bounding box center [576, 343] width 133 height 23
type input "27.500"
click at [668, 289] on select "Confort maison: meubles, textile, peinture, électroménager, outillage non-profe…" at bounding box center [681, 290] width 375 height 23
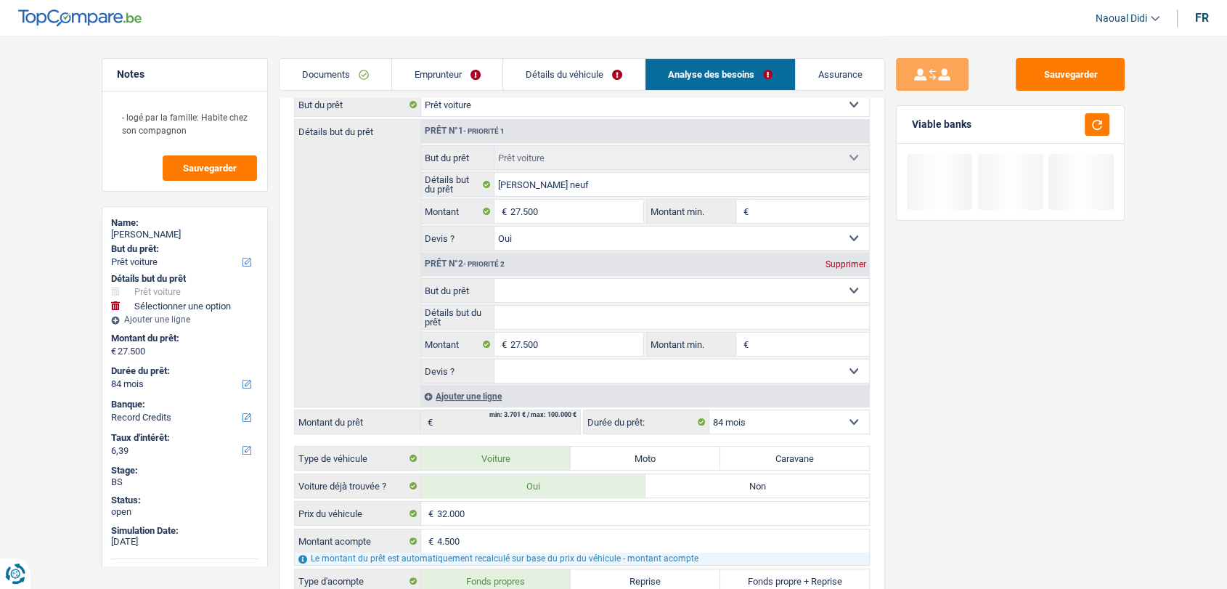
type input "55.000"
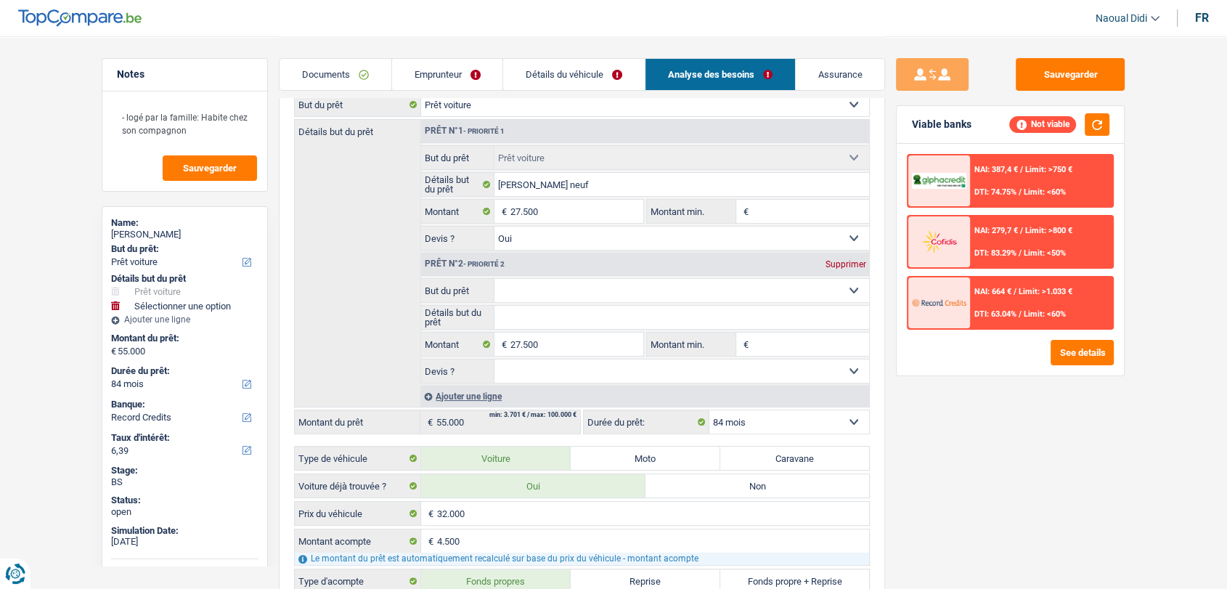
select select "other"
click at [494, 279] on select "Confort maison: meubles, textile, peinture, électroménager, outillage non-profe…" at bounding box center [681, 290] width 375 height 23
type input "0"
select select "other"
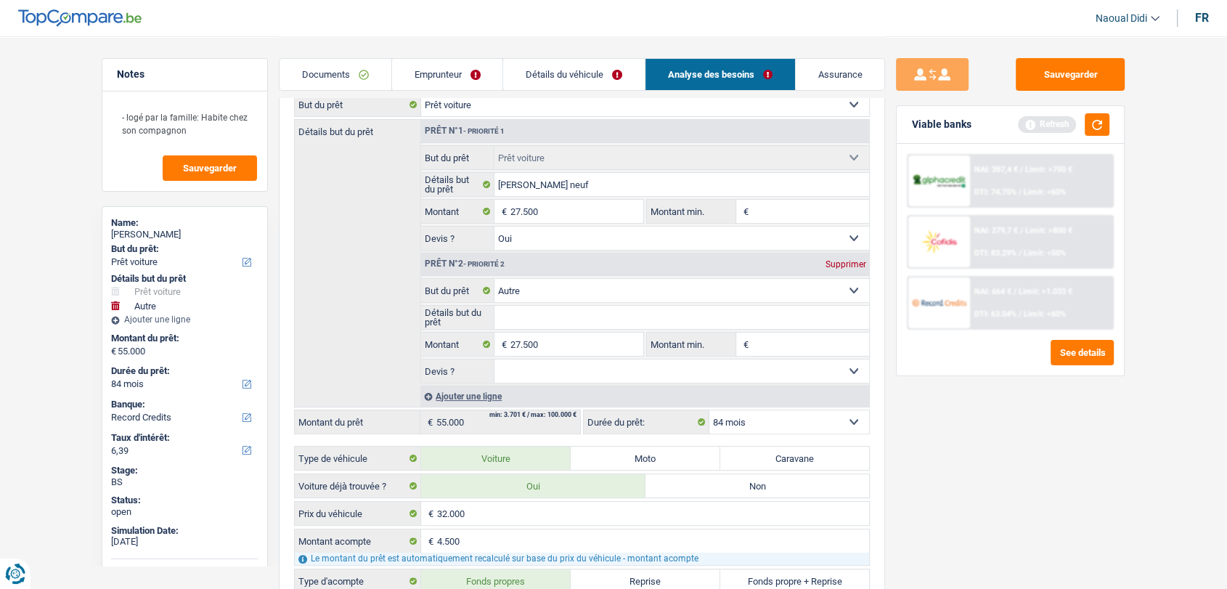
click at [834, 260] on div "Supprimer" at bounding box center [845, 264] width 48 height 9
type input "27.500"
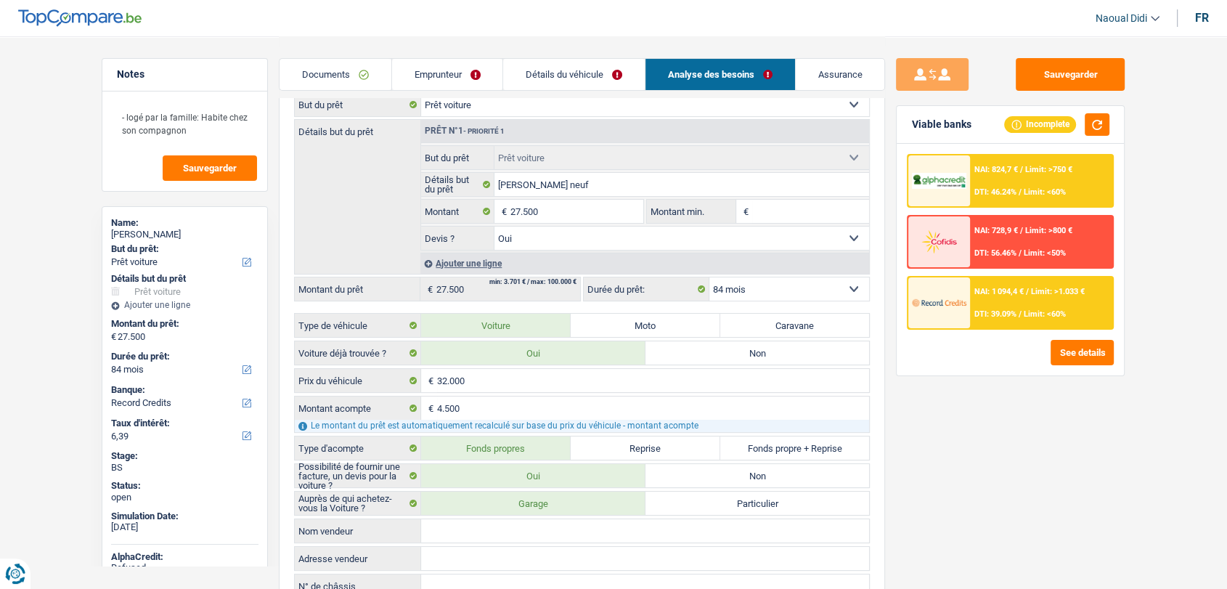
drag, startPoint x: 486, startPoint y: 263, endPoint x: 406, endPoint y: 262, distance: 80.6
click at [406, 262] on div "Détails but du prêt Prêt n°1 - Priorité 1 Confort maison: meubles, textile, pei…" at bounding box center [582, 196] width 576 height 155
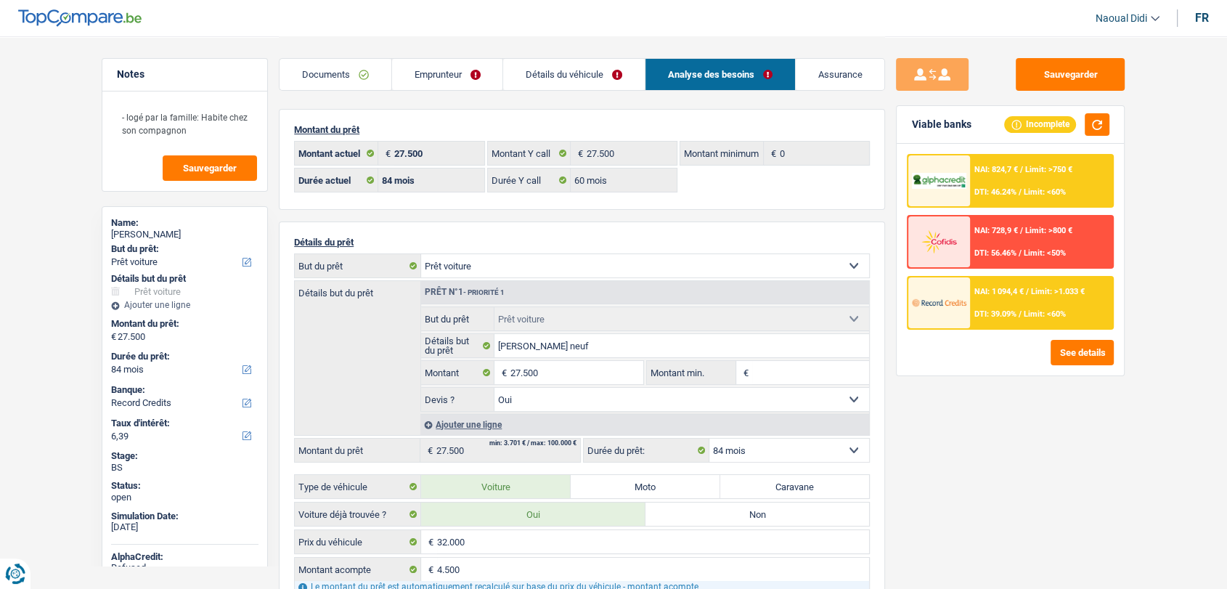
click at [486, 269] on select "Confort maison: meubles, textile, peinture, électroménager, outillage non-profe…" at bounding box center [645, 265] width 448 height 23
click at [376, 94] on div "Documents Emprunteur Détails du véhicule Analyse des besoins Assurance" at bounding box center [582, 67] width 606 height 62
click at [566, 70] on link "Détails du véhicule" at bounding box center [574, 74] width 142 height 31
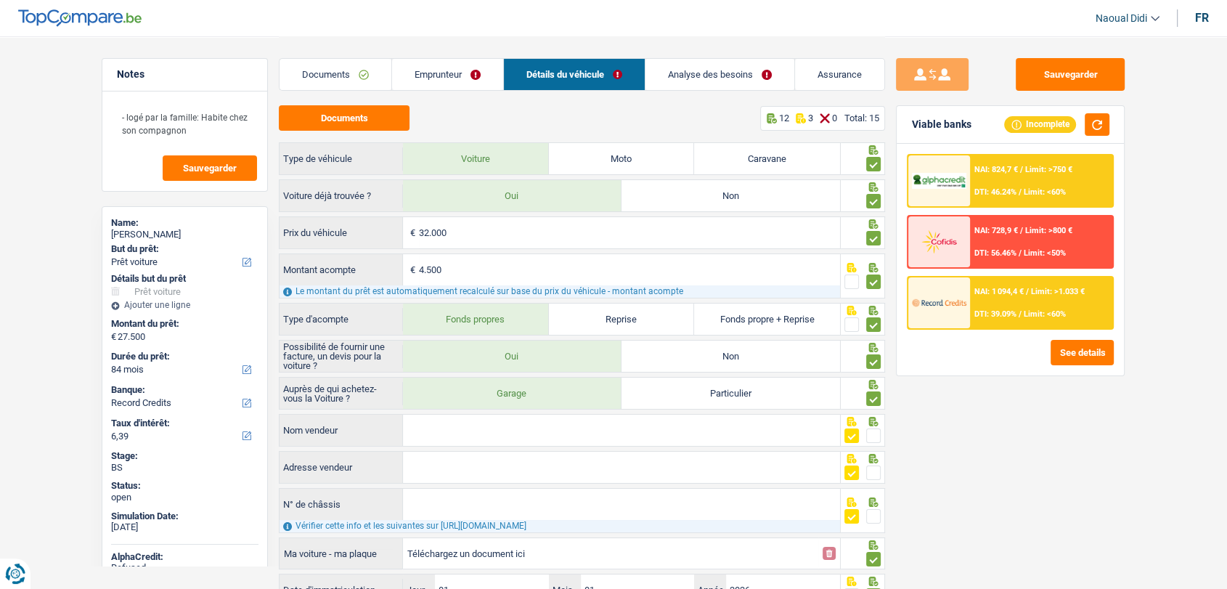
scroll to position [81, 0]
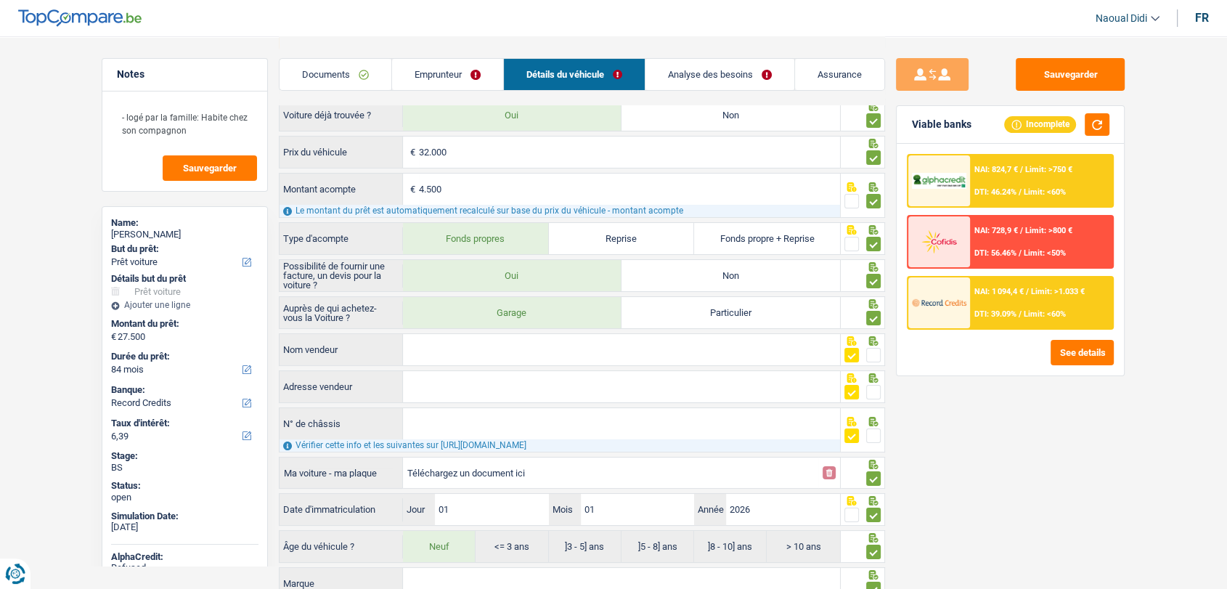
click at [703, 71] on link "Analyse des besoins" at bounding box center [719, 74] width 149 height 31
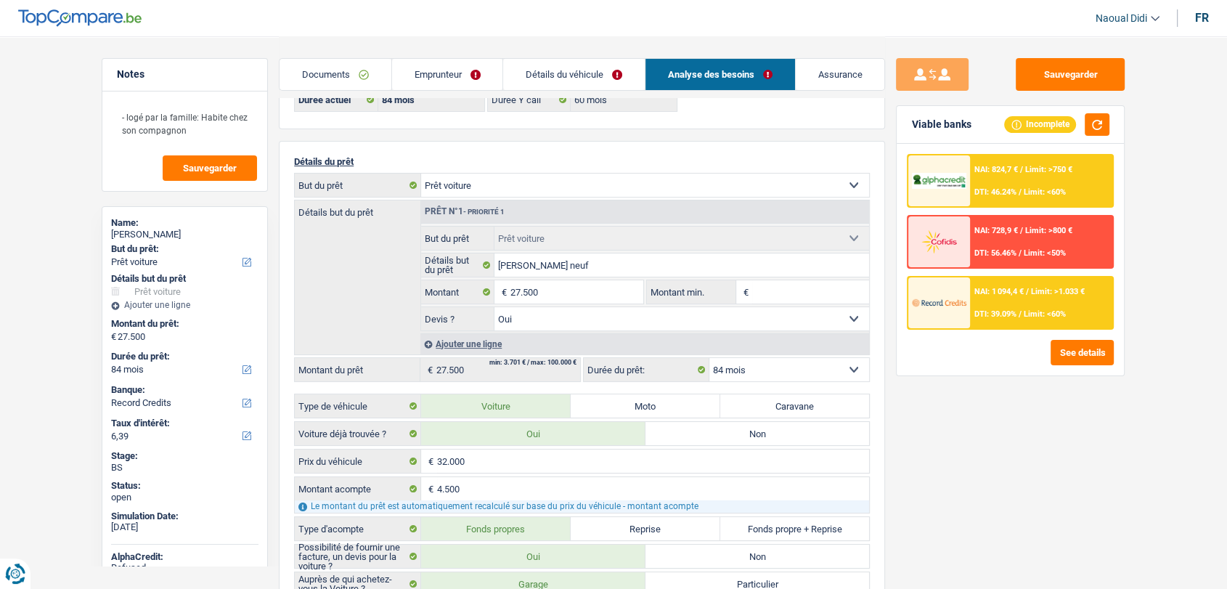
click at [515, 187] on select "Confort maison: meubles, textile, peinture, électroménager, outillage non-profe…" at bounding box center [645, 185] width 448 height 23
select select "other"
click at [421, 174] on select "Confort maison: meubles, textile, peinture, électroménager, outillage non-profe…" at bounding box center [645, 185] width 448 height 23
select select "car"
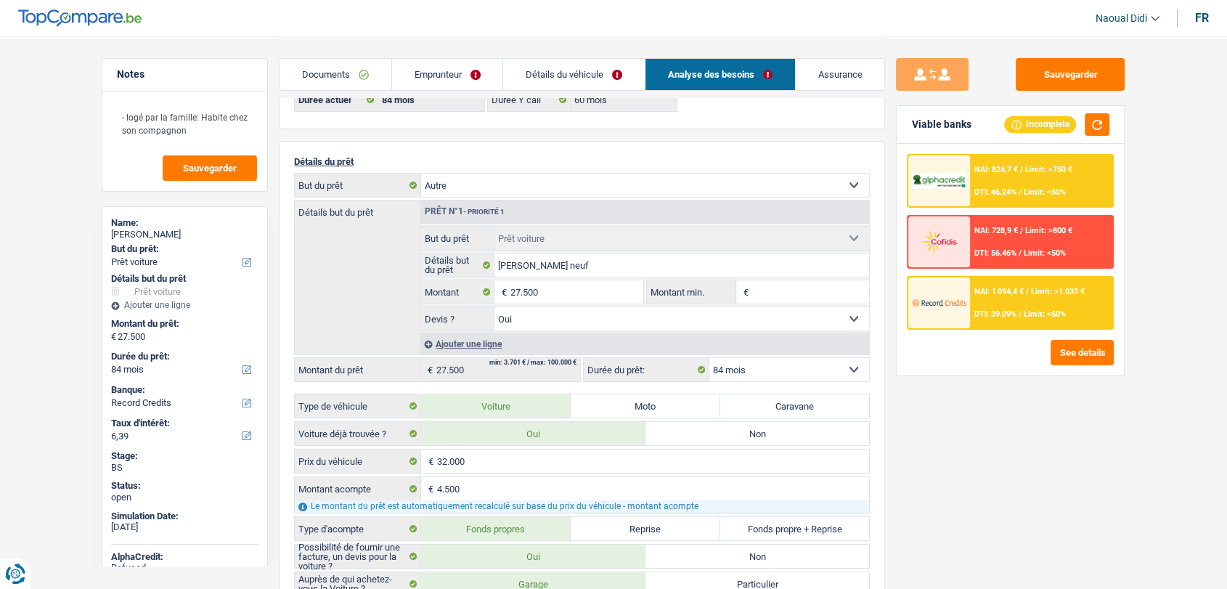
select select "yes"
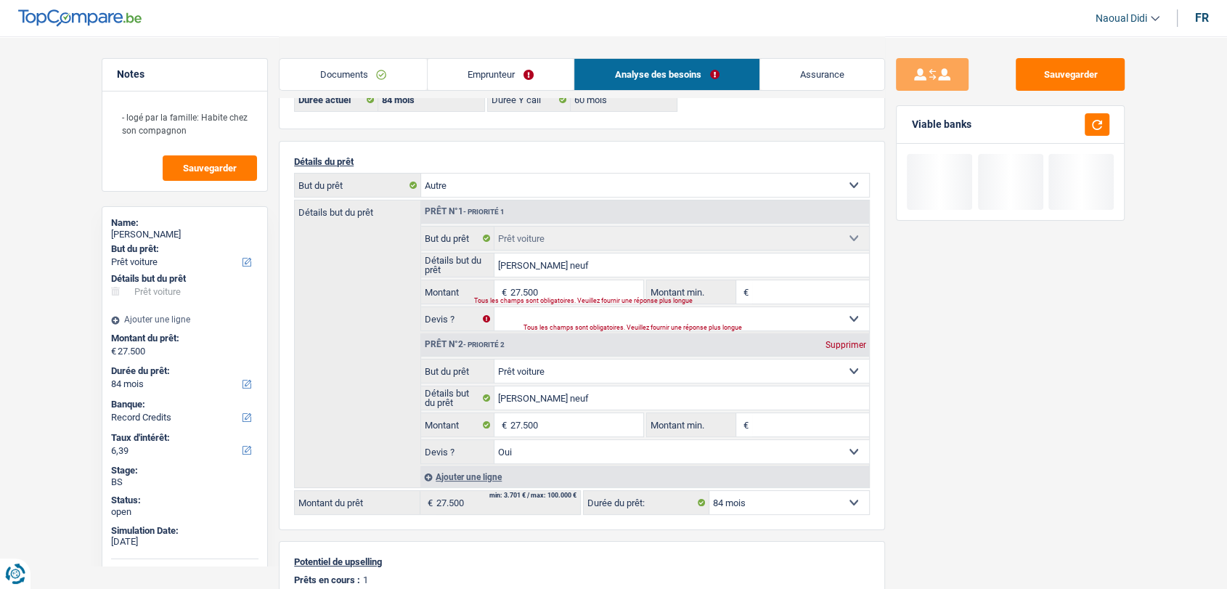
select select "other"
select select "120"
select select "other"
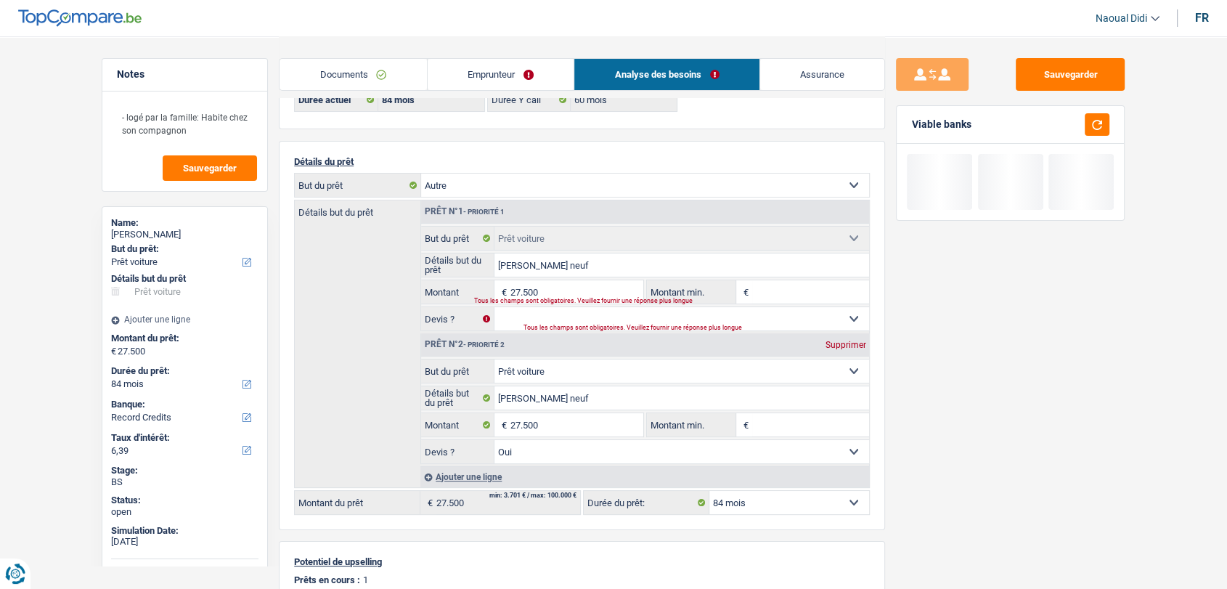
select select
select select "120"
click at [534, 285] on input "Montant" at bounding box center [576, 291] width 133 height 23
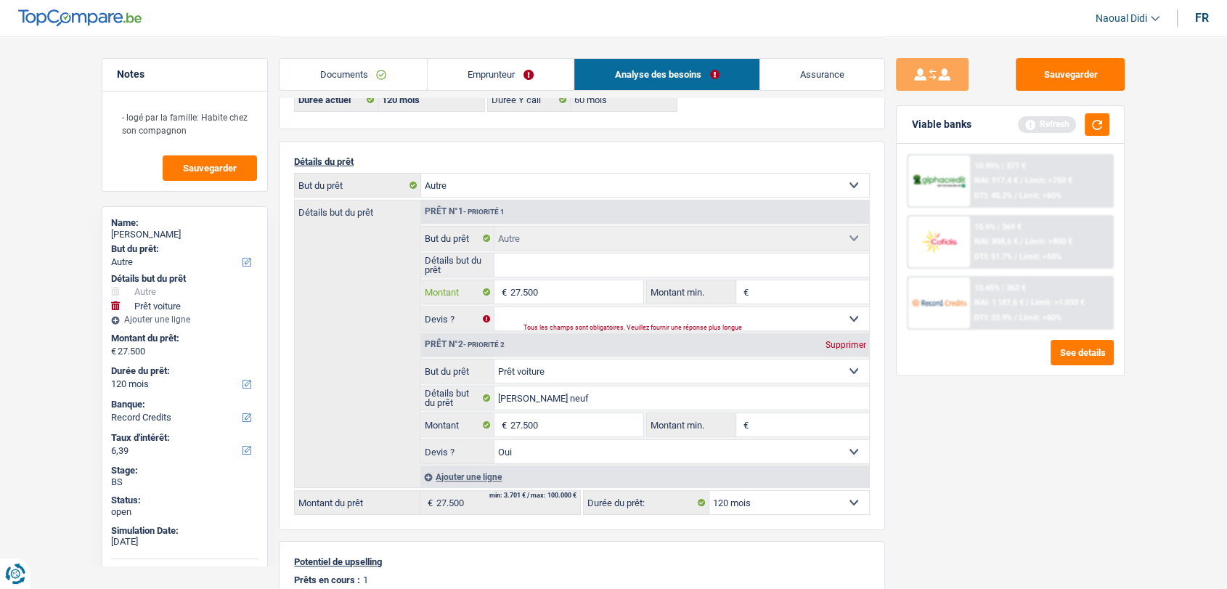
type input "27.500"
type input "55.000"
select select "144"
type input "55.000"
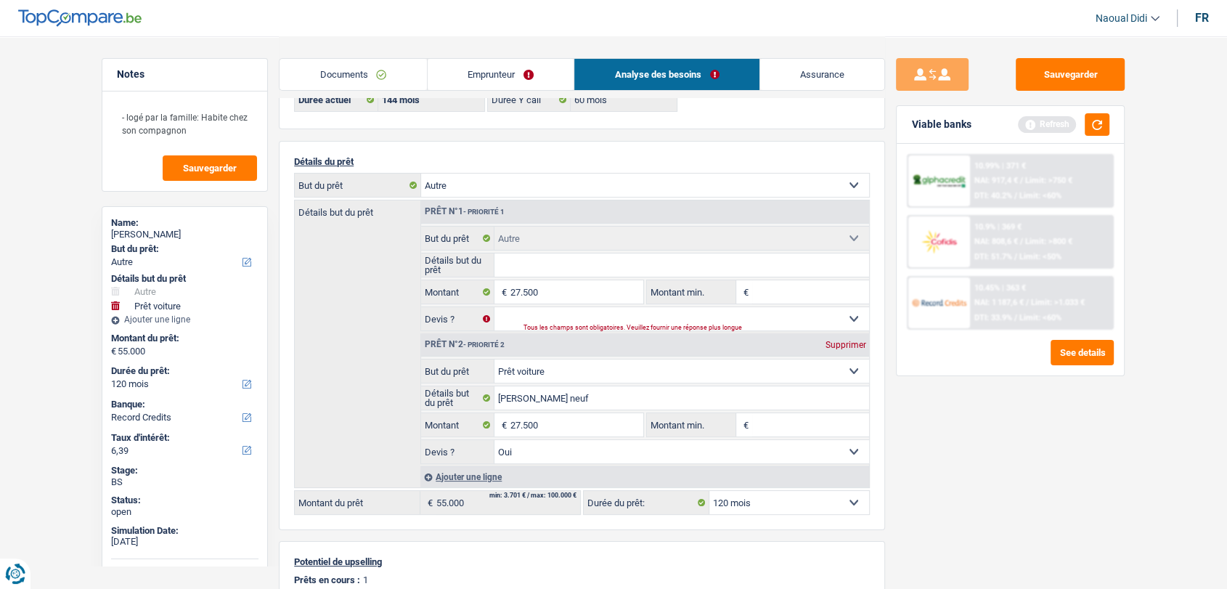
click at [843, 340] on div "Supprimer" at bounding box center [845, 344] width 48 height 9
type input "27.500"
select select "120"
type input "27.500"
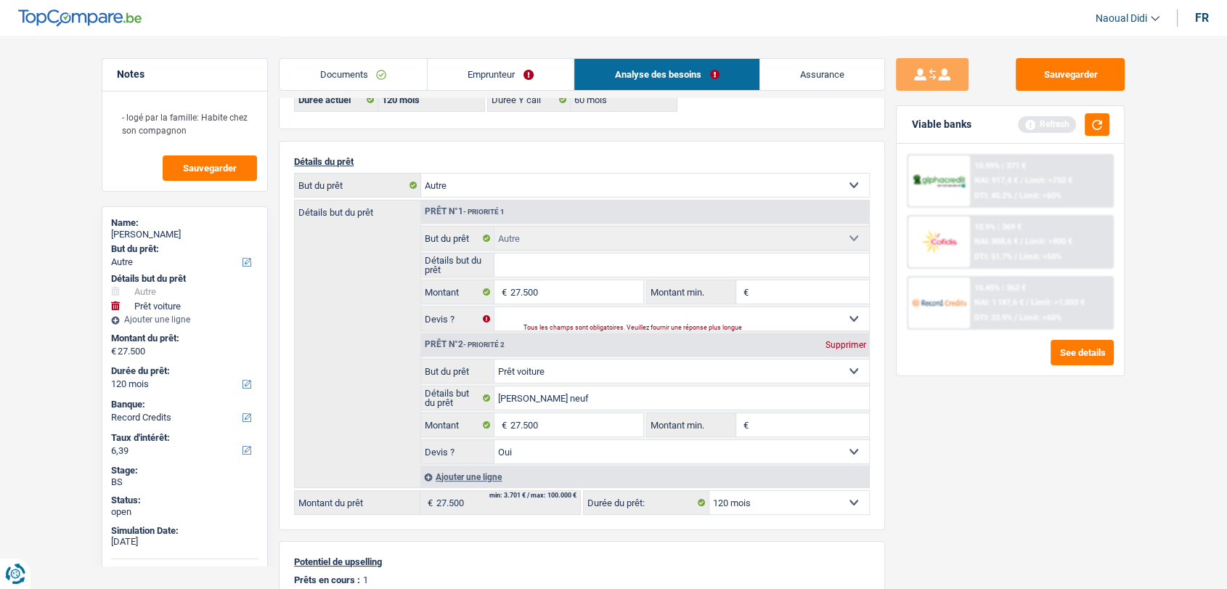
select select "120"
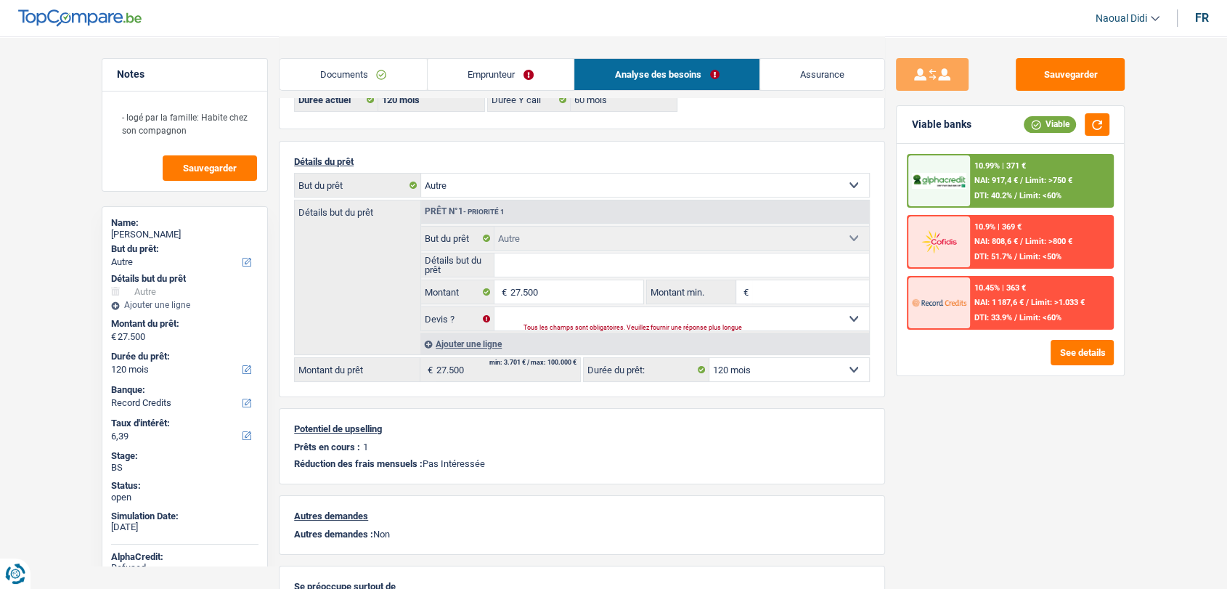
scroll to position [0, 0]
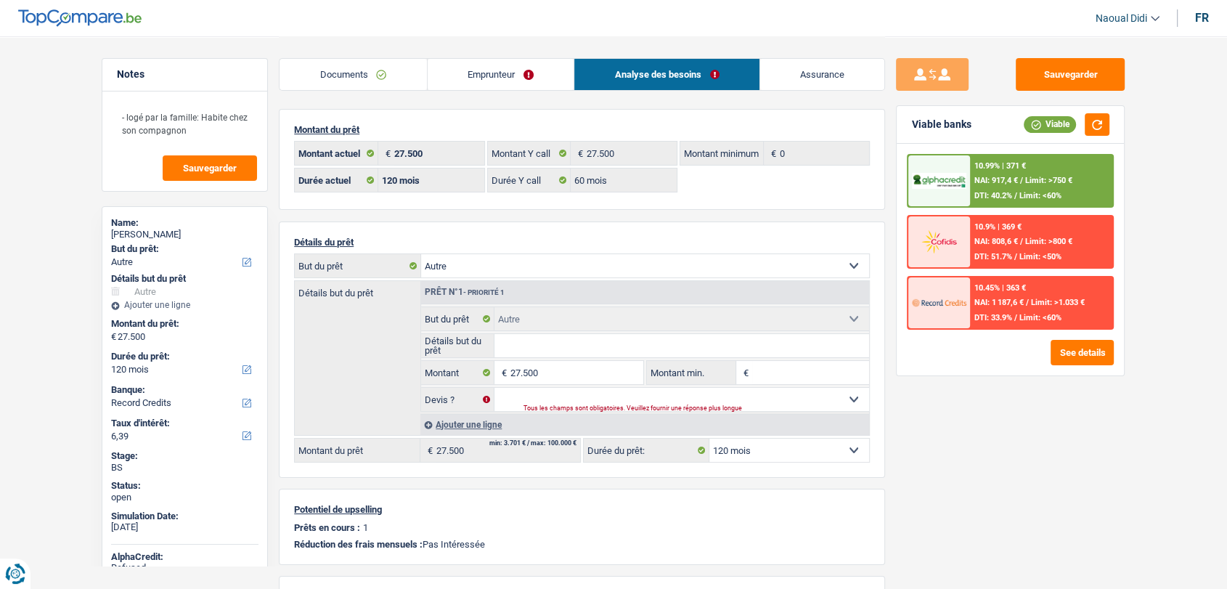
click at [772, 452] on select "12 mois 18 mois 24 mois 30 mois 36 mois 42 mois 48 mois 60 mois 72 mois 84 mois…" at bounding box center [789, 449] width 160 height 23
drag, startPoint x: 772, startPoint y: 452, endPoint x: 783, endPoint y: 441, distance: 15.4
click at [772, 452] on select "12 mois 18 mois 24 mois 30 mois 36 mois 42 mois 48 mois 60 mois 72 mois 84 mois…" at bounding box center [789, 449] width 160 height 23
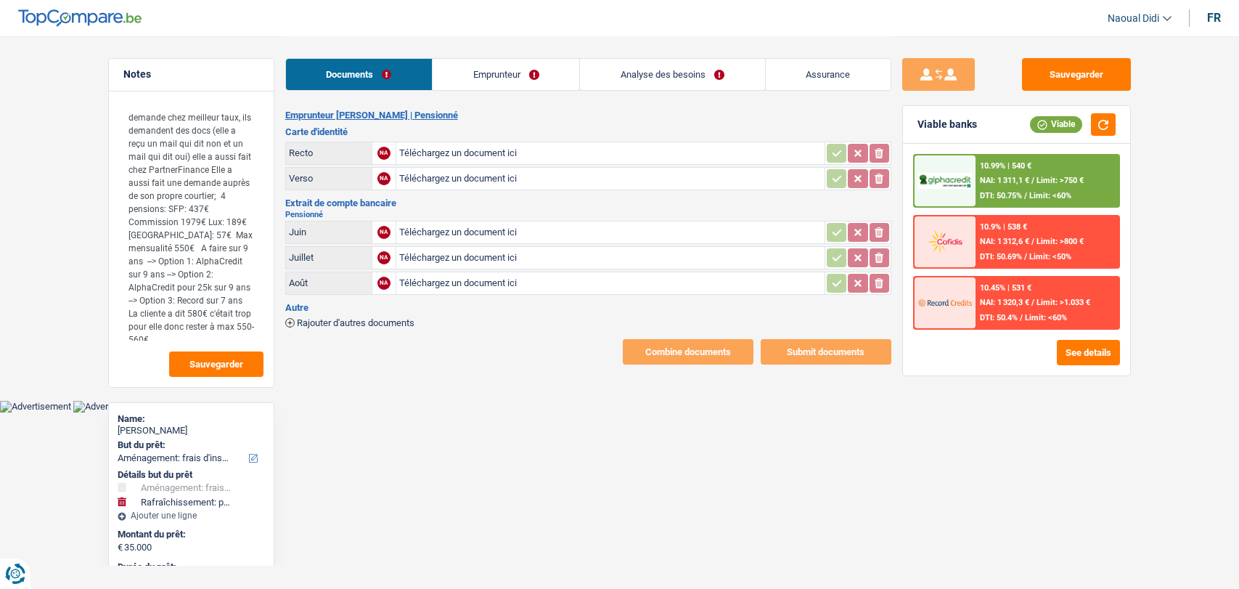
select select "movingOrInstallation"
select select "houseOrGarden"
select select "96"
select select "movingOrInstallation"
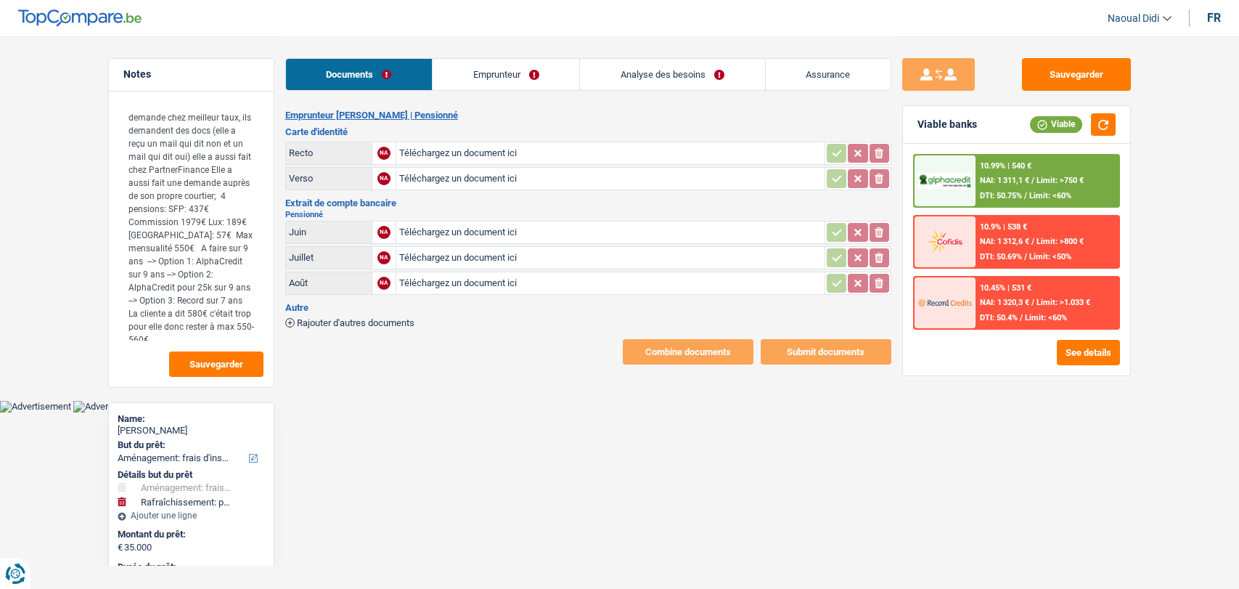
select select "movingOrInstallation"
select select "houseOrGarden"
select select "96"
click at [534, 71] on link "Emprunteur" at bounding box center [506, 74] width 147 height 31
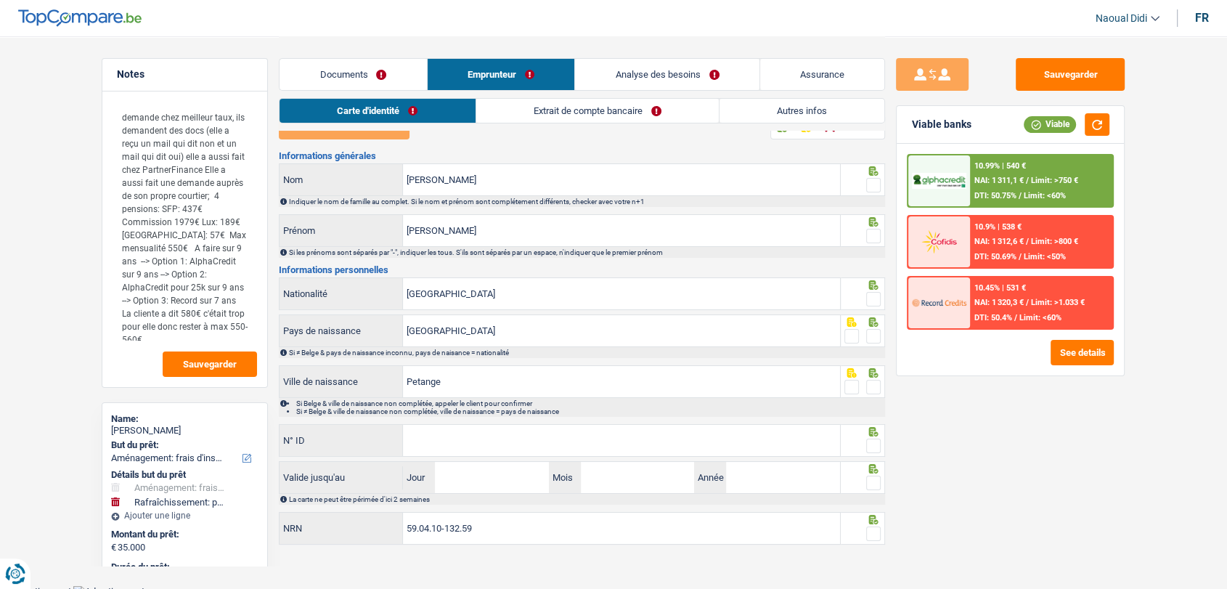
scroll to position [23, 0]
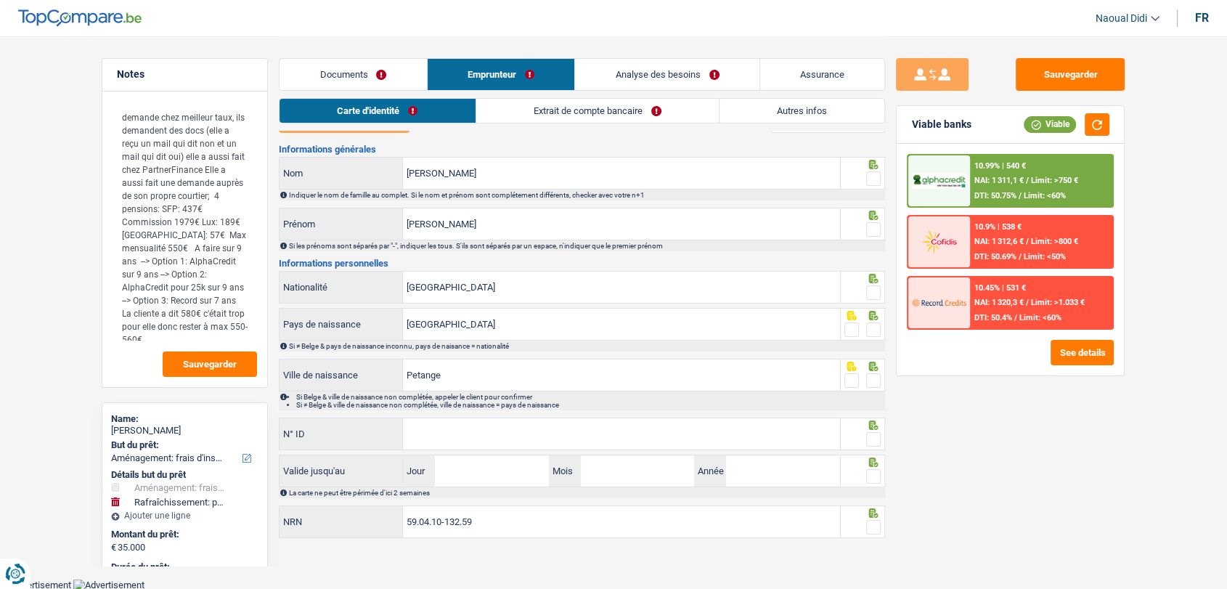
click at [359, 78] on link "Documents" at bounding box center [352, 74] width 147 height 31
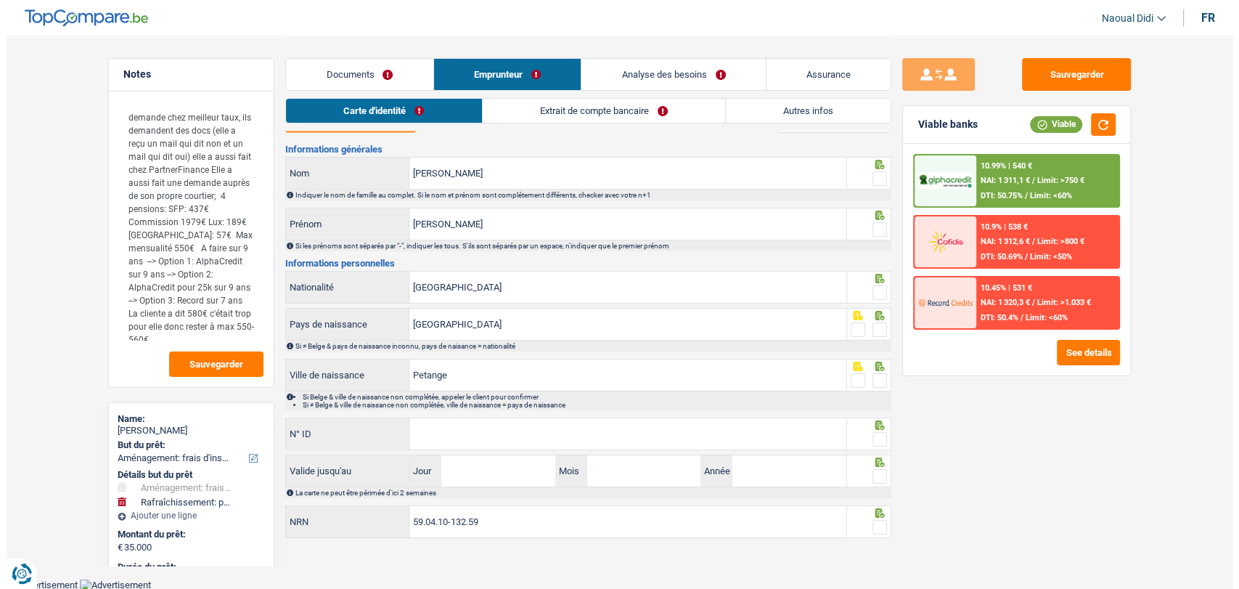
scroll to position [0, 0]
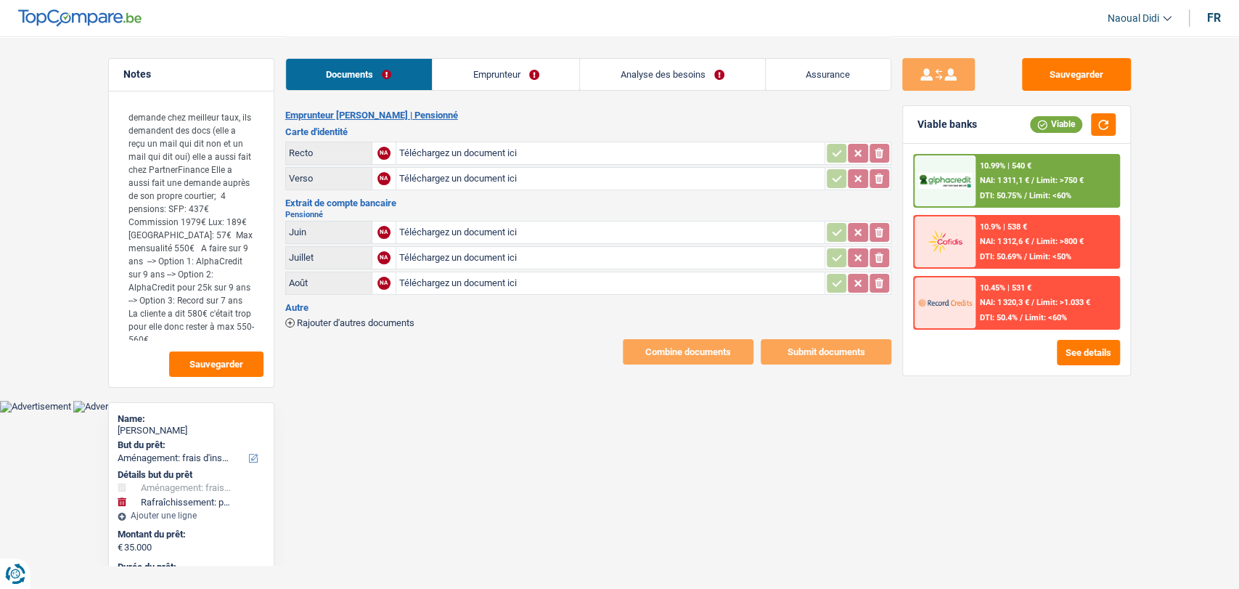
click at [460, 142] on input "Téléchargez un document ici" at bounding box center [610, 153] width 423 height 22
type input "C:\fakepath\Carte d'identité moi.pdf"
click at [436, 229] on input "Téléchargez un document ici" at bounding box center [610, 232] width 423 height 22
type input "C:\fakepath\image.png"
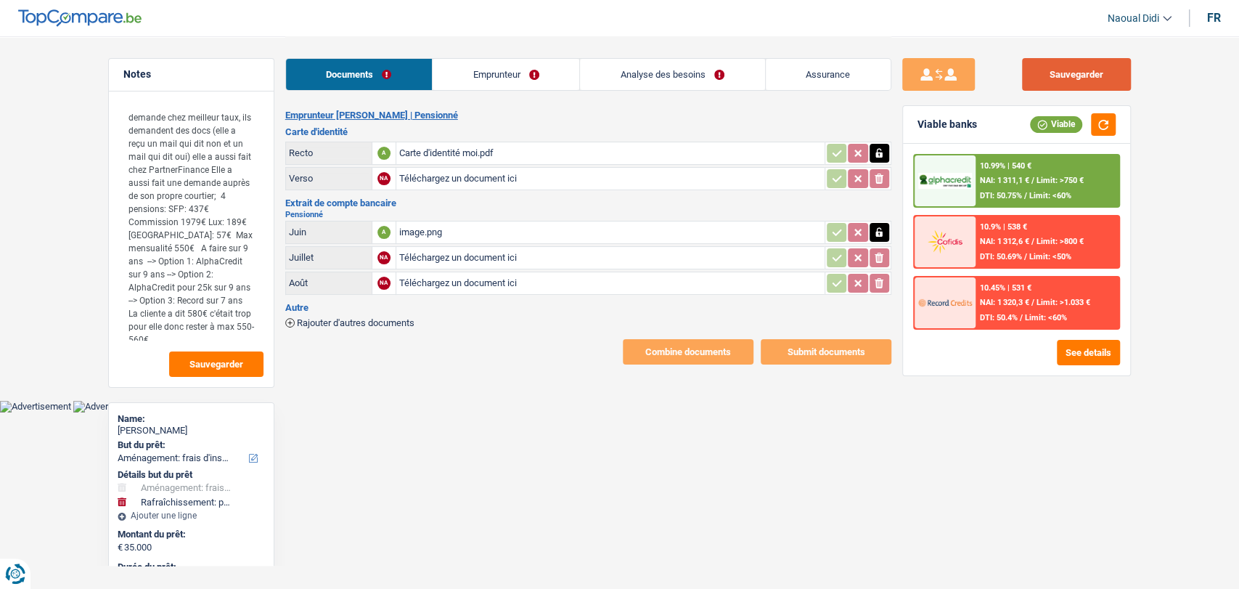
click at [1034, 71] on button "Sauvegarder" at bounding box center [1076, 74] width 109 height 33
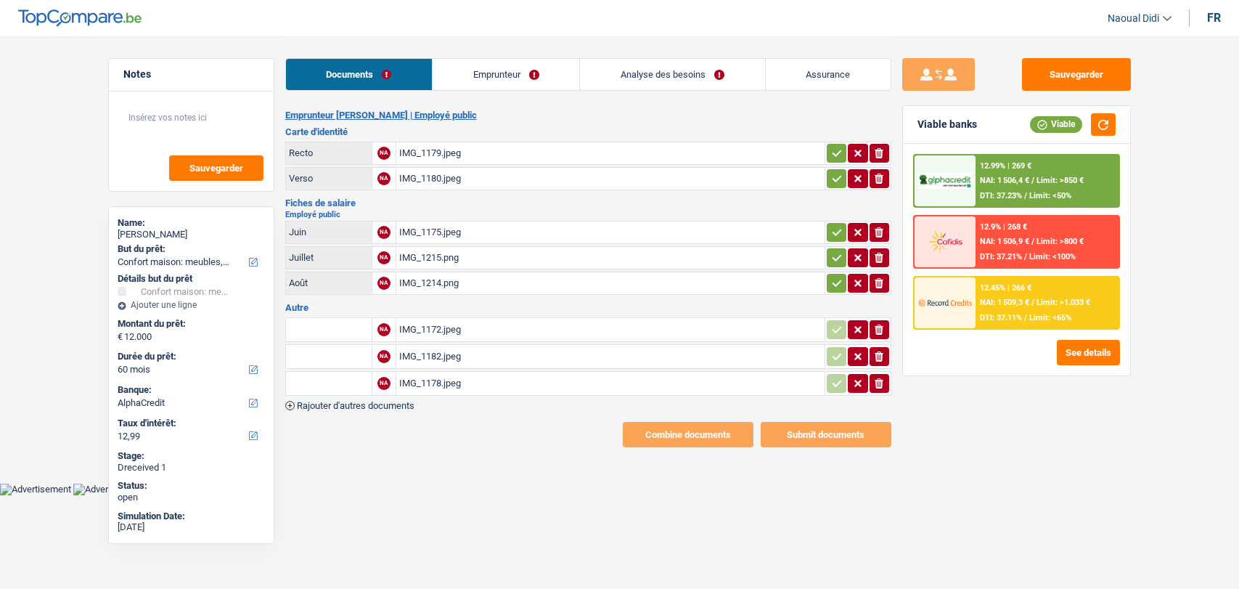
select select "household"
select select "60"
select select "alphacredit"
click at [443, 152] on div "IMG_1179.jpeg" at bounding box center [610, 153] width 423 height 22
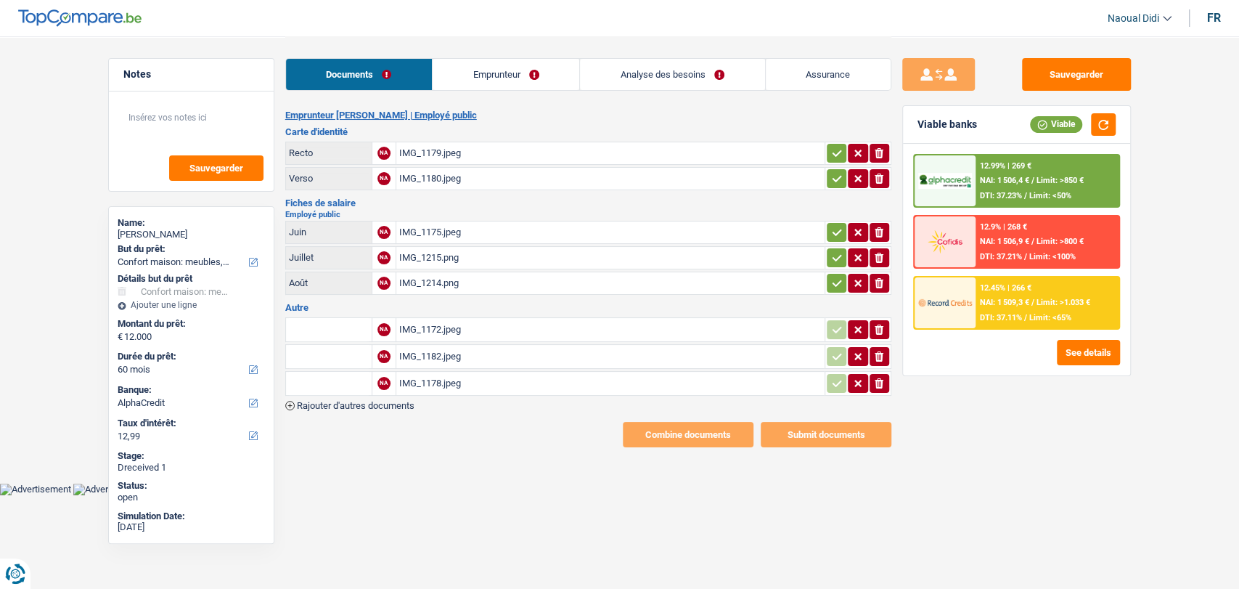
click at [425, 232] on div "IMG_1175.jpeg" at bounding box center [610, 232] width 423 height 22
click at [425, 157] on div "IMG_1179.jpeg" at bounding box center [610, 153] width 423 height 22
click at [412, 181] on div "IMG_1180.jpeg" at bounding box center [610, 179] width 423 height 22
click at [420, 226] on div "IMG_1175.jpeg" at bounding box center [610, 232] width 423 height 22
click at [828, 280] on button "button" at bounding box center [837, 283] width 20 height 19
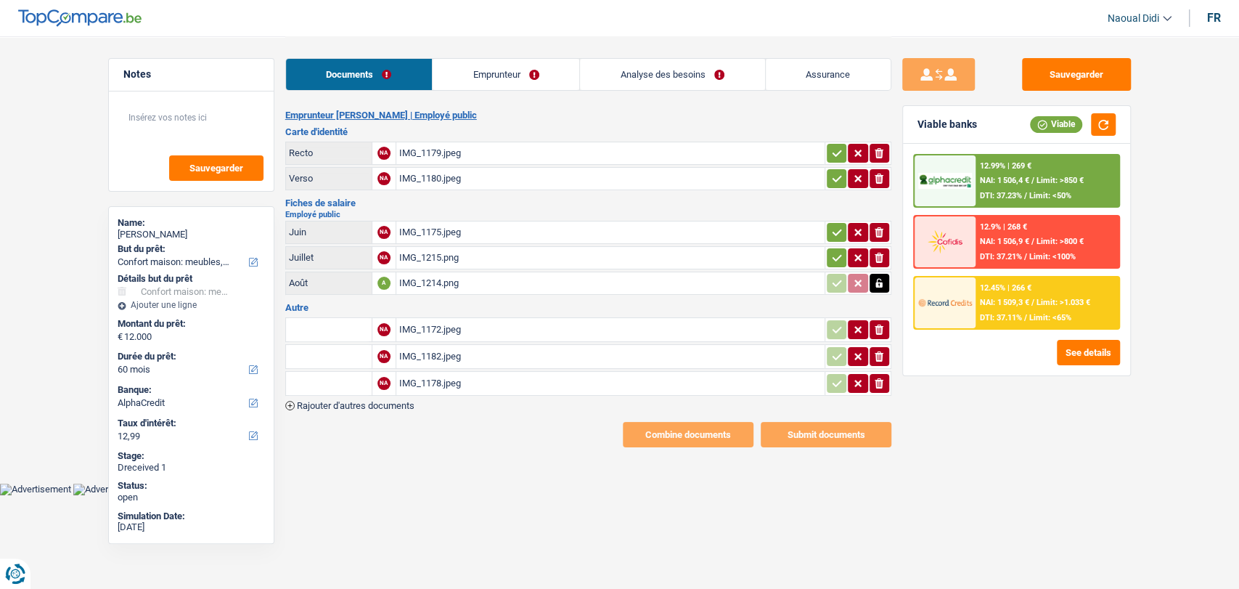
click at [832, 255] on icon "button" at bounding box center [837, 257] width 12 height 15
click at [832, 241] on td "ionicons-v5-e" at bounding box center [858, 232] width 67 height 23
click at [832, 230] on icon "button" at bounding box center [836, 232] width 9 height 7
click at [836, 169] on button "button" at bounding box center [837, 178] width 20 height 19
click at [836, 146] on icon "button" at bounding box center [837, 153] width 12 height 15
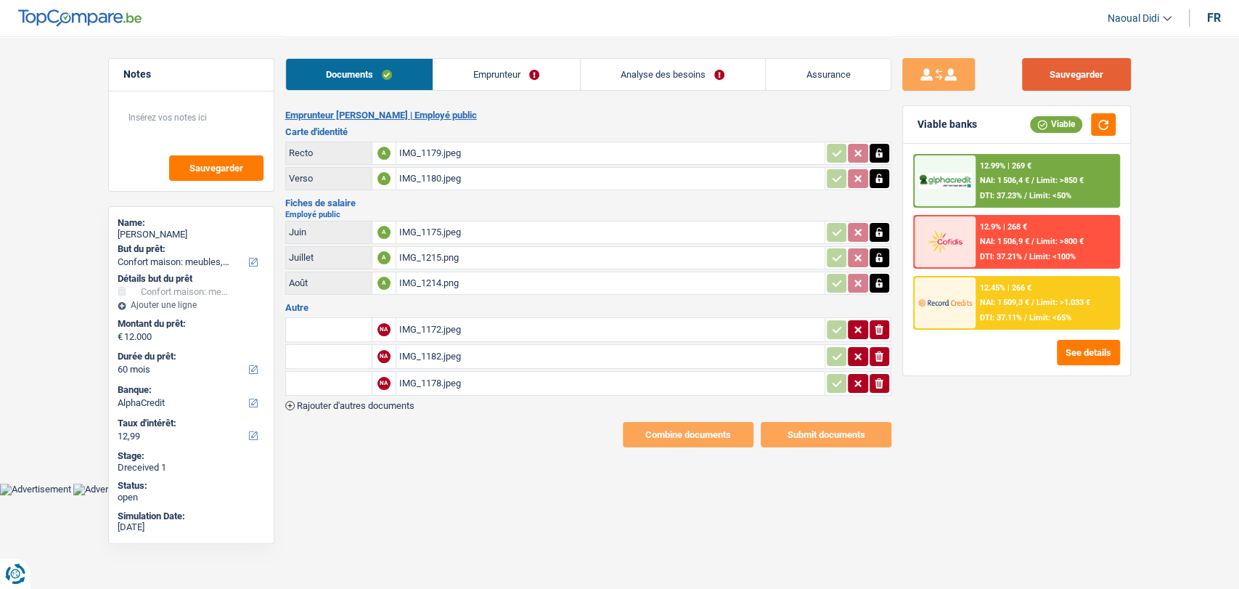
click at [1103, 77] on button "Sauvegarder" at bounding box center [1076, 74] width 109 height 33
click at [420, 332] on div "IMG_1172.jpeg" at bounding box center [610, 330] width 423 height 22
click at [422, 356] on div "IMG_1182.jpeg" at bounding box center [610, 357] width 423 height 22
click at [473, 75] on link "Emprunteur" at bounding box center [506, 74] width 147 height 31
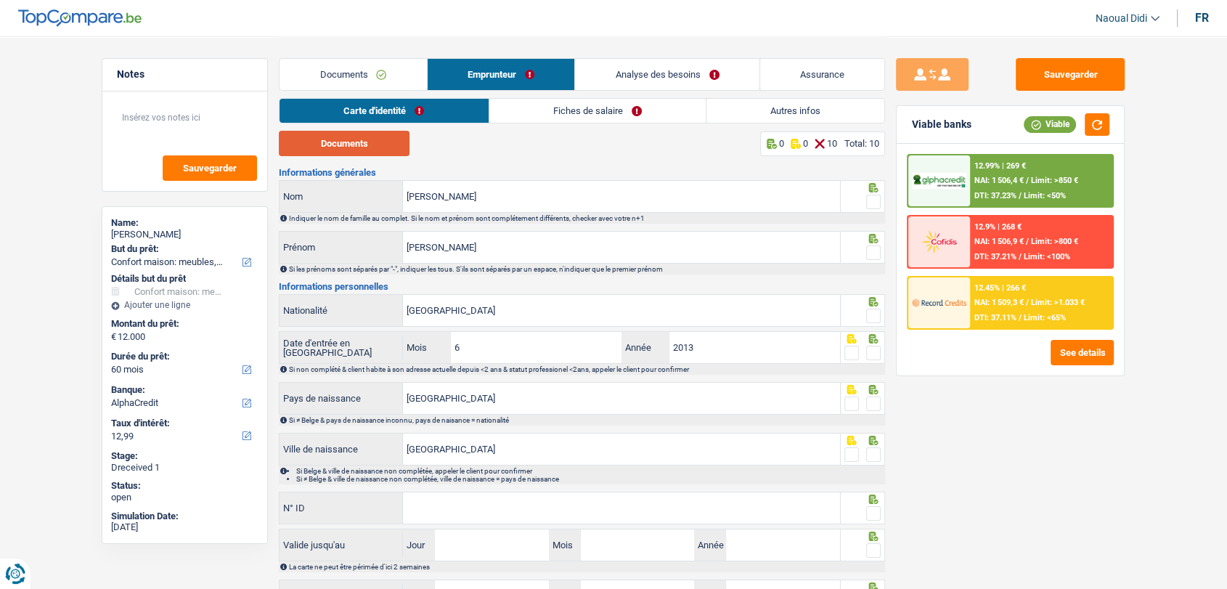
click at [365, 144] on button "Documents" at bounding box center [344, 143] width 131 height 25
click at [366, 75] on link "Documents" at bounding box center [352, 74] width 147 height 31
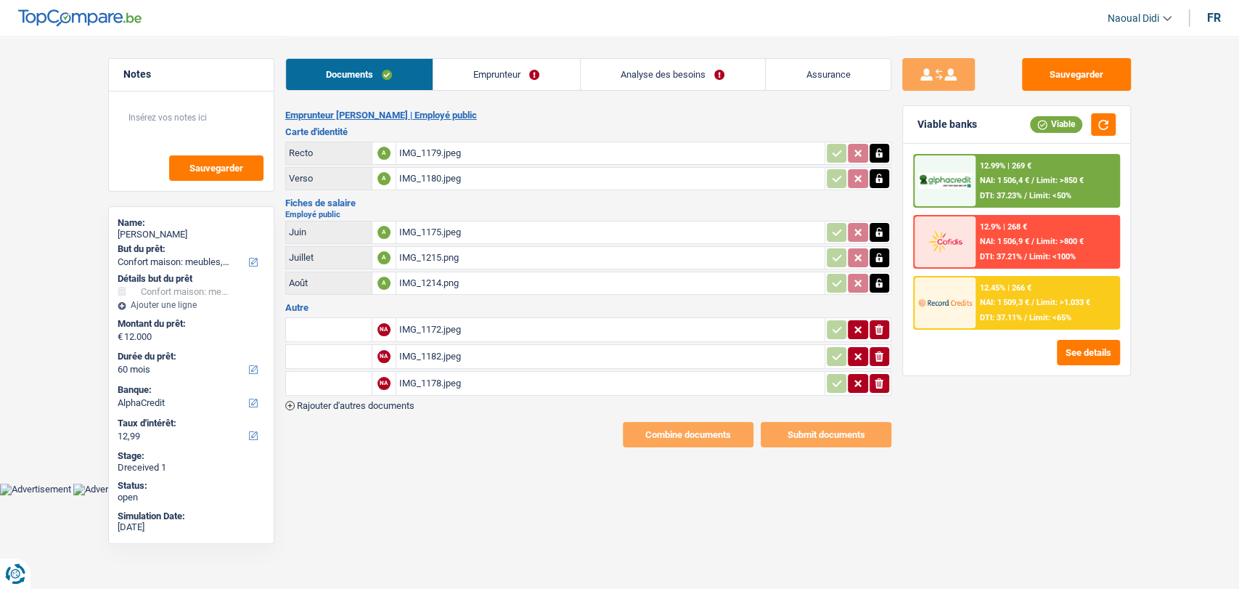
click at [474, 75] on link "Emprunteur" at bounding box center [506, 74] width 147 height 31
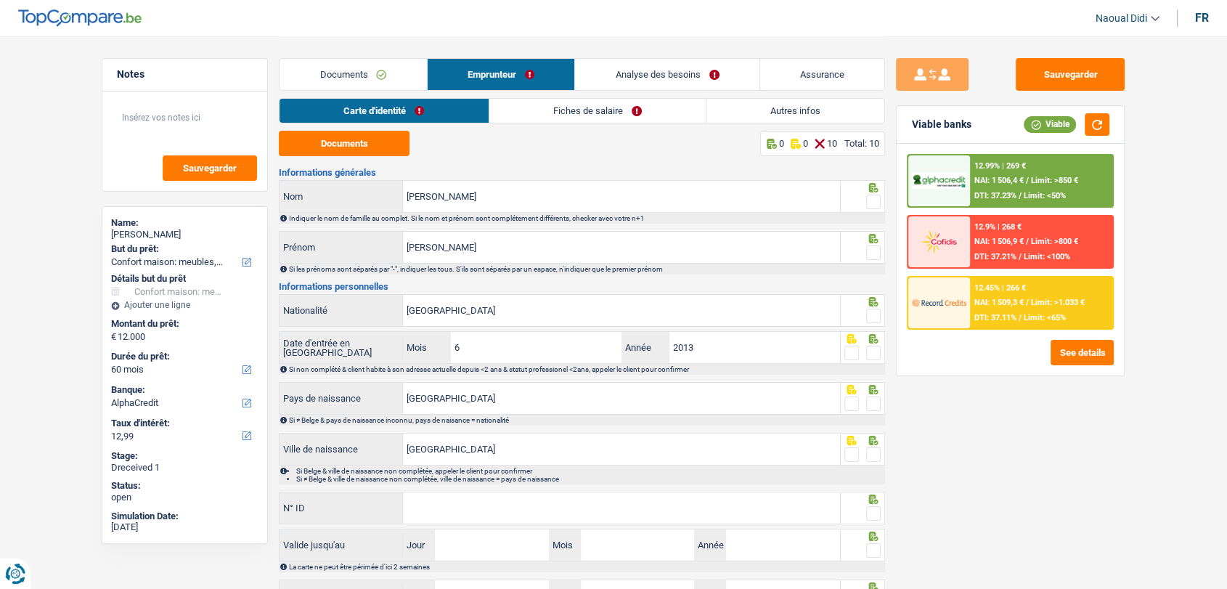
click at [871, 203] on span at bounding box center [873, 202] width 15 height 15
click at [0, 0] on input "radio" at bounding box center [0, 0] width 0 height 0
click at [871, 250] on span at bounding box center [873, 252] width 15 height 15
click at [0, 0] on input "radio" at bounding box center [0, 0] width 0 height 0
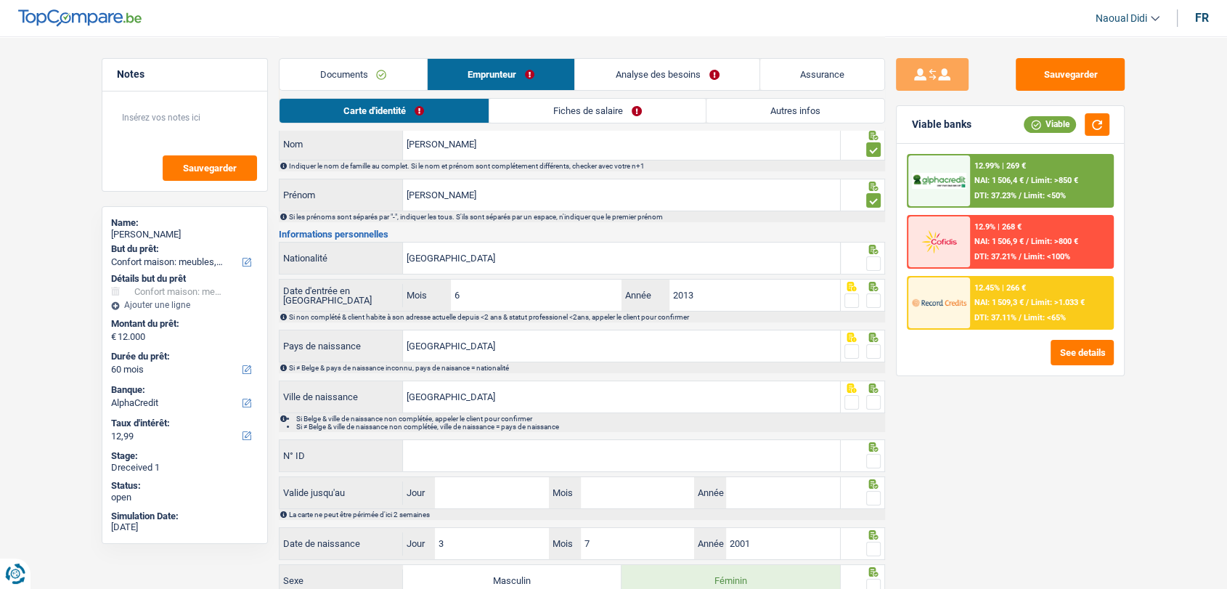
scroll to position [81, 0]
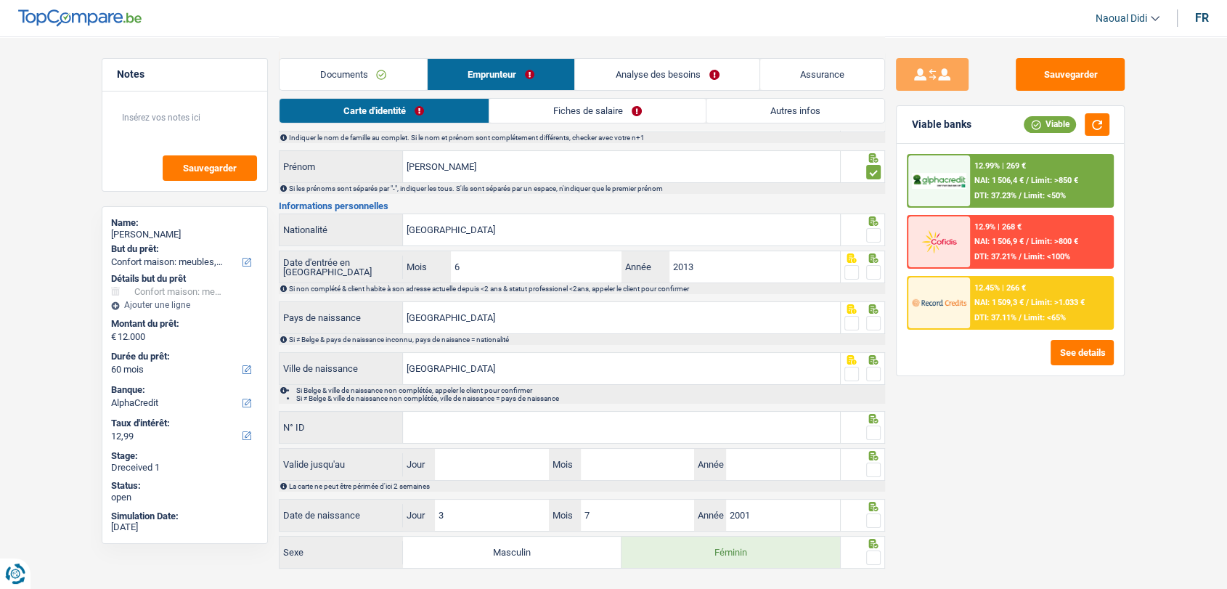
click at [874, 235] on span at bounding box center [873, 235] width 15 height 15
click at [0, 0] on input "radio" at bounding box center [0, 0] width 0 height 0
click at [869, 279] on div at bounding box center [873, 273] width 15 height 18
click at [872, 277] on span at bounding box center [873, 272] width 15 height 15
click at [0, 0] on input "radio" at bounding box center [0, 0] width 0 height 0
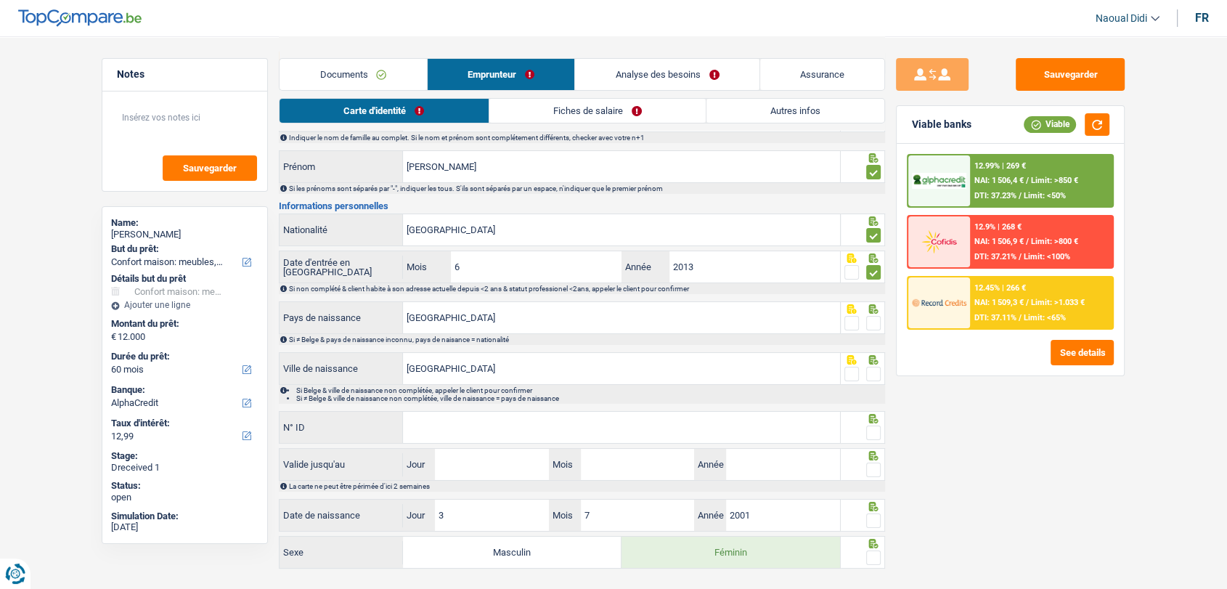
scroll to position [110, 0]
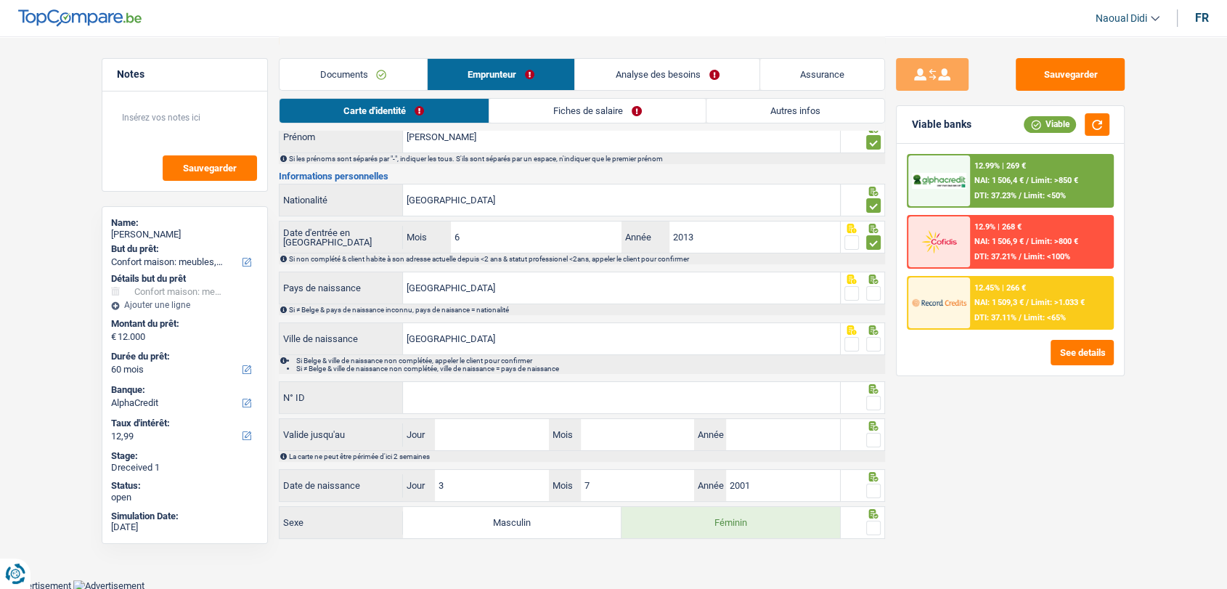
click at [870, 337] on span at bounding box center [873, 344] width 15 height 15
click at [0, 0] on input "radio" at bounding box center [0, 0] width 0 height 0
click at [871, 292] on span at bounding box center [873, 293] width 15 height 15
click at [0, 0] on input "radio" at bounding box center [0, 0] width 0 height 0
click at [441, 393] on input "N° ID" at bounding box center [621, 397] width 437 height 31
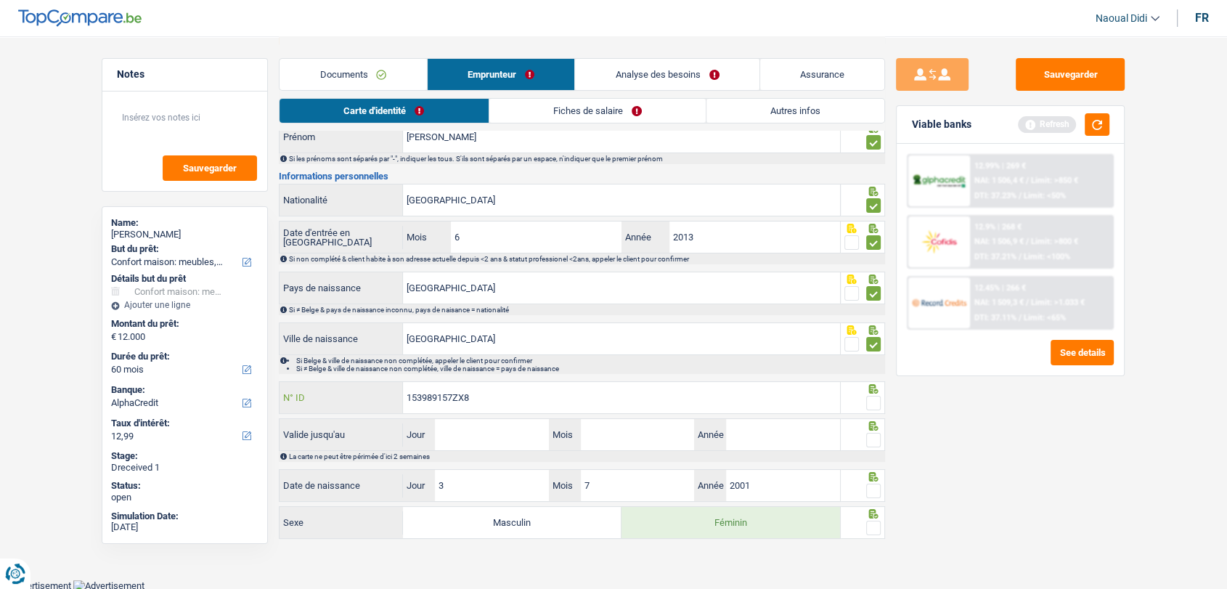
type input "153989157ZX8"
click at [478, 431] on input "Jour" at bounding box center [491, 434] width 113 height 31
type input "22"
type input "03"
click at [753, 438] on input "Année" at bounding box center [782, 434] width 113 height 31
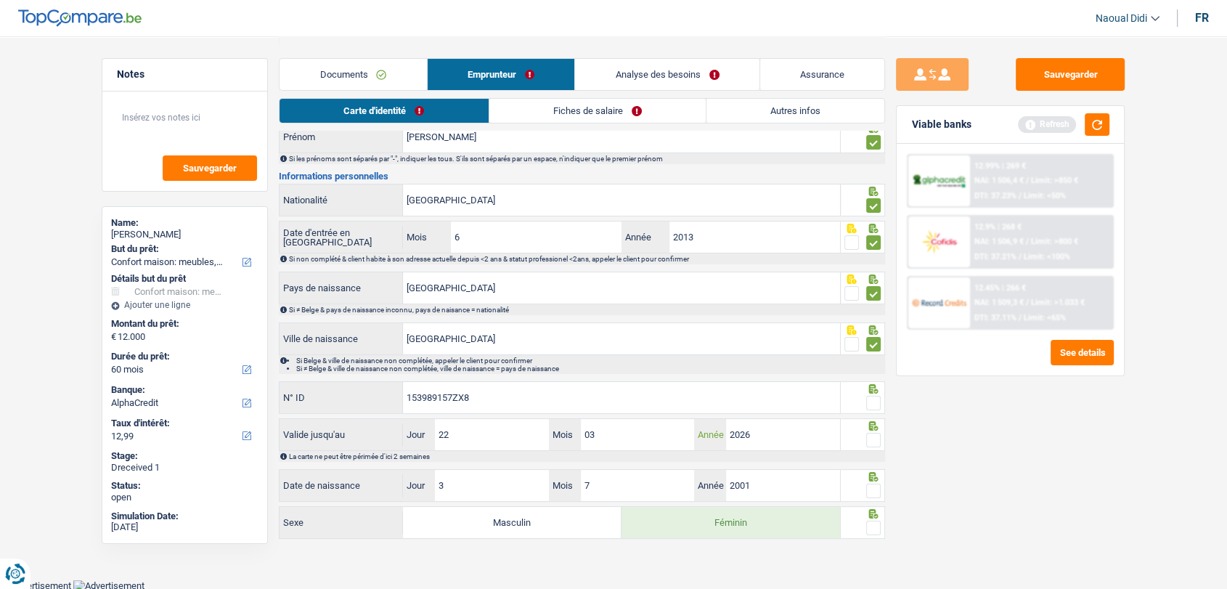
type input "2026"
click at [874, 433] on span at bounding box center [873, 440] width 15 height 15
click at [0, 0] on input "radio" at bounding box center [0, 0] width 0 height 0
click at [870, 399] on span at bounding box center [873, 403] width 15 height 15
click at [0, 0] on input "radio" at bounding box center [0, 0] width 0 height 0
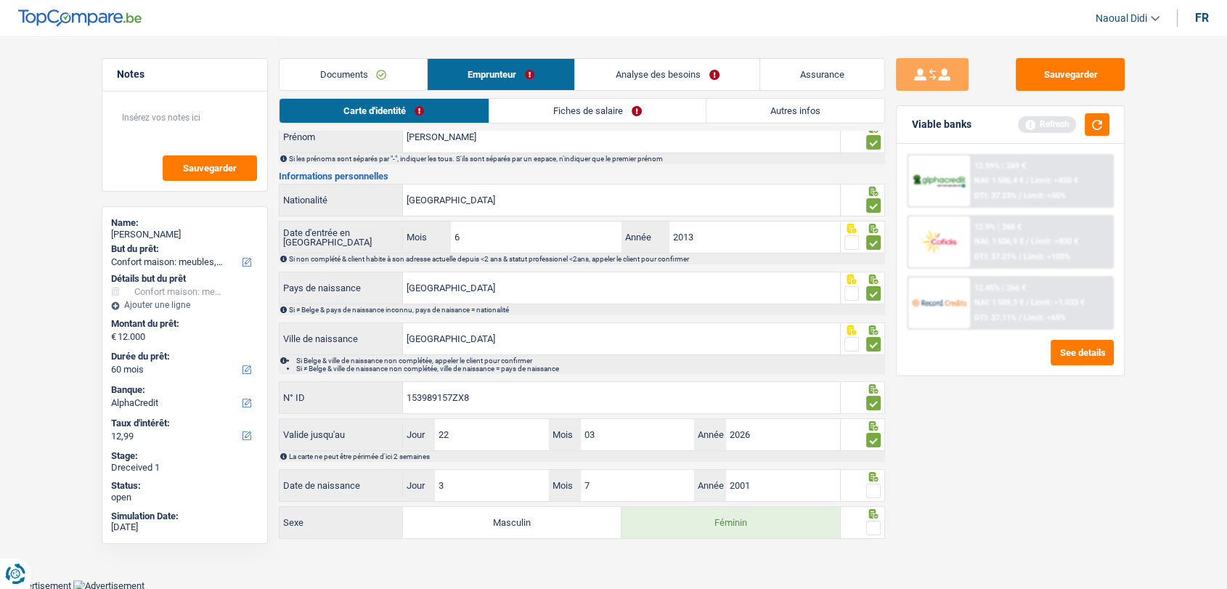
click at [871, 487] on span at bounding box center [873, 490] width 15 height 15
click at [0, 0] on input "radio" at bounding box center [0, 0] width 0 height 0
click at [873, 522] on span at bounding box center [873, 528] width 15 height 15
click at [0, 0] on input "radio" at bounding box center [0, 0] width 0 height 0
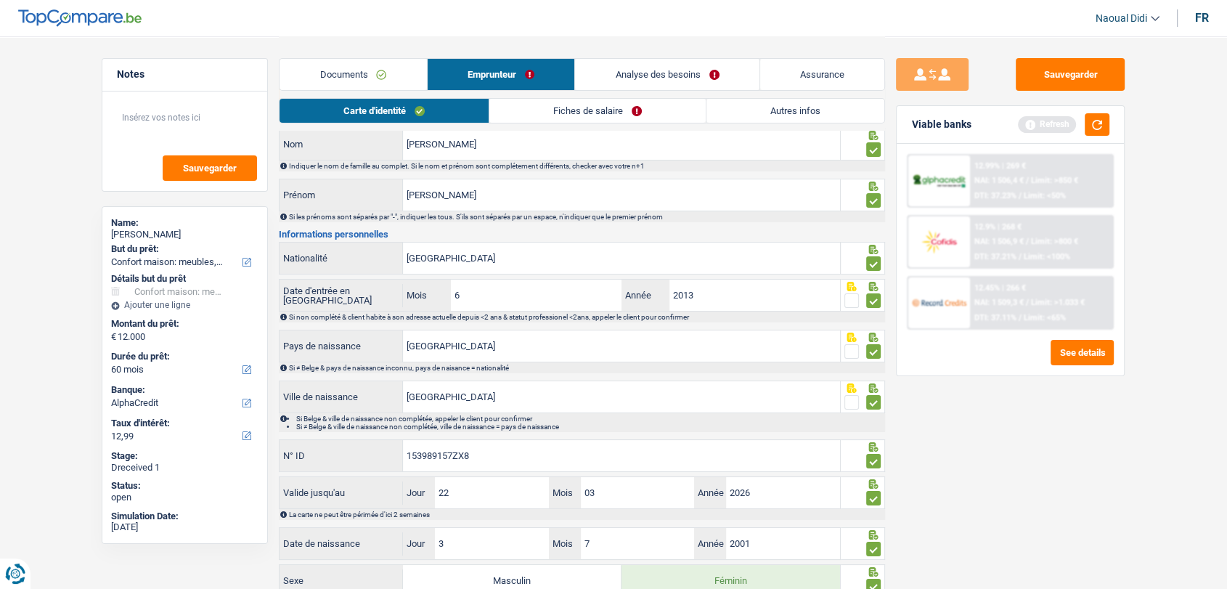
scroll to position [0, 0]
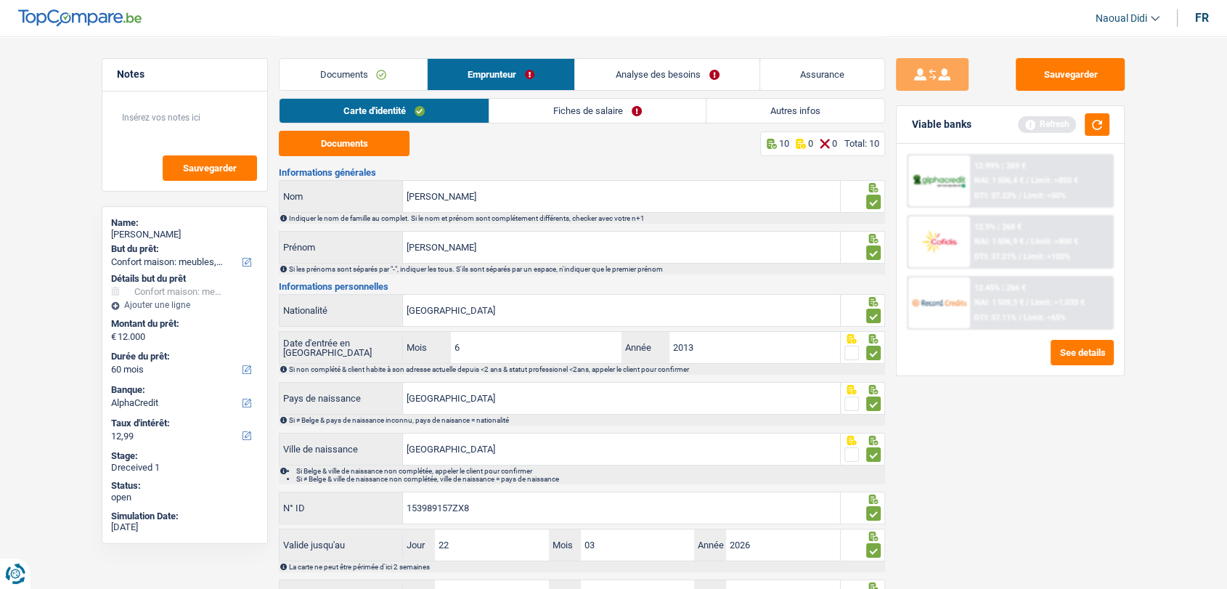
click at [592, 103] on link "Fiches de salaire" at bounding box center [597, 111] width 216 height 24
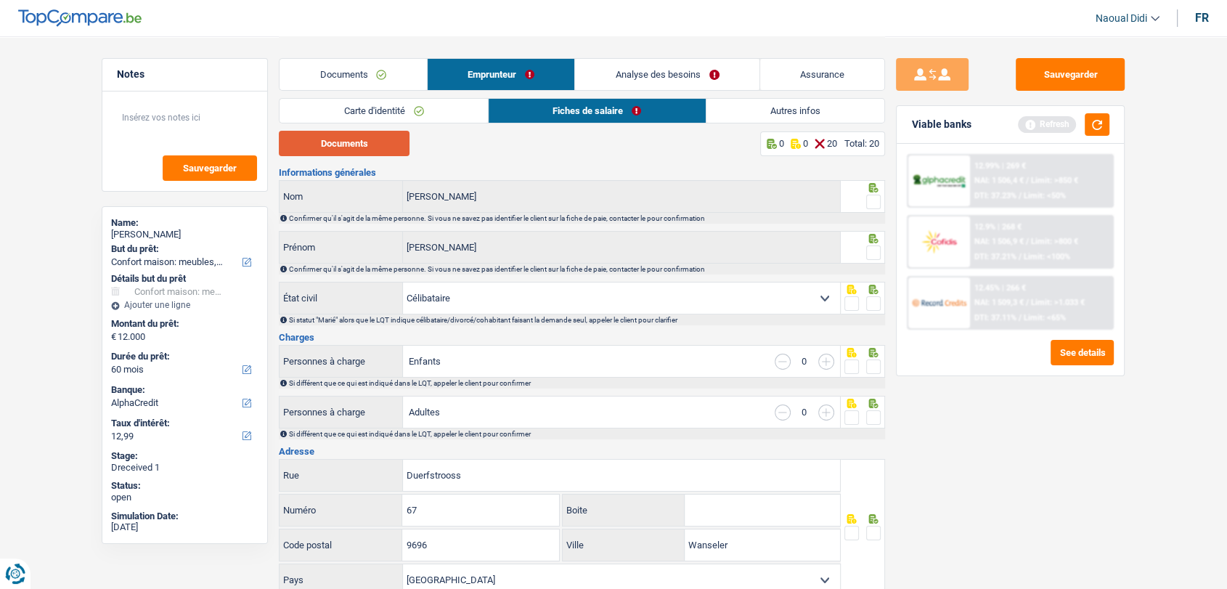
click at [377, 136] on button "Documents" at bounding box center [344, 143] width 131 height 25
click at [334, 77] on link "Documents" at bounding box center [352, 74] width 147 height 31
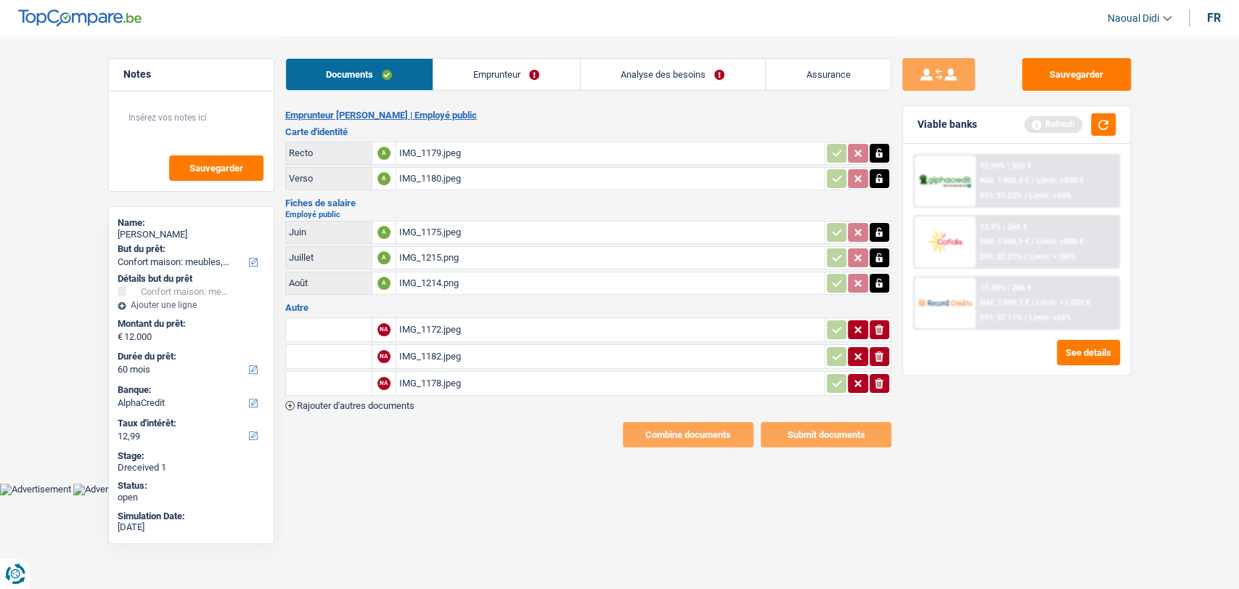
click at [444, 327] on div "IMG_1172.jpeg" at bounding box center [610, 330] width 423 height 22
click at [493, 72] on link "Emprunteur" at bounding box center [506, 74] width 147 height 31
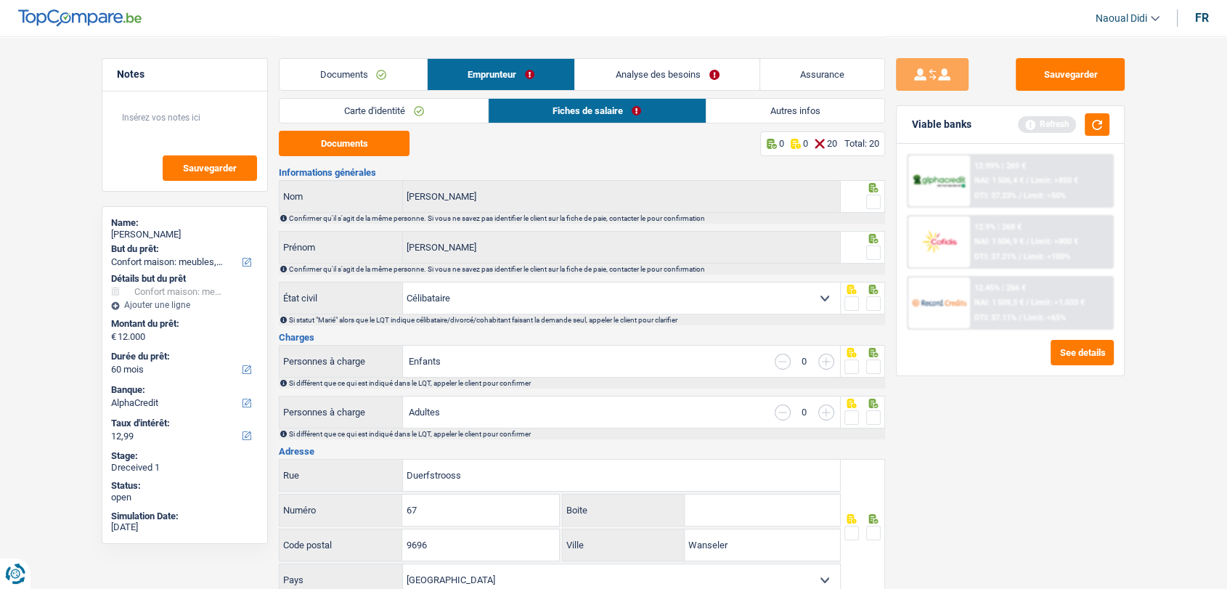
click at [871, 204] on span at bounding box center [873, 202] width 15 height 15
click at [0, 0] on input "radio" at bounding box center [0, 0] width 0 height 0
click at [871, 252] on span at bounding box center [873, 252] width 15 height 15
click at [0, 0] on input "radio" at bounding box center [0, 0] width 0 height 0
click at [873, 308] on span at bounding box center [873, 303] width 15 height 15
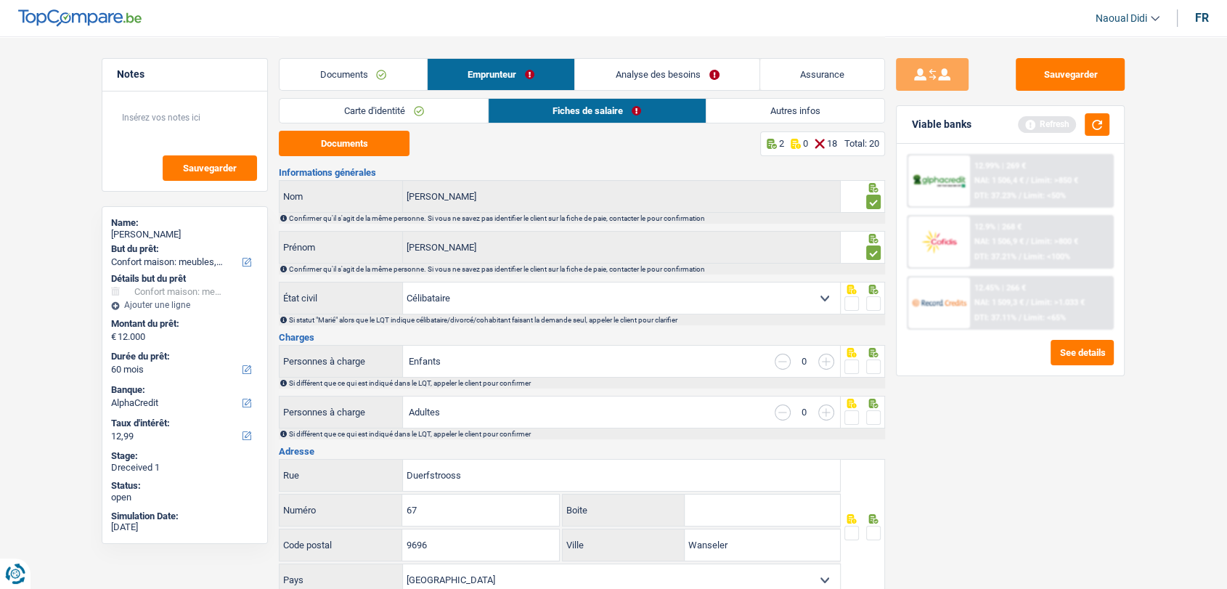
click at [0, 0] on input "radio" at bounding box center [0, 0] width 0 height 0
click at [873, 364] on span at bounding box center [873, 366] width 15 height 15
click at [0, 0] on input "radio" at bounding box center [0, 0] width 0 height 0
click at [876, 418] on span at bounding box center [873, 417] width 15 height 15
click at [0, 0] on input "radio" at bounding box center [0, 0] width 0 height 0
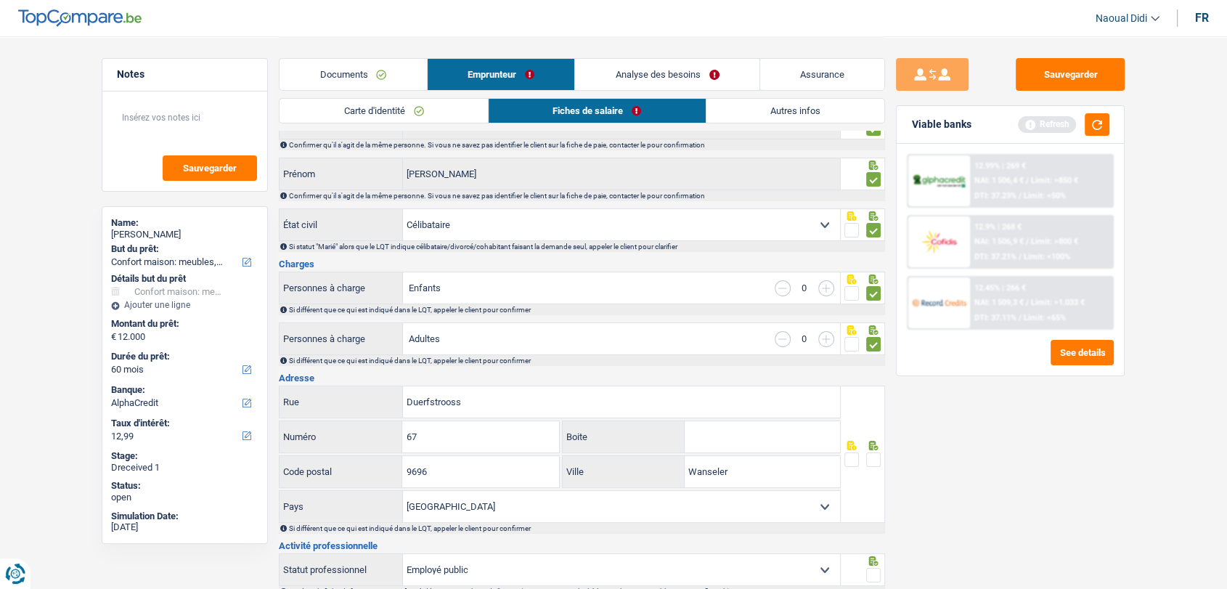
scroll to position [161, 0]
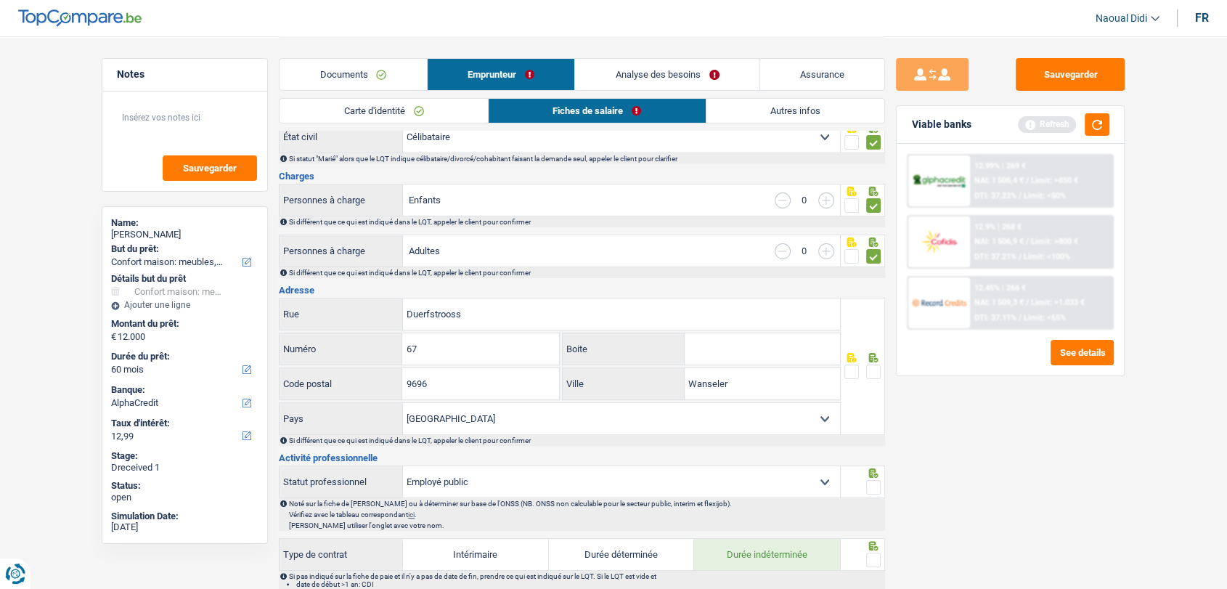
click at [873, 370] on span at bounding box center [873, 371] width 15 height 15
click at [0, 0] on input "radio" at bounding box center [0, 0] width 0 height 0
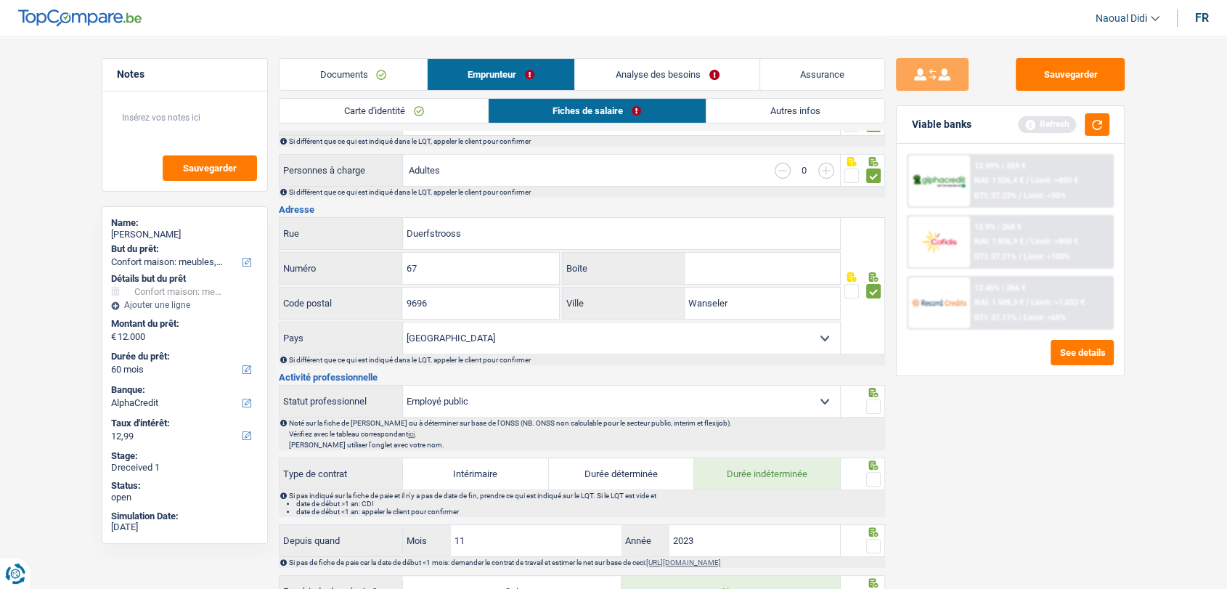
click at [875, 401] on span at bounding box center [873, 406] width 15 height 15
click at [0, 0] on input "radio" at bounding box center [0, 0] width 0 height 0
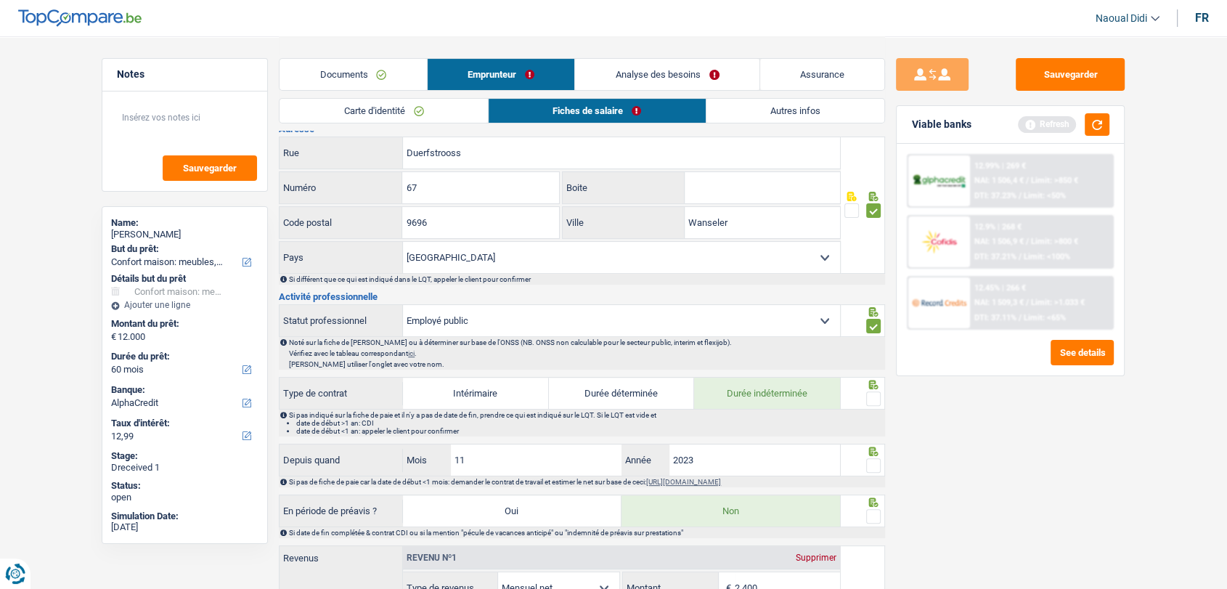
click at [870, 391] on span at bounding box center [873, 398] width 15 height 15
click at [0, 0] on input "radio" at bounding box center [0, 0] width 0 height 0
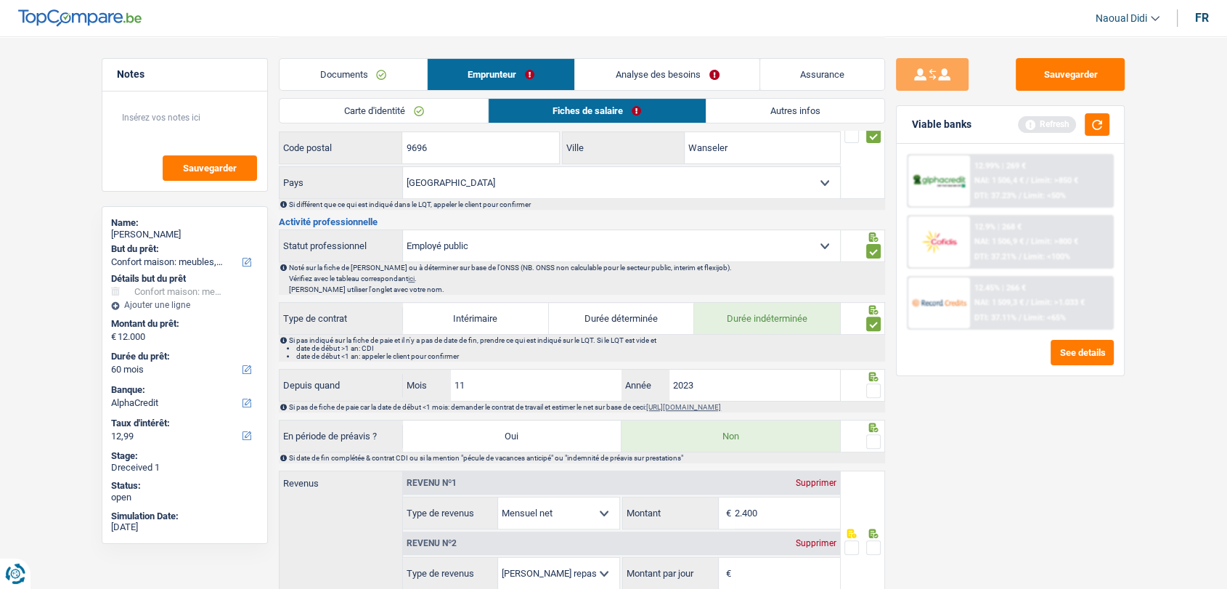
scroll to position [483, 0]
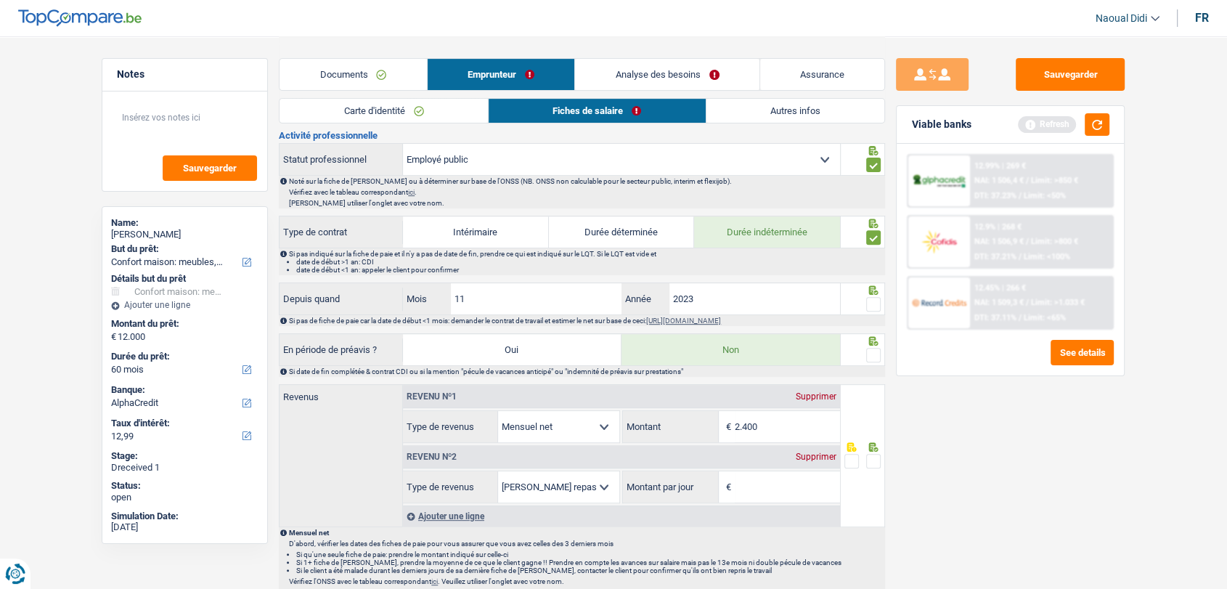
click at [876, 310] on div at bounding box center [873, 304] width 15 height 18
click at [876, 360] on div at bounding box center [873, 355] width 15 height 18
click at [807, 452] on div "Supprimer" at bounding box center [816, 456] width 48 height 9
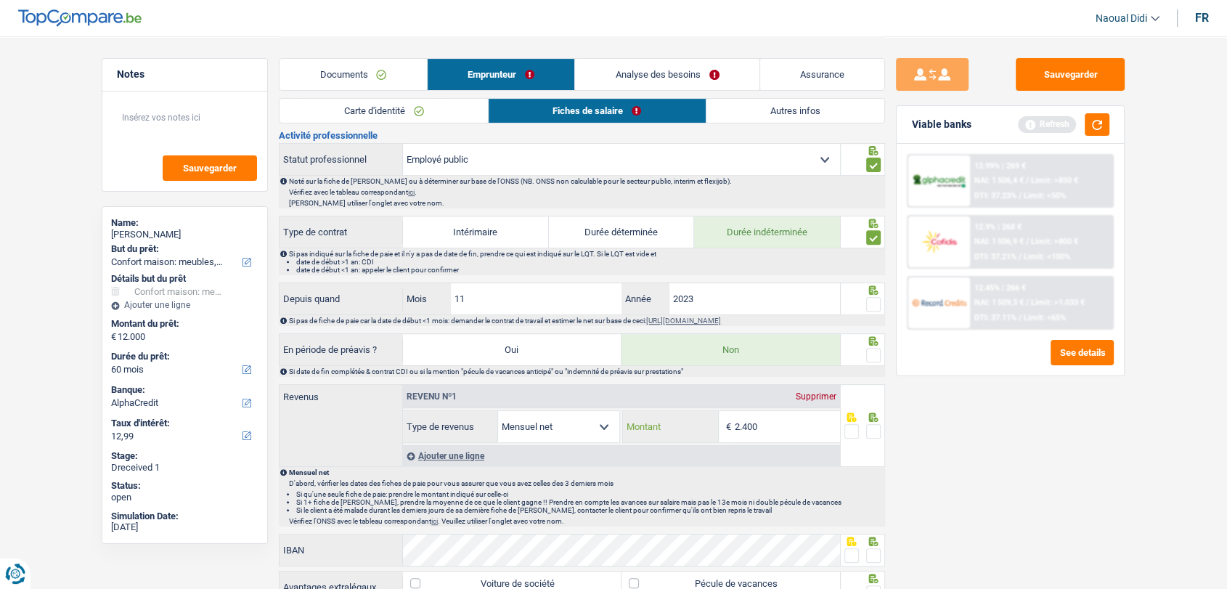
click at [755, 417] on input "2.400" at bounding box center [787, 426] width 105 height 31
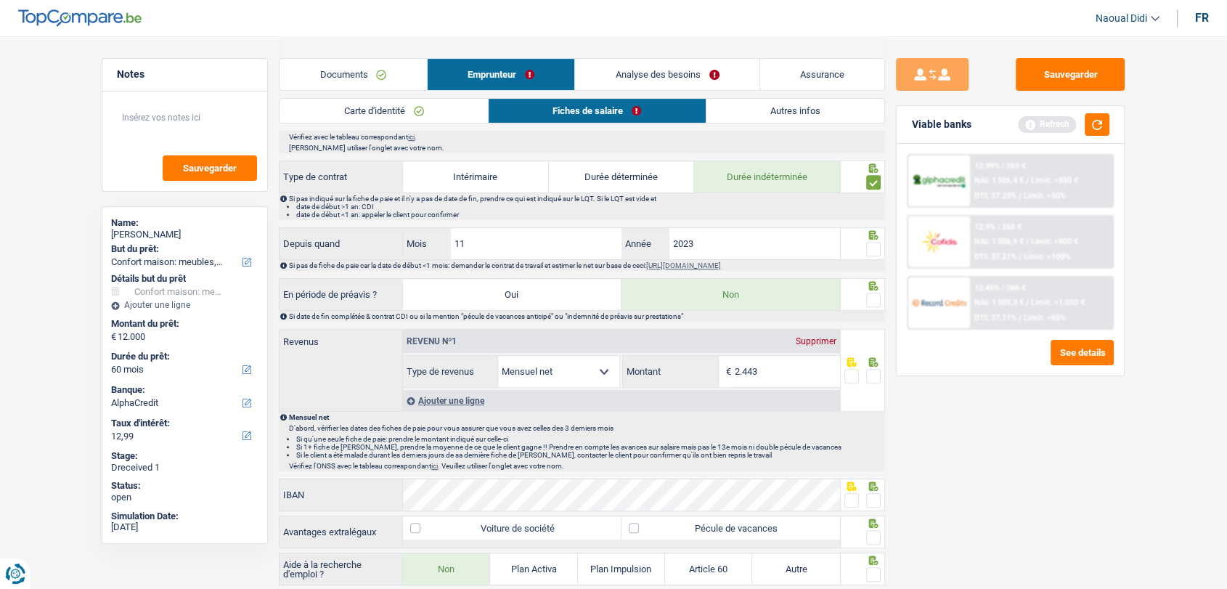
scroll to position [564, 0]
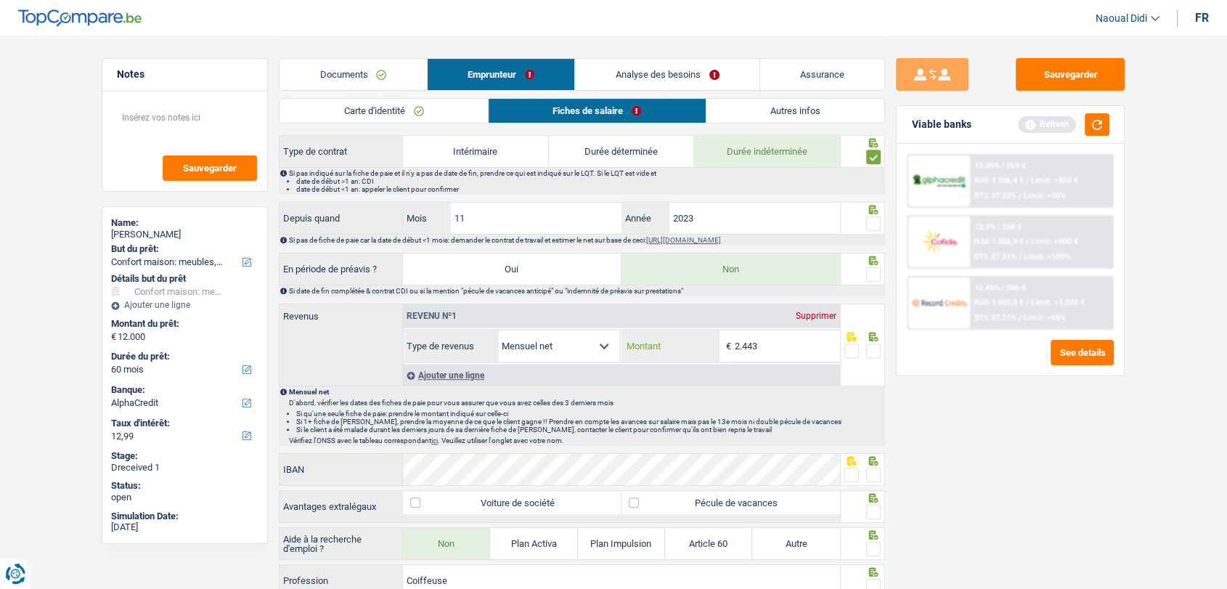
type input "2.443"
click at [871, 347] on span at bounding box center [873, 350] width 15 height 15
click at [0, 0] on input "radio" at bounding box center [0, 0] width 0 height 0
click at [876, 270] on span at bounding box center [873, 274] width 15 height 15
click at [0, 0] on input "radio" at bounding box center [0, 0] width 0 height 0
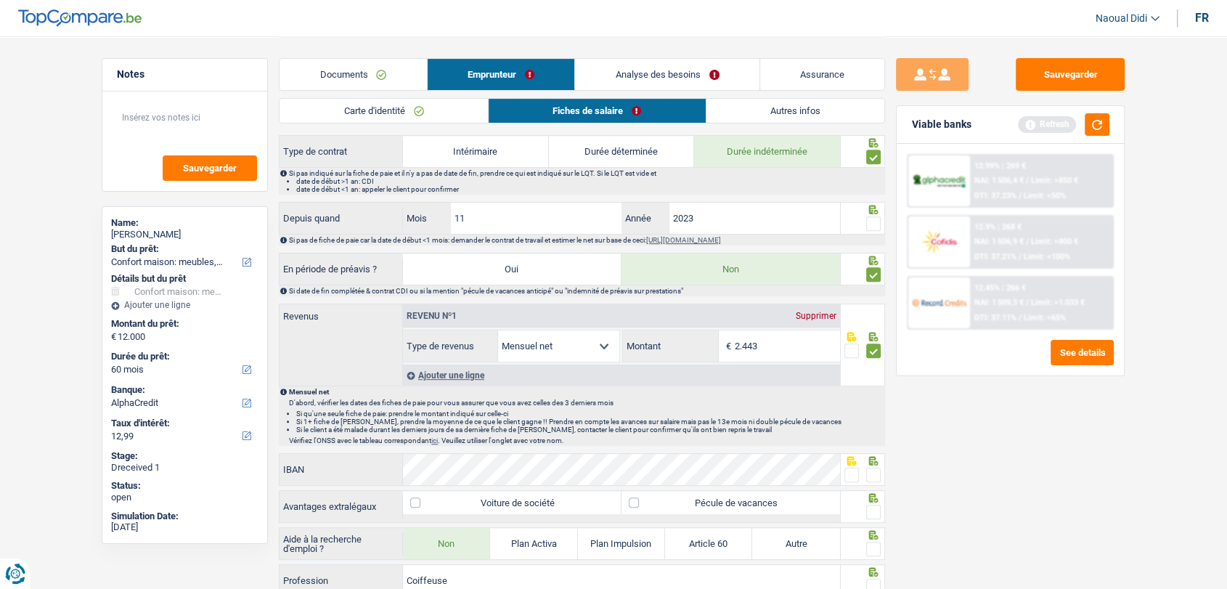
click at [878, 218] on span at bounding box center [873, 223] width 15 height 15
click at [0, 0] on input "radio" at bounding box center [0, 0] width 0 height 0
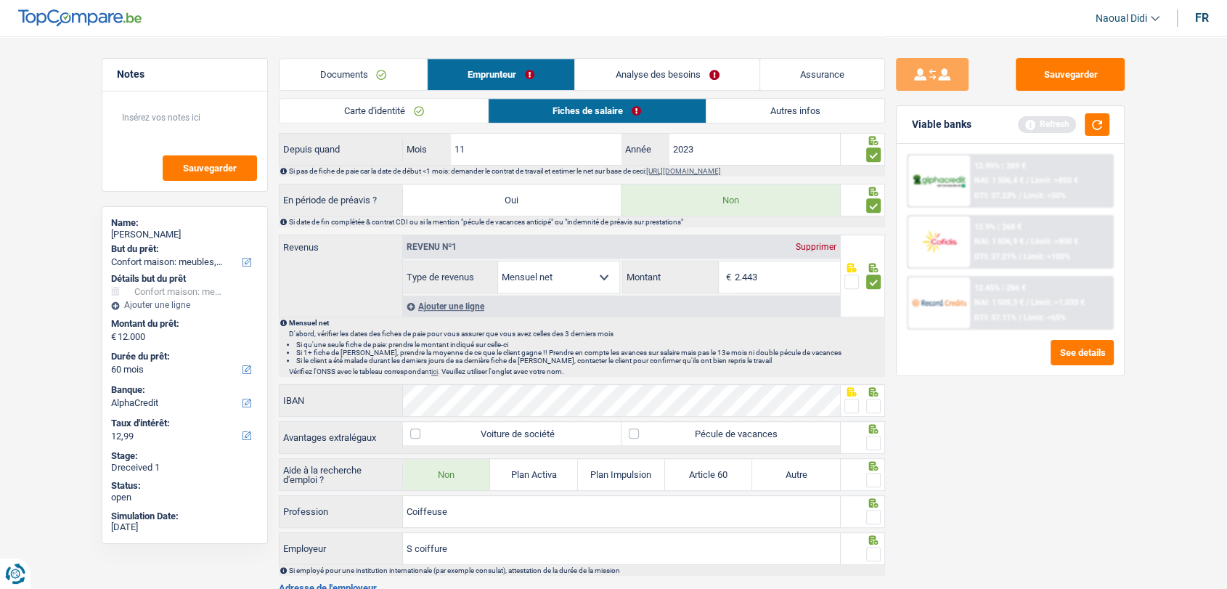
scroll to position [726, 0]
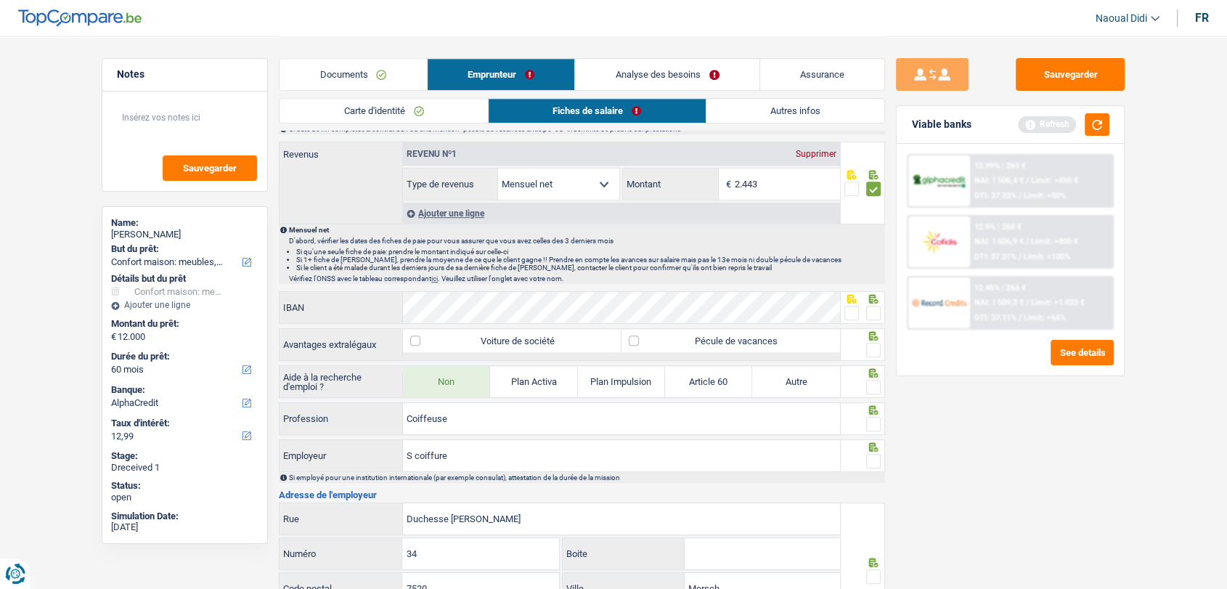
click at [848, 314] on span at bounding box center [851, 313] width 15 height 15
click at [0, 0] on input "radio" at bounding box center [0, 0] width 0 height 0
click at [737, 329] on label "Pécule de vacances" at bounding box center [730, 340] width 219 height 23
click at [737, 329] on input "Pécule de vacances" at bounding box center [730, 340] width 219 height 23
checkbox input "true"
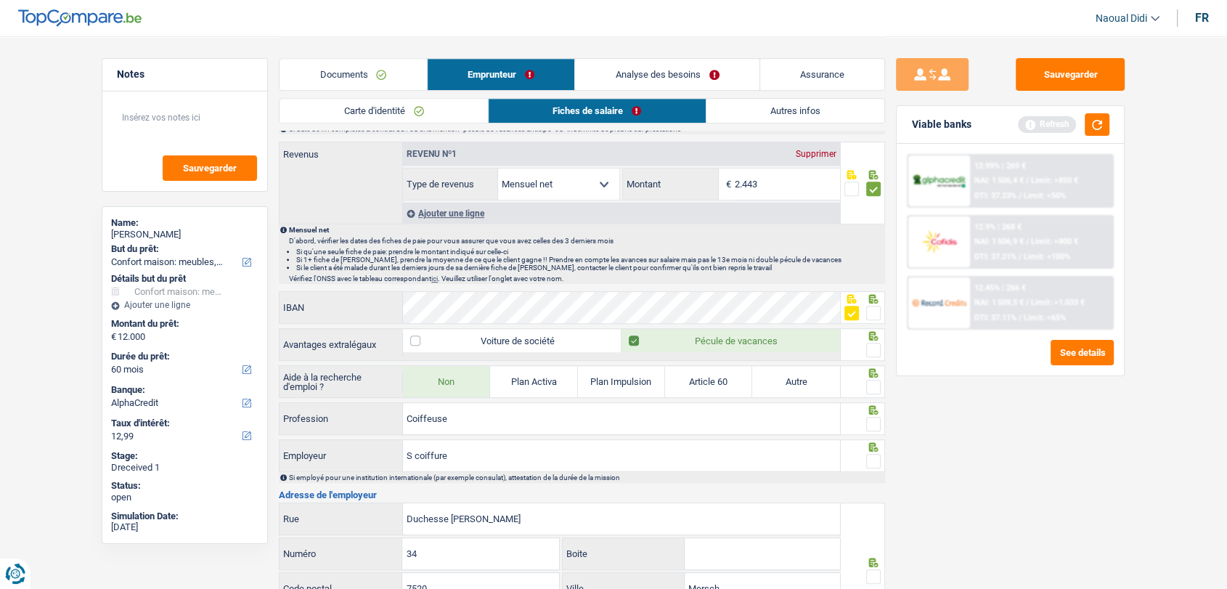
click at [878, 346] on span at bounding box center [873, 350] width 15 height 15
click at [0, 0] on input "radio" at bounding box center [0, 0] width 0 height 0
click at [877, 384] on span at bounding box center [873, 387] width 15 height 15
click at [0, 0] on input "radio" at bounding box center [0, 0] width 0 height 0
click at [866, 417] on span at bounding box center [873, 424] width 15 height 15
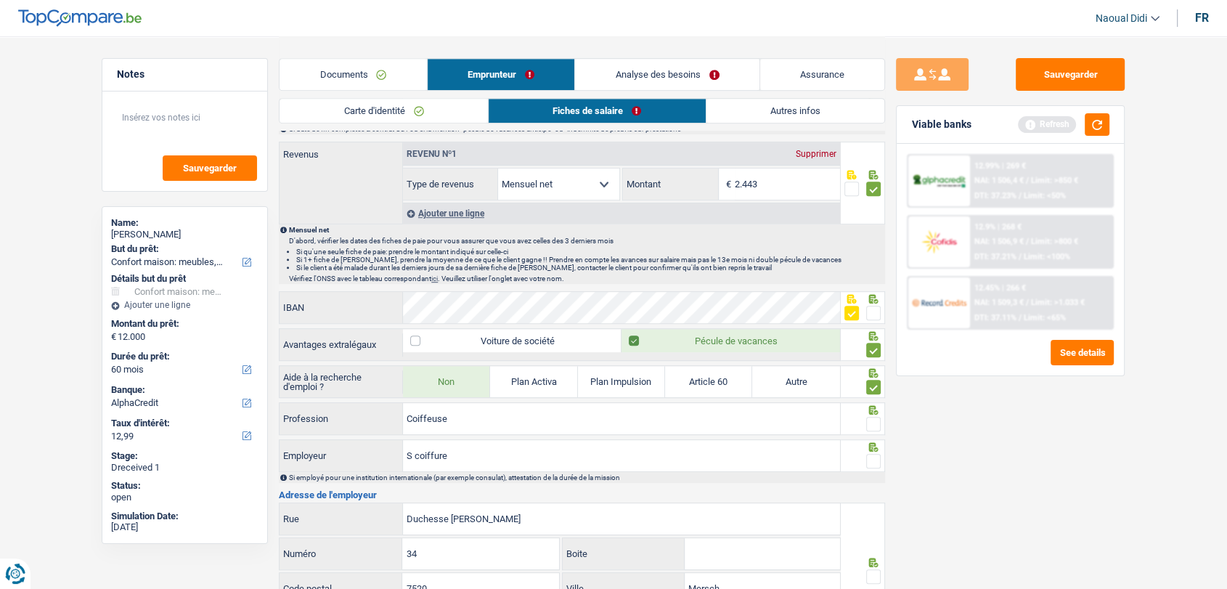
click at [0, 0] on input "radio" at bounding box center [0, 0] width 0 height 0
click at [866, 454] on span at bounding box center [873, 461] width 15 height 15
click at [0, 0] on input "radio" at bounding box center [0, 0] width 0 height 0
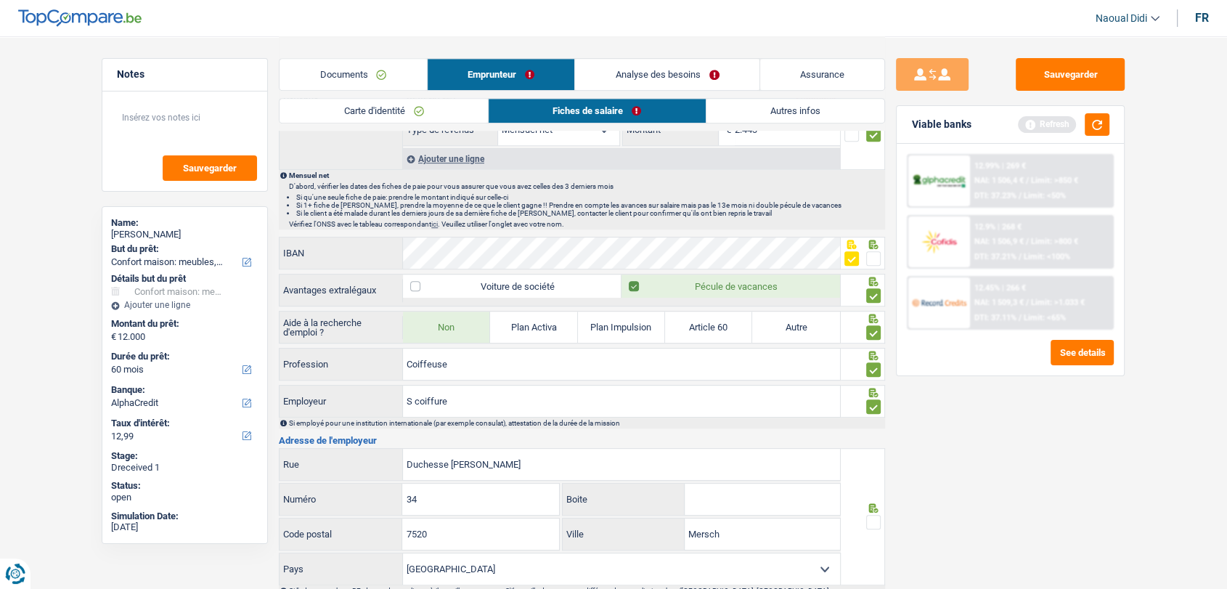
scroll to position [807, 0]
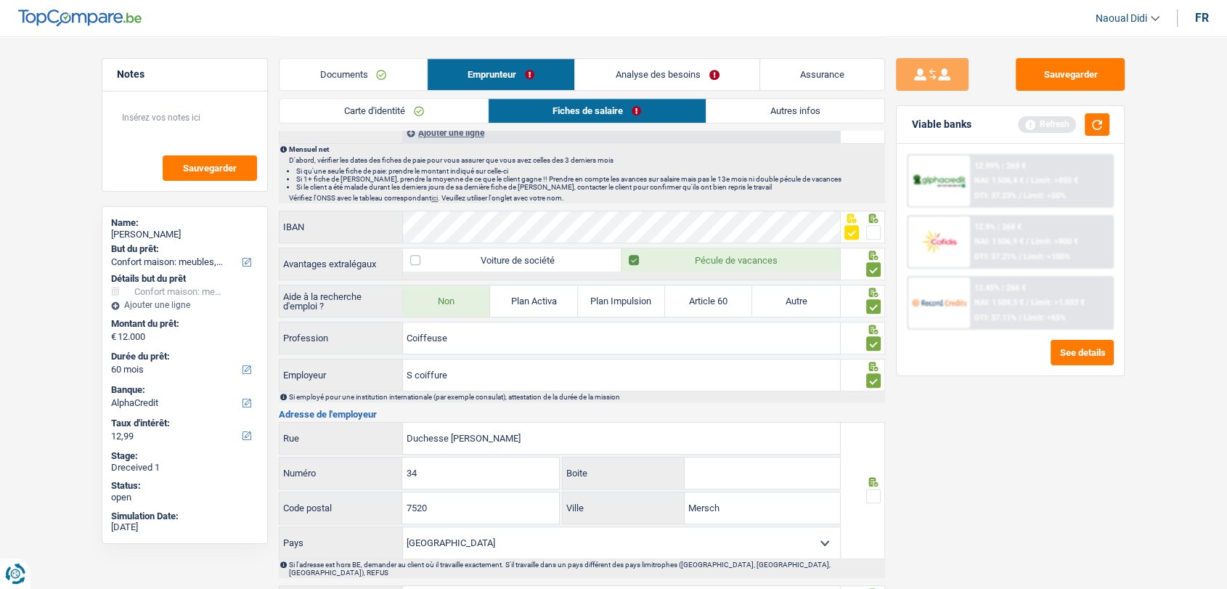
click at [878, 498] on span at bounding box center [873, 496] width 15 height 15
click at [0, 0] on input "radio" at bounding box center [0, 0] width 0 height 0
drag, startPoint x: 497, startPoint y: 432, endPoint x: 337, endPoint y: 408, distance: 162.2
click at [337, 408] on div "Informations générales Cunha Barbosa Nom Confirmer qu'il s'agit de la même pers…" at bounding box center [582, 54] width 606 height 1387
paste input "55, RUE PRINCIPALE L-6833 BIWER"
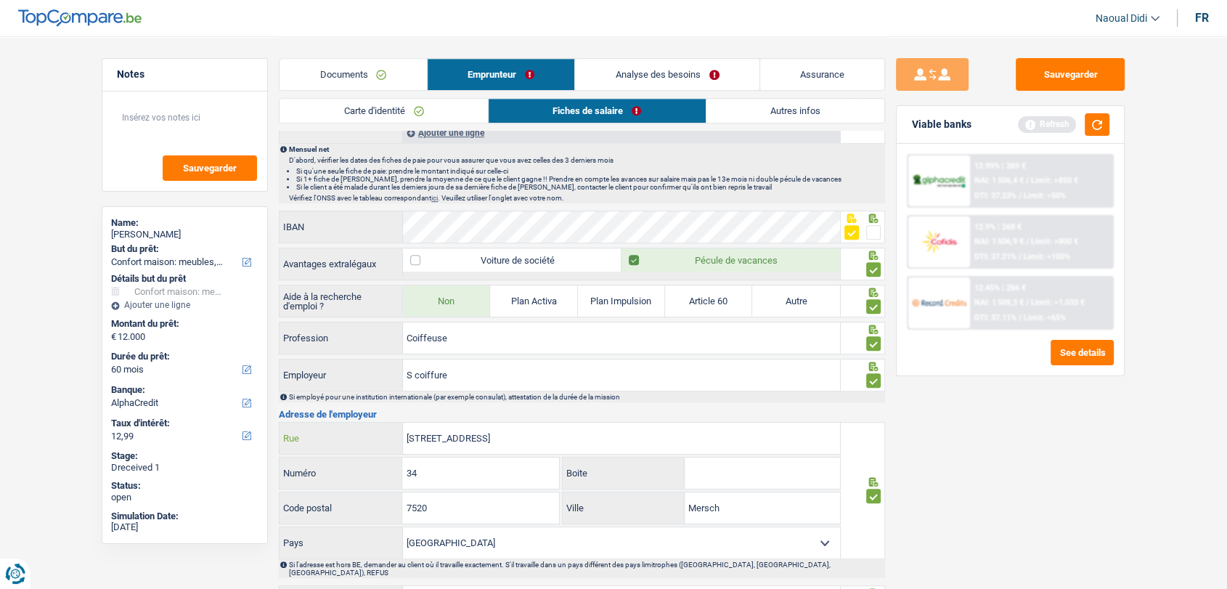
type input "55, RUE PRINCIPALE L-6833 BIWER"
drag, startPoint x: 404, startPoint y: 455, endPoint x: 393, endPoint y: 448, distance: 13.7
click at [393, 448] on div "55, RUE PRINCIPALE L-6833 BIWER Rue 34 Numéro Boite 7520 Code postal Mersch Vil…" at bounding box center [560, 490] width 562 height 137
type input "55"
drag, startPoint x: 494, startPoint y: 433, endPoint x: 523, endPoint y: 436, distance: 28.5
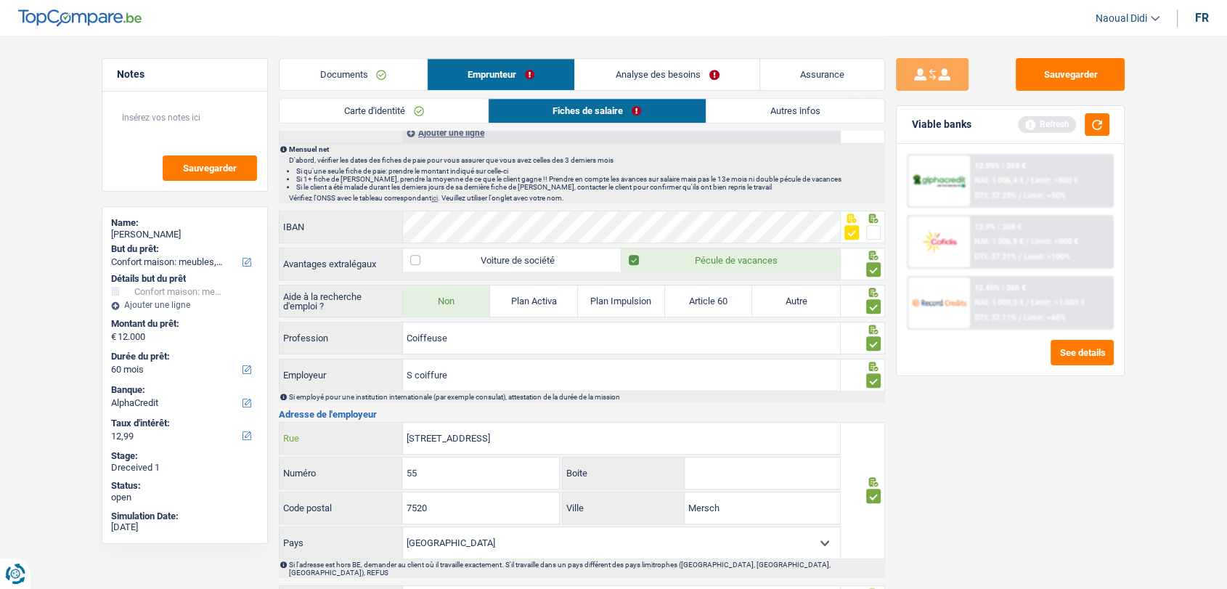
click at [523, 436] on input "55, RUE PRINCIPALE L-6833 BIWER" at bounding box center [621, 438] width 437 height 31
type input "55, RUE PRINCIPALE BIWER"
drag, startPoint x: 391, startPoint y: 494, endPoint x: 378, endPoint y: 490, distance: 12.9
click at [378, 492] on div "7520 Code postal" at bounding box center [418, 507] width 279 height 31
paste input "6833"
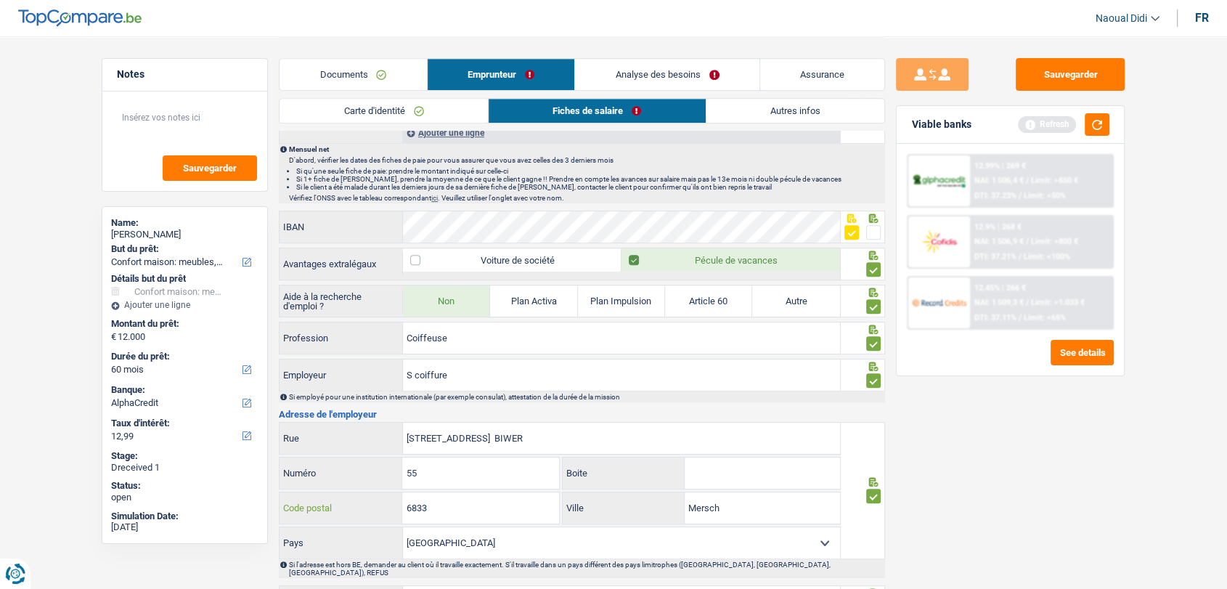
type input "6833"
drag, startPoint x: 496, startPoint y: 432, endPoint x: 534, endPoint y: 436, distance: 38.0
click at [534, 436] on input "55, RUE PRINCIPALE BIWER" at bounding box center [621, 438] width 437 height 31
type input "55, RUE PRINCIPALE"
drag, startPoint x: 706, startPoint y: 501, endPoint x: 658, endPoint y: 497, distance: 48.8
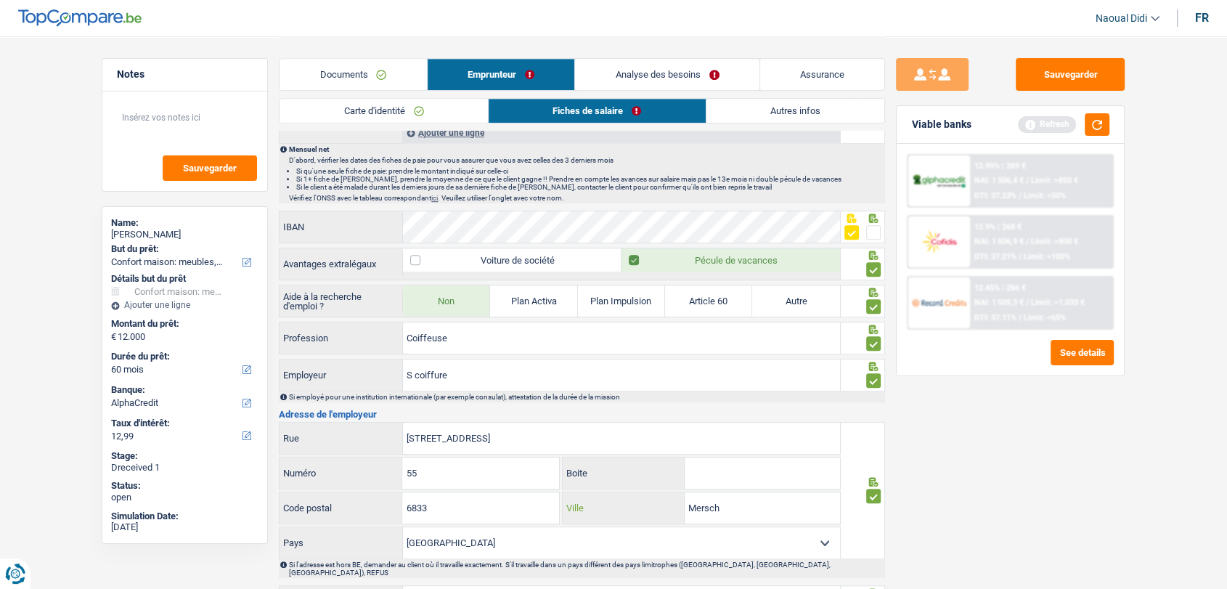
click at [658, 497] on div "Mersch Ville" at bounding box center [701, 507] width 277 height 31
paste input "BIWER"
type input "BIWER"
drag, startPoint x: 421, startPoint y: 434, endPoint x: 365, endPoint y: 427, distance: 56.4
click at [365, 427] on div "55, RUE PRINCIPALE Rue" at bounding box center [559, 438] width 560 height 31
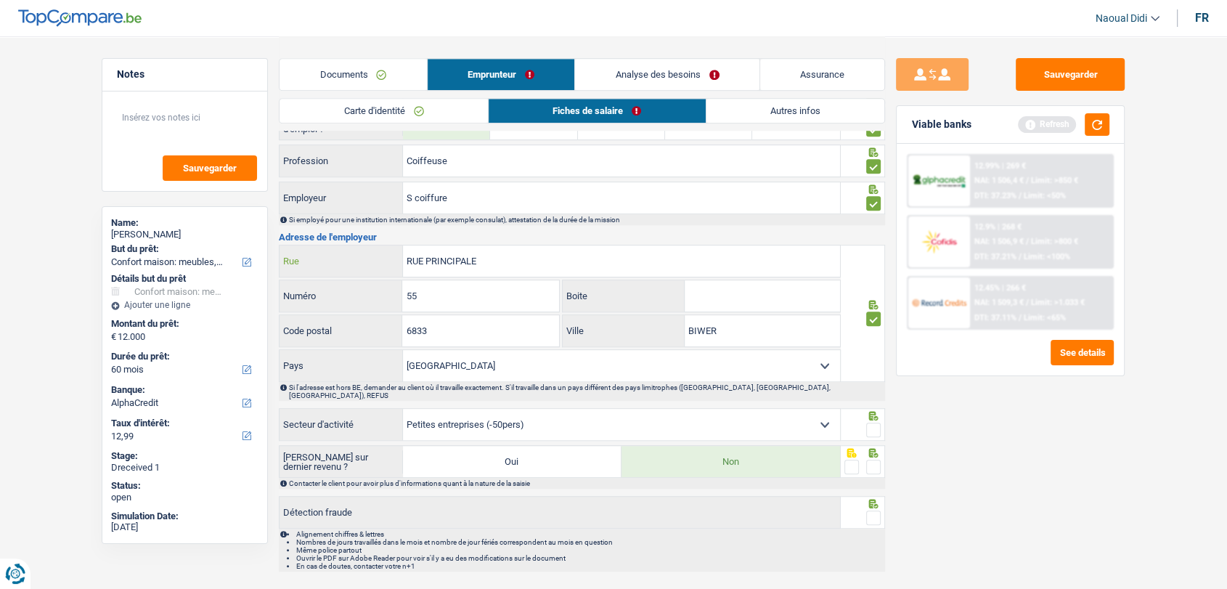
scroll to position [1009, 0]
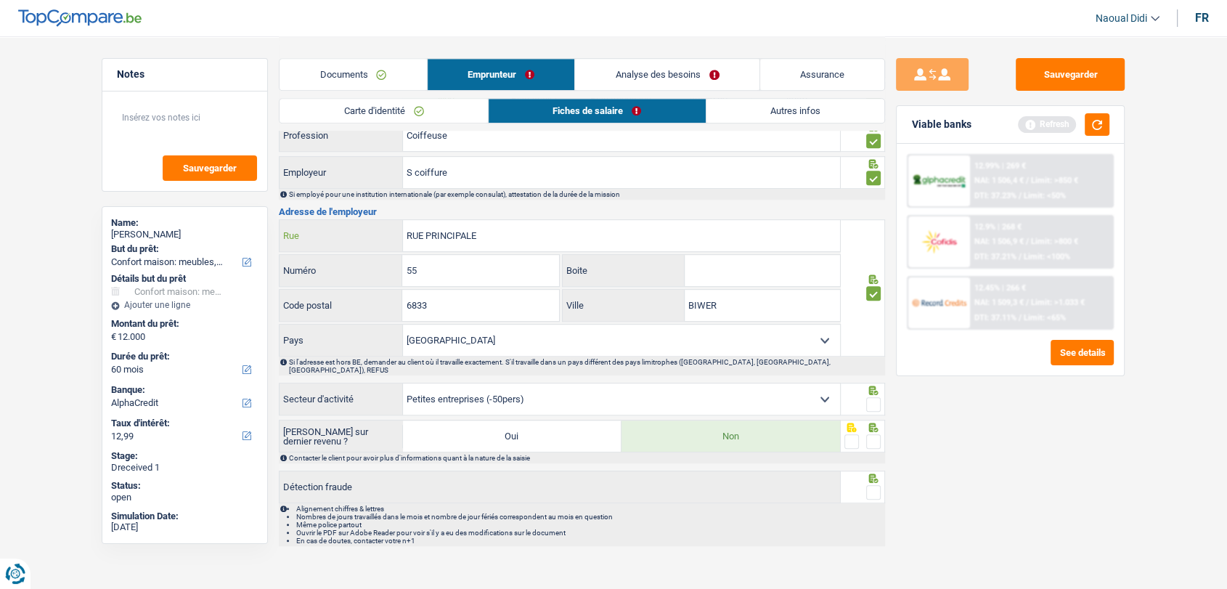
type input "RUE PRINCIPALE"
click at [873, 397] on span at bounding box center [873, 404] width 15 height 15
click at [0, 0] on input "radio" at bounding box center [0, 0] width 0 height 0
click at [871, 434] on span at bounding box center [873, 441] width 15 height 15
click at [0, 0] on input "radio" at bounding box center [0, 0] width 0 height 0
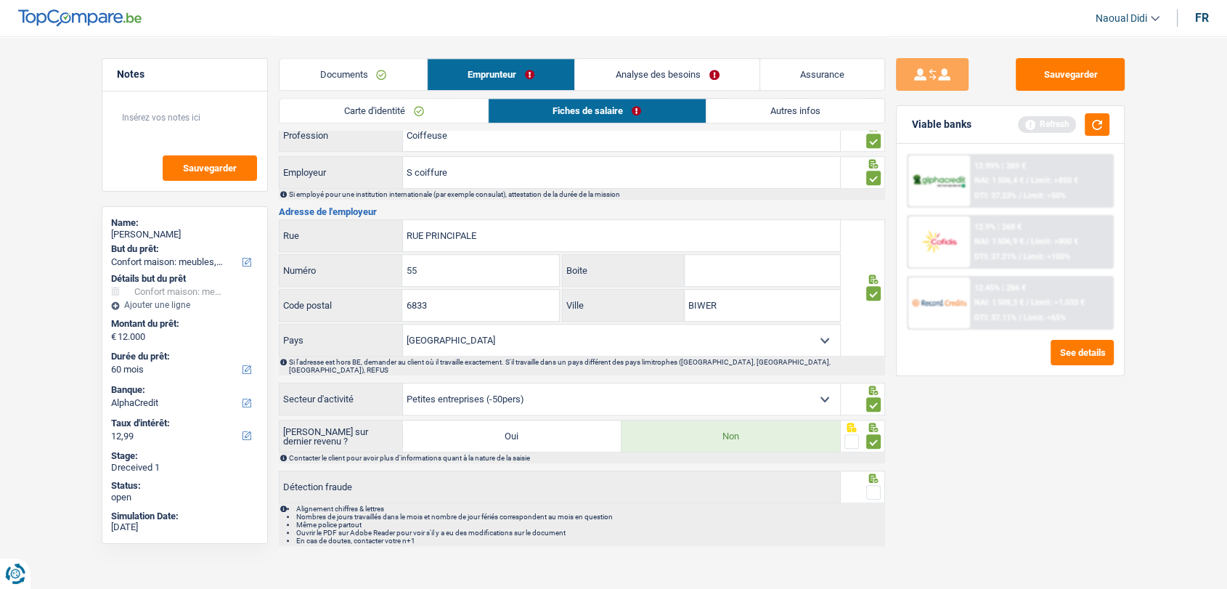
click at [872, 485] on span at bounding box center [873, 492] width 15 height 15
click at [0, 0] on input "radio" at bounding box center [0, 0] width 0 height 0
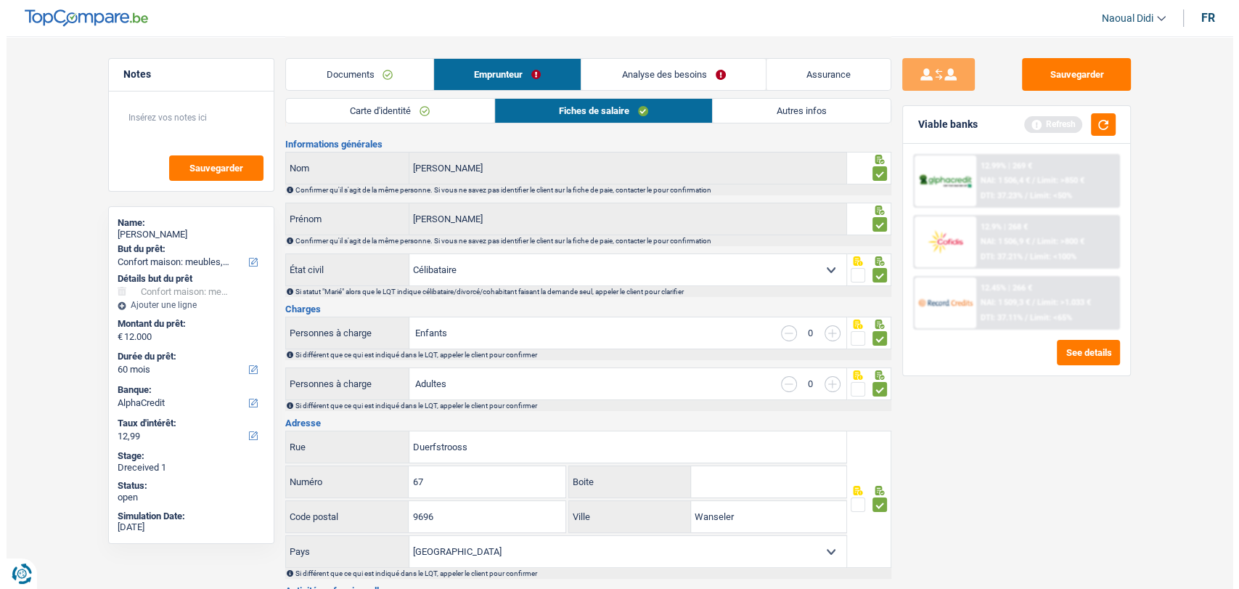
scroll to position [0, 0]
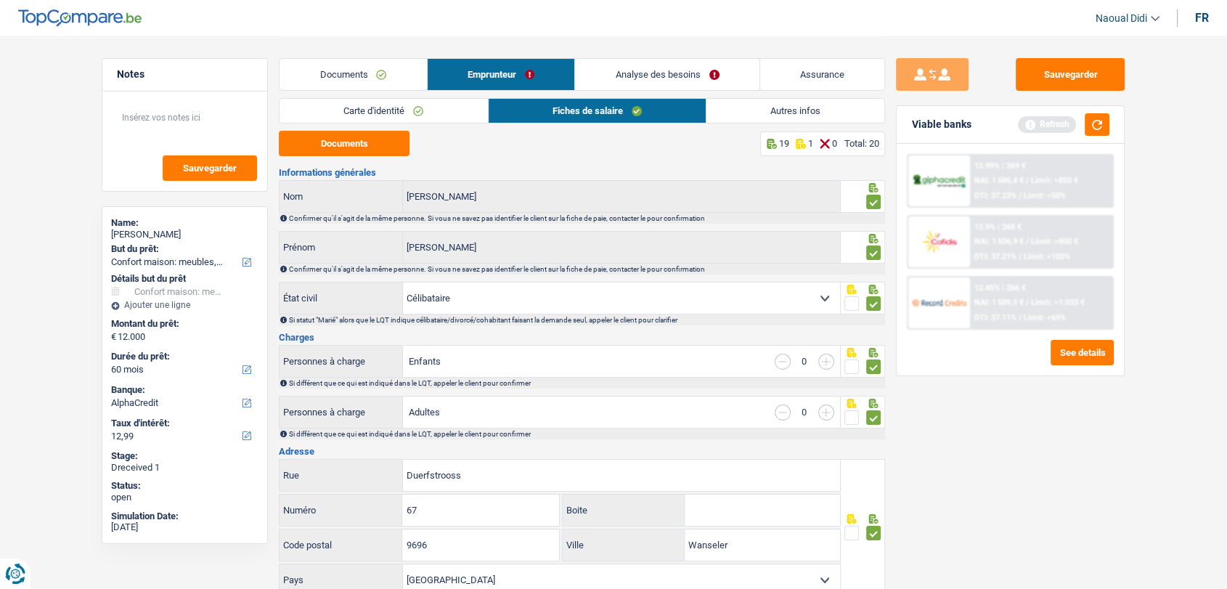
click at [674, 75] on link "Analyse des besoins" at bounding box center [667, 74] width 184 height 31
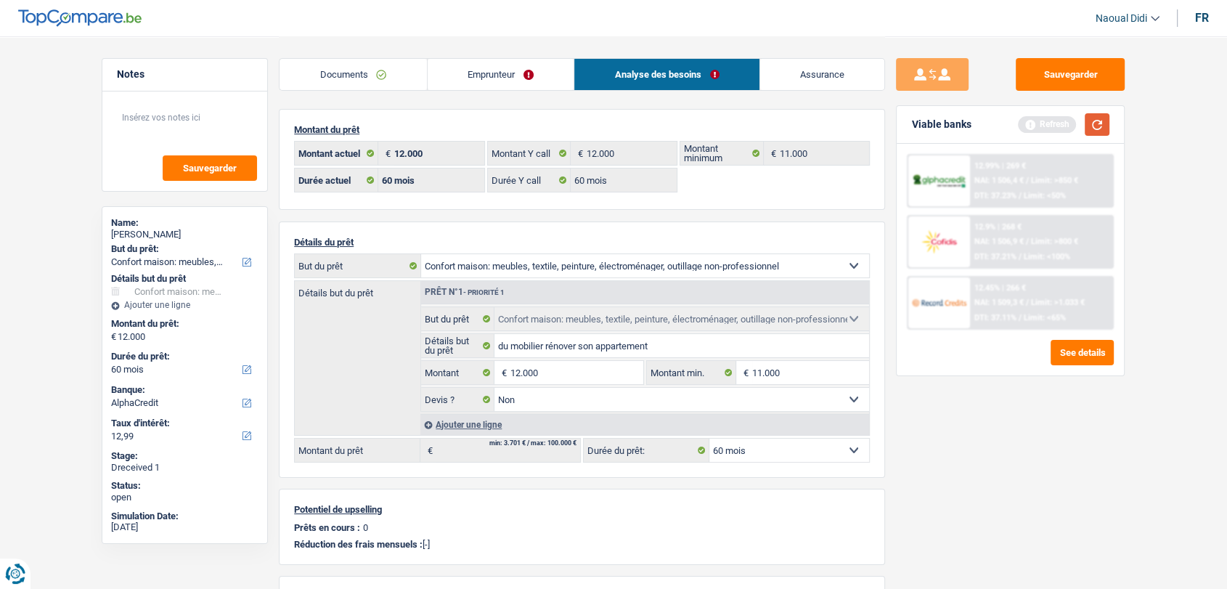
click at [1097, 135] on button "button" at bounding box center [1097, 124] width 25 height 23
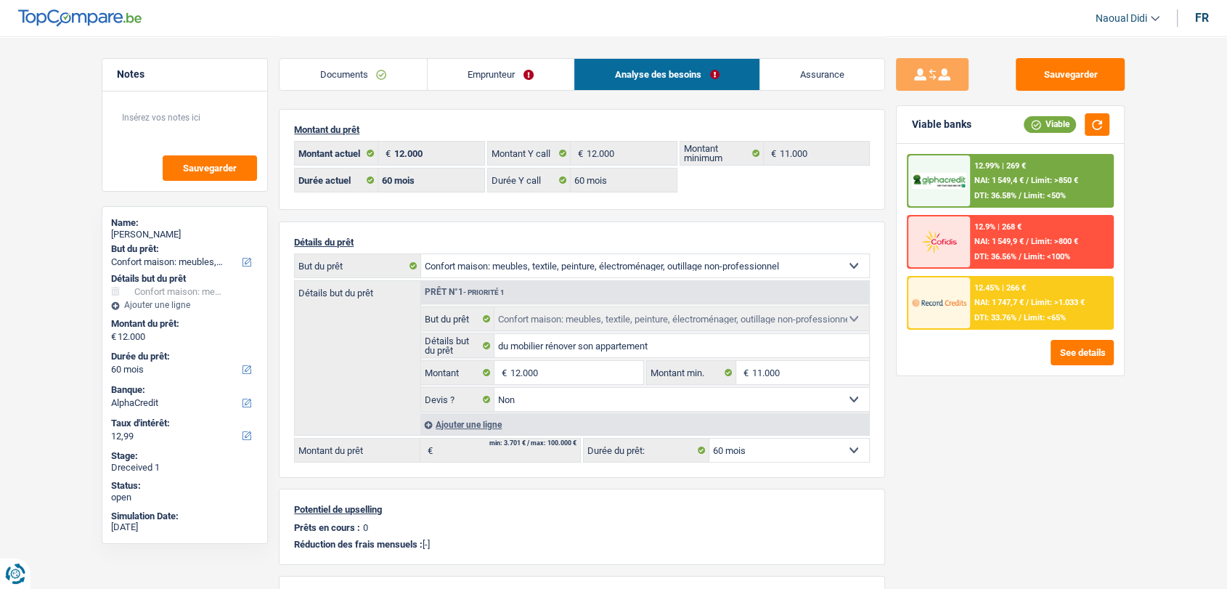
click at [1000, 179] on span "NAI: 1 549,4 €" at bounding box center [998, 180] width 49 height 9
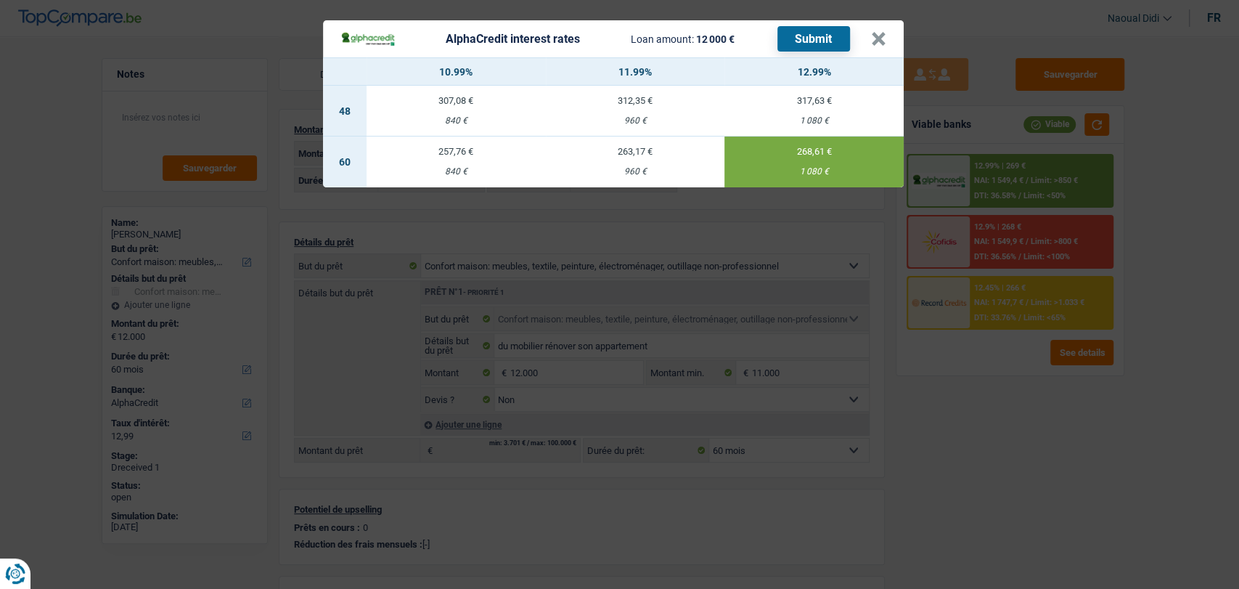
click at [886, 47] on header "AlphaCredit interest rates Loan amount: 12 000 € Submit ×" at bounding box center [613, 38] width 581 height 37
click at [887, 38] on header "AlphaCredit interest rates Loan amount: 12 000 € Submit ×" at bounding box center [613, 38] width 581 height 37
click at [881, 35] on button "×" at bounding box center [878, 39] width 15 height 15
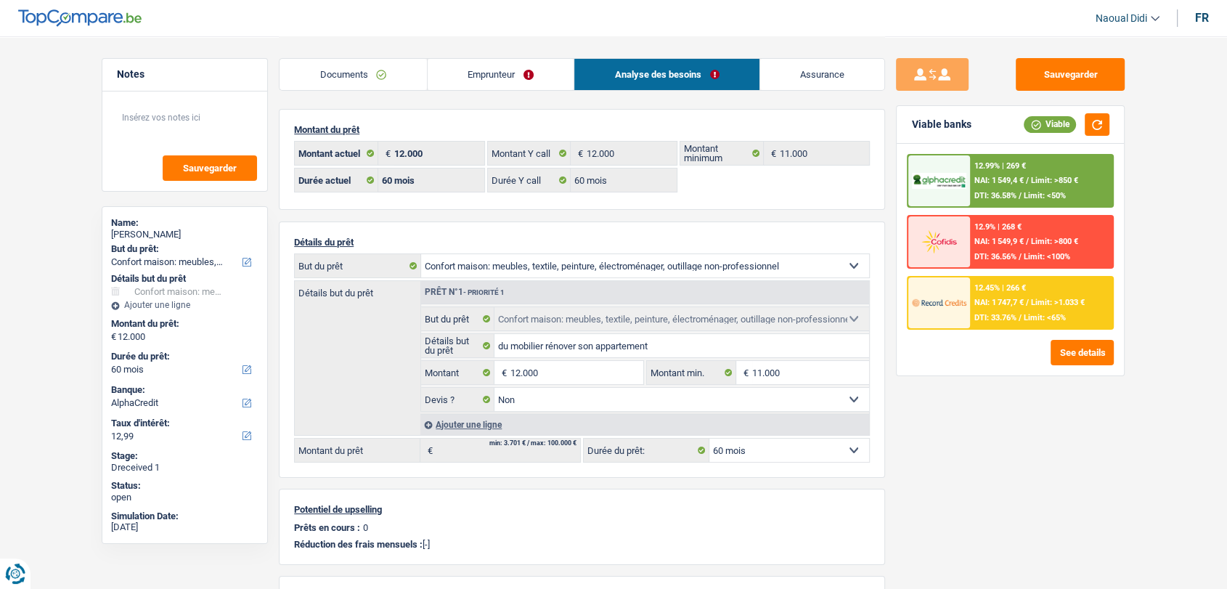
click at [1006, 188] on div "12.99% | 269 € NAI: 1 549,4 € / Limit: >850 € DTI: 36.58% / Limit: <50%" at bounding box center [1041, 180] width 143 height 51
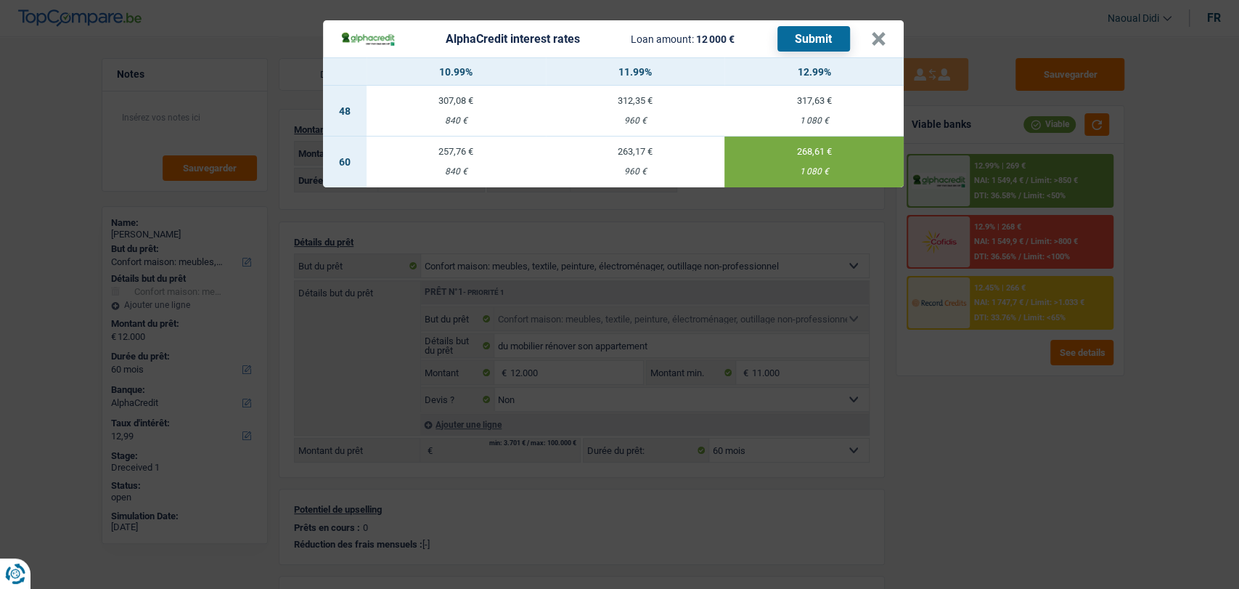
click at [800, 36] on button "Submit" at bounding box center [813, 38] width 73 height 25
click at [875, 38] on button "×" at bounding box center [878, 39] width 15 height 15
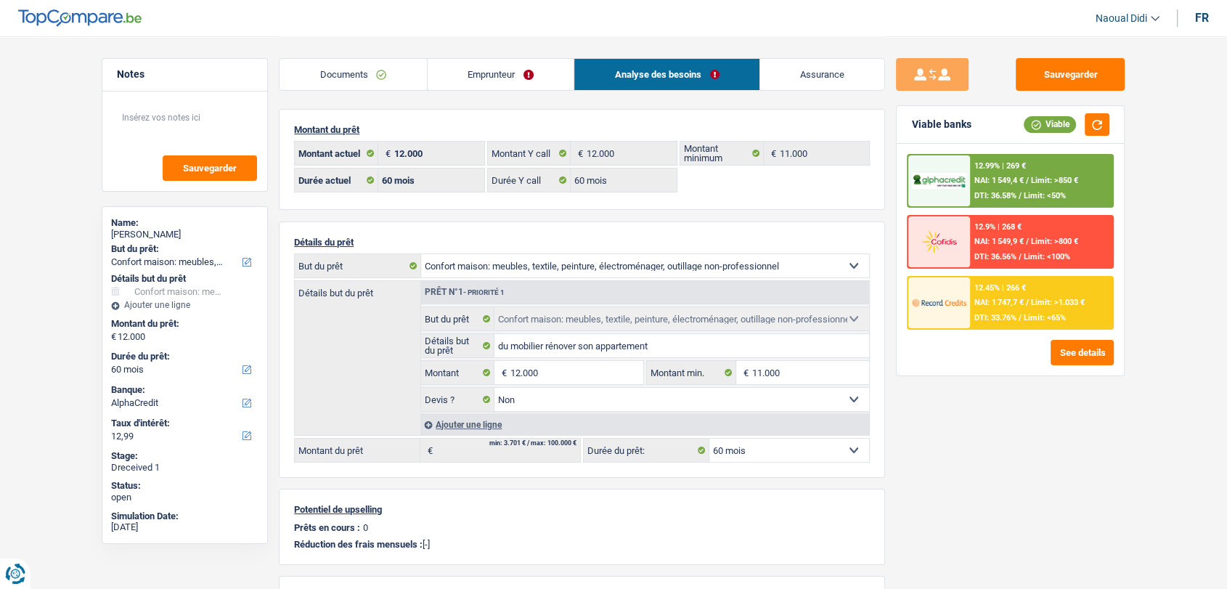
click at [1010, 298] on span "NAI: 1 747,7 €" at bounding box center [998, 302] width 49 height 9
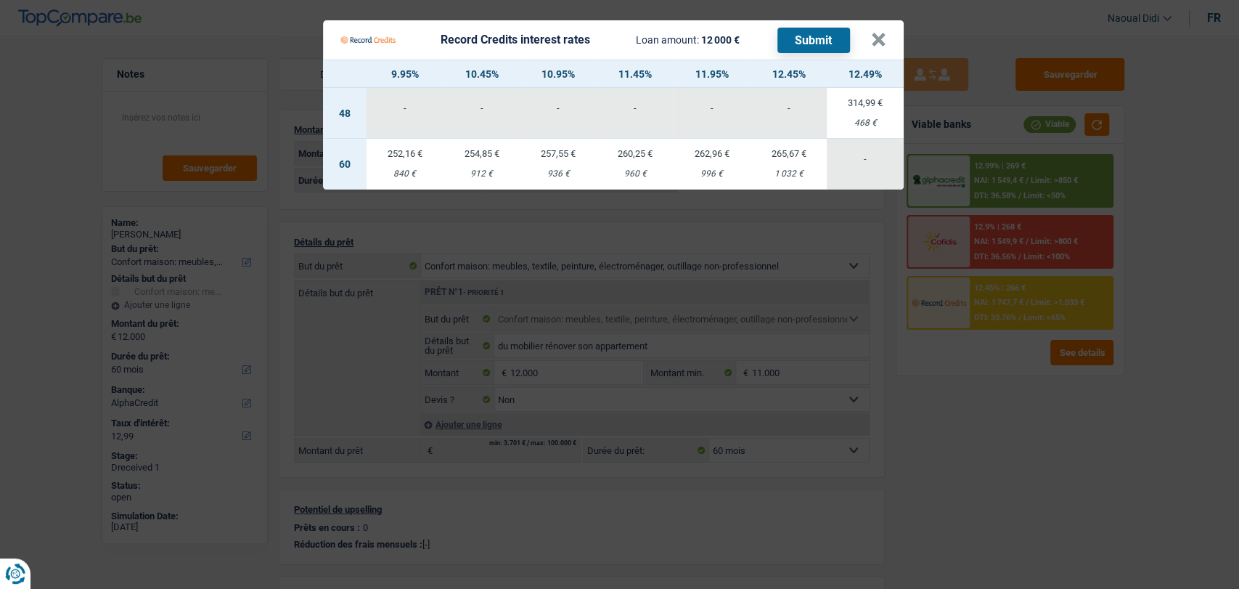
click at [773, 171] on div "1 032 €" at bounding box center [789, 173] width 77 height 9
select select "record credits"
type input "12,45"
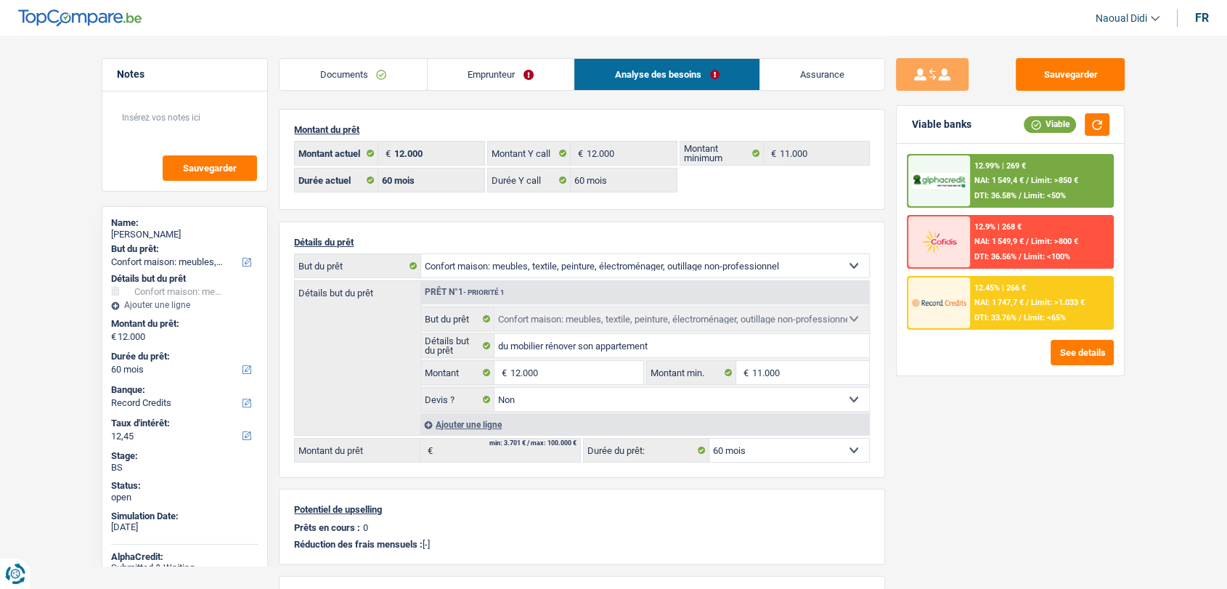
click at [1009, 306] on span "NAI: 1 747,7 €" at bounding box center [998, 302] width 49 height 9
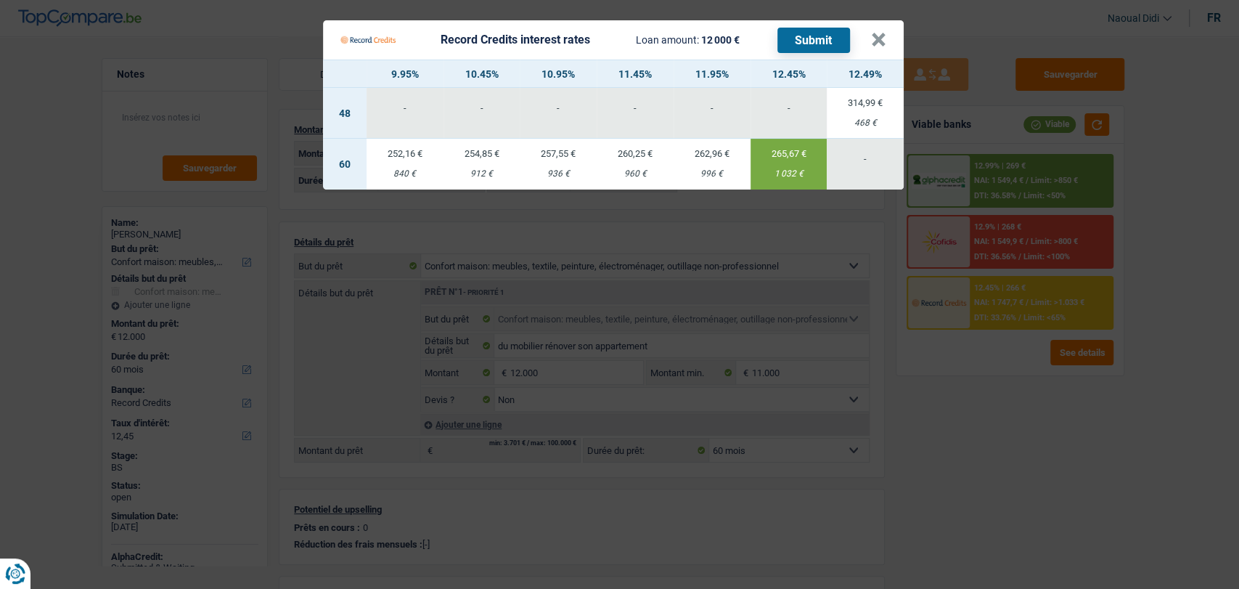
click at [804, 38] on button "Submit" at bounding box center [813, 40] width 73 height 25
click at [875, 45] on button "×" at bounding box center [878, 40] width 15 height 15
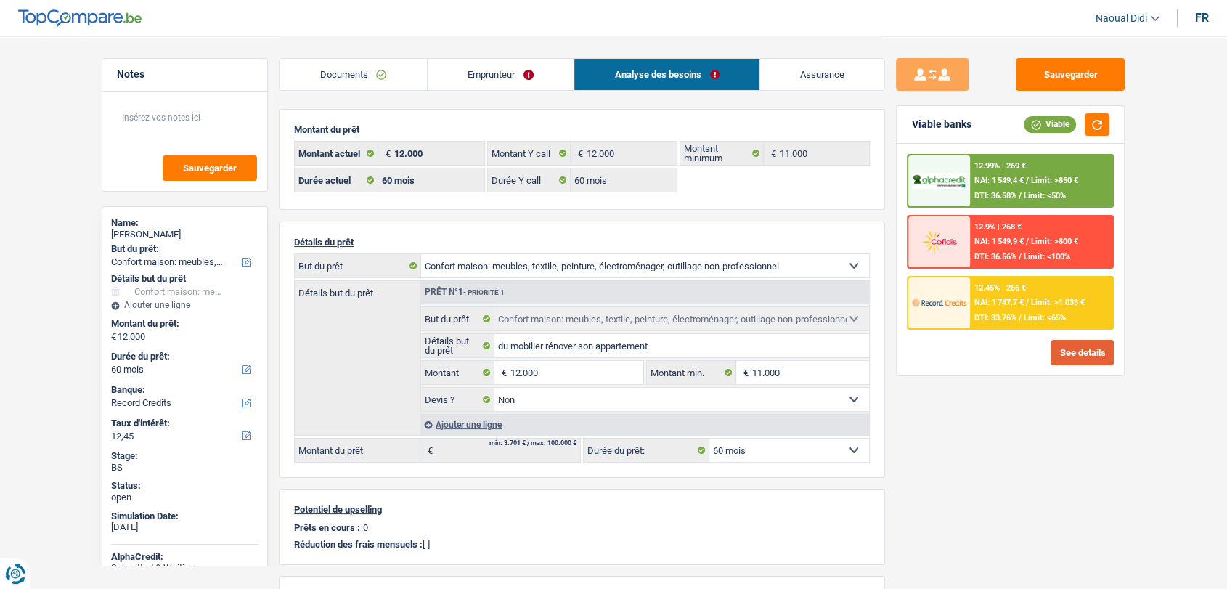
click at [1091, 357] on button "See details" at bounding box center [1081, 352] width 63 height 25
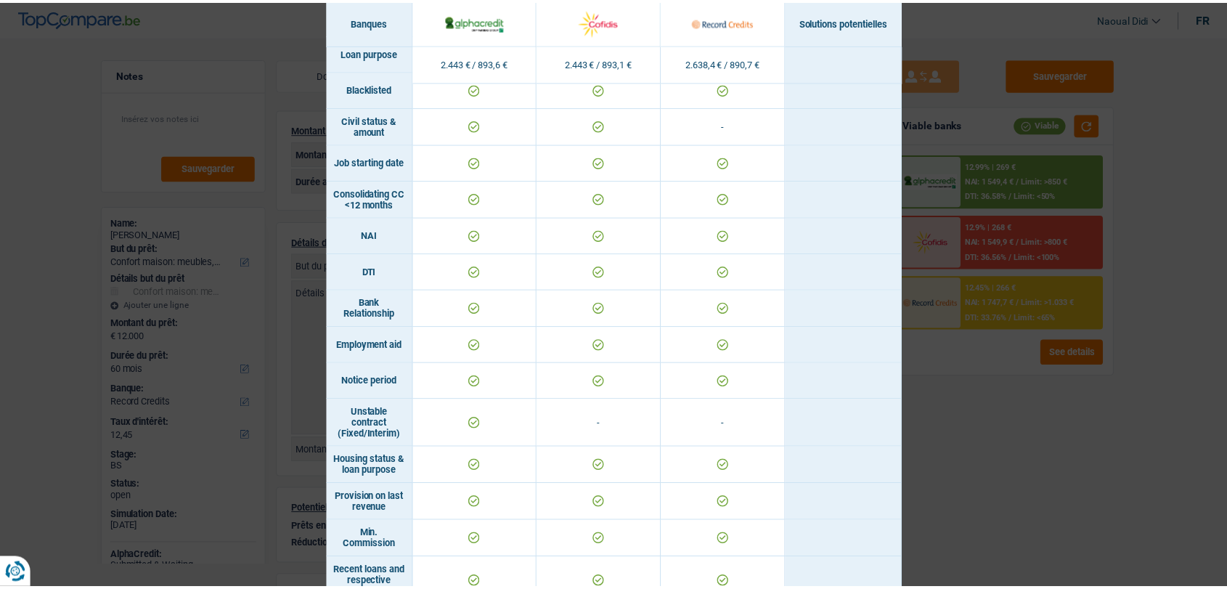
scroll to position [159, 0]
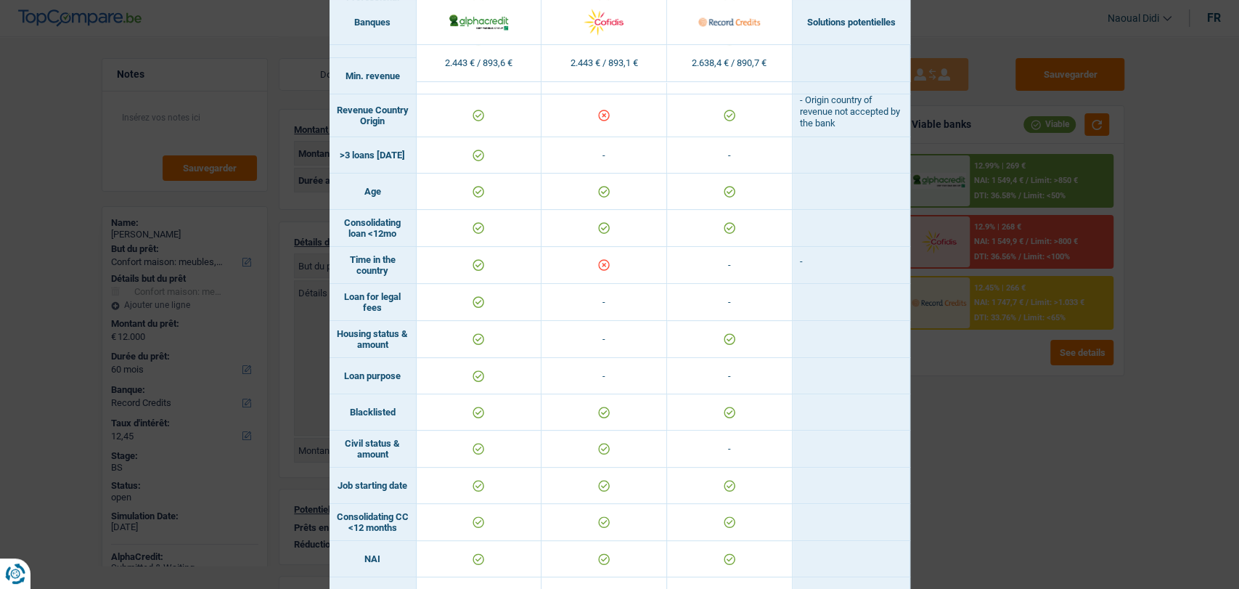
click at [1030, 36] on div "Banks conditions × Banques Solutions potentielles Revenus / Charges 2.443 € / 8…" at bounding box center [619, 294] width 1239 height 589
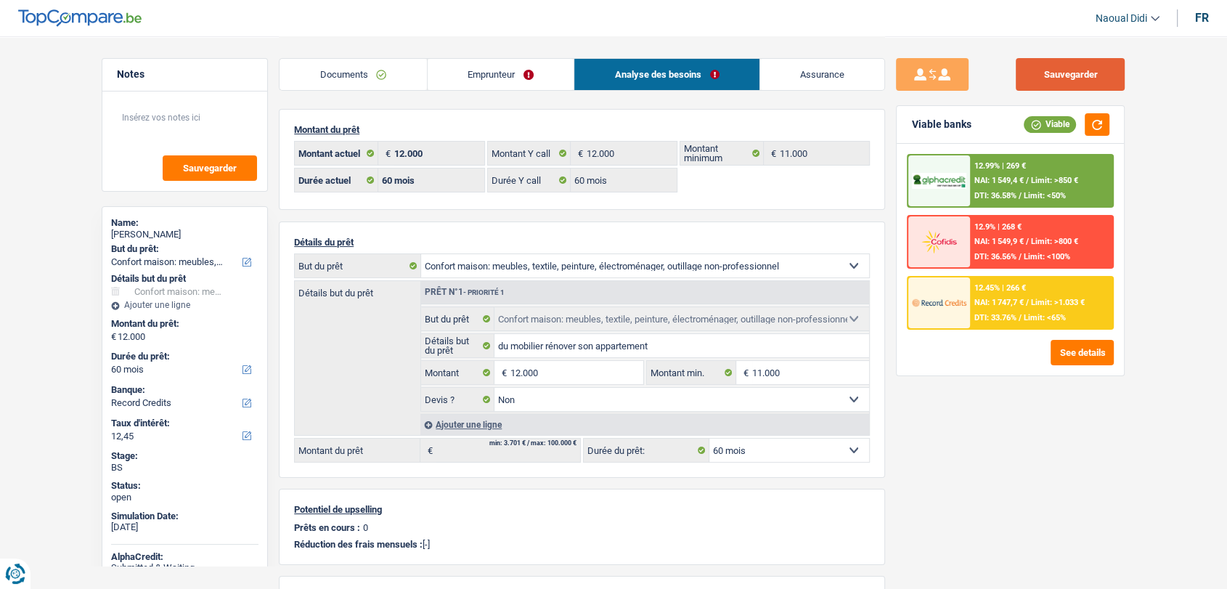
drag, startPoint x: 1040, startPoint y: 72, endPoint x: 723, endPoint y: 44, distance: 317.8
click at [1040, 72] on button "Sauvegarder" at bounding box center [1070, 74] width 109 height 33
click at [653, 76] on link "Analyse des besoins" at bounding box center [666, 74] width 185 height 31
click at [348, 76] on link "Documents" at bounding box center [352, 74] width 147 height 31
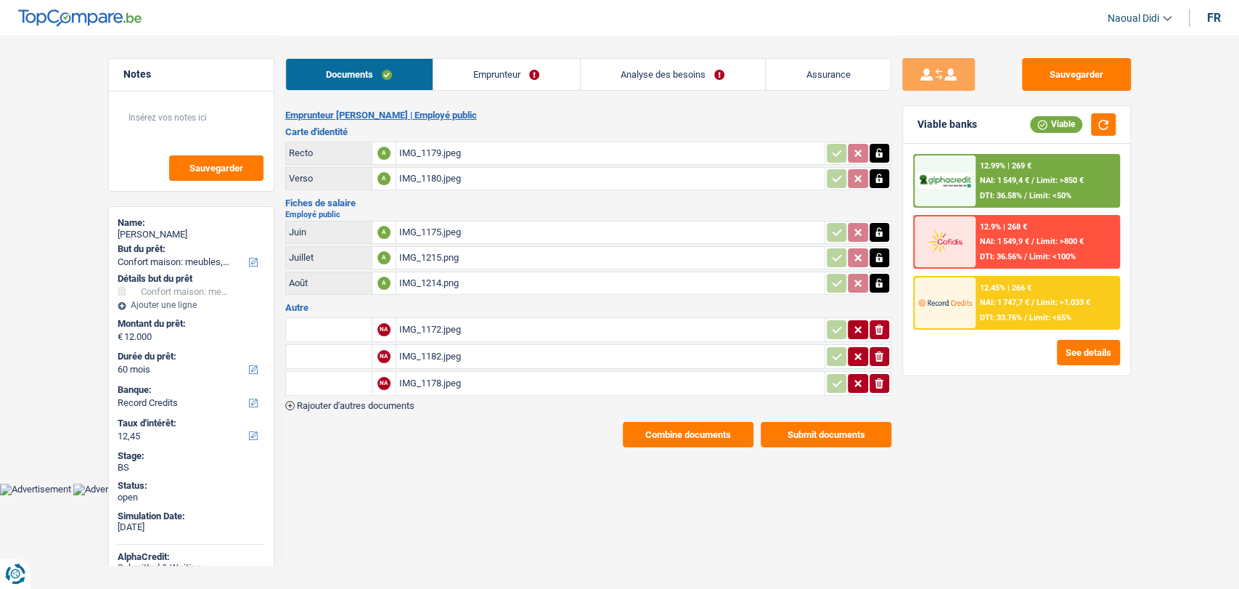
click at [412, 146] on div "IMG_1179.jpeg" at bounding box center [610, 153] width 423 height 22
click at [515, 78] on link "Emprunteur" at bounding box center [506, 74] width 147 height 31
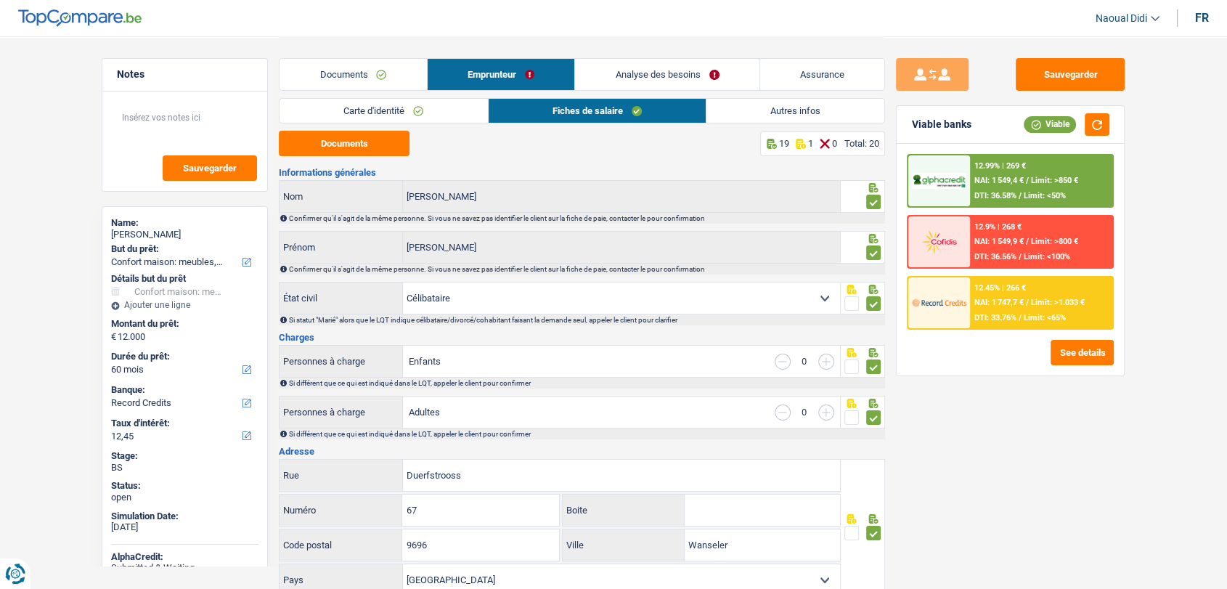
click at [358, 184] on div "Cunha Barbosa Nom" at bounding box center [559, 196] width 560 height 31
click at [640, 59] on link "Analyse des besoins" at bounding box center [667, 74] width 184 height 31
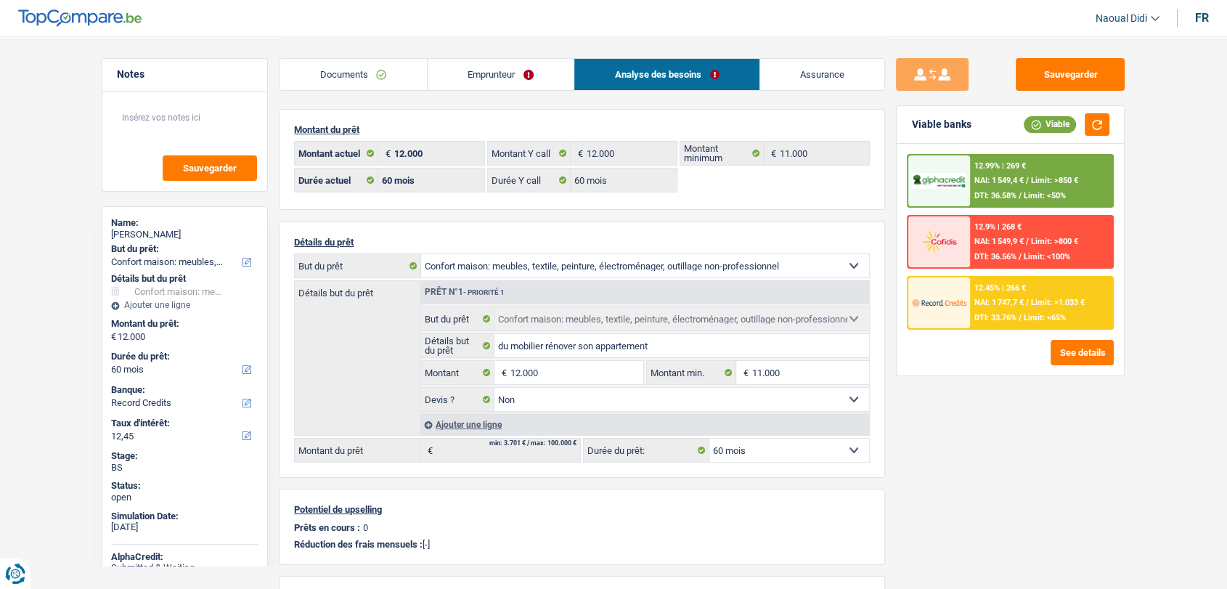
click at [993, 303] on span "NAI: 1 747,7 €" at bounding box center [998, 302] width 49 height 9
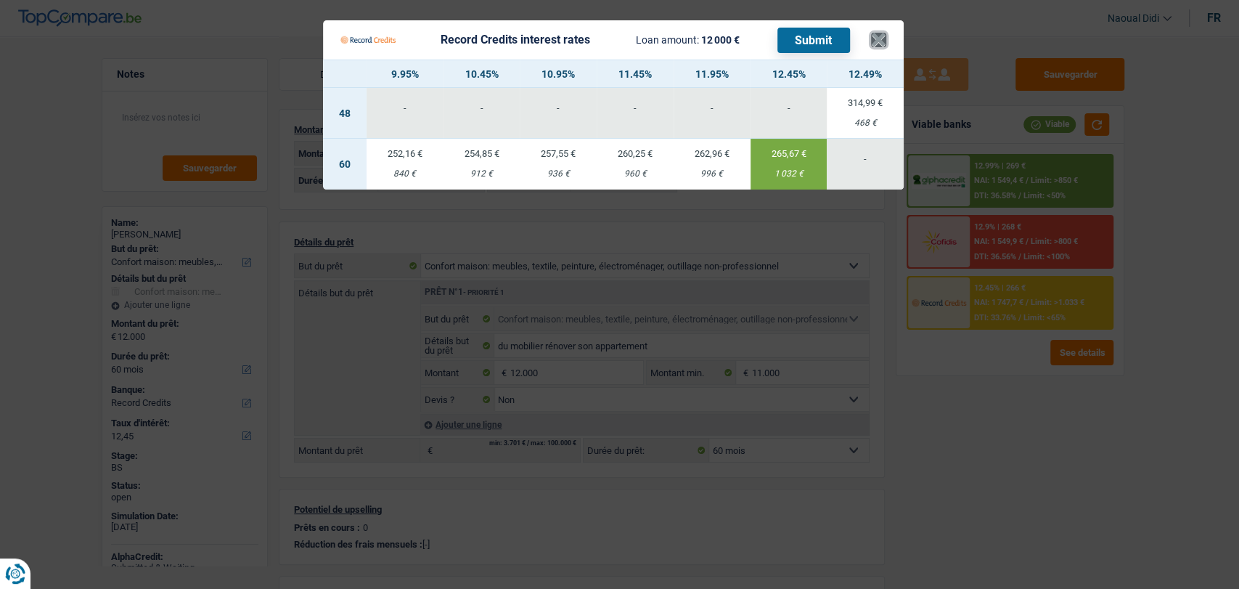
click at [877, 38] on button "×" at bounding box center [878, 40] width 15 height 15
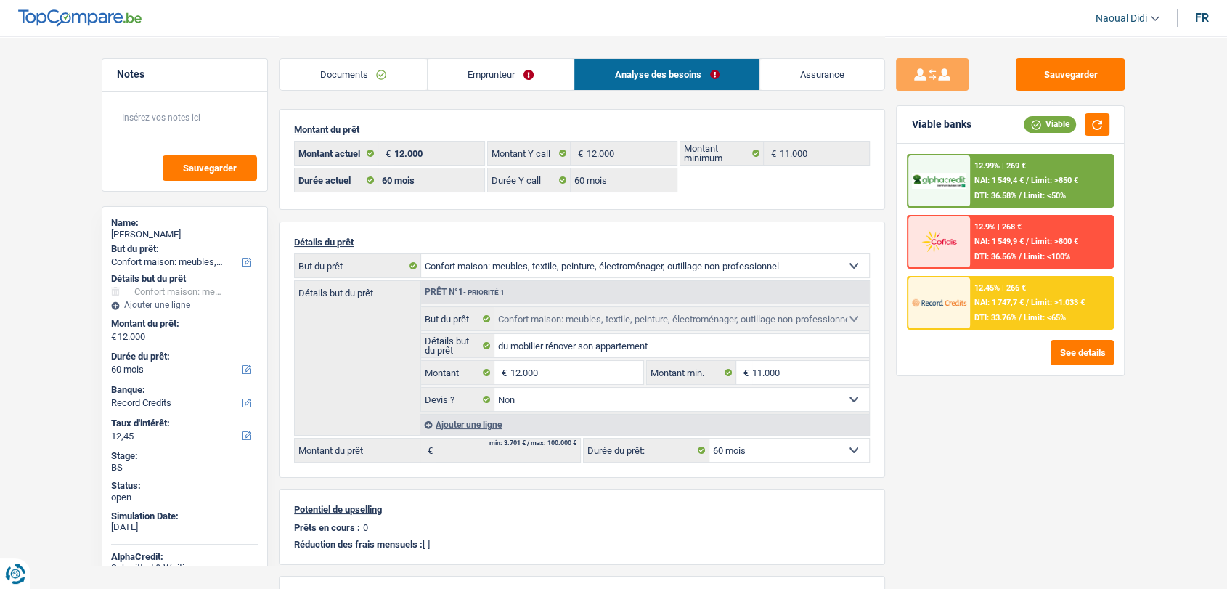
click at [673, 74] on link "Analyse des besoins" at bounding box center [666, 74] width 185 height 31
click at [992, 293] on div "12.45% | 266 € NAI: 1 747,7 € / Limit: >1.033 € DTI: 33.76% / Limit: <65%" at bounding box center [1041, 302] width 143 height 51
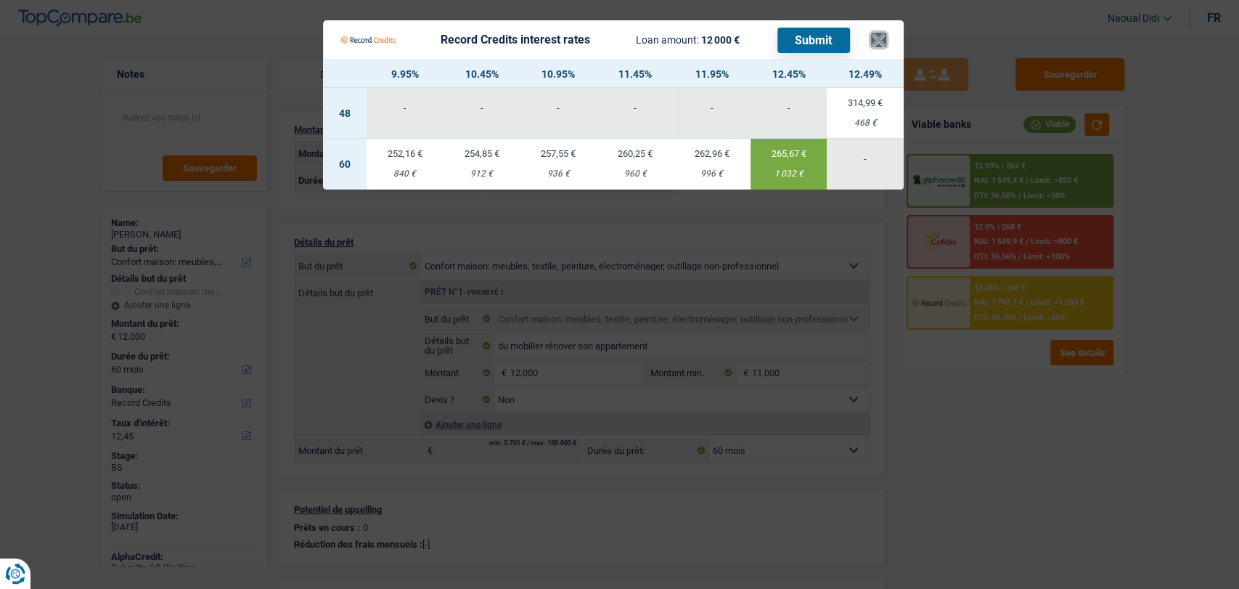
drag, startPoint x: 881, startPoint y: 39, endPoint x: 823, endPoint y: 29, distance: 59.0
click at [881, 40] on button "×" at bounding box center [878, 40] width 15 height 15
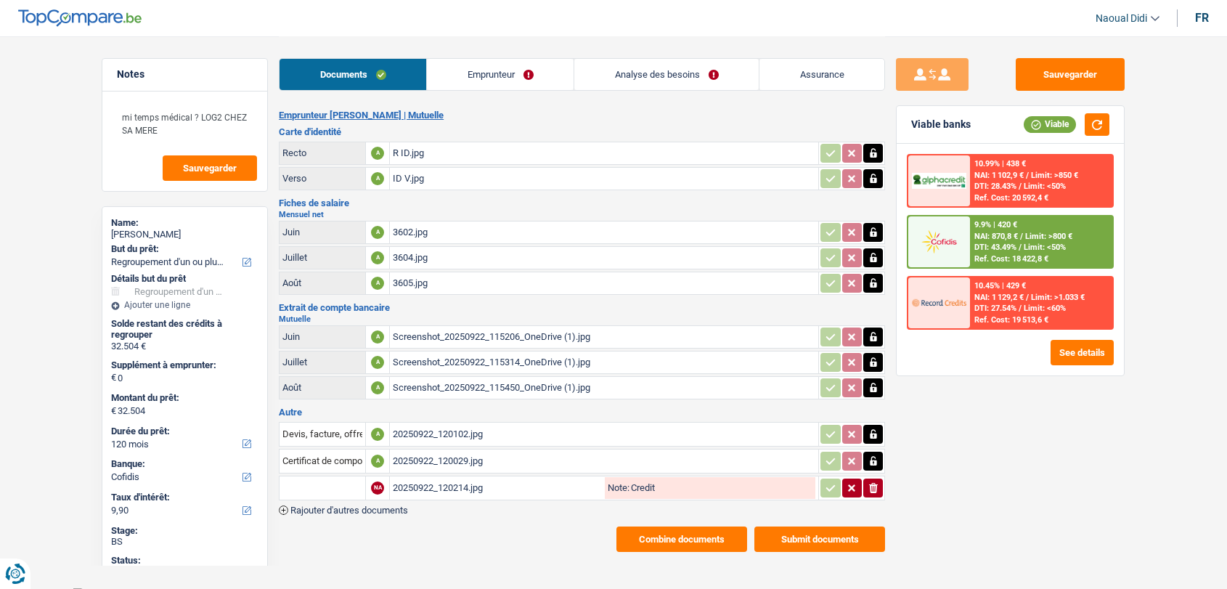
select select "refinancing"
select select "120"
select select "cofidis"
click at [494, 66] on link "Emprunteur" at bounding box center [500, 74] width 147 height 31
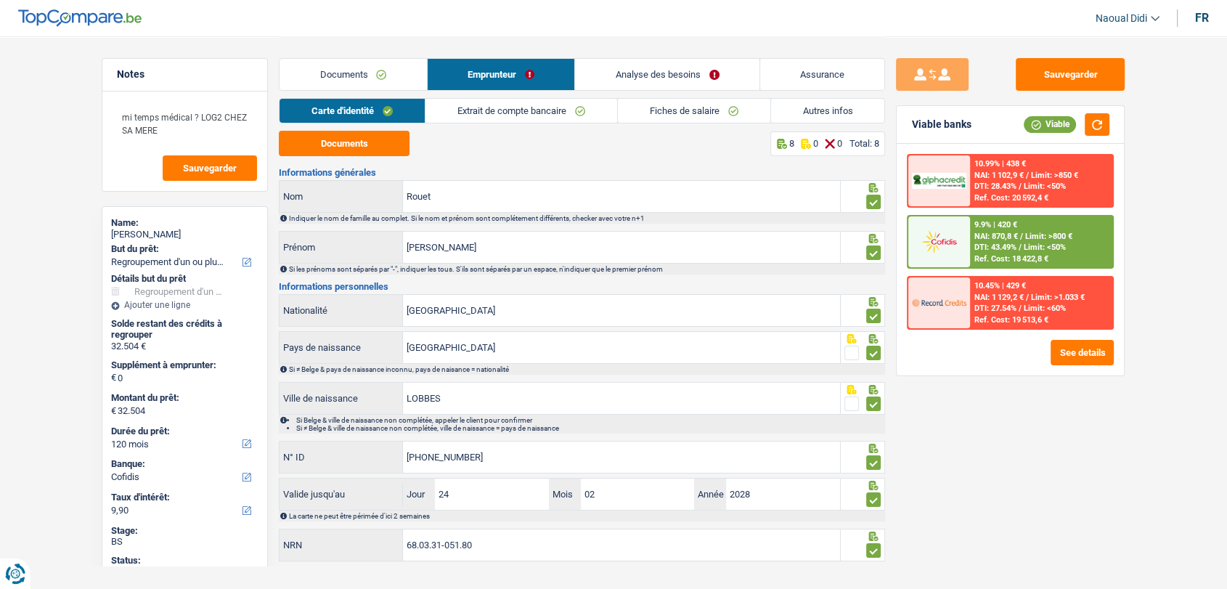
click at [314, 104] on link "Carte d'identité" at bounding box center [351, 111] width 145 height 24
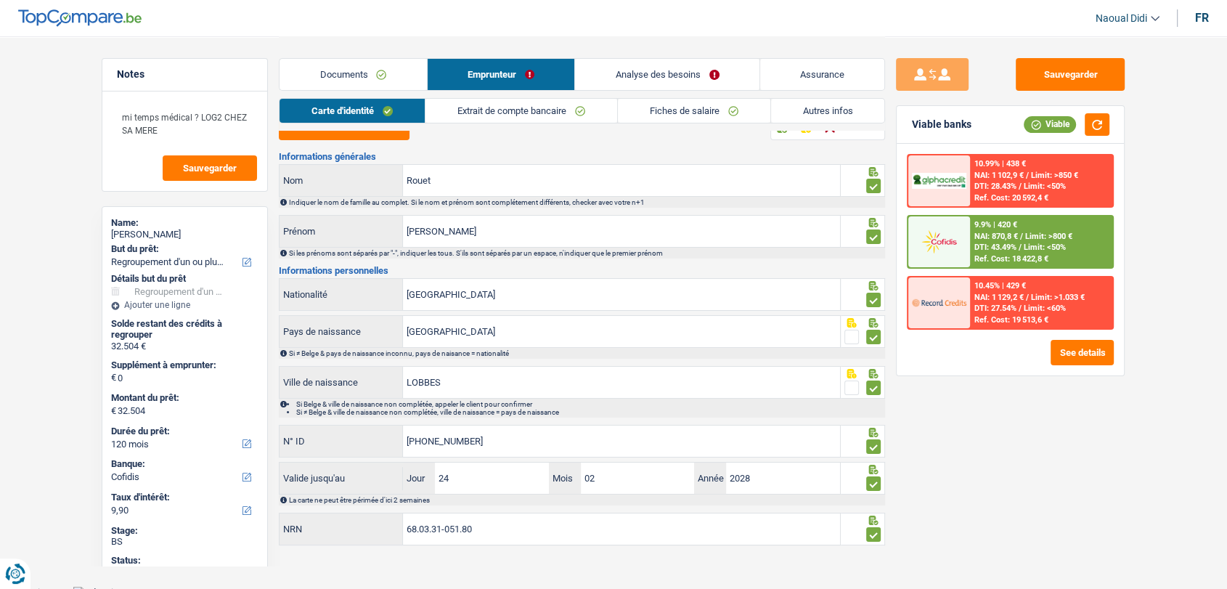
scroll to position [23, 0]
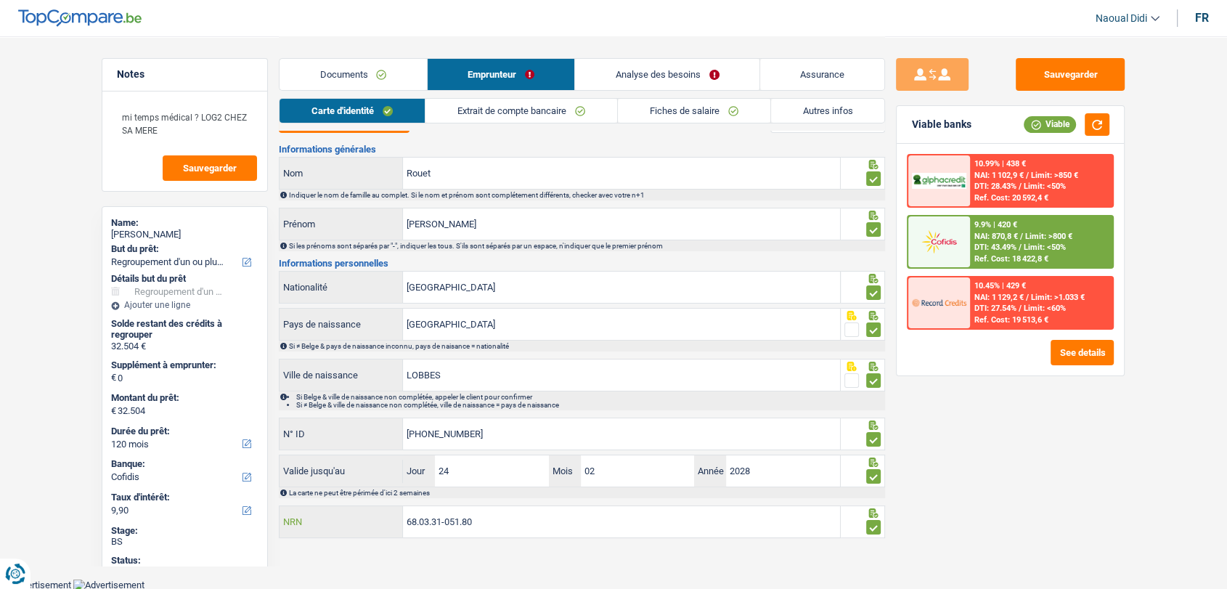
drag, startPoint x: 486, startPoint y: 512, endPoint x: 349, endPoint y: 507, distance: 136.6
click at [349, 507] on div "68.03.31-051.80 NRN" at bounding box center [559, 521] width 560 height 31
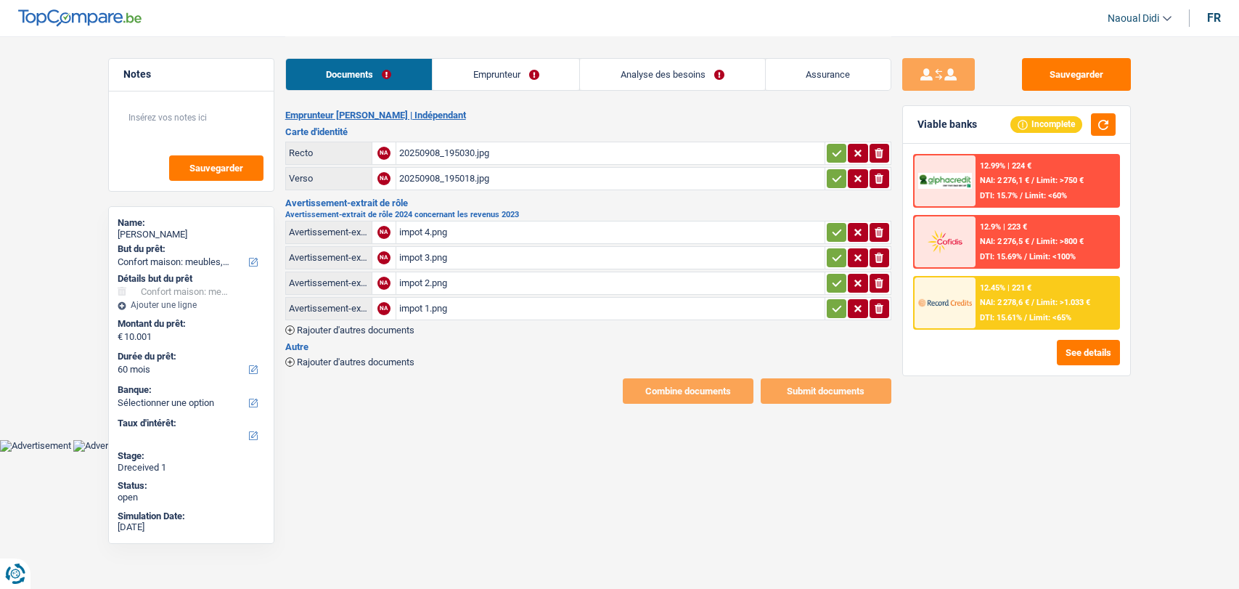
select select "household"
select select "60"
click at [430, 301] on div "impot 1.png" at bounding box center [610, 309] width 423 height 22
click at [408, 283] on div "impot 2.png" at bounding box center [610, 283] width 423 height 22
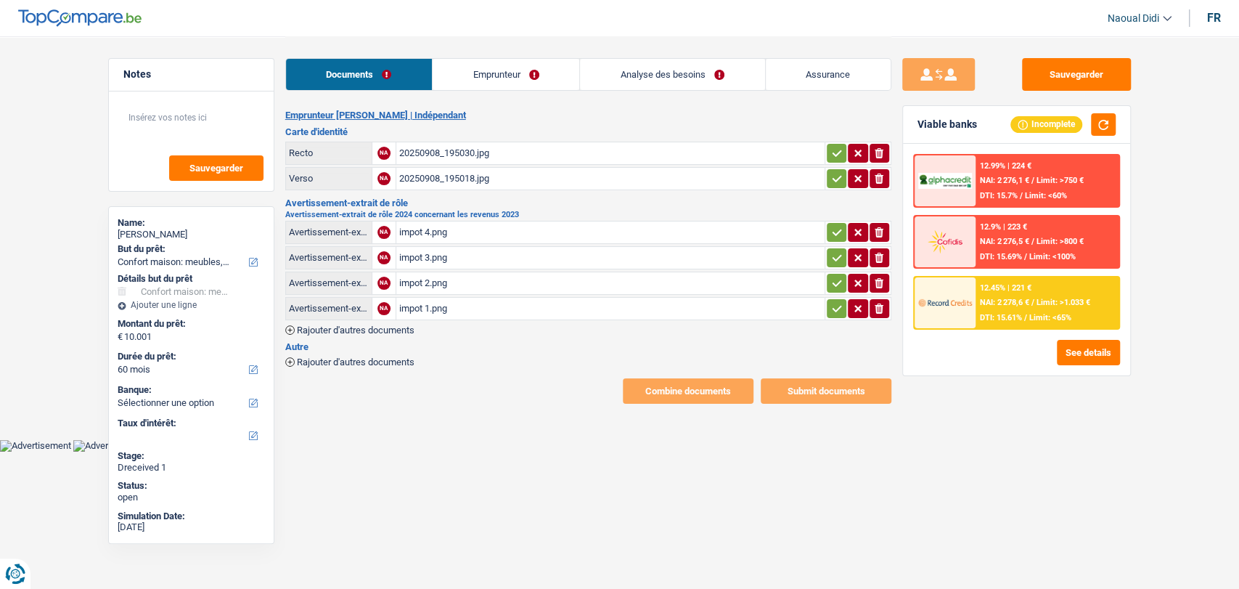
click at [435, 248] on div "impot 3.png" at bounding box center [610, 258] width 423 height 22
click at [407, 228] on div "impot 4.png" at bounding box center [610, 232] width 423 height 22
click at [417, 302] on div "impot 1.png" at bounding box center [610, 309] width 423 height 22
drag, startPoint x: 831, startPoint y: 147, endPoint x: 838, endPoint y: 185, distance: 38.4
click at [831, 147] on icon "button" at bounding box center [837, 153] width 12 height 15
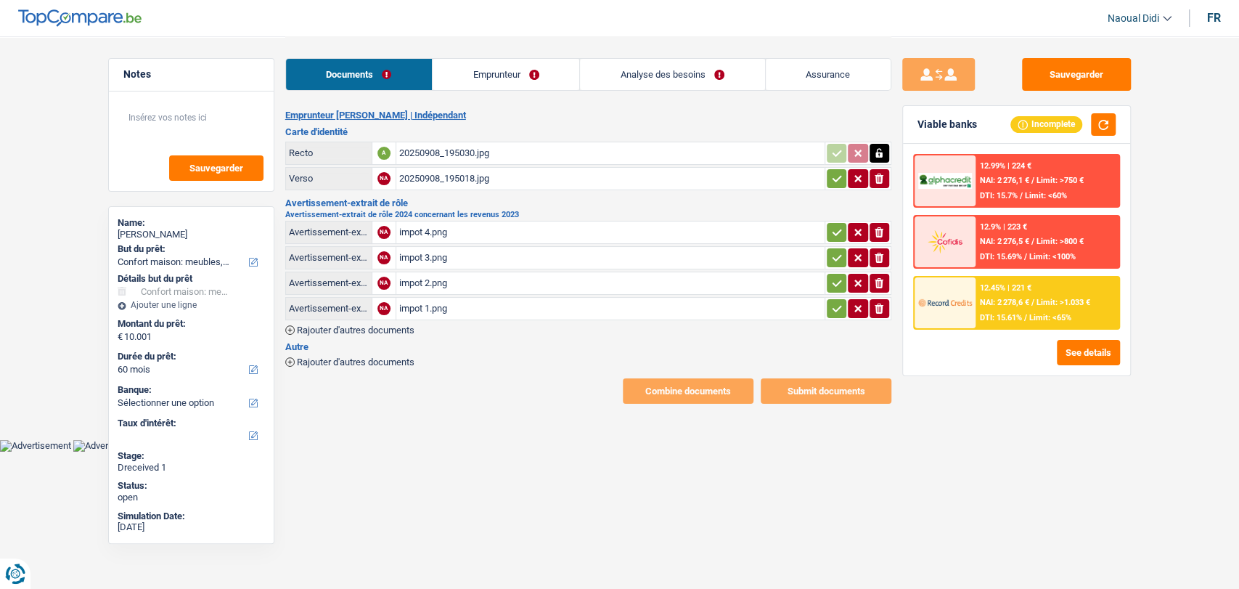
click at [831, 181] on icon "button" at bounding box center [837, 178] width 12 height 15
click at [833, 232] on icon "button" at bounding box center [836, 232] width 9 height 7
click at [834, 256] on icon "button" at bounding box center [837, 257] width 12 height 15
click at [837, 278] on icon "button" at bounding box center [837, 283] width 12 height 15
click at [838, 307] on icon "button" at bounding box center [837, 308] width 12 height 15
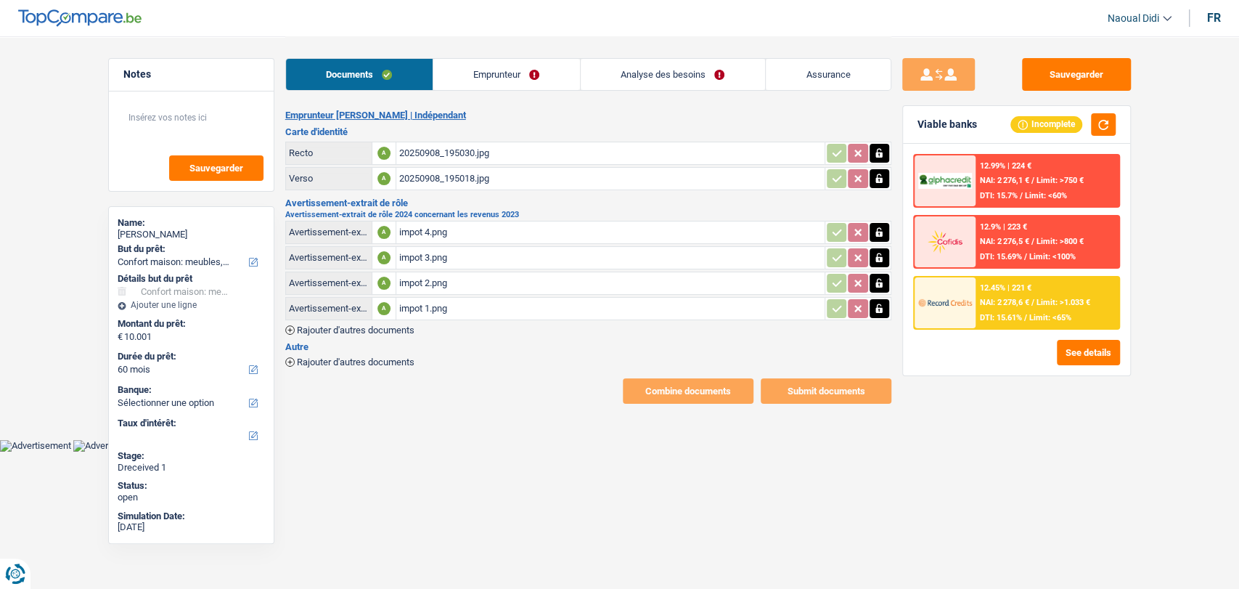
click at [511, 70] on link "Emprunteur" at bounding box center [506, 74] width 147 height 31
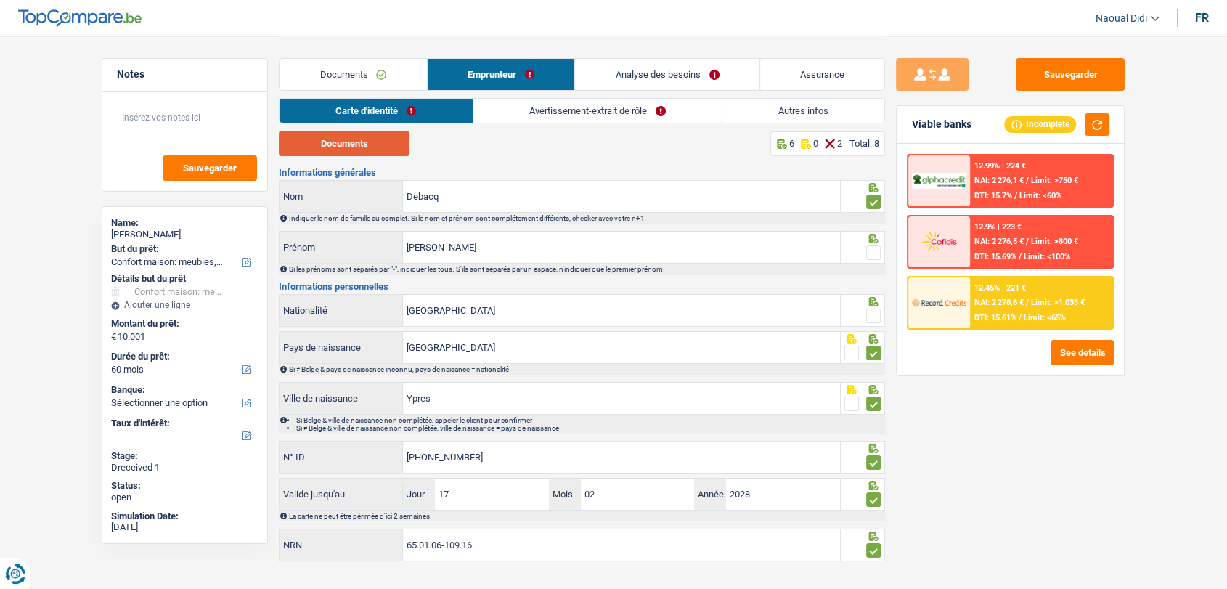
click at [322, 135] on button "Documents" at bounding box center [344, 143] width 131 height 25
click at [871, 253] on span at bounding box center [873, 252] width 15 height 15
click at [0, 0] on input "radio" at bounding box center [0, 0] width 0 height 0
click at [877, 316] on span at bounding box center [873, 316] width 15 height 15
click at [0, 0] on input "radio" at bounding box center [0, 0] width 0 height 0
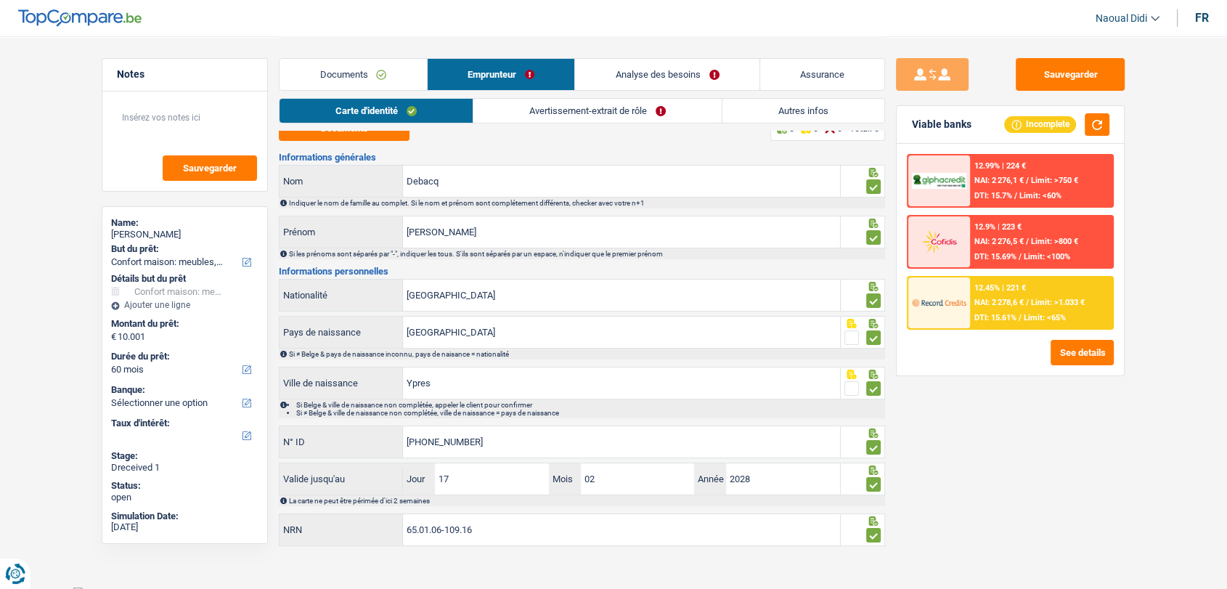
scroll to position [23, 0]
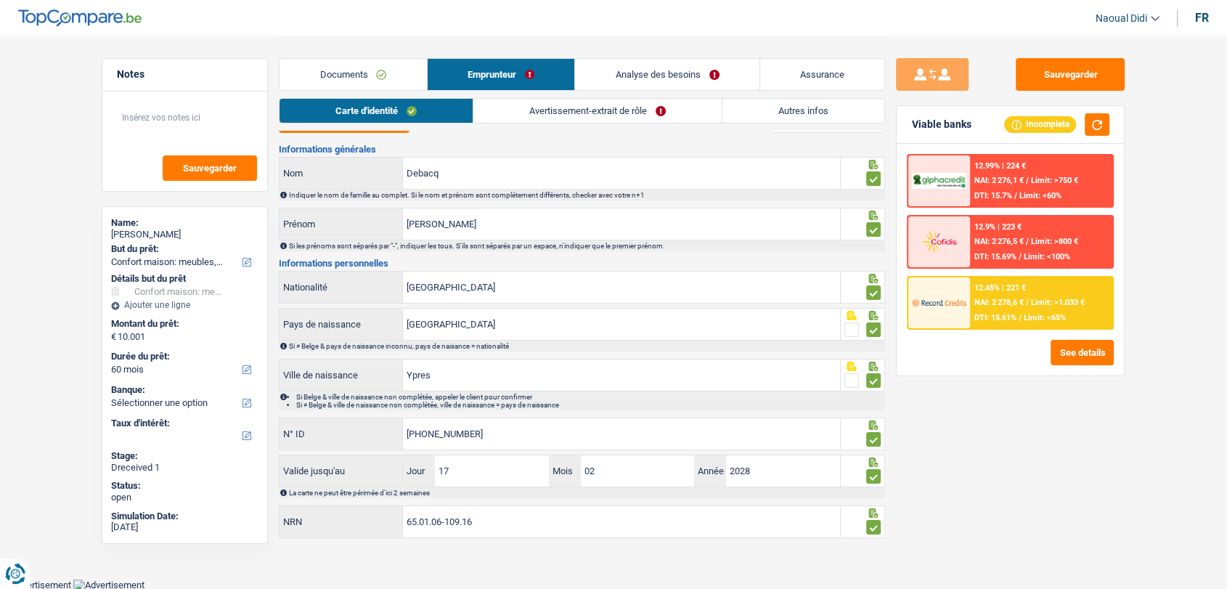
click at [587, 115] on link "Avertissement-extrait de rôle" at bounding box center [597, 111] width 248 height 24
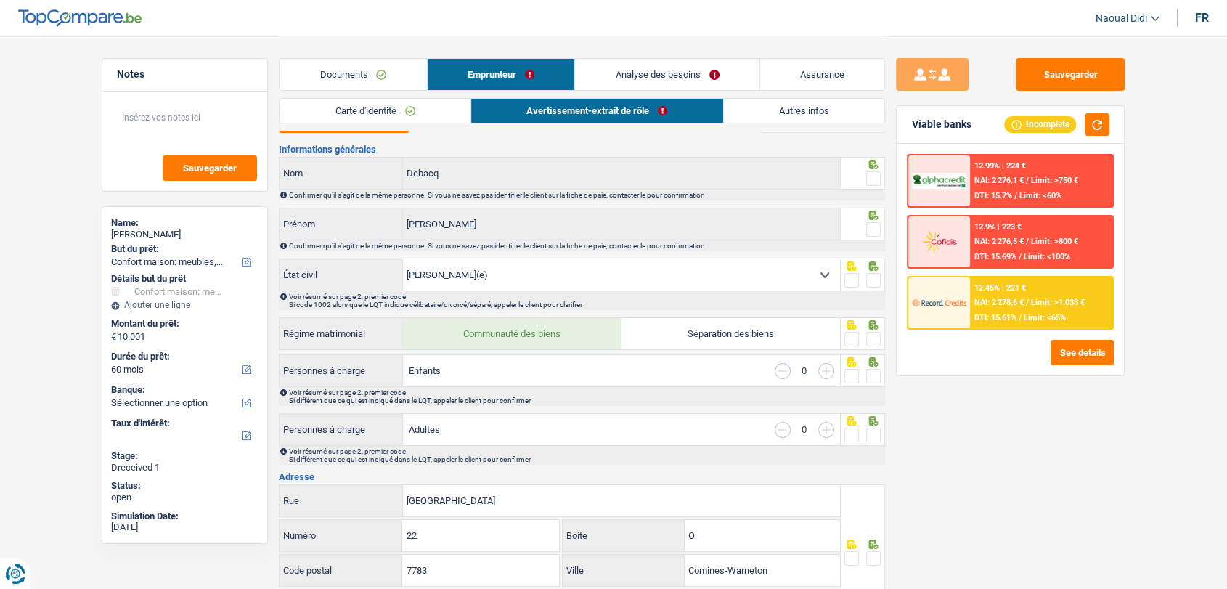
click at [396, 118] on link "Carte d'identité" at bounding box center [374, 111] width 191 height 24
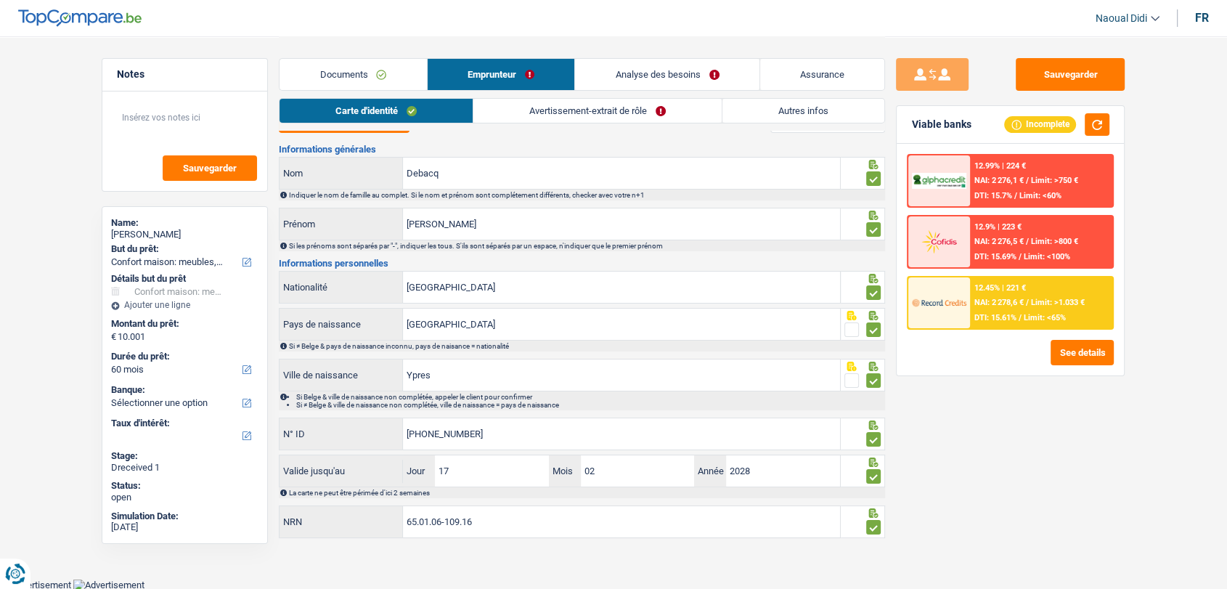
click at [531, 106] on link "Avertissement-extrait de rôle" at bounding box center [597, 111] width 248 height 24
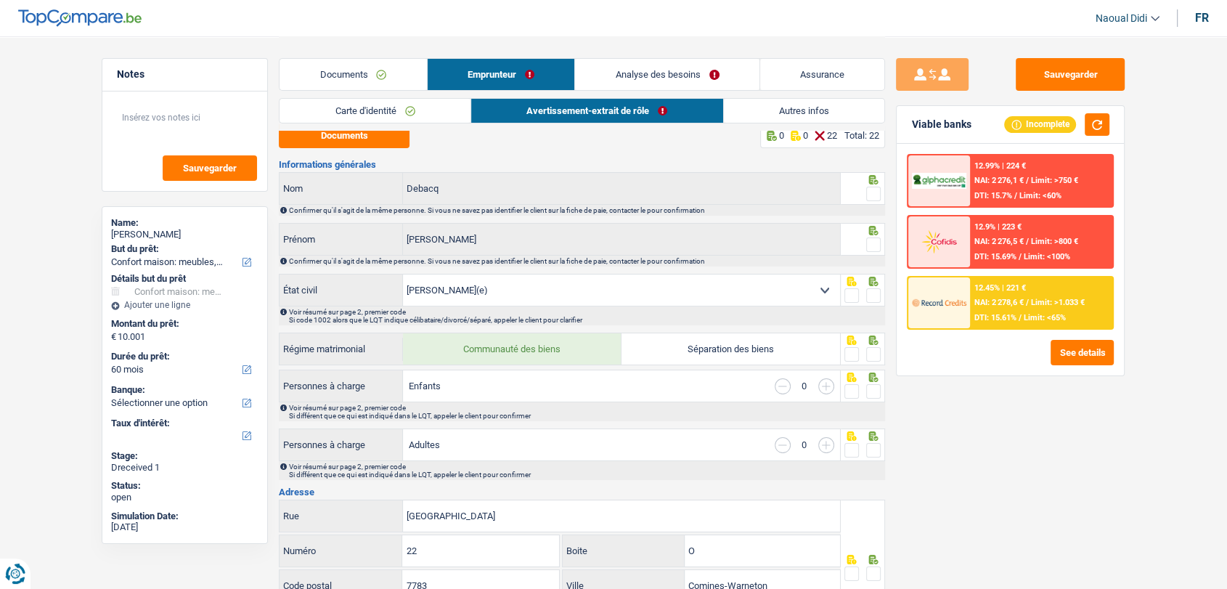
scroll to position [0, 0]
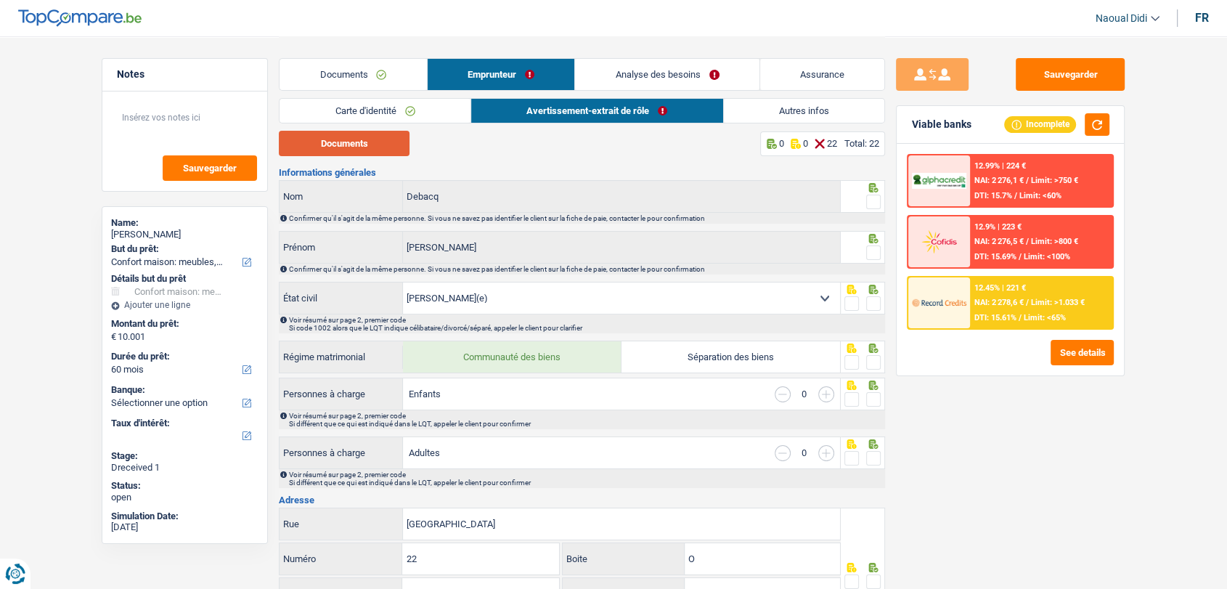
click at [362, 144] on button "Documents" at bounding box center [344, 143] width 131 height 25
click at [873, 303] on span at bounding box center [873, 303] width 15 height 15
click at [0, 0] on input "radio" at bounding box center [0, 0] width 0 height 0
click at [877, 255] on span at bounding box center [873, 252] width 15 height 15
click at [0, 0] on input "radio" at bounding box center [0, 0] width 0 height 0
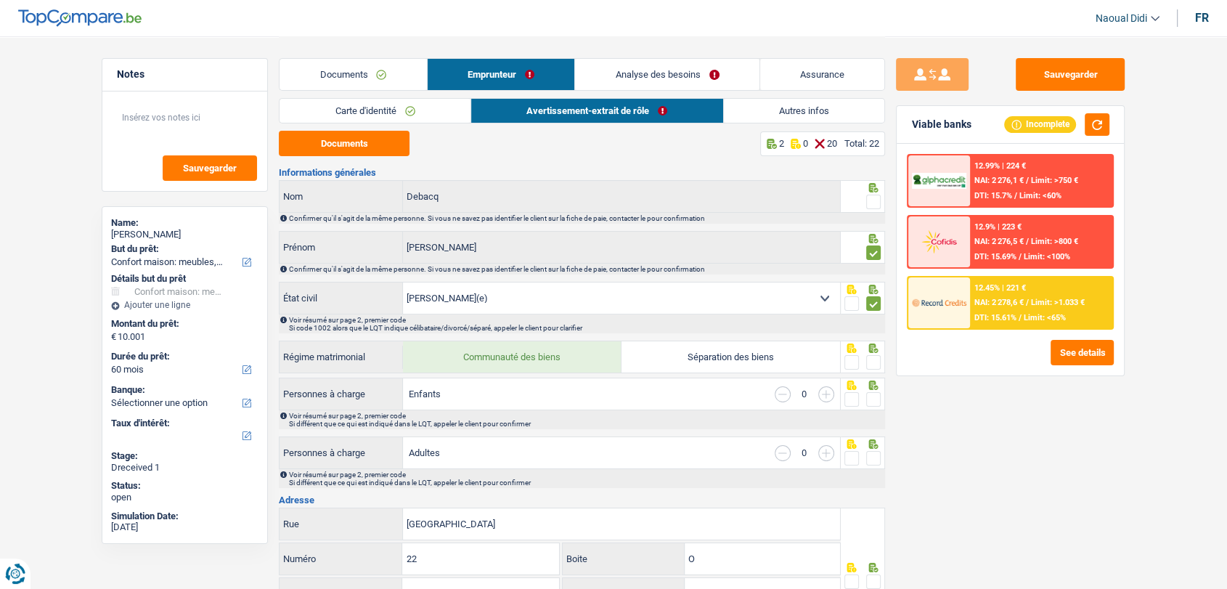
click at [873, 203] on span at bounding box center [873, 202] width 15 height 15
click at [0, 0] on input "radio" at bounding box center [0, 0] width 0 height 0
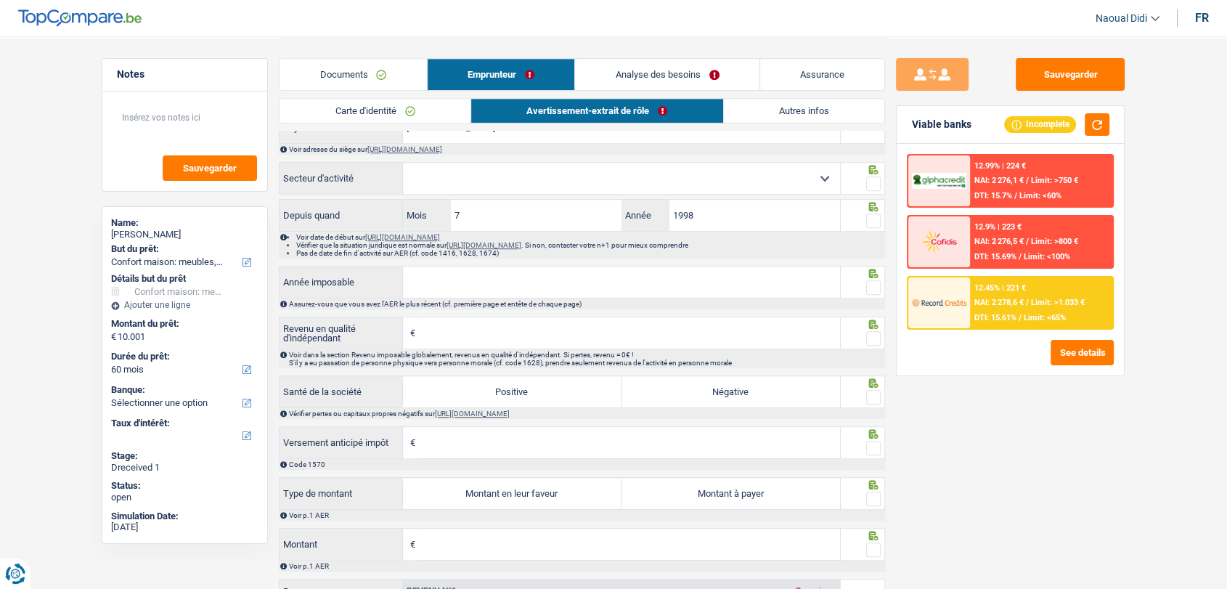
scroll to position [982, 0]
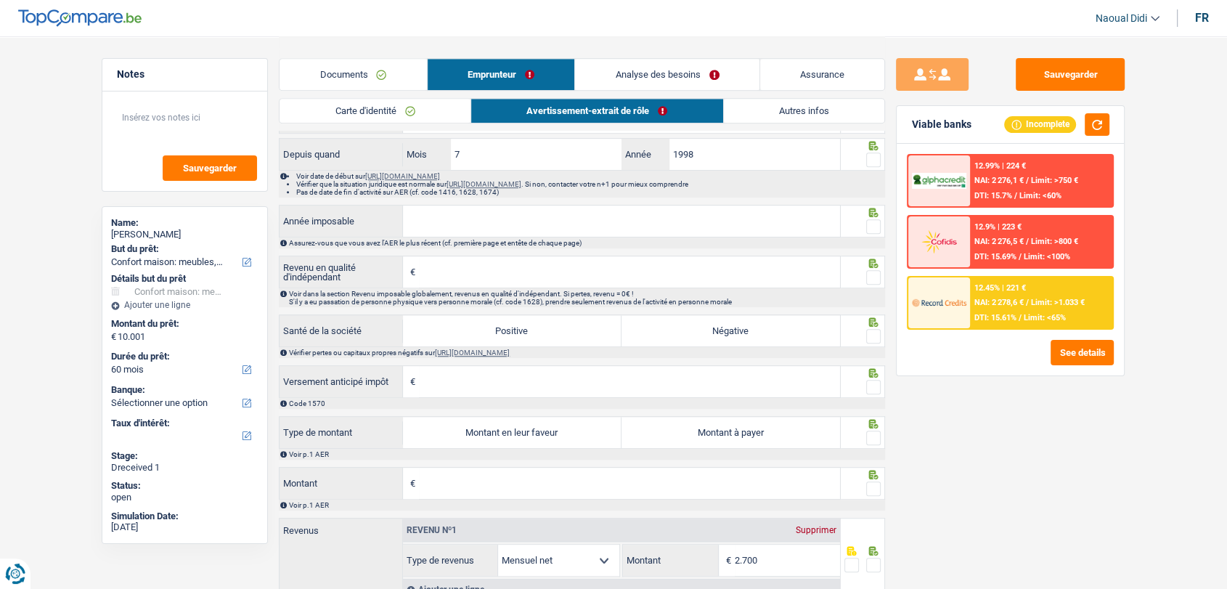
click at [439, 213] on input "Année imposable" at bounding box center [621, 220] width 437 height 31
click at [433, 272] on input "Revenu en qualité d'indépendant" at bounding box center [629, 271] width 421 height 31
paste input
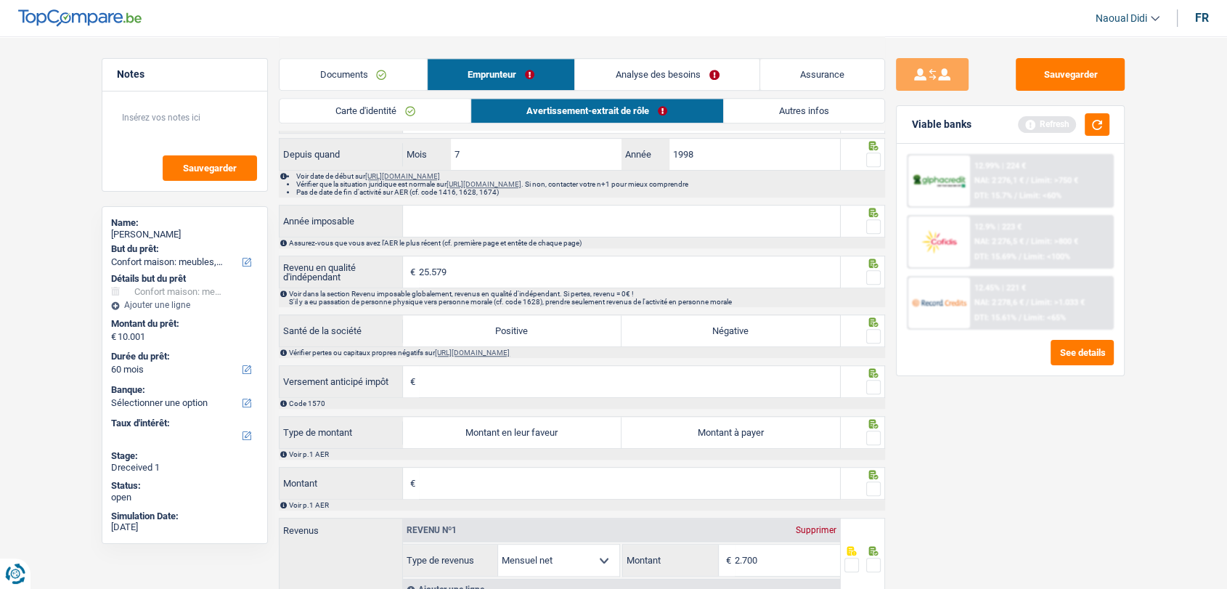
type input "25.579"
click at [555, 333] on label "Positive" at bounding box center [512, 330] width 219 height 31
click at [555, 333] on input "Positive" at bounding box center [512, 330] width 219 height 31
radio input "true"
click at [553, 433] on label "Montant en leur faveur" at bounding box center [512, 432] width 219 height 31
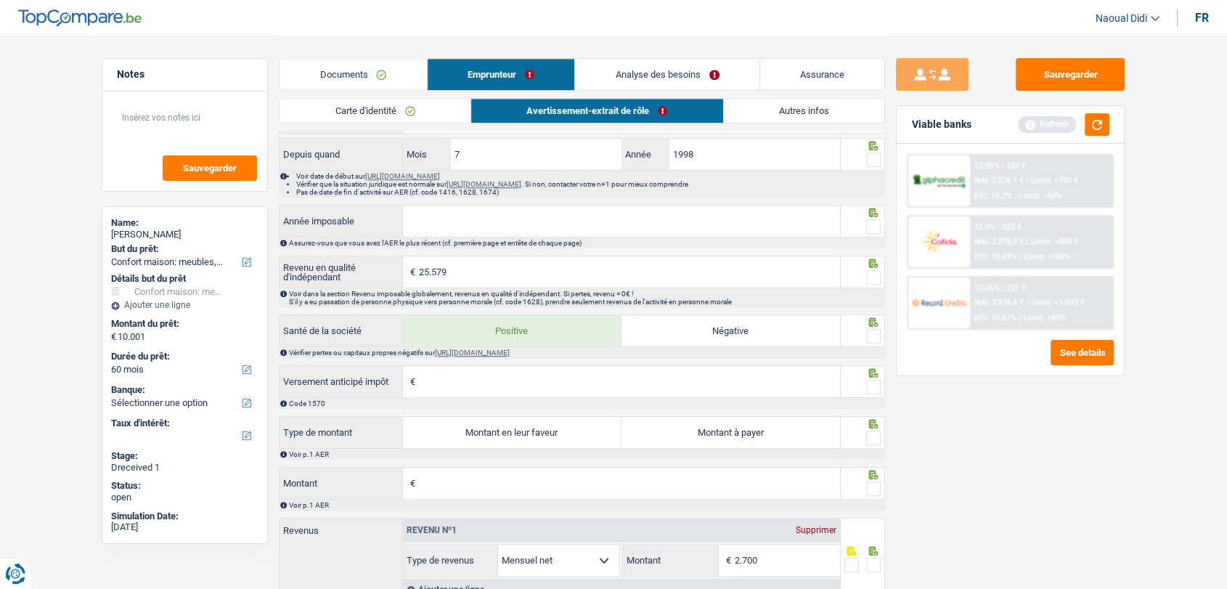
click at [553, 433] on input "Montant en leur faveur" at bounding box center [512, 432] width 219 height 31
radio input "true"
click at [695, 438] on label "Montant à payer" at bounding box center [730, 432] width 219 height 31
click at [695, 438] on input "Montant à payer" at bounding box center [730, 432] width 219 height 31
radio input "true"
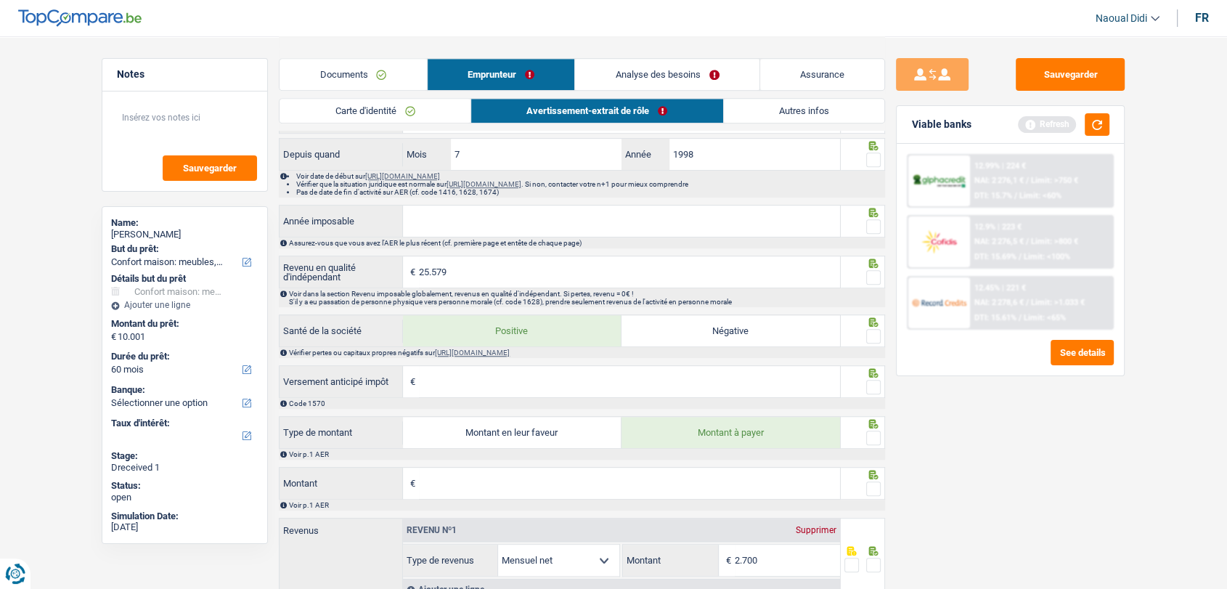
click at [512, 489] on input "Montant" at bounding box center [629, 483] width 421 height 31
type input "147"
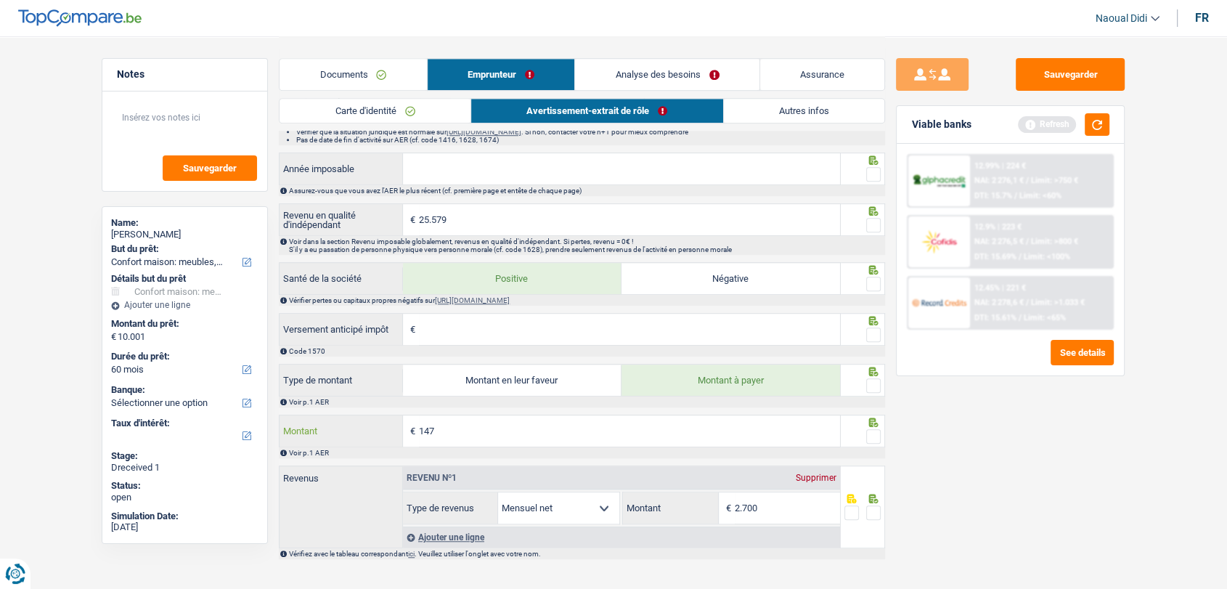
scroll to position [1063, 0]
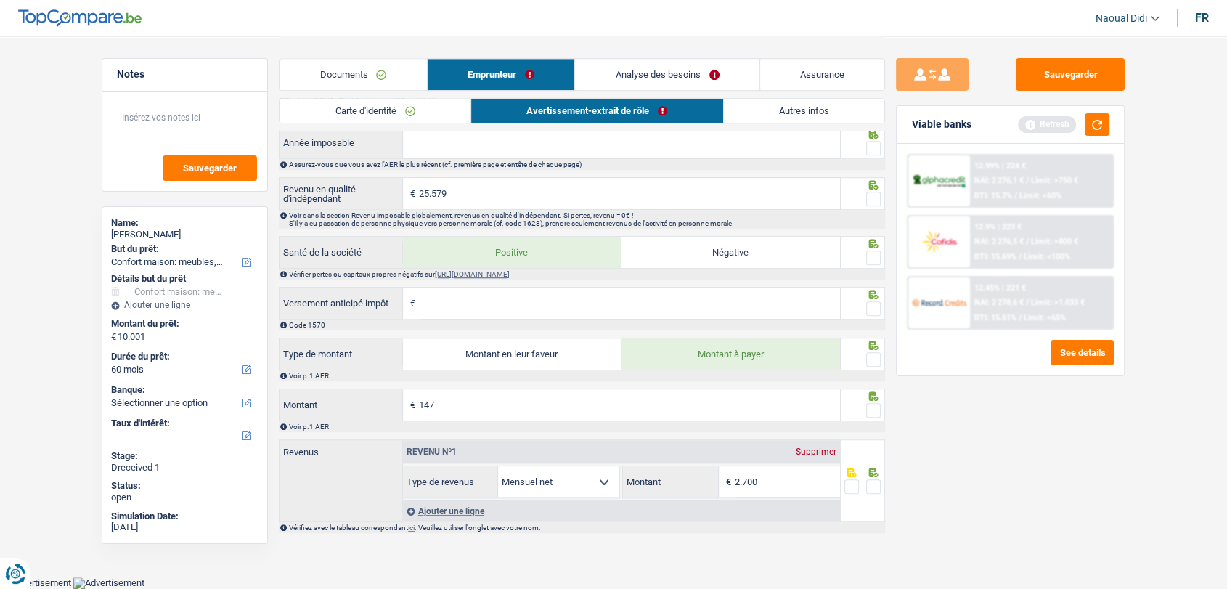
click at [875, 489] on span at bounding box center [873, 486] width 15 height 15
click at [0, 0] on input "radio" at bounding box center [0, 0] width 0 height 0
click at [873, 405] on span at bounding box center [873, 410] width 15 height 15
click at [0, 0] on input "radio" at bounding box center [0, 0] width 0 height 0
click at [874, 358] on span at bounding box center [873, 359] width 15 height 15
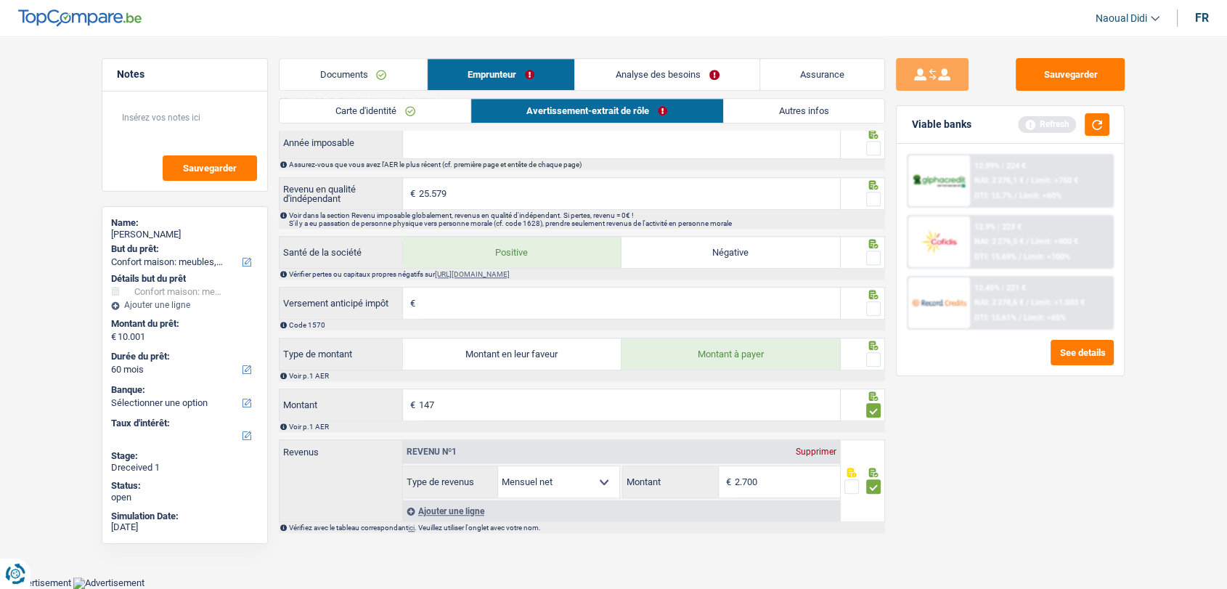
click at [0, 0] on input "radio" at bounding box center [0, 0] width 0 height 0
click at [875, 304] on span at bounding box center [873, 308] width 15 height 15
click at [0, 0] on input "radio" at bounding box center [0, 0] width 0 height 0
click at [869, 248] on icon at bounding box center [873, 243] width 9 height 9
click at [1079, 65] on button "Sauvegarder" at bounding box center [1070, 74] width 109 height 33
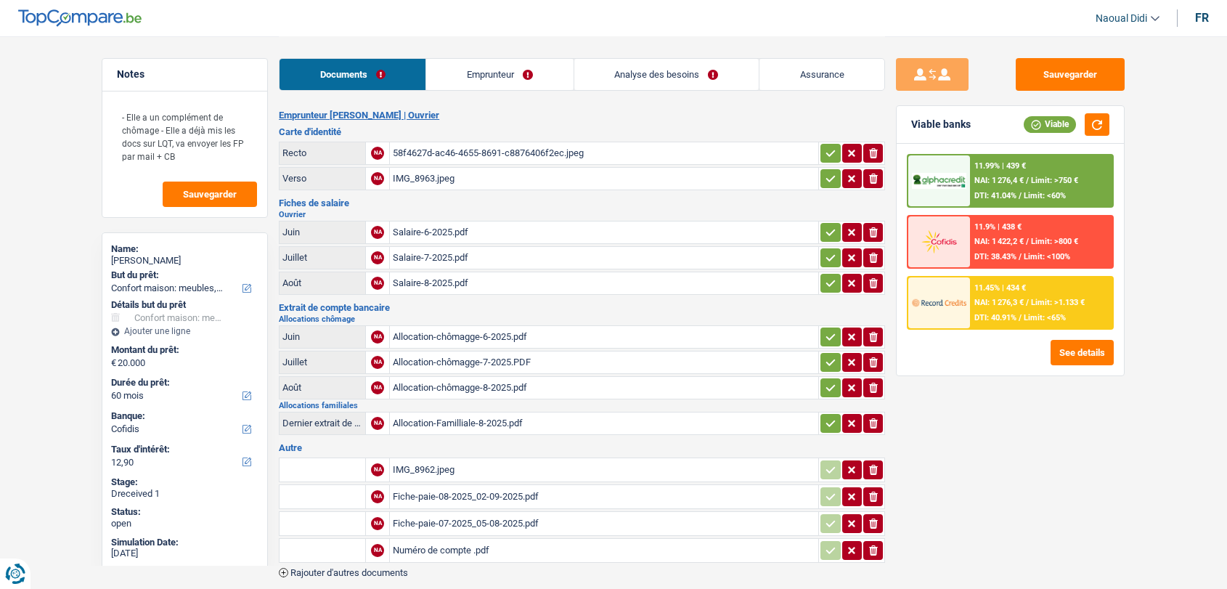
select select "household"
select select "60"
select select "cofidis"
select select "divorced"
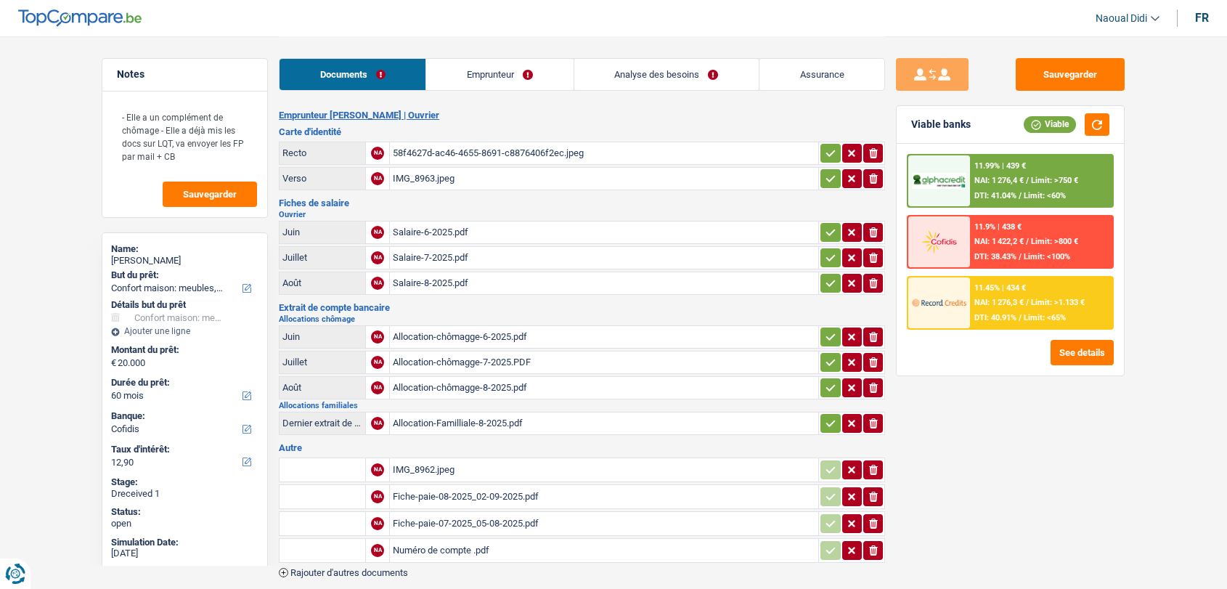
select select "BE"
select select "worker"
select select "familyAllowances"
select select "netSalary"
select select "unemployment"
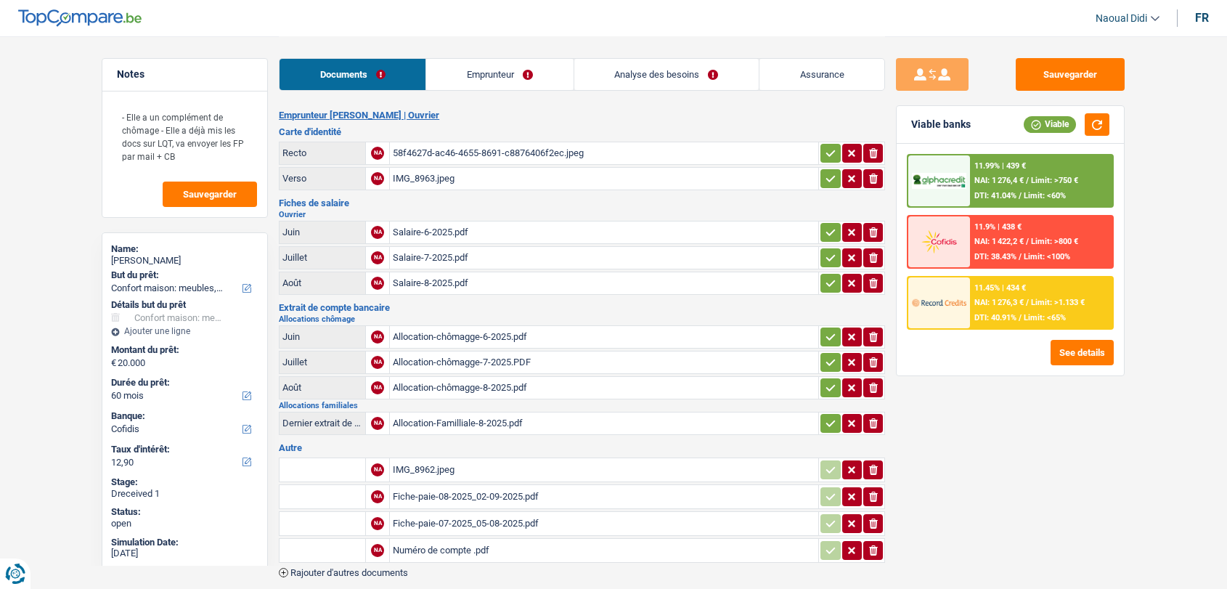
select select "BE"
select select "smallCompanies"
click at [489, 62] on link "Emprunteur" at bounding box center [499, 74] width 147 height 31
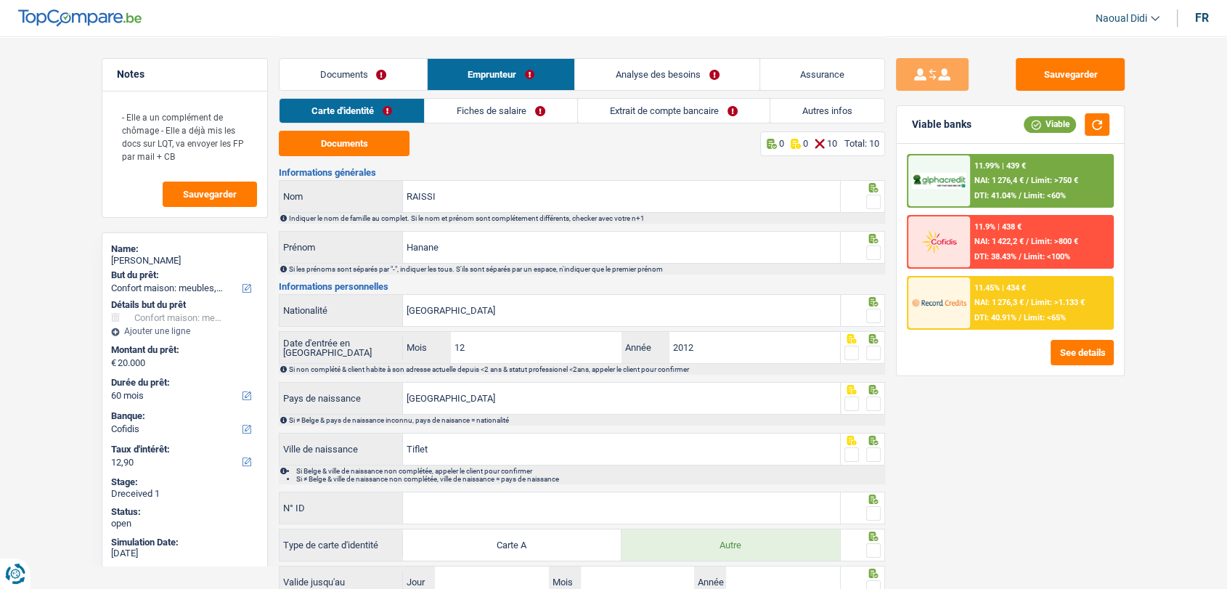
click at [510, 120] on link "Fiches de salaire" at bounding box center [501, 111] width 152 height 24
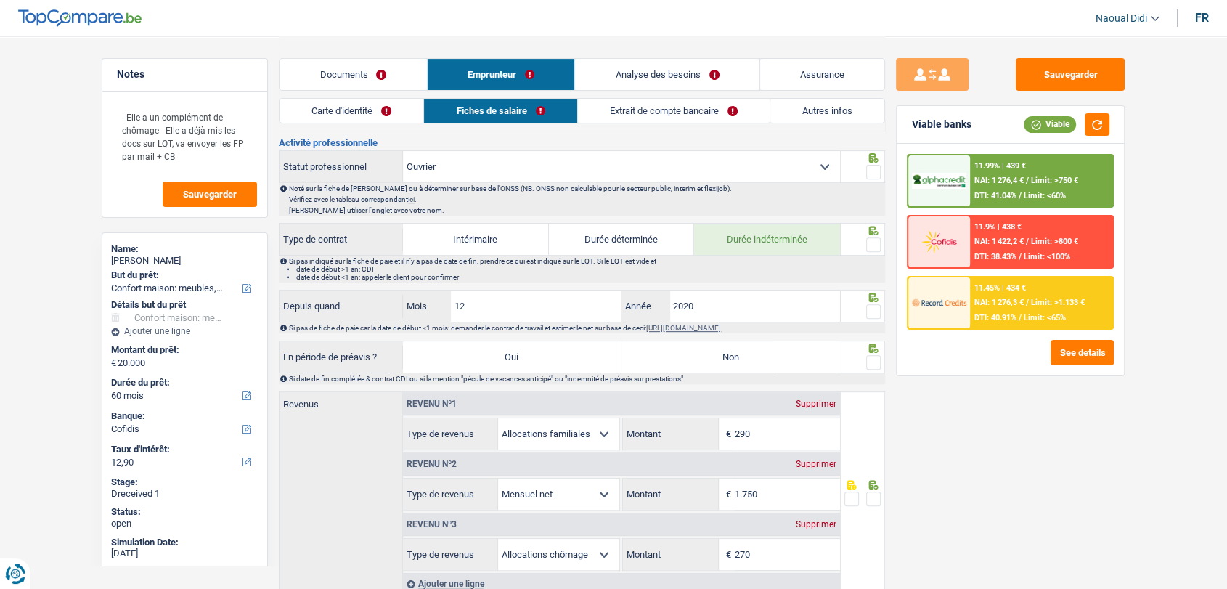
scroll to position [403, 0]
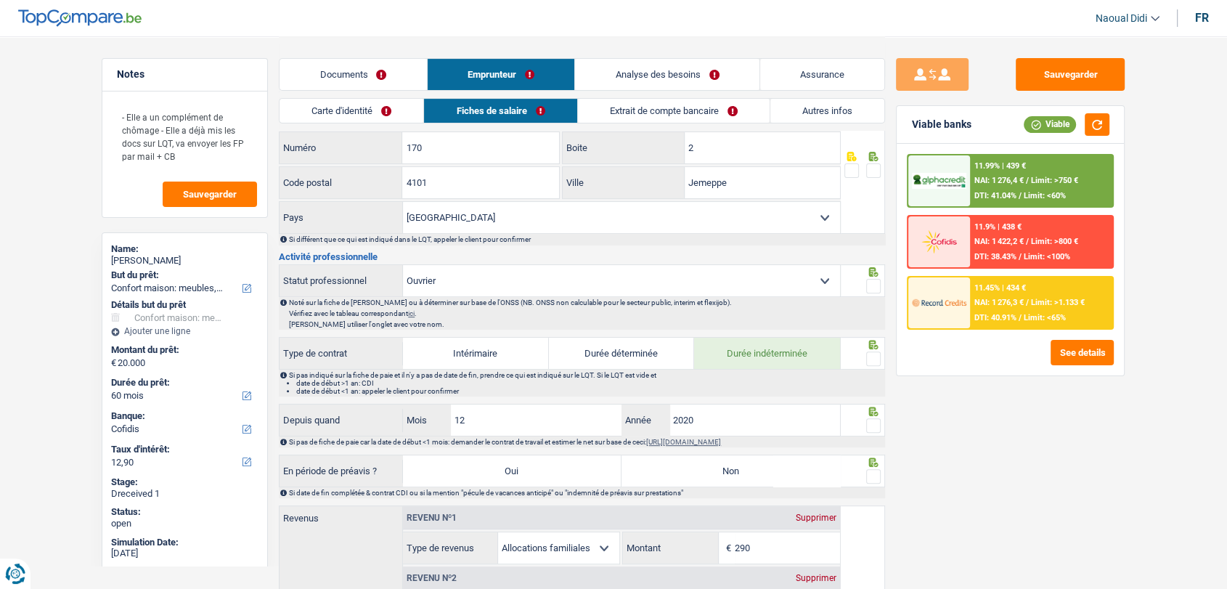
click at [327, 66] on link "Documents" at bounding box center [352, 74] width 147 height 31
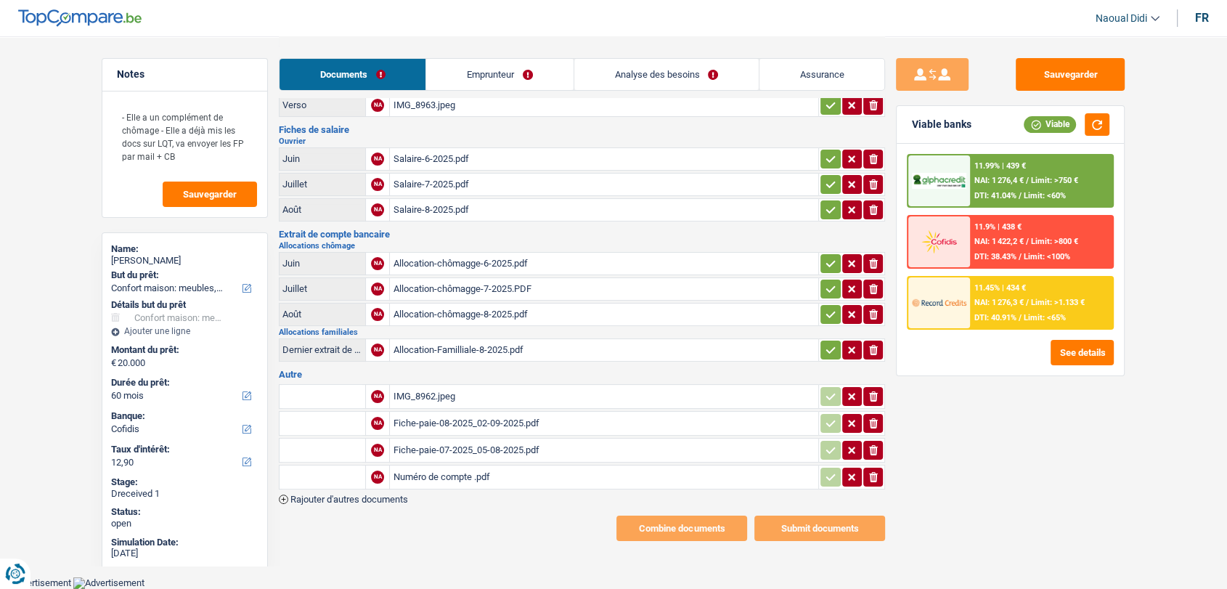
scroll to position [67, 0]
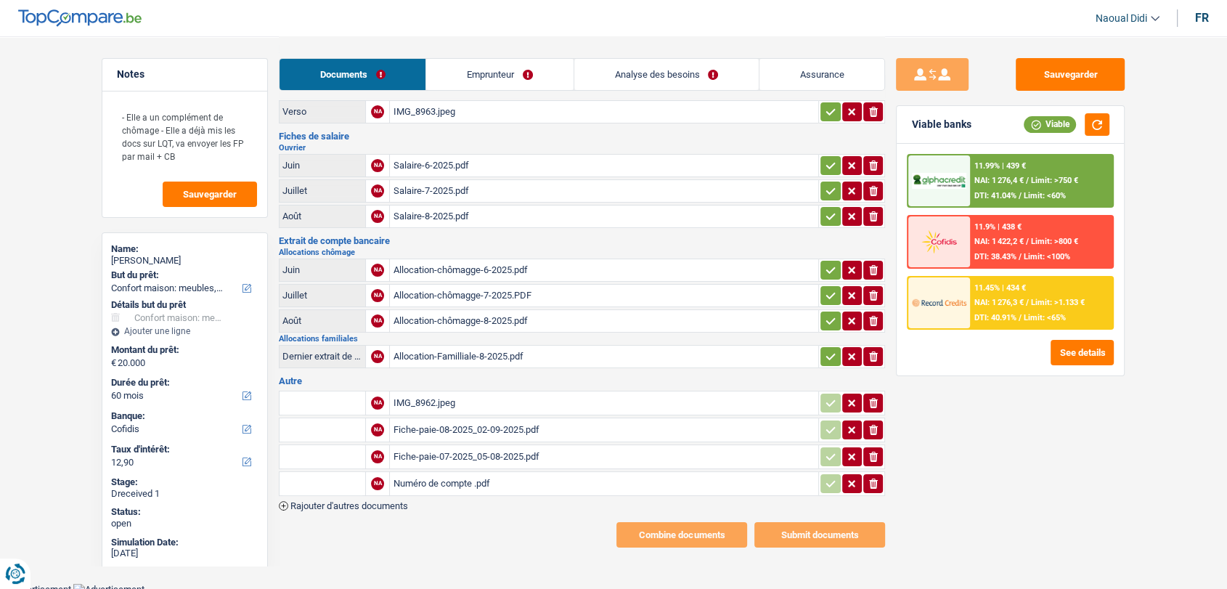
click at [438, 428] on div "Fiche-paie-08-2025_02-09-2025.pdf" at bounding box center [604, 430] width 423 height 22
click at [478, 446] on div "Fiche-paie-07-2025_05-08-2025.pdf" at bounding box center [604, 457] width 423 height 22
click at [444, 475] on div "Numéro de compte .pdf" at bounding box center [604, 484] width 423 height 22
click at [826, 347] on button "button" at bounding box center [830, 356] width 20 height 19
click at [830, 311] on button "button" at bounding box center [830, 320] width 20 height 19
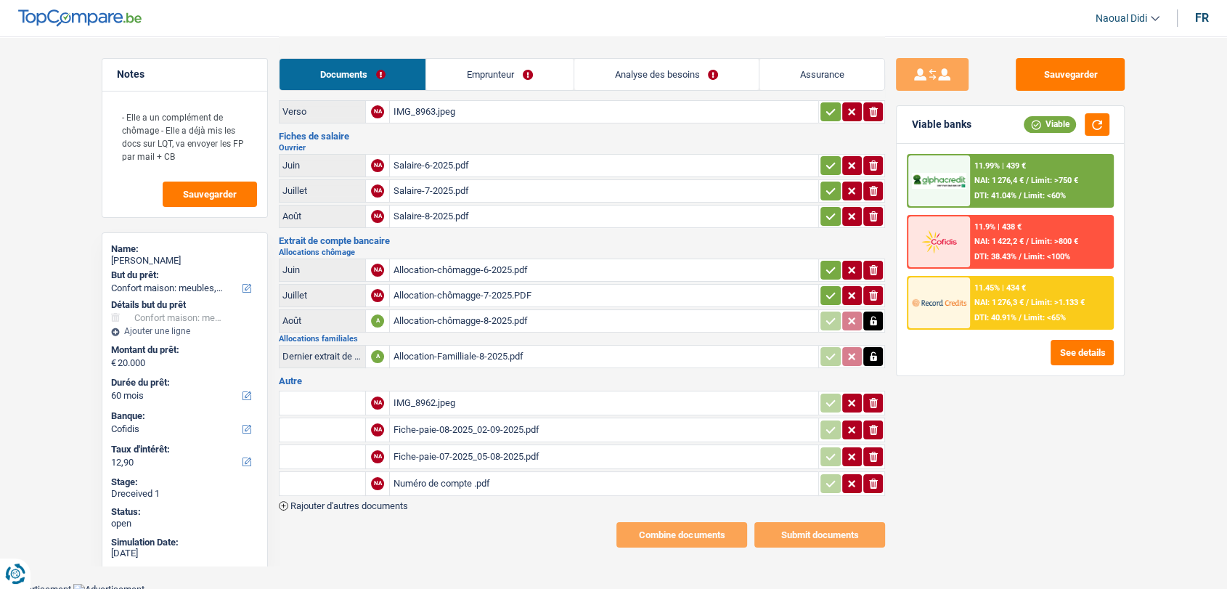
click at [830, 293] on icon "button" at bounding box center [831, 295] width 12 height 15
click at [830, 274] on icon "button" at bounding box center [831, 270] width 12 height 15
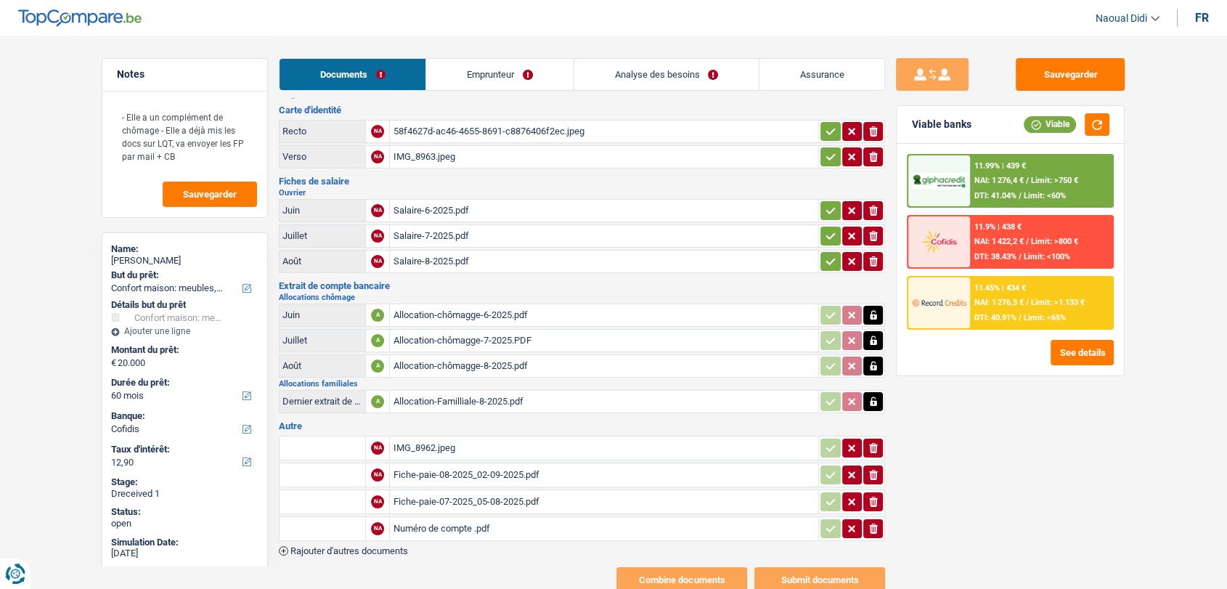
scroll to position [0, 0]
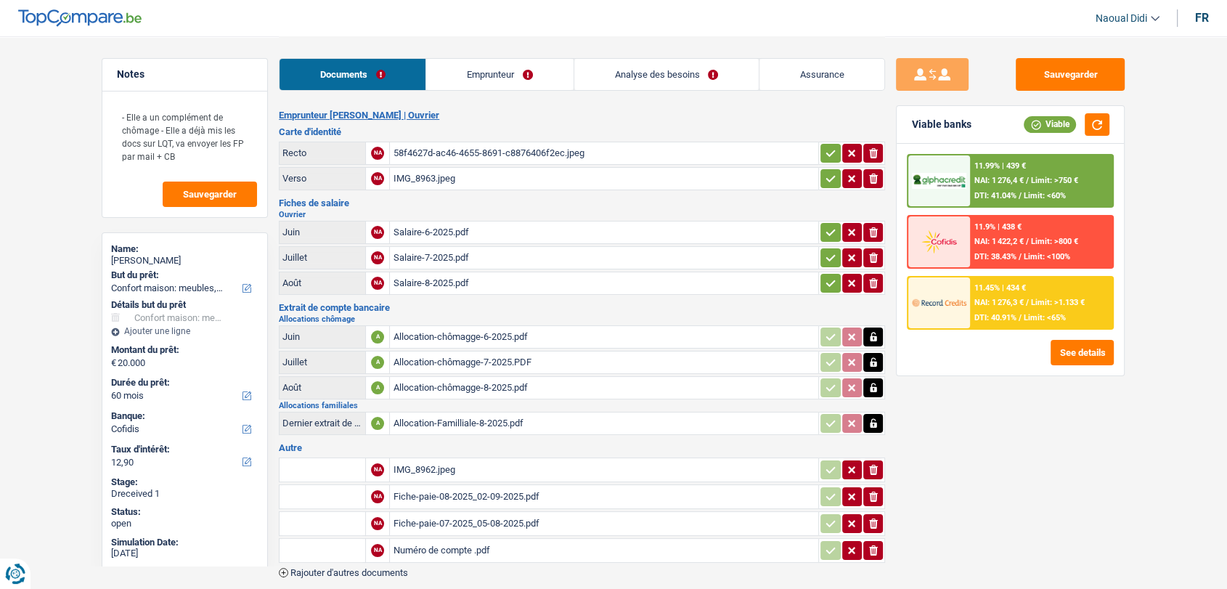
click at [448, 224] on div "Salaire-6-2025.pdf" at bounding box center [604, 232] width 423 height 22
drag, startPoint x: 825, startPoint y: 231, endPoint x: 826, endPoint y: 241, distance: 10.2
click at [826, 231] on icon "button" at bounding box center [830, 232] width 9 height 7
click at [826, 252] on icon "button" at bounding box center [831, 257] width 12 height 15
click at [827, 272] on td "ionicons-v5-e" at bounding box center [851, 283] width 67 height 23
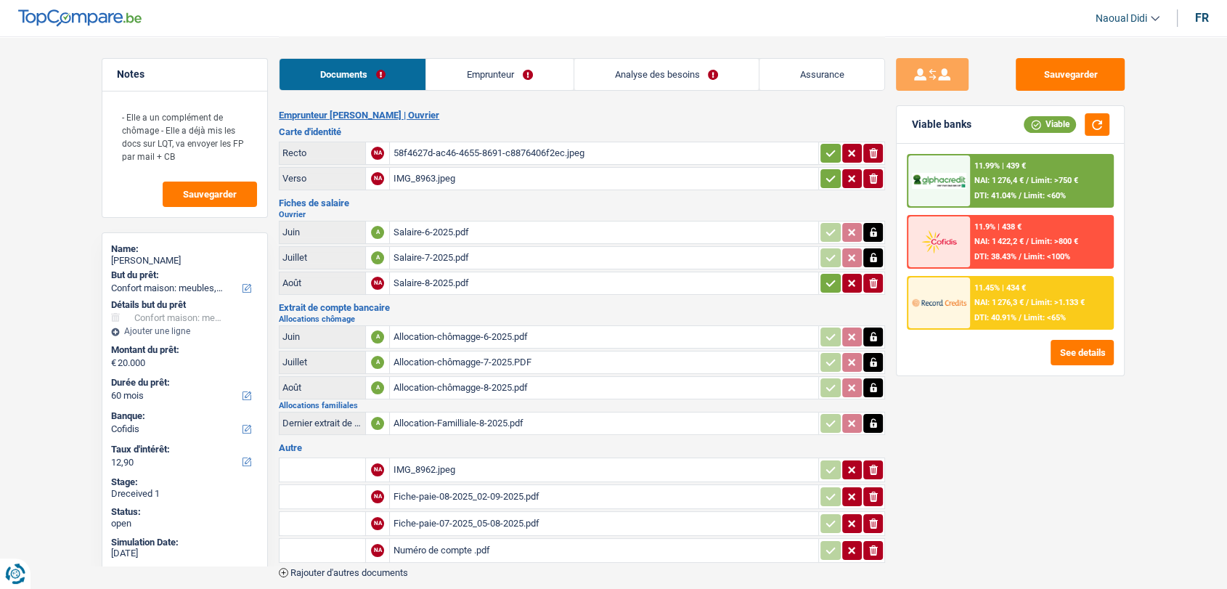
click at [828, 277] on icon "button" at bounding box center [831, 283] width 12 height 15
click at [831, 174] on icon "button" at bounding box center [831, 178] width 12 height 15
click at [828, 152] on icon "button" at bounding box center [831, 153] width 12 height 15
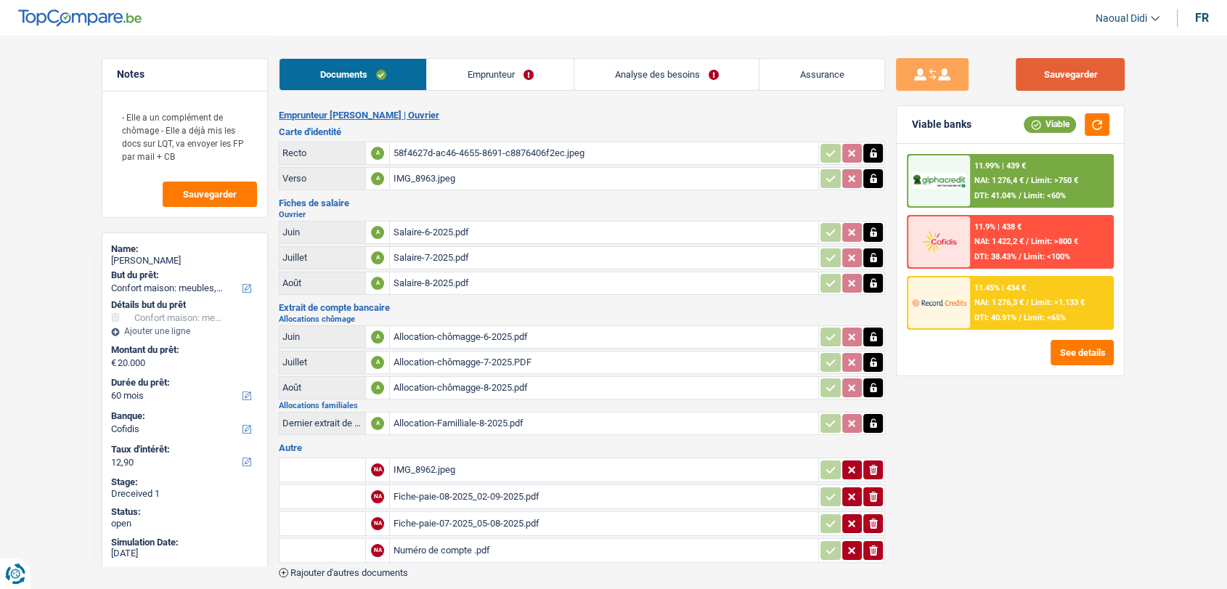
click at [1060, 83] on button "Sauvegarder" at bounding box center [1070, 74] width 109 height 33
click at [523, 66] on link "Emprunteur" at bounding box center [500, 74] width 147 height 31
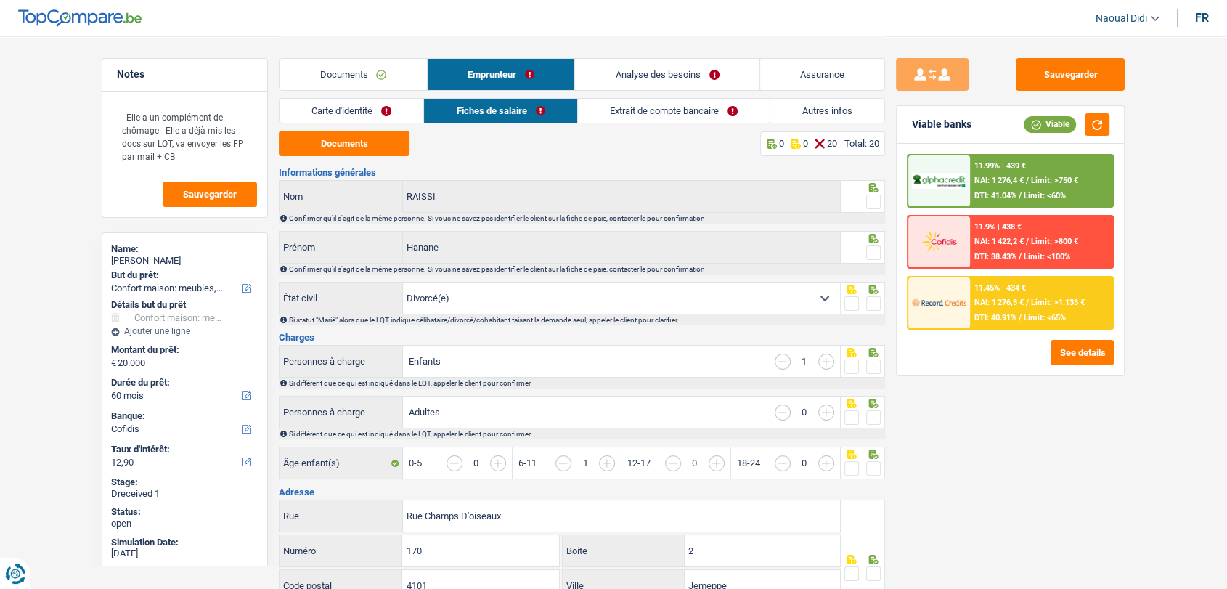
click at [351, 113] on link "Carte d'identité" at bounding box center [351, 111] width 144 height 24
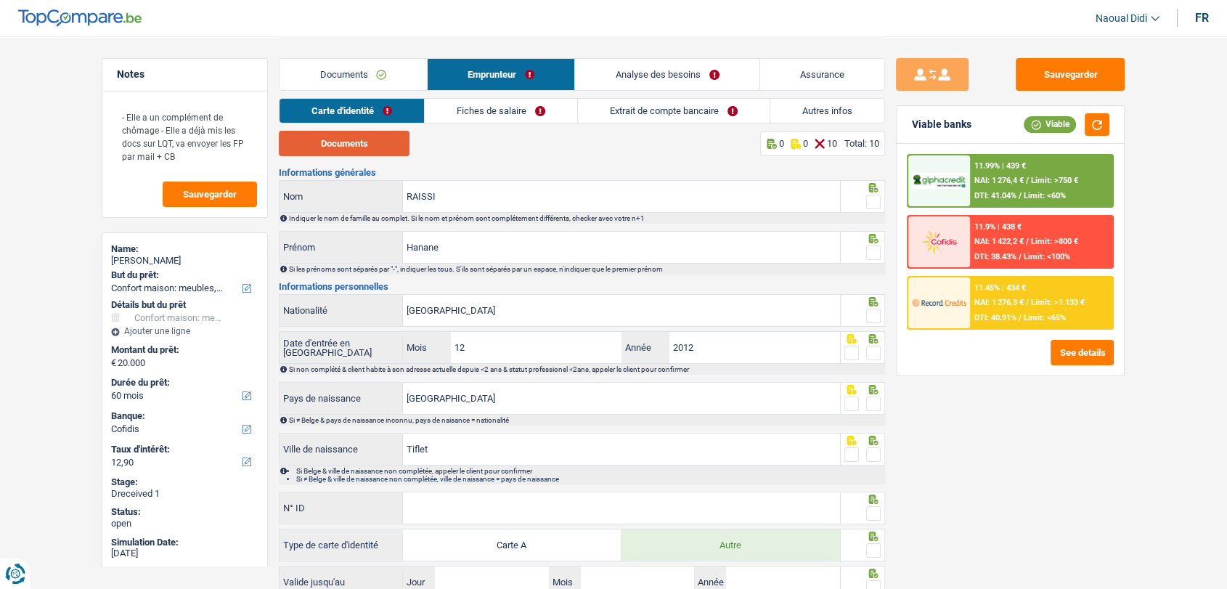
click at [355, 153] on button "Documents" at bounding box center [344, 143] width 131 height 25
click at [873, 199] on span at bounding box center [873, 202] width 15 height 15
click at [0, 0] on input "radio" at bounding box center [0, 0] width 0 height 0
click at [865, 250] on fieldset at bounding box center [862, 253] width 37 height 18
click at [877, 321] on span at bounding box center [873, 316] width 15 height 15
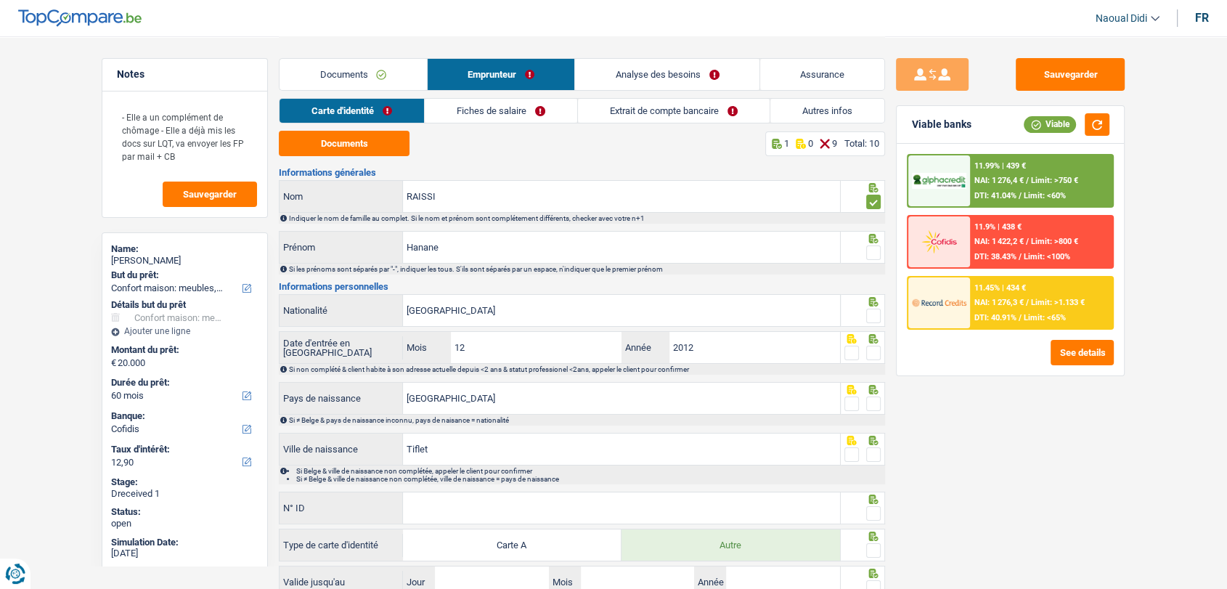
click at [0, 0] on input "radio" at bounding box center [0, 0] width 0 height 0
click at [873, 251] on span at bounding box center [873, 252] width 15 height 15
click at [0, 0] on input "radio" at bounding box center [0, 0] width 0 height 0
click at [877, 352] on span at bounding box center [873, 353] width 15 height 15
click at [0, 0] on input "radio" at bounding box center [0, 0] width 0 height 0
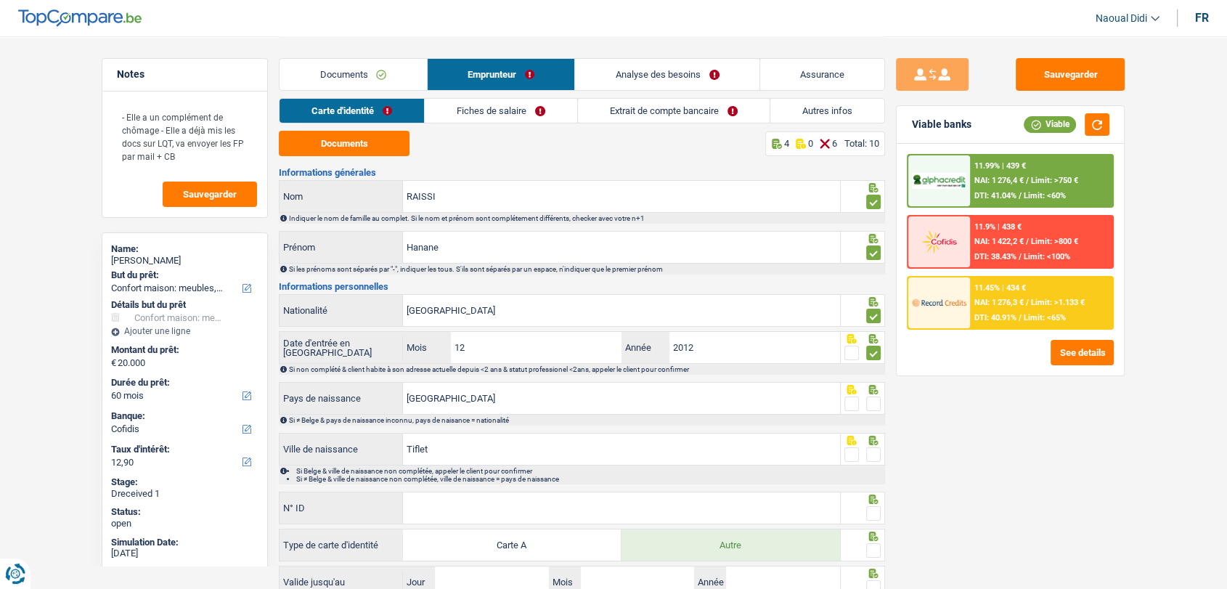
scroll to position [110, 0]
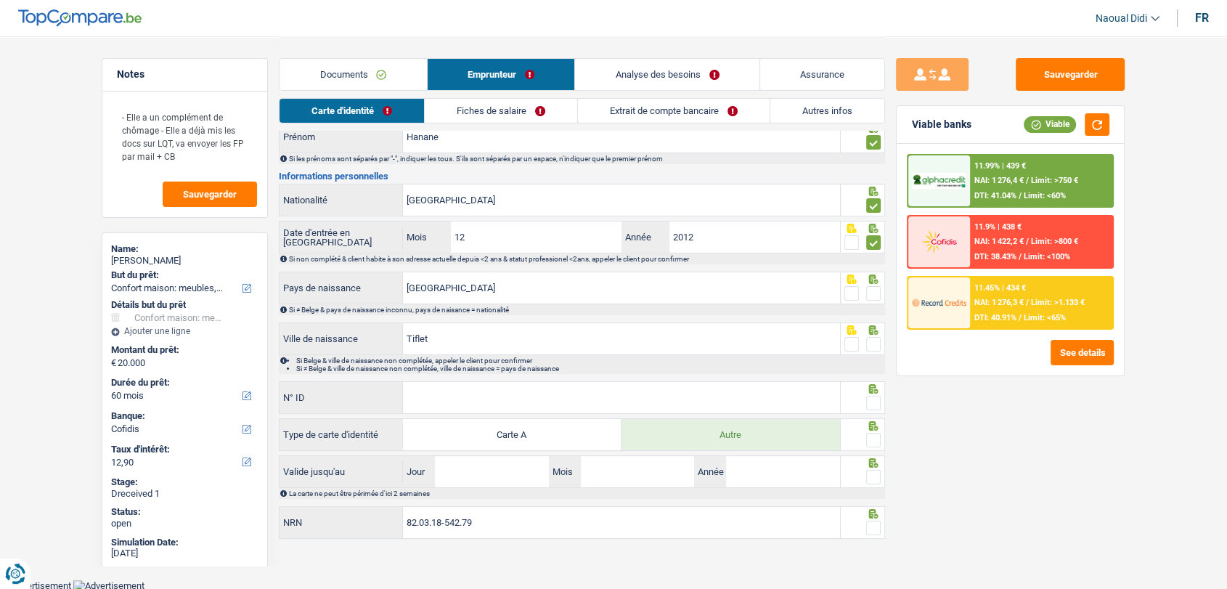
click at [872, 293] on span at bounding box center [873, 293] width 15 height 15
click at [0, 0] on input "radio" at bounding box center [0, 0] width 0 height 0
click at [871, 344] on span at bounding box center [873, 344] width 15 height 15
click at [0, 0] on input "radio" at bounding box center [0, 0] width 0 height 0
click at [470, 396] on input "N° ID" at bounding box center [621, 397] width 437 height 31
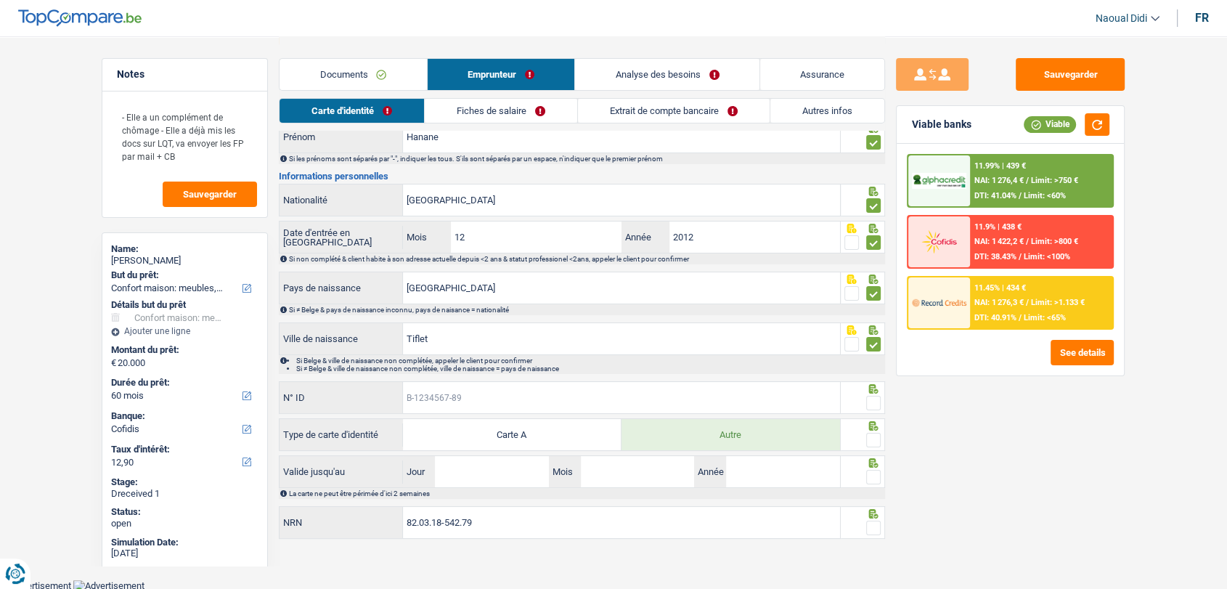
paste input "B-5583602-88"
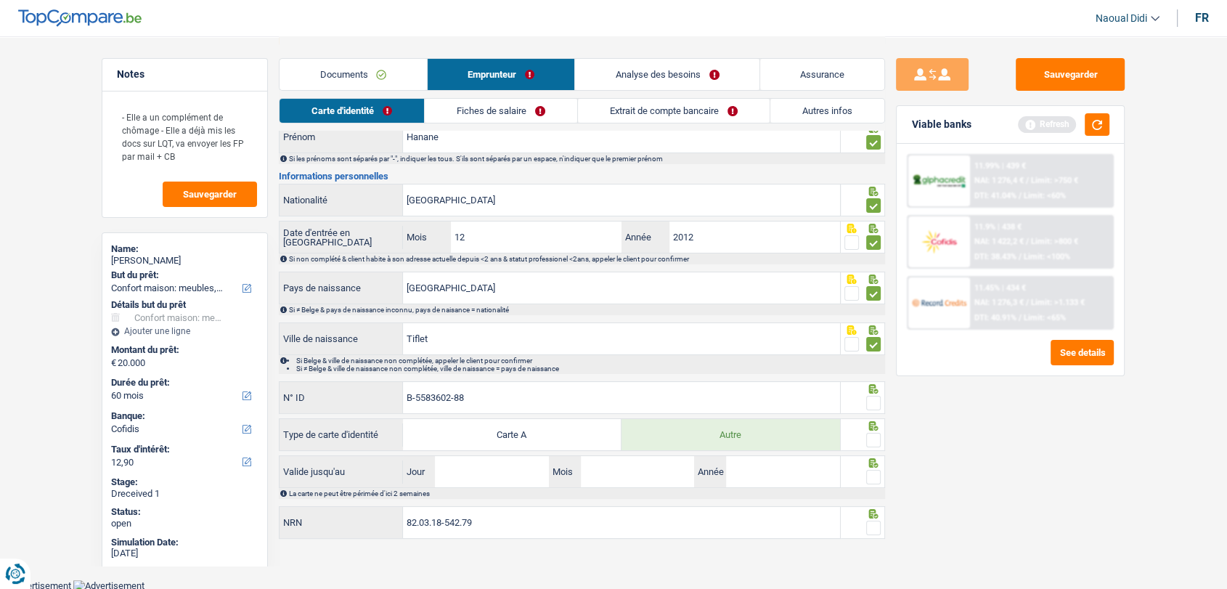
type input "B-5583602-88"
click at [879, 399] on span at bounding box center [873, 403] width 15 height 15
click at [0, 0] on input "radio" at bounding box center [0, 0] width 0 height 0
click at [868, 436] on span at bounding box center [873, 440] width 15 height 15
click at [0, 0] on input "radio" at bounding box center [0, 0] width 0 height 0
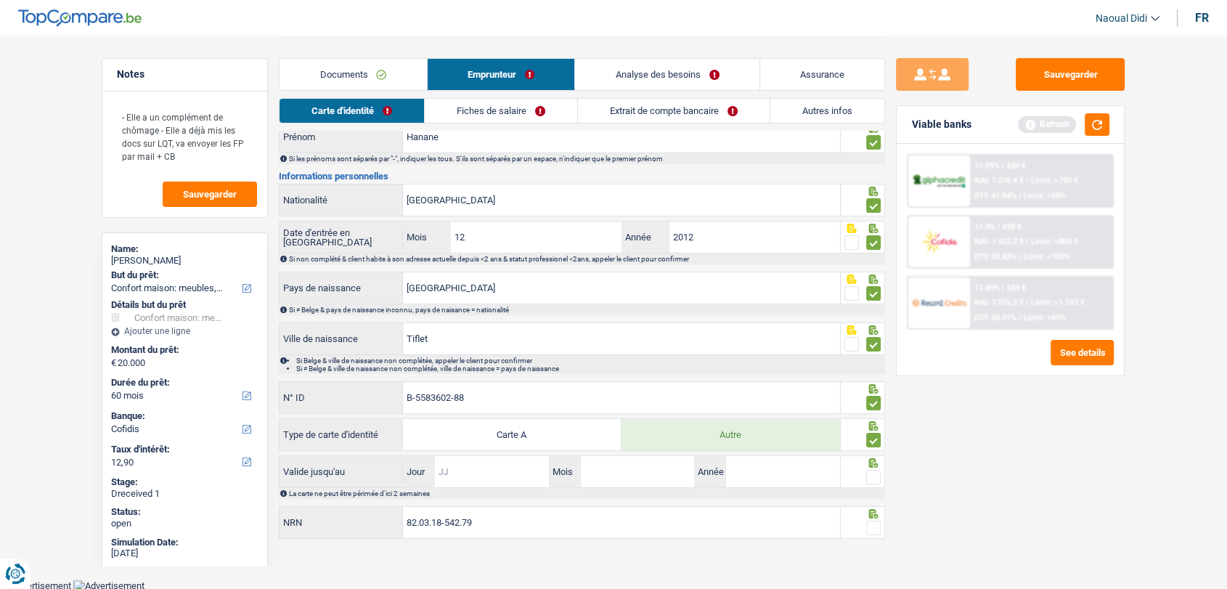
click at [529, 475] on input "Jour" at bounding box center [491, 471] width 113 height 31
type input "28"
type input "09"
type input "2033"
click at [871, 478] on span at bounding box center [873, 477] width 15 height 15
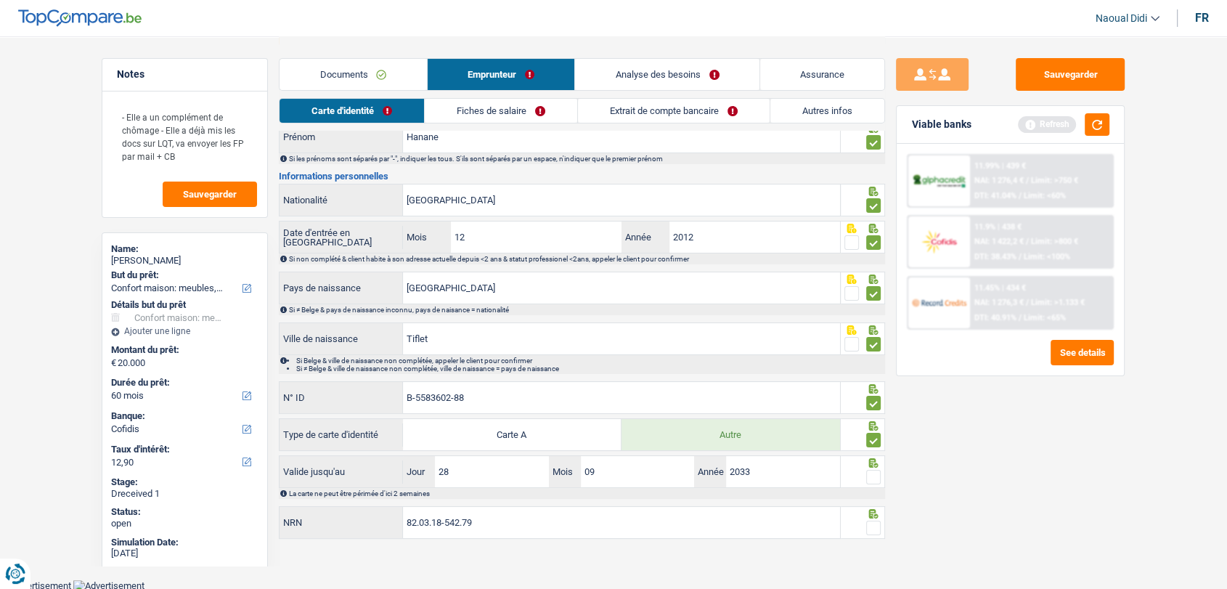
click at [0, 0] on input "radio" at bounding box center [0, 0] width 0 height 0
click at [875, 523] on span at bounding box center [873, 528] width 15 height 15
click at [0, 0] on input "radio" at bounding box center [0, 0] width 0 height 0
click at [531, 100] on link "Fiches de salaire" at bounding box center [501, 111] width 152 height 24
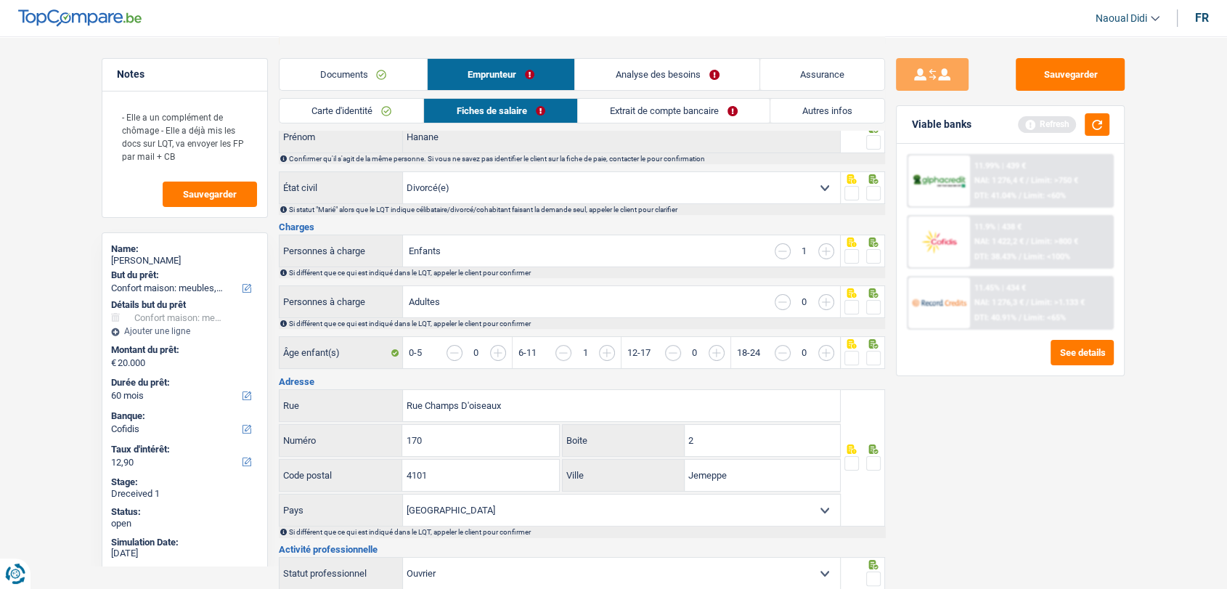
scroll to position [0, 0]
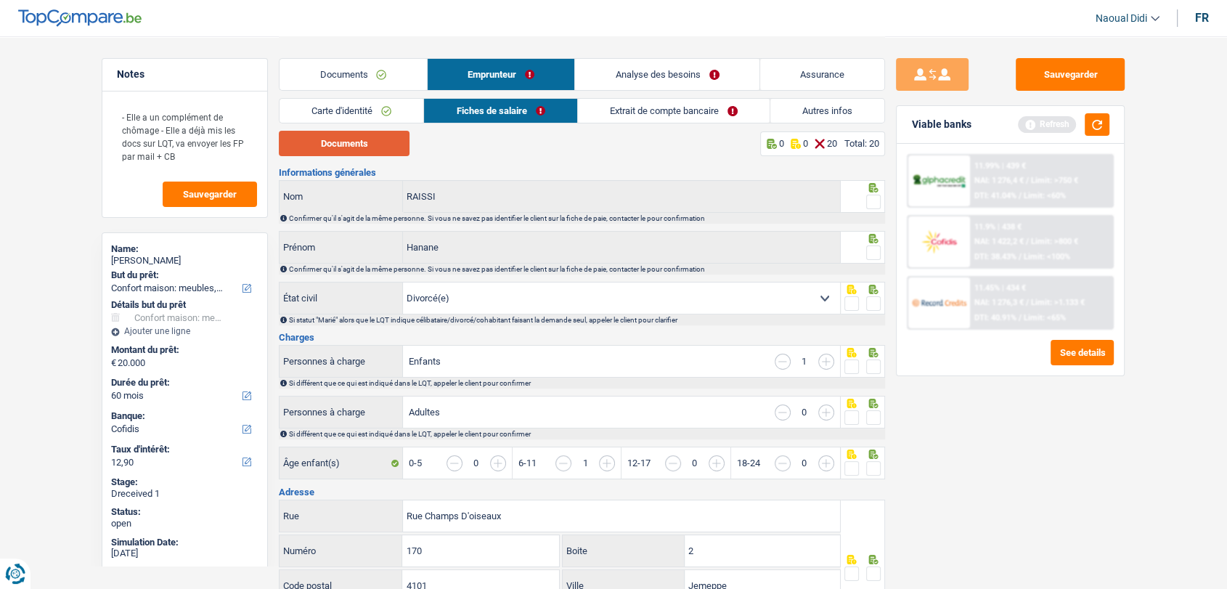
click at [383, 152] on button "Documents" at bounding box center [344, 143] width 131 height 25
click at [639, 112] on link "Extrait de compte bancaire" at bounding box center [674, 111] width 192 height 24
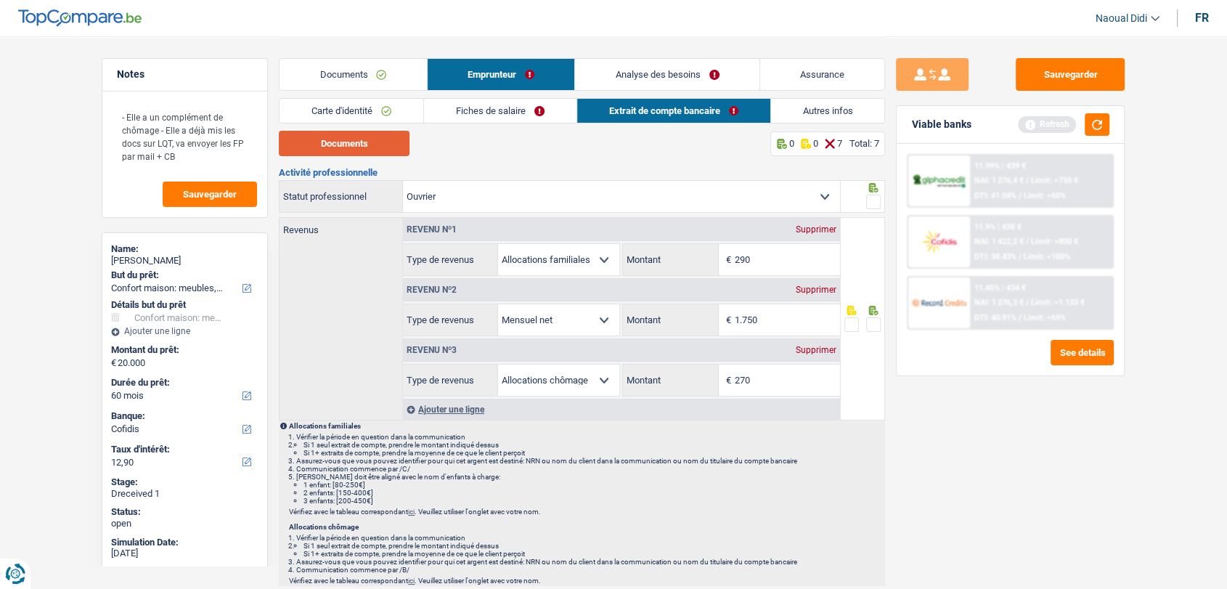
click at [370, 153] on button "Documents" at bounding box center [344, 143] width 131 height 25
click at [471, 105] on link "Fiches de salaire" at bounding box center [500, 111] width 152 height 24
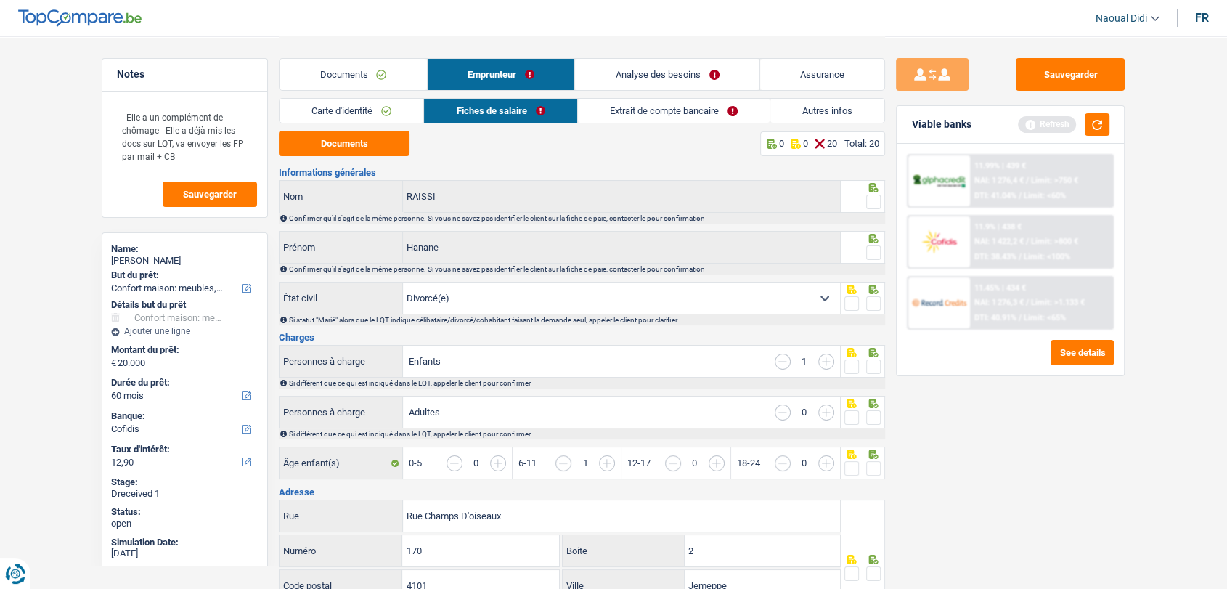
click at [365, 75] on link "Documents" at bounding box center [352, 74] width 147 height 31
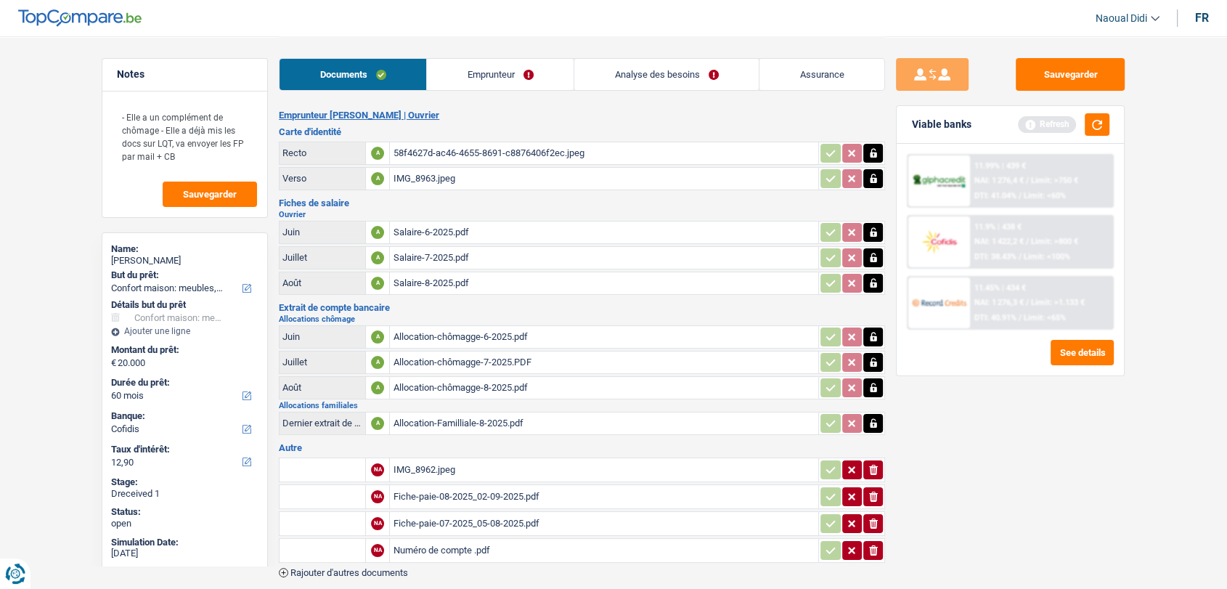
click at [417, 233] on div "Salaire-6-2025.pdf" at bounding box center [604, 232] width 423 height 22
click at [436, 232] on div "Salaire-6-2025.pdf" at bounding box center [604, 232] width 423 height 22
click at [437, 250] on div "Salaire-7-2025.pdf" at bounding box center [604, 258] width 423 height 22
click at [427, 257] on div "Salaire-7-2025.pdf" at bounding box center [604, 258] width 423 height 22
click at [444, 275] on div "Salaire-8-2025.pdf" at bounding box center [604, 283] width 423 height 22
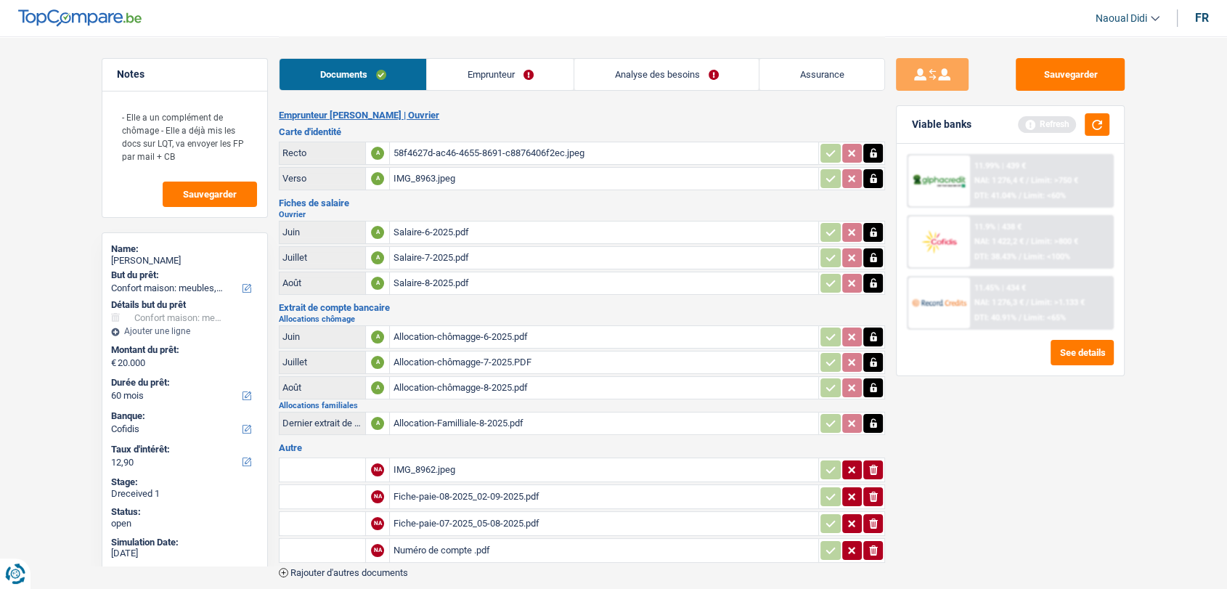
click at [873, 236] on icon "button" at bounding box center [874, 232] width 12 height 15
click at [874, 237] on icon "ionicons-v5-e" at bounding box center [874, 232] width 12 height 15
click at [868, 256] on icon "button" at bounding box center [874, 257] width 12 height 15
click at [868, 256] on icon "ionicons-v5-e" at bounding box center [874, 257] width 12 height 15
click at [868, 281] on icon "button" at bounding box center [874, 283] width 12 height 15
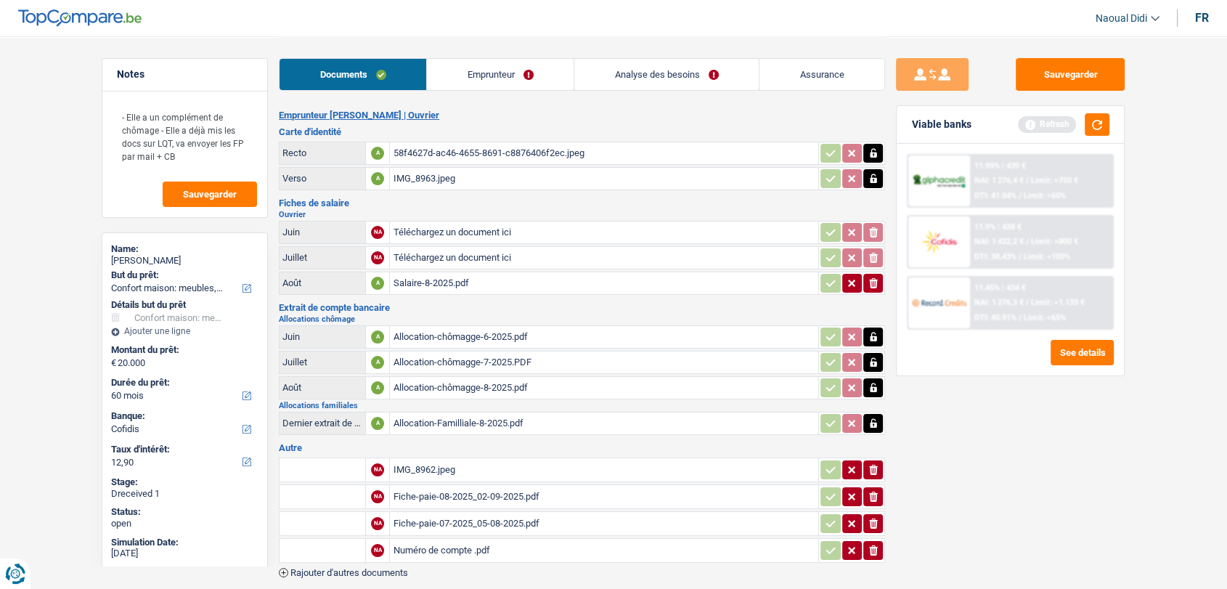
click at [868, 281] on icon "ionicons-v5-e" at bounding box center [874, 283] width 12 height 15
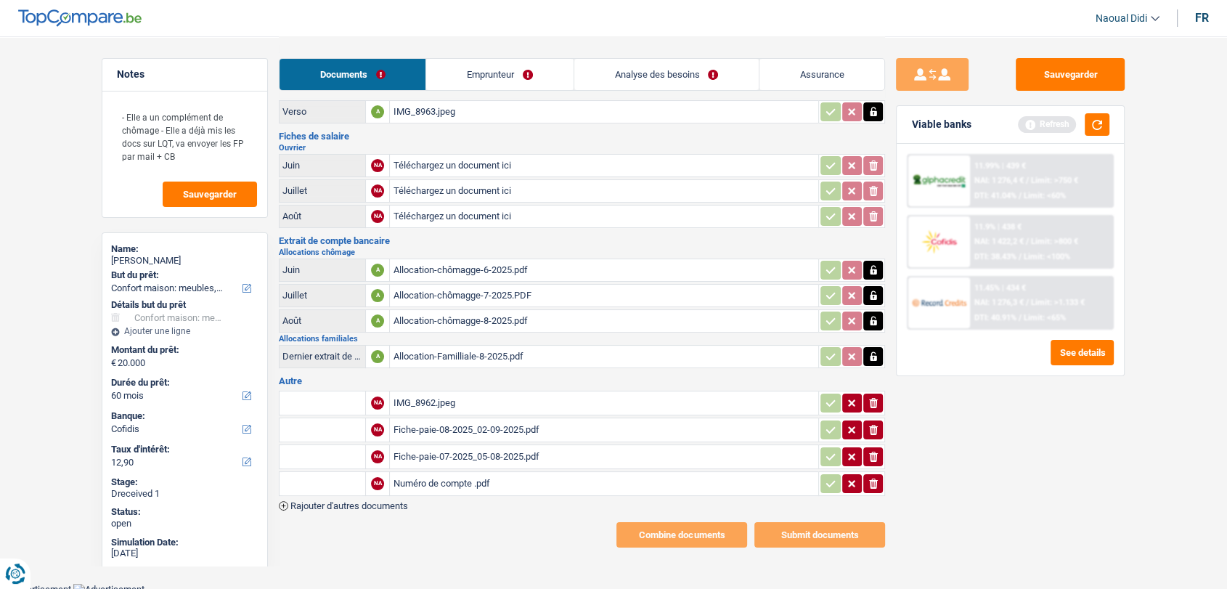
click at [415, 399] on div "IMG_8962.jpeg" at bounding box center [604, 403] width 423 height 22
click at [494, 420] on div "Fiche-paie-08-2025_02-09-2025.pdf" at bounding box center [604, 430] width 423 height 22
click at [420, 448] on div "Fiche-paie-07-2025_05-08-2025.pdf" at bounding box center [604, 457] width 423 height 22
click at [465, 473] on div "Numéro de compte .pdf" at bounding box center [604, 484] width 423 height 22
click at [414, 396] on div "IMG_8962.jpeg" at bounding box center [604, 403] width 423 height 22
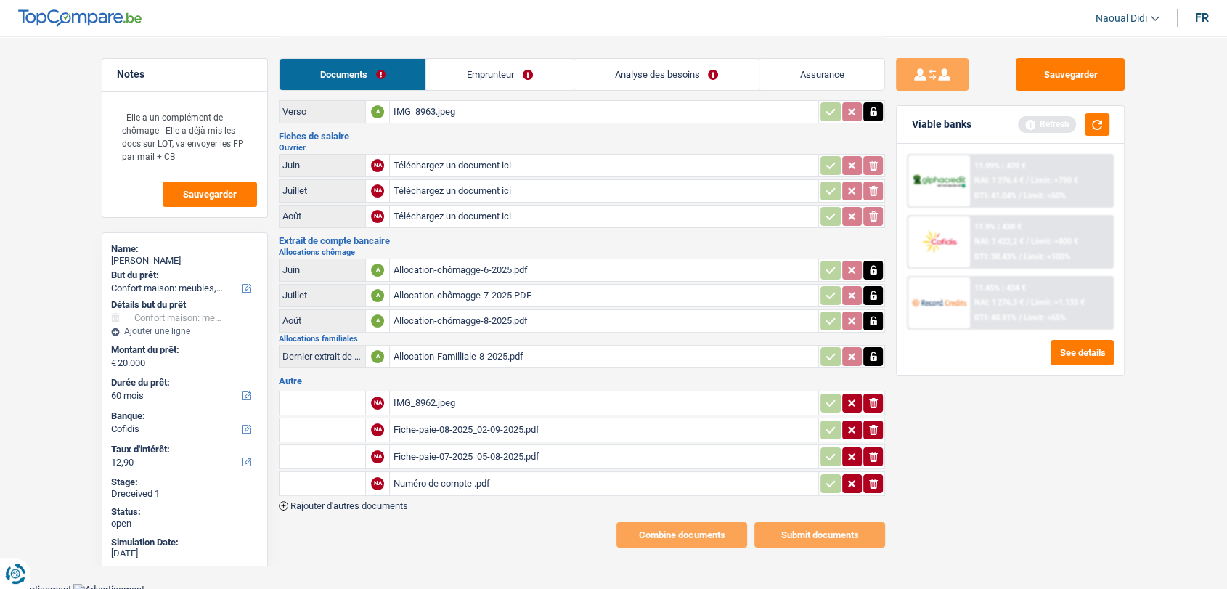
click at [877, 423] on icon "ionicons-v5-e" at bounding box center [874, 430] width 12 height 15
click at [870, 425] on icon "button" at bounding box center [873, 430] width 9 height 10
click at [873, 452] on icon "ionicons-v5-e" at bounding box center [874, 456] width 12 height 15
click at [872, 478] on icon "button" at bounding box center [873, 483] width 9 height 10
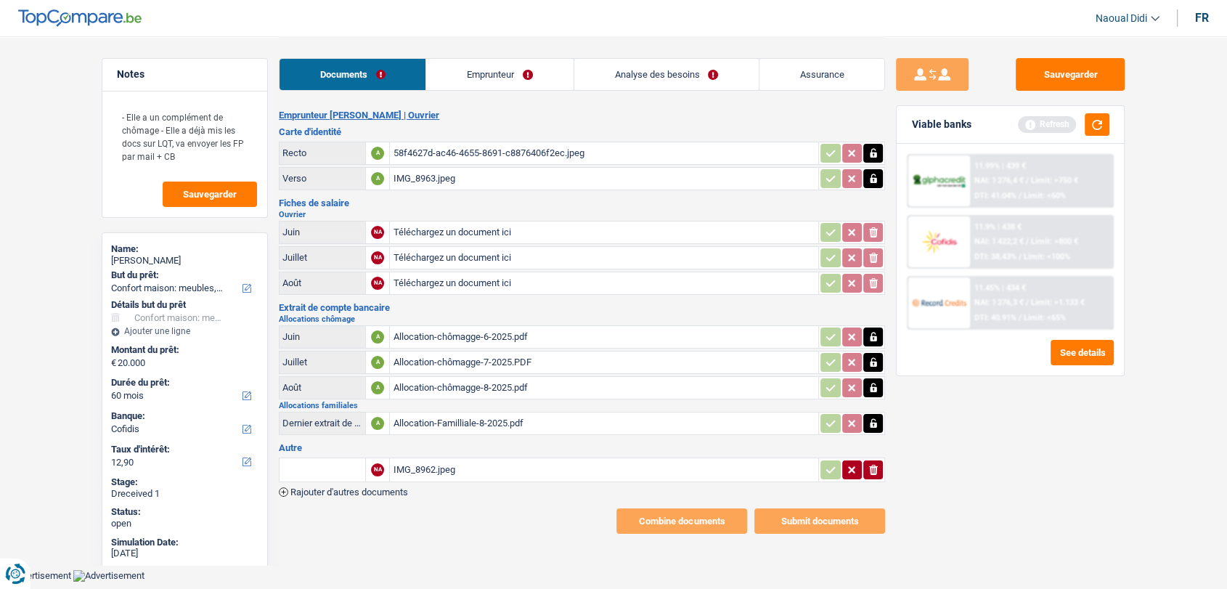
scroll to position [0, 0]
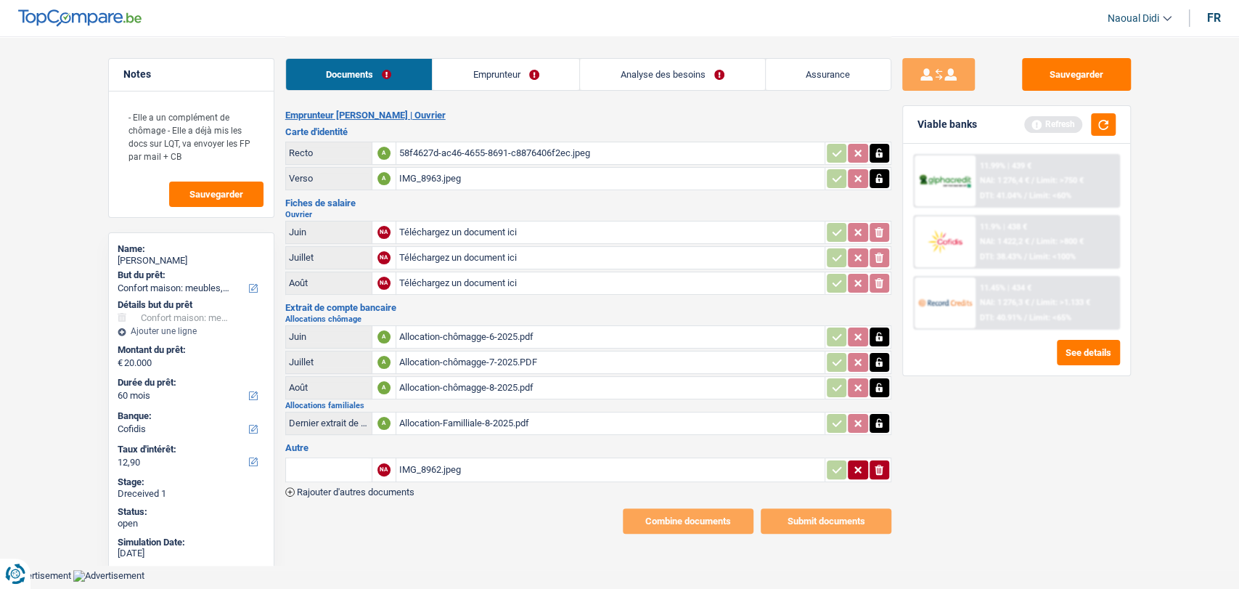
click at [377, 487] on span "Rajouter d'autres documents" at bounding box center [356, 491] width 118 height 9
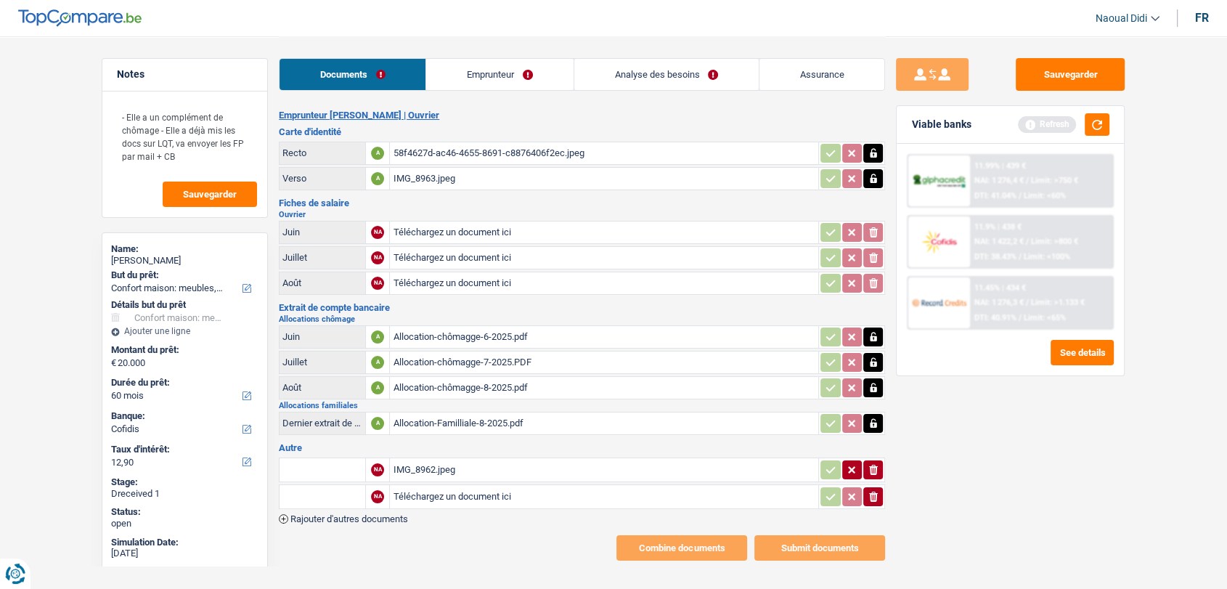
click at [429, 488] on input "Téléchargez un document ici" at bounding box center [604, 497] width 423 height 22
type input "C:\fakepath\extrait salaire.pdf"
click at [355, 514] on span "Rajouter d'autres documents" at bounding box center [349, 518] width 118 height 9
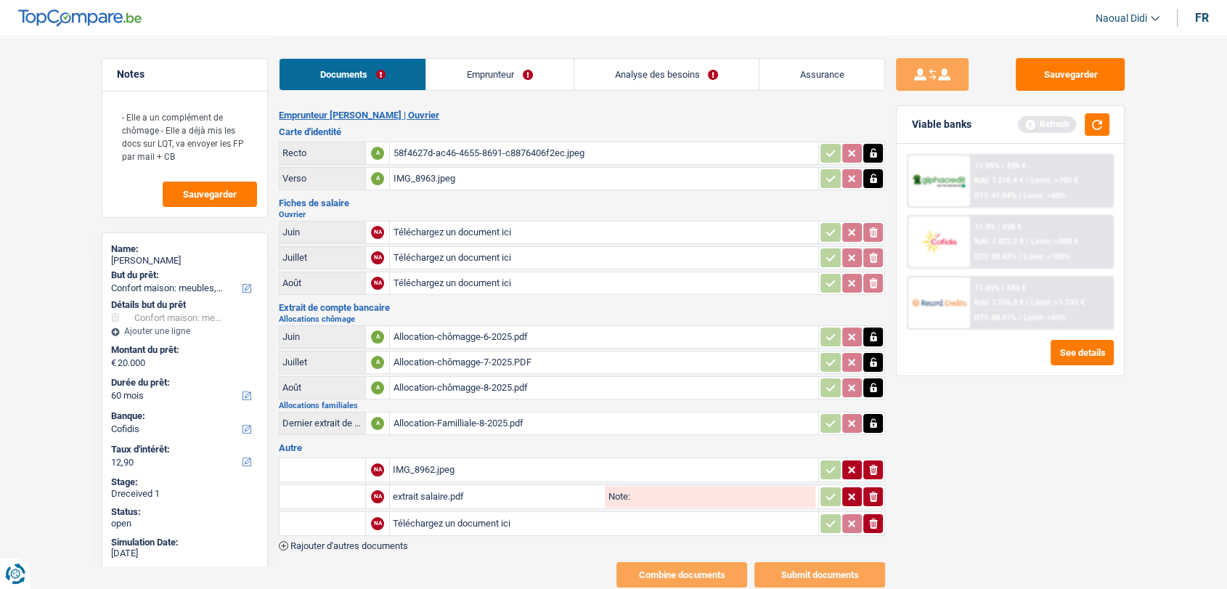
click at [421, 521] on input "Téléchargez un document ici" at bounding box center [604, 524] width 423 height 22
type input "C:\fakepath\a22f3694-1758213215426_salaire-8-2025.pdf"
click at [369, 541] on span "Rajouter d'autres documents" at bounding box center [349, 545] width 118 height 9
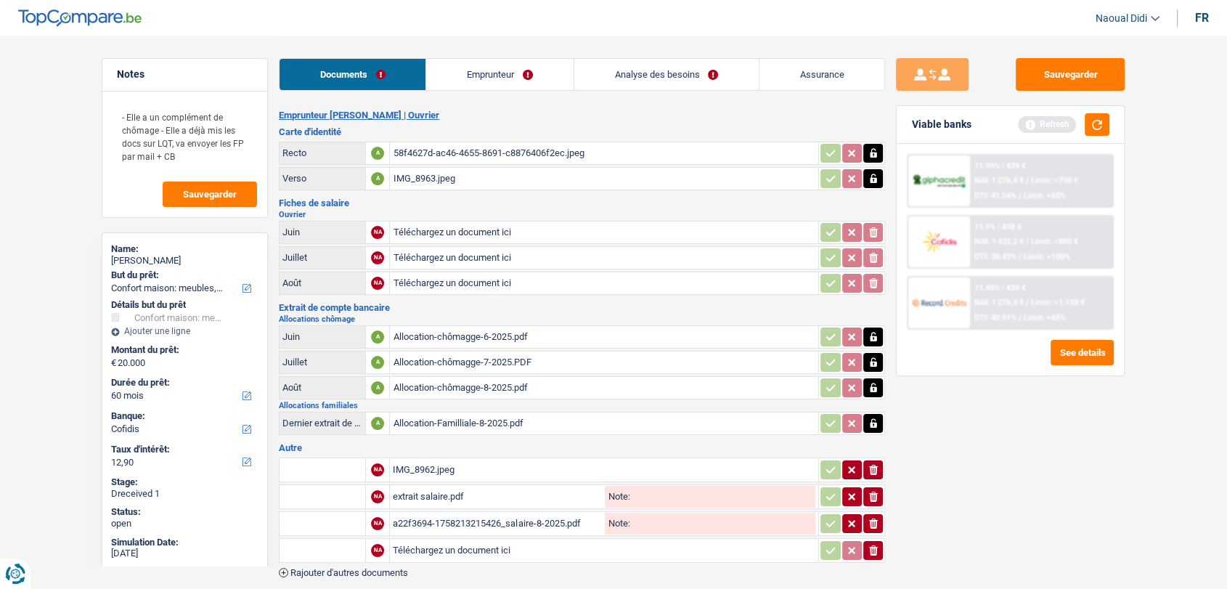
click at [399, 539] on input "Téléchargez un document ici" at bounding box center [604, 550] width 423 height 22
type input "C:\fakepath\a22f3694-1758213210444_salaire-7-2025.pdf"
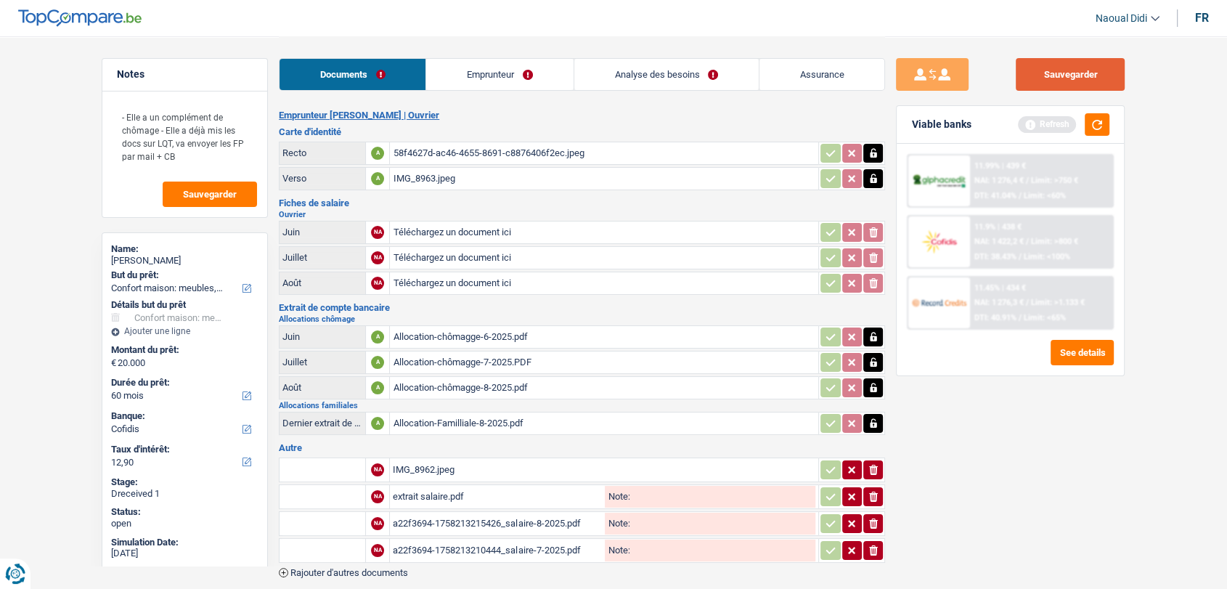
click at [1053, 65] on button "Sauvegarder" at bounding box center [1070, 74] width 109 height 33
click at [429, 226] on input "Téléchargez un document ici" at bounding box center [604, 232] width 423 height 22
type input "C:\fakepath\a22f3694-1758402089747_fiche-paie-07-2025_05-08-2025.pdf"
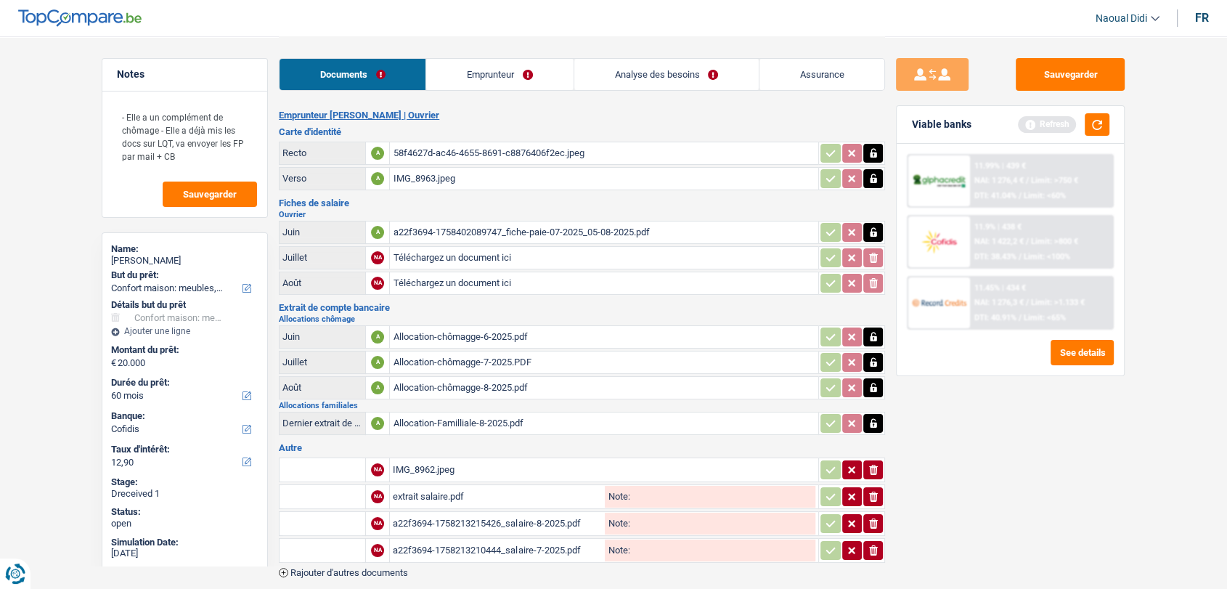
click at [460, 256] on input "Téléchargez un document ici" at bounding box center [604, 258] width 423 height 22
type input "C:\fakepath\a22f3694-1758402079557_fiche-paie-08-2025_02-09-2025.pdf"
click at [479, 279] on input "Téléchargez un document ici" at bounding box center [604, 283] width 423 height 22
click at [459, 279] on div "a22f3694-1758213215426_salaire-8-2025.pdf" at bounding box center [604, 283] width 423 height 22
click at [877, 285] on icon "button" at bounding box center [874, 283] width 12 height 15
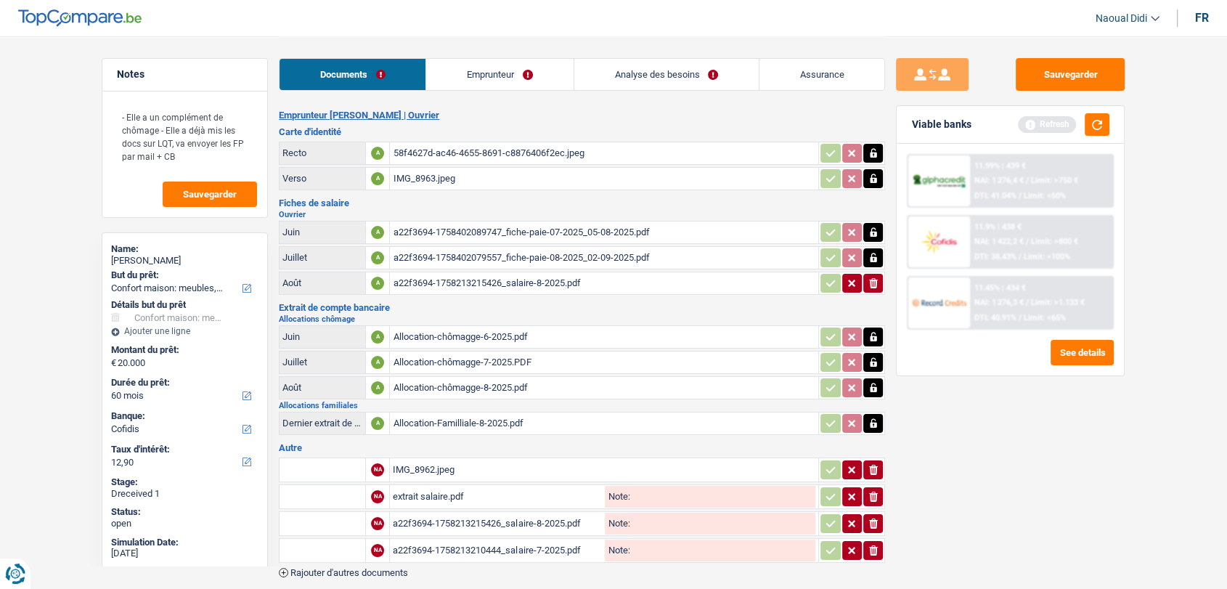
click at [877, 285] on icon "ionicons-v5-e" at bounding box center [874, 283] width 12 height 15
click at [486, 540] on div "a22f3694-1758213210444_salaire-7-2025.pdf" at bounding box center [497, 550] width 209 height 22
click at [462, 520] on div "a22f3694-1758213215426_salaire-8-2025.pdf" at bounding box center [497, 524] width 209 height 22
click at [408, 486] on div "extrait salaire.pdf" at bounding box center [497, 497] width 209 height 22
click at [452, 286] on input "Téléchargez un document ici" at bounding box center [604, 283] width 423 height 22
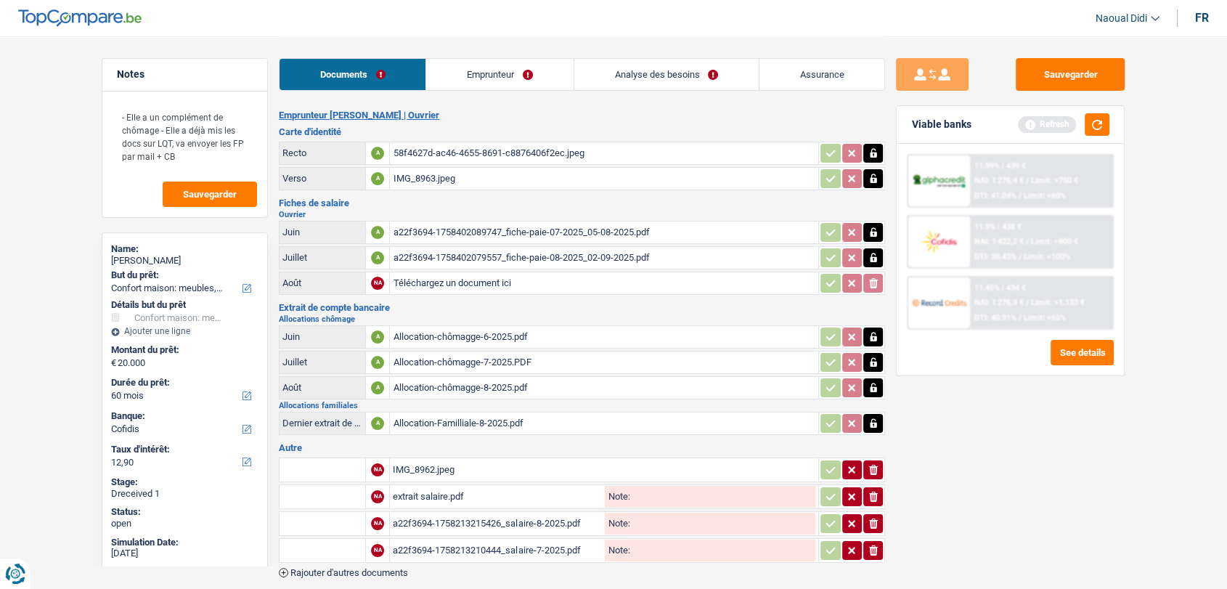
type input "C:\fakepath\a22f3694-1758402099510_-numero-de-compte-.pdf"
click at [1057, 76] on button "Sauvegarder" at bounding box center [1070, 74] width 109 height 33
click at [648, 494] on input "Note:" at bounding box center [722, 497] width 186 height 22
drag, startPoint x: 697, startPoint y: 487, endPoint x: 631, endPoint y: 486, distance: 66.1
click at [631, 486] on input "Extrait de compte" at bounding box center [722, 497] width 186 height 22
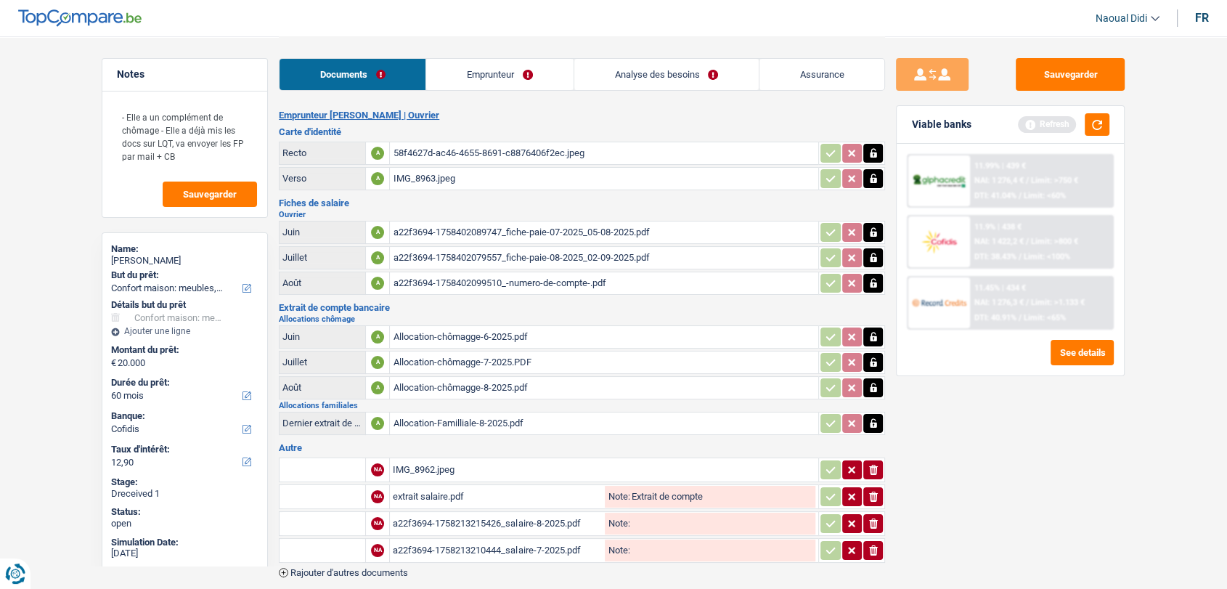
type input "Extrait de compte"
click at [654, 513] on input "Note:" at bounding box center [722, 524] width 186 height 22
paste input "Extrait de compte"
type input "Extrait de compte"
click at [641, 552] on input "Note:" at bounding box center [722, 550] width 186 height 22
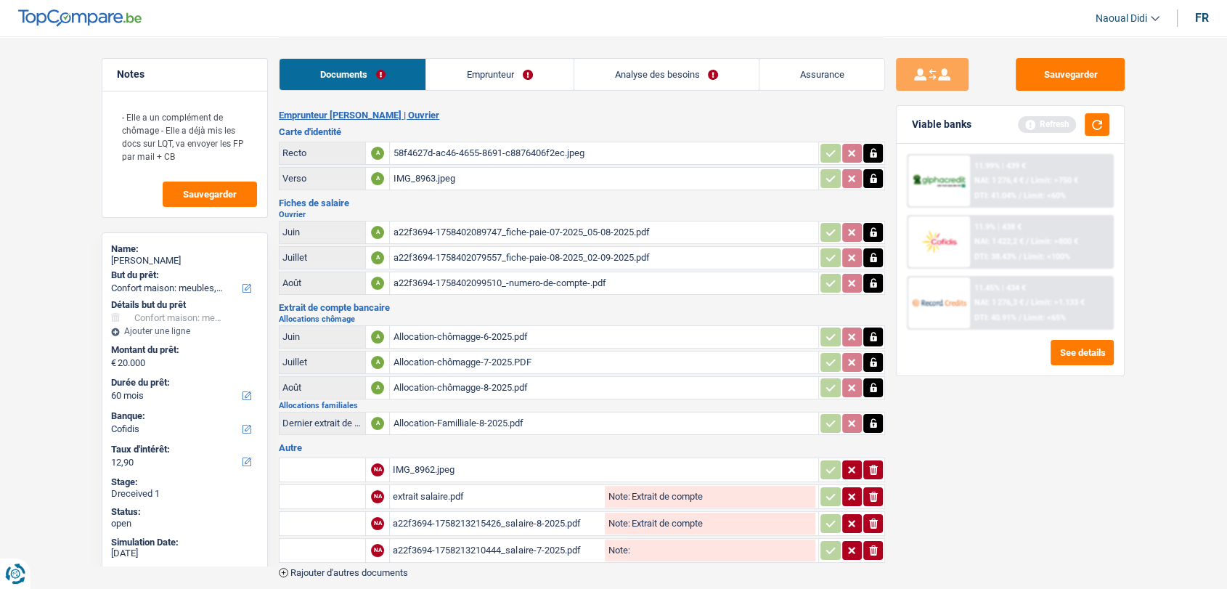
paste input "Extrait de compte"
type input "Extrait de compte"
click at [348, 491] on input "text" at bounding box center [322, 496] width 80 height 23
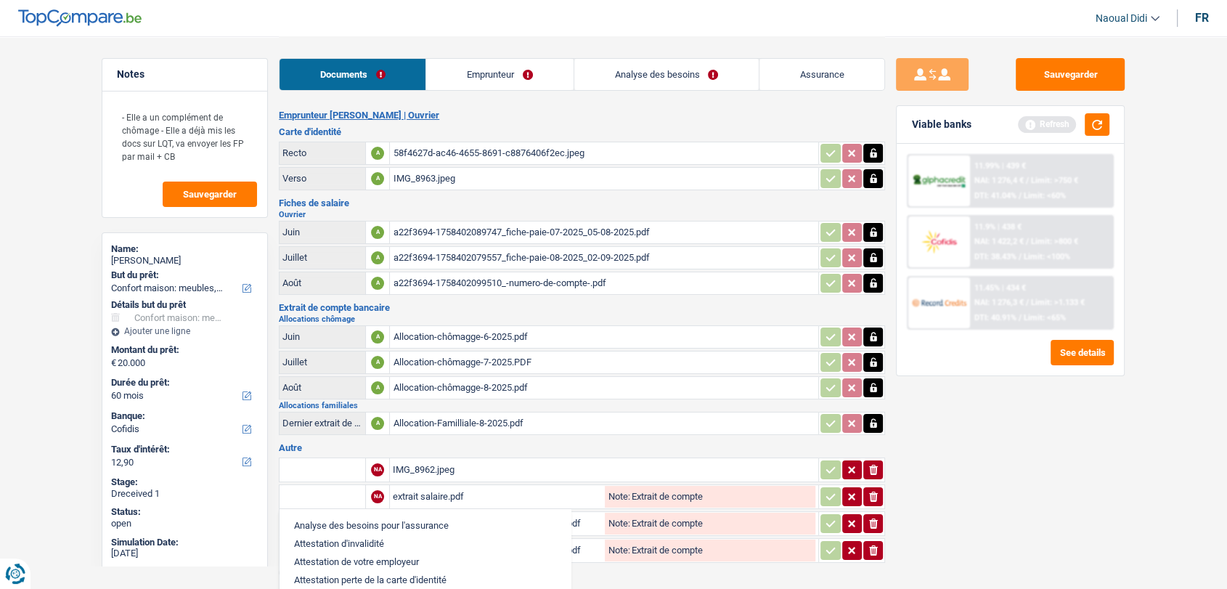
paste input "Extrait de compte"
type input "Extrait de compte"
click at [273, 526] on div "Notes - Elle a un complément de chômage - Elle a déjà mis les docs sur LQT, va …" at bounding box center [185, 311] width 188 height 507
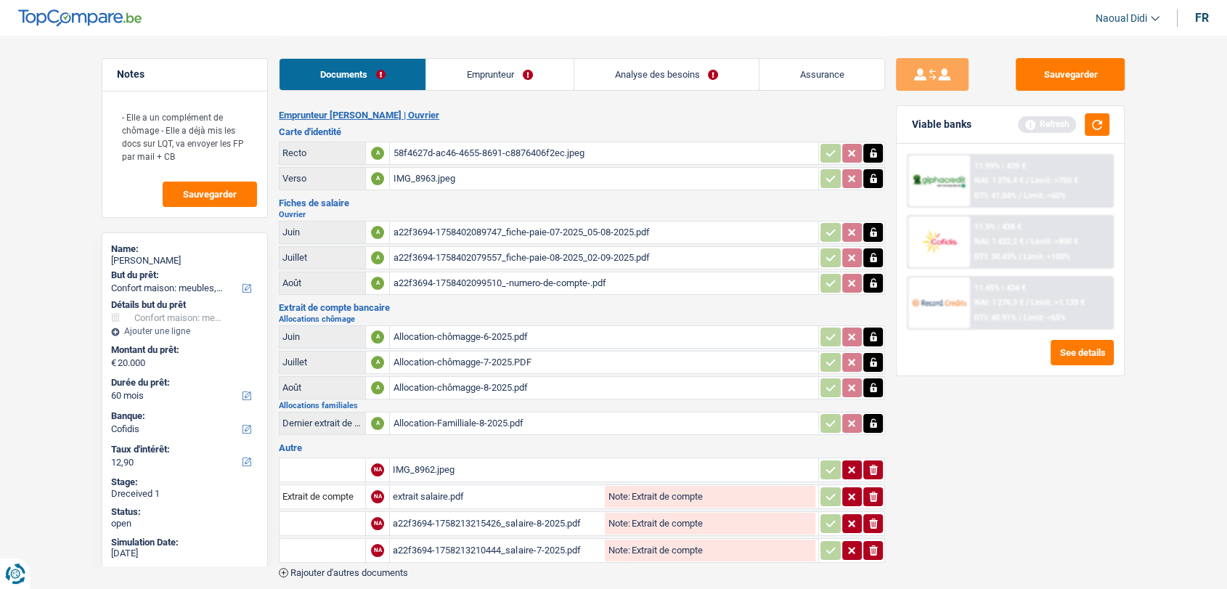
click at [303, 518] on input "text" at bounding box center [322, 523] width 80 height 23
paste input "Extrait de compte"
click at [303, 544] on li "Dernier extrait de compte pour la pension alimentaire" at bounding box center [409, 552] width 245 height 18
type input "Dernier extrait de compte pour la pension alimentaire"
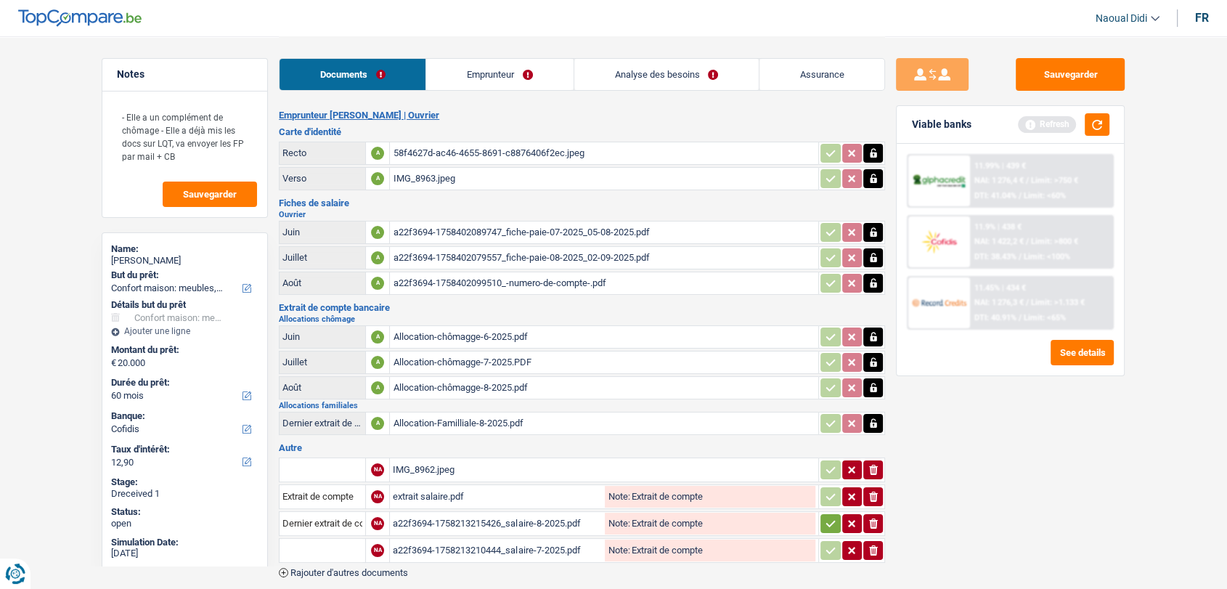
click at [325, 544] on input "text" at bounding box center [322, 550] width 80 height 23
paste input "Extrait de compte"
type input "Extrait de compte"
click at [343, 465] on input "text" at bounding box center [322, 469] width 80 height 23
type input "Carte de bqe"
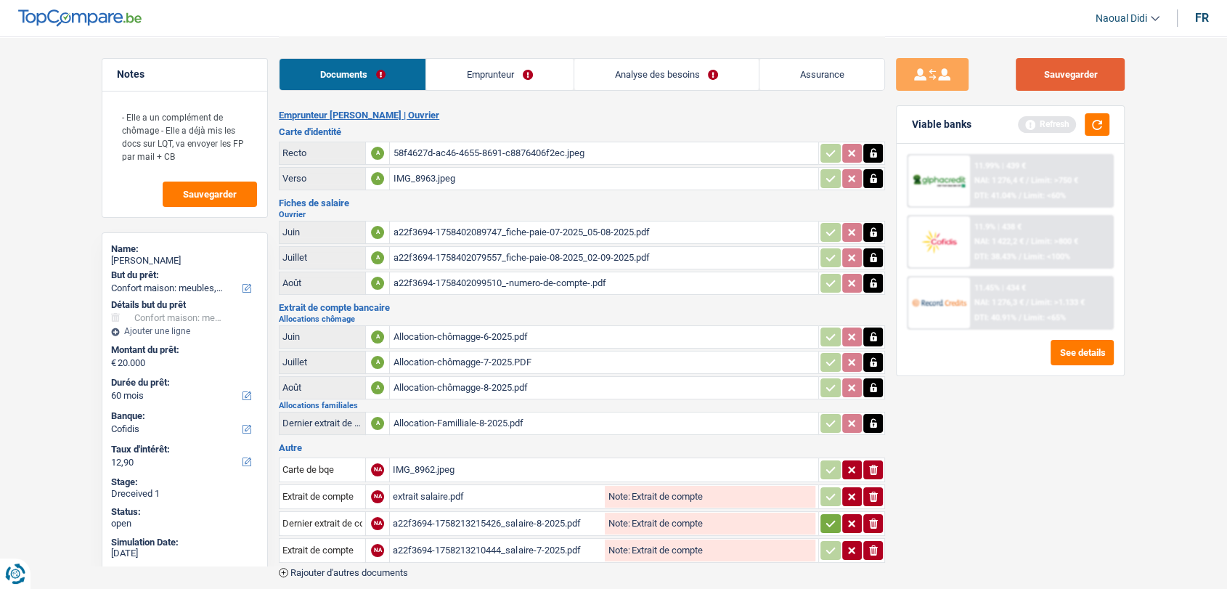
click at [1091, 58] on button "Sauvegarder" at bounding box center [1070, 74] width 109 height 33
click at [521, 74] on link "Emprunteur" at bounding box center [499, 74] width 147 height 31
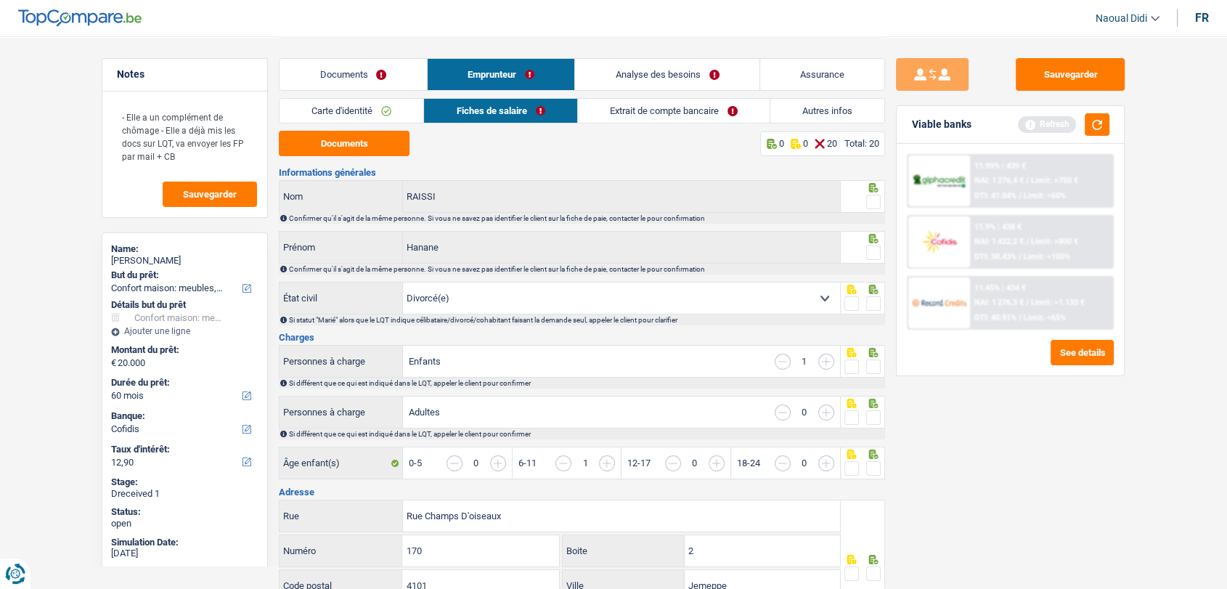
click at [347, 108] on link "Carte d'identité" at bounding box center [351, 111] width 144 height 24
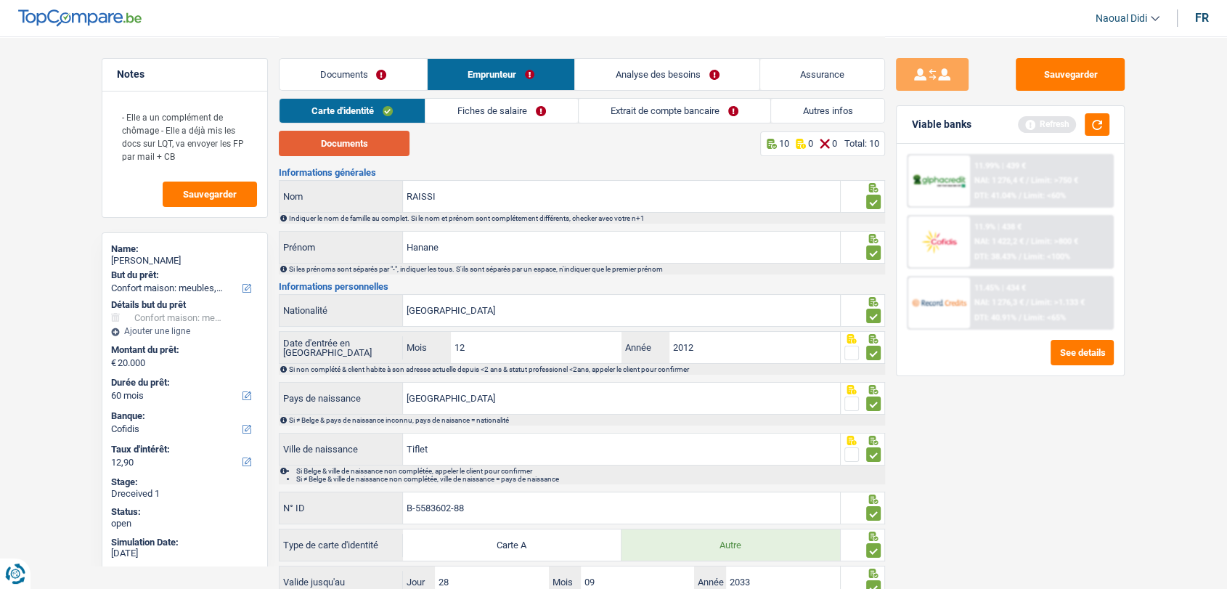
click at [350, 144] on button "Documents" at bounding box center [344, 143] width 131 height 25
click at [489, 111] on link "Fiches de salaire" at bounding box center [501, 111] width 152 height 24
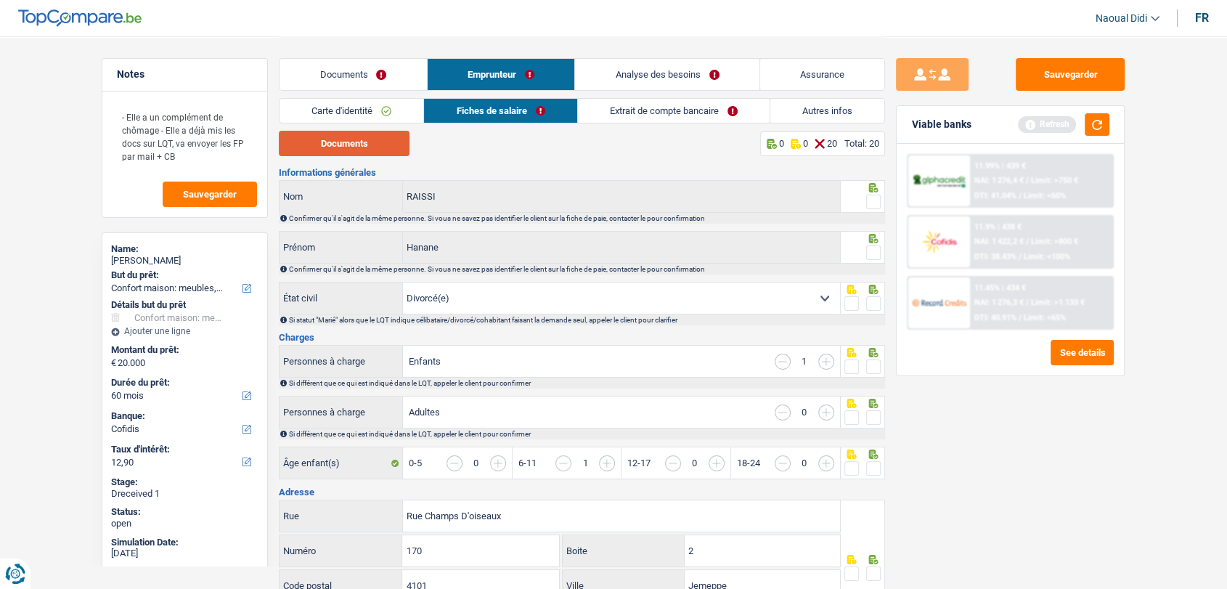
click at [357, 143] on button "Documents" at bounding box center [344, 143] width 131 height 25
click at [648, 108] on link "Extrait de compte bancaire" at bounding box center [674, 111] width 192 height 24
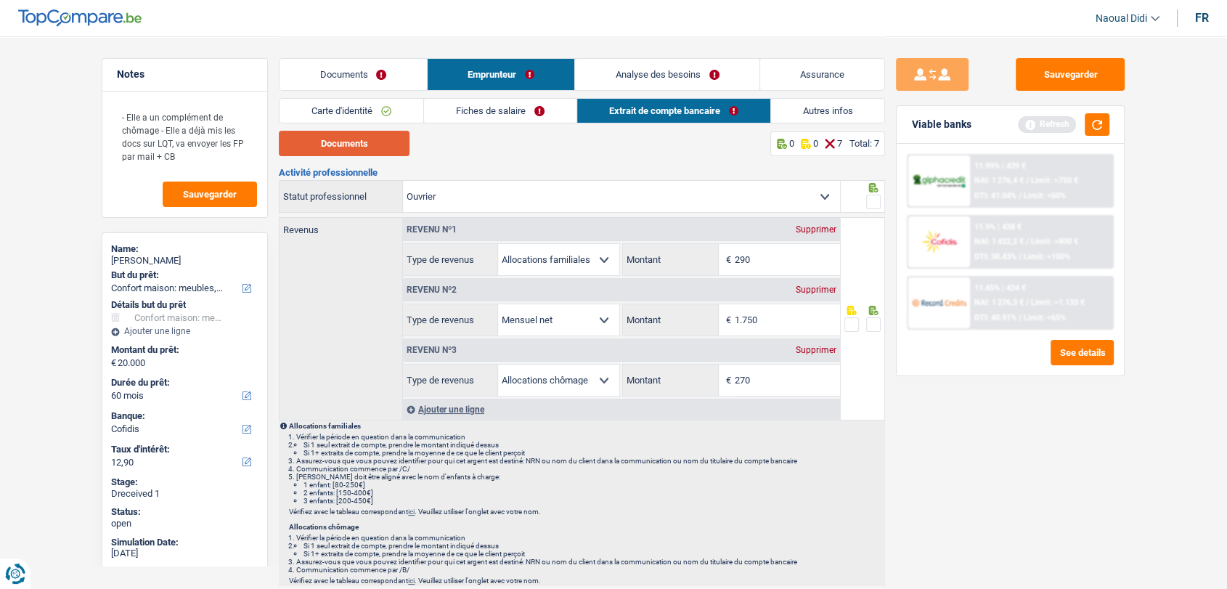
click at [388, 139] on button "Documents" at bounding box center [344, 143] width 131 height 25
click at [769, 256] on input "290" at bounding box center [787, 259] width 105 height 31
type input "270"
click at [474, 110] on link "Fiches de salaire" at bounding box center [500, 111] width 152 height 24
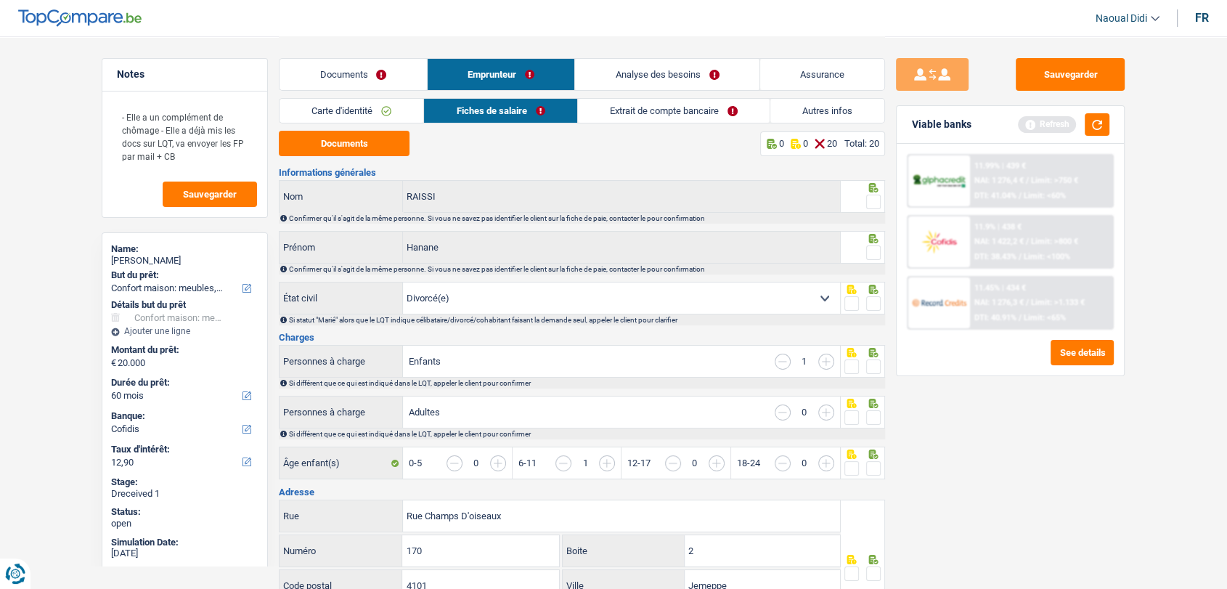
click at [868, 205] on span at bounding box center [873, 202] width 15 height 15
click at [0, 0] on input "radio" at bounding box center [0, 0] width 0 height 0
click at [871, 257] on span at bounding box center [873, 252] width 15 height 15
click at [0, 0] on input "radio" at bounding box center [0, 0] width 0 height 0
click at [873, 303] on span at bounding box center [873, 303] width 15 height 15
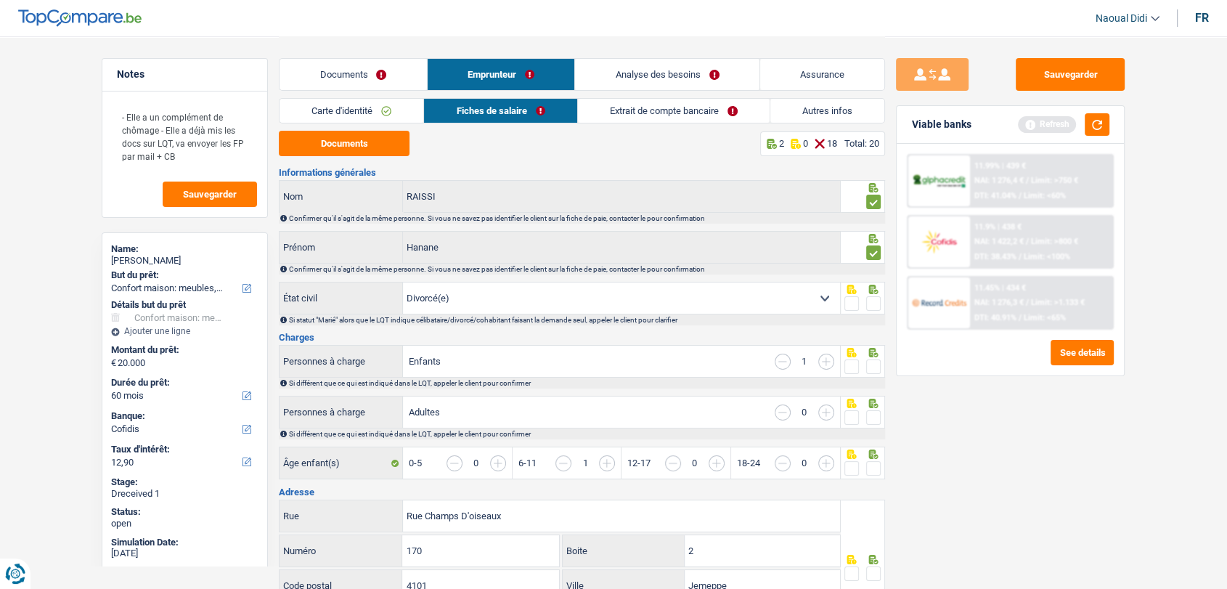
click at [0, 0] on input "radio" at bounding box center [0, 0] width 0 height 0
click at [784, 359] on input "button" at bounding box center [783, 362] width 16 height 16
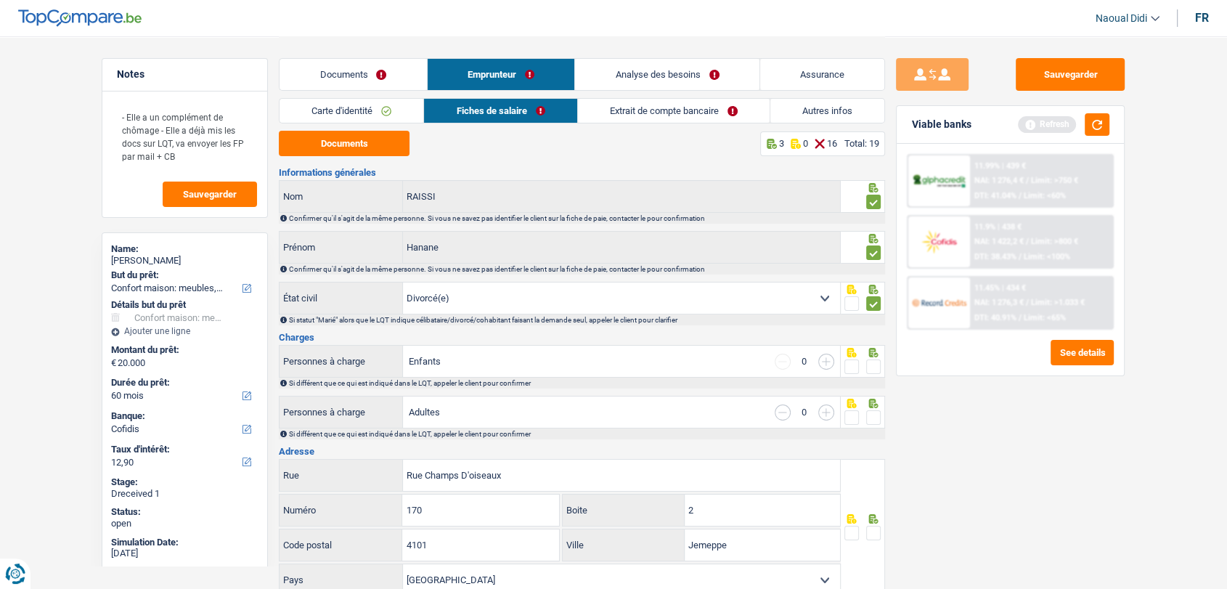
click at [825, 302] on select "Célibataire Marié(e) Cohabitant(e) légal(e) Divorcé(e) Veuf(ve) Séparé (de fait…" at bounding box center [621, 297] width 437 height 31
click at [403, 282] on select "Célibataire Marié(e) Cohabitant(e) légal(e) Divorcé(e) Veuf(ve) Séparé (de fait…" at bounding box center [621, 297] width 437 height 31
click at [827, 360] on input "button" at bounding box center [826, 362] width 16 height 16
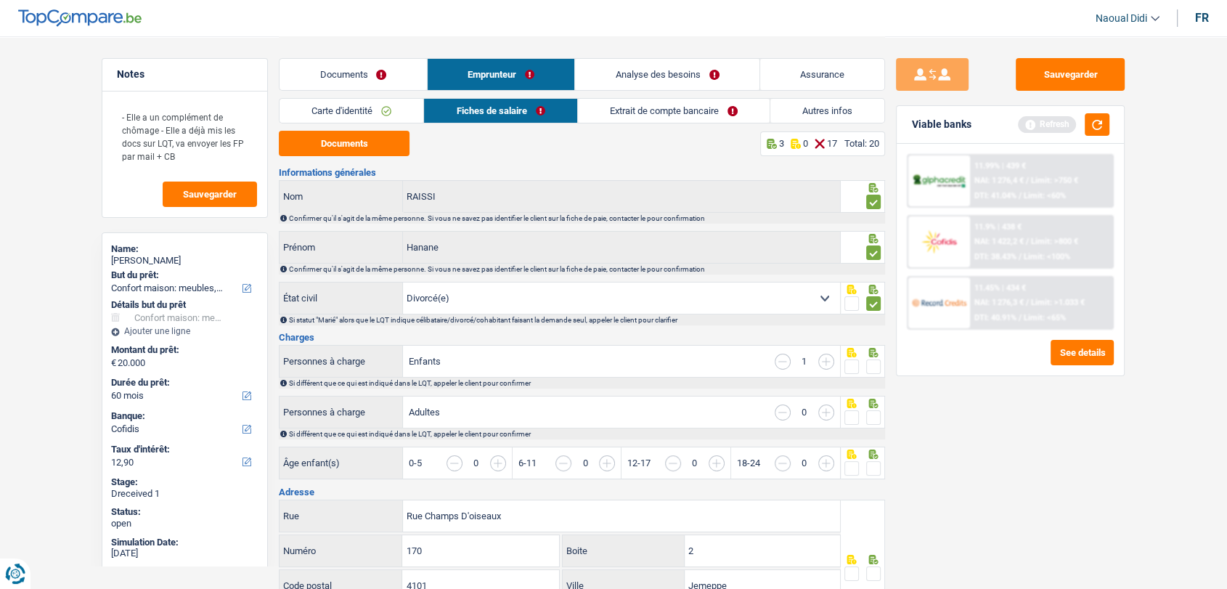
click at [827, 360] on input "button" at bounding box center [826, 362] width 16 height 16
click at [875, 367] on span at bounding box center [873, 366] width 15 height 15
click at [0, 0] on input "radio" at bounding box center [0, 0] width 0 height 0
click at [875, 417] on span at bounding box center [873, 417] width 15 height 15
click at [0, 0] on input "radio" at bounding box center [0, 0] width 0 height 0
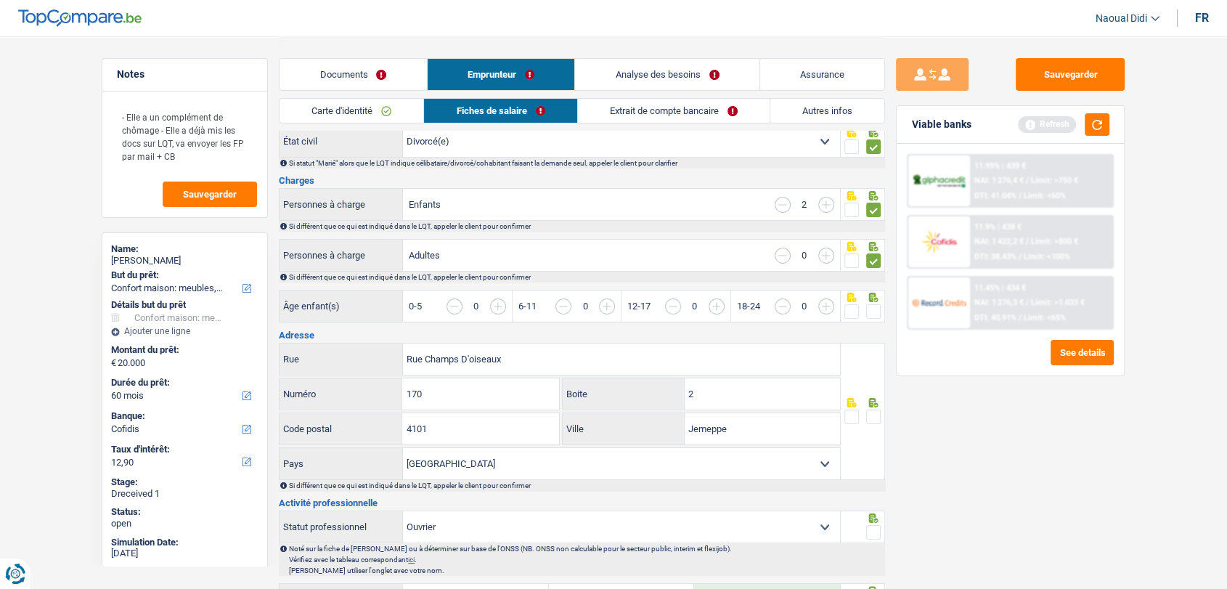
scroll to position [161, 0]
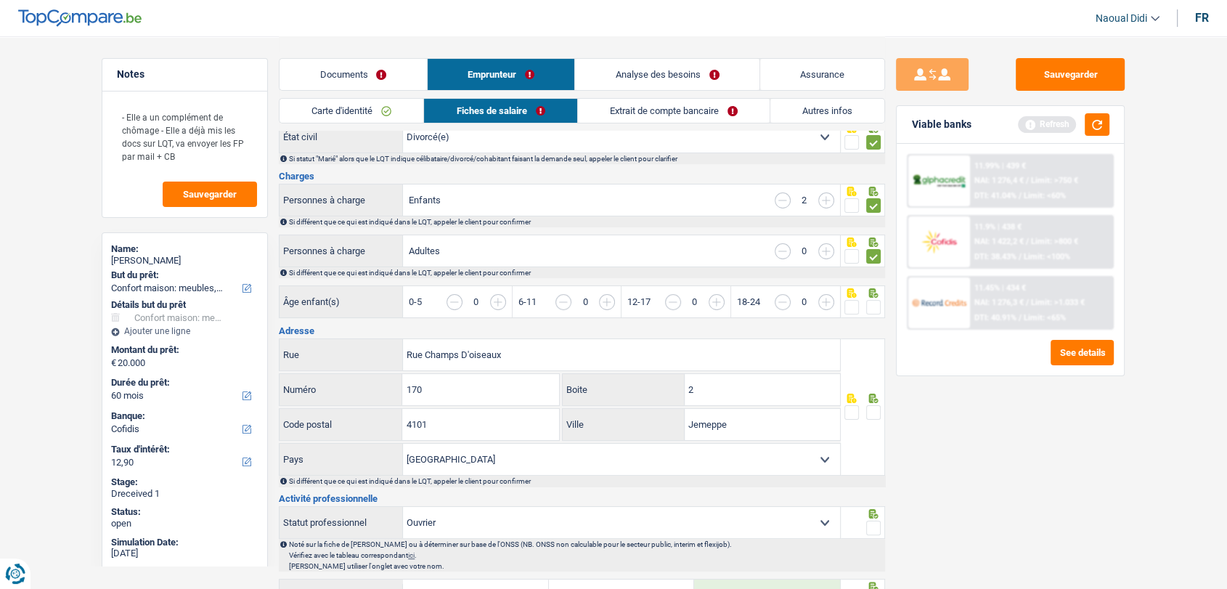
click at [825, 303] on input "button" at bounding box center [1098, 309] width 560 height 31
click at [780, 300] on input "button" at bounding box center [783, 302] width 16 height 16
click at [715, 303] on input "button" at bounding box center [989, 309] width 560 height 31
click at [568, 301] on input "button" at bounding box center [563, 302] width 16 height 16
click at [605, 303] on input "button" at bounding box center [879, 309] width 560 height 31
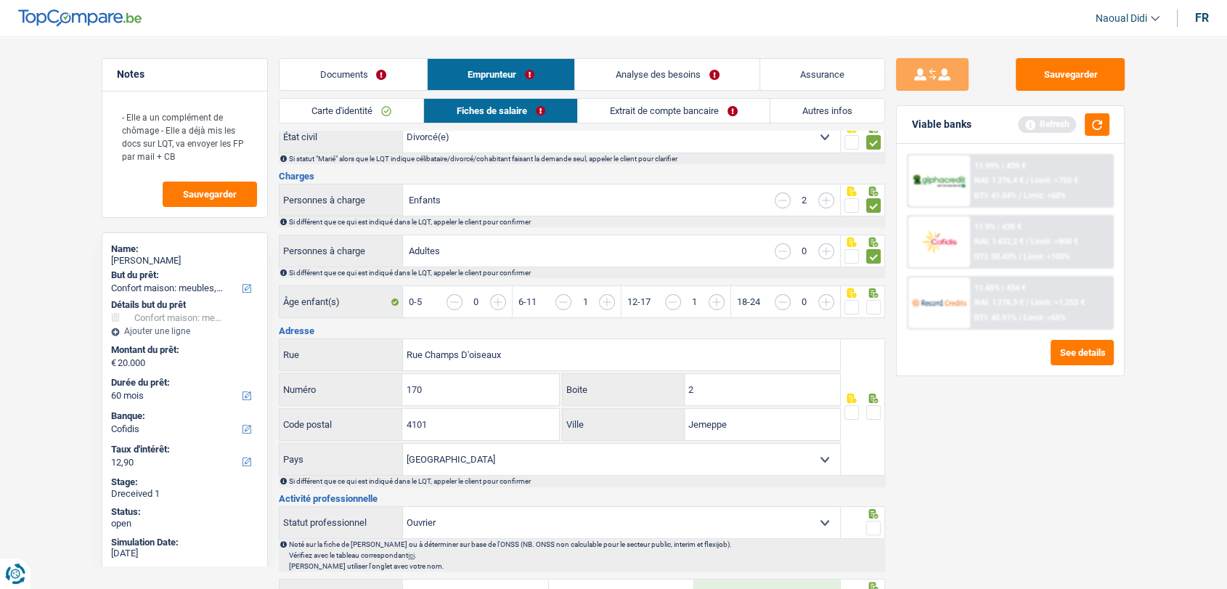
click at [866, 303] on span at bounding box center [873, 307] width 15 height 15
click at [0, 0] on input "radio" at bounding box center [0, 0] width 0 height 0
click at [879, 416] on span at bounding box center [873, 412] width 15 height 15
click at [0, 0] on input "radio" at bounding box center [0, 0] width 0 height 0
drag, startPoint x: 735, startPoint y: 433, endPoint x: 660, endPoint y: 407, distance: 79.7
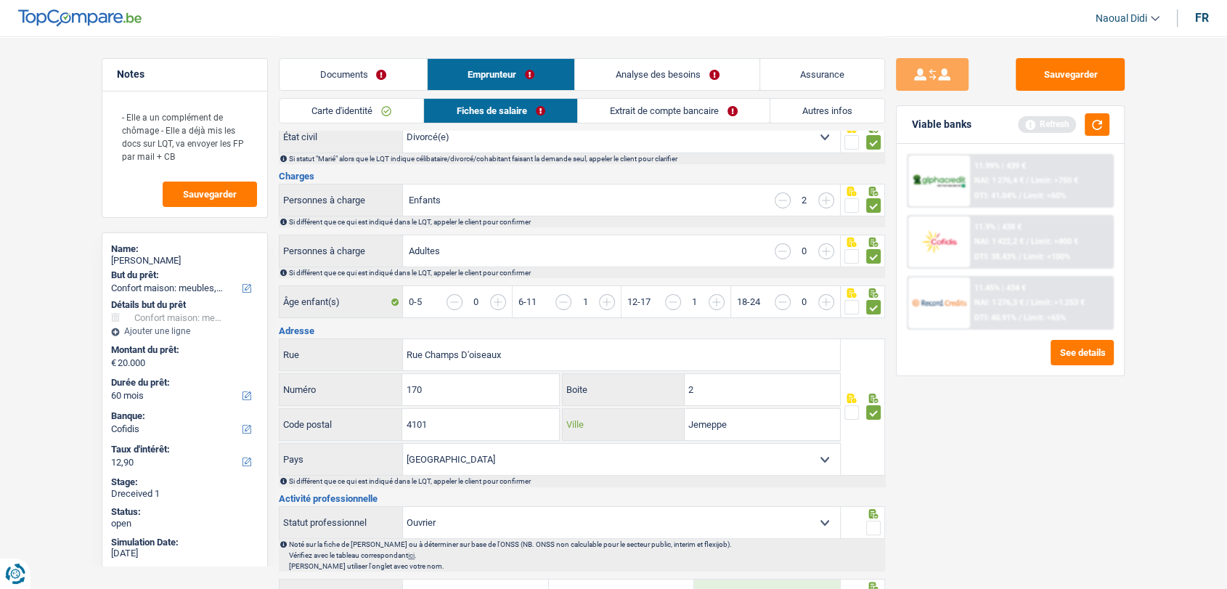
click at [660, 409] on div "Jemeppe Ville" at bounding box center [701, 424] width 277 height 31
paste input "-sur-Meuse"
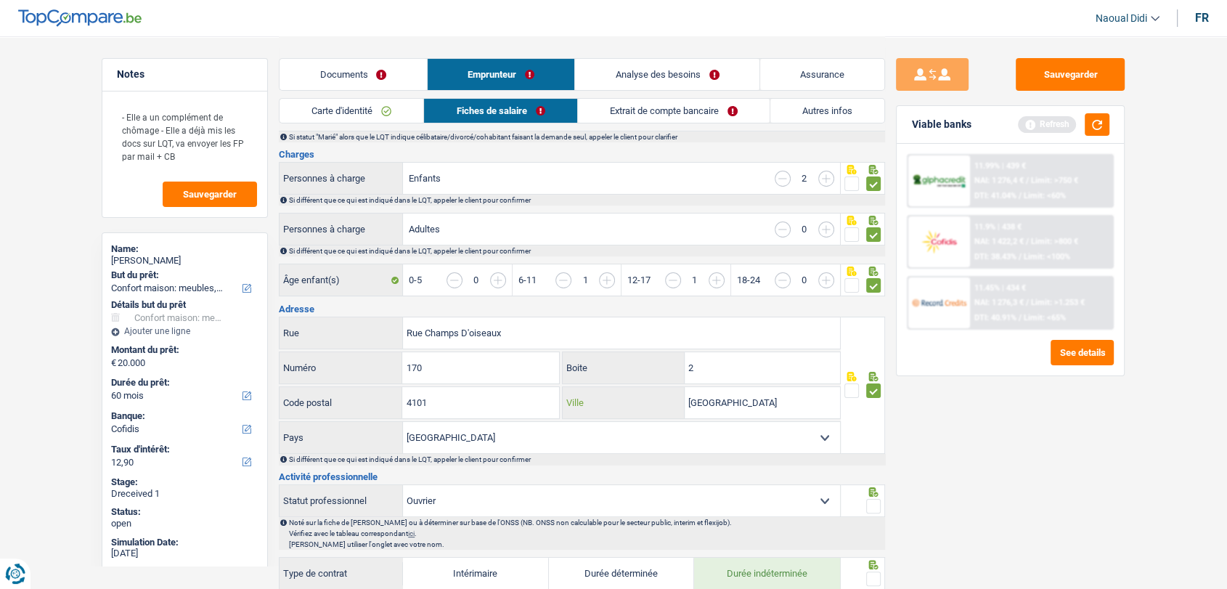
scroll to position [322, 0]
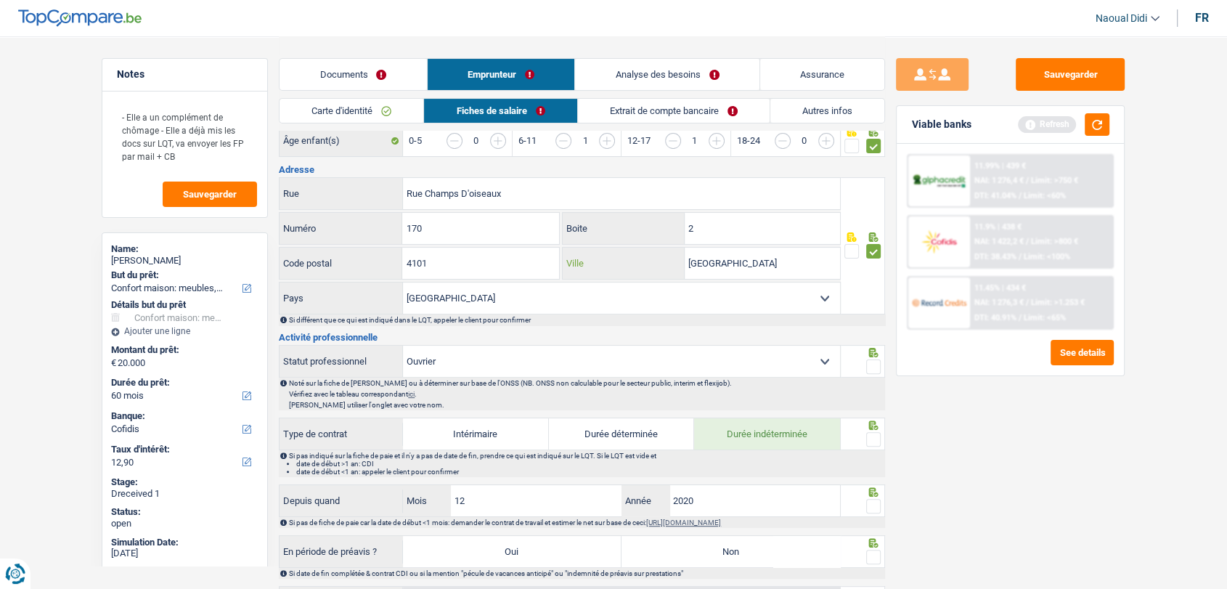
type input "[GEOGRAPHIC_DATA]"
click at [873, 361] on span at bounding box center [873, 366] width 15 height 15
click at [0, 0] on input "radio" at bounding box center [0, 0] width 0 height 0
click at [871, 441] on span at bounding box center [873, 439] width 15 height 15
click at [0, 0] on input "radio" at bounding box center [0, 0] width 0 height 0
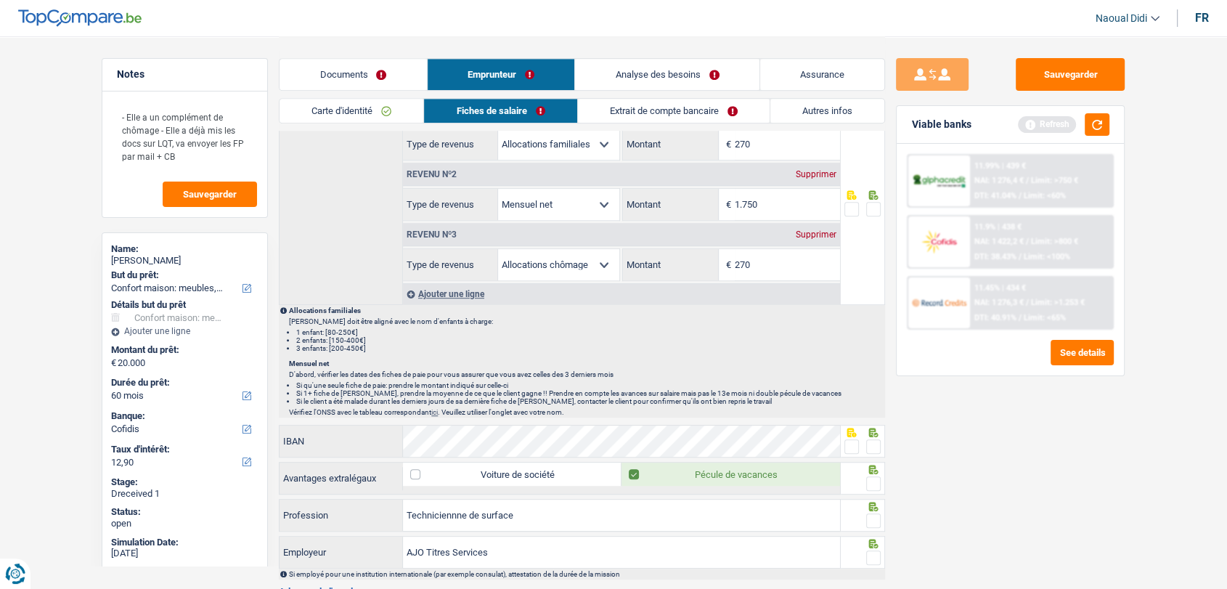
scroll to position [887, 0]
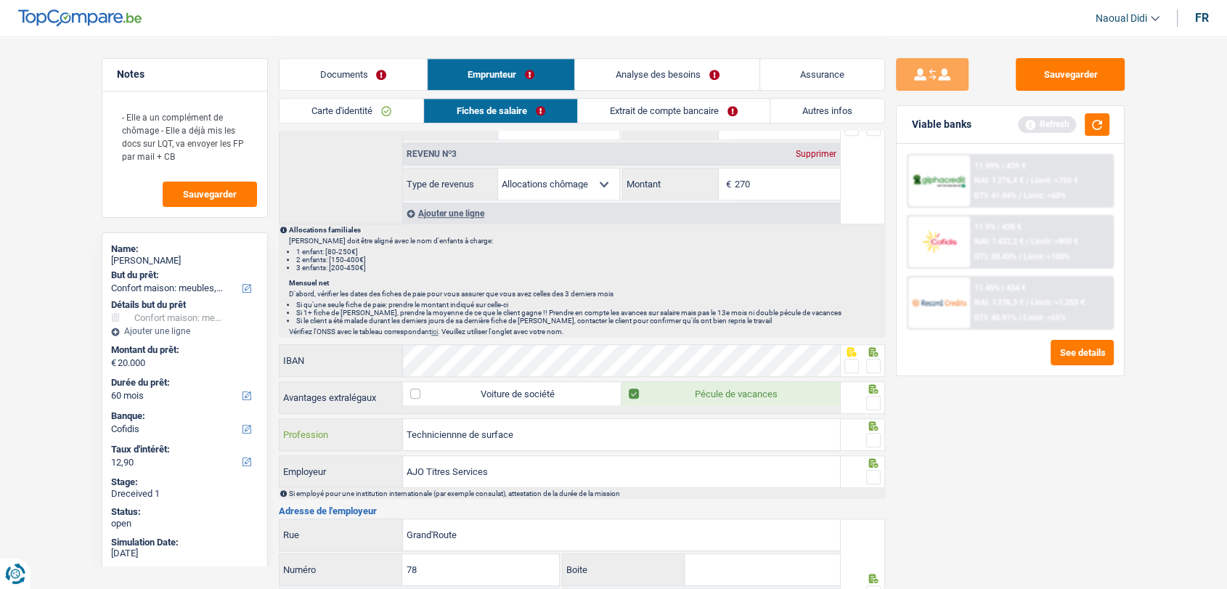
drag, startPoint x: 534, startPoint y: 436, endPoint x: 395, endPoint y: 425, distance: 139.8
click at [395, 425] on div "Techniciennne de surface Profession" at bounding box center [559, 434] width 560 height 31
paste input "AIDE-MENAGERE"
type input "AIDE-MENAGERE"
drag, startPoint x: 873, startPoint y: 431, endPoint x: 860, endPoint y: 464, distance: 35.5
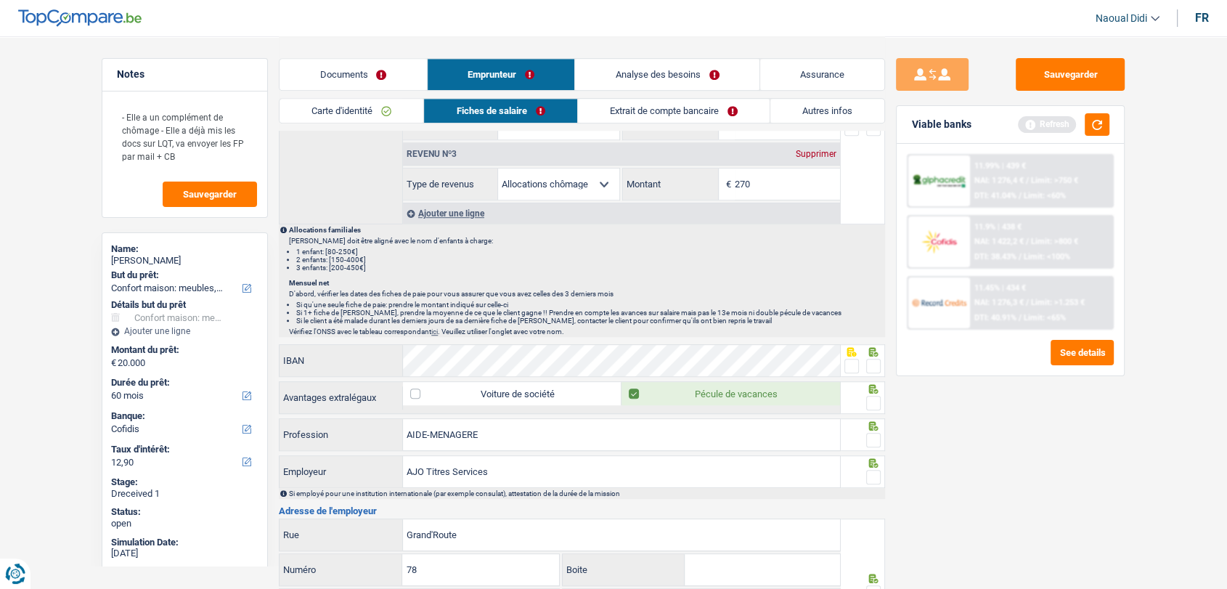
click at [873, 433] on span at bounding box center [873, 440] width 15 height 15
click at [0, 0] on input "radio" at bounding box center [0, 0] width 0 height 0
click at [865, 469] on fieldset at bounding box center [862, 477] width 37 height 18
click at [869, 471] on span at bounding box center [873, 477] width 15 height 15
click at [0, 0] on input "radio" at bounding box center [0, 0] width 0 height 0
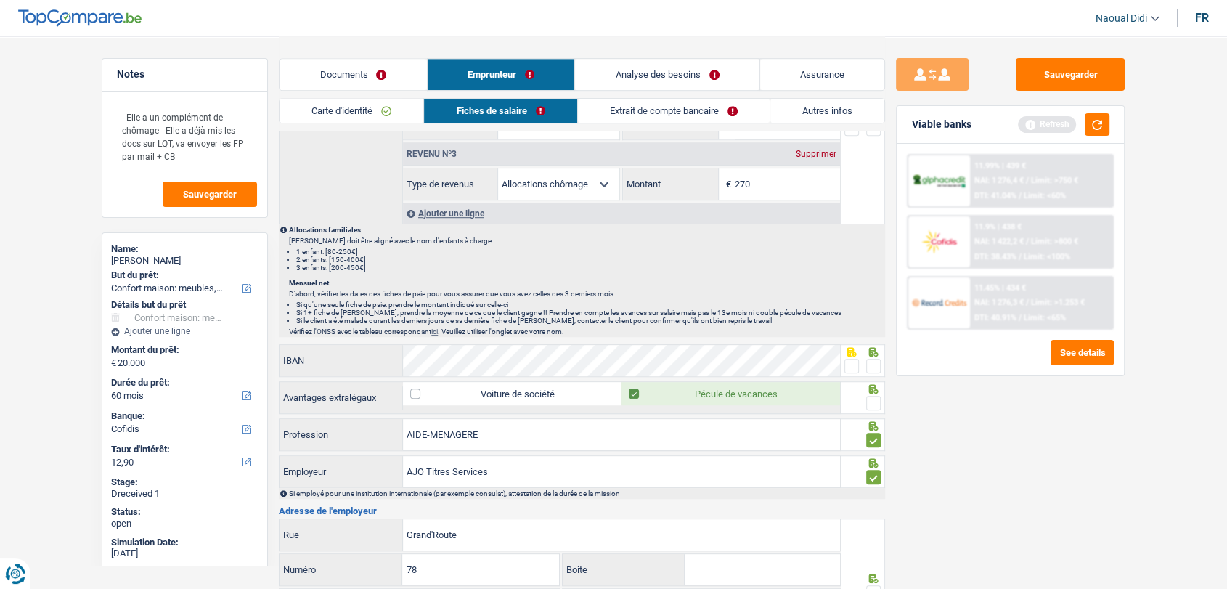
click at [870, 399] on span at bounding box center [873, 403] width 15 height 15
click at [0, 0] on input "radio" at bounding box center [0, 0] width 0 height 0
click at [854, 364] on span at bounding box center [851, 366] width 15 height 15
click at [0, 0] on input "radio" at bounding box center [0, 0] width 0 height 0
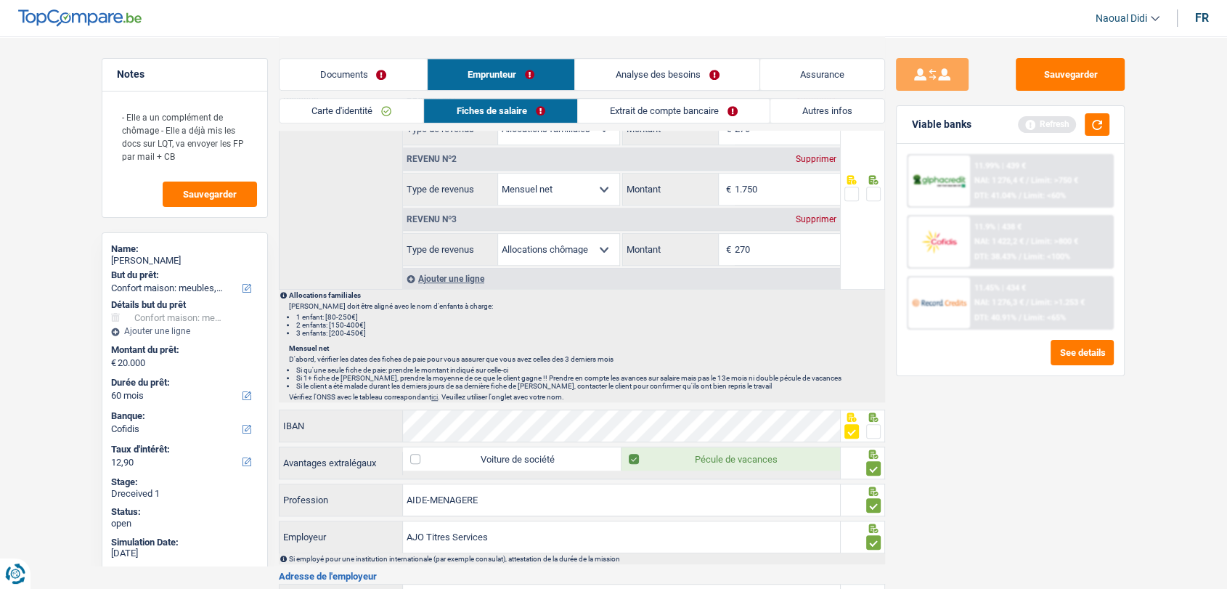
scroll to position [726, 0]
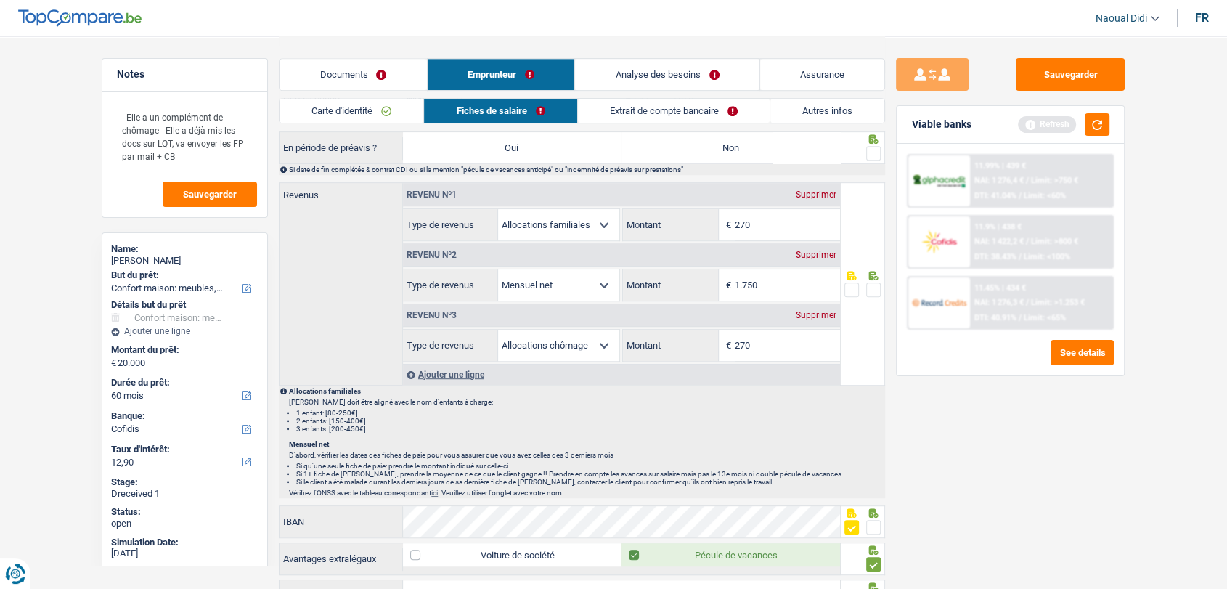
click at [766, 334] on input "270" at bounding box center [787, 345] width 105 height 31
type input "282"
click at [775, 286] on input "1.750" at bounding box center [787, 284] width 105 height 31
type input "1.527"
click at [885, 280] on div "Sauvegarder Viable banks Refresh 11.99% | 439 € NAI: 1 276,4 € / Limit: >750 € …" at bounding box center [1010, 311] width 250 height 507
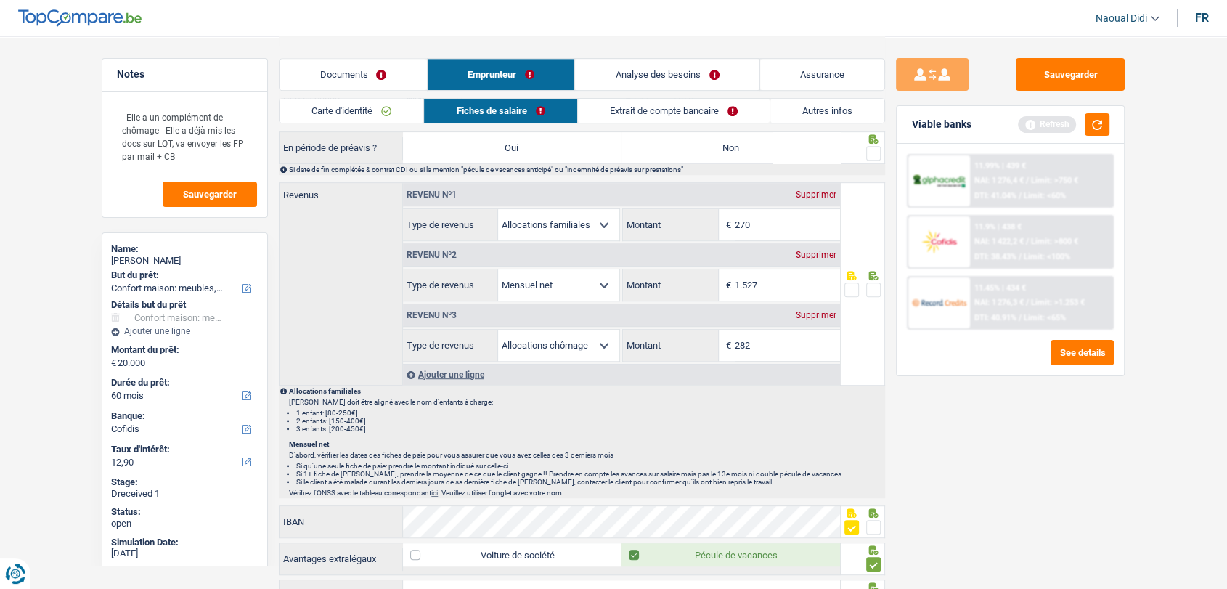
click at [873, 286] on span at bounding box center [873, 289] width 15 height 15
click at [0, 0] on input "radio" at bounding box center [0, 0] width 0 height 0
click at [870, 150] on span at bounding box center [873, 153] width 15 height 15
click at [0, 0] on input "radio" at bounding box center [0, 0] width 0 height 0
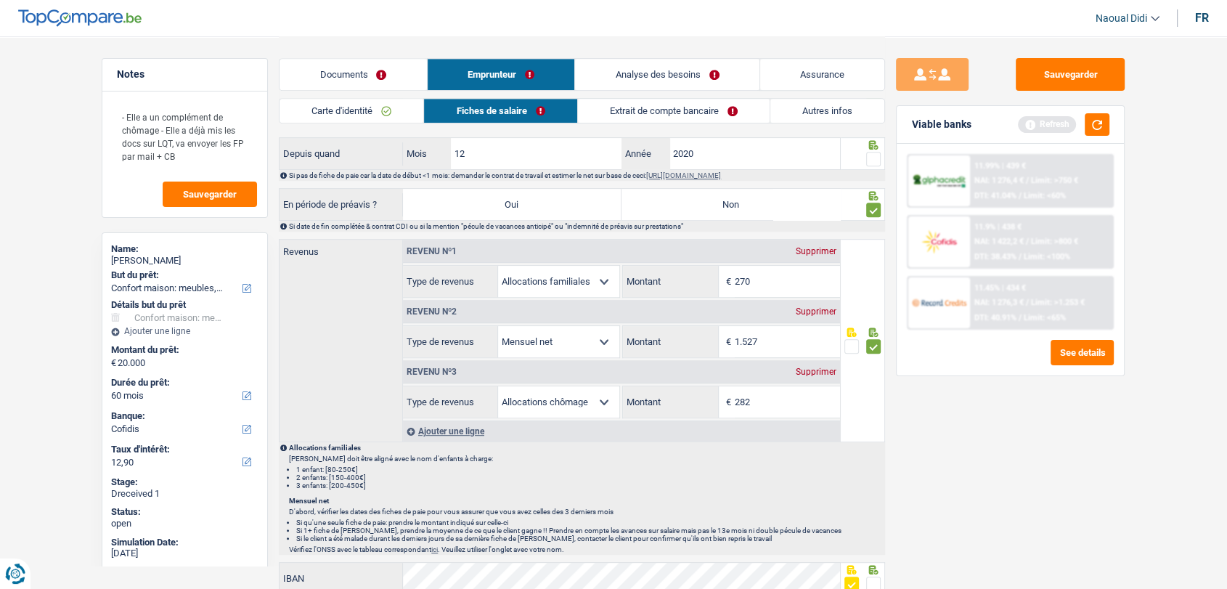
scroll to position [483, 0]
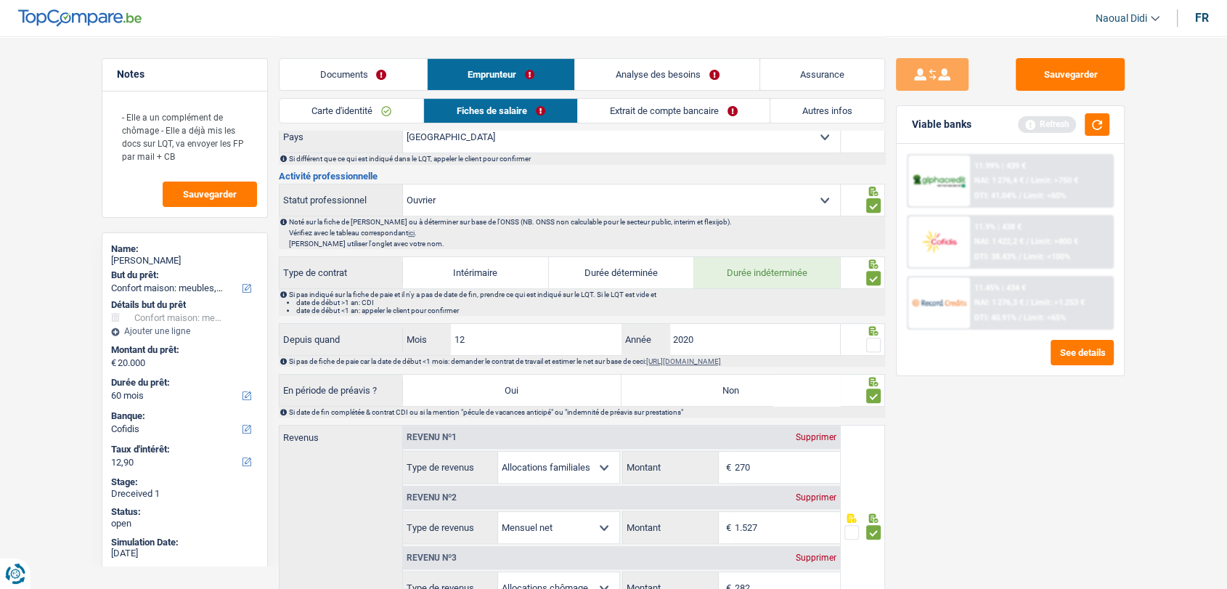
click at [724, 393] on label "Non" at bounding box center [730, 390] width 219 height 31
click at [724, 393] on input "Non" at bounding box center [730, 390] width 219 height 31
radio input "true"
click at [869, 338] on span at bounding box center [873, 345] width 15 height 15
click at [0, 0] on input "radio" at bounding box center [0, 0] width 0 height 0
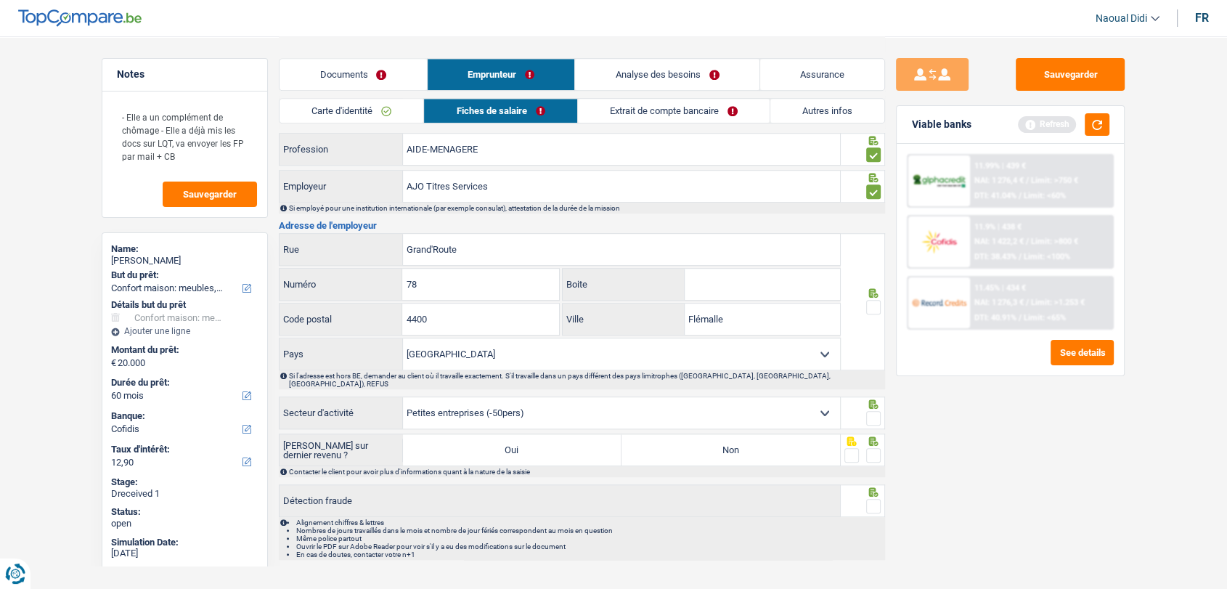
scroll to position [1185, 0]
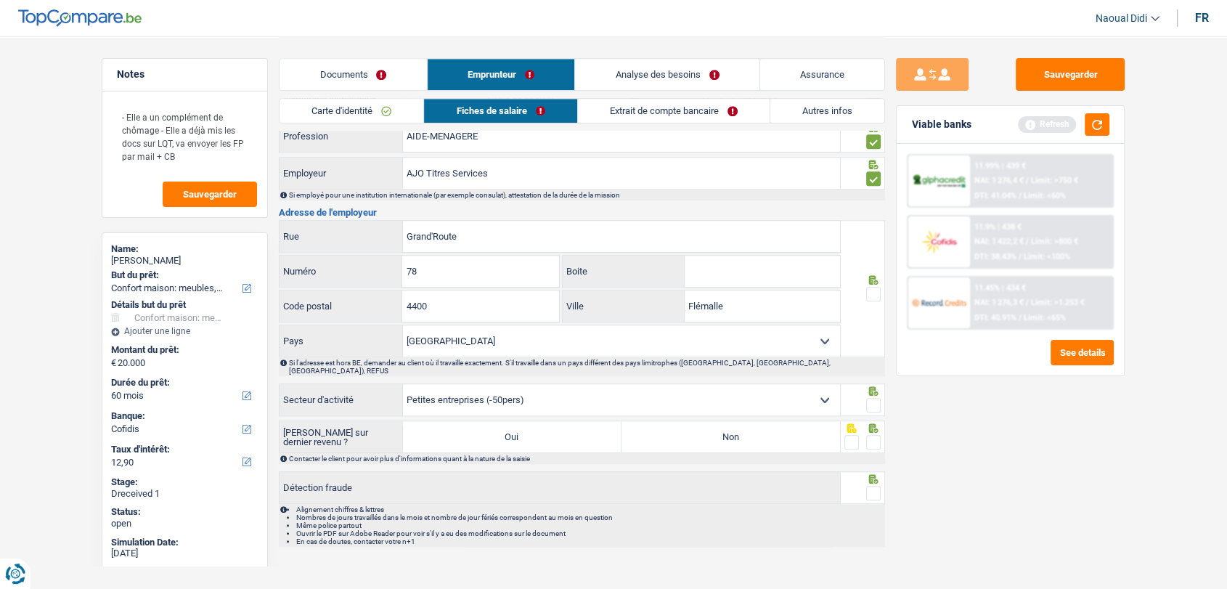
click at [873, 290] on span at bounding box center [873, 294] width 15 height 15
click at [0, 0] on input "radio" at bounding box center [0, 0] width 0 height 0
click at [875, 398] on span at bounding box center [873, 405] width 15 height 15
click at [0, 0] on input "radio" at bounding box center [0, 0] width 0 height 0
click at [802, 421] on label "Non" at bounding box center [730, 436] width 219 height 31
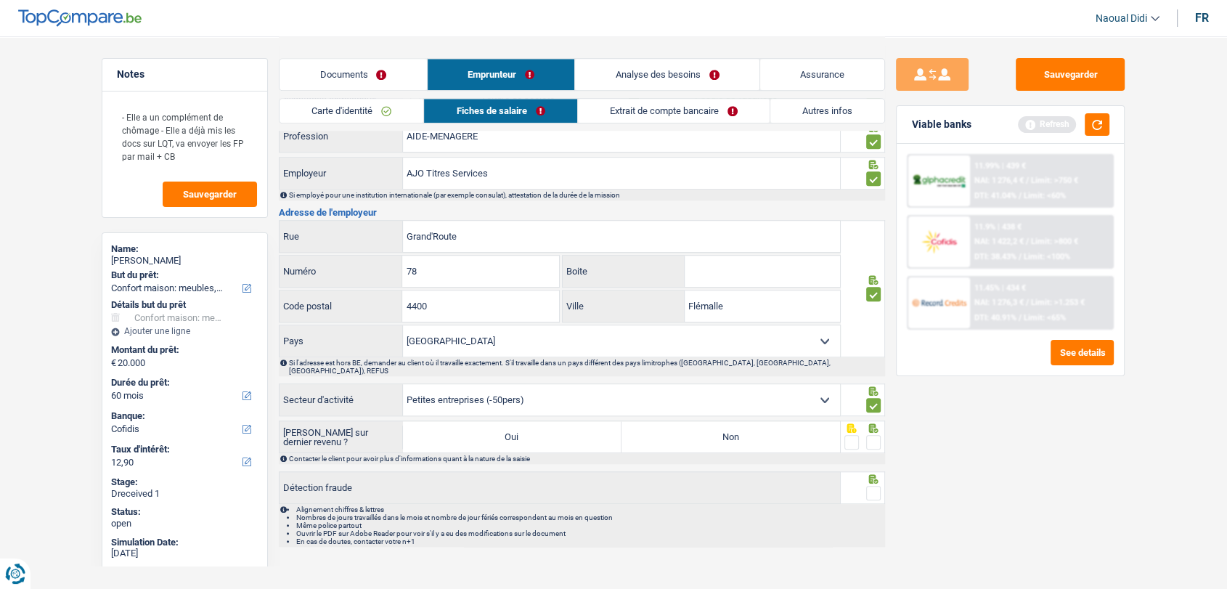
click at [802, 421] on input "Non" at bounding box center [730, 436] width 219 height 31
radio input "true"
click at [870, 435] on span at bounding box center [873, 442] width 15 height 15
click at [0, 0] on input "radio" at bounding box center [0, 0] width 0 height 0
click at [870, 486] on span at bounding box center [873, 493] width 15 height 15
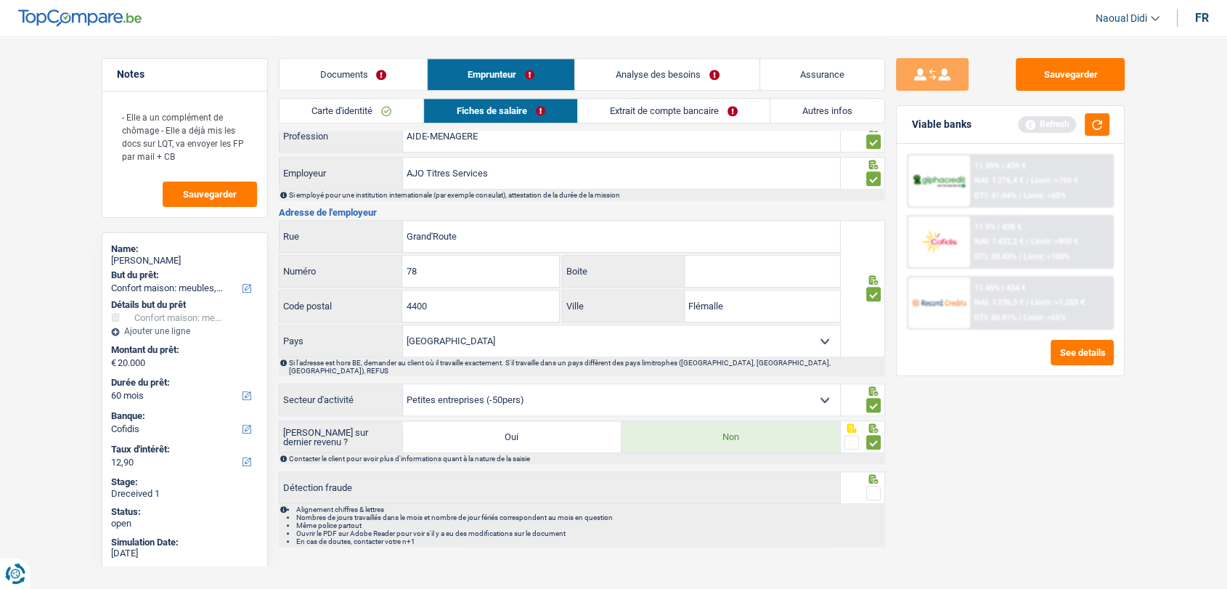
click at [0, 0] on input "radio" at bounding box center [0, 0] width 0 height 0
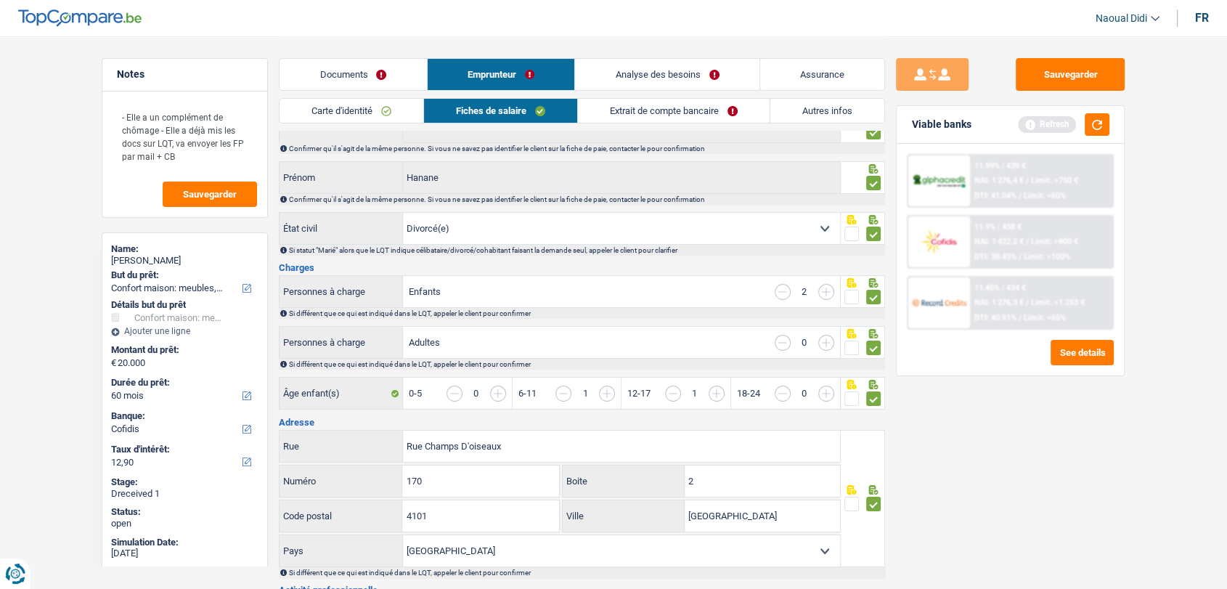
scroll to position [0, 0]
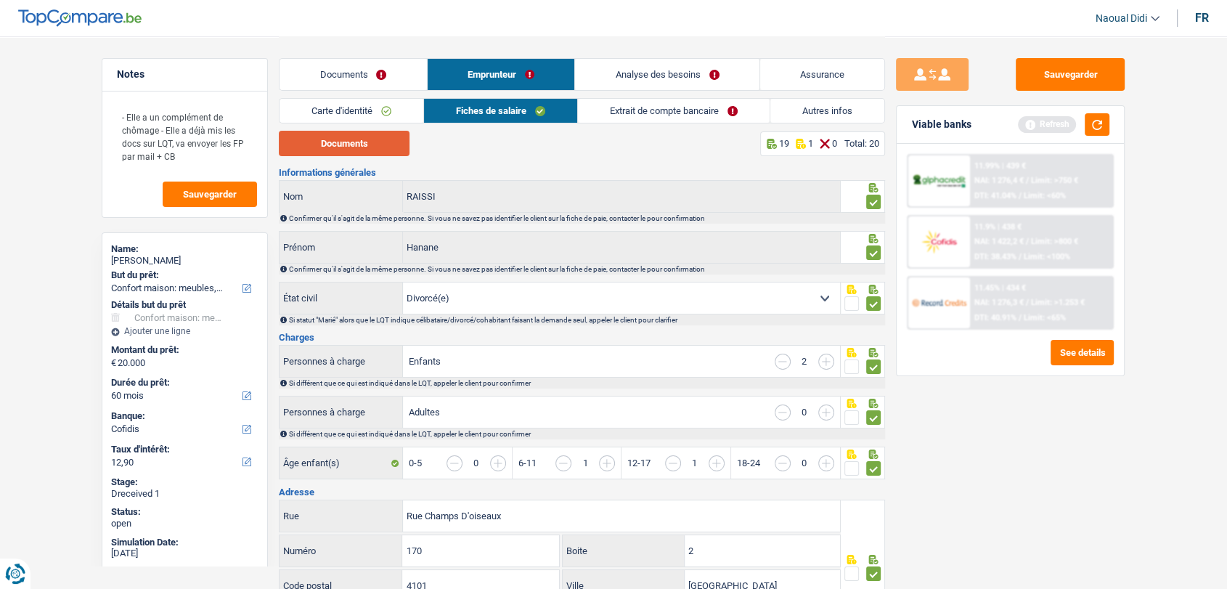
click at [348, 139] on button "Documents" at bounding box center [344, 143] width 131 height 25
click at [638, 115] on link "Extrait de compte bancaire" at bounding box center [674, 111] width 192 height 24
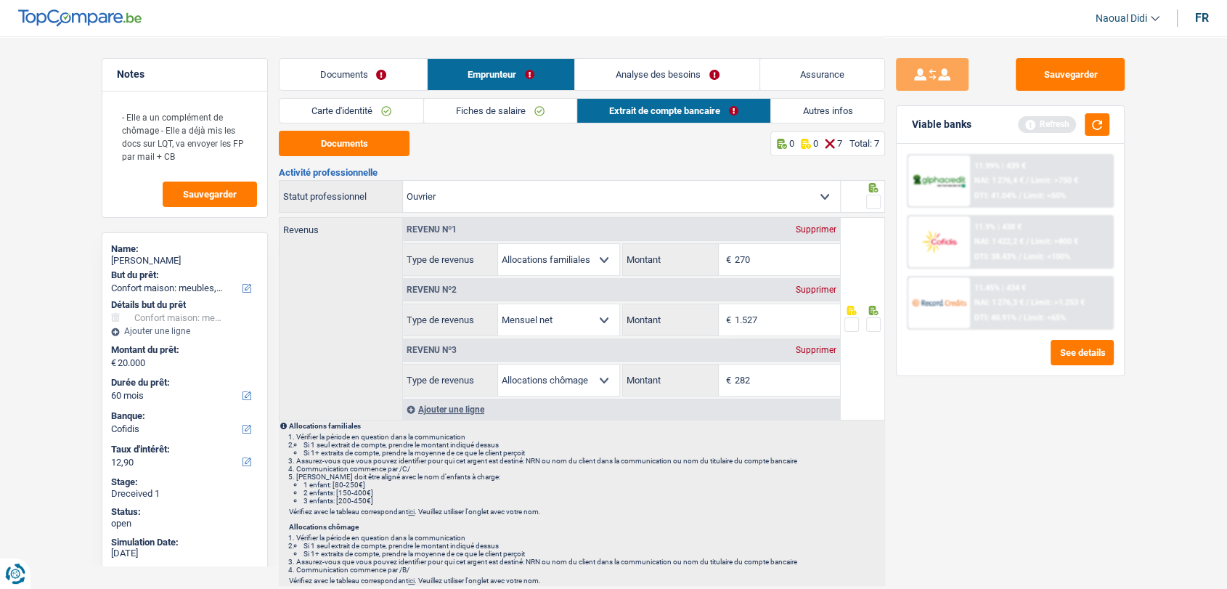
click at [871, 326] on span at bounding box center [873, 324] width 15 height 15
click at [0, 0] on input "radio" at bounding box center [0, 0] width 0 height 0
click at [875, 201] on span at bounding box center [873, 202] width 15 height 15
click at [0, 0] on input "radio" at bounding box center [0, 0] width 0 height 0
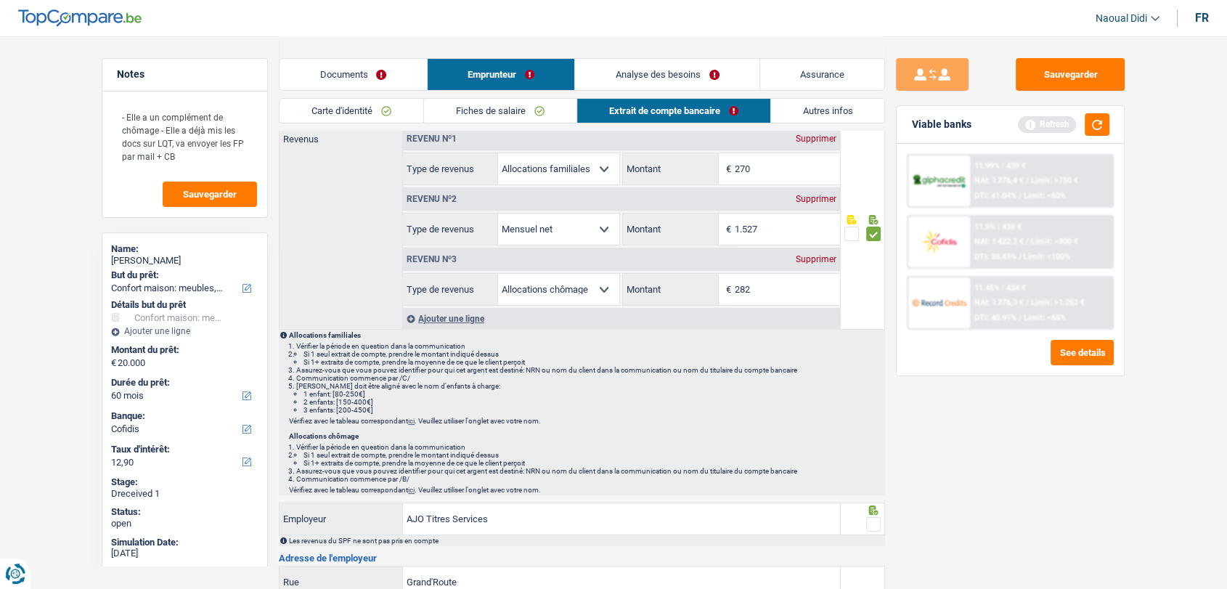
scroll to position [161, 0]
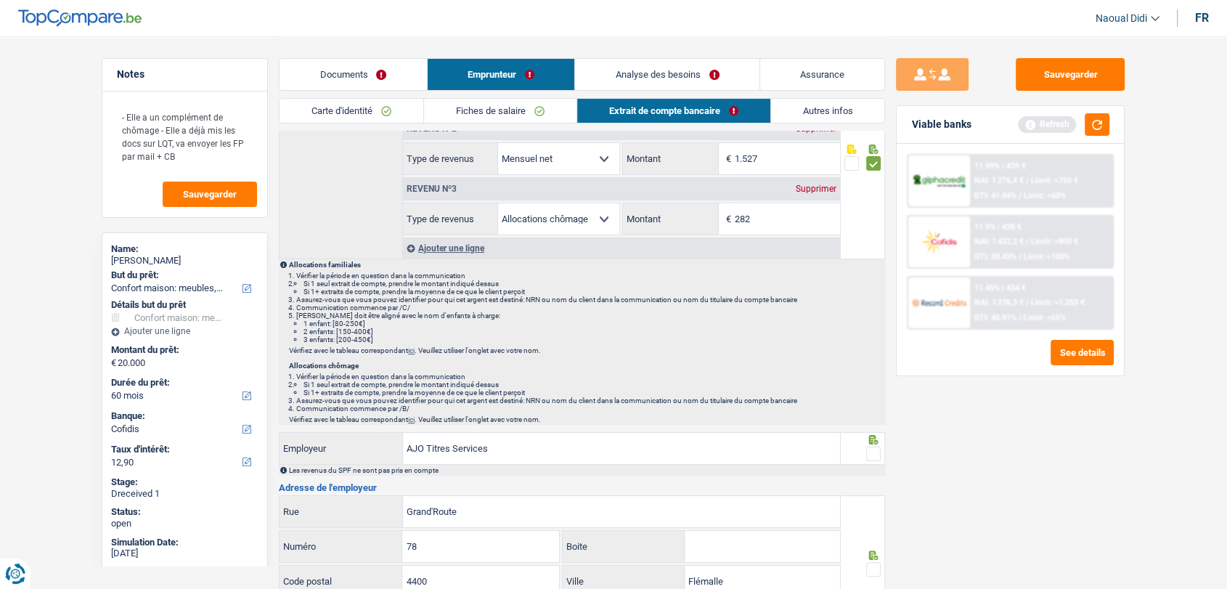
click at [873, 449] on span at bounding box center [873, 453] width 15 height 15
click at [0, 0] on input "radio" at bounding box center [0, 0] width 0 height 0
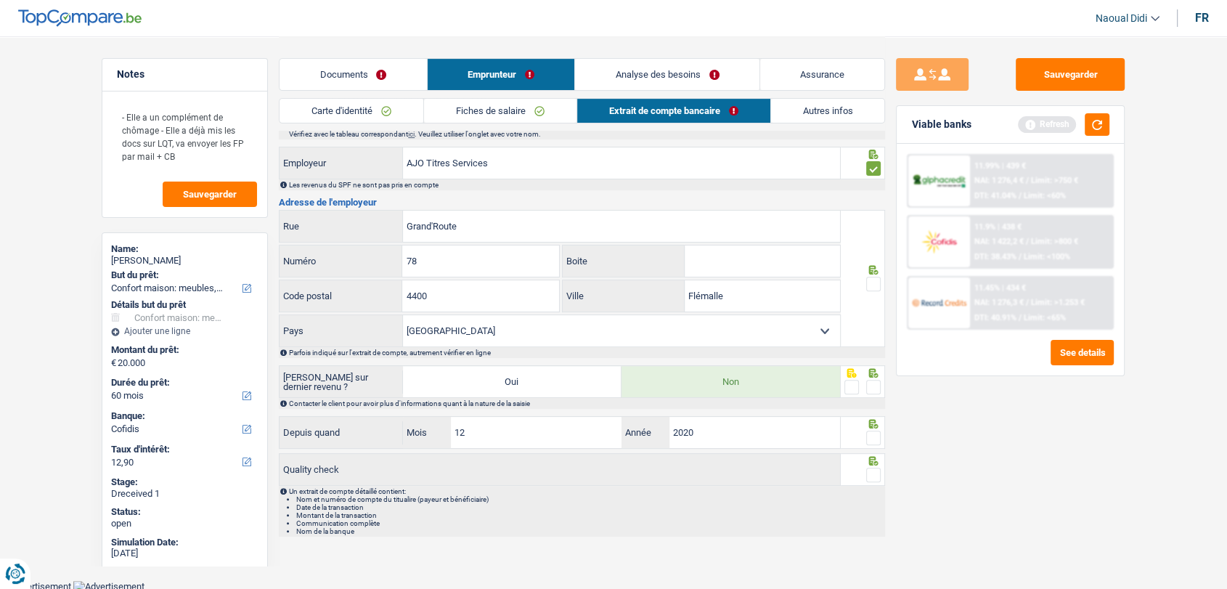
scroll to position [447, 0]
drag, startPoint x: 875, startPoint y: 284, endPoint x: 868, endPoint y: 344, distance: 60.7
click at [873, 284] on span at bounding box center [873, 283] width 15 height 15
click at [0, 0] on input "radio" at bounding box center [0, 0] width 0 height 0
click at [871, 385] on span at bounding box center [873, 386] width 15 height 15
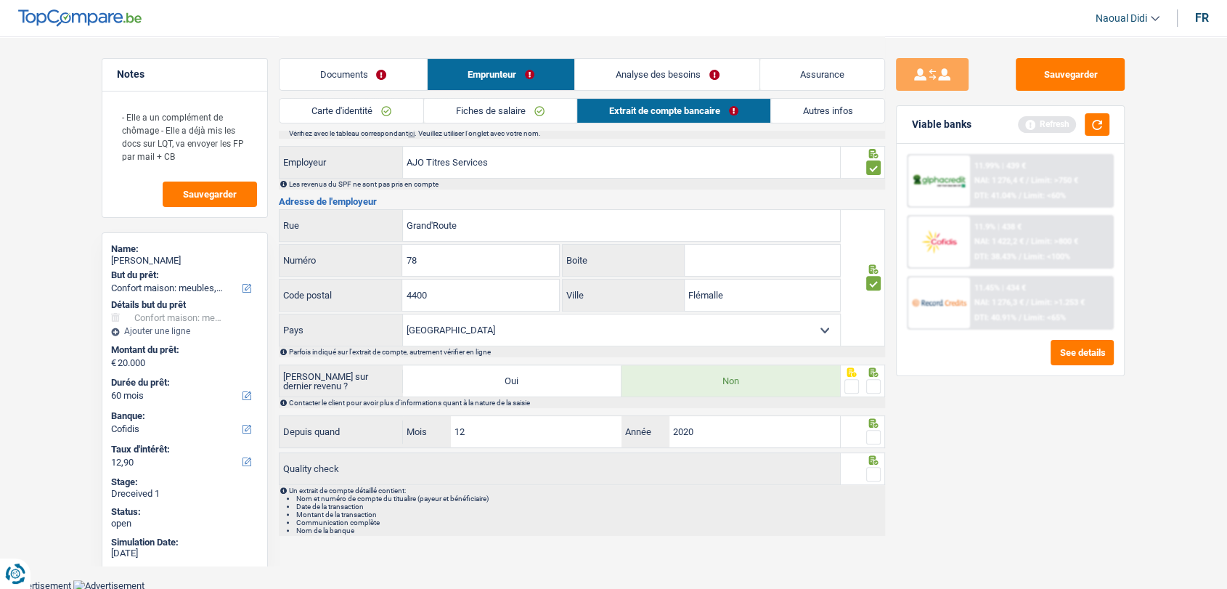
click at [0, 0] on input "radio" at bounding box center [0, 0] width 0 height 0
click at [873, 436] on span at bounding box center [873, 437] width 15 height 15
click at [0, 0] on input "radio" at bounding box center [0, 0] width 0 height 0
click at [871, 467] on span at bounding box center [873, 474] width 15 height 15
click at [0, 0] on input "radio" at bounding box center [0, 0] width 0 height 0
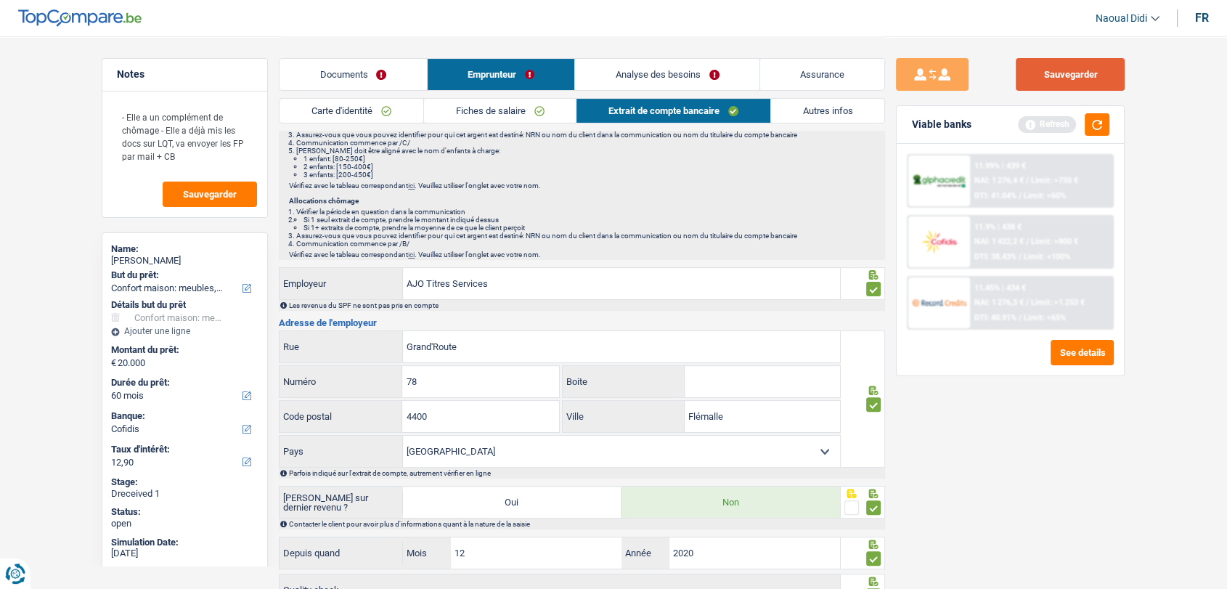
scroll to position [205, 0]
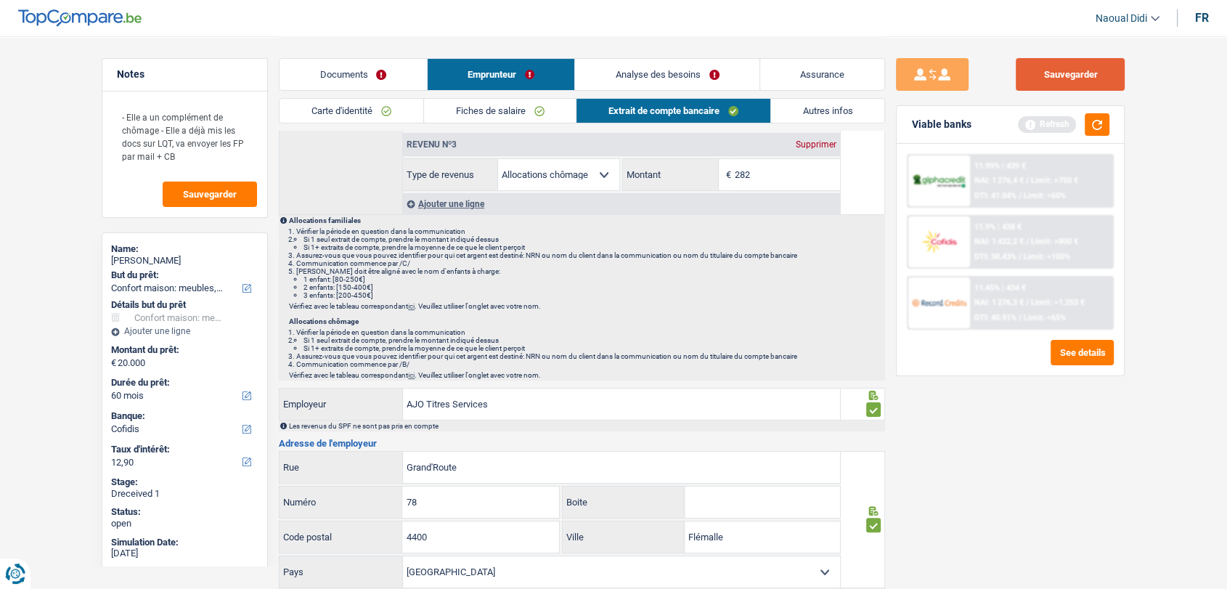
click at [1050, 71] on button "Sauvegarder" at bounding box center [1070, 74] width 109 height 33
click at [683, 69] on link "Analyse des besoins" at bounding box center [667, 74] width 184 height 31
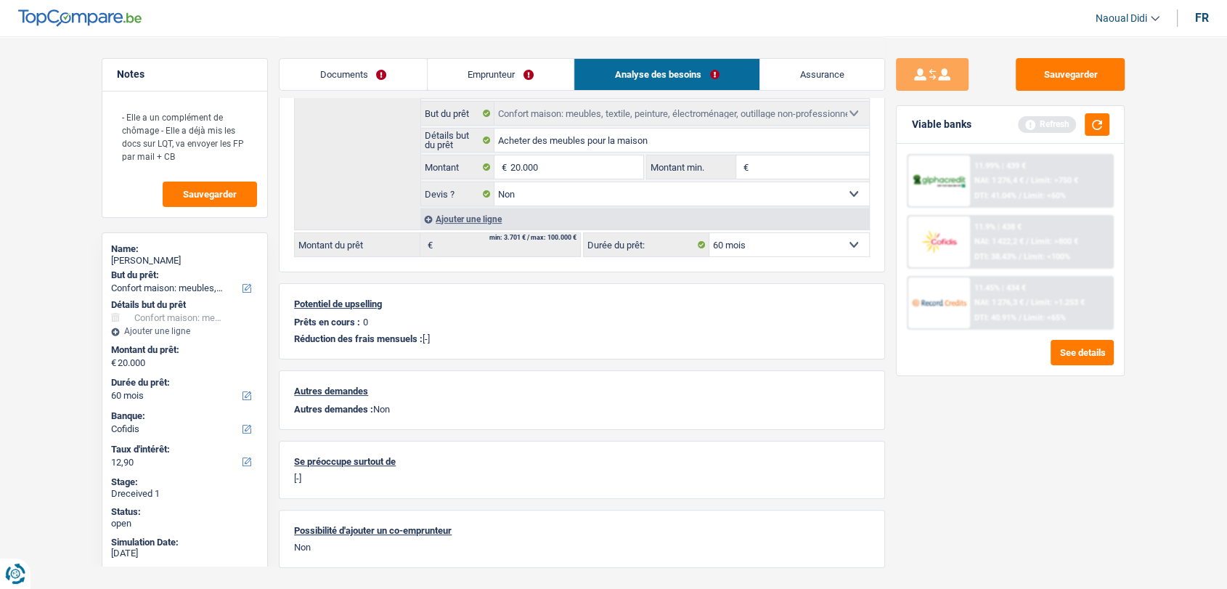
click at [495, 69] on link "Emprunteur" at bounding box center [501, 74] width 147 height 31
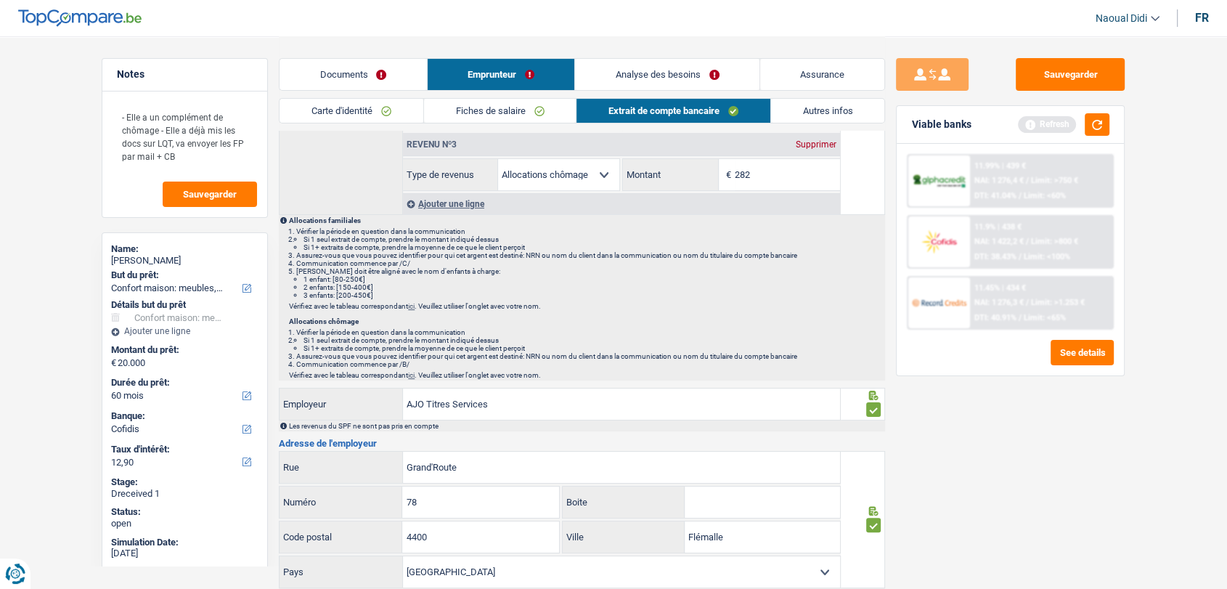
click at [357, 75] on link "Documents" at bounding box center [352, 74] width 147 height 31
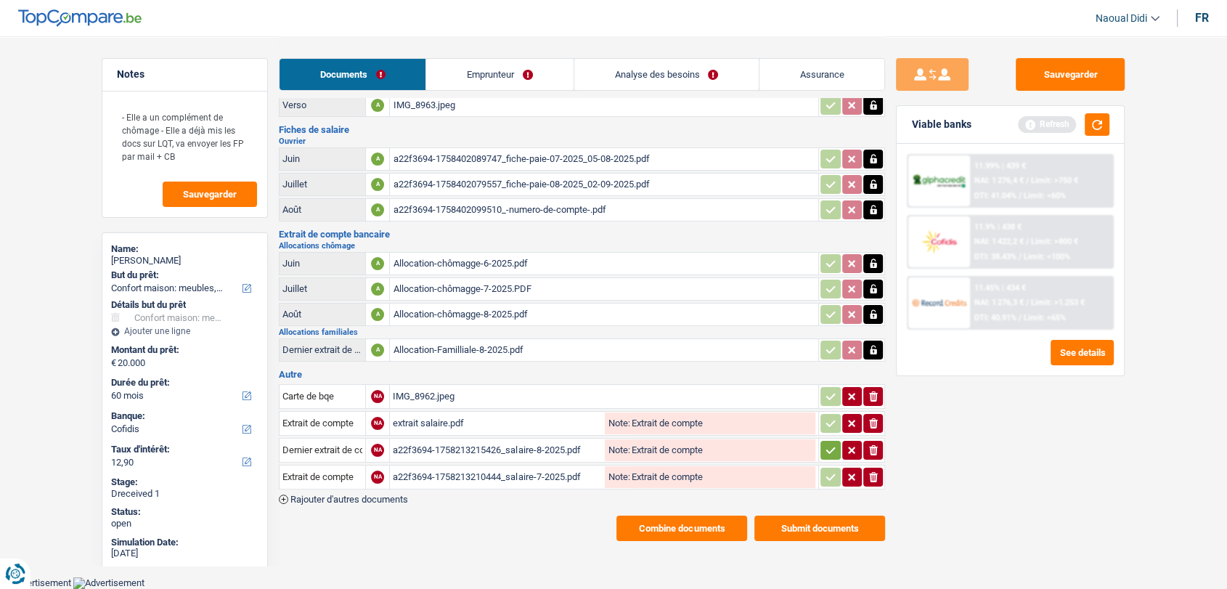
scroll to position [67, 0]
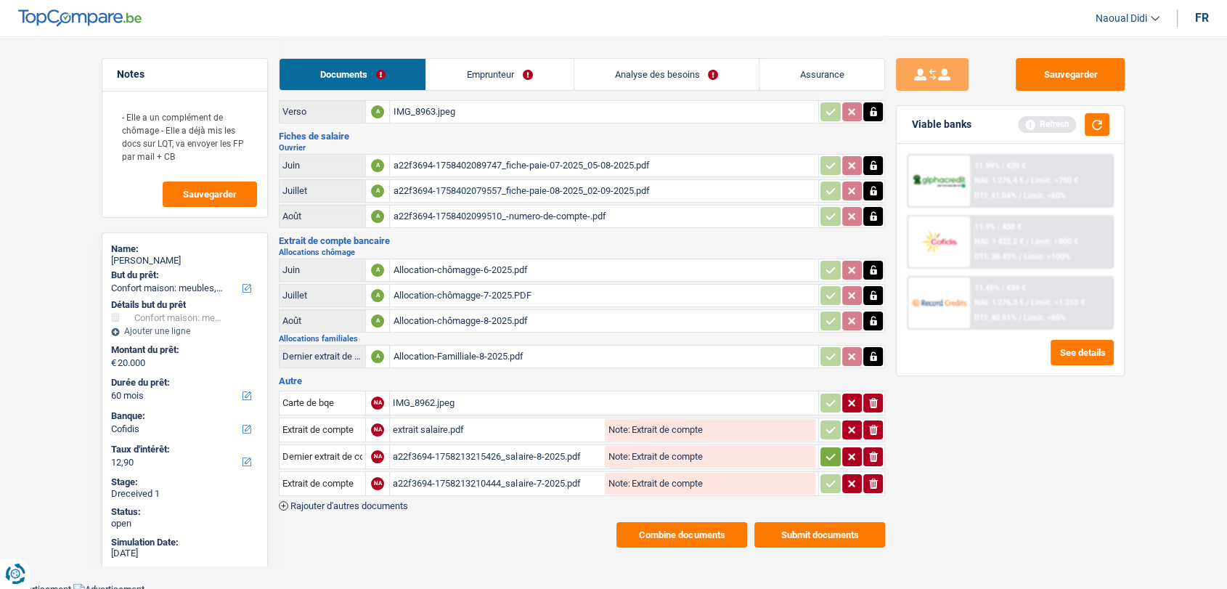
click at [831, 454] on icon "button" at bounding box center [831, 456] width 12 height 15
click at [456, 65] on link "Emprunteur" at bounding box center [499, 74] width 147 height 31
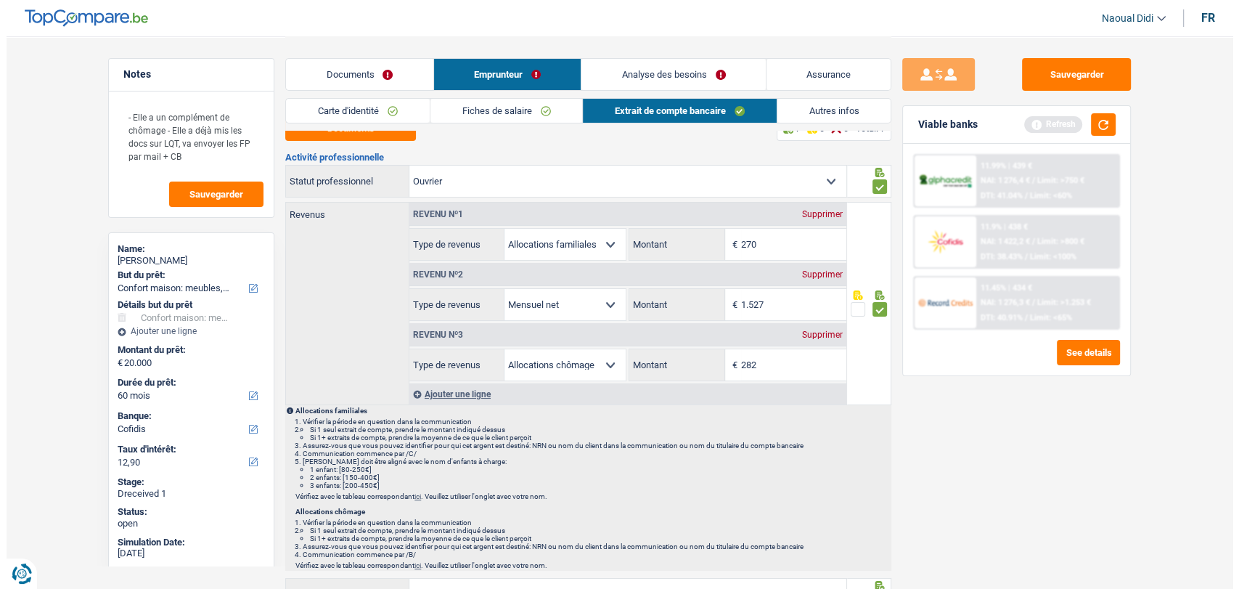
scroll to position [0, 0]
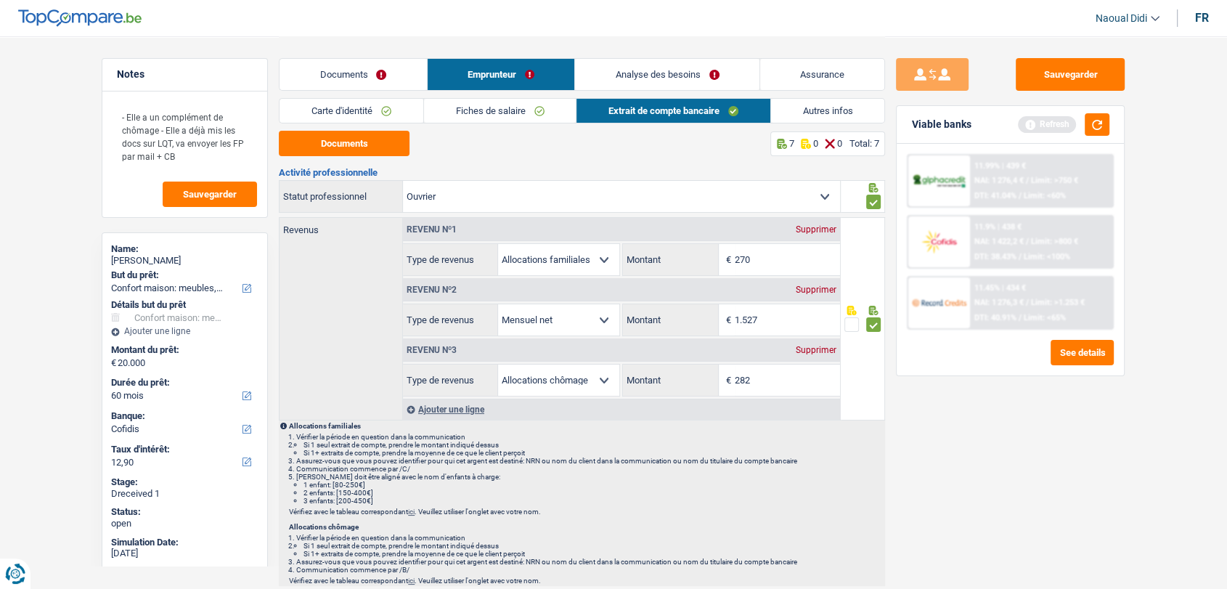
click at [517, 106] on link "Fiches de salaire" at bounding box center [500, 111] width 152 height 24
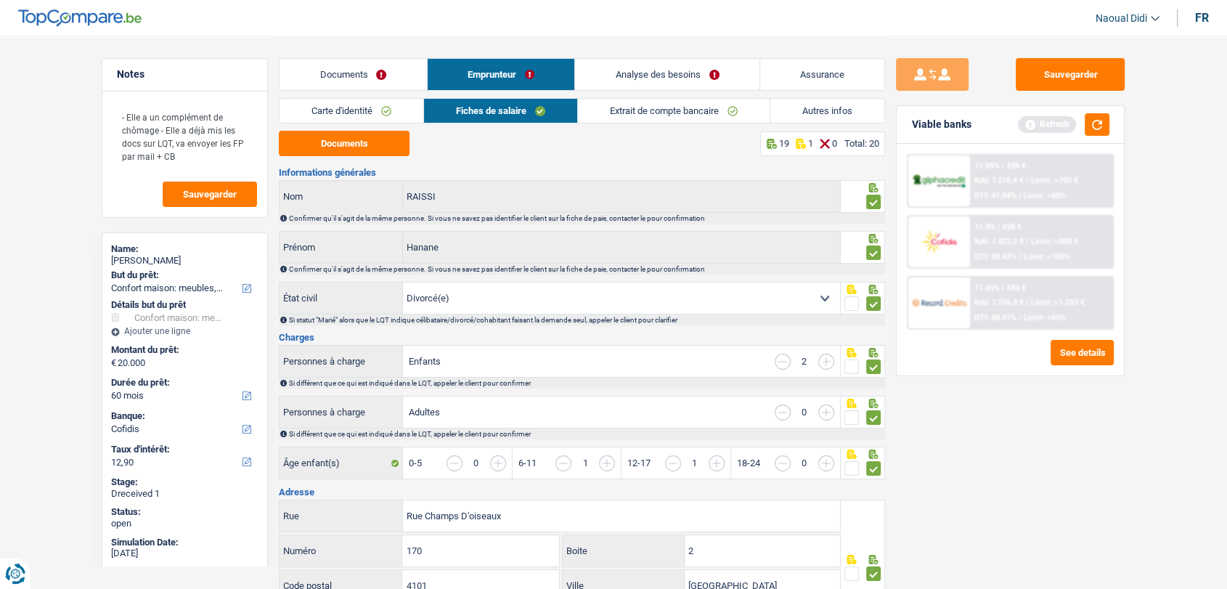
click at [626, 118] on link "Extrait de compte bancaire" at bounding box center [674, 111] width 192 height 24
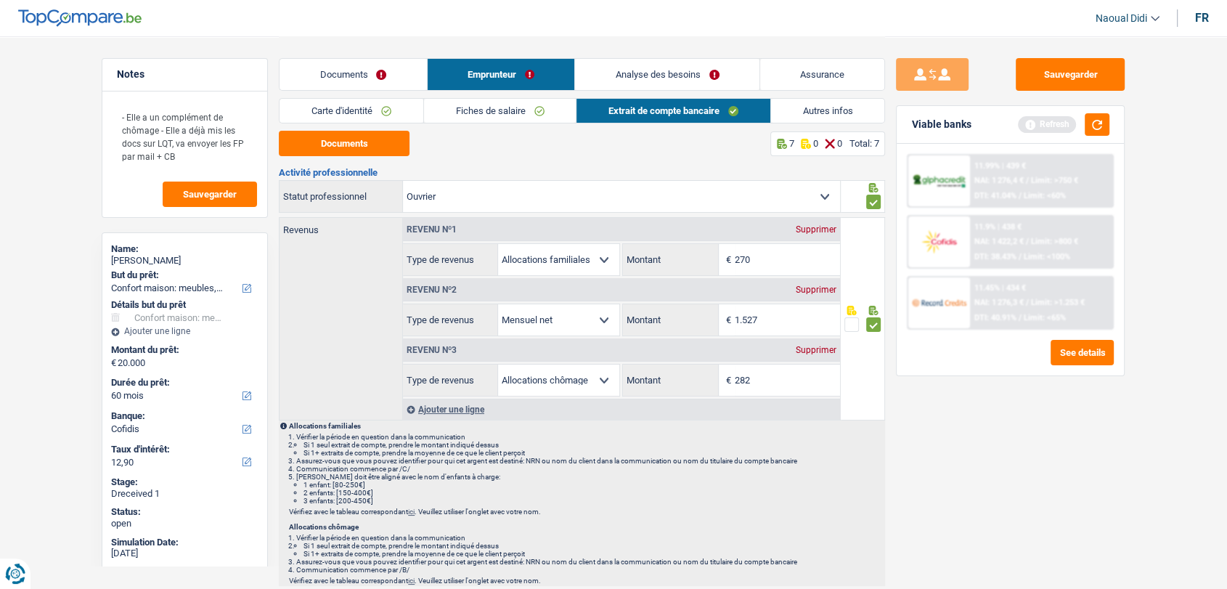
click at [648, 78] on link "Analyse des besoins" at bounding box center [667, 74] width 184 height 31
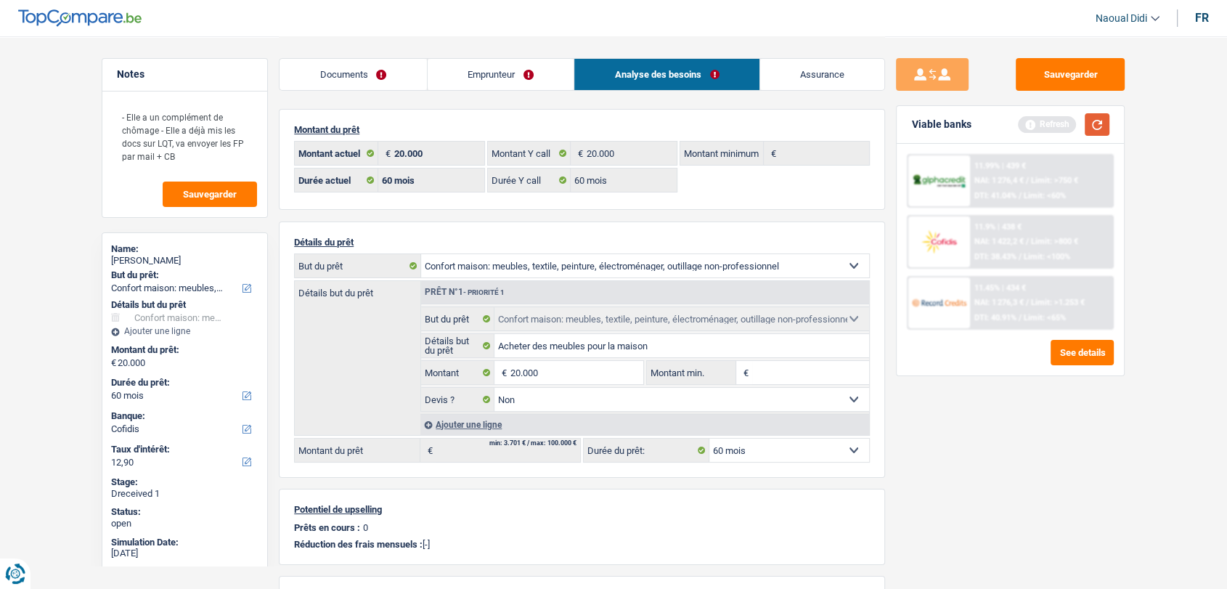
click at [1095, 130] on button "button" at bounding box center [1097, 124] width 25 height 23
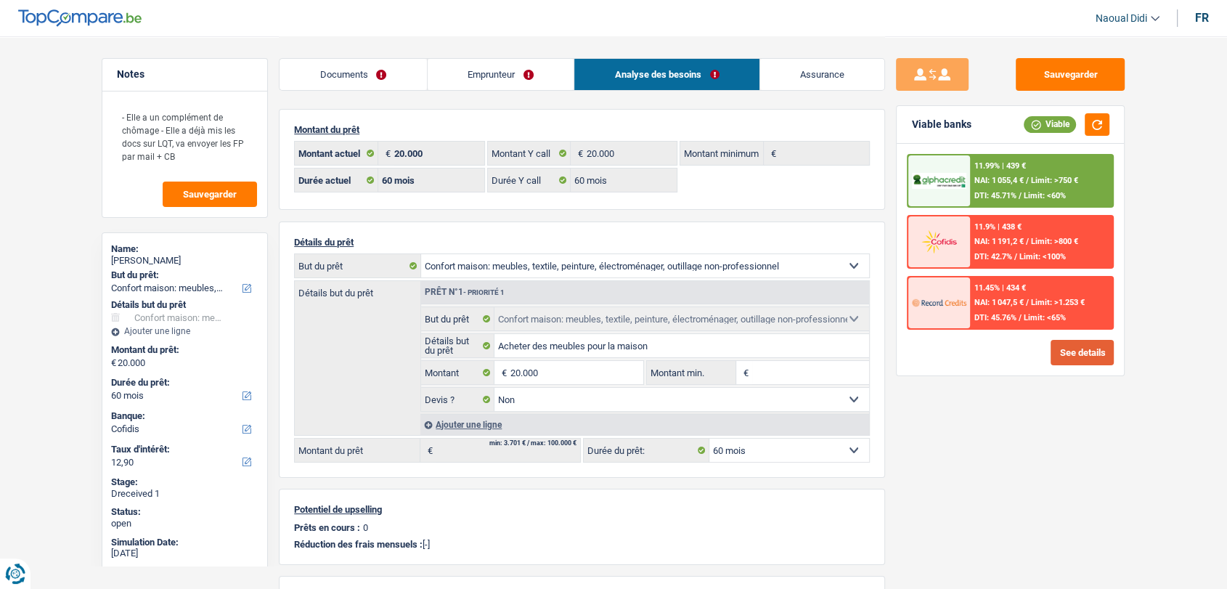
click at [1077, 345] on button "See details" at bounding box center [1081, 352] width 63 height 25
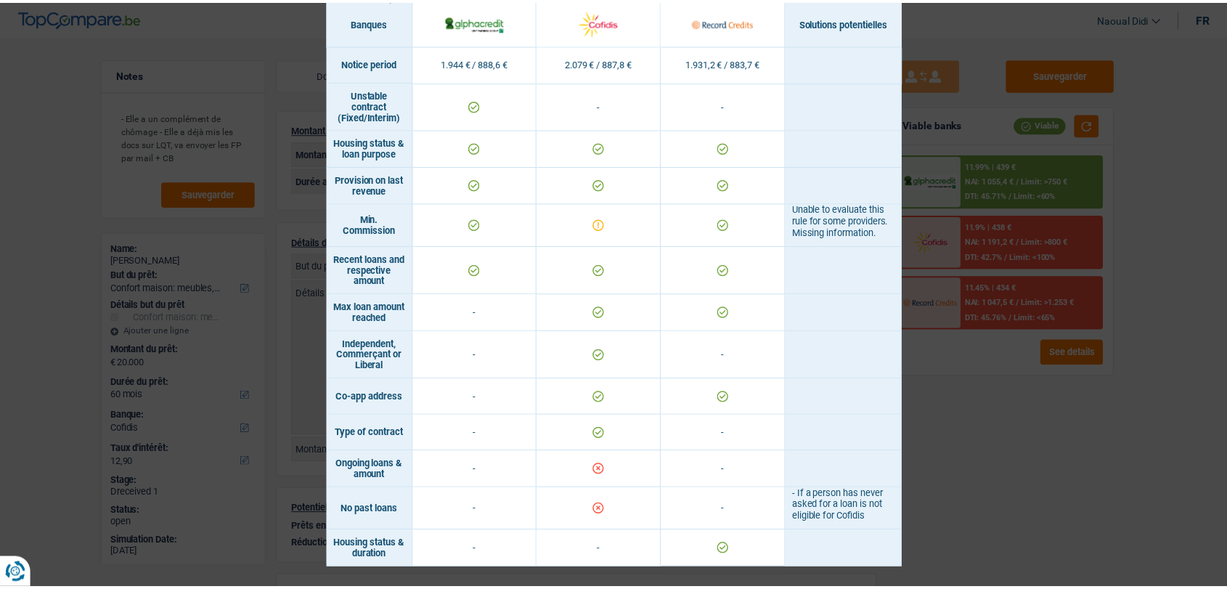
scroll to position [1026, 0]
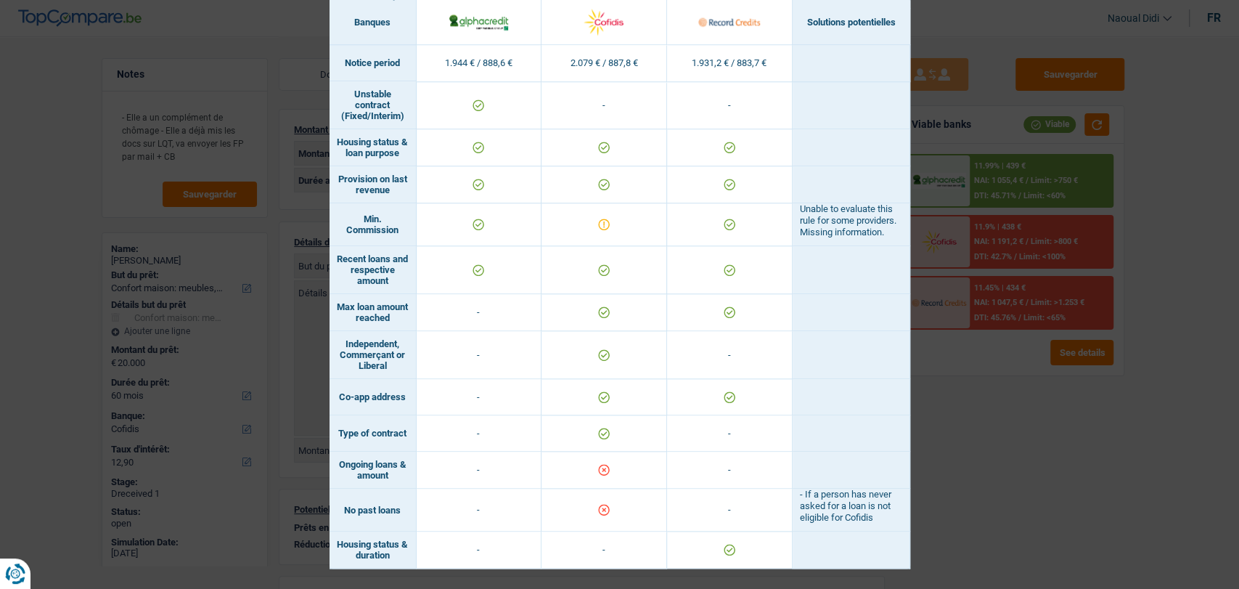
click at [1011, 454] on div "Banks conditions × Banques Solutions potentielles Revenus / Charges 1.944 € / 8…" at bounding box center [619, 294] width 1239 height 589
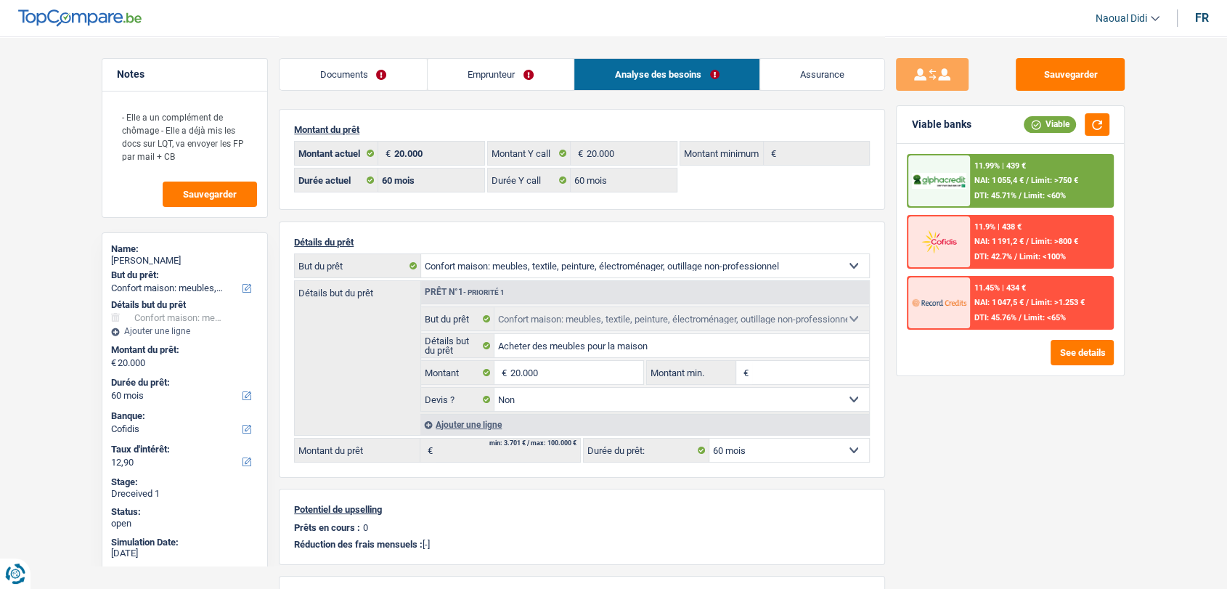
click at [970, 232] on div "11.9% | 438 € NAI: 1 191,2 € / Limit: >800 € DTI: 42.7% / Limit: <100%" at bounding box center [1041, 241] width 143 height 51
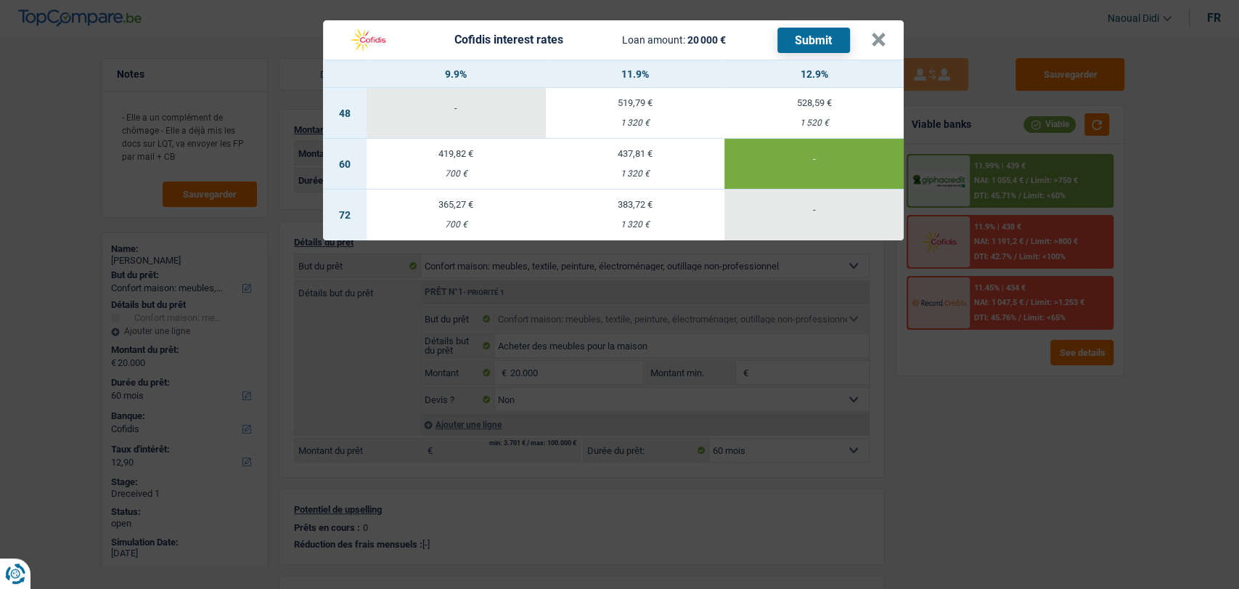
click at [644, 163] on td "437,81 € 1 320 €" at bounding box center [635, 164] width 179 height 51
type input "11,90"
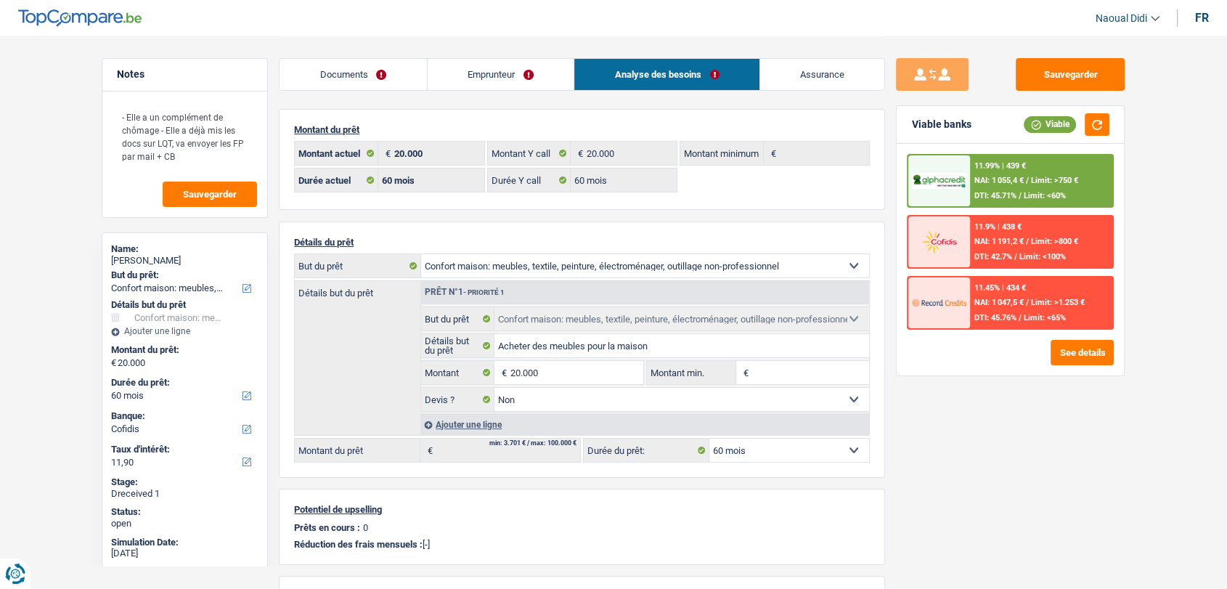
click at [959, 243] on img at bounding box center [939, 241] width 54 height 27
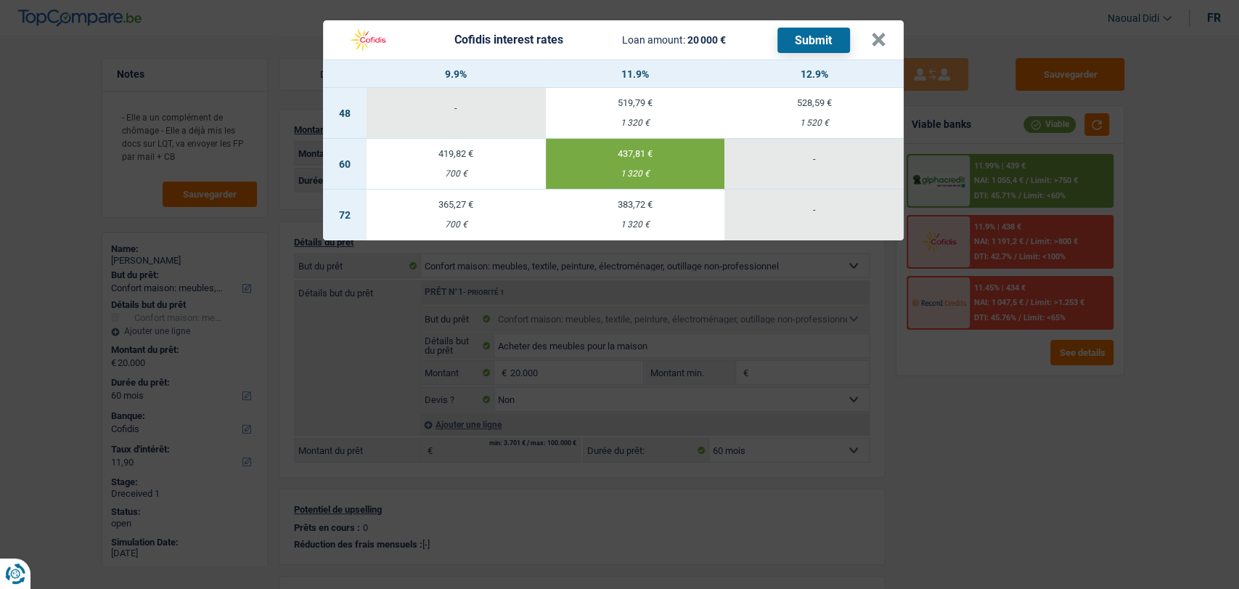
click at [829, 42] on button "Submit" at bounding box center [813, 40] width 73 height 25
click at [873, 41] on button "×" at bounding box center [878, 40] width 15 height 15
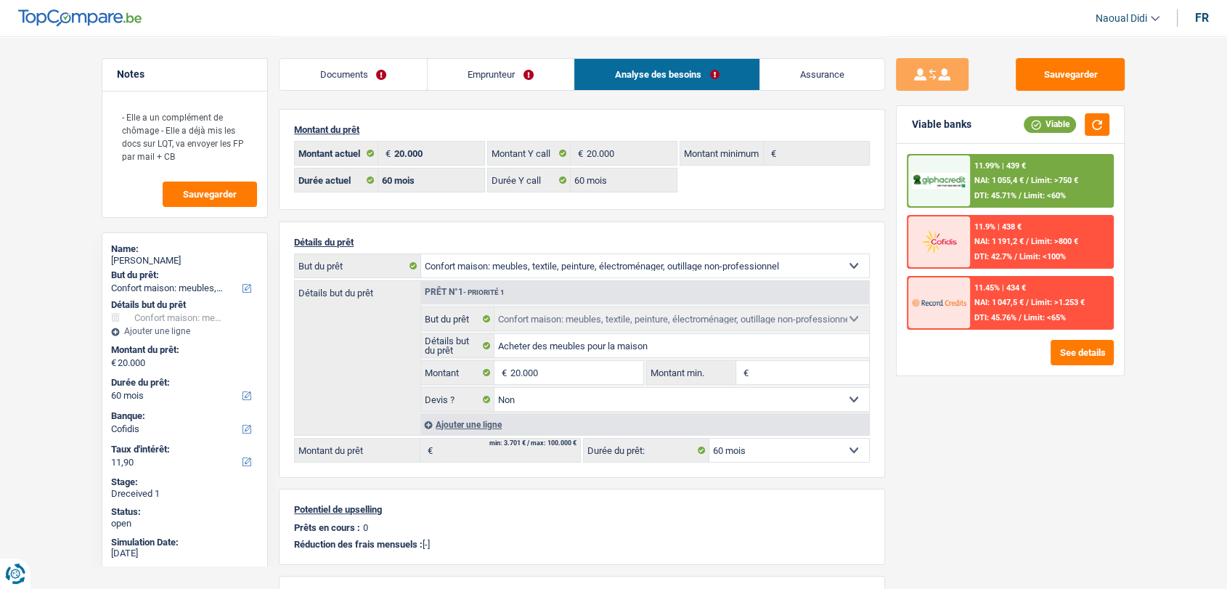
click at [327, 80] on link "Documents" at bounding box center [352, 74] width 147 height 31
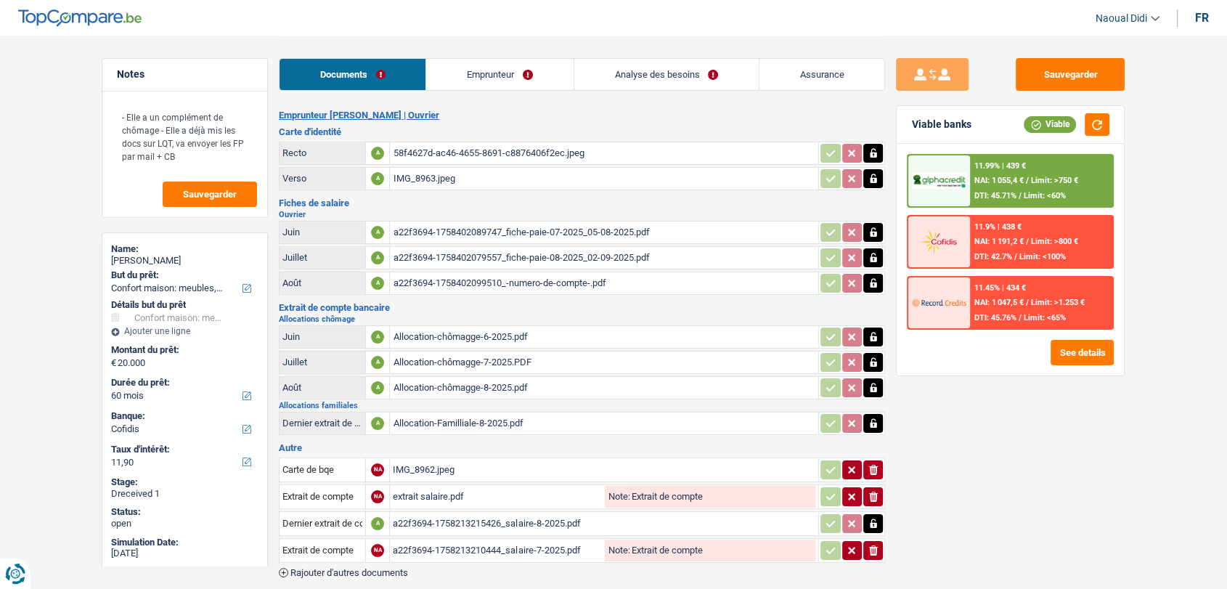
scroll to position [67, 0]
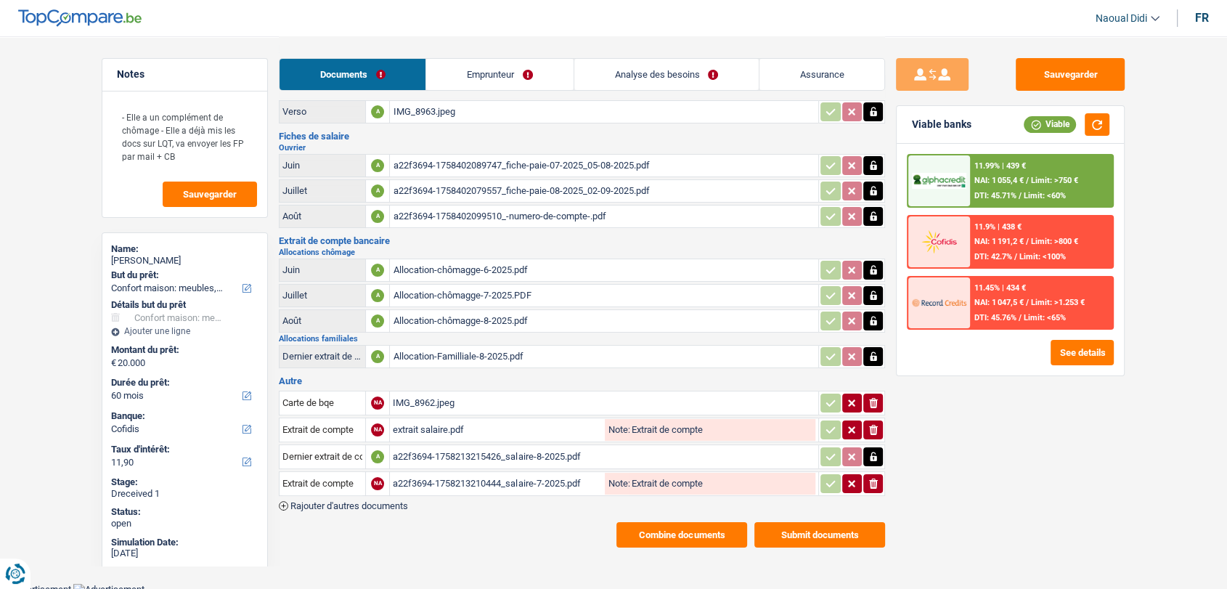
click at [813, 528] on button "Submit documents" at bounding box center [819, 534] width 131 height 25
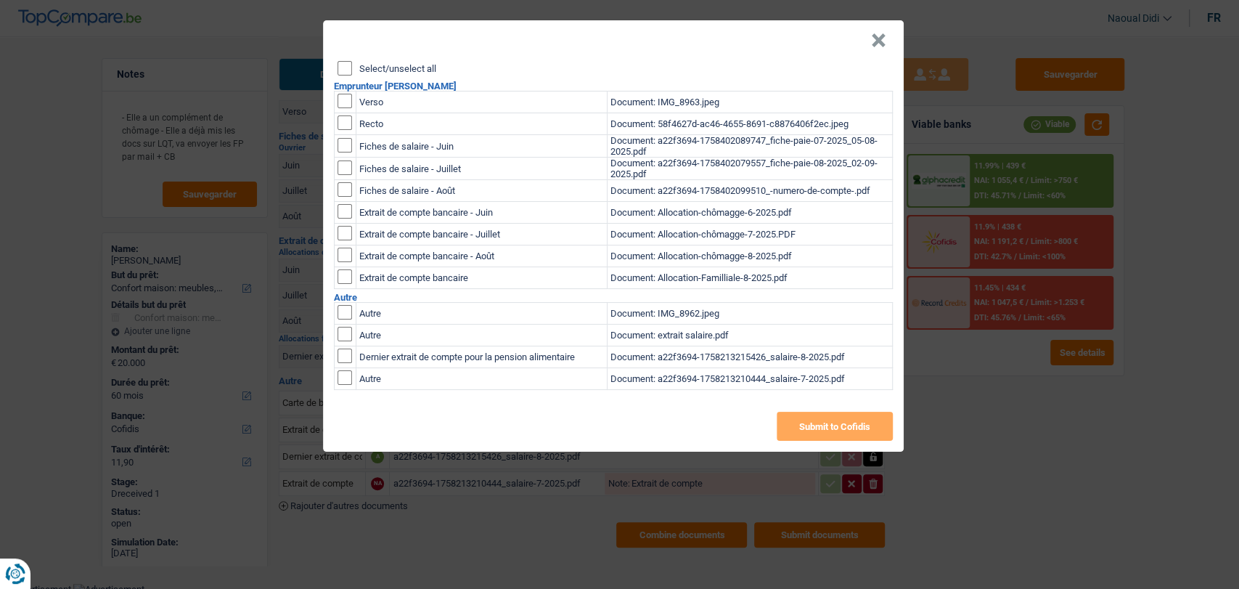
click at [343, 61] on input "Select/unselect all" at bounding box center [345, 68] width 15 height 15
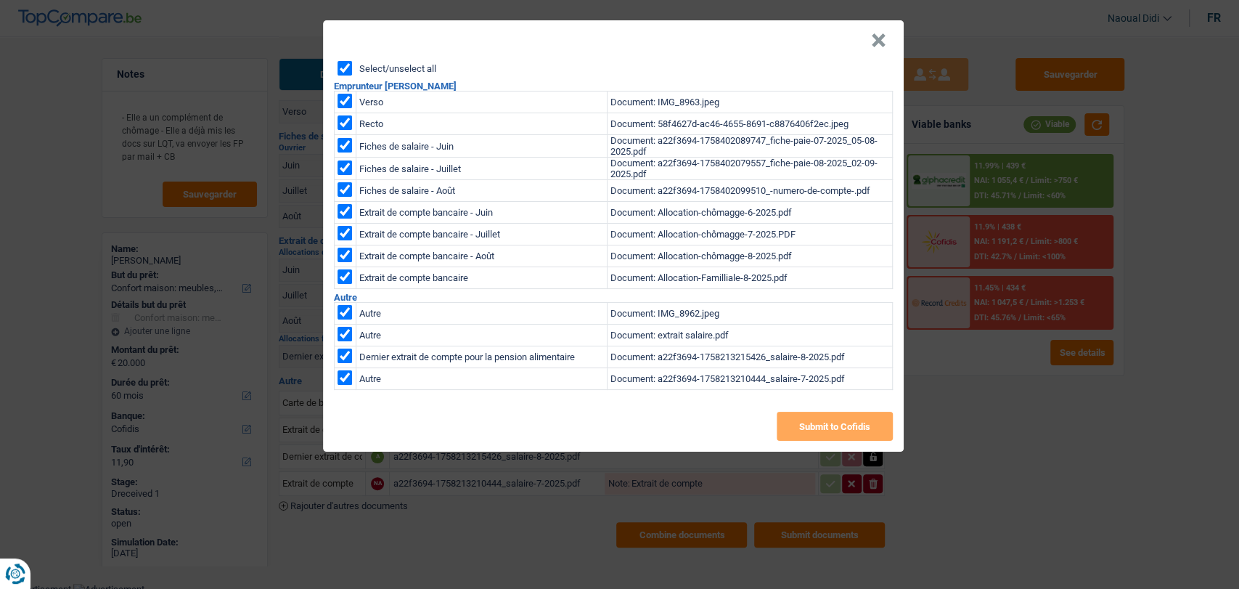
checkbox input "true"
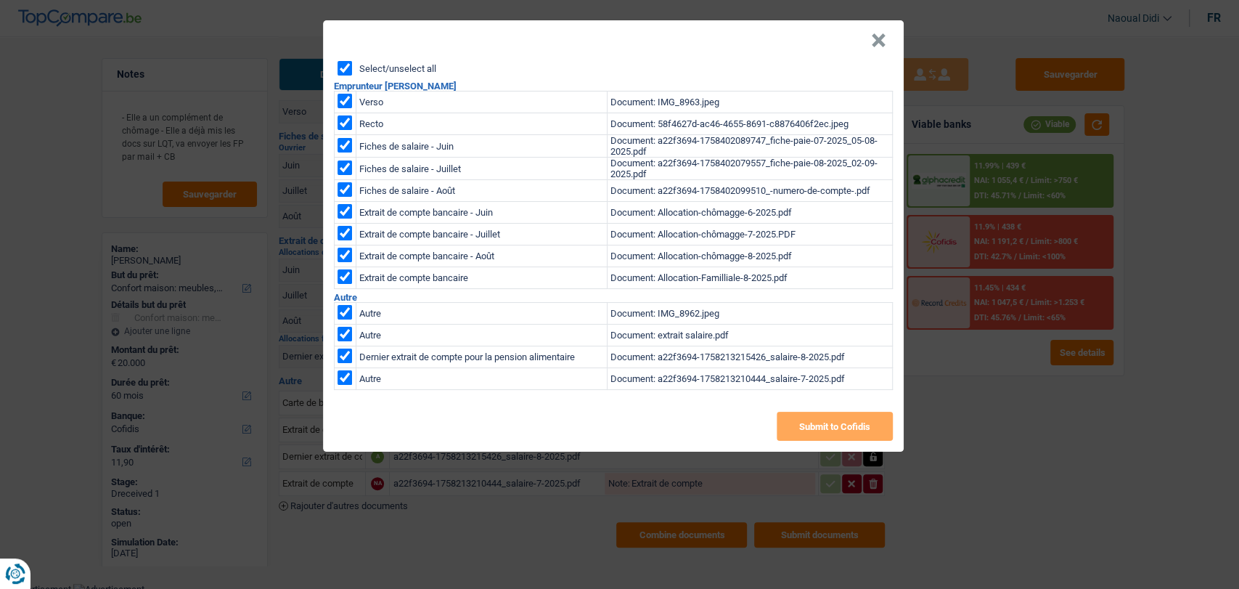
checkbox input "true"
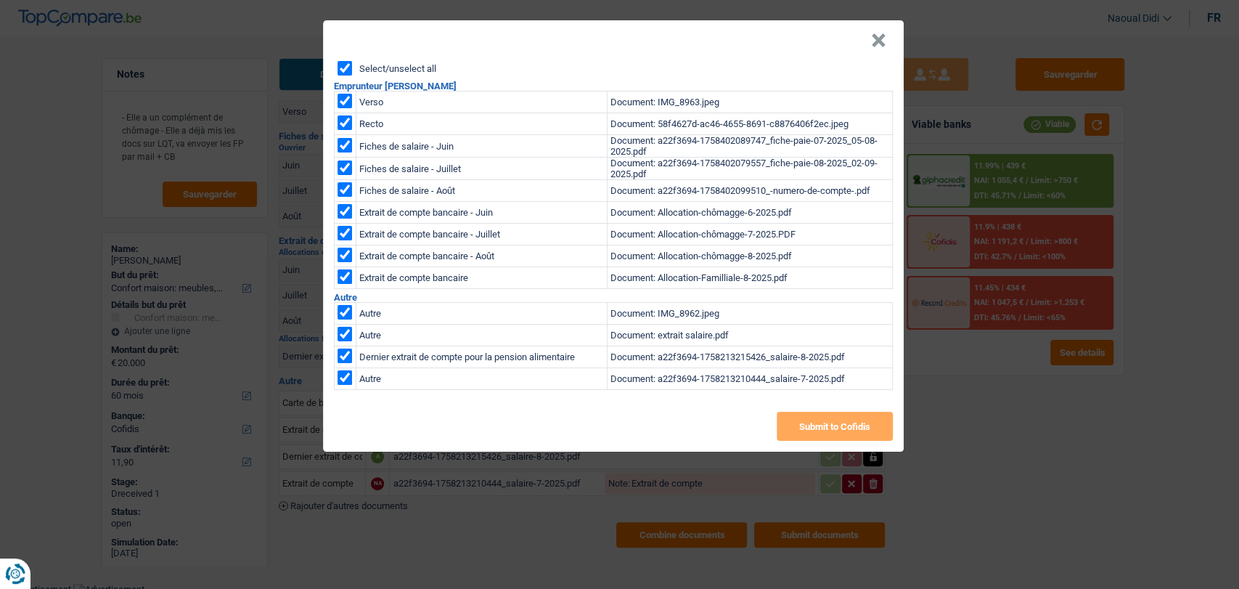
checkbox input "true"
click at [802, 418] on button "Submit to Cofidis" at bounding box center [835, 426] width 116 height 29
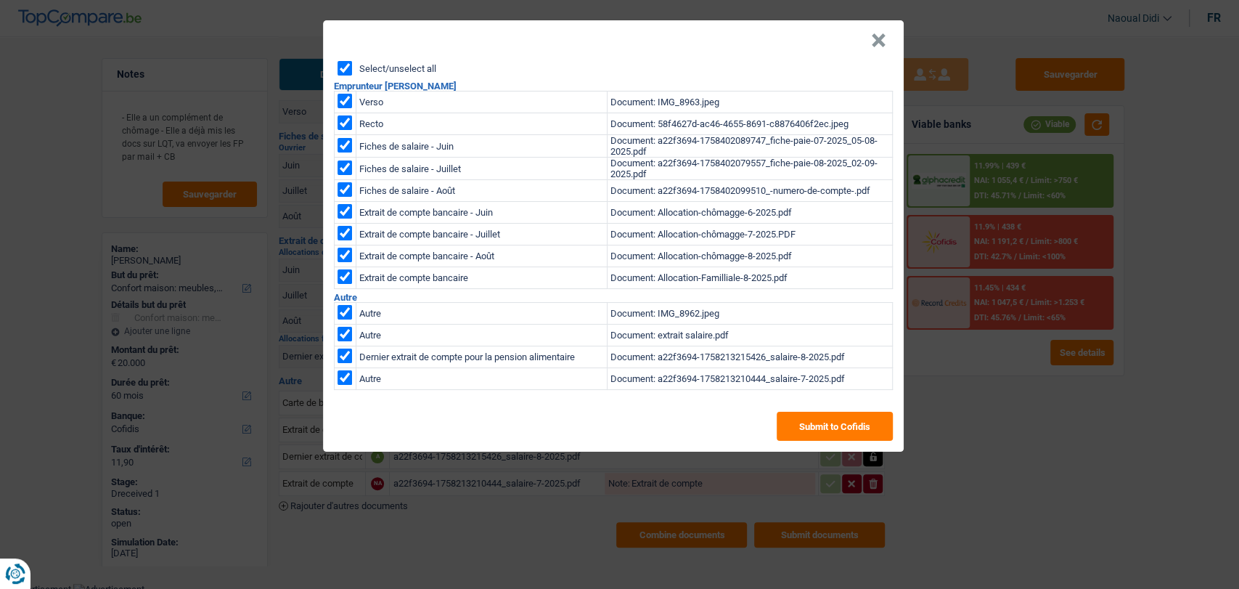
click at [871, 45] on button "×" at bounding box center [878, 40] width 15 height 15
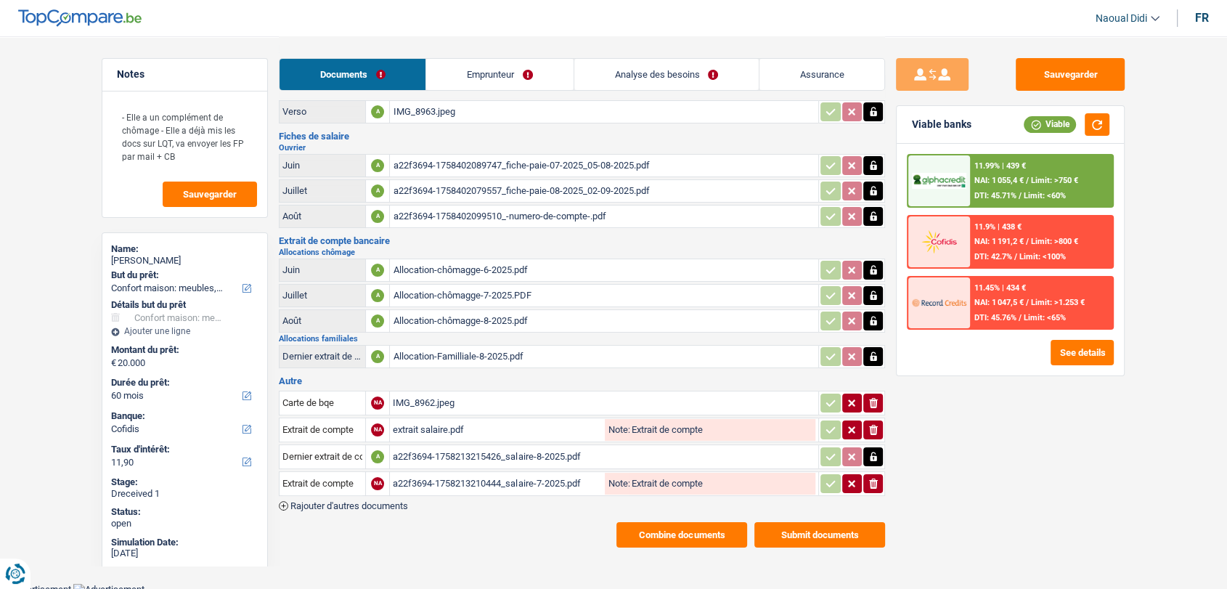
click at [664, 524] on button "Combine documents" at bounding box center [681, 534] width 131 height 25
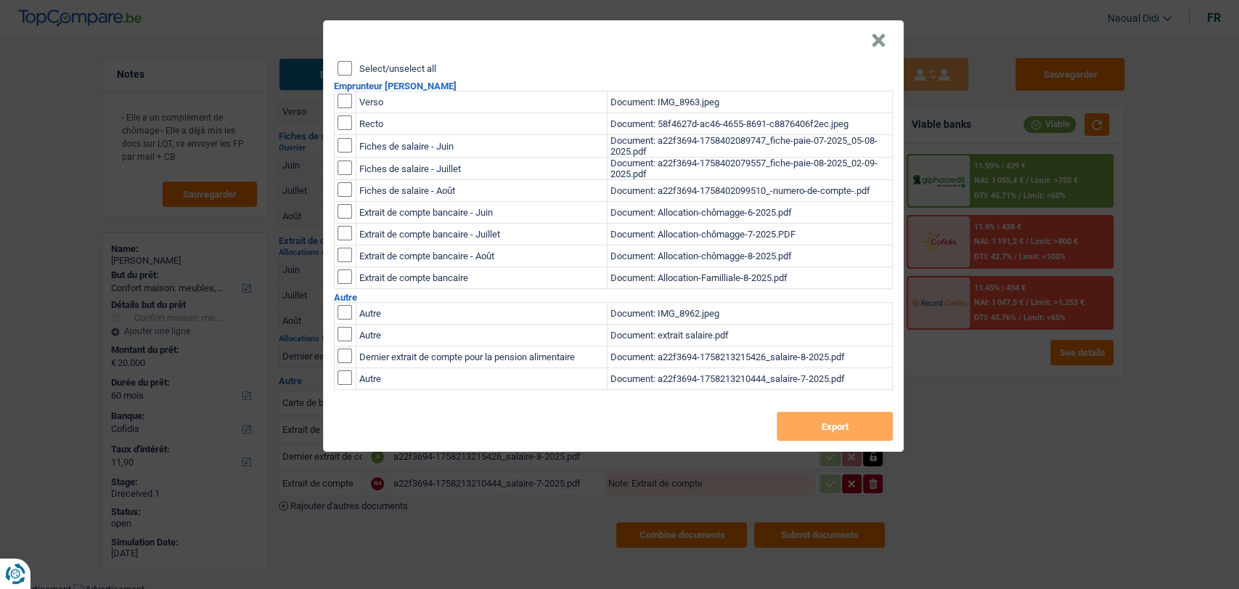
click at [346, 68] on input "Select/unselect all" at bounding box center [345, 68] width 15 height 15
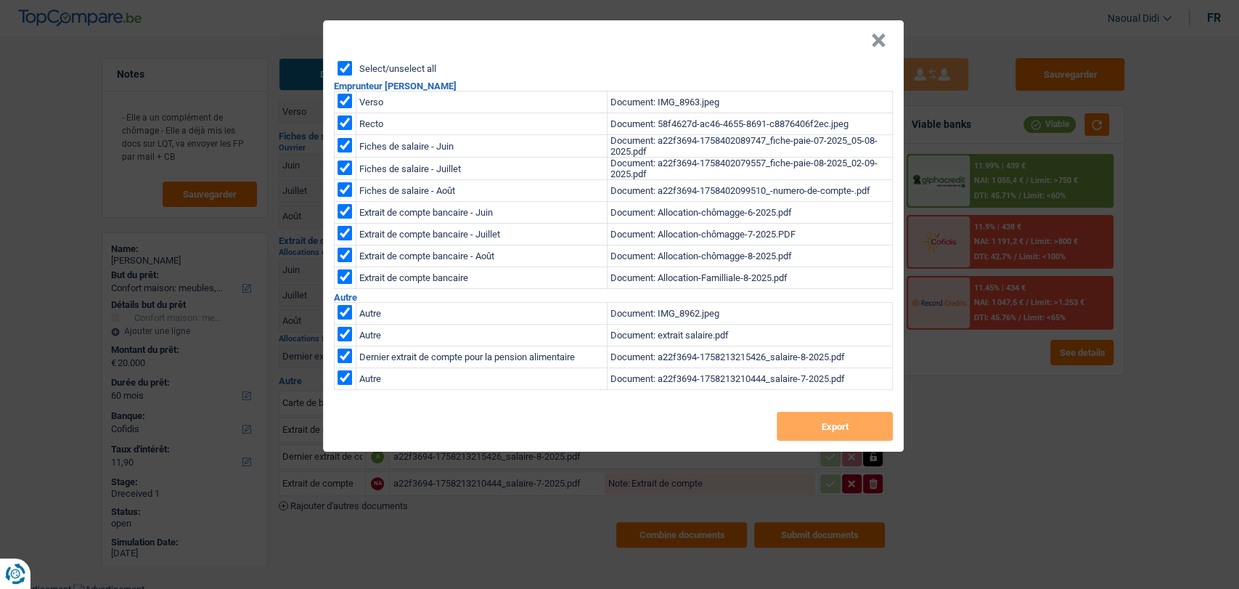
checkbox input "true"
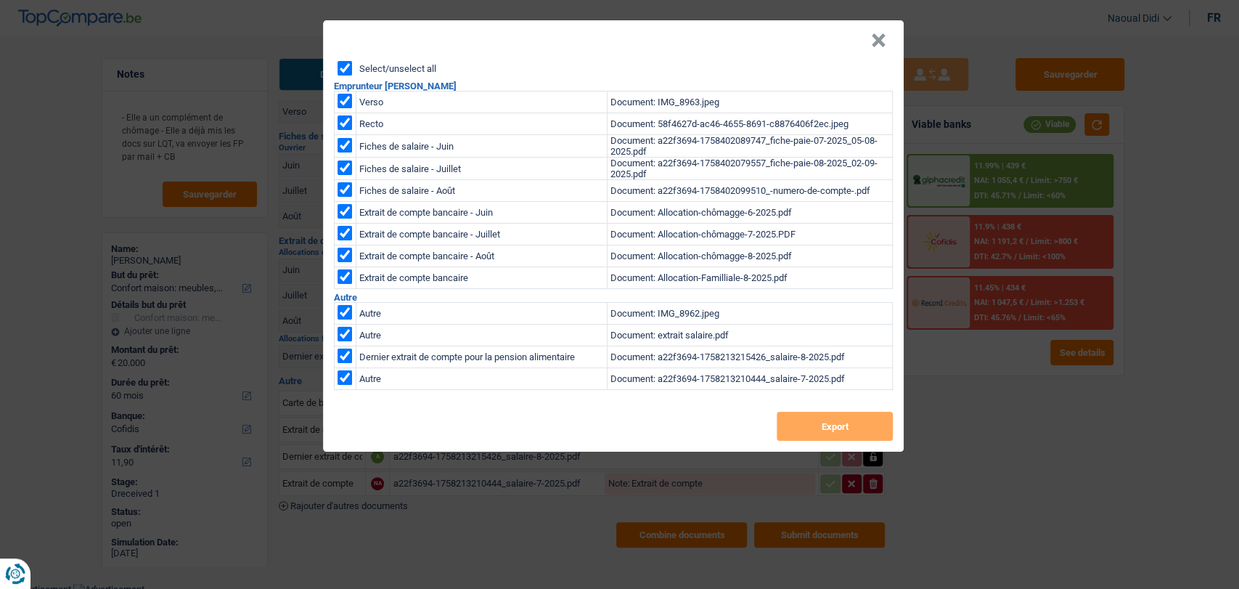
checkbox input "true"
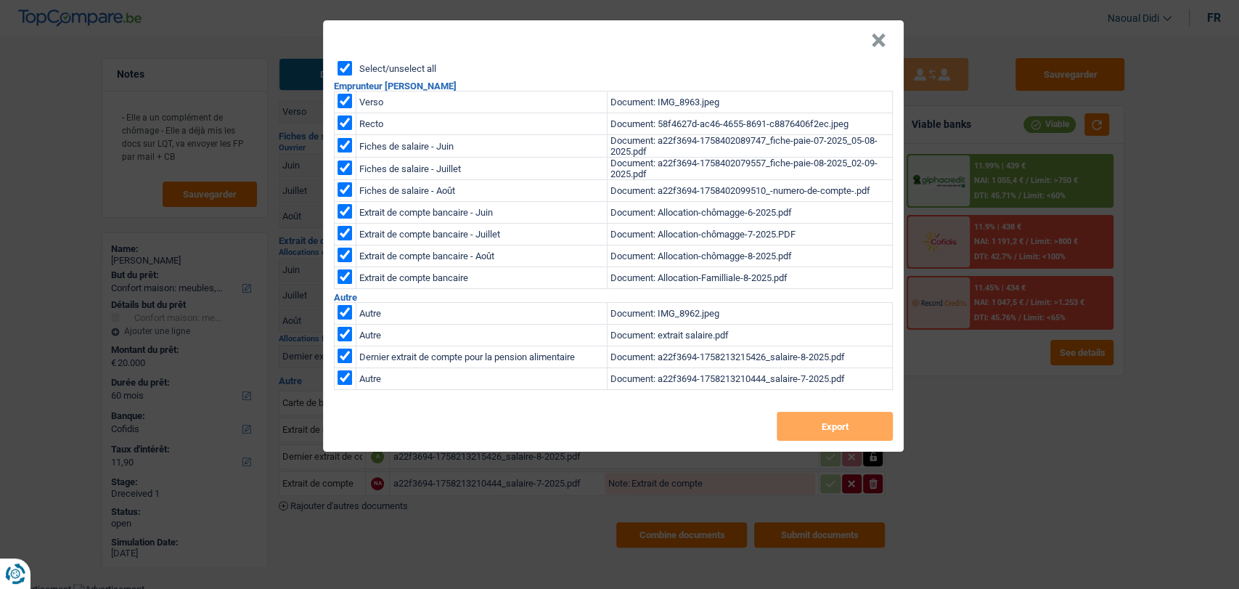
checkbox input "true"
click at [801, 420] on button "Export" at bounding box center [835, 426] width 116 height 29
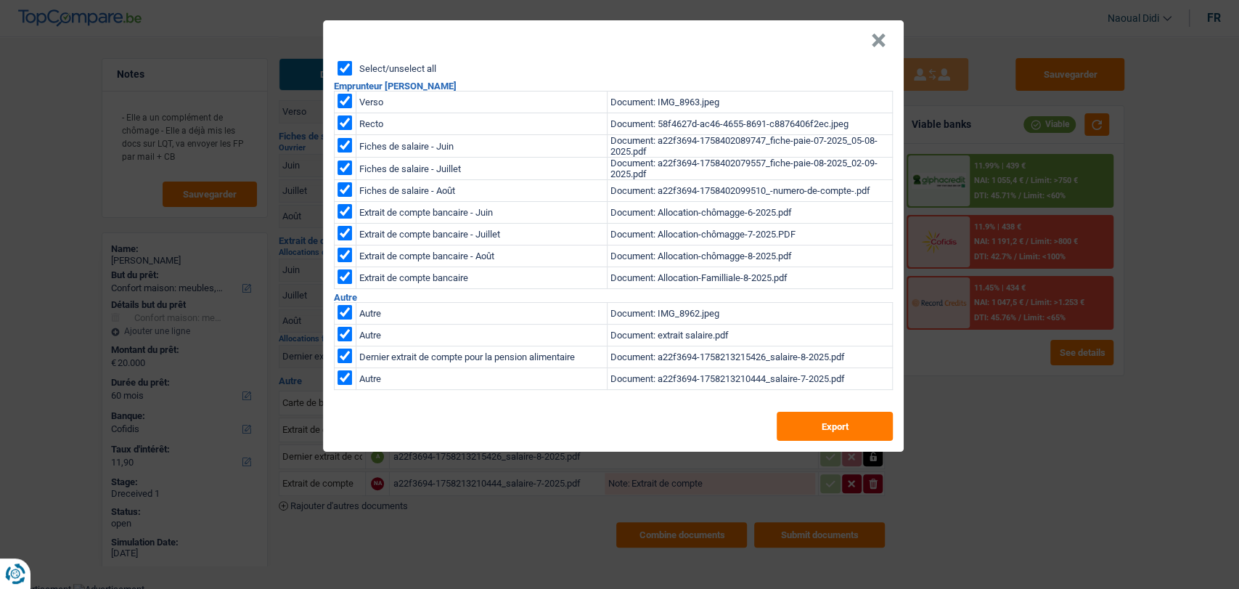
click at [891, 38] on header "×" at bounding box center [613, 40] width 581 height 41
click at [881, 33] on button "×" at bounding box center [878, 40] width 15 height 15
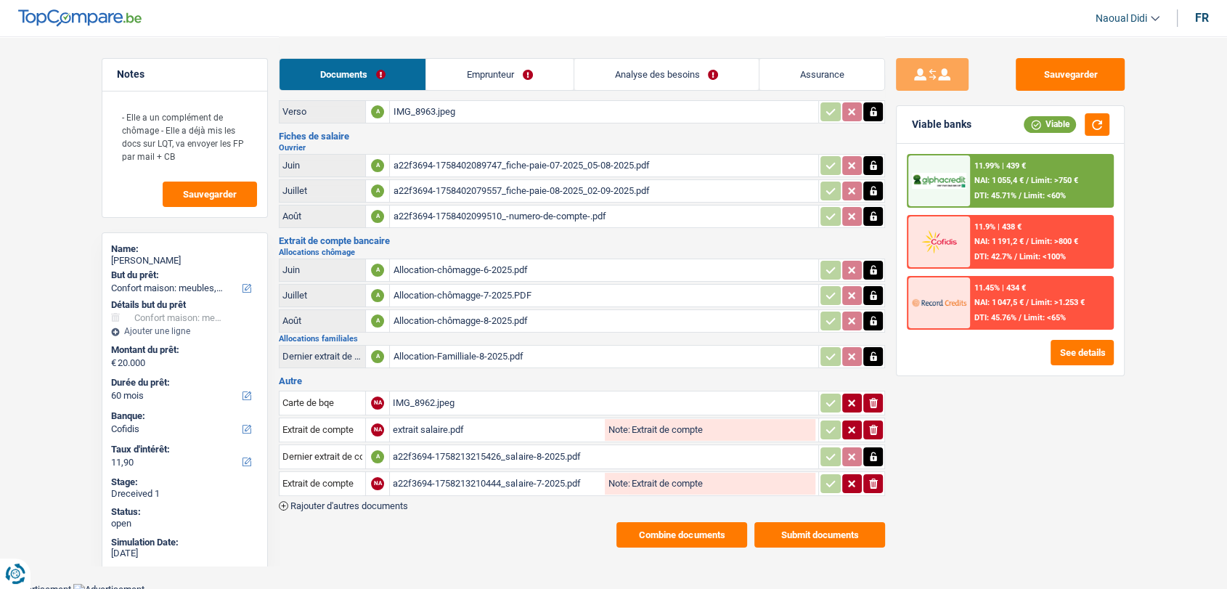
click at [442, 74] on link "Emprunteur" at bounding box center [499, 74] width 147 height 31
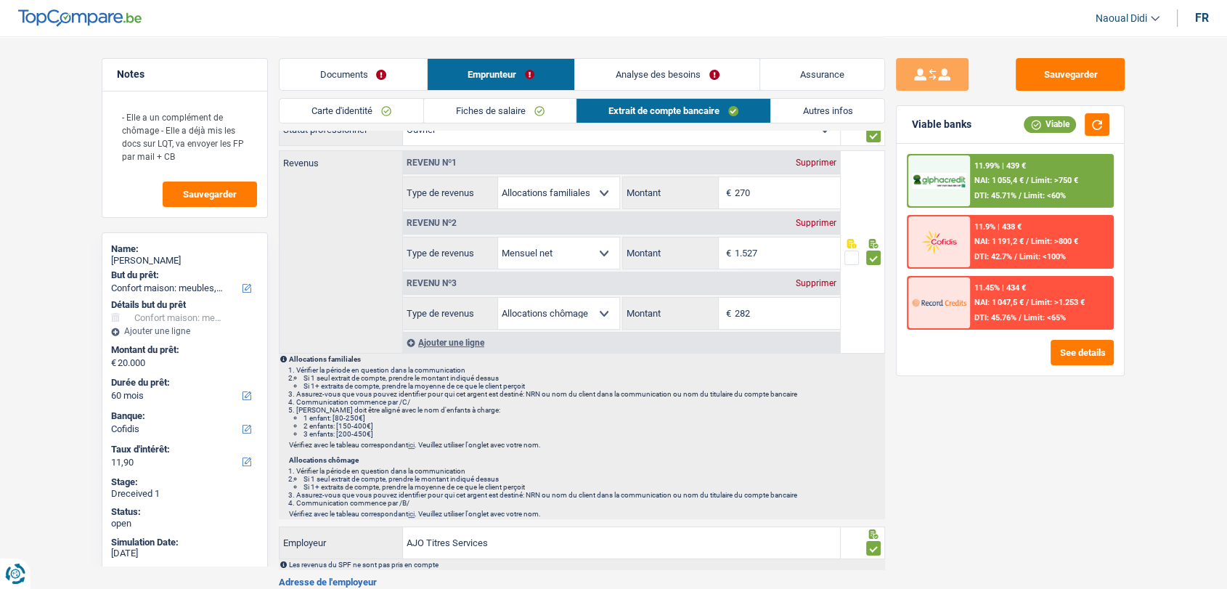
click at [359, 109] on link "Carte d'identité" at bounding box center [351, 111] width 144 height 24
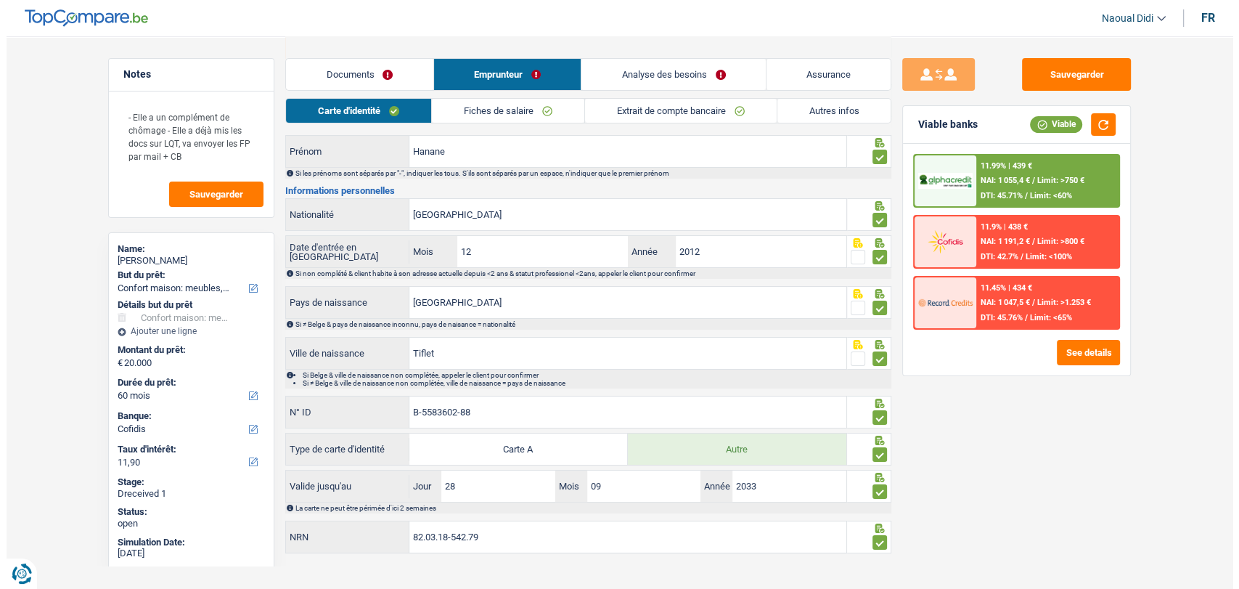
scroll to position [110, 0]
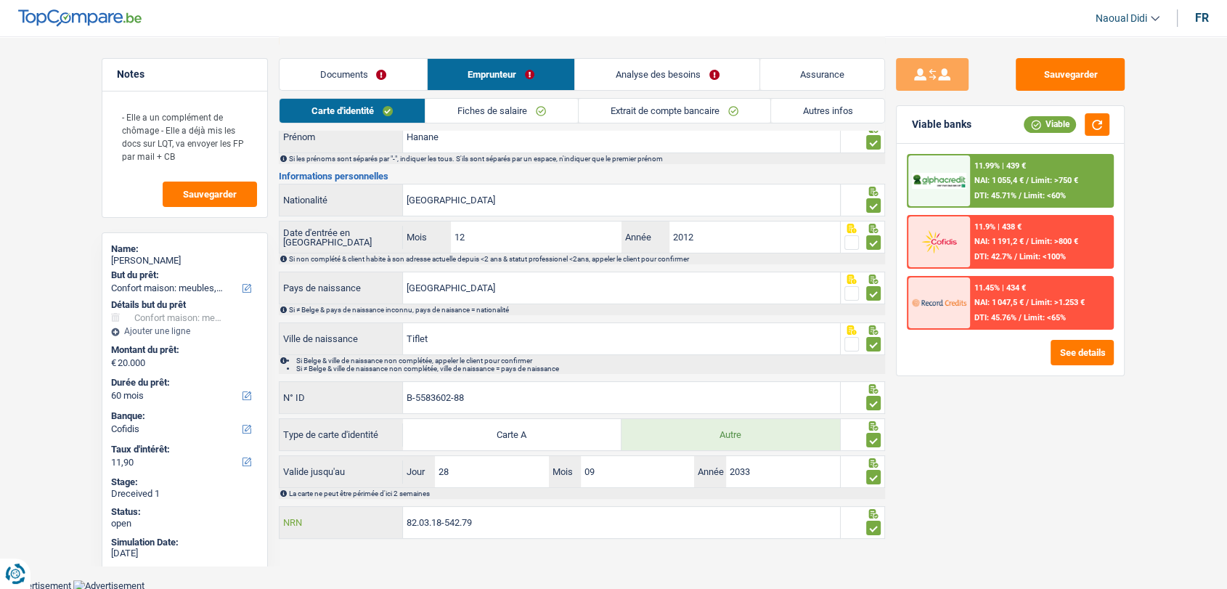
drag, startPoint x: 482, startPoint y: 521, endPoint x: 332, endPoint y: 513, distance: 149.8
click at [332, 513] on div "82.03.18-542.79 NRN" at bounding box center [559, 522] width 560 height 31
click at [1086, 343] on button "See details" at bounding box center [1081, 352] width 63 height 25
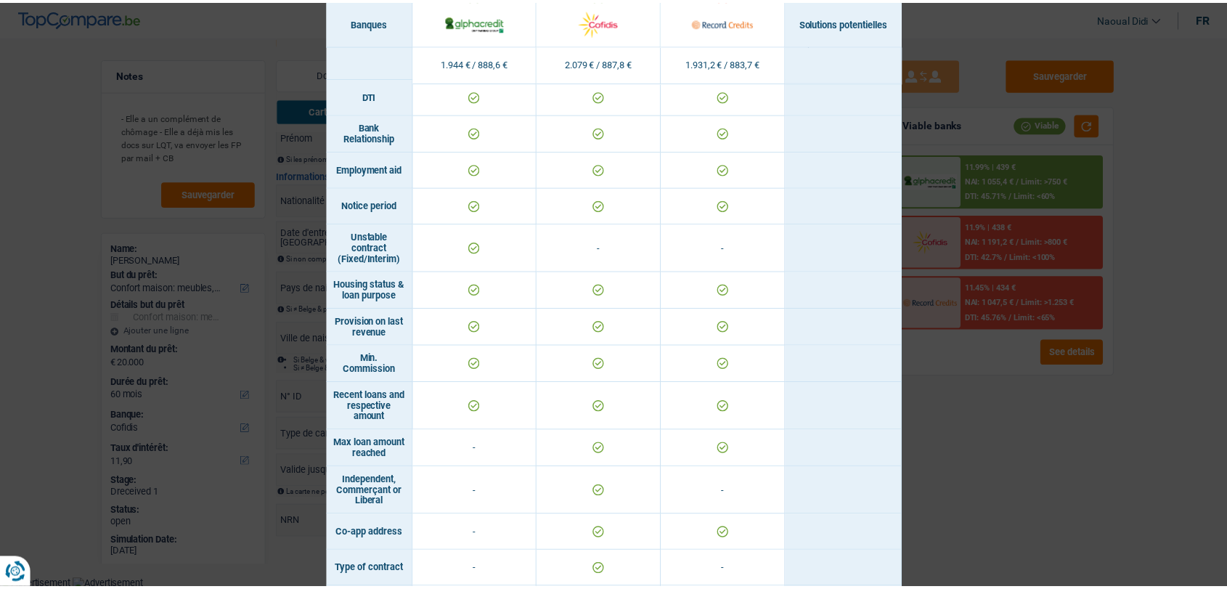
scroll to position [687, 0]
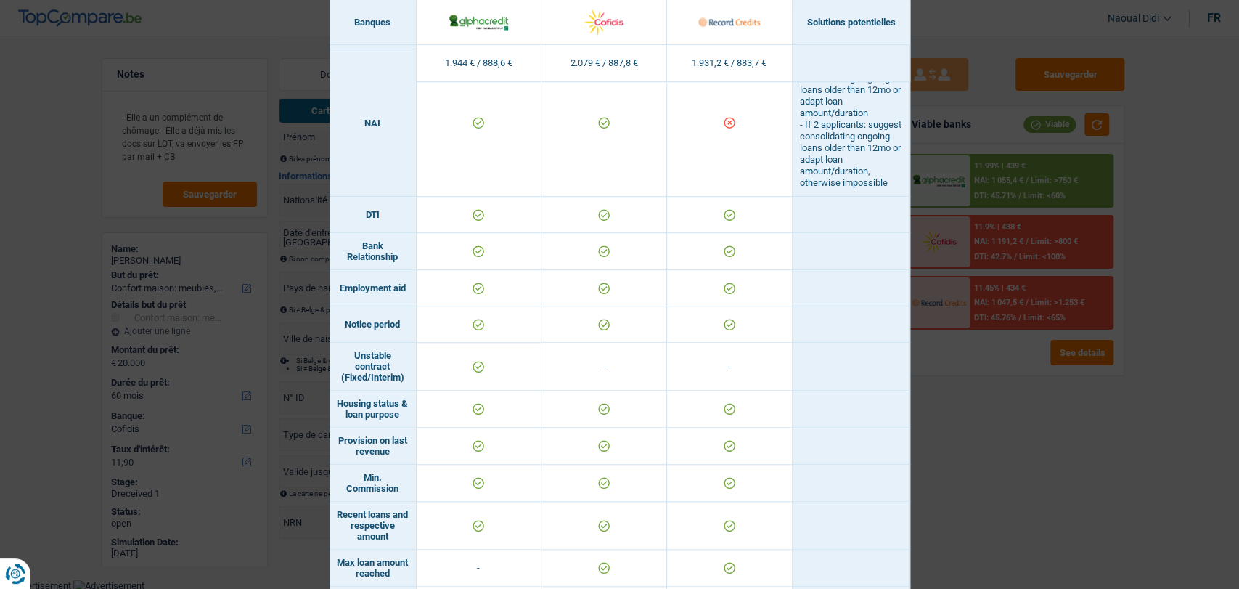
click at [1010, 478] on div "Banks conditions × Banques Solutions potentielles Revenus / Charges 1.944 € / 8…" at bounding box center [619, 294] width 1239 height 589
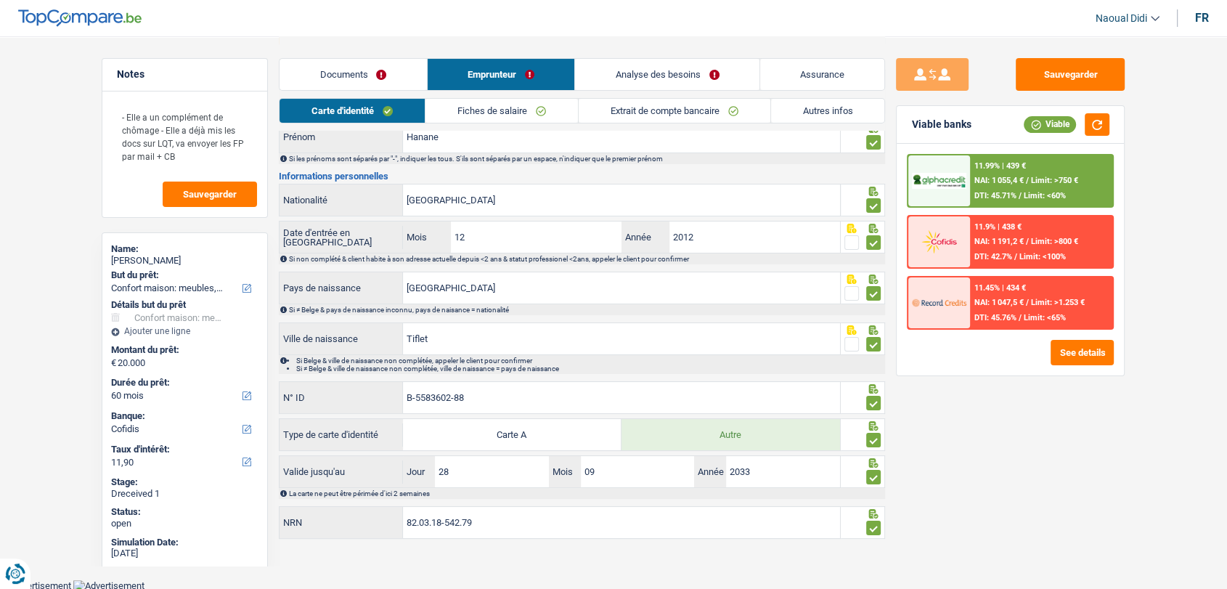
click at [1029, 183] on div "NAI: 1 055,4 € / Limit: >750 €" at bounding box center [1026, 180] width 104 height 9
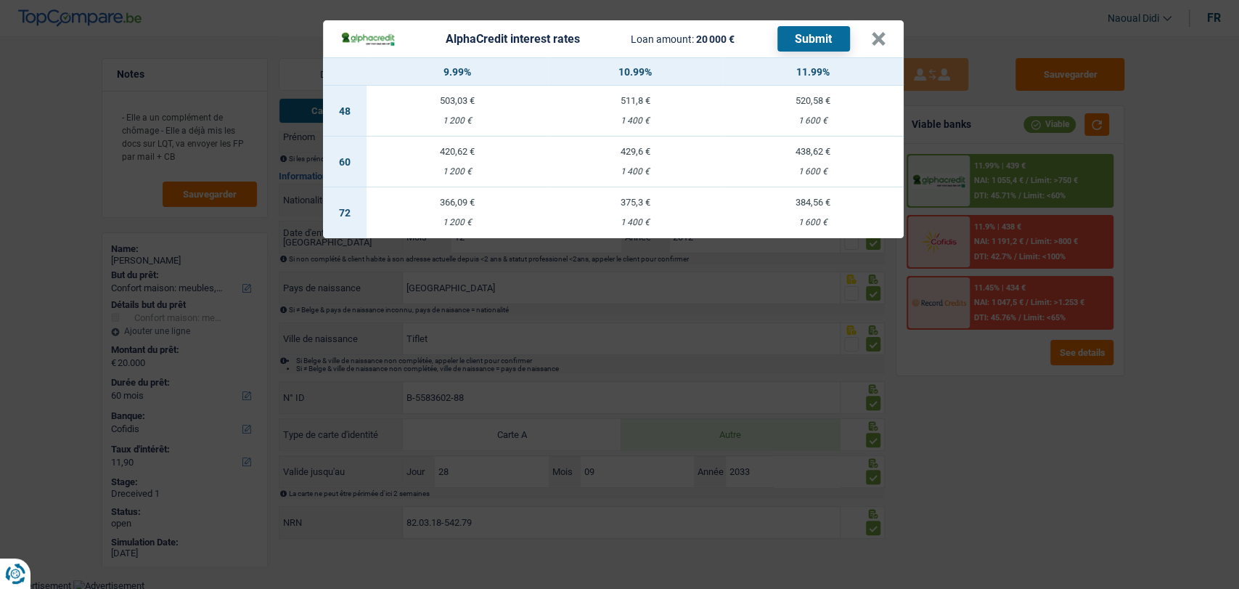
click at [630, 162] on td "429,6 € 1 400 €" at bounding box center [635, 161] width 174 height 51
select select "alphacredit"
type input "10,99"
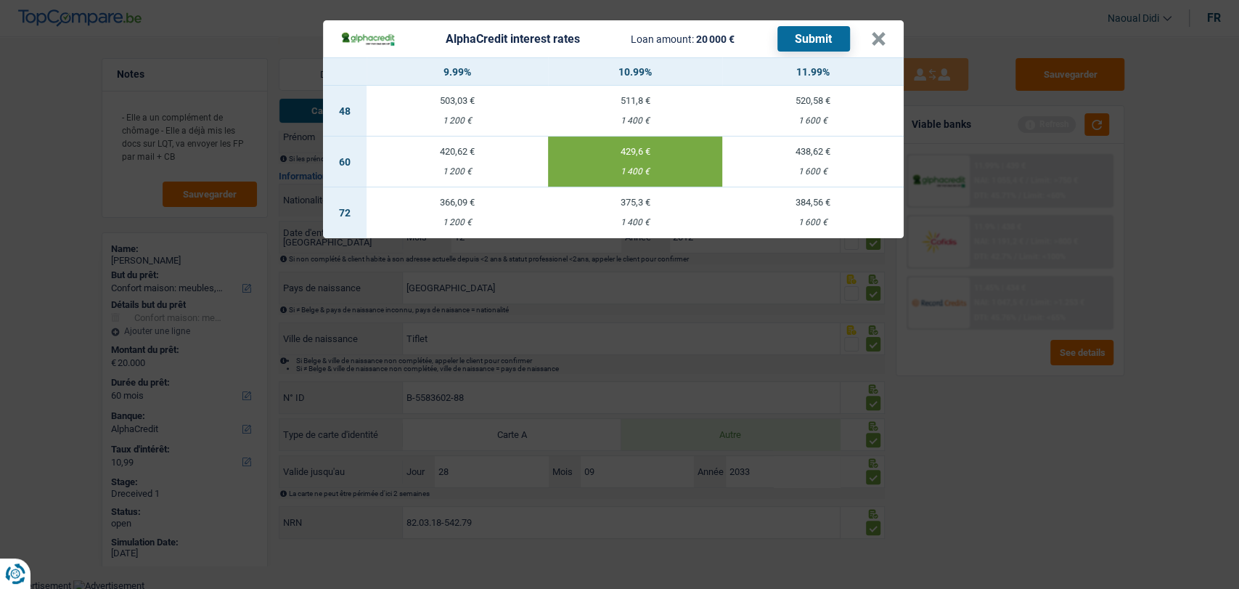
click at [807, 28] on button "Submit" at bounding box center [813, 38] width 73 height 25
click at [886, 38] on button "×" at bounding box center [878, 39] width 15 height 15
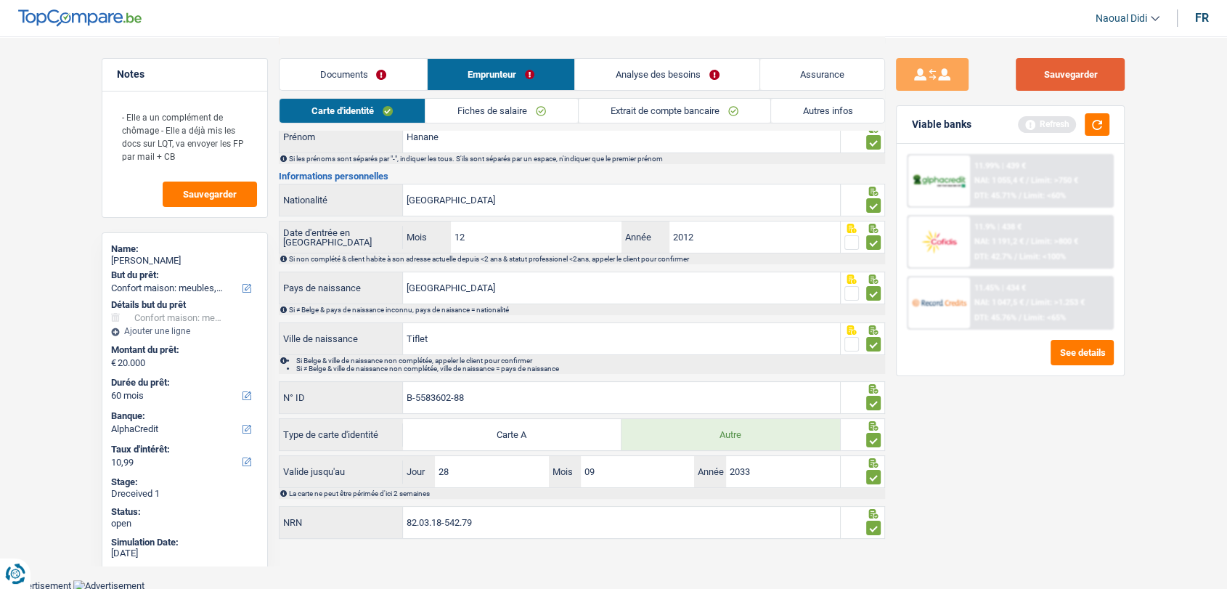
click at [1122, 75] on button "Sauvegarder" at bounding box center [1070, 74] width 109 height 33
